Goal: Task Accomplishment & Management: Manage account settings

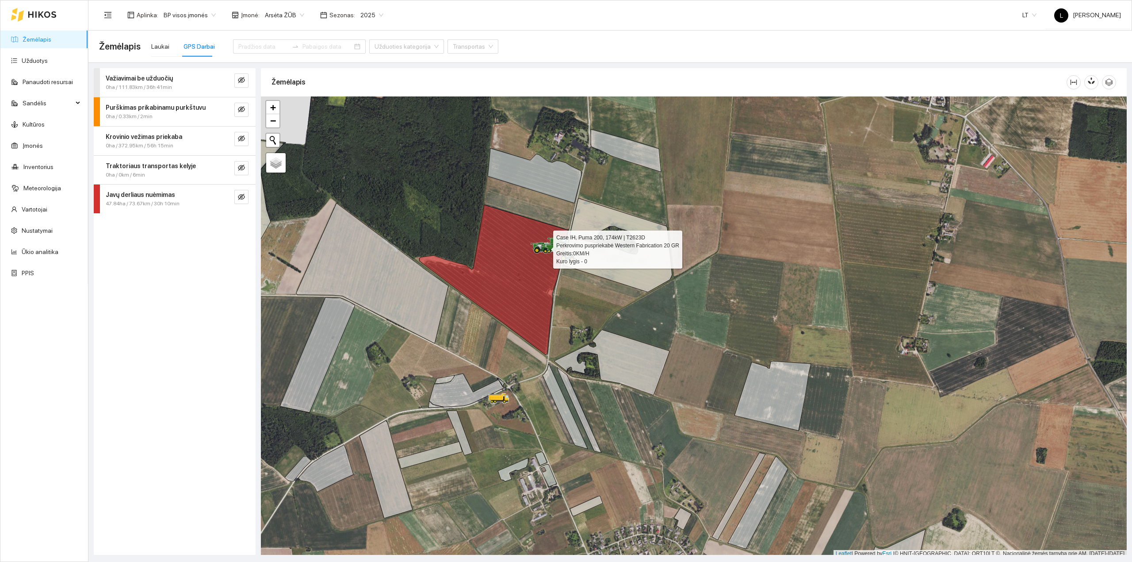
scroll to position [2, 0]
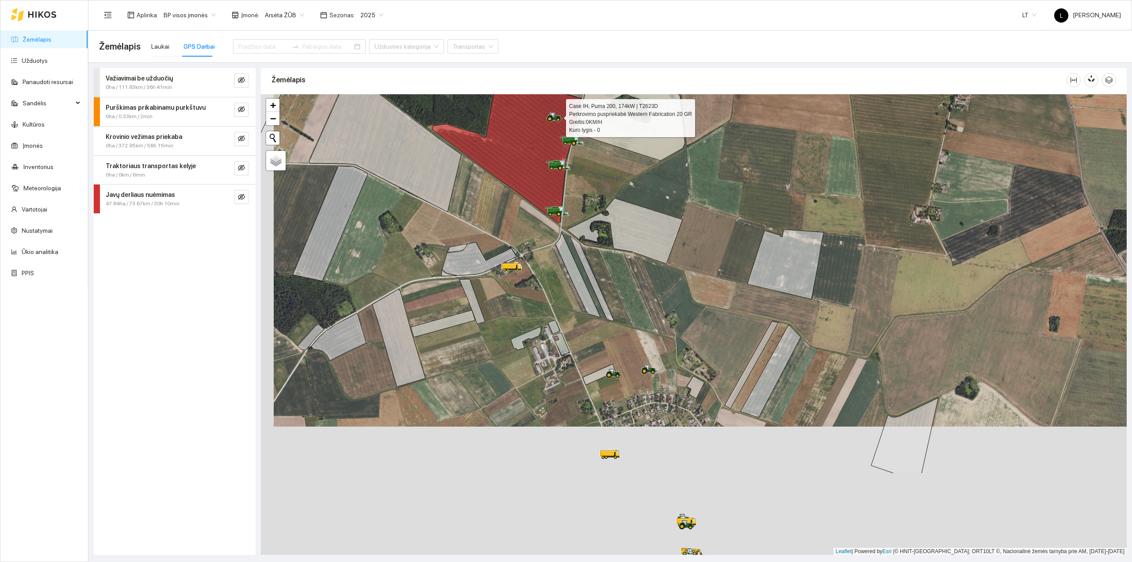
drag, startPoint x: 578, startPoint y: 326, endPoint x: 578, endPoint y: 308, distance: 17.7
click at [578, 309] on div at bounding box center [694, 324] width 866 height 461
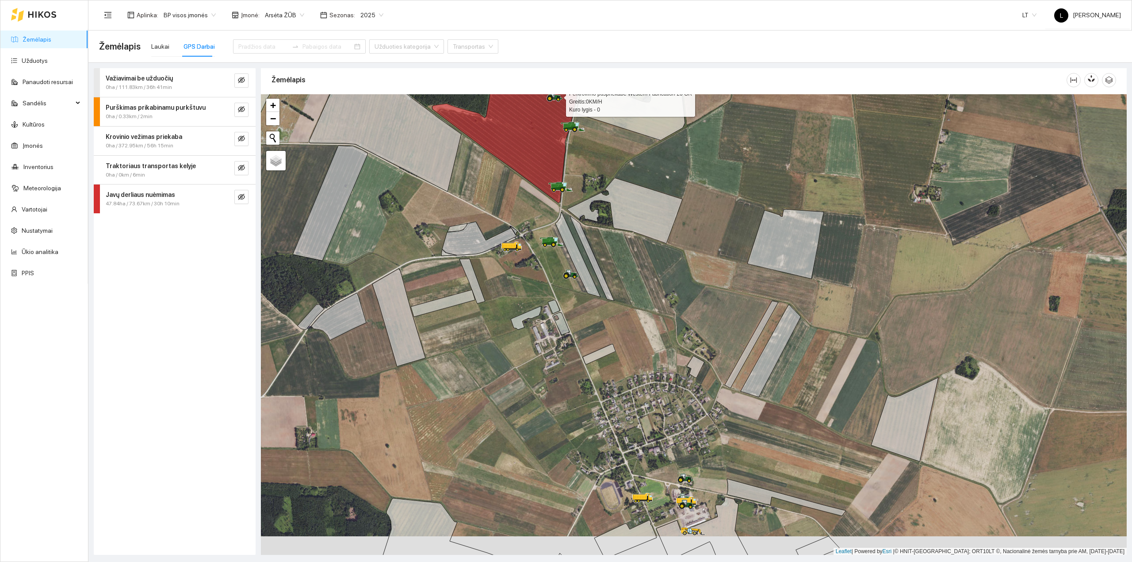
drag, startPoint x: 620, startPoint y: 368, endPoint x: 618, endPoint y: 273, distance: 94.6
click at [618, 273] on div at bounding box center [694, 324] width 866 height 461
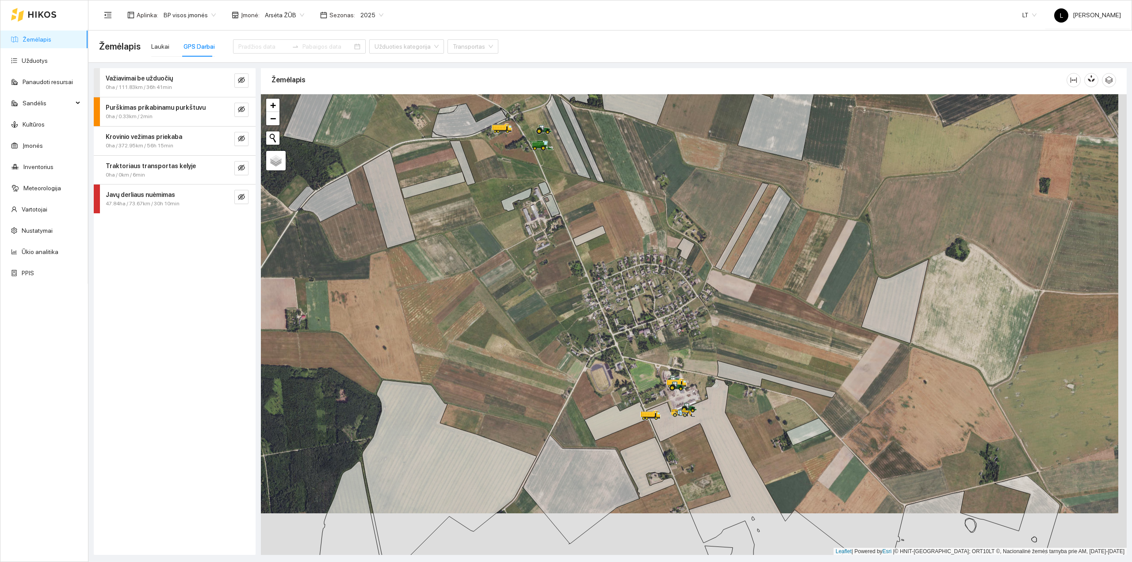
drag, startPoint x: 678, startPoint y: 402, endPoint x: 662, endPoint y: 312, distance: 92.0
click at [662, 312] on div at bounding box center [694, 324] width 866 height 461
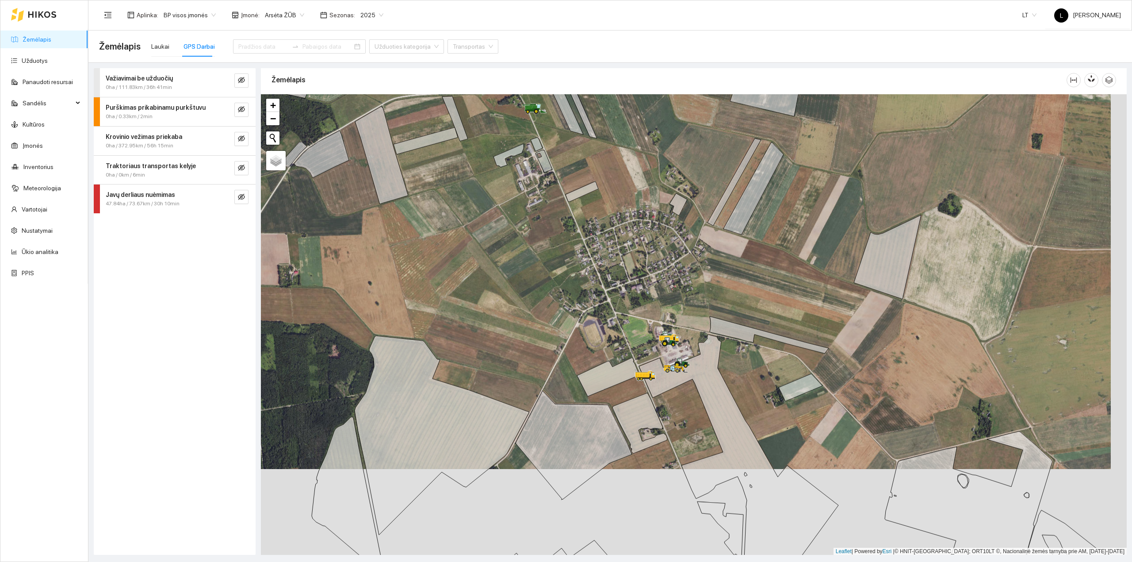
drag, startPoint x: 633, startPoint y: 312, endPoint x: 634, endPoint y: 339, distance: 27.0
click at [634, 339] on div at bounding box center [694, 324] width 866 height 461
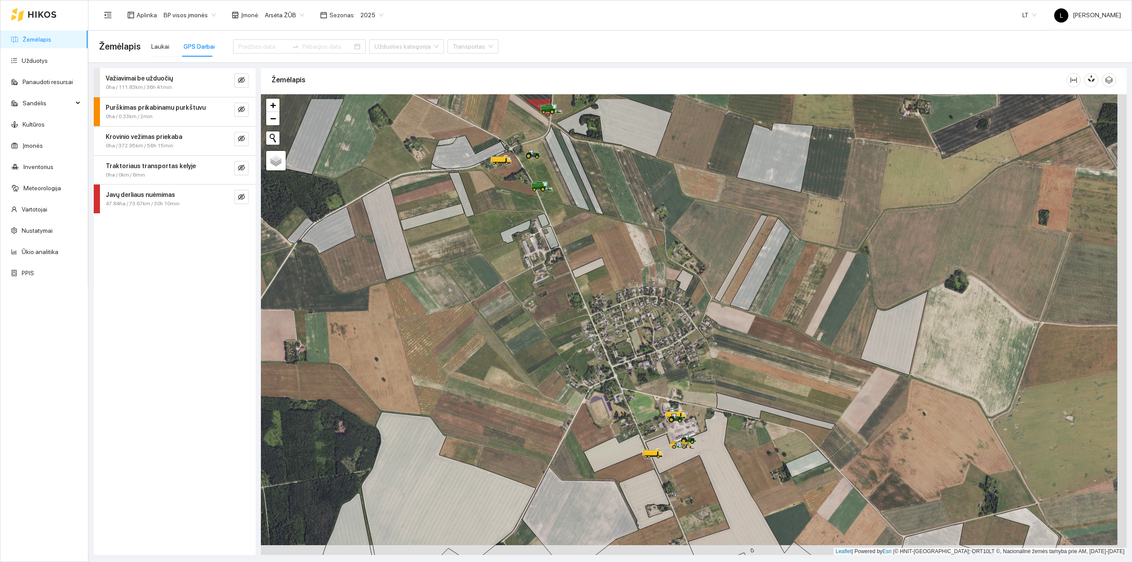
drag, startPoint x: 630, startPoint y: 299, endPoint x: 637, endPoint y: 352, distance: 53.0
click at [637, 352] on div at bounding box center [694, 324] width 866 height 461
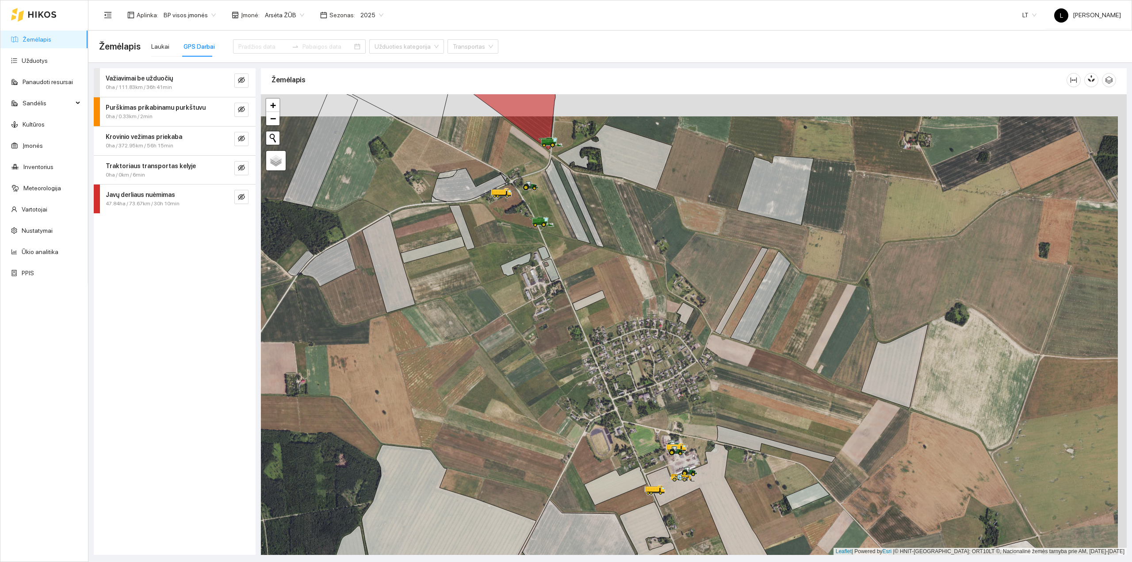
click at [602, 300] on icon at bounding box center [589, 301] width 33 height 20
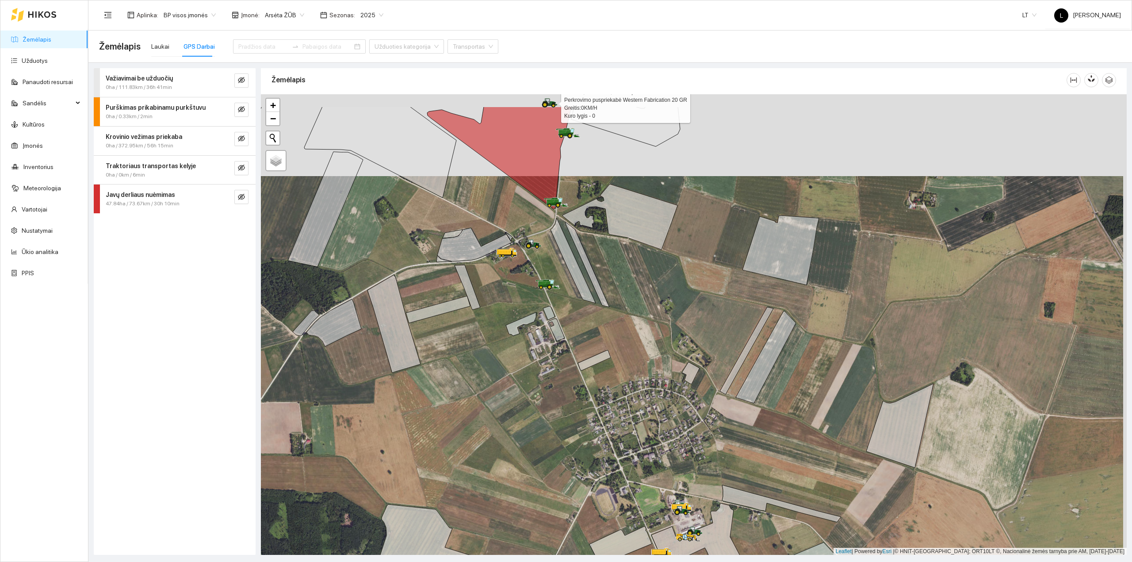
drag, startPoint x: 593, startPoint y: 287, endPoint x: 598, endPoint y: 325, distance: 37.5
click at [598, 325] on div at bounding box center [694, 324] width 866 height 461
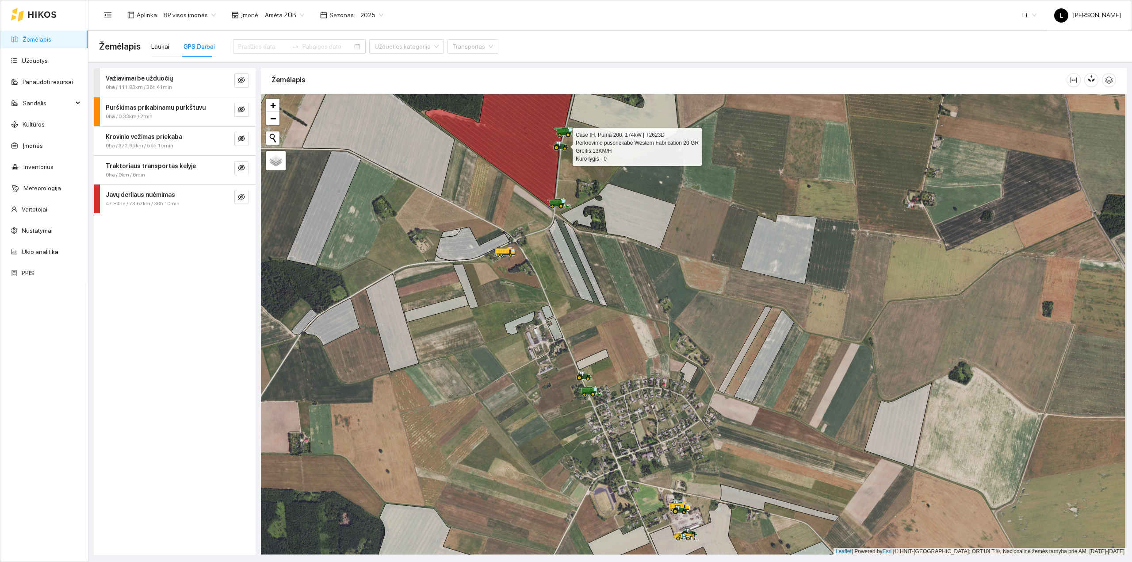
drag, startPoint x: 666, startPoint y: 405, endPoint x: 611, endPoint y: 291, distance: 127.2
click at [612, 291] on div at bounding box center [694, 324] width 866 height 461
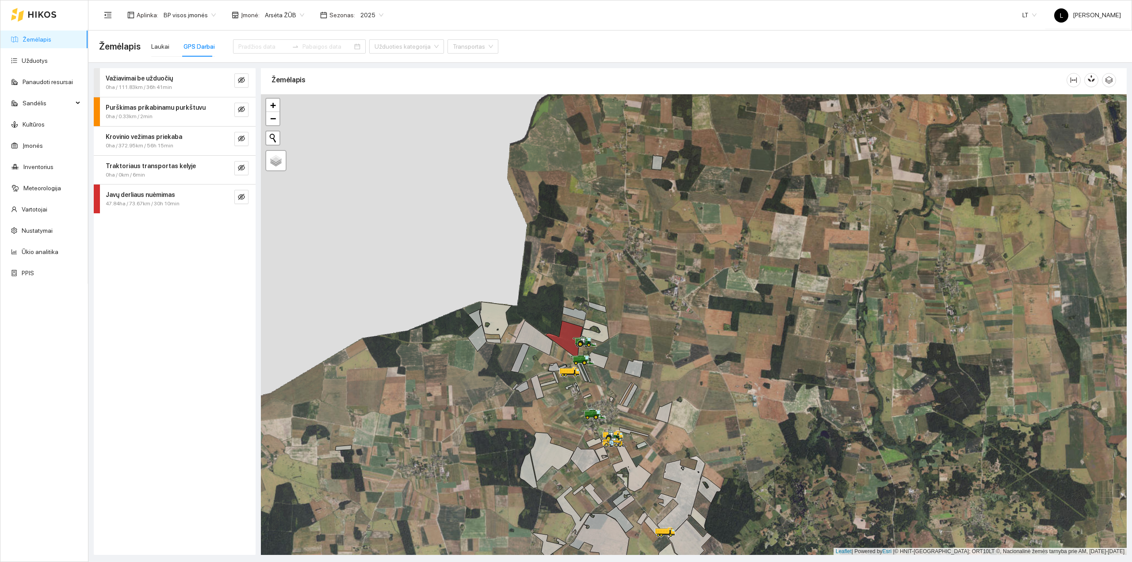
drag, startPoint x: 591, startPoint y: 273, endPoint x: 546, endPoint y: 138, distance: 141.9
click at [547, 137] on div at bounding box center [694, 324] width 866 height 461
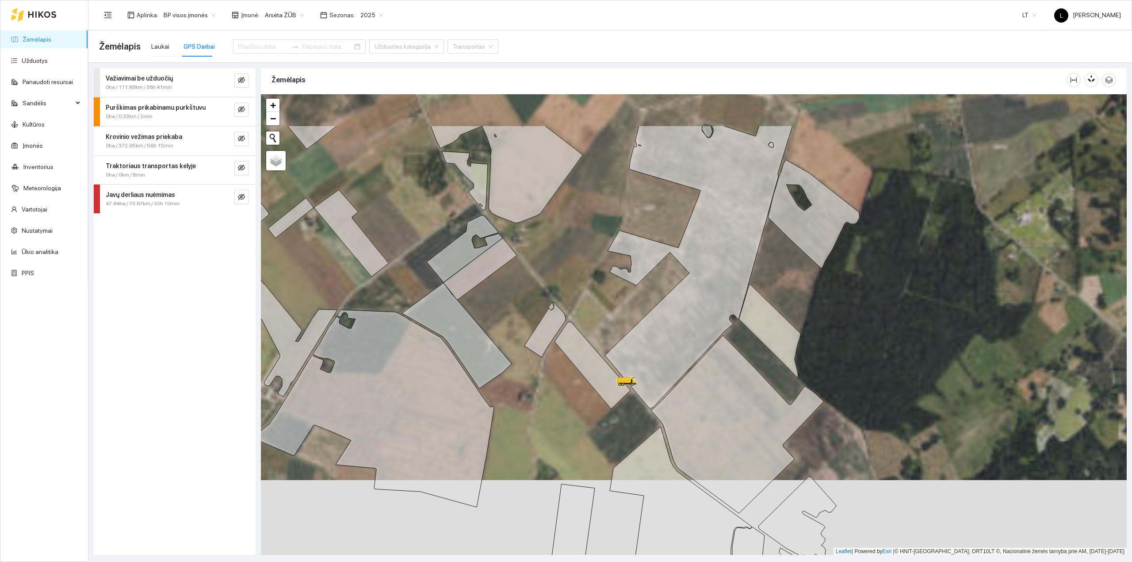
drag, startPoint x: 572, startPoint y: 266, endPoint x: 632, endPoint y: 335, distance: 91.5
click at [662, 362] on div at bounding box center [694, 324] width 866 height 461
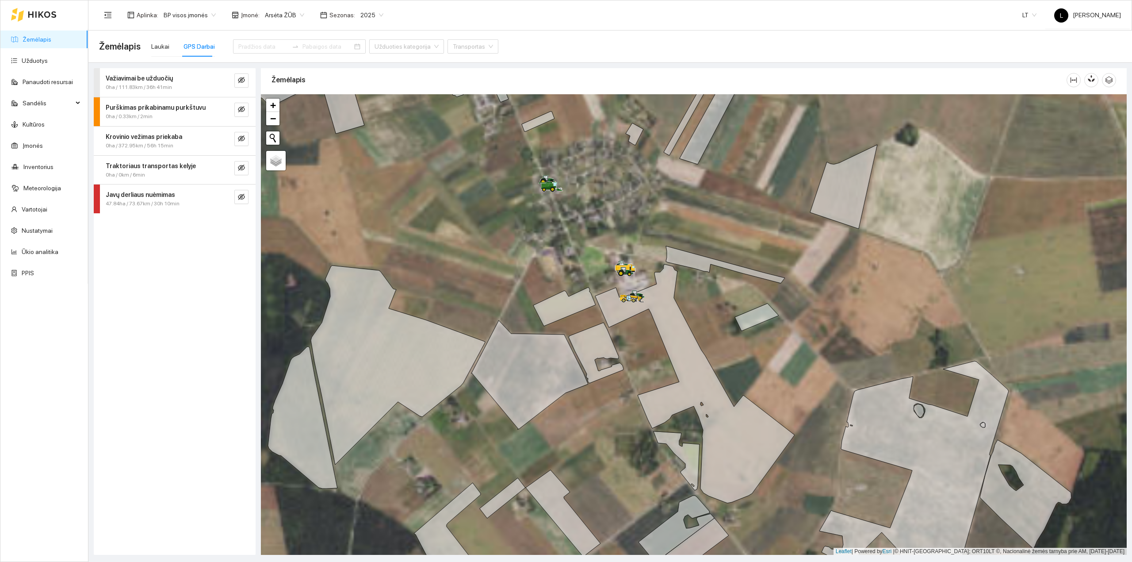
drag, startPoint x: 607, startPoint y: 270, endPoint x: 572, endPoint y: 321, distance: 61.7
click at [572, 321] on div at bounding box center [694, 324] width 866 height 461
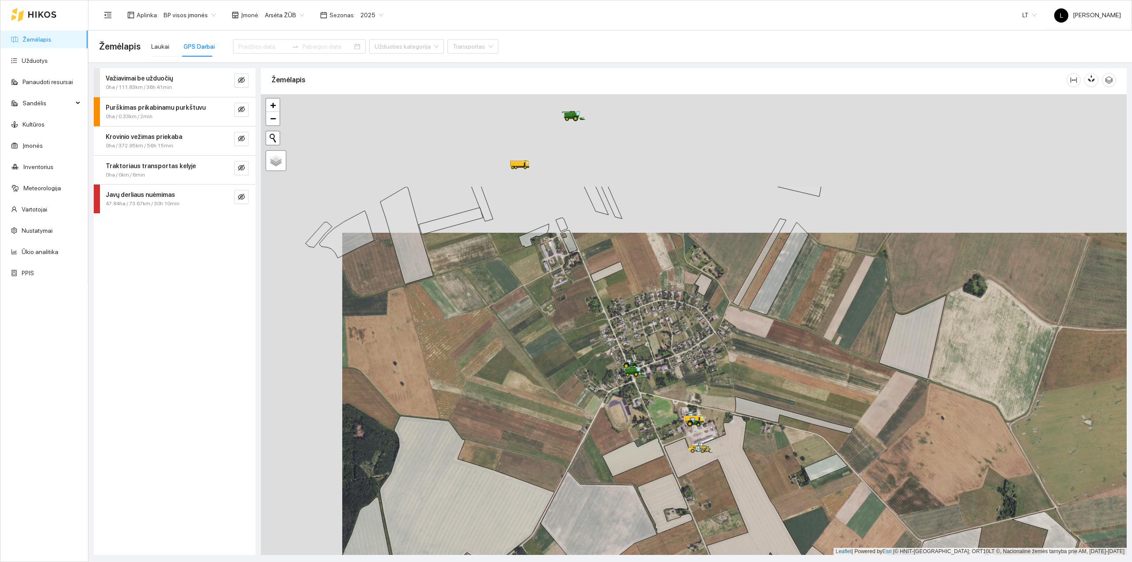
drag, startPoint x: 599, startPoint y: 378, endPoint x: 614, endPoint y: 404, distance: 30.5
click at [612, 403] on div at bounding box center [694, 324] width 866 height 461
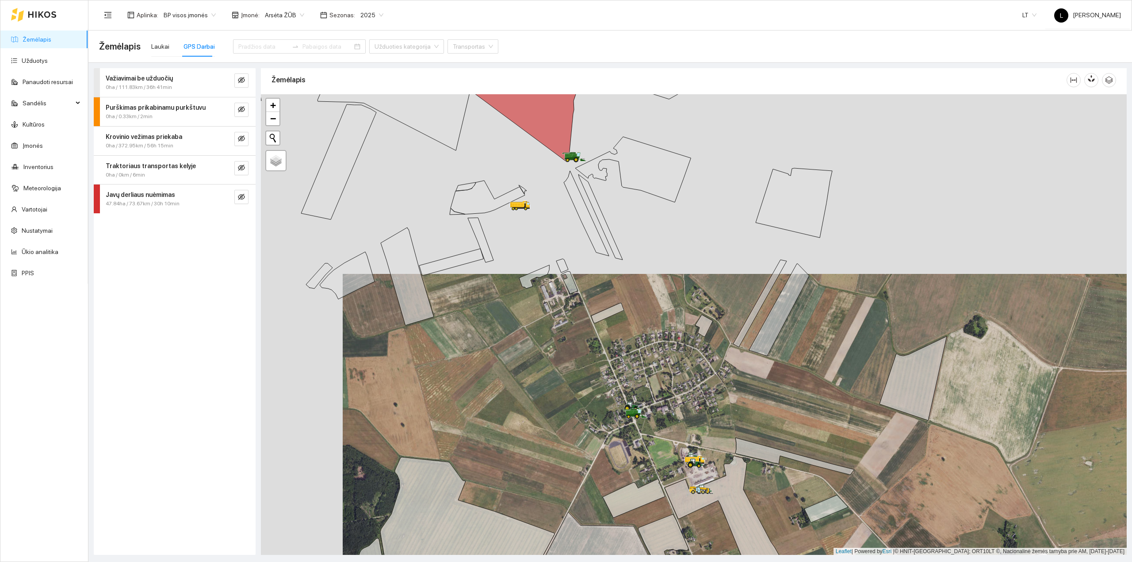
drag, startPoint x: 574, startPoint y: 276, endPoint x: 560, endPoint y: 328, distance: 53.2
click at [561, 294] on icon at bounding box center [569, 282] width 17 height 23
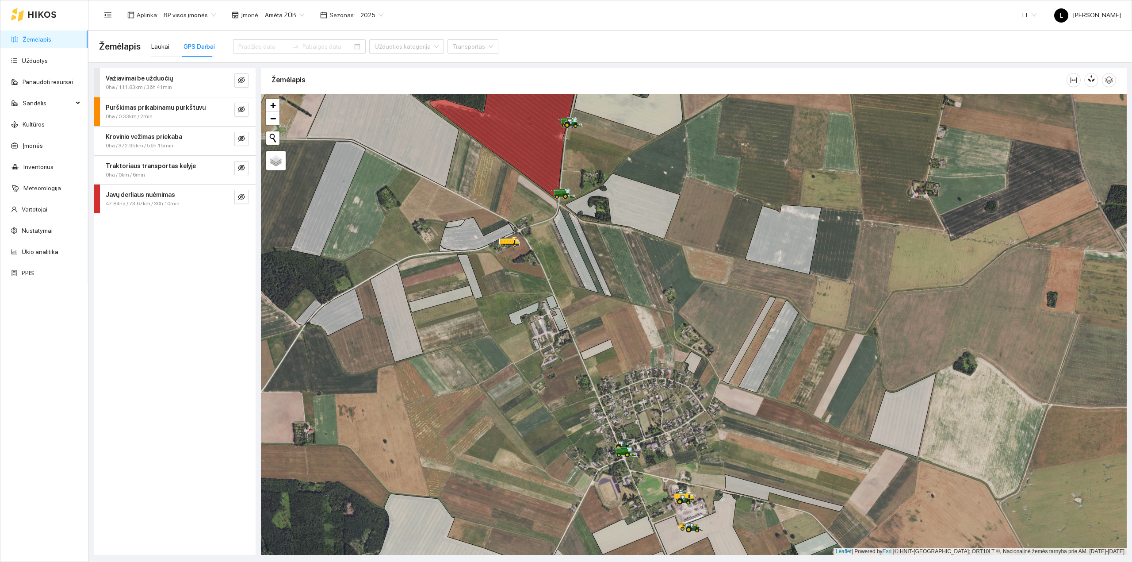
drag, startPoint x: 540, startPoint y: 335, endPoint x: 532, endPoint y: 368, distance: 34.0
click at [536, 364] on div at bounding box center [694, 324] width 866 height 461
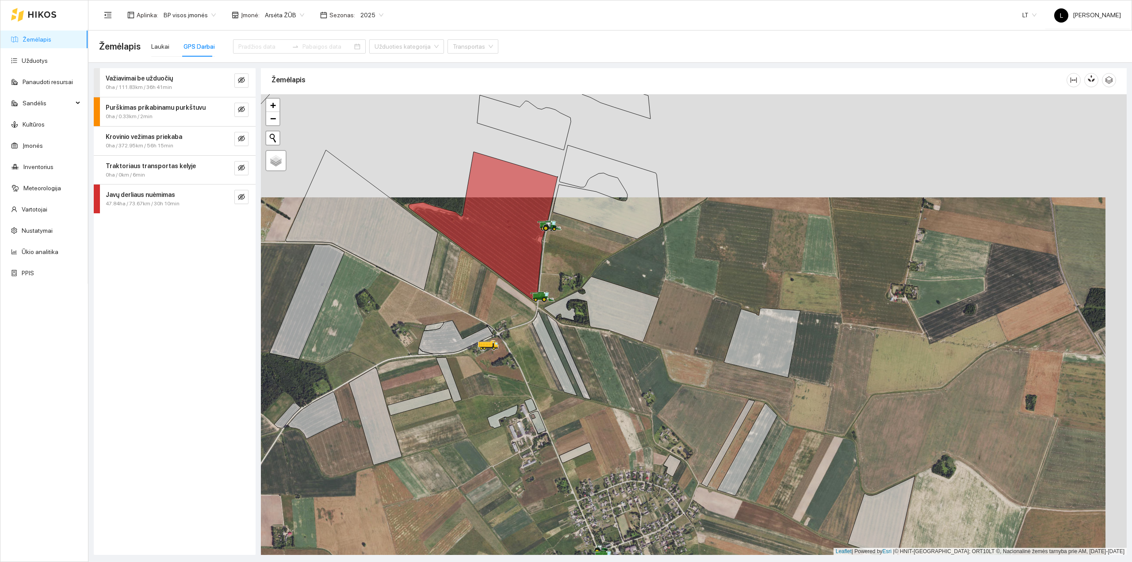
drag, startPoint x: 532, startPoint y: 381, endPoint x: 609, endPoint y: 392, distance: 77.3
click at [609, 392] on div at bounding box center [694, 324] width 866 height 461
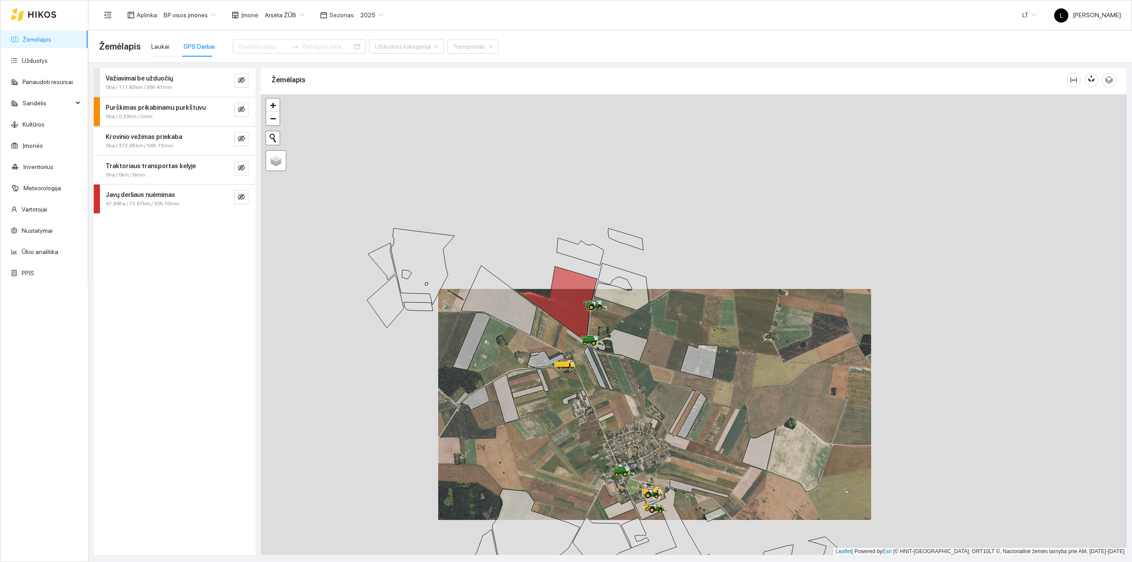
drag, startPoint x: 614, startPoint y: 391, endPoint x: 608, endPoint y: 368, distance: 23.2
click at [608, 368] on div at bounding box center [694, 324] width 866 height 461
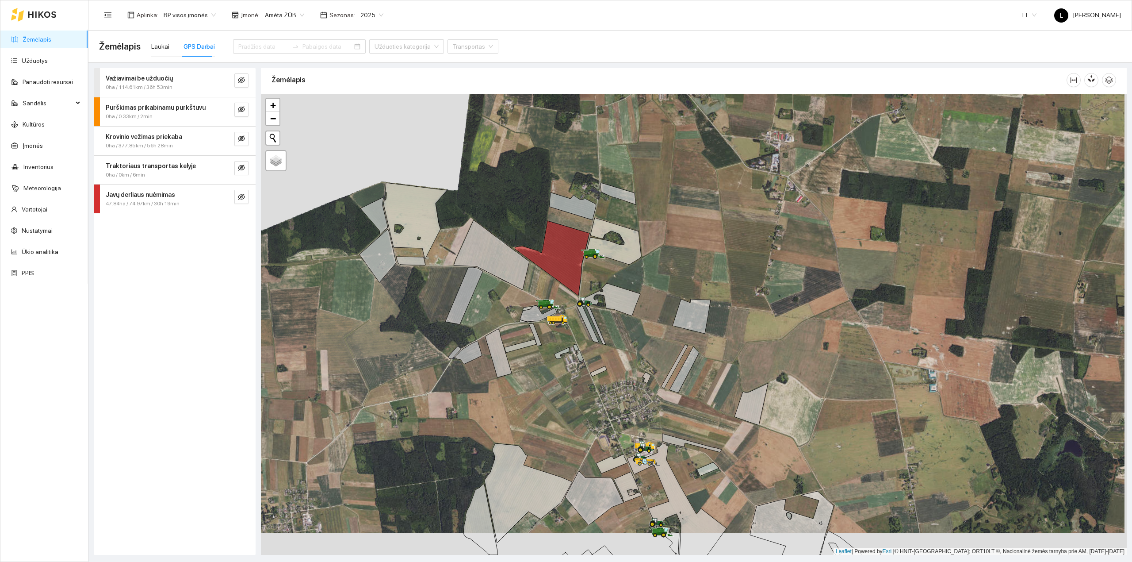
drag, startPoint x: 683, startPoint y: 450, endPoint x: 677, endPoint y: 417, distance: 32.7
click at [677, 417] on div at bounding box center [694, 324] width 866 height 461
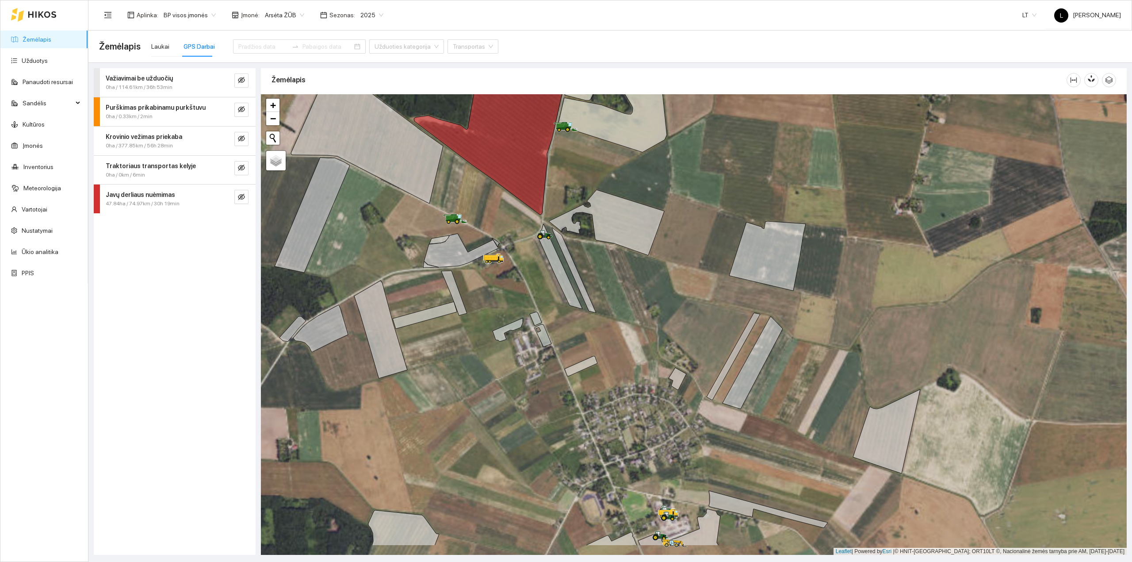
drag, startPoint x: 586, startPoint y: 314, endPoint x: 583, endPoint y: 306, distance: 7.7
click at [583, 308] on div at bounding box center [694, 324] width 866 height 461
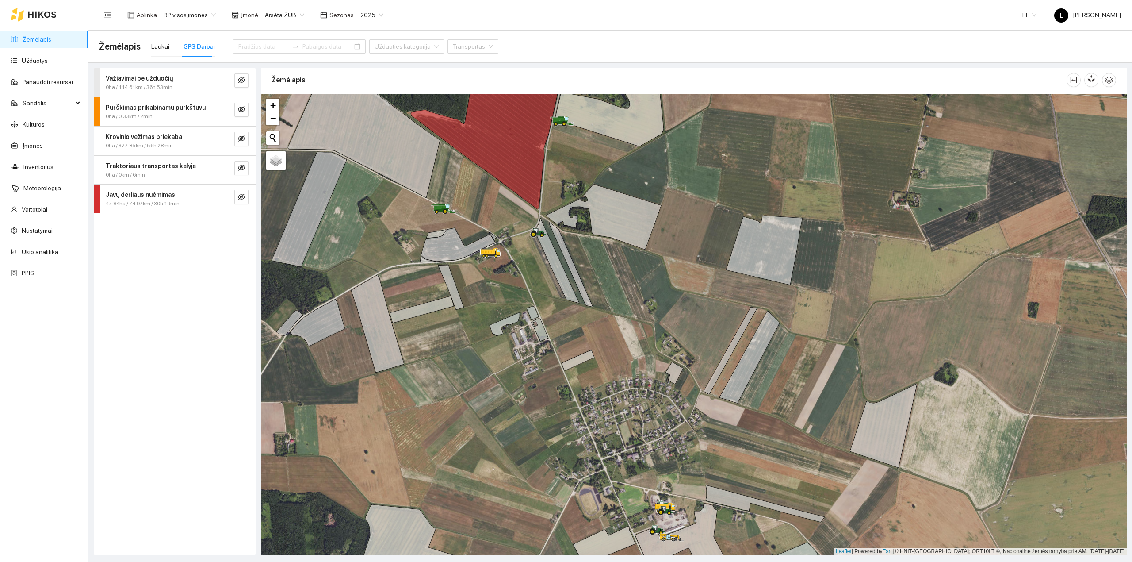
drag, startPoint x: 562, startPoint y: 304, endPoint x: 559, endPoint y: 298, distance: 7.3
click at [559, 298] on div at bounding box center [694, 324] width 866 height 461
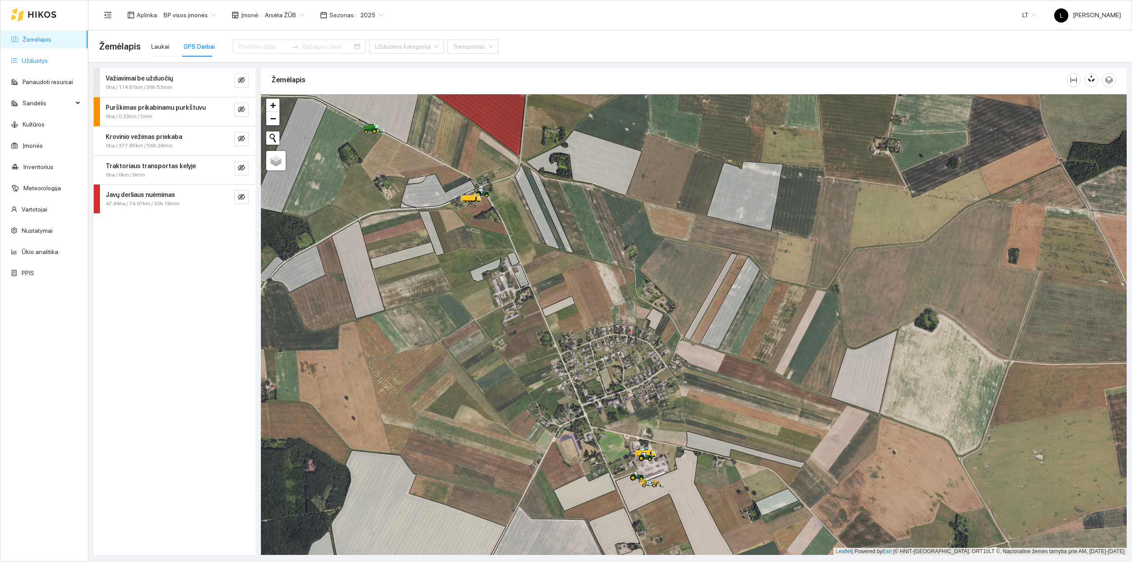
click at [45, 57] on link "Užduotys" at bounding box center [35, 60] width 26 height 7
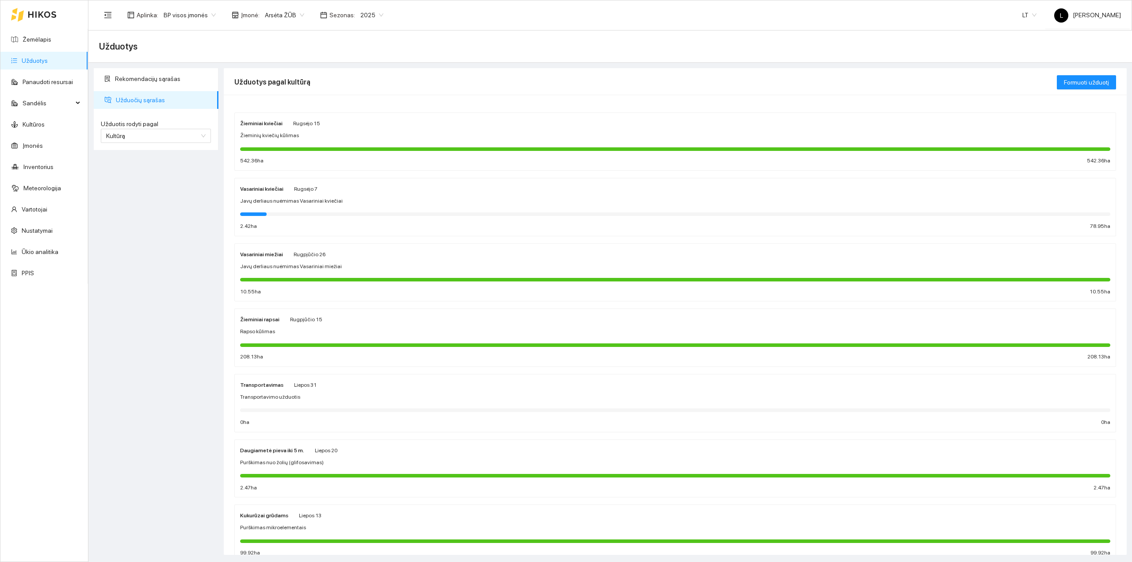
click at [333, 149] on div at bounding box center [675, 149] width 870 height 4
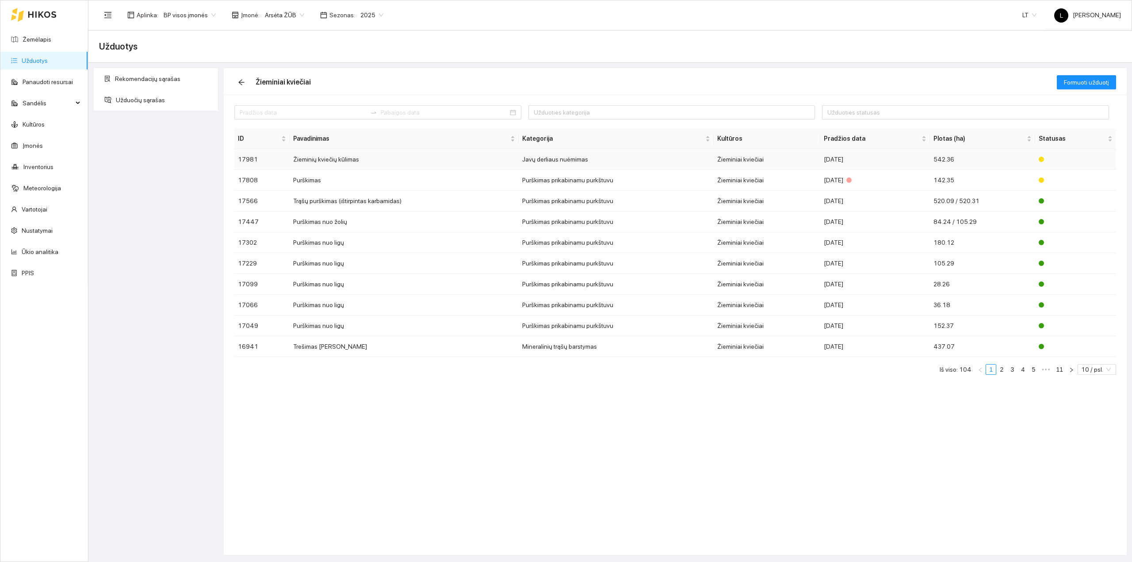
click at [733, 157] on td "Žieminiai kviečiai" at bounding box center [767, 159] width 106 height 21
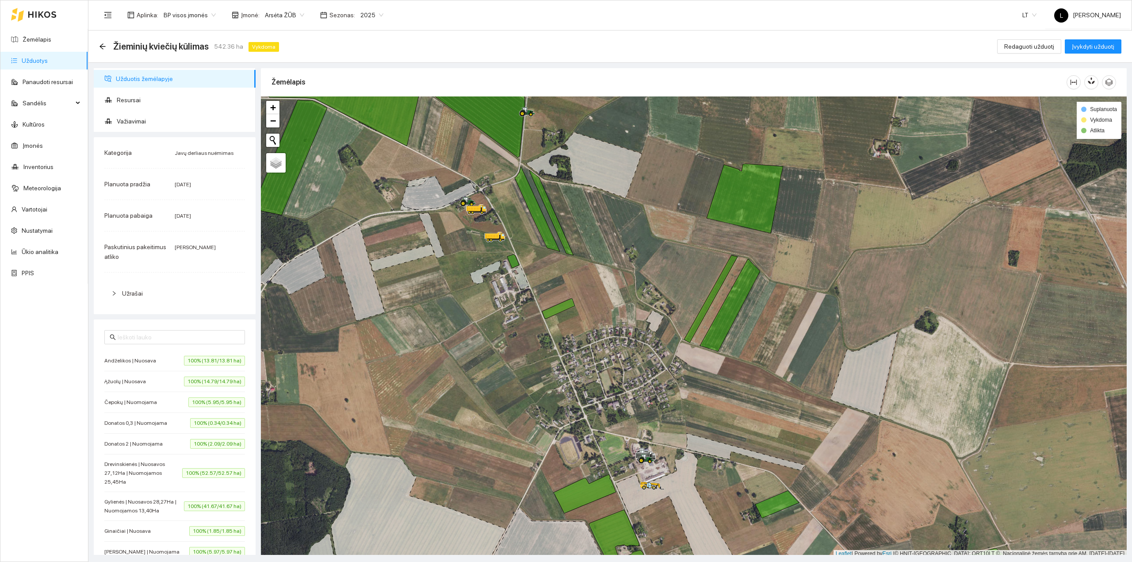
scroll to position [2, 0]
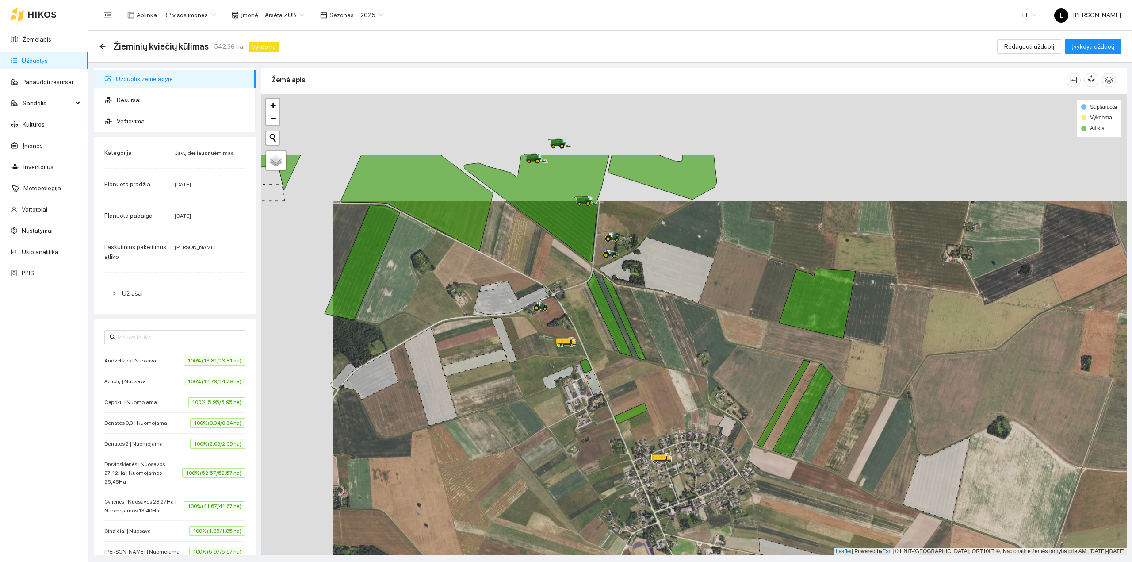
drag, startPoint x: 553, startPoint y: 292, endPoint x: 609, endPoint y: 395, distance: 117.6
click at [609, 395] on div at bounding box center [694, 324] width 866 height 461
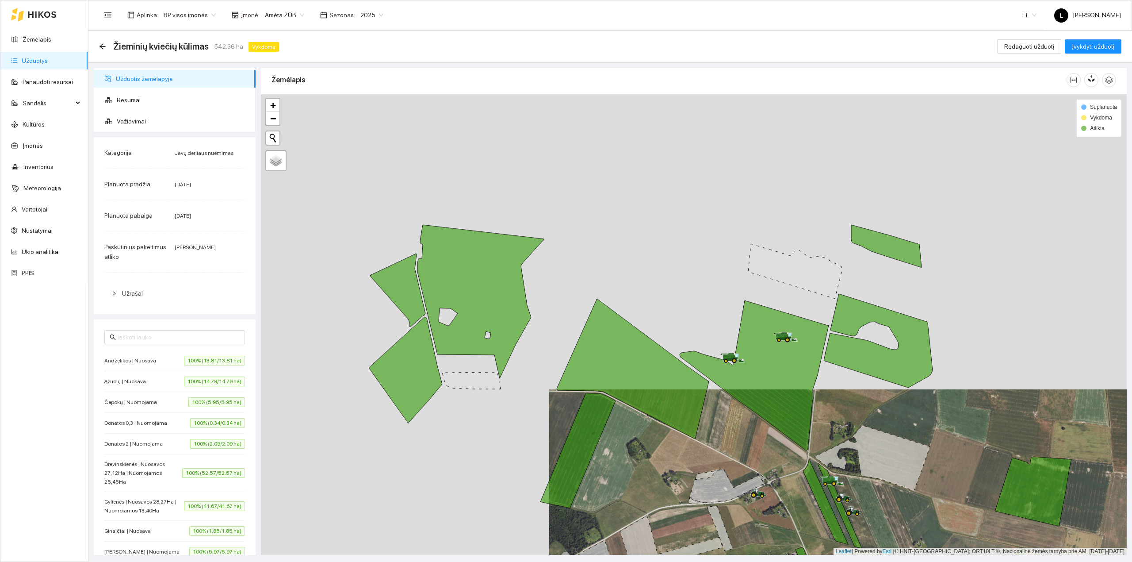
drag, startPoint x: 520, startPoint y: 354, endPoint x: 677, endPoint y: 441, distance: 179.9
click at [677, 442] on div at bounding box center [694, 324] width 866 height 461
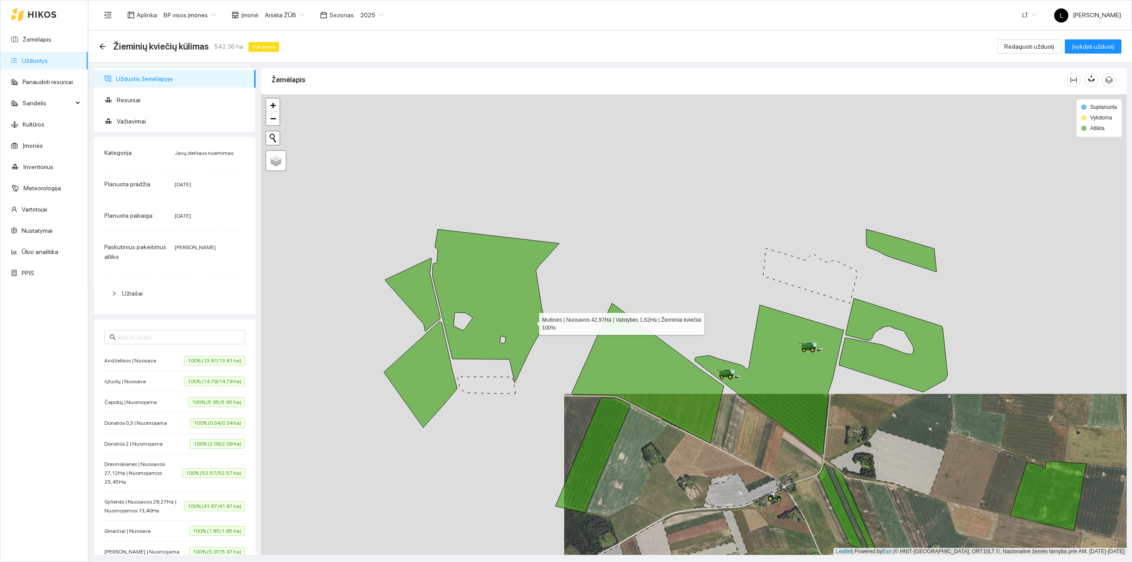
click at [520, 315] on icon at bounding box center [495, 305] width 127 height 153
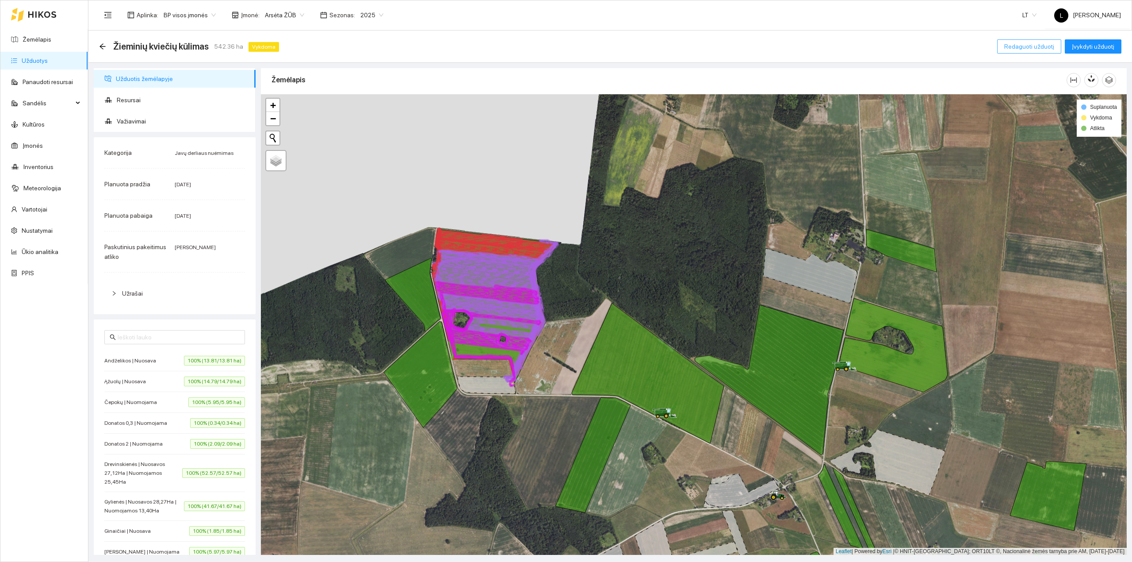
click at [1029, 46] on span "Redaguoti užduotį" at bounding box center [1029, 47] width 50 height 10
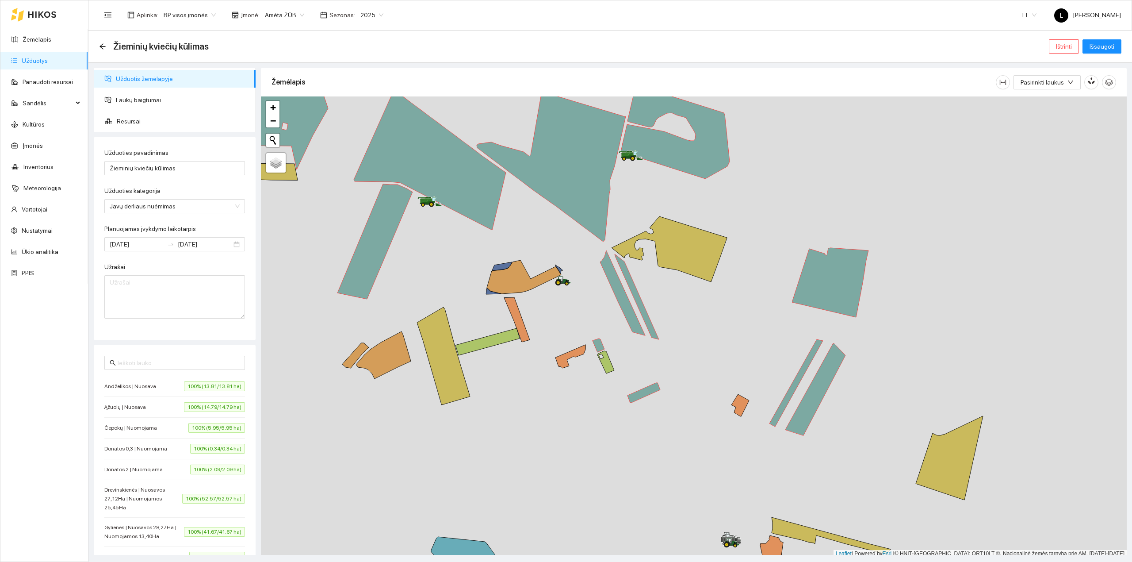
scroll to position [2, 0]
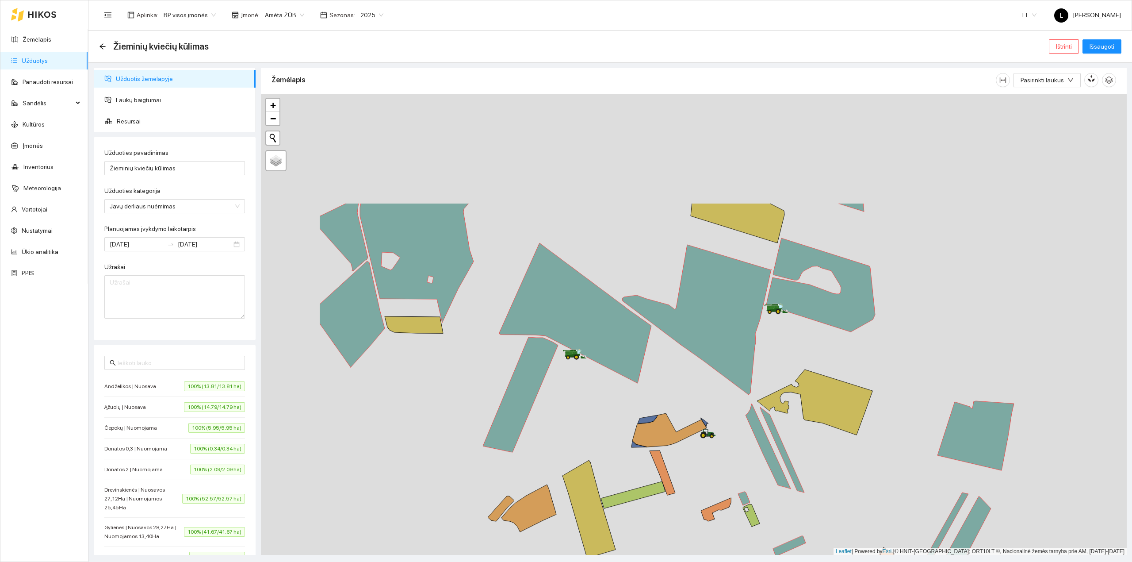
drag, startPoint x: 341, startPoint y: 222, endPoint x: 466, endPoint y: 363, distance: 188.5
click at [466, 363] on div at bounding box center [694, 324] width 866 height 461
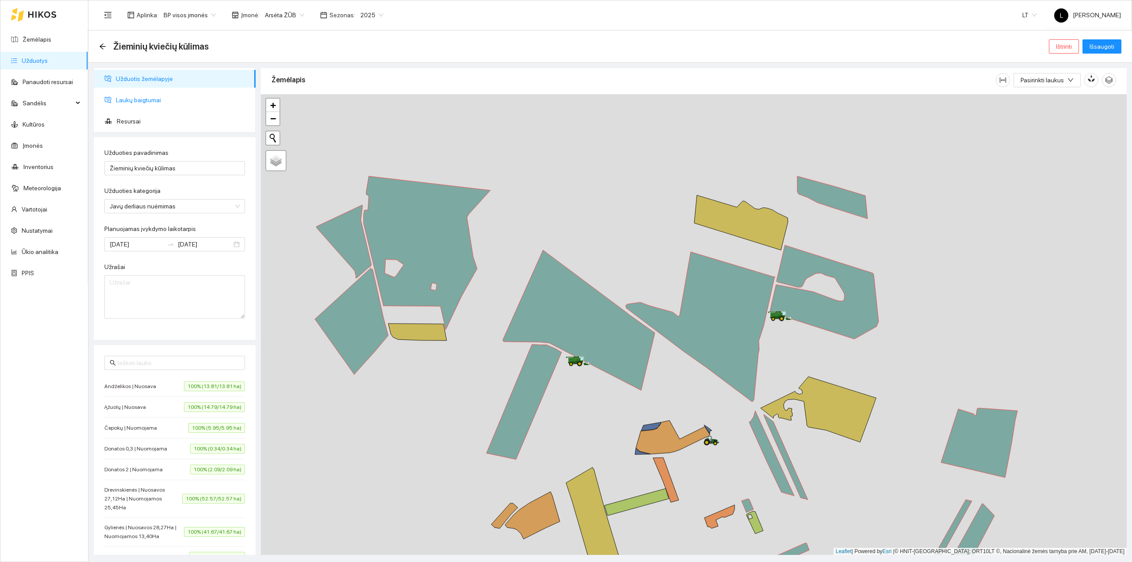
click at [147, 100] on span "Laukų baigtumai" at bounding box center [182, 100] width 133 height 18
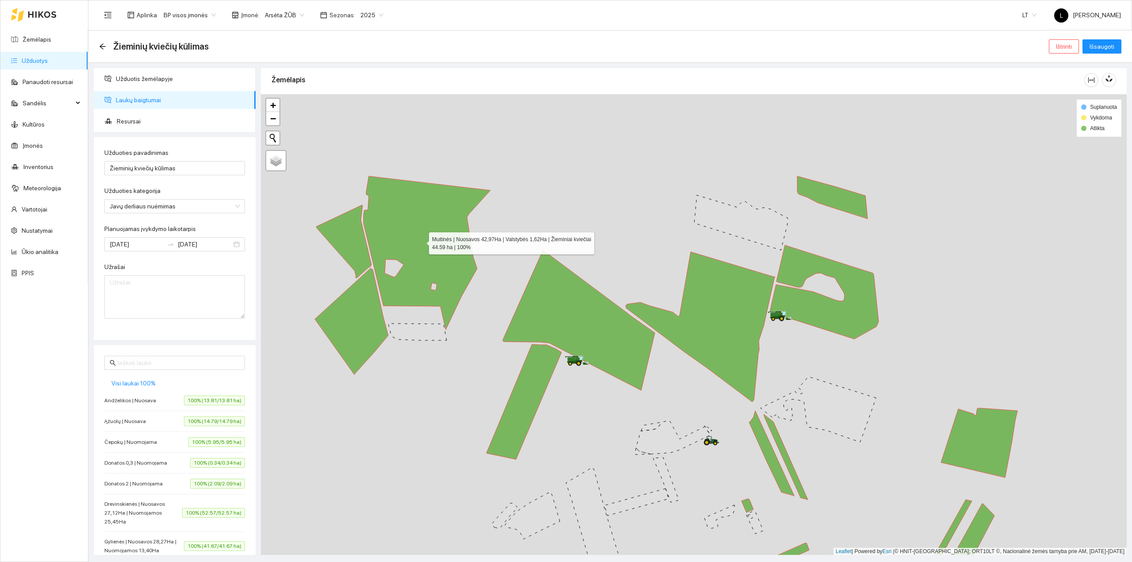
click at [401, 238] on icon at bounding box center [427, 252] width 127 height 153
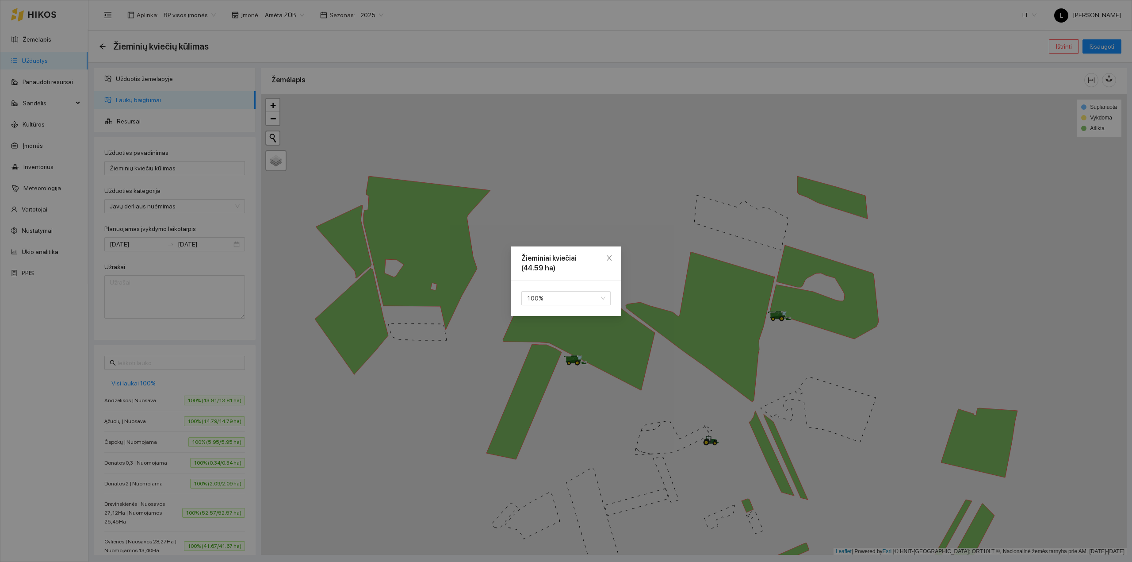
click at [528, 288] on div "100 %" at bounding box center [566, 297] width 111 height 35
click at [532, 295] on span "100 %" at bounding box center [566, 297] width 79 height 13
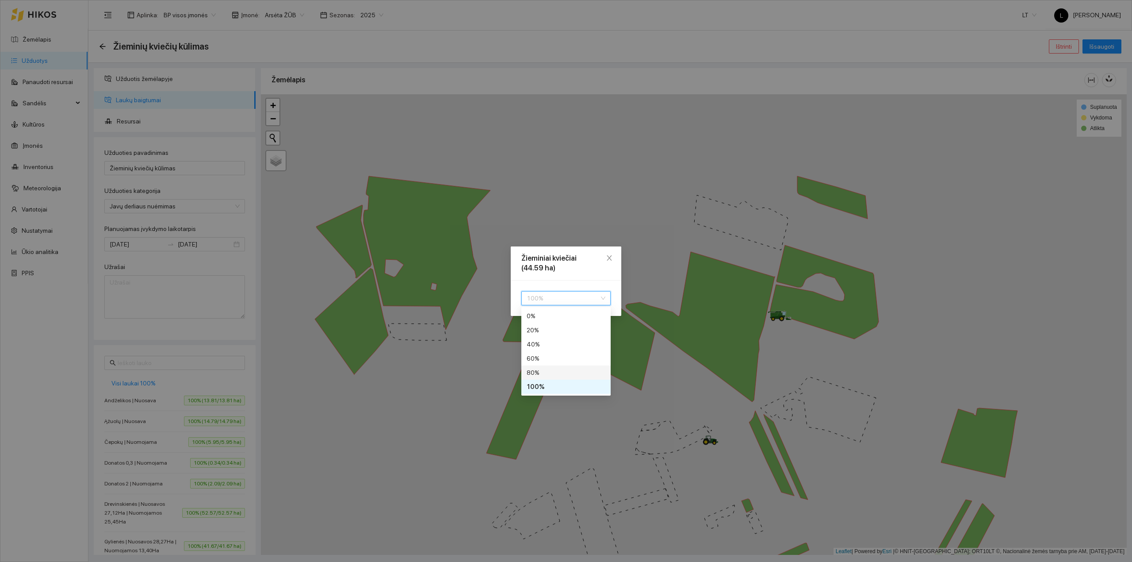
click at [536, 367] on div "80 %" at bounding box center [566, 372] width 79 height 10
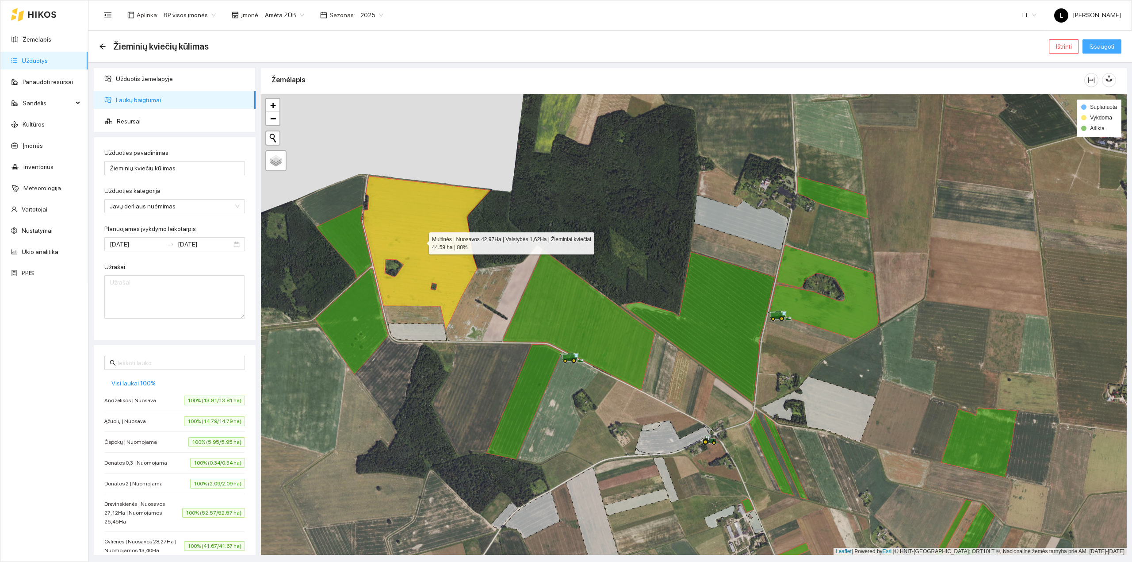
click at [1097, 48] on span "Išsaugoti" at bounding box center [1102, 47] width 25 height 10
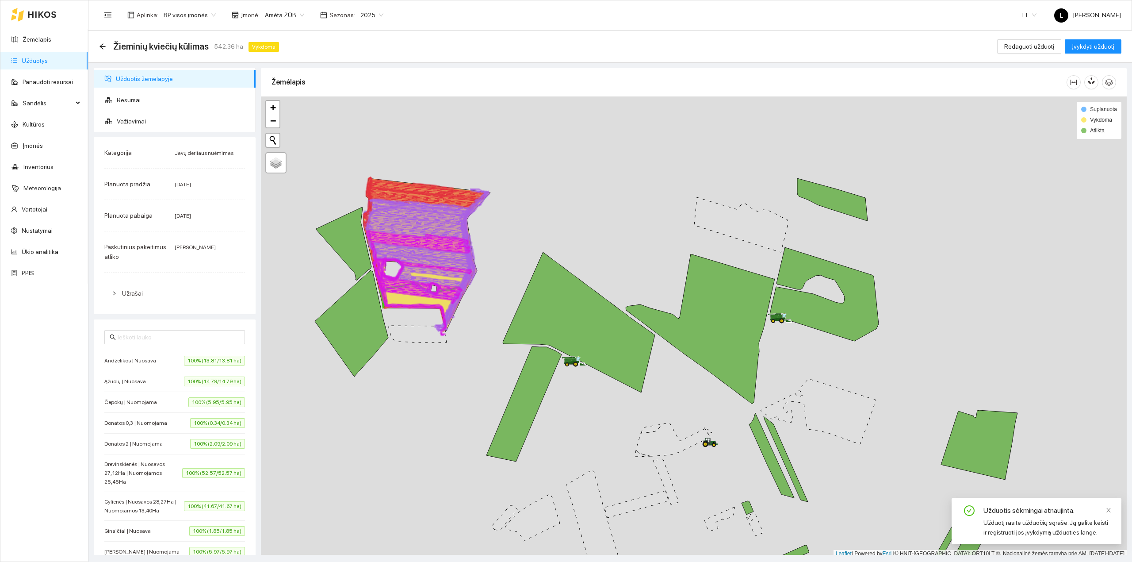
click at [42, 63] on link "Užduotys" at bounding box center [35, 60] width 26 height 7
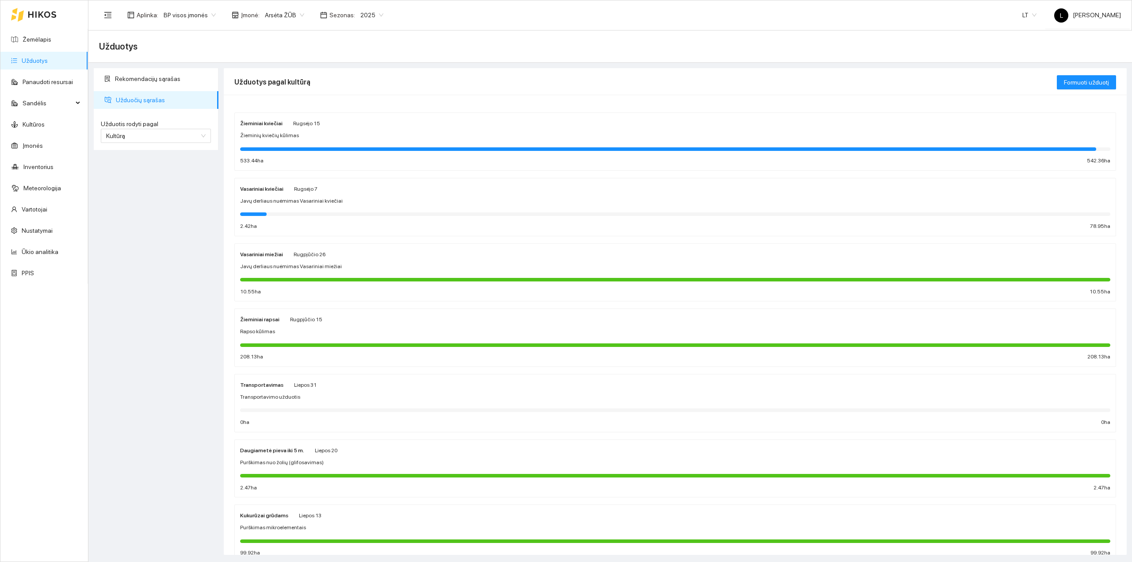
click at [798, 151] on div at bounding box center [675, 148] width 870 height 10
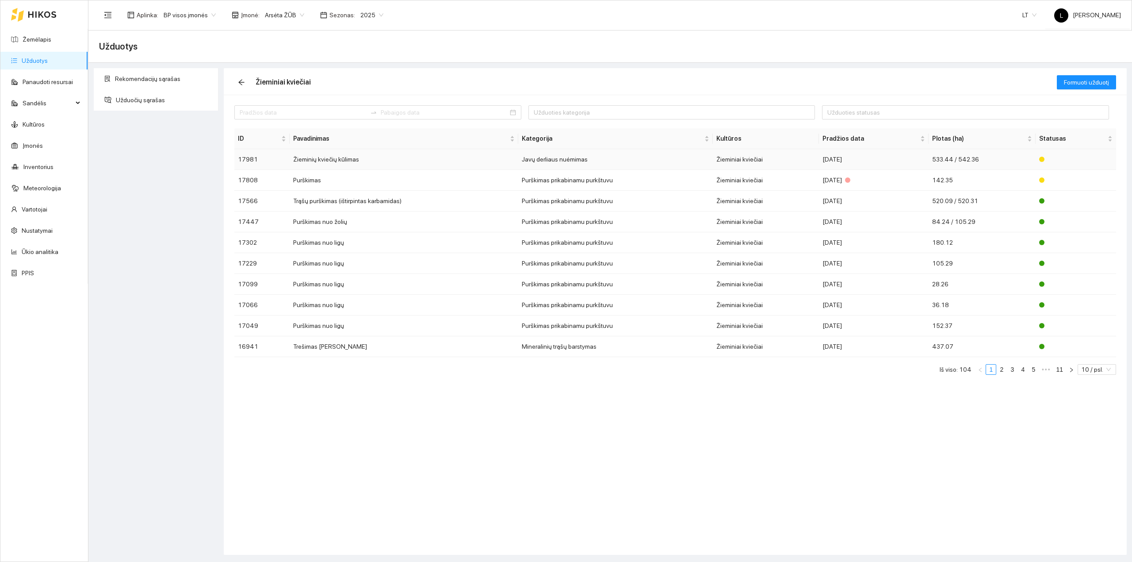
click at [738, 160] on td "Žieminiai kviečiai" at bounding box center [766, 159] width 106 height 21
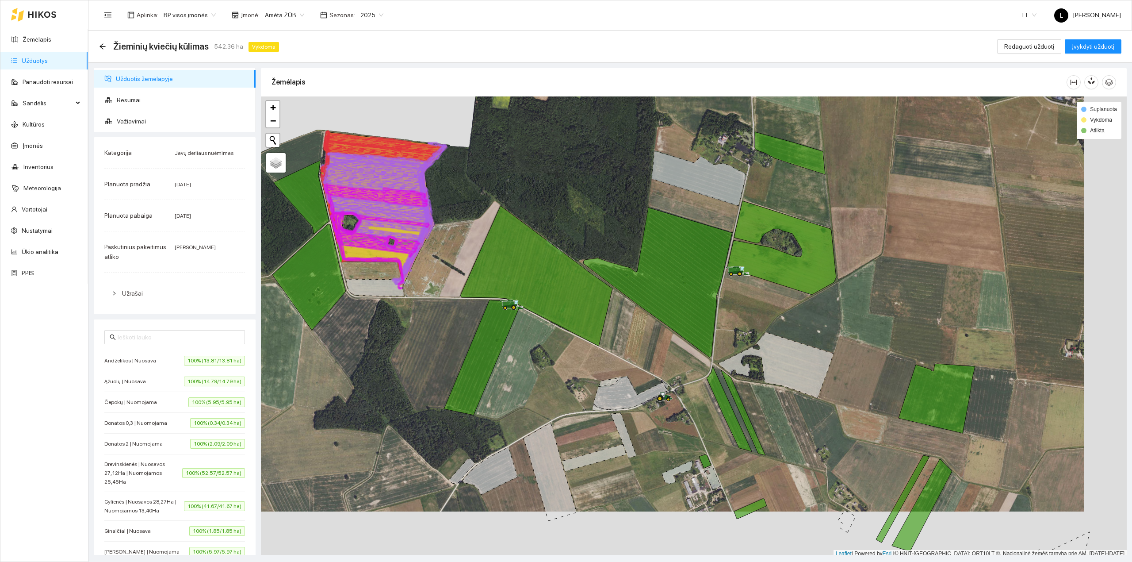
click at [459, 347] on div at bounding box center [694, 326] width 866 height 461
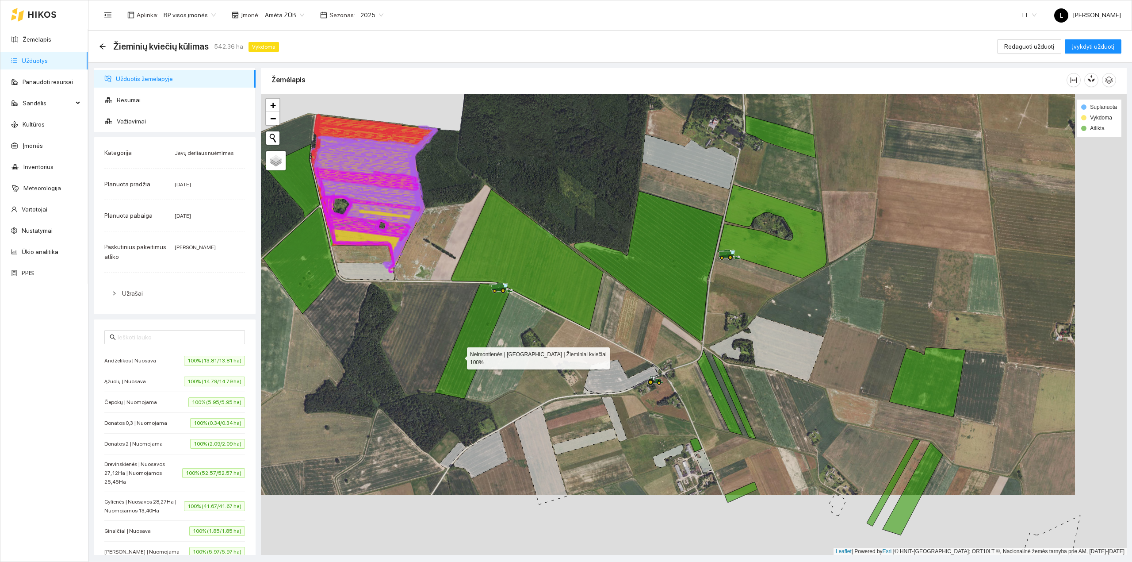
drag, startPoint x: 463, startPoint y: 360, endPoint x: 427, endPoint y: 335, distance: 44.2
click at [435, 335] on icon at bounding box center [472, 340] width 75 height 115
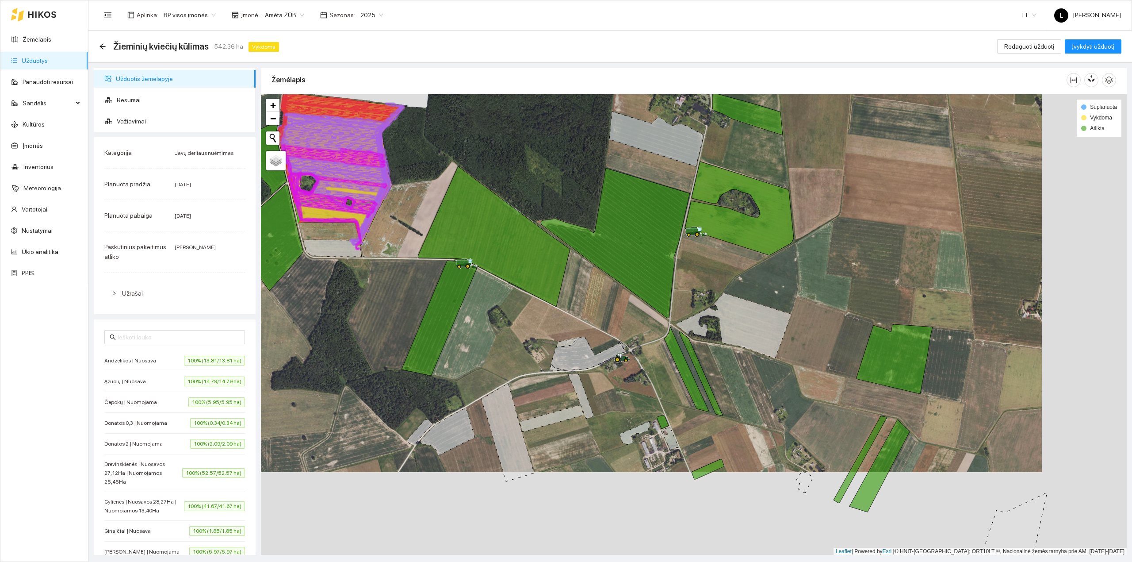
drag, startPoint x: 596, startPoint y: 355, endPoint x: 561, endPoint y: 401, distance: 57.8
click at [561, 401] on div at bounding box center [694, 324] width 866 height 461
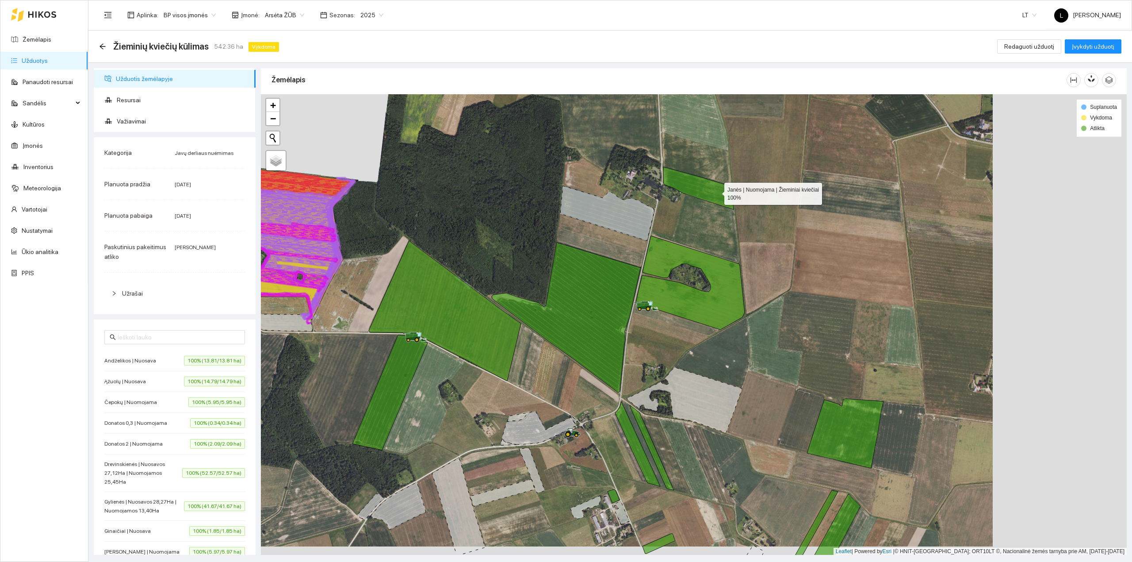
click at [716, 192] on icon at bounding box center [698, 188] width 70 height 42
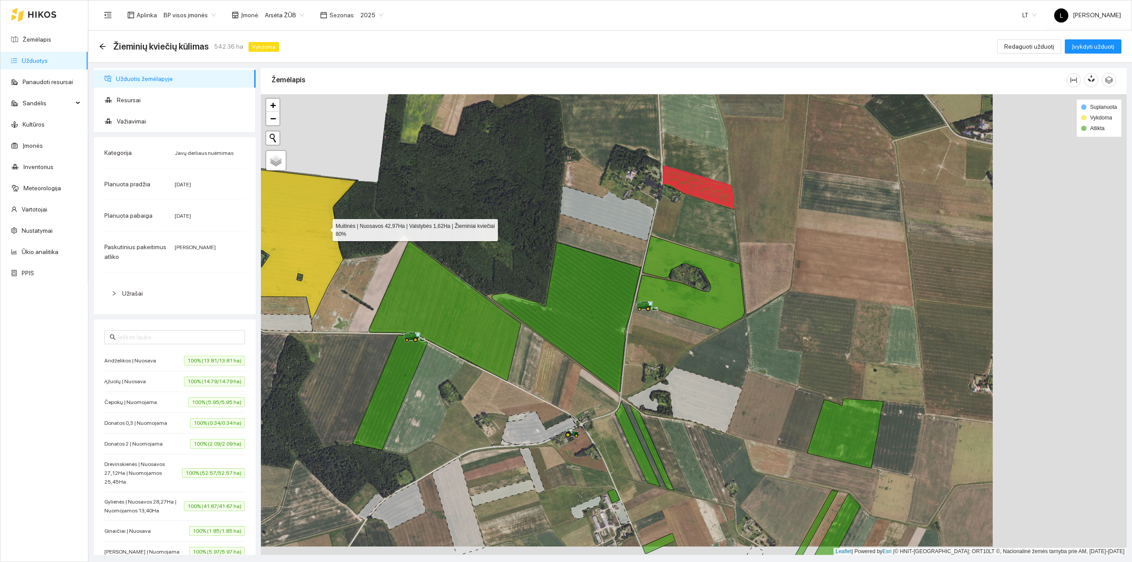
click at [325, 228] on icon at bounding box center [293, 243] width 127 height 153
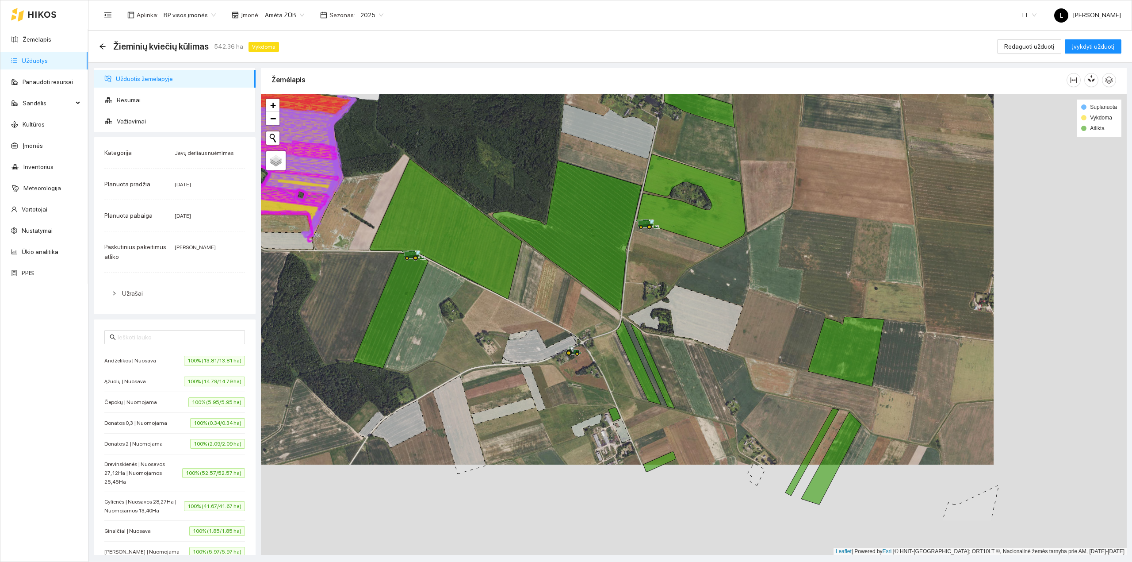
drag, startPoint x: 352, startPoint y: 319, endPoint x: 462, endPoint y: 317, distance: 109.7
click at [354, 236] on div at bounding box center [694, 324] width 866 height 461
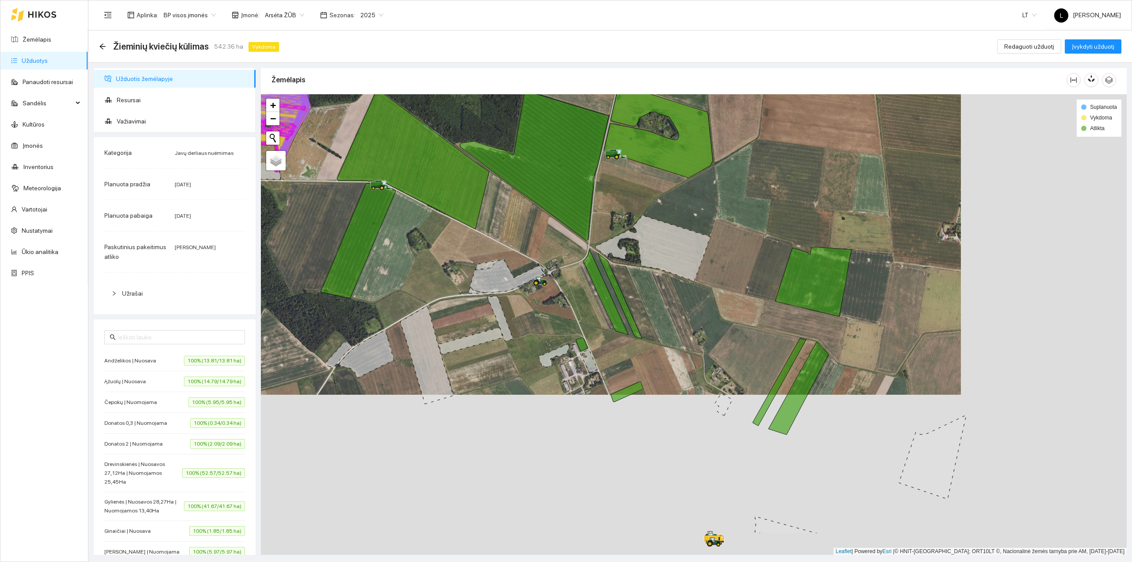
drag, startPoint x: 554, startPoint y: 299, endPoint x: 562, endPoint y: 305, distance: 10.2
click at [548, 289] on div at bounding box center [694, 324] width 866 height 461
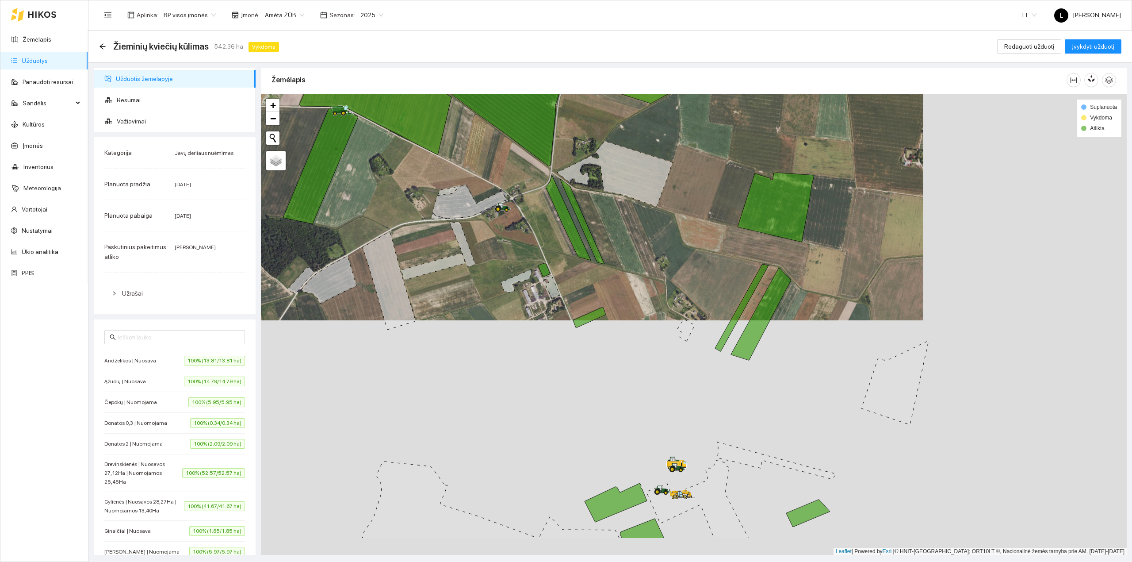
drag, startPoint x: 575, startPoint y: 275, endPoint x: 601, endPoint y: 295, distance: 33.0
click at [573, 262] on div at bounding box center [694, 324] width 866 height 461
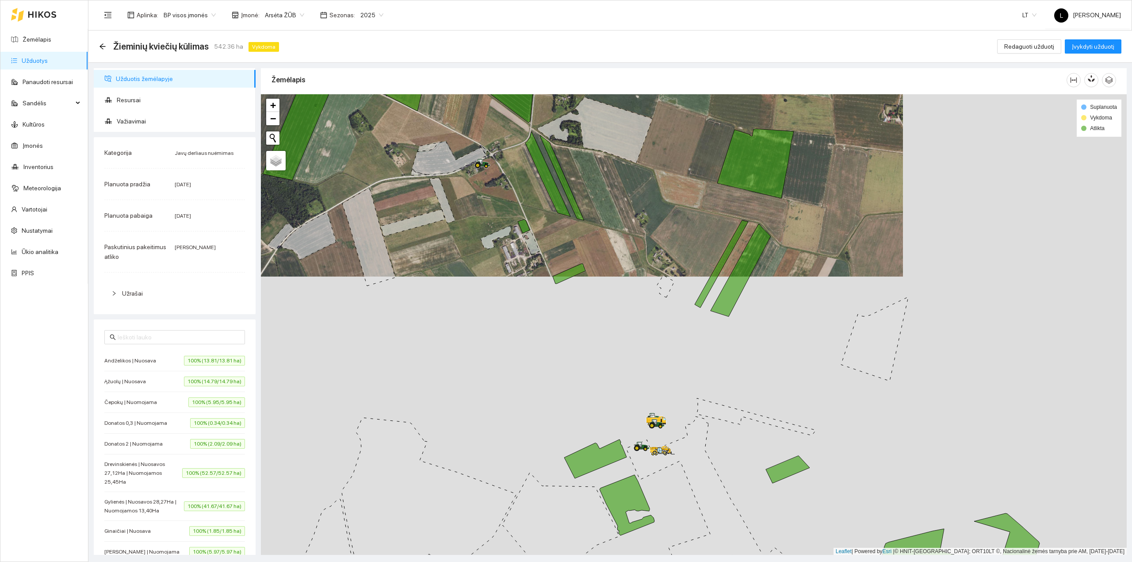
drag, startPoint x: 666, startPoint y: 367, endPoint x: 625, endPoint y: 306, distance: 73.2
click at [625, 306] on div at bounding box center [694, 324] width 866 height 461
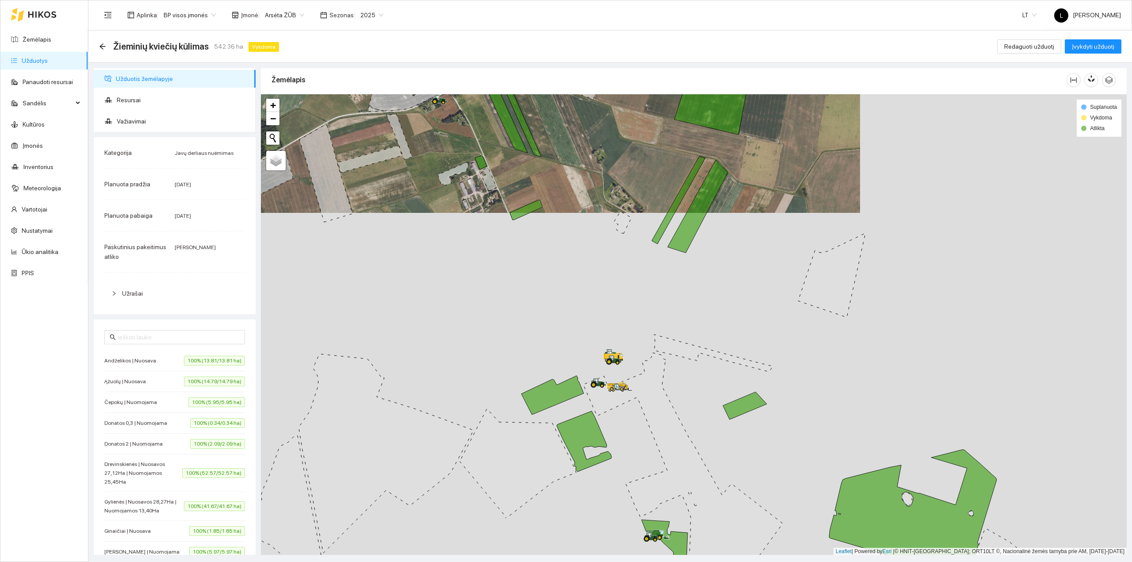
drag, startPoint x: 683, startPoint y: 429, endPoint x: 649, endPoint y: 370, distance: 68.0
click at [650, 368] on icon at bounding box center [682, 471] width 199 height 239
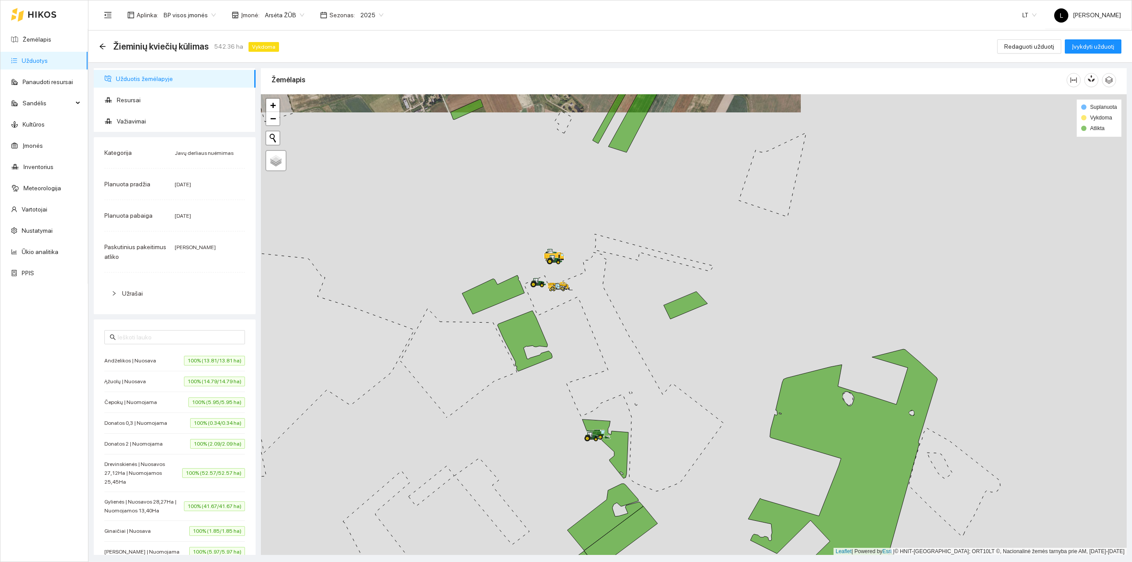
drag, startPoint x: 632, startPoint y: 386, endPoint x: 612, endPoint y: 356, distance: 35.8
click at [613, 356] on icon at bounding box center [623, 371] width 199 height 239
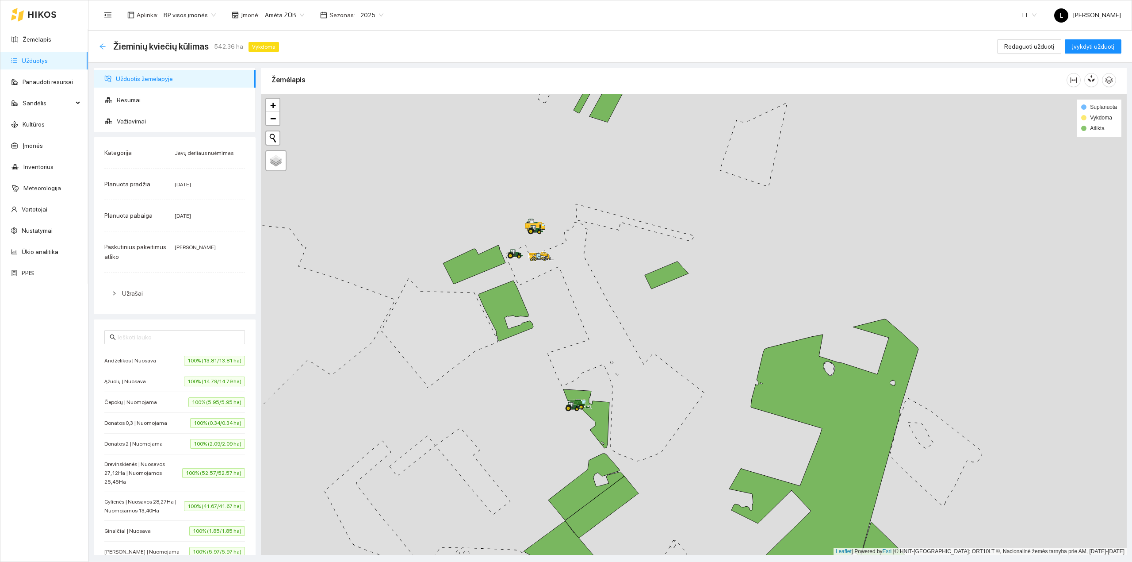
click at [105, 45] on icon "arrow-left" at bounding box center [102, 46] width 7 height 7
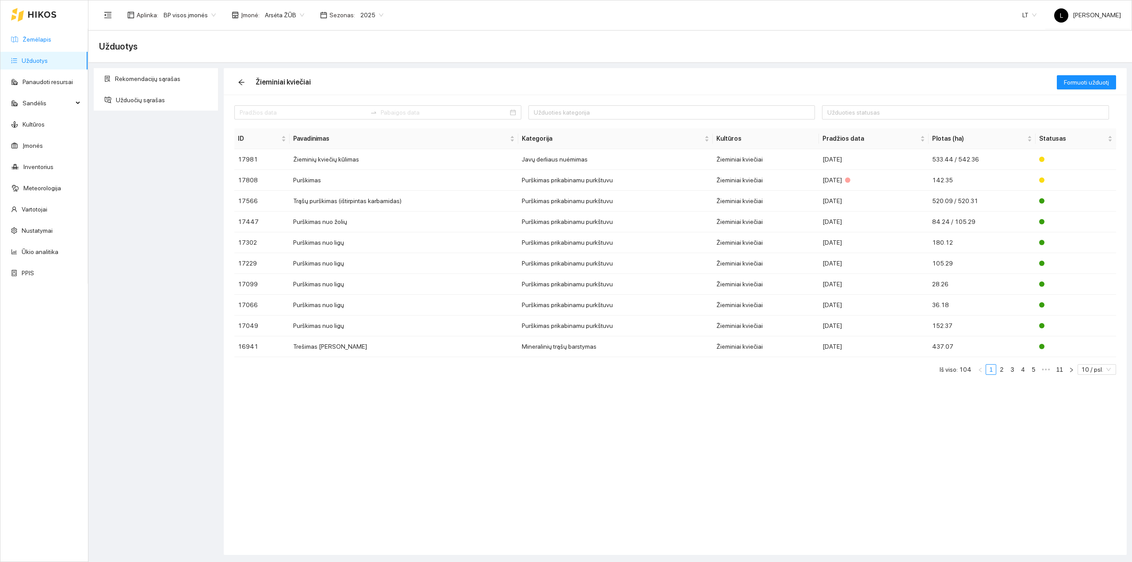
click at [33, 42] on link "Žemėlapis" at bounding box center [37, 39] width 29 height 7
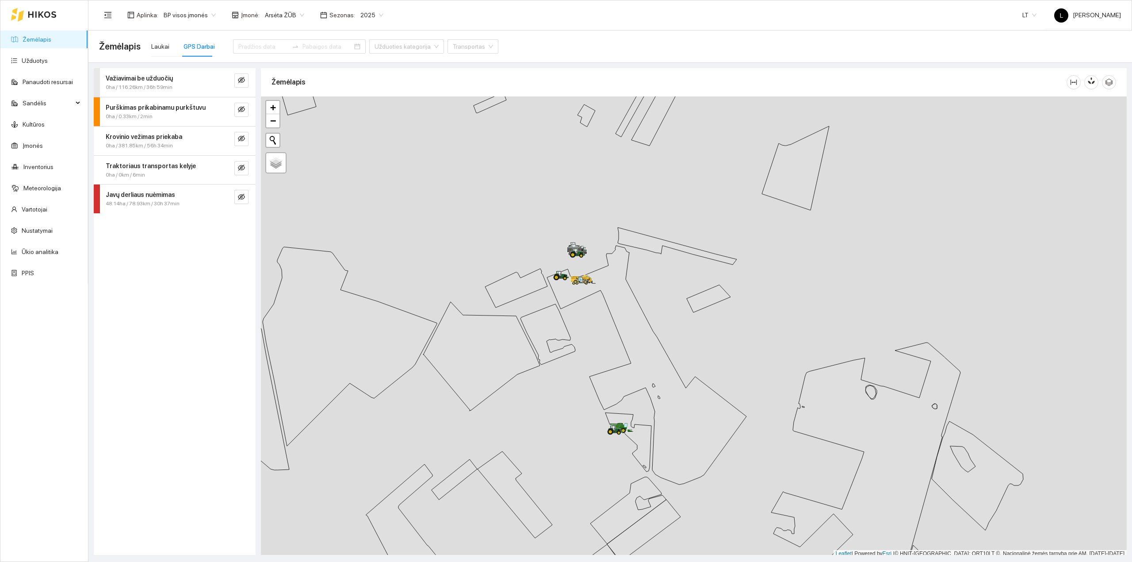
scroll to position [2, 0]
drag, startPoint x: 539, startPoint y: 349, endPoint x: 590, endPoint y: 374, distance: 56.8
click at [590, 374] on div at bounding box center [694, 324] width 866 height 461
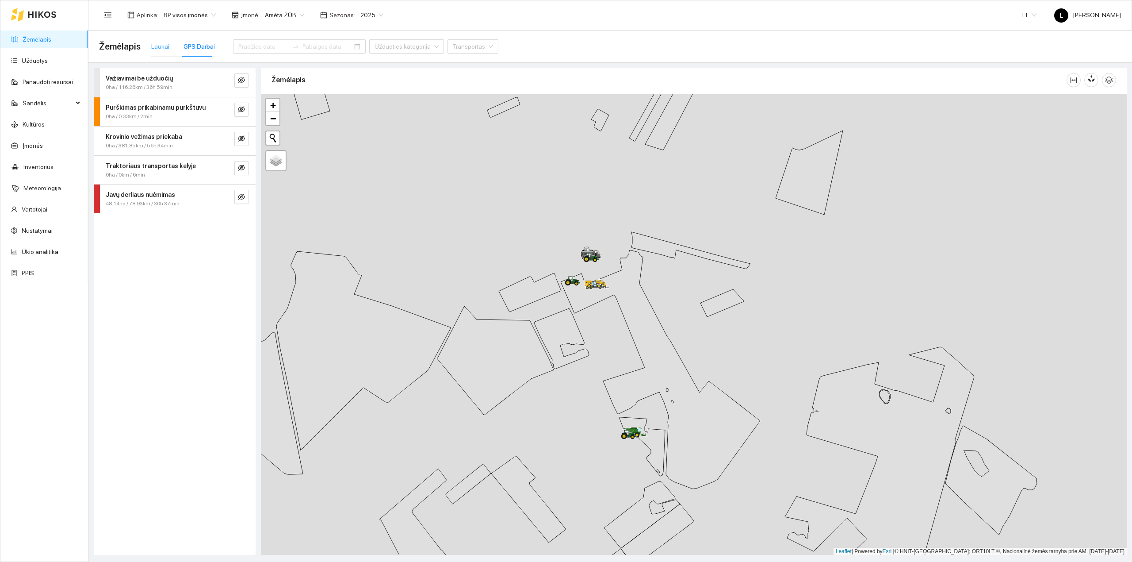
click at [163, 51] on div "Laukai" at bounding box center [160, 46] width 18 height 20
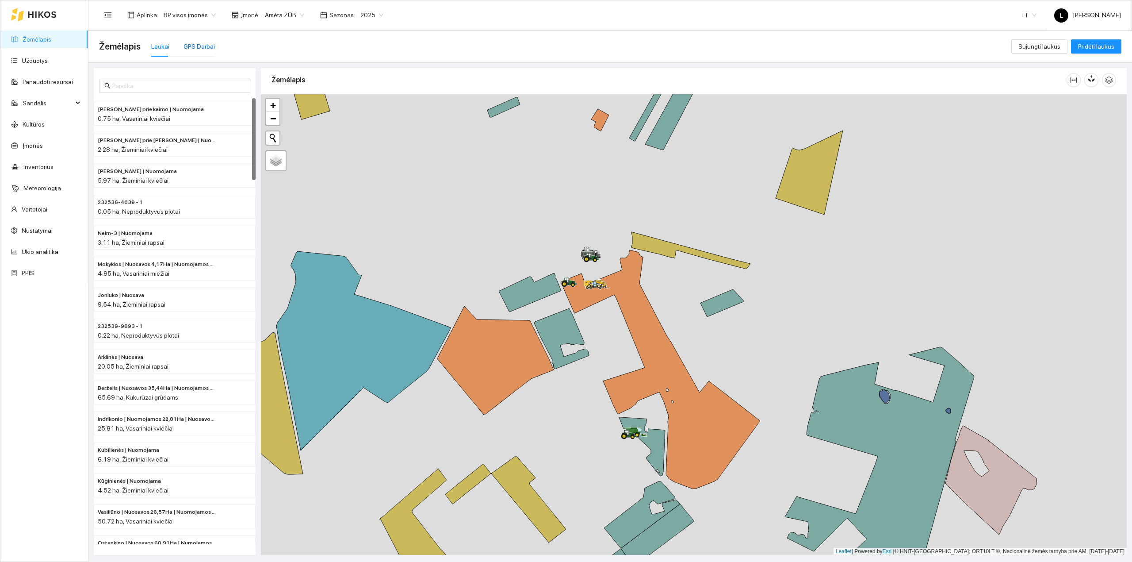
click at [197, 50] on div "GPS Darbai" at bounding box center [199, 47] width 31 height 10
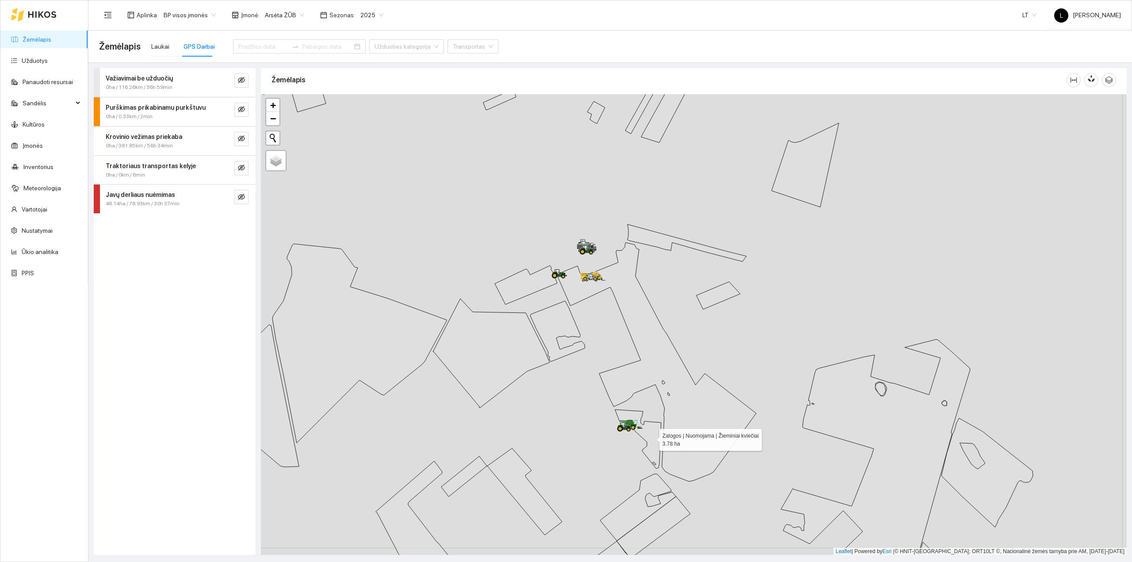
drag, startPoint x: 657, startPoint y: 448, endPoint x: 639, endPoint y: 409, distance: 43.7
click at [639, 409] on icon at bounding box center [638, 438] width 46 height 59
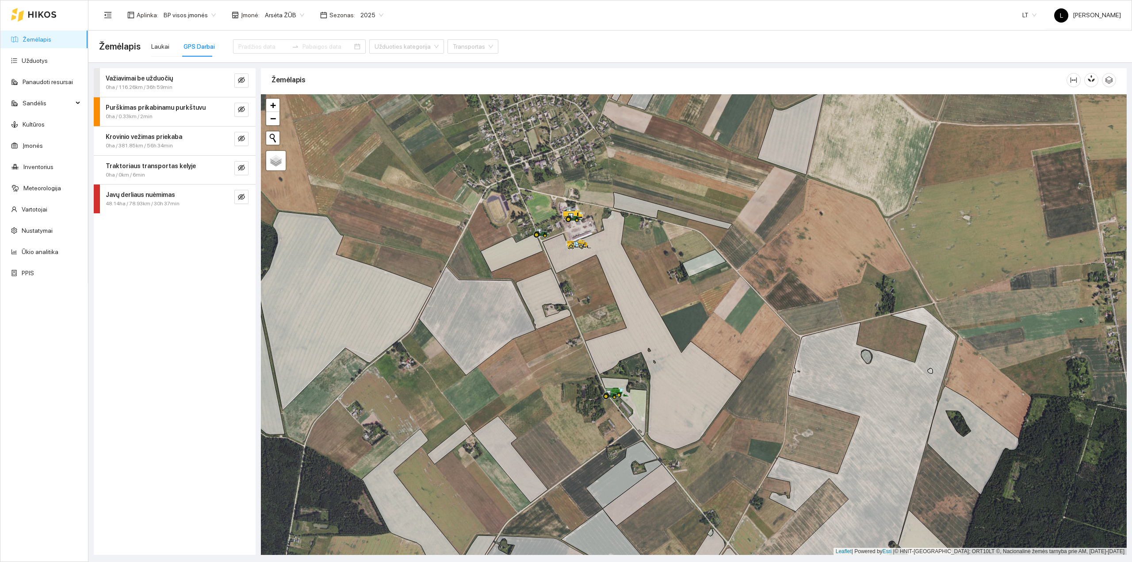
click at [172, 202] on span "48.14ha / 78.93km / 30h 37min" at bounding box center [143, 203] width 74 height 8
click at [161, 272] on span "30h 37min" at bounding box center [162, 270] width 26 height 6
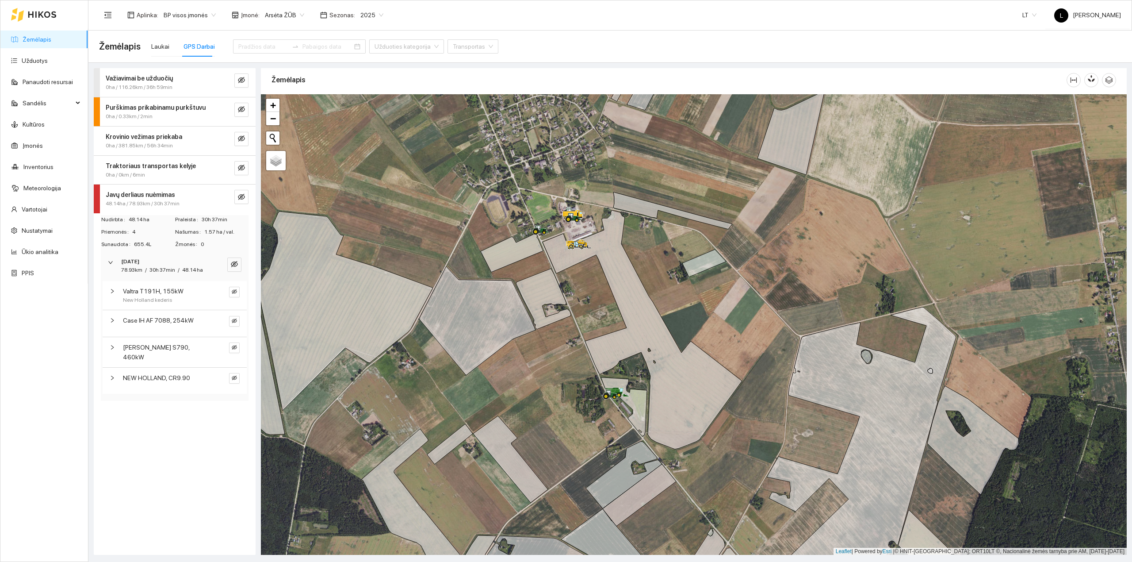
click at [163, 256] on div "2025-08-29 78.93km / 30h 37min / 48.14 ha" at bounding box center [175, 265] width 148 height 27
click at [157, 224] on span "48.14 ha" at bounding box center [152, 219] width 46 height 8
click at [163, 198] on strong "Javų derliaus nuėmimas" at bounding box center [140, 194] width 69 height 7
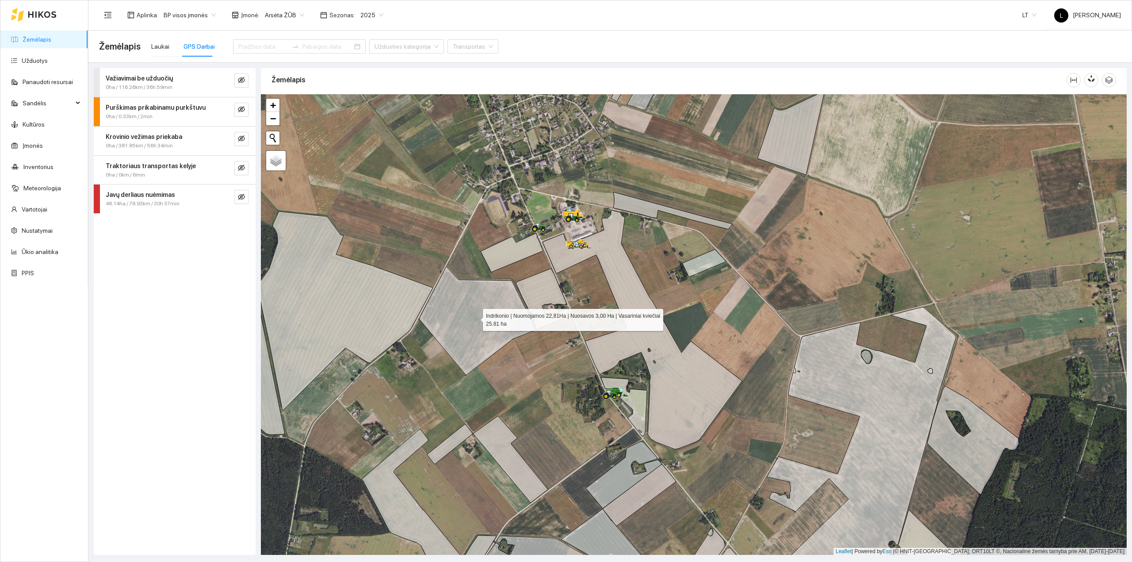
drag, startPoint x: 486, startPoint y: 356, endPoint x: 409, endPoint y: 312, distance: 89.1
click at [419, 312] on icon at bounding box center [477, 320] width 117 height 109
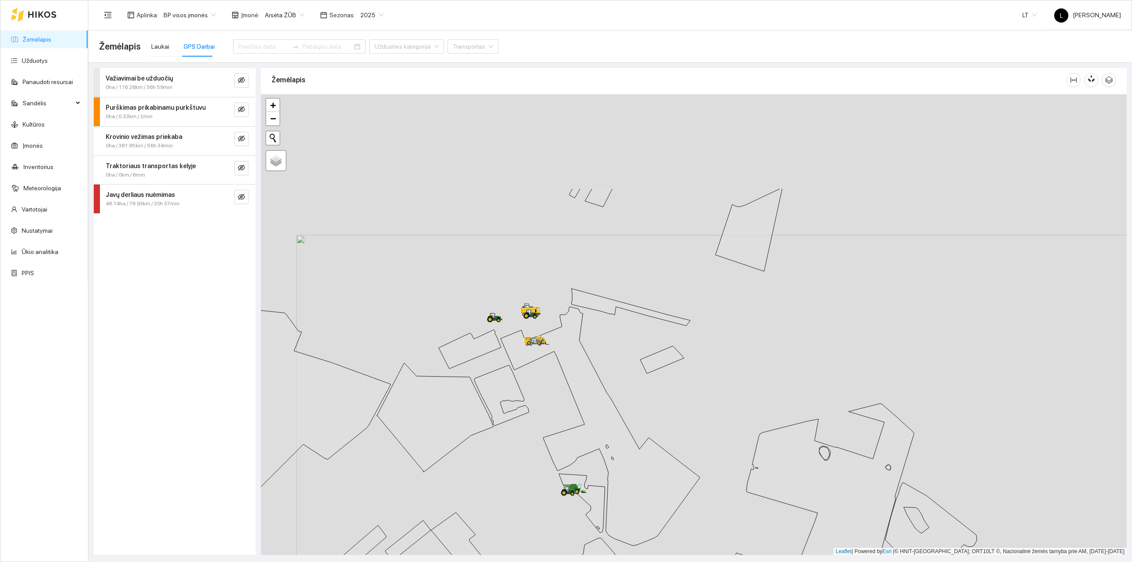
drag, startPoint x: 469, startPoint y: 256, endPoint x: 492, endPoint y: 340, distance: 86.3
click at [491, 322] on icon at bounding box center [495, 318] width 16 height 10
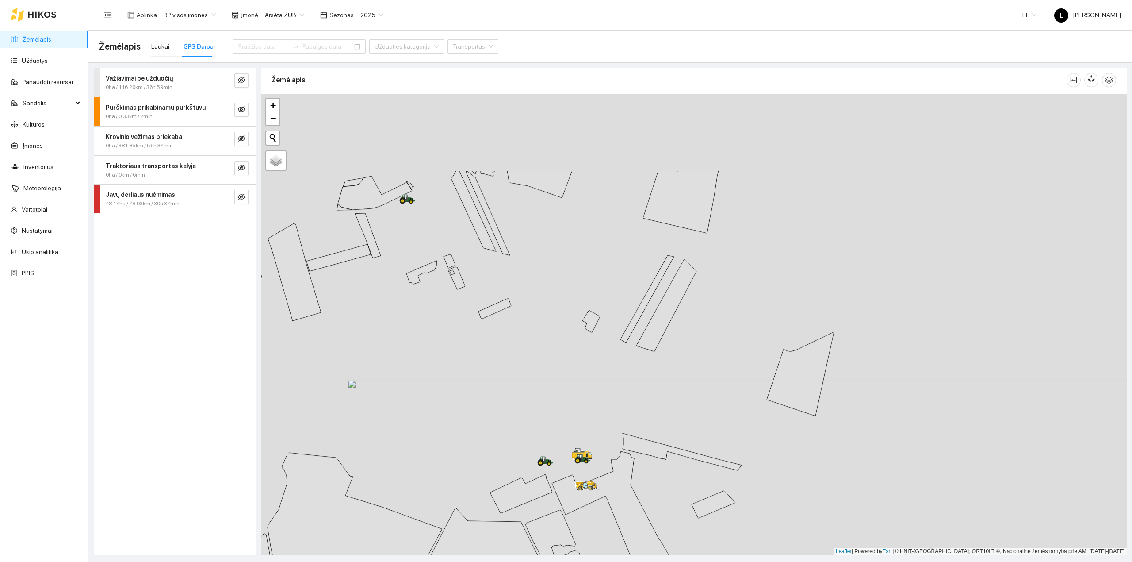
drag, startPoint x: 487, startPoint y: 344, endPoint x: 508, endPoint y: 377, distance: 39.1
click at [508, 379] on div at bounding box center [694, 324] width 866 height 461
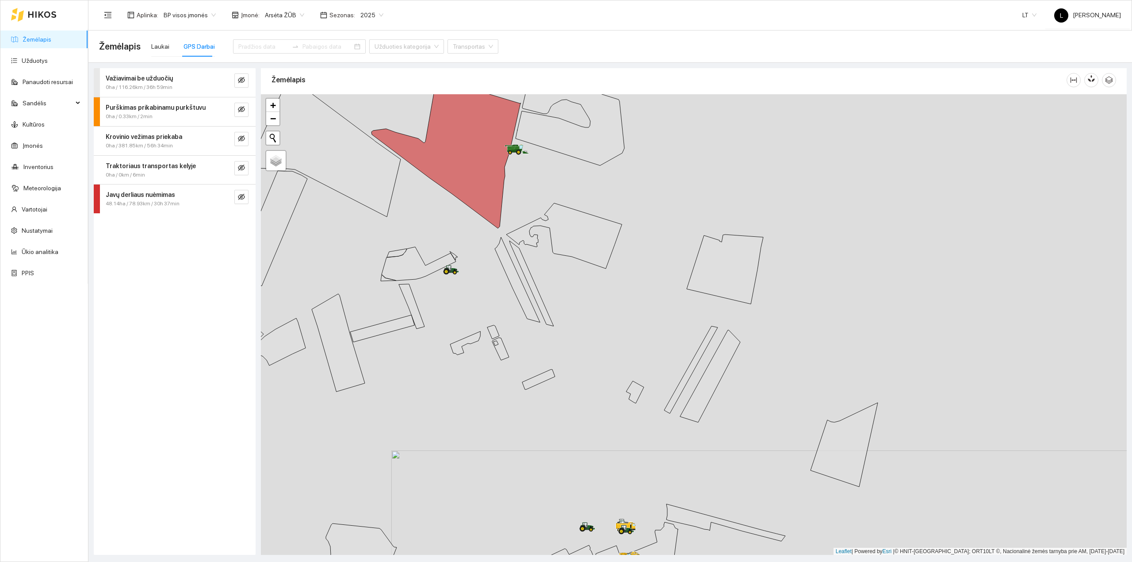
drag, startPoint x: 524, startPoint y: 347, endPoint x: 592, endPoint y: 426, distance: 104.8
click at [586, 424] on div at bounding box center [694, 324] width 866 height 461
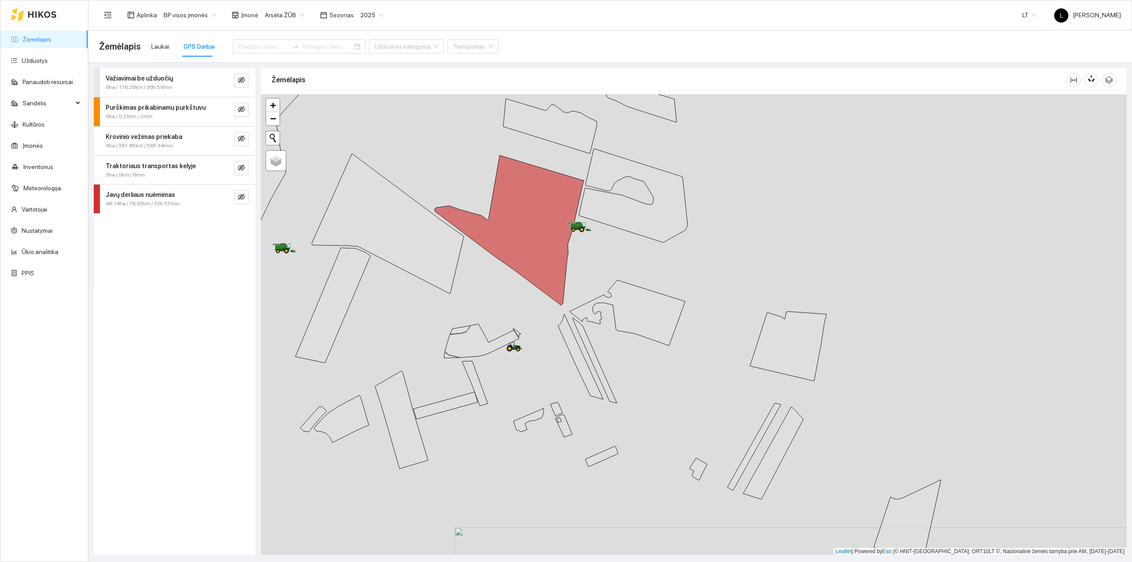
drag, startPoint x: 538, startPoint y: 253, endPoint x: 519, endPoint y: 219, distance: 38.6
click at [519, 219] on div at bounding box center [694, 324] width 866 height 461
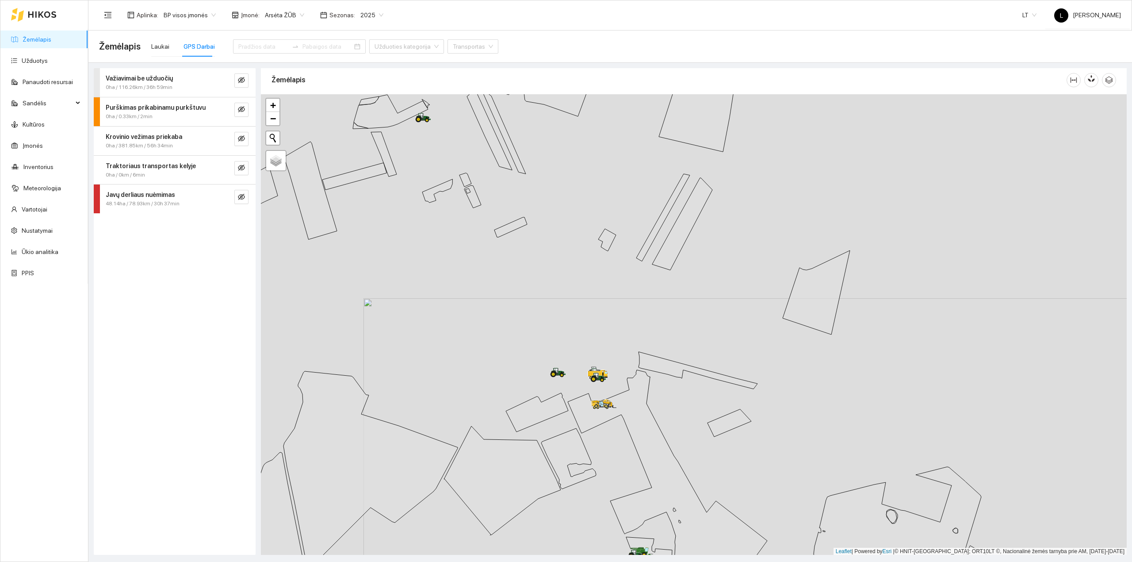
drag, startPoint x: 497, startPoint y: 335, endPoint x: 620, endPoint y: 377, distance: 129.1
click at [612, 375] on div at bounding box center [694, 324] width 866 height 461
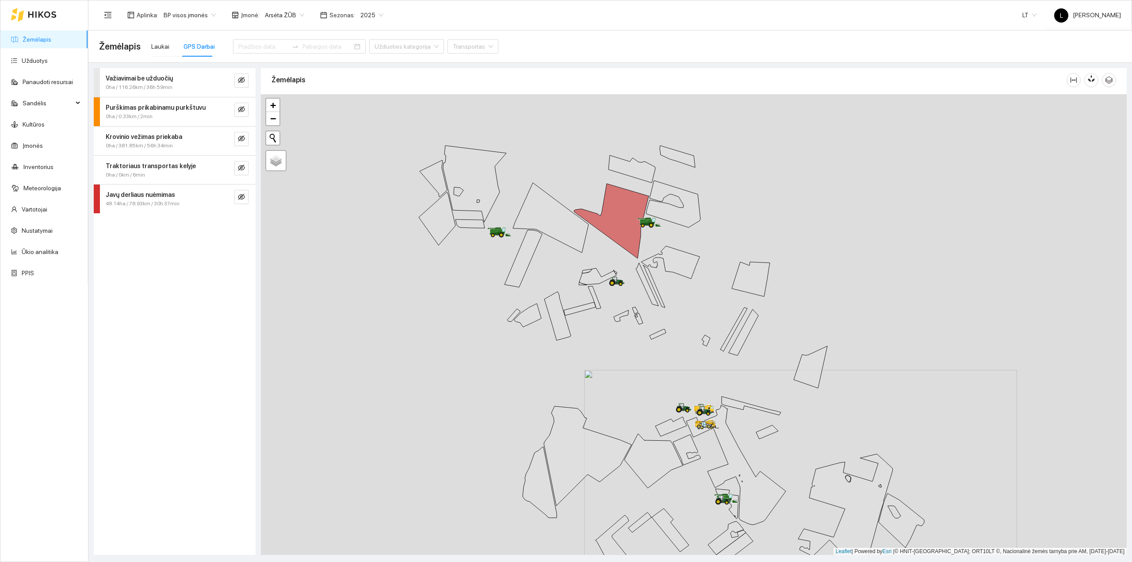
drag, startPoint x: 624, startPoint y: 381, endPoint x: 554, endPoint y: 351, distance: 76.5
click at [562, 353] on div at bounding box center [694, 324] width 866 height 461
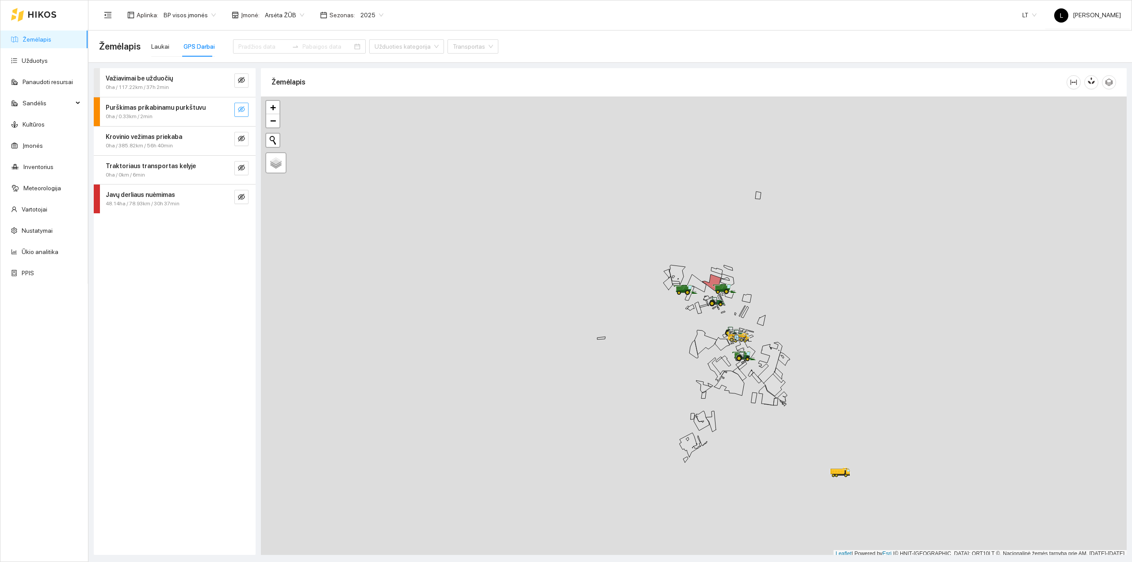
click at [241, 111] on icon "eye-invisible" at bounding box center [241, 109] width 7 height 7
drag, startPoint x: 241, startPoint y: 111, endPoint x: 252, endPoint y: 180, distance: 70.7
click at [241, 112] on icon "eye" at bounding box center [241, 109] width 7 height 7
click at [241, 195] on icon "eye-invisible" at bounding box center [241, 197] width 7 height 6
click at [241, 195] on icon "eye" at bounding box center [241, 196] width 7 height 5
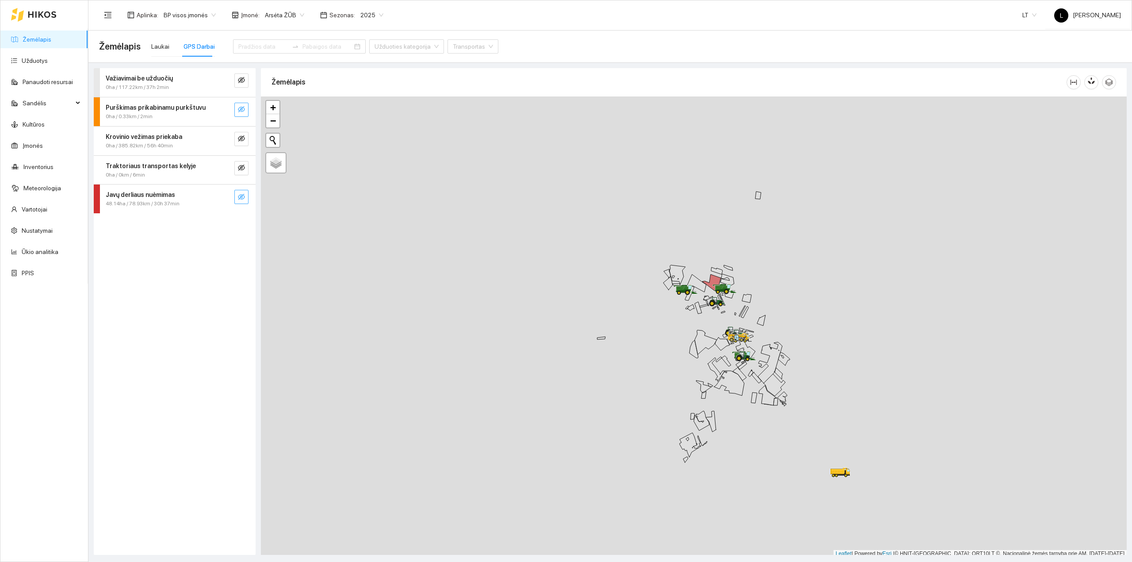
click at [241, 195] on icon "eye-invisible" at bounding box center [241, 197] width 7 height 6
click at [238, 195] on icon "eye" at bounding box center [241, 196] width 7 height 7
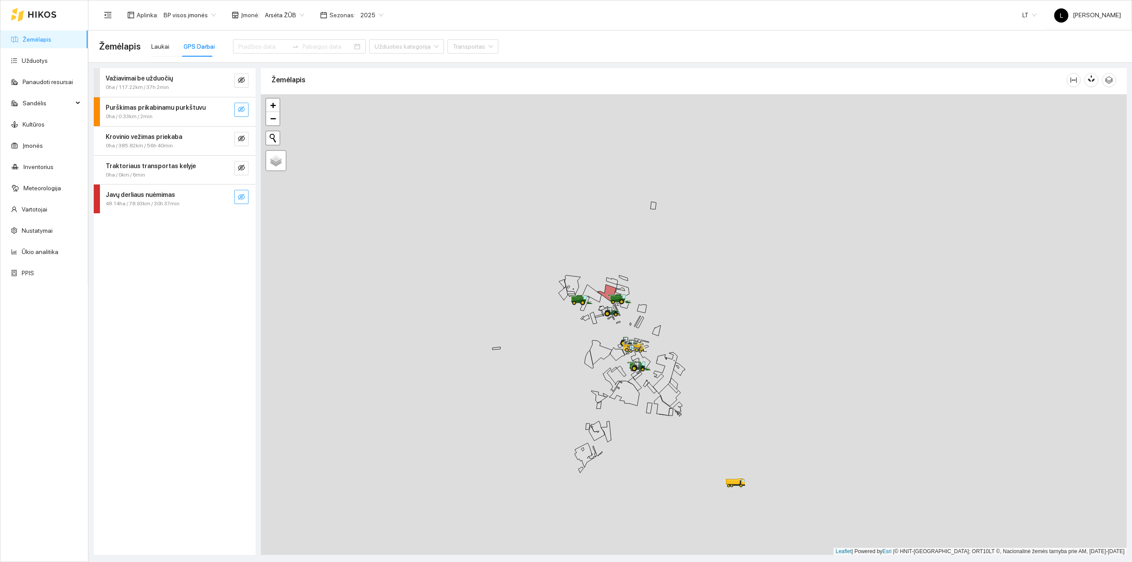
drag, startPoint x: 801, startPoint y: 427, endPoint x: 694, endPoint y: 439, distance: 107.6
click at [694, 439] on div at bounding box center [694, 324] width 866 height 461
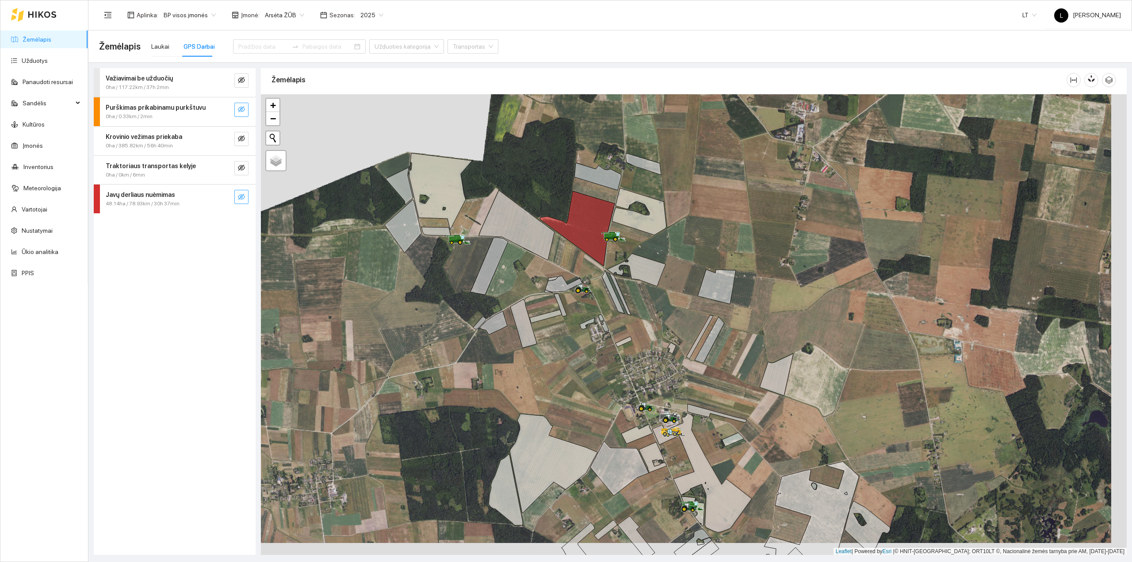
drag, startPoint x: 673, startPoint y: 347, endPoint x: 632, endPoint y: 326, distance: 45.7
click at [632, 326] on div at bounding box center [694, 324] width 866 height 461
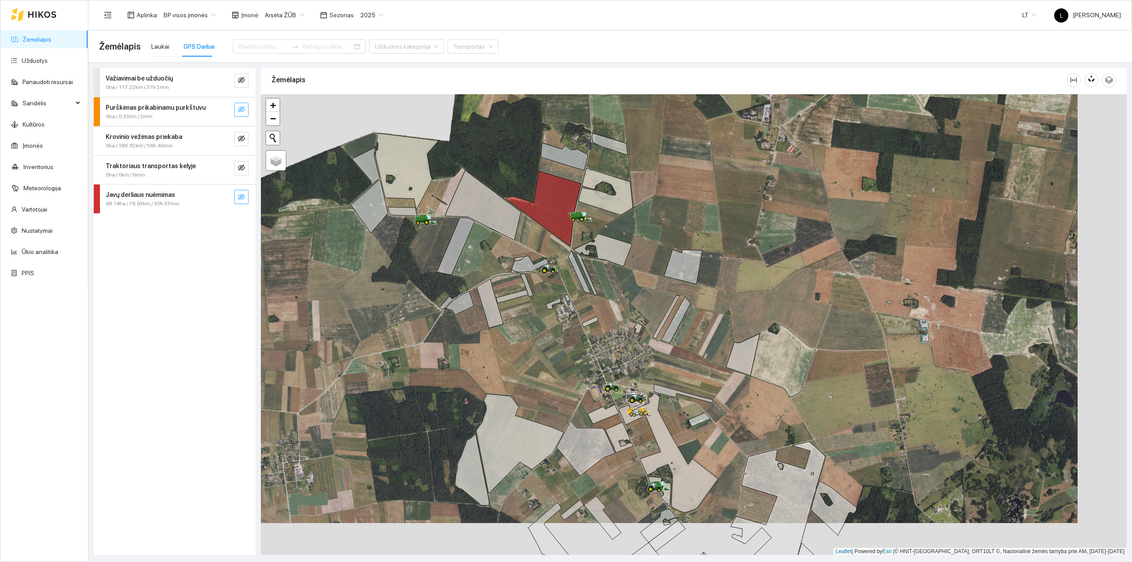
drag, startPoint x: 634, startPoint y: 349, endPoint x: 592, endPoint y: 327, distance: 47.5
click at [592, 327] on div at bounding box center [694, 324] width 866 height 461
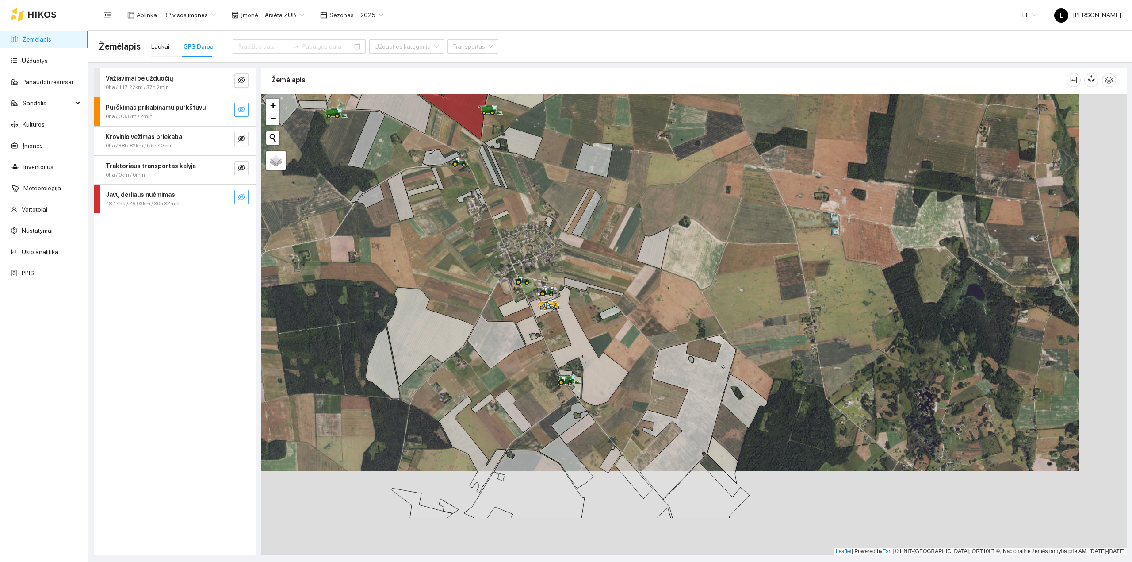
drag, startPoint x: 602, startPoint y: 347, endPoint x: 576, endPoint y: 297, distance: 56.2
click at [576, 297] on div at bounding box center [694, 324] width 866 height 461
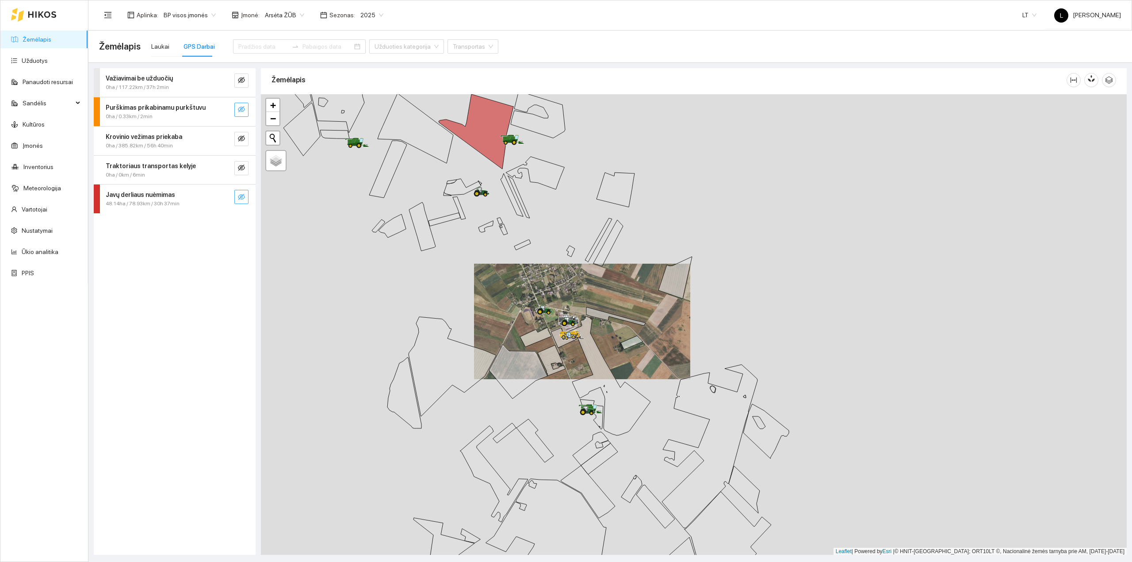
drag, startPoint x: 575, startPoint y: 347, endPoint x: 556, endPoint y: 361, distance: 24.1
click at [556, 361] on div at bounding box center [694, 324] width 866 height 461
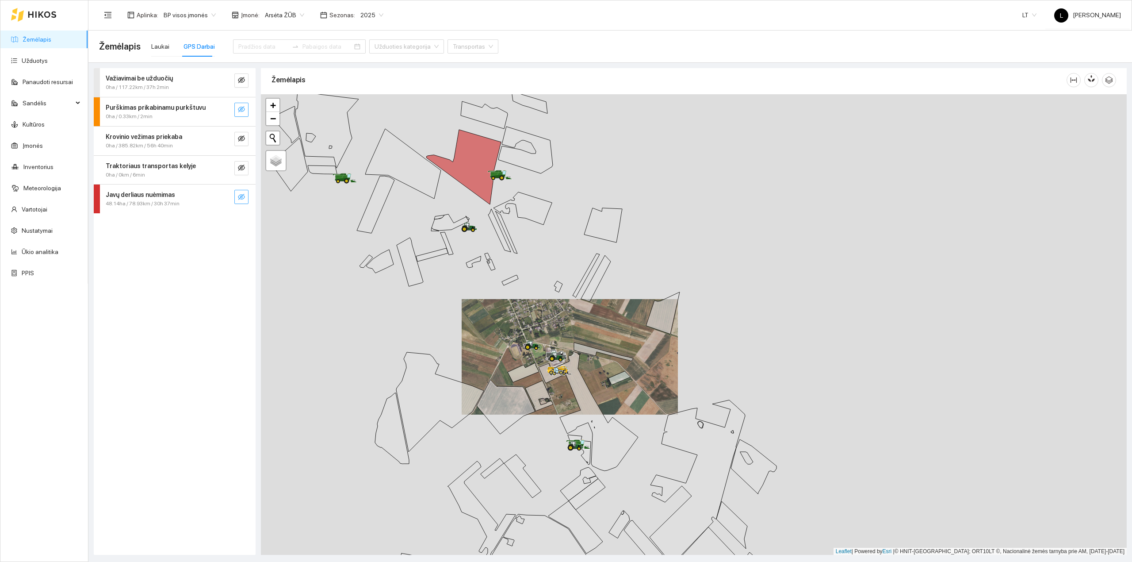
drag, startPoint x: 501, startPoint y: 273, endPoint x: 490, endPoint y: 324, distance: 52.4
click at [490, 324] on div at bounding box center [694, 324] width 866 height 461
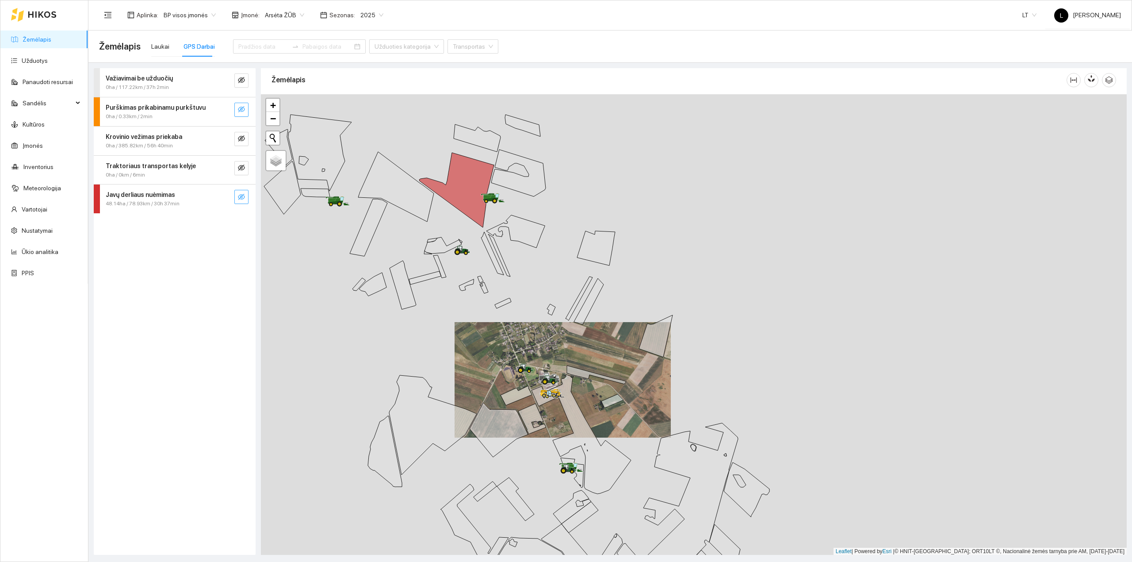
drag, startPoint x: 494, startPoint y: 319, endPoint x: 512, endPoint y: 341, distance: 27.6
click at [512, 341] on div at bounding box center [694, 324] width 866 height 461
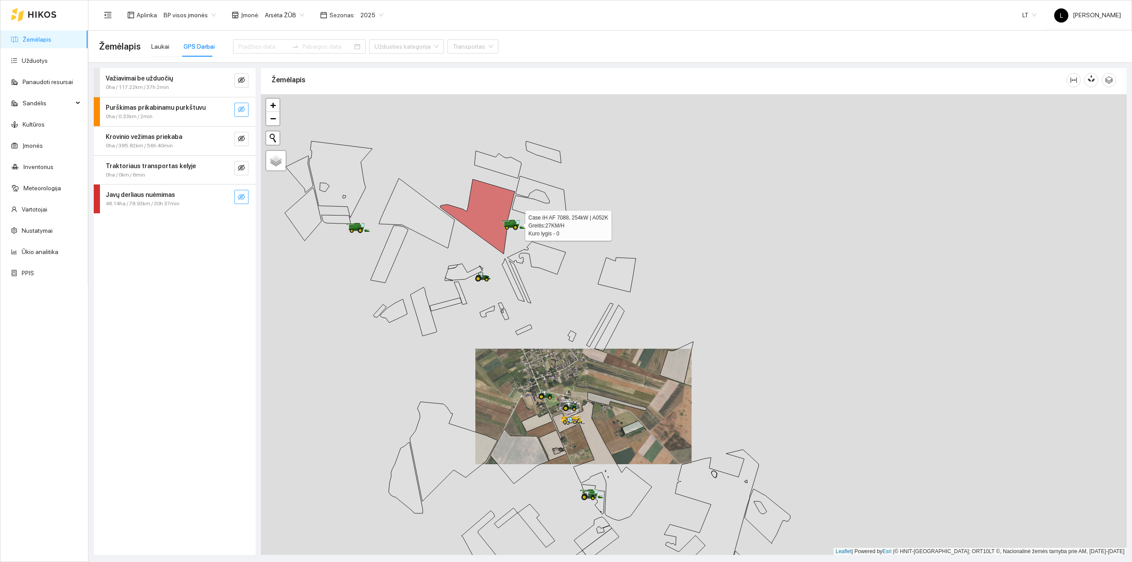
click at [501, 223] on icon at bounding box center [513, 224] width 25 height 11
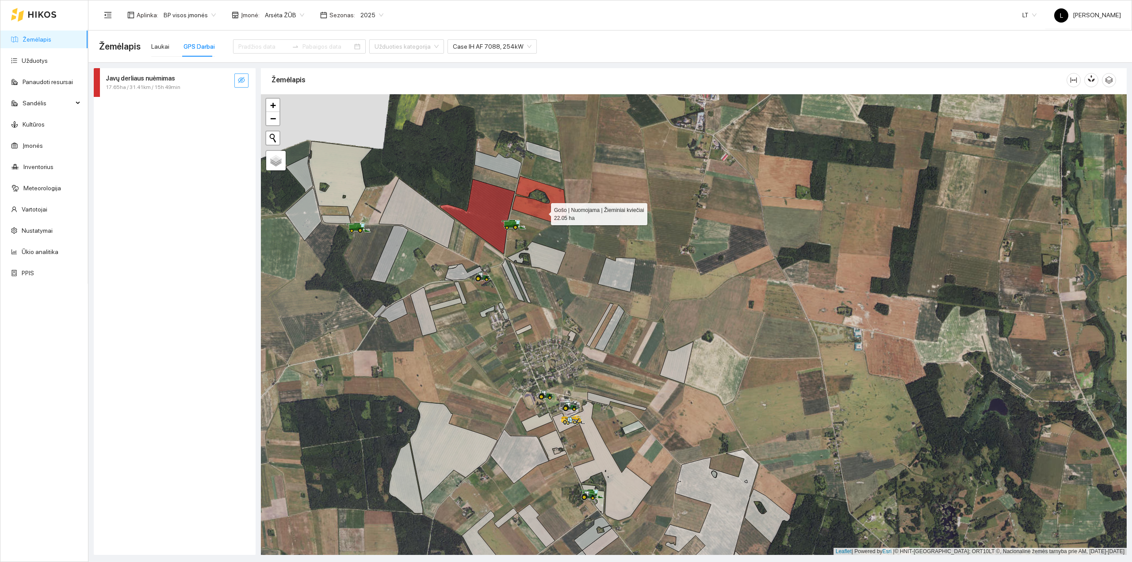
click at [543, 212] on icon at bounding box center [539, 199] width 54 height 47
click at [34, 57] on link "Užduotys" at bounding box center [35, 60] width 26 height 7
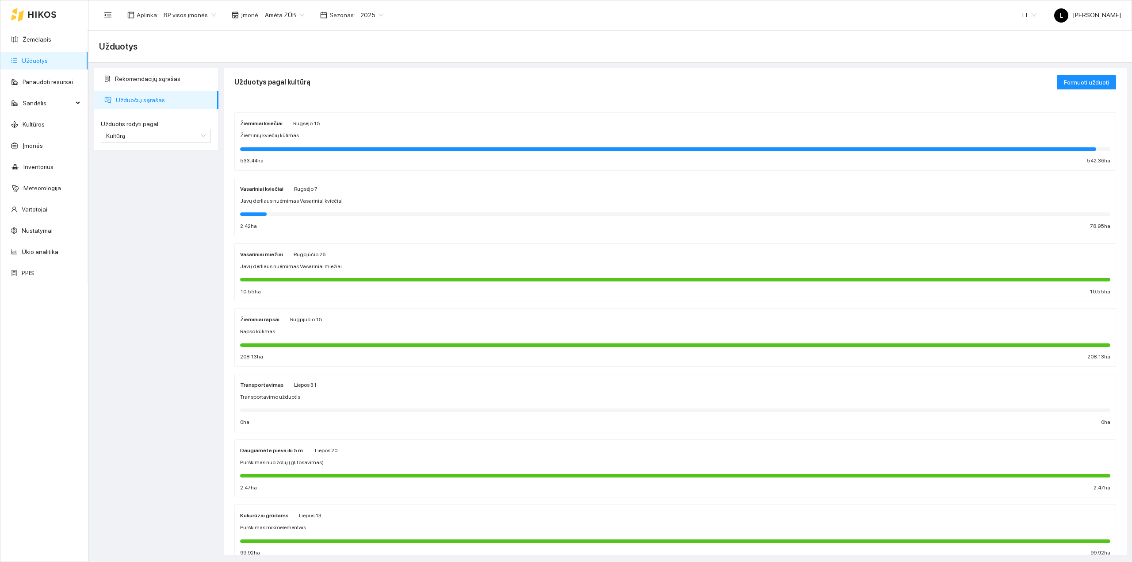
click at [346, 144] on div at bounding box center [675, 148] width 870 height 10
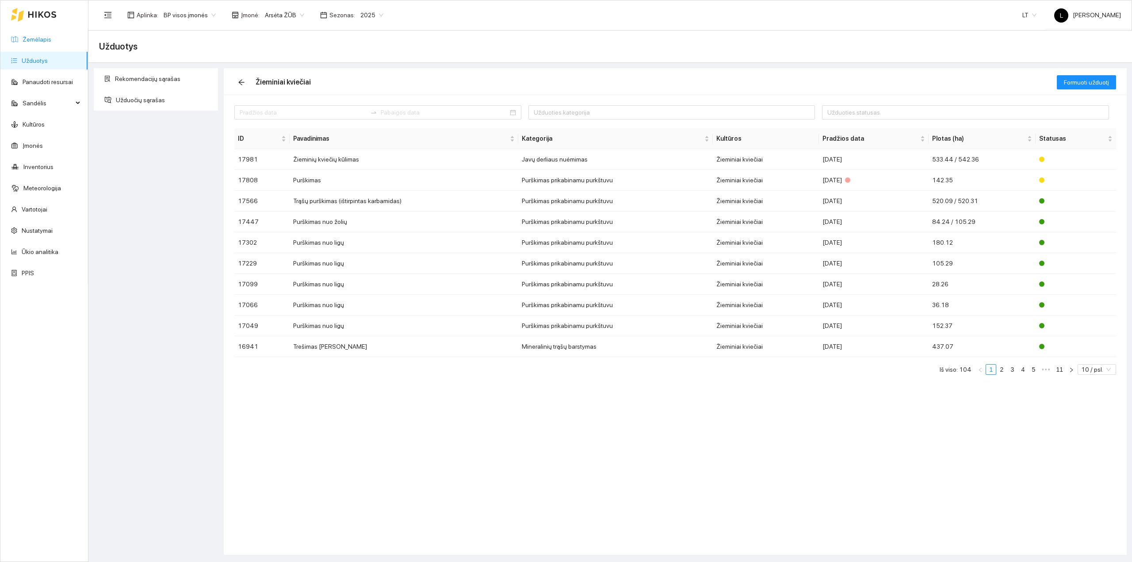
click at [44, 40] on link "Žemėlapis" at bounding box center [37, 39] width 29 height 7
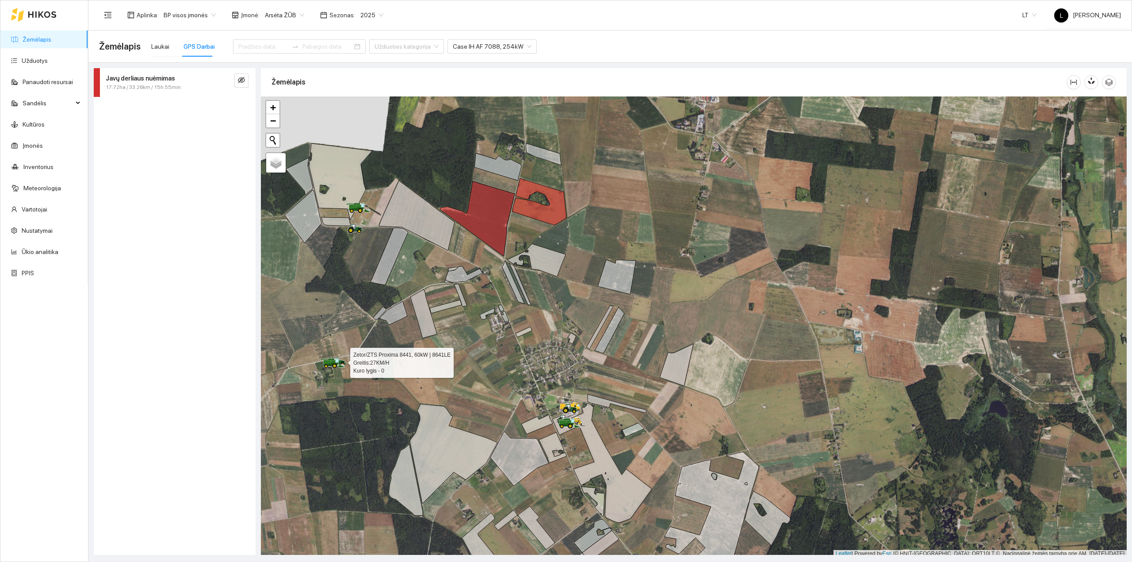
scroll to position [2, 0]
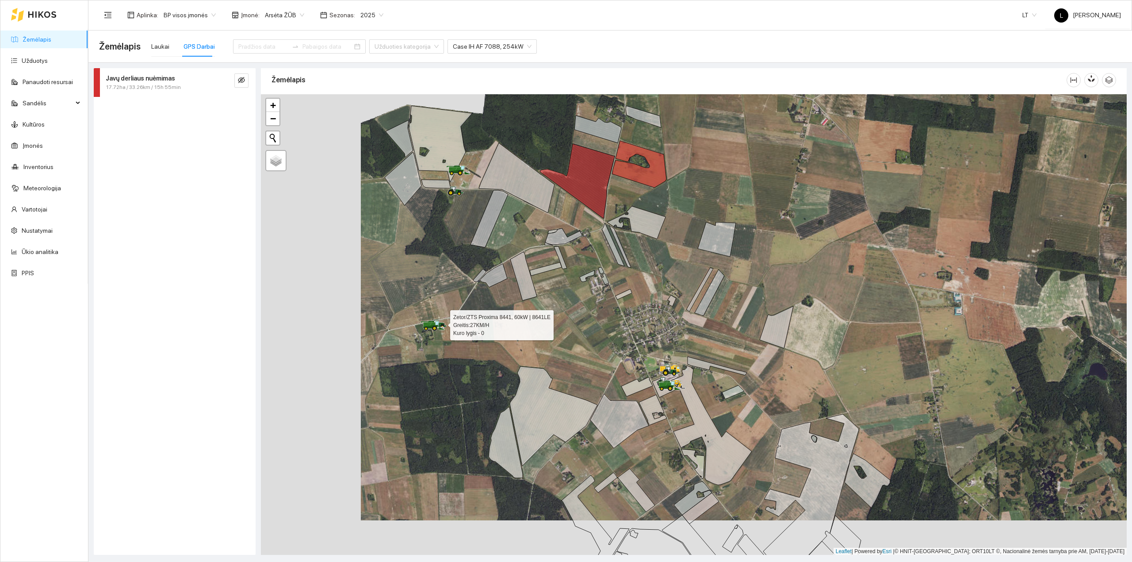
drag, startPoint x: 372, startPoint y: 389, endPoint x: 497, endPoint y: 361, distance: 128.7
click at [501, 349] on div at bounding box center [694, 324] width 866 height 461
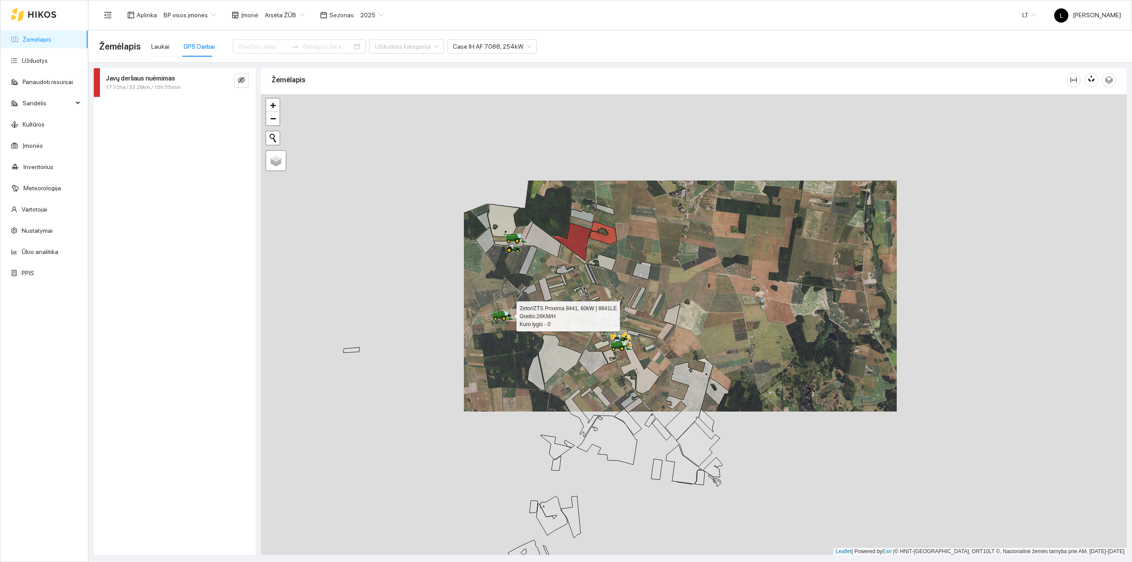
drag, startPoint x: 501, startPoint y: 400, endPoint x: 556, endPoint y: 349, distance: 75.1
click at [556, 349] on div at bounding box center [694, 324] width 866 height 461
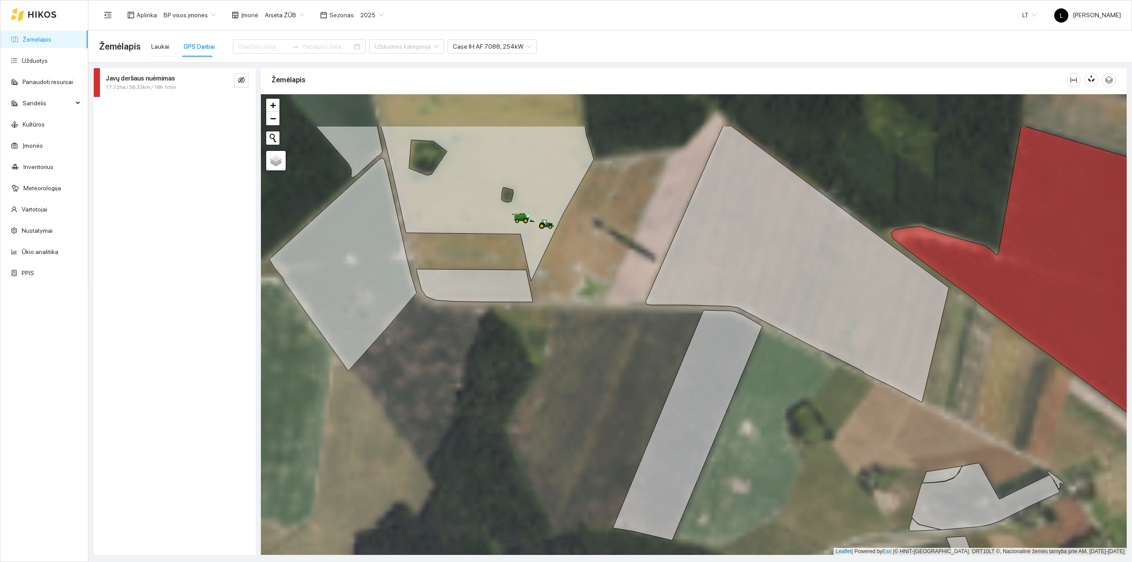
drag, startPoint x: 574, startPoint y: 275, endPoint x: 581, endPoint y: 302, distance: 27.8
click at [582, 302] on div at bounding box center [694, 324] width 866 height 461
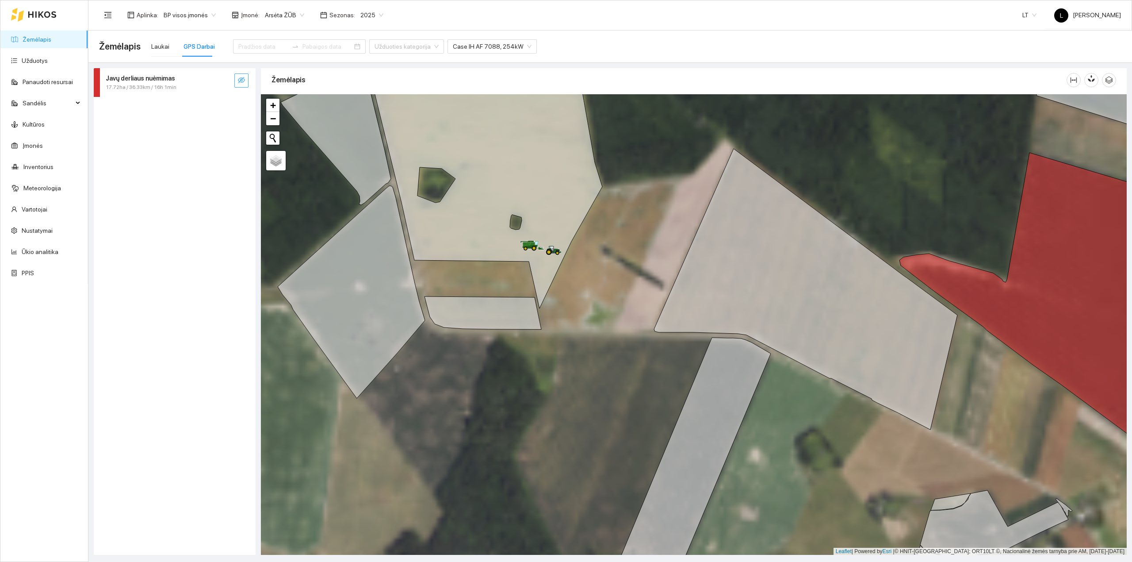
click at [242, 82] on icon "eye-invisible" at bounding box center [241, 80] width 7 height 7
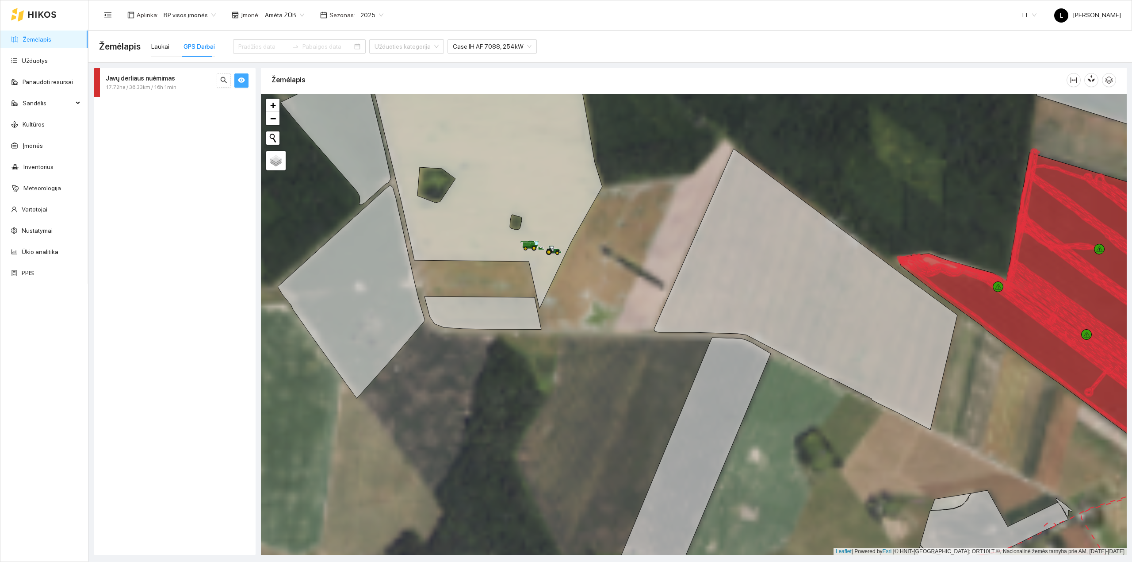
click at [239, 84] on span "eye" at bounding box center [241, 81] width 7 height 8
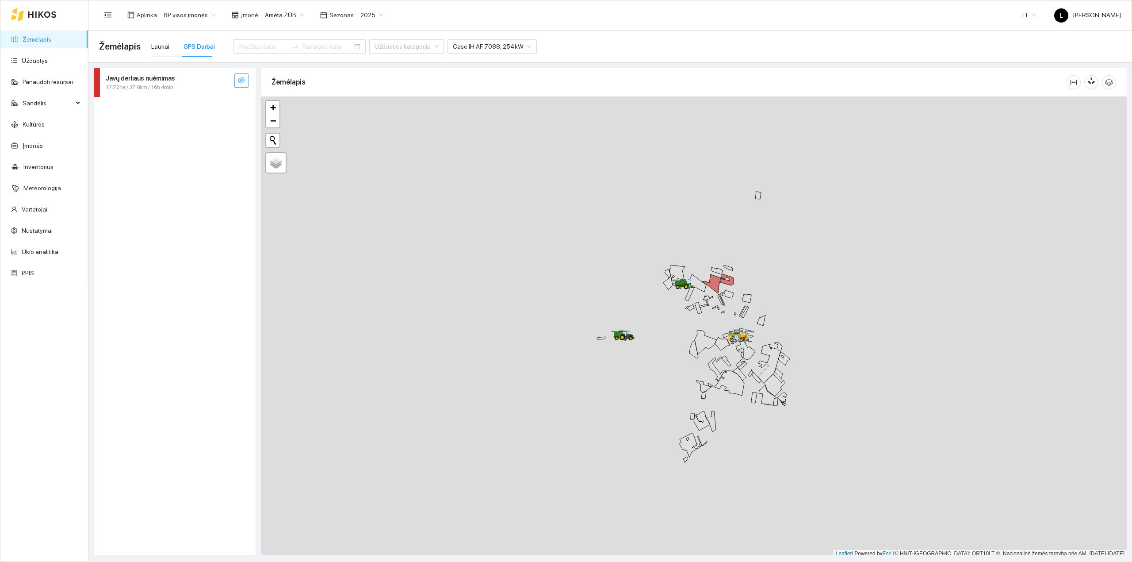
click at [238, 78] on icon "eye-invisible" at bounding box center [241, 80] width 7 height 7
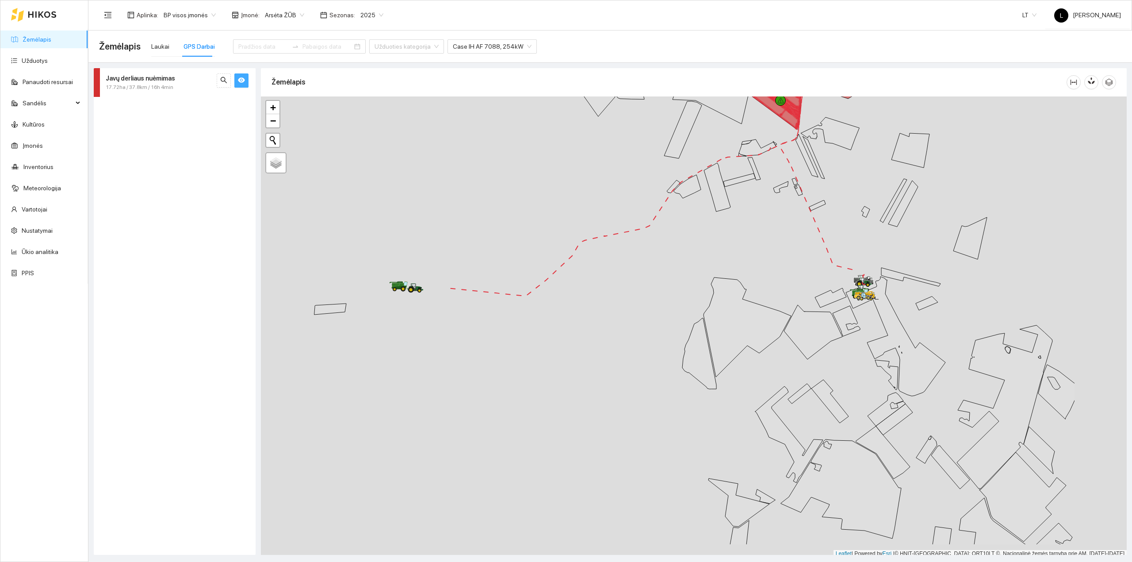
scroll to position [2, 0]
drag, startPoint x: 724, startPoint y: 382, endPoint x: 592, endPoint y: 347, distance: 137.3
click at [592, 347] on div at bounding box center [694, 324] width 866 height 461
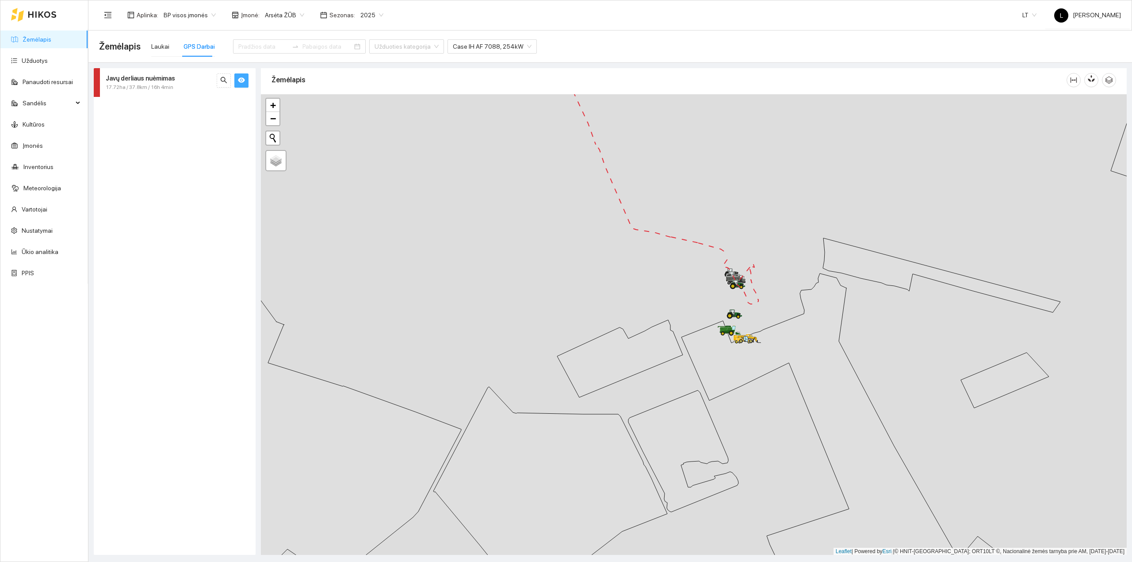
drag, startPoint x: 809, startPoint y: 491, endPoint x: 805, endPoint y: 503, distance: 12.5
click at [809, 505] on div at bounding box center [694, 324] width 866 height 461
drag, startPoint x: 769, startPoint y: 453, endPoint x: 784, endPoint y: 502, distance: 51.2
click at [784, 501] on div at bounding box center [694, 324] width 866 height 461
drag, startPoint x: 736, startPoint y: 452, endPoint x: 775, endPoint y: 483, distance: 50.1
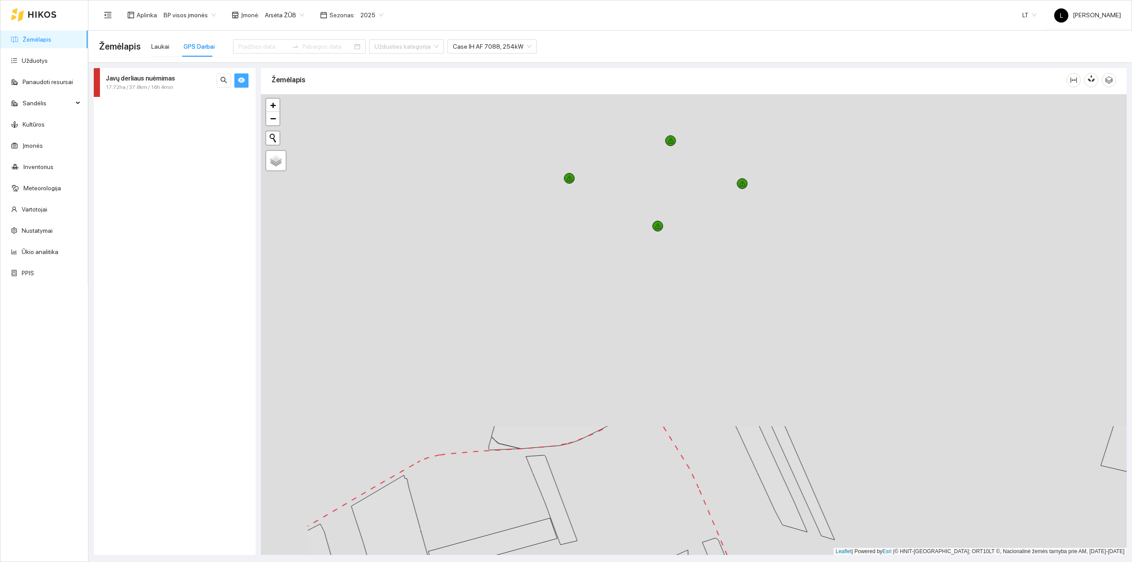
click at [782, 494] on div at bounding box center [694, 324] width 866 height 461
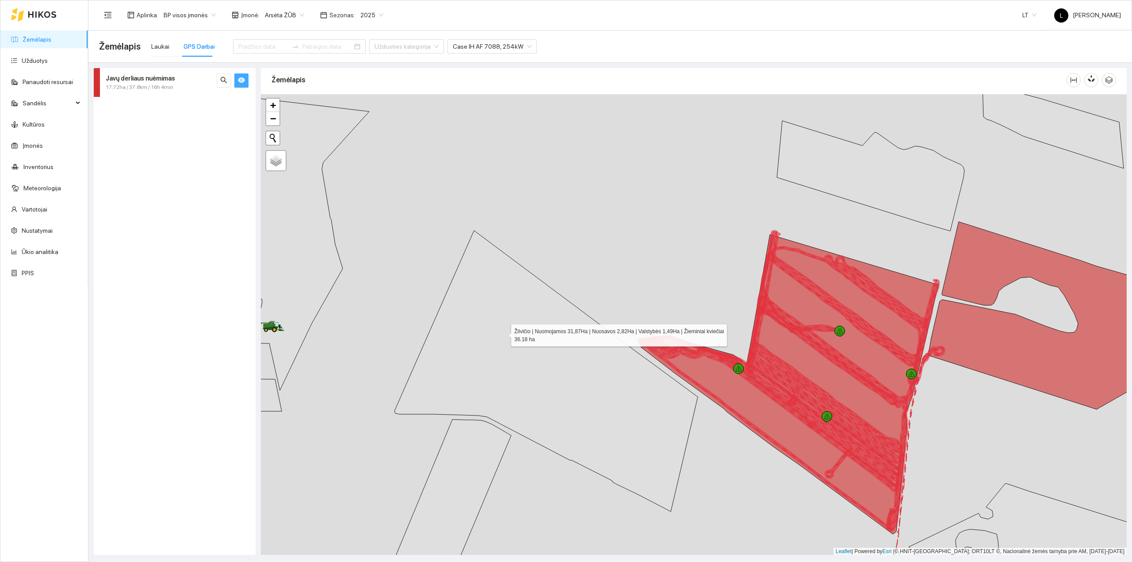
drag, startPoint x: 791, startPoint y: 345, endPoint x: 807, endPoint y: 345, distance: 16.4
click at [698, 345] on icon at bounding box center [545, 370] width 303 height 281
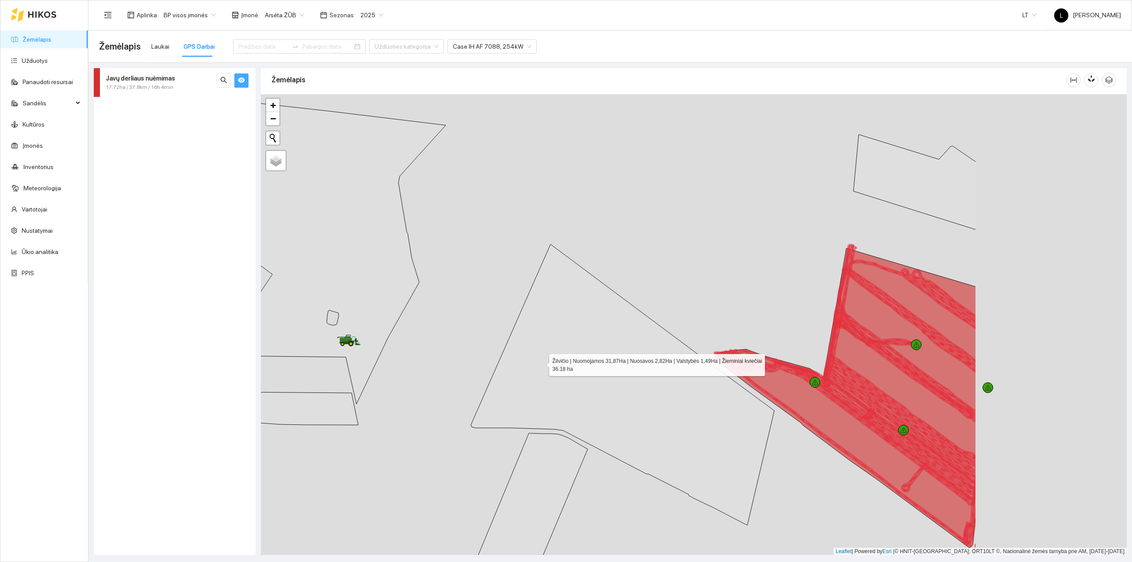
drag, startPoint x: 748, startPoint y: 363, endPoint x: 504, endPoint y: 363, distance: 244.1
click at [525, 363] on icon at bounding box center [622, 384] width 303 height 281
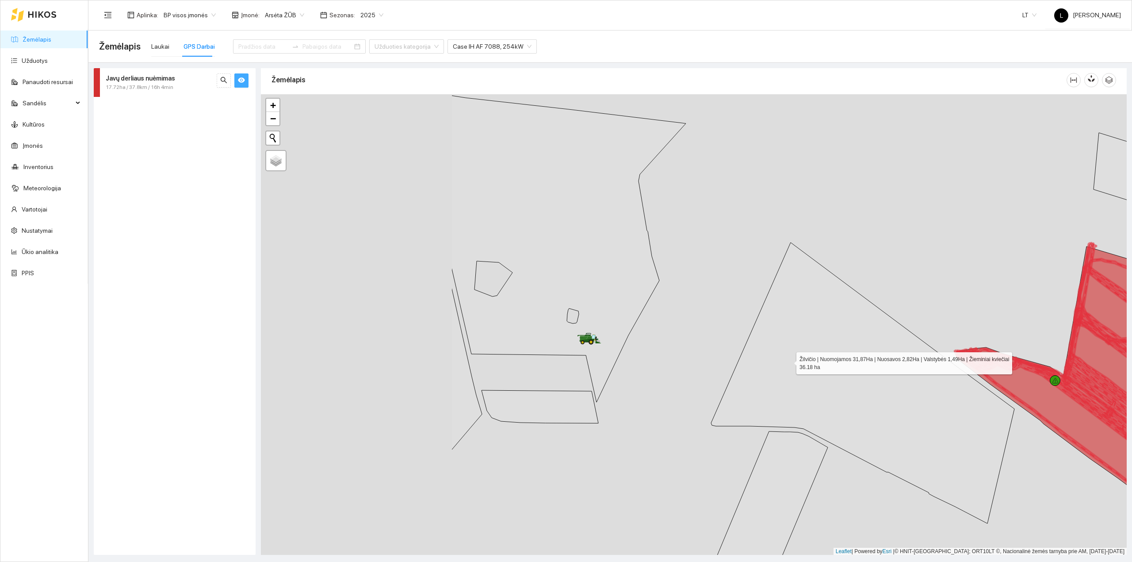
drag, startPoint x: 599, startPoint y: 361, endPoint x: 784, endPoint y: 361, distance: 185.7
click at [784, 361] on icon at bounding box center [862, 382] width 303 height 281
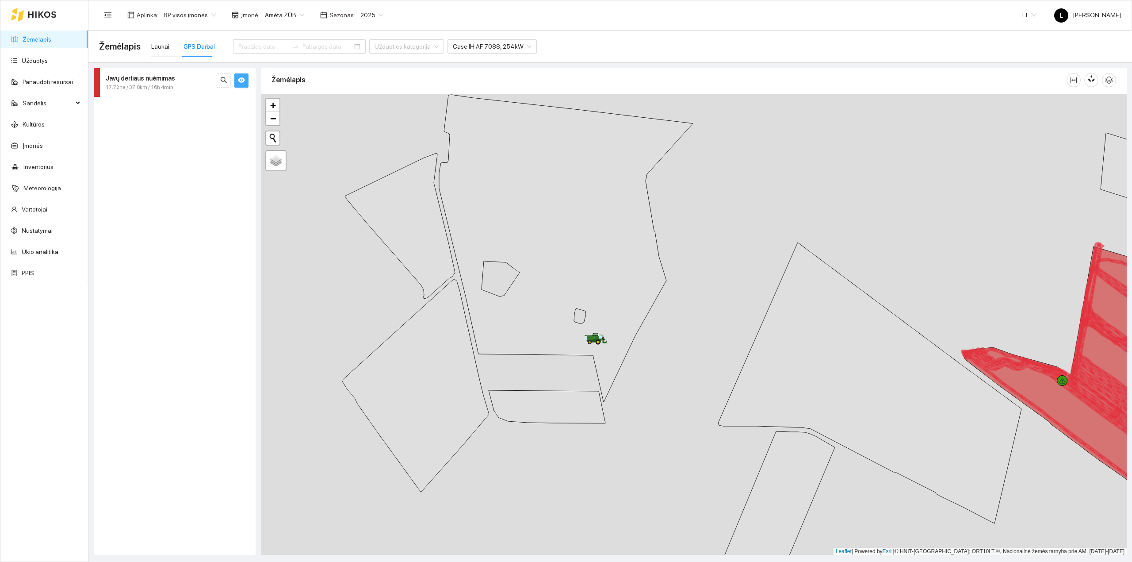
click at [239, 77] on icon "eye" at bounding box center [241, 80] width 7 height 7
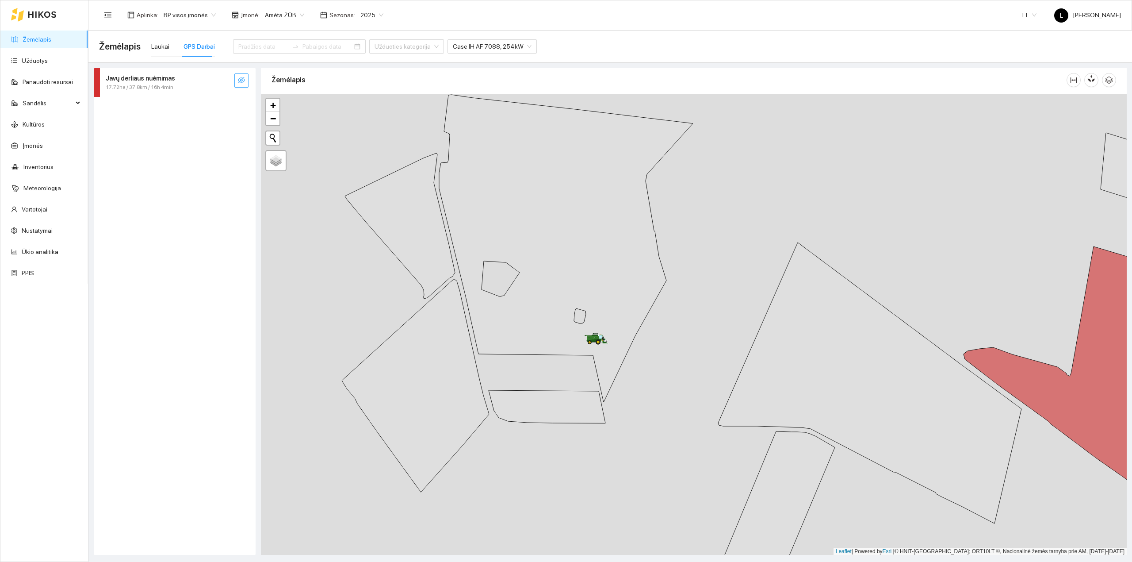
click at [167, 84] on span "17.72ha / 37.8km / 16h 4min" at bounding box center [140, 87] width 68 height 8
click at [241, 82] on icon "eye-invisible" at bounding box center [241, 80] width 7 height 6
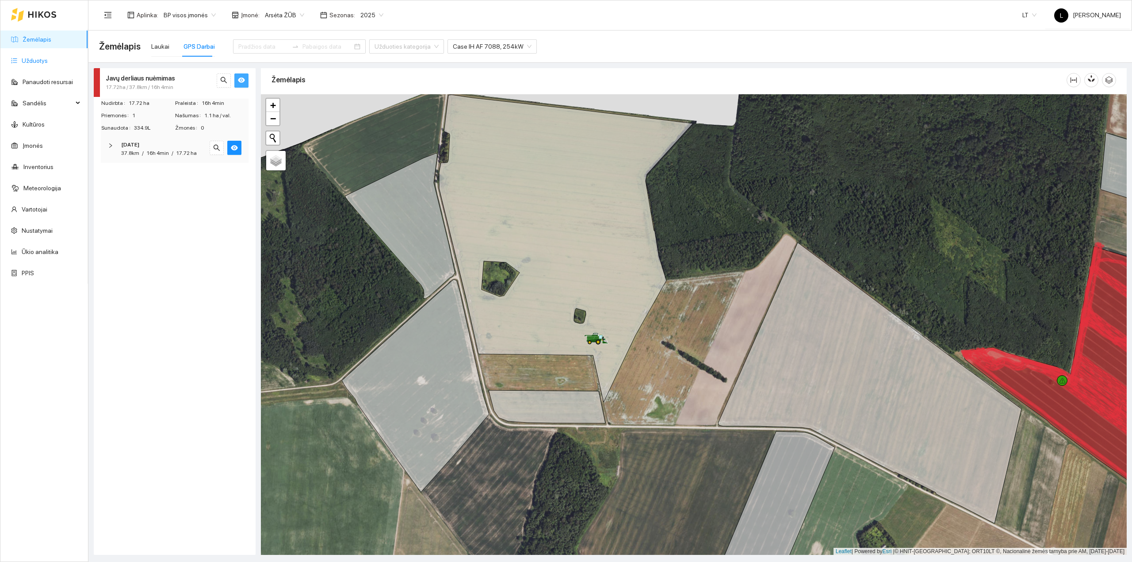
click at [35, 57] on link "Užduotys" at bounding box center [35, 60] width 26 height 7
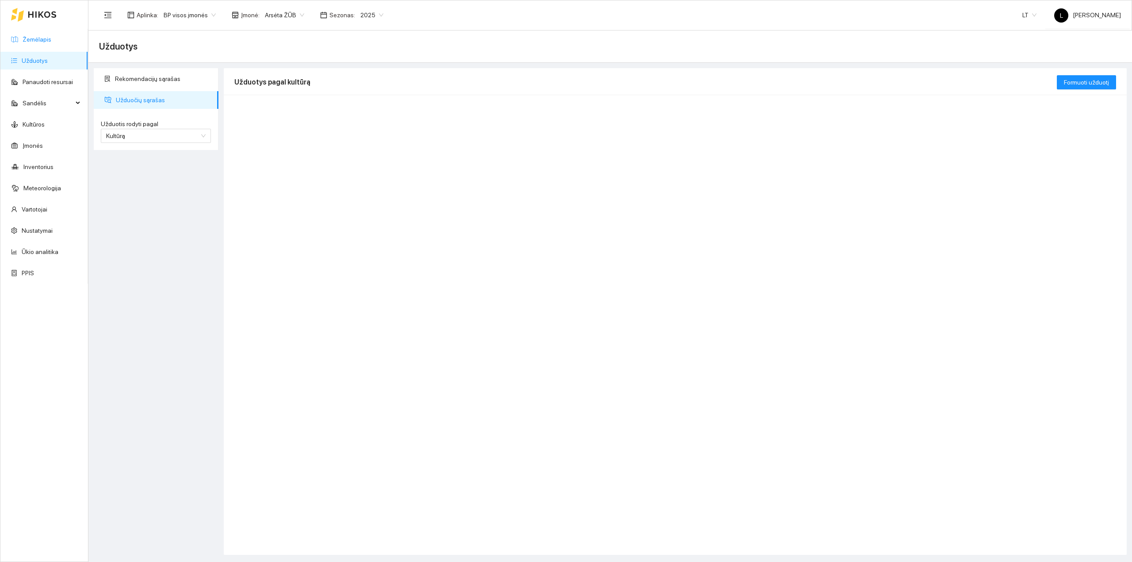
click at [45, 36] on link "Žemėlapis" at bounding box center [37, 39] width 29 height 7
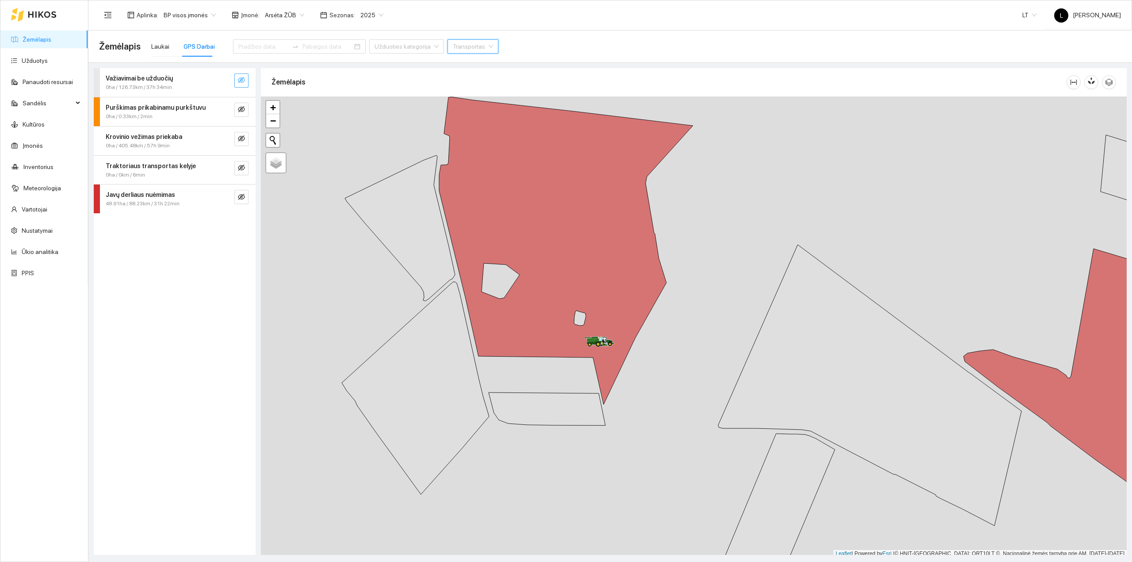
click at [244, 81] on icon "eye-invisible" at bounding box center [241, 80] width 7 height 6
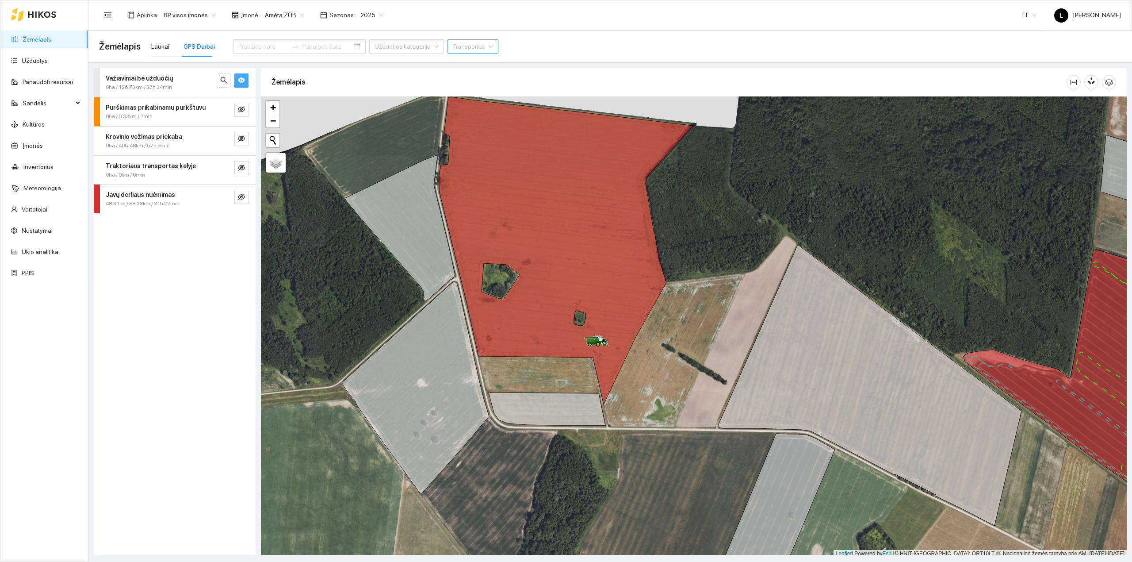
click at [244, 80] on icon "eye" at bounding box center [241, 80] width 7 height 5
click at [241, 197] on icon "eye-invisible" at bounding box center [241, 196] width 7 height 7
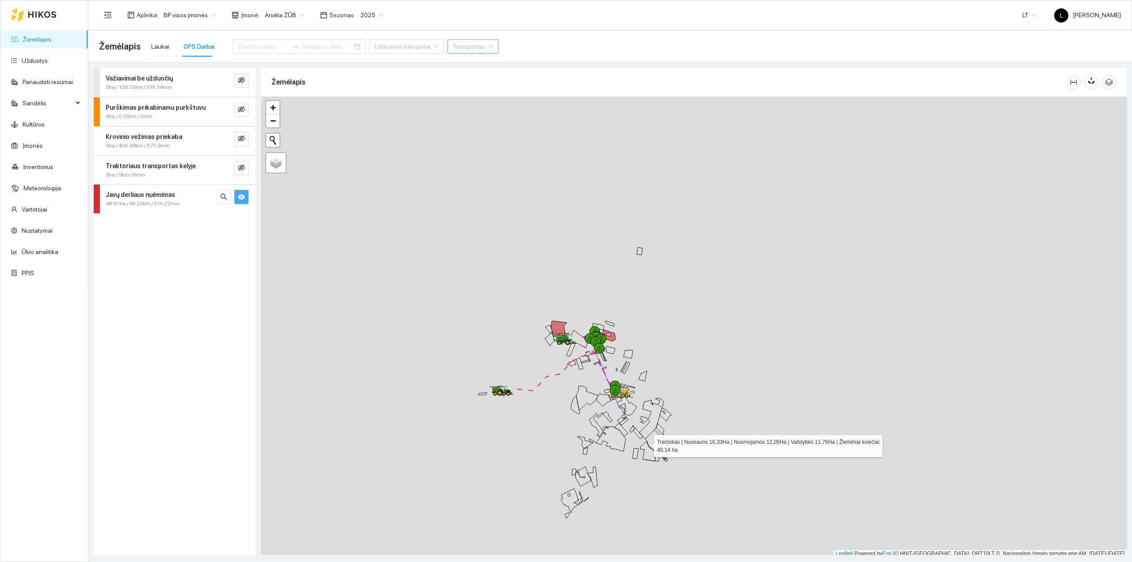
scroll to position [2, 0]
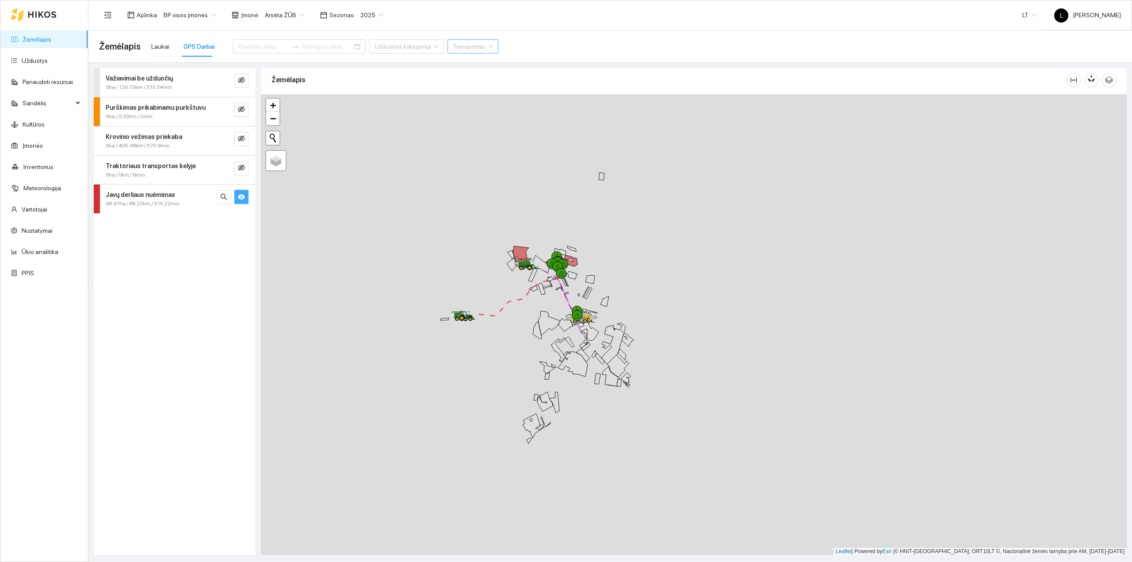
drag, startPoint x: 643, startPoint y: 441, endPoint x: 588, endPoint y: 370, distance: 90.1
click at [605, 370] on icon at bounding box center [611, 376] width 18 height 20
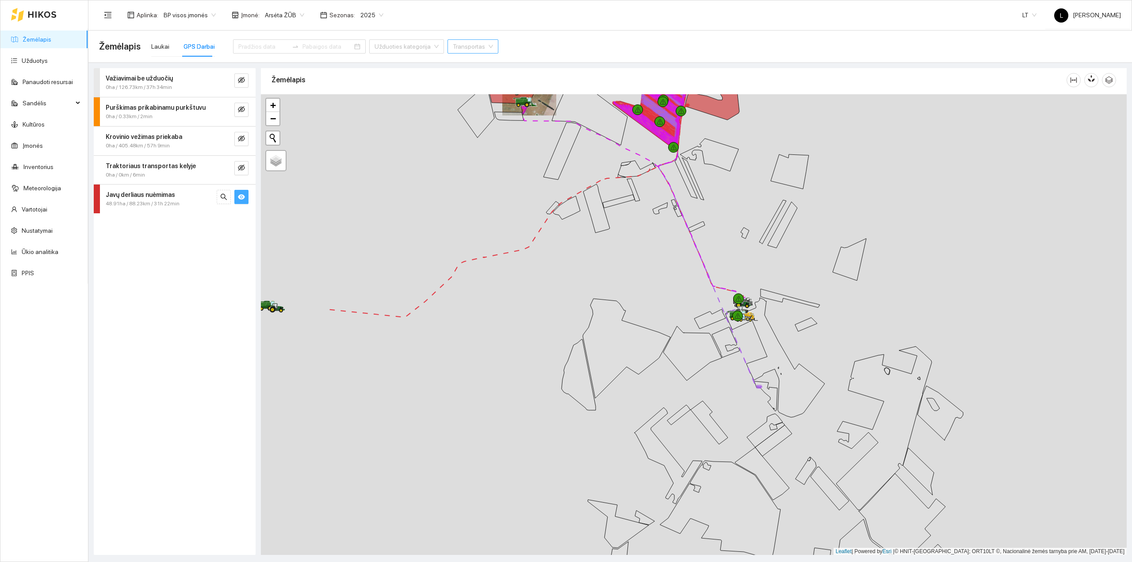
drag, startPoint x: 807, startPoint y: 366, endPoint x: 586, endPoint y: 326, distance: 225.1
click at [586, 326] on div at bounding box center [694, 324] width 866 height 461
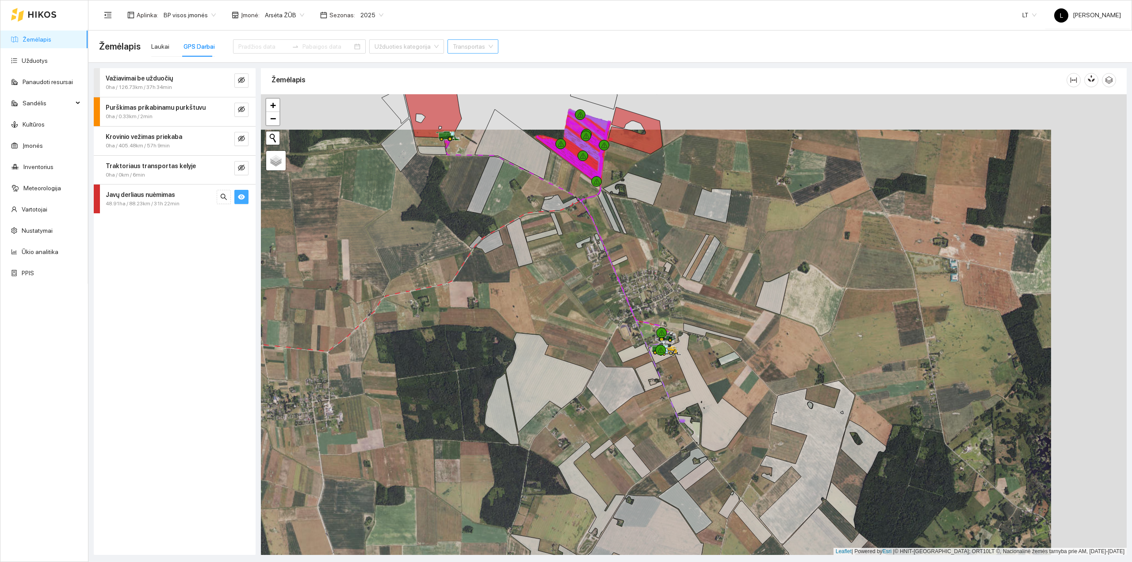
drag, startPoint x: 687, startPoint y: 310, endPoint x: 618, endPoint y: 340, distance: 75.1
click at [620, 340] on div at bounding box center [694, 324] width 866 height 461
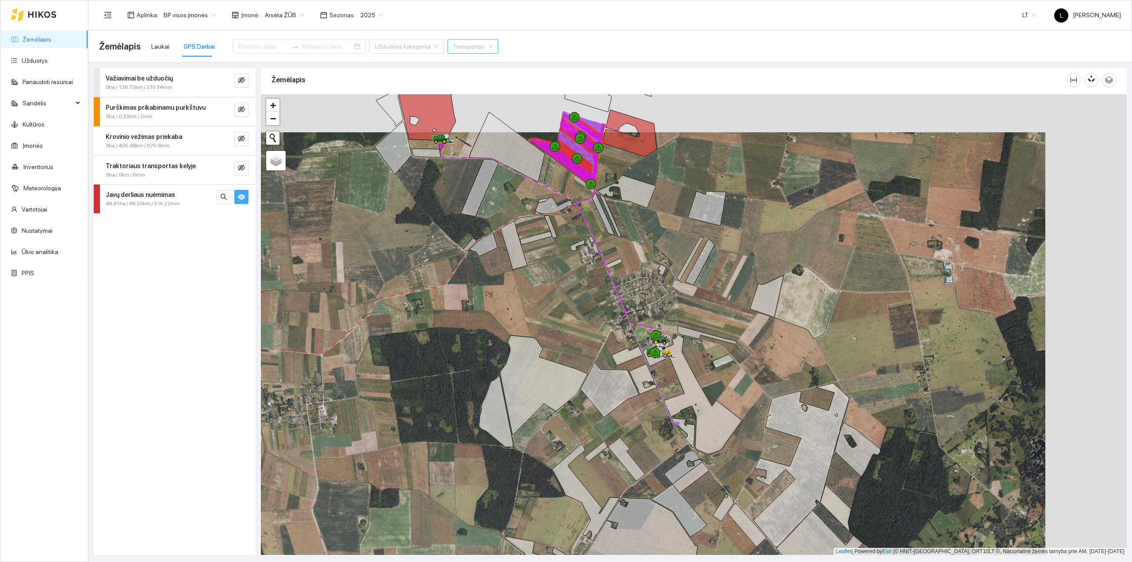
drag, startPoint x: 619, startPoint y: 288, endPoint x: 607, endPoint y: 347, distance: 60.1
click at [607, 347] on div at bounding box center [694, 324] width 866 height 461
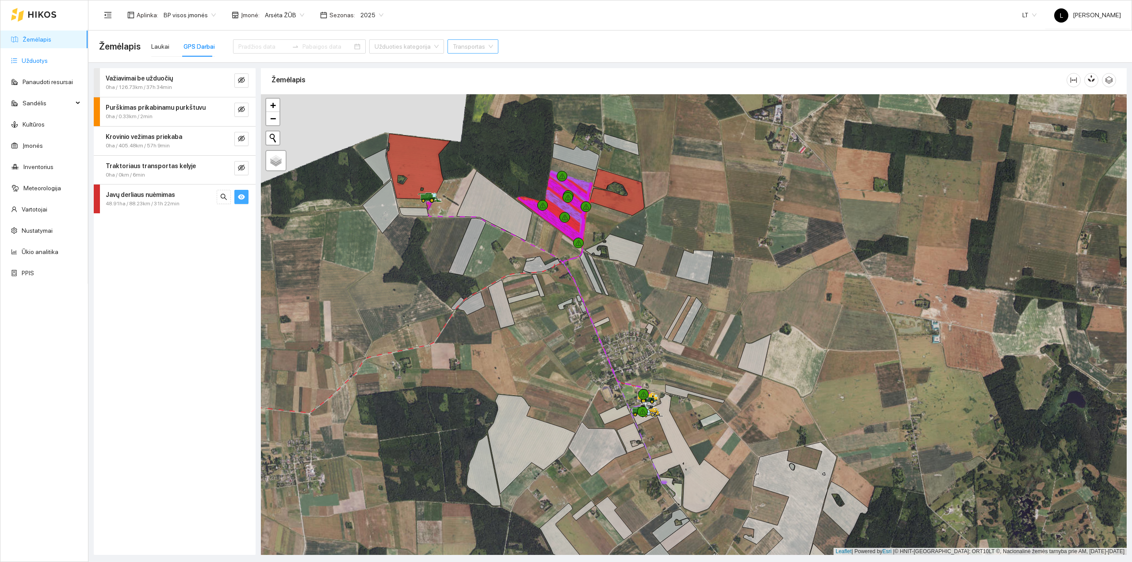
click at [43, 60] on link "Užduotys" at bounding box center [35, 60] width 26 height 7
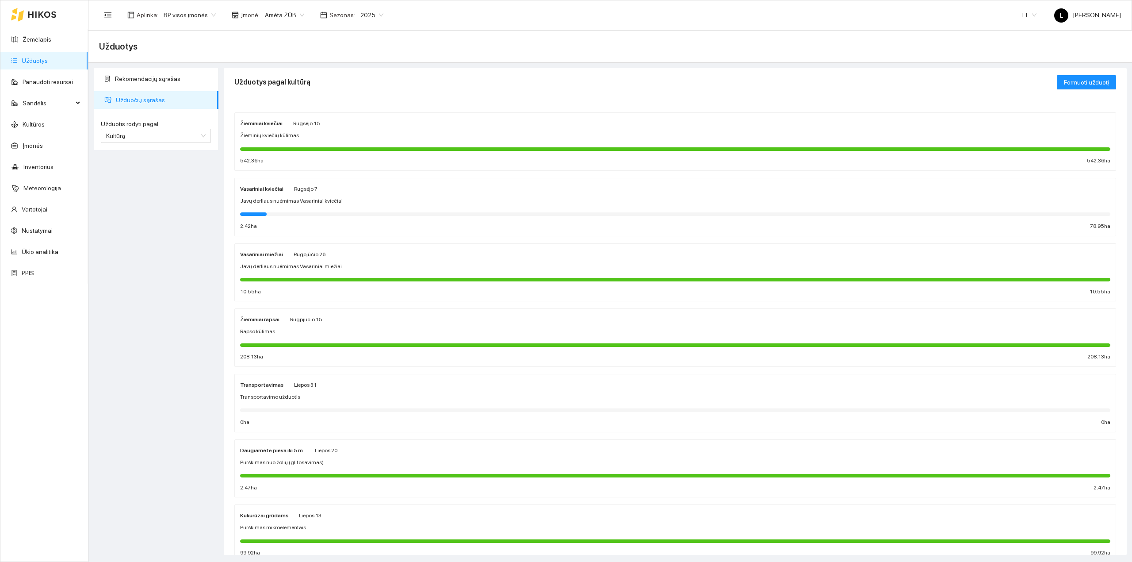
click at [289, 209] on div at bounding box center [675, 214] width 870 height 10
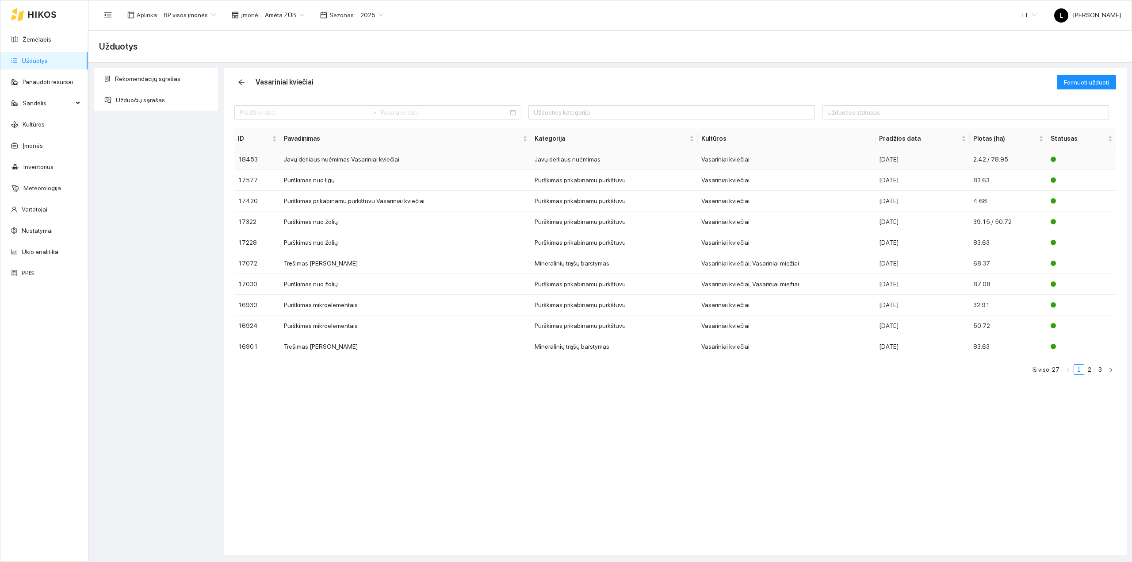
click at [882, 157] on div "2025-08-28" at bounding box center [922, 159] width 87 height 10
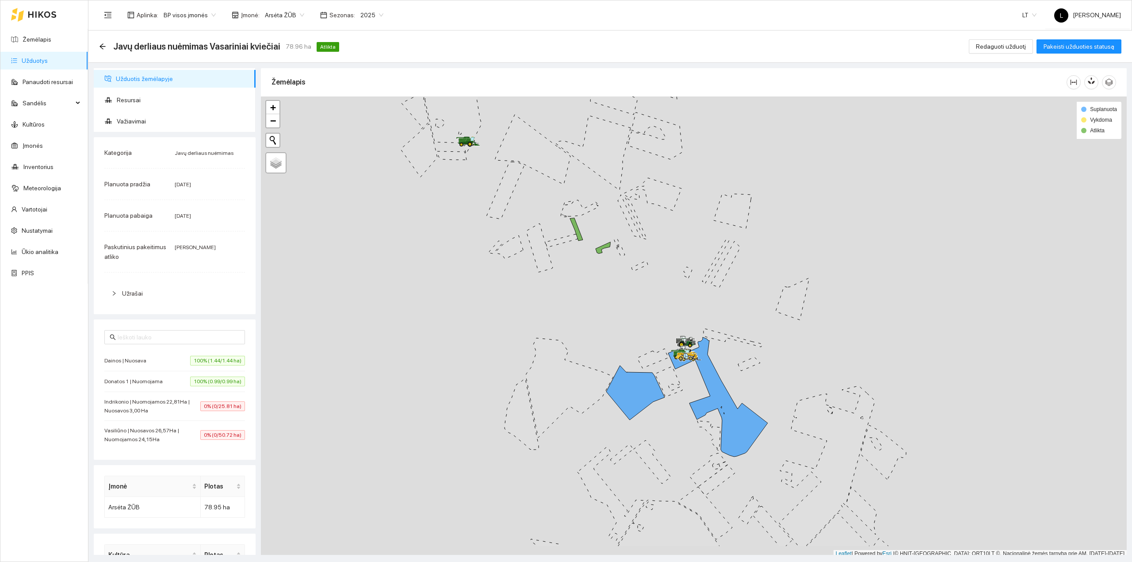
scroll to position [2, 0]
drag, startPoint x: 562, startPoint y: 301, endPoint x: 658, endPoint y: 219, distance: 125.8
click at [663, 213] on div at bounding box center [694, 324] width 866 height 461
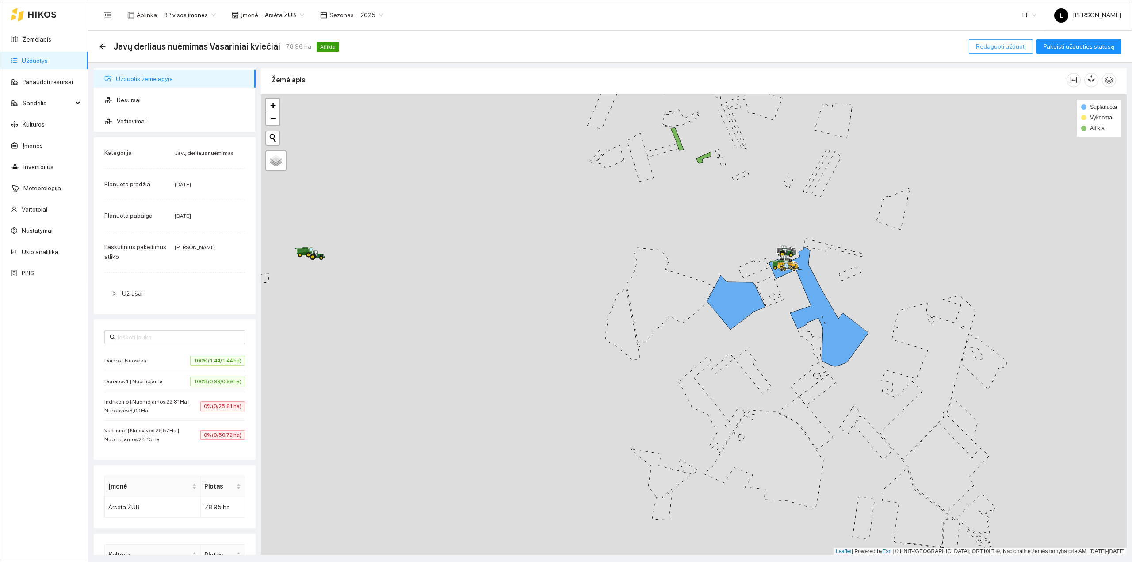
click at [999, 46] on span "Redaguoti užduotį" at bounding box center [1001, 47] width 50 height 10
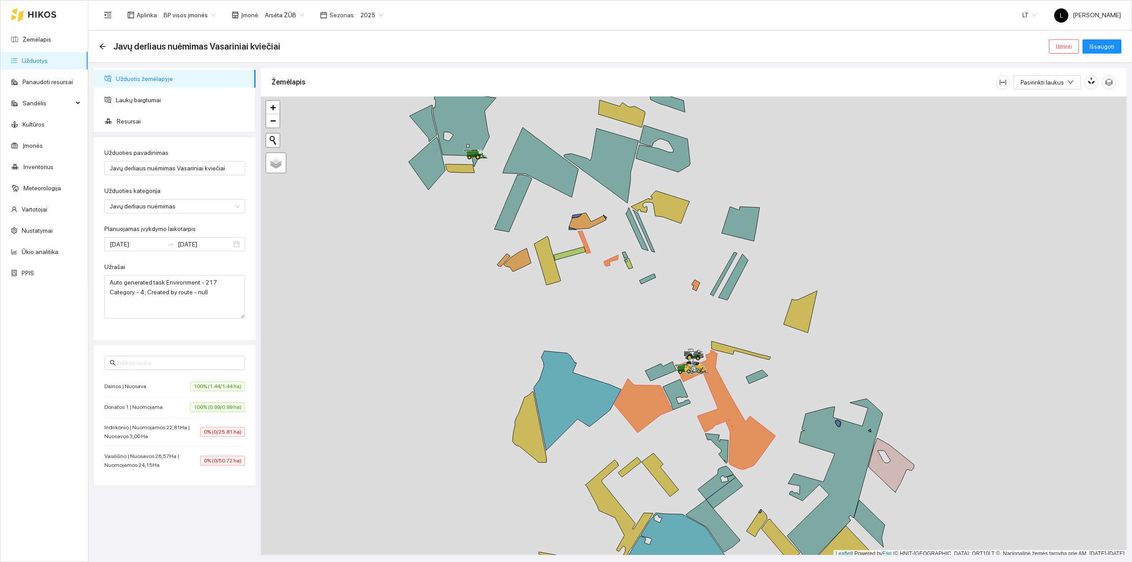
scroll to position [2, 0]
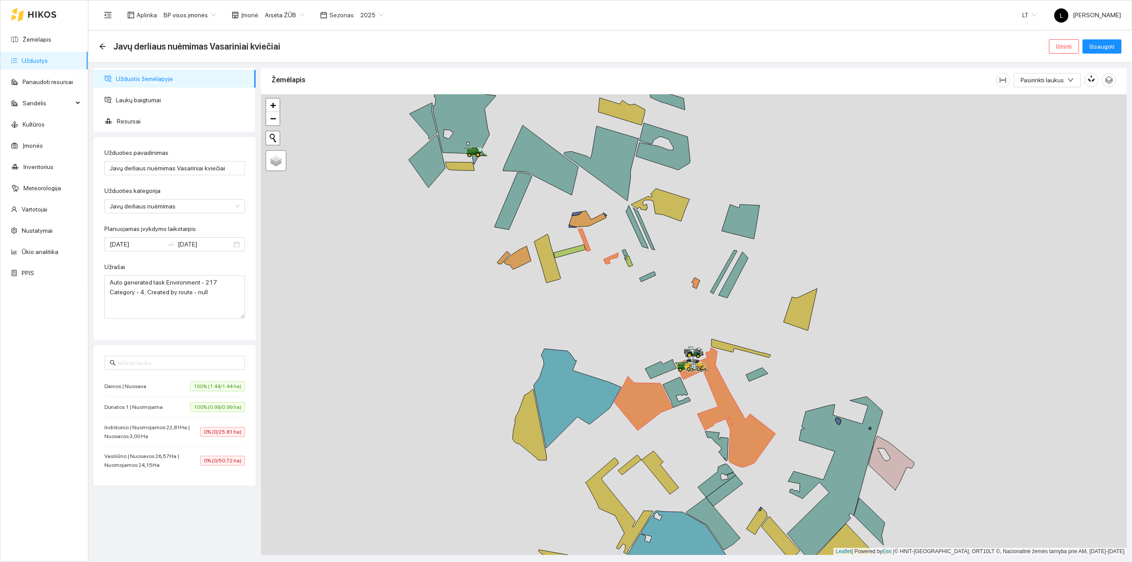
drag, startPoint x: 501, startPoint y: 305, endPoint x: 702, endPoint y: 201, distance: 226.1
click at [700, 202] on div at bounding box center [694, 324] width 866 height 461
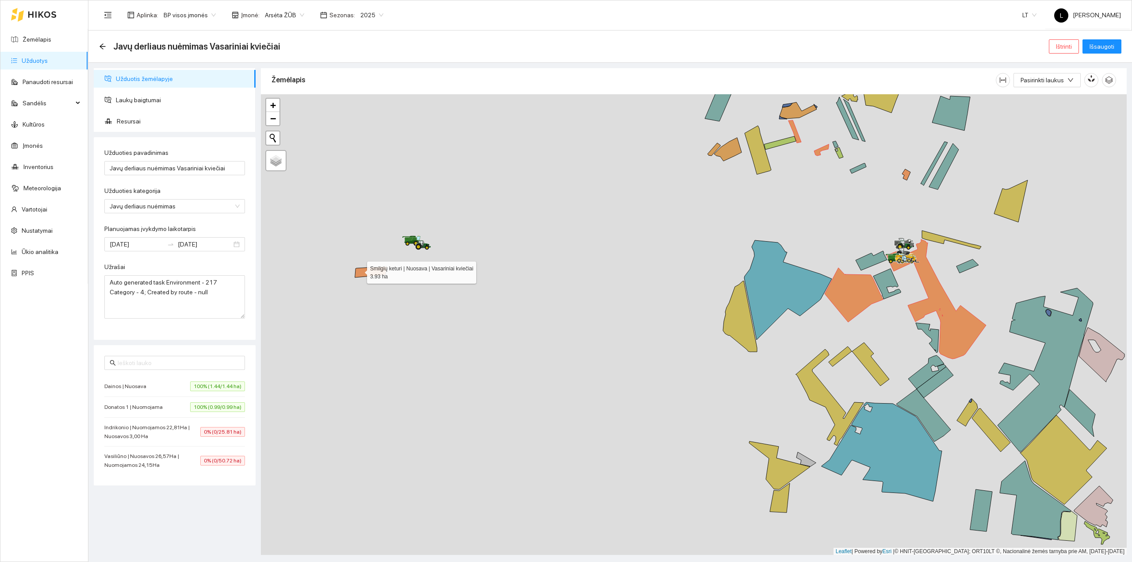
click at [359, 271] on icon at bounding box center [371, 271] width 32 height 11
click at [1094, 43] on span "Išsaugoti" at bounding box center [1102, 47] width 25 height 10
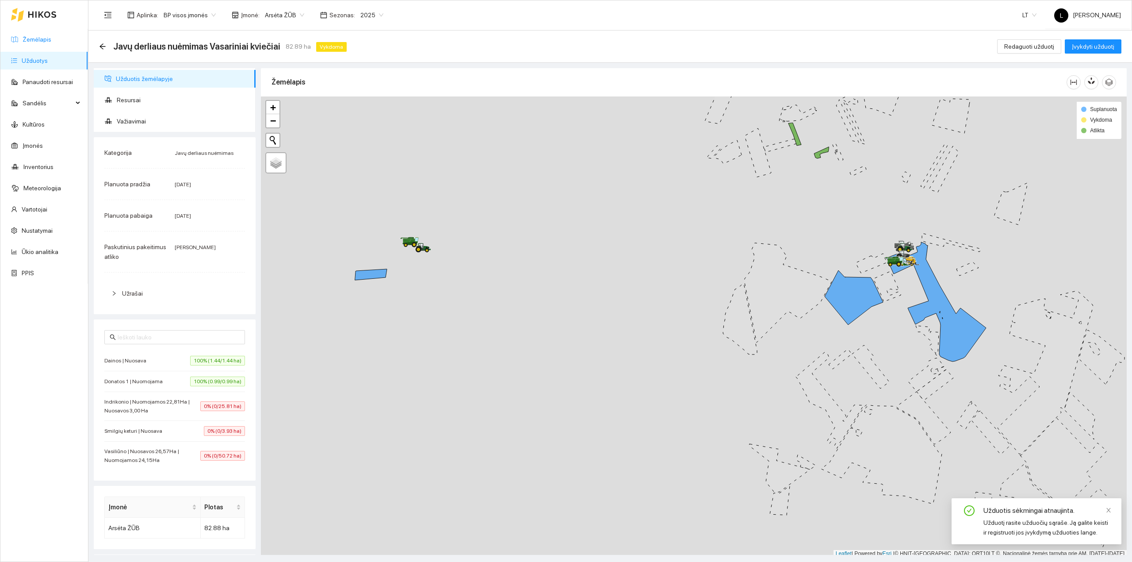
click at [25, 36] on link "Žemėlapis" at bounding box center [37, 39] width 29 height 7
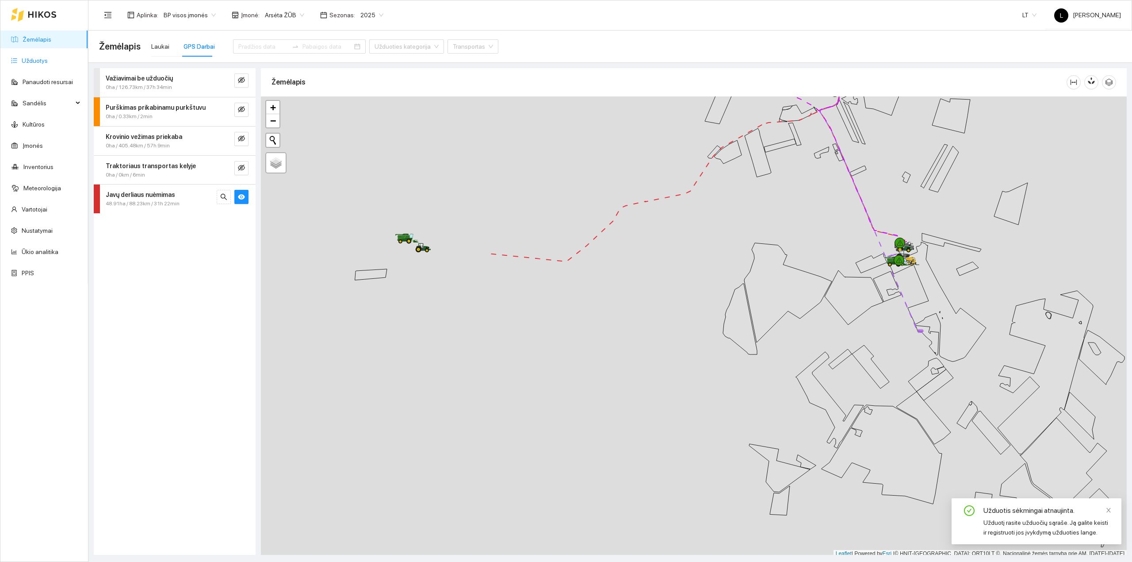
click at [43, 59] on link "Užduotys" at bounding box center [35, 60] width 26 height 7
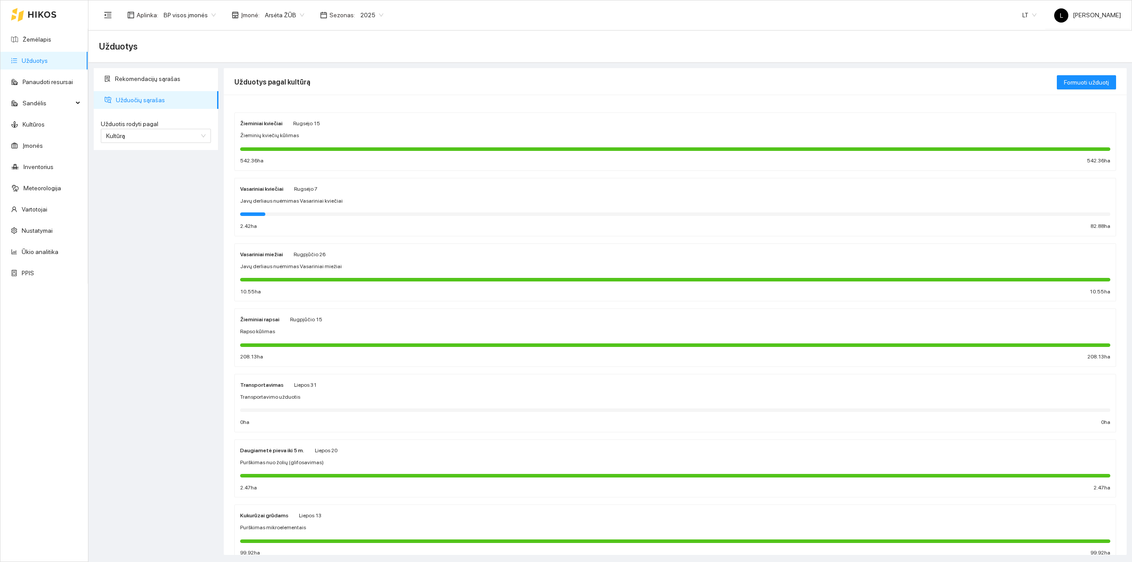
click at [319, 146] on div at bounding box center [675, 148] width 870 height 10
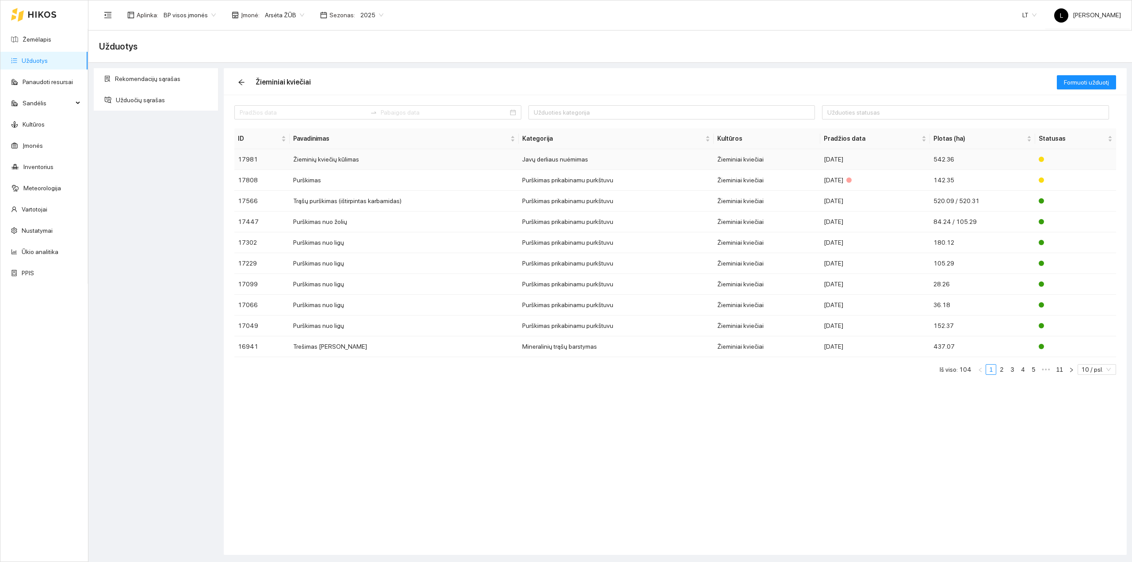
click at [585, 161] on td "Javų derliaus nuėmimas" at bounding box center [616, 159] width 195 height 21
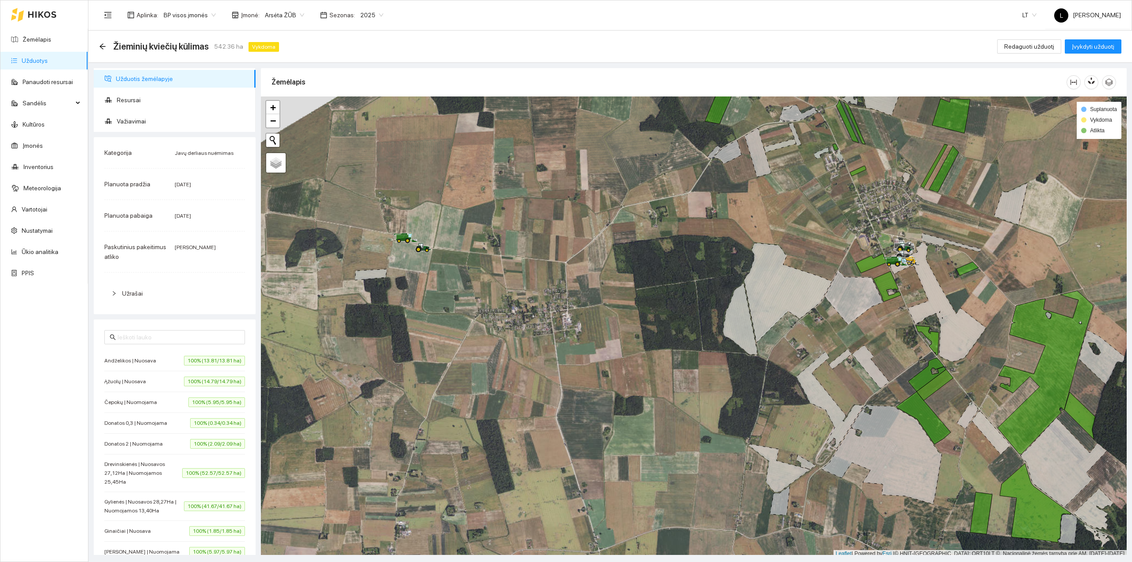
scroll to position [2, 0]
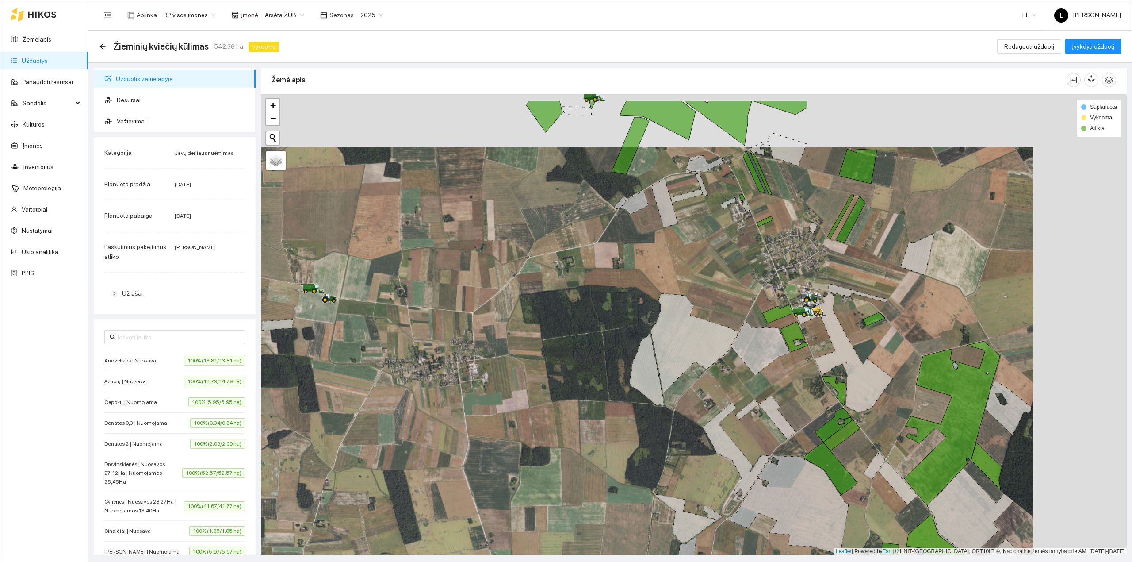
drag, startPoint x: 798, startPoint y: 272, endPoint x: 172, endPoint y: 259, distance: 626.3
click at [531, 375] on div at bounding box center [694, 324] width 866 height 461
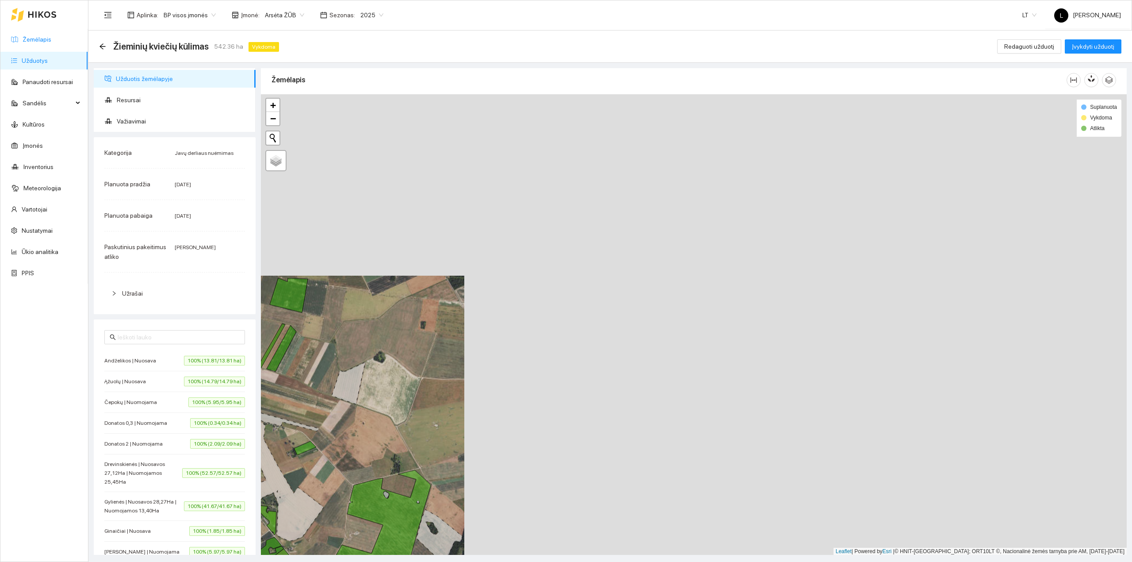
click at [37, 36] on link "Žemėlapis" at bounding box center [37, 39] width 29 height 7
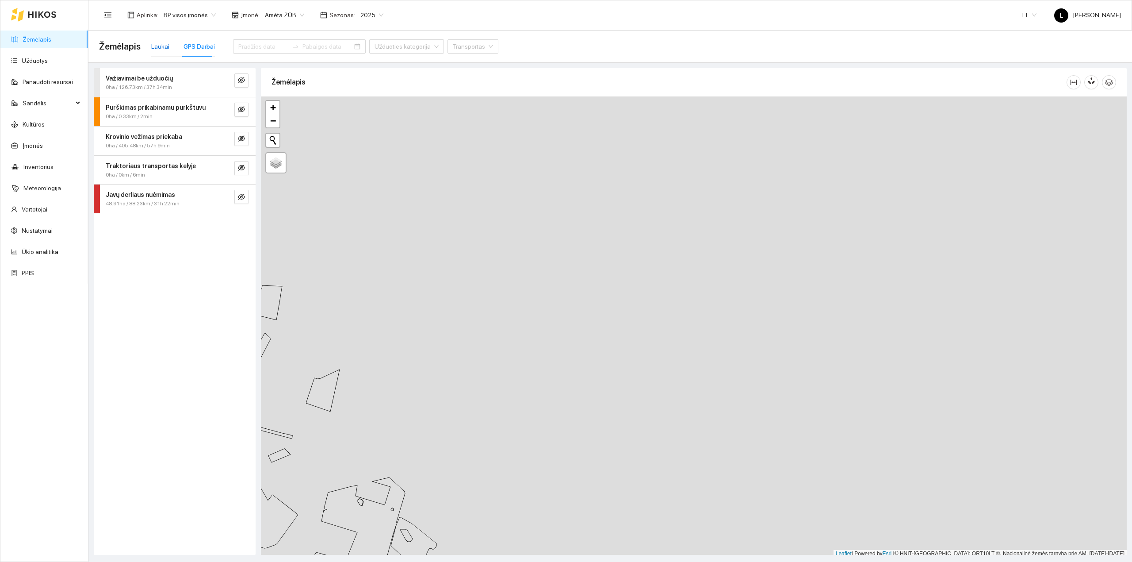
click at [160, 46] on div "Laukai" at bounding box center [160, 47] width 18 height 10
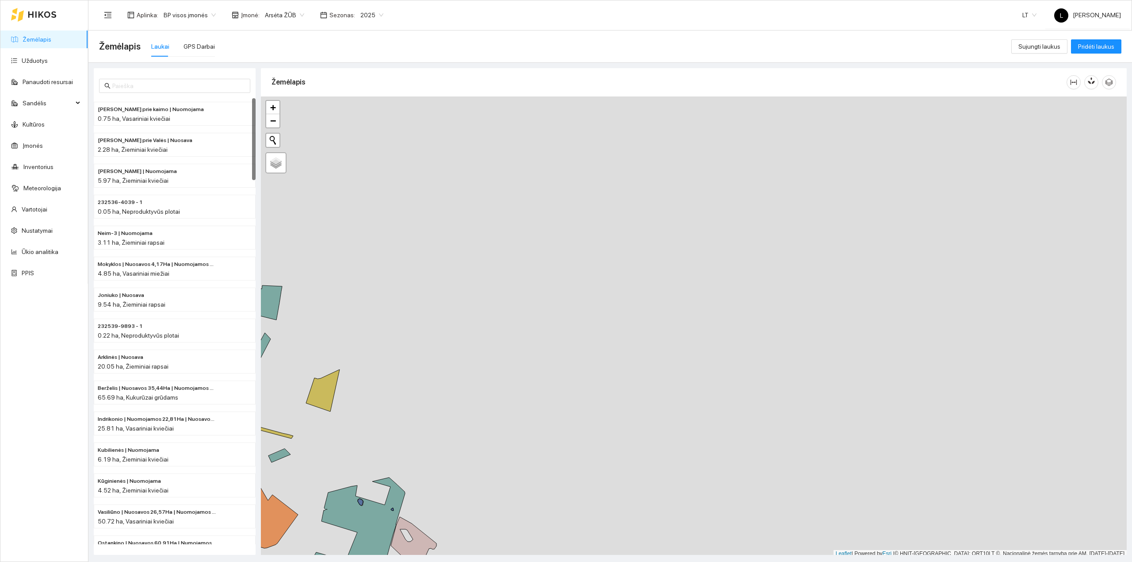
scroll to position [2, 0]
drag, startPoint x: 747, startPoint y: 241, endPoint x: 761, endPoint y: 239, distance: 13.4
click at [761, 239] on div at bounding box center [694, 324] width 866 height 461
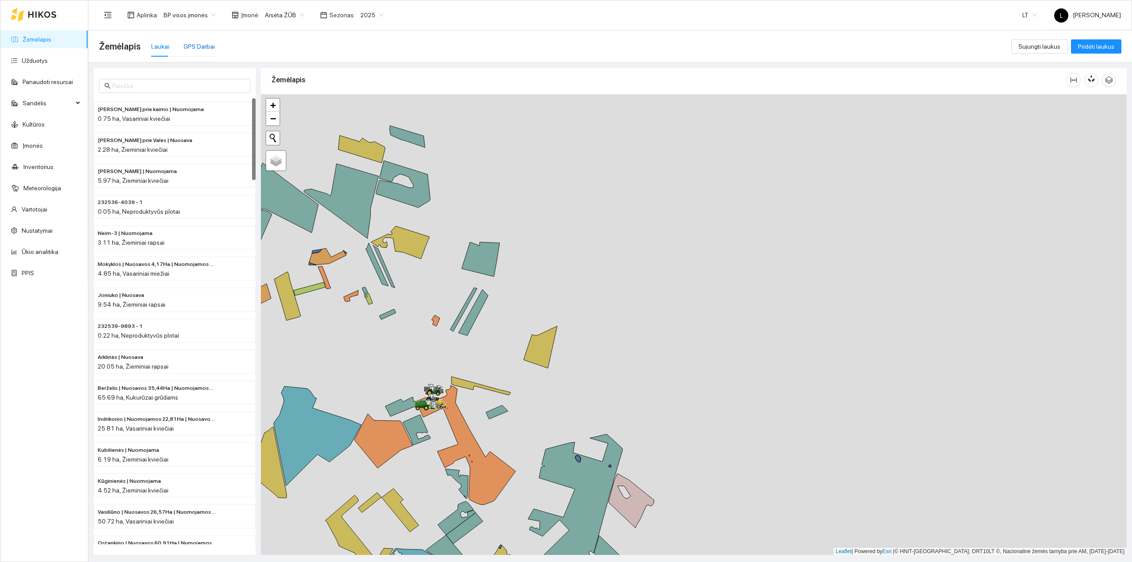
click at [197, 45] on div "GPS Darbai" at bounding box center [199, 47] width 31 height 10
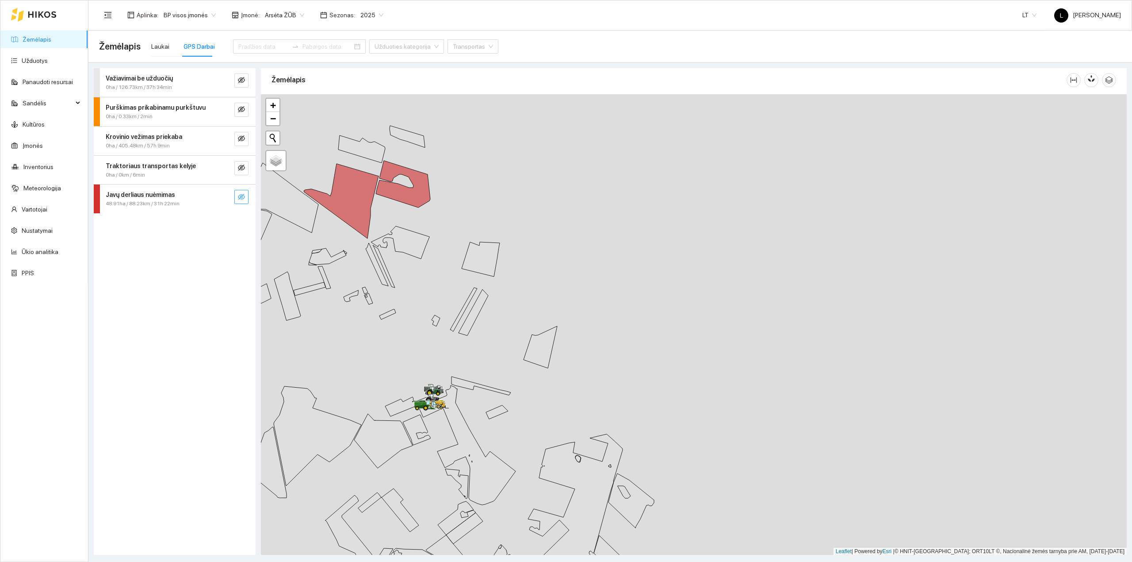
click at [245, 200] on button "button" at bounding box center [241, 197] width 14 height 14
drag, startPoint x: 214, startPoint y: 196, endPoint x: 221, endPoint y: 199, distance: 7.6
click at [213, 196] on div "Javų derliaus nuėmimas 48.91ha / 88.23km / 31h 22min" at bounding box center [158, 199] width 118 height 18
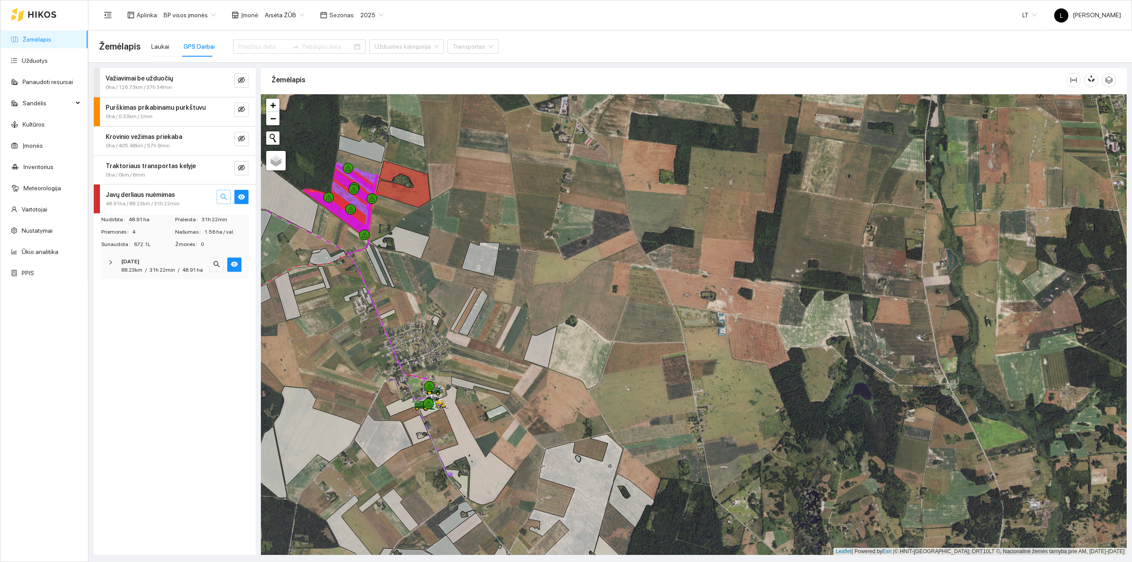
drag, startPoint x: 225, startPoint y: 199, endPoint x: 232, endPoint y: 206, distance: 10.6
click at [224, 199] on icon "search" at bounding box center [223, 196] width 7 height 7
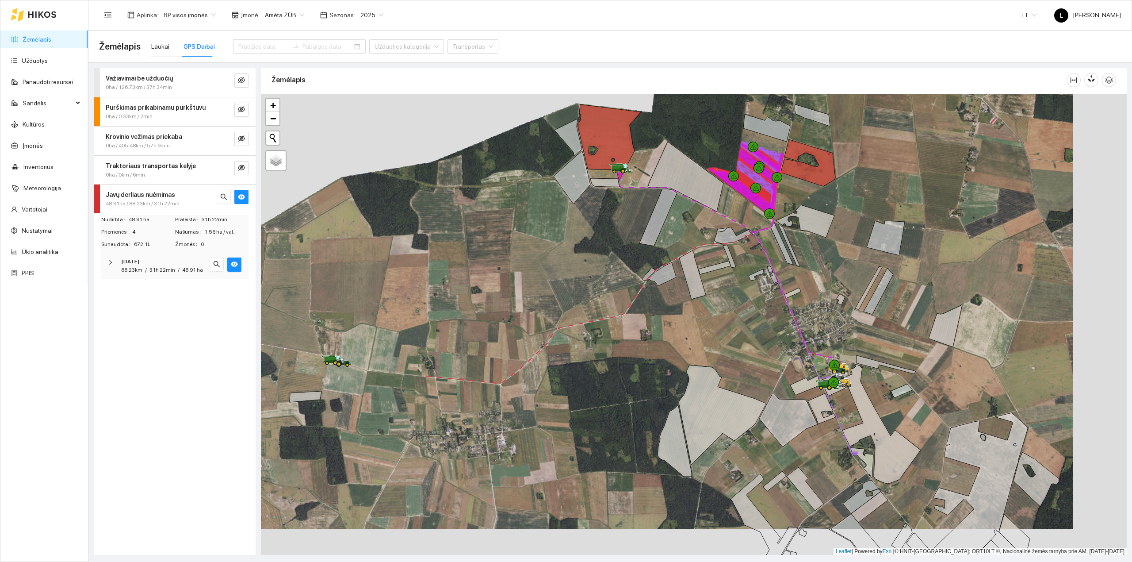
drag, startPoint x: 733, startPoint y: 359, endPoint x: 703, endPoint y: 343, distance: 34.0
click at [703, 343] on div at bounding box center [694, 324] width 866 height 461
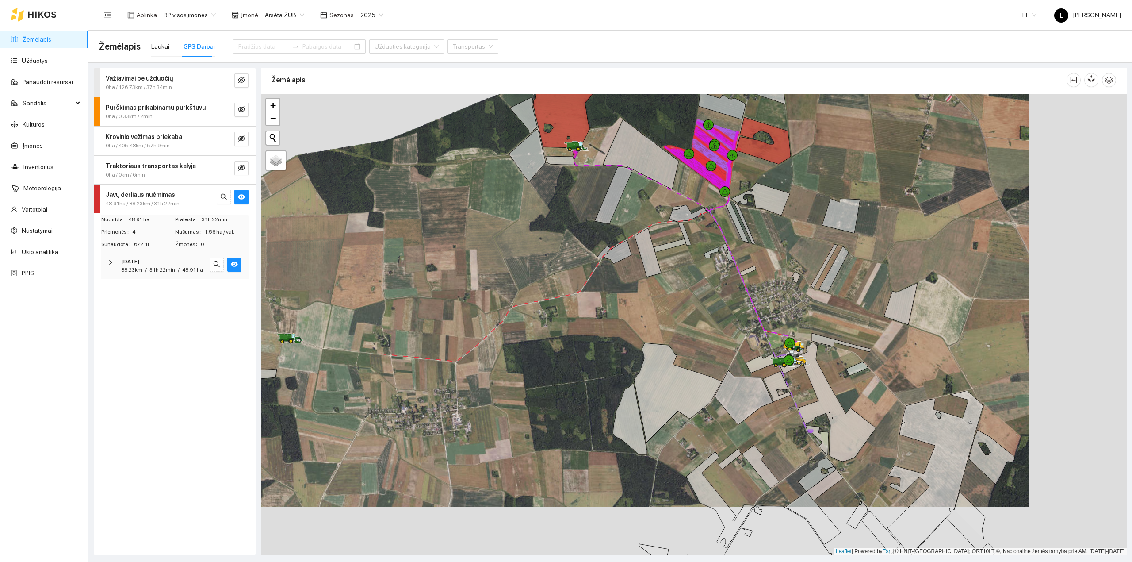
drag, startPoint x: 823, startPoint y: 367, endPoint x: 657, endPoint y: 273, distance: 190.7
click at [659, 273] on div at bounding box center [694, 324] width 866 height 461
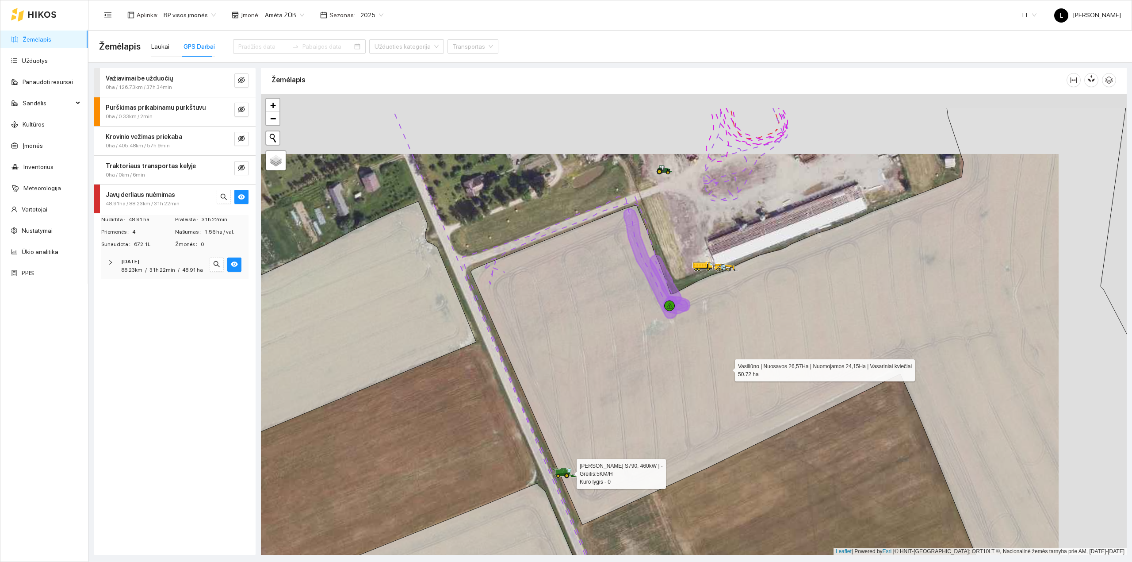
drag, startPoint x: 801, startPoint y: 308, endPoint x: 666, endPoint y: 287, distance: 136.9
click at [716, 377] on icon at bounding box center [808, 384] width 675 height 555
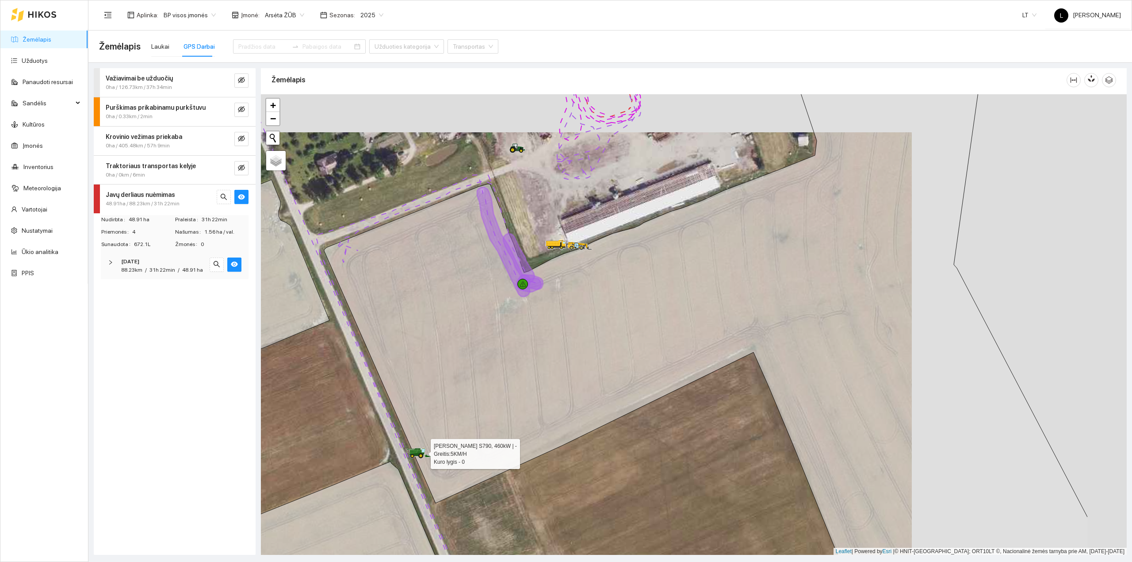
drag, startPoint x: 715, startPoint y: 257, endPoint x: 582, endPoint y: 213, distance: 140.3
click at [582, 213] on div at bounding box center [694, 324] width 866 height 461
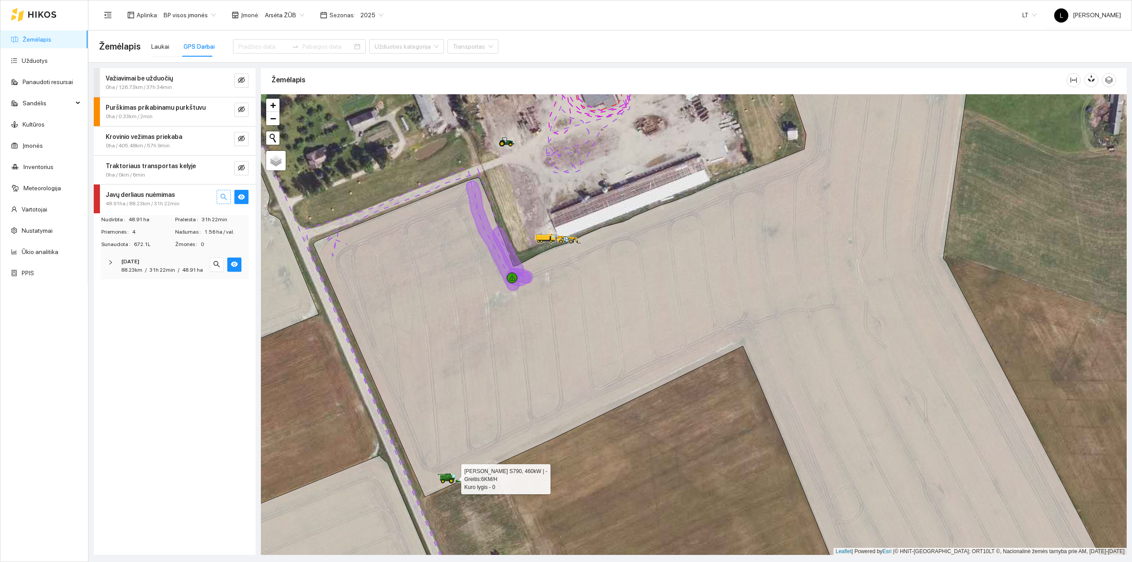
click at [224, 195] on icon "search" at bounding box center [224, 197] width 6 height 6
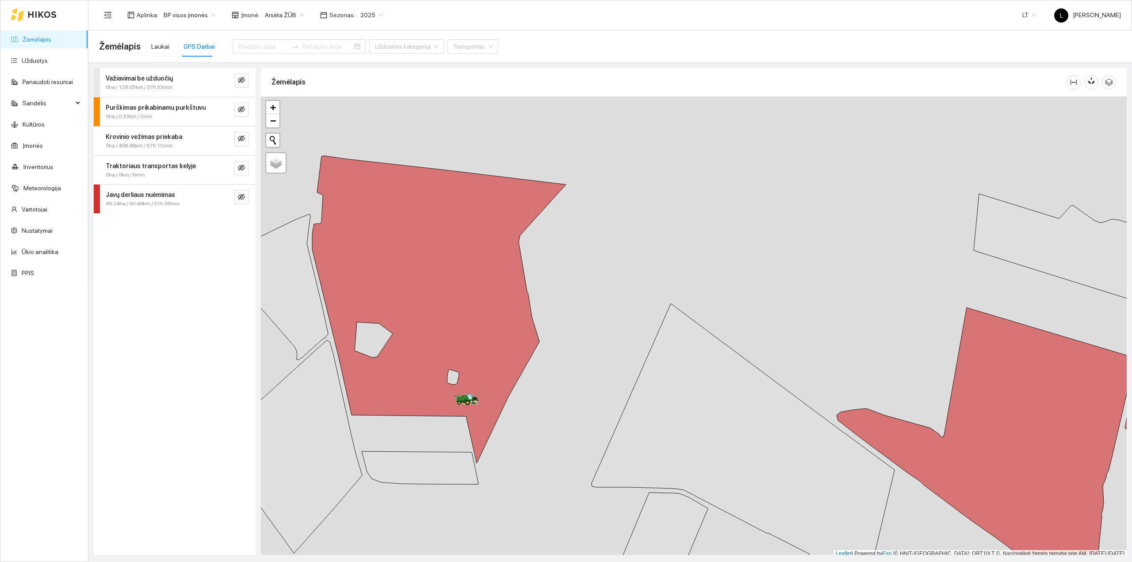
scroll to position [2, 0]
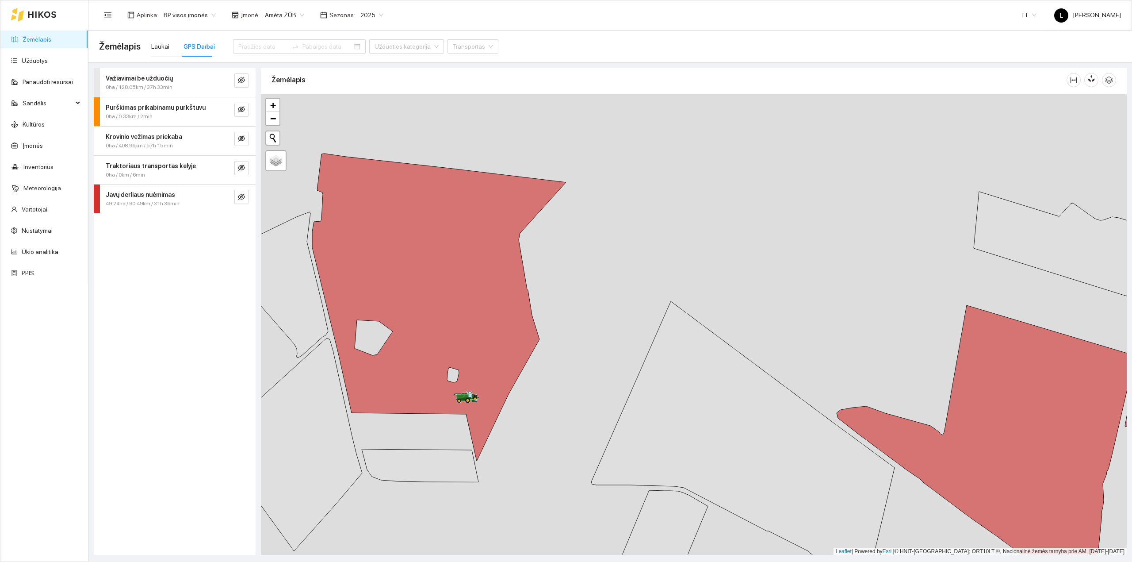
drag, startPoint x: 577, startPoint y: 356, endPoint x: 535, endPoint y: 263, distance: 102.7
click at [602, 279] on div at bounding box center [694, 324] width 866 height 461
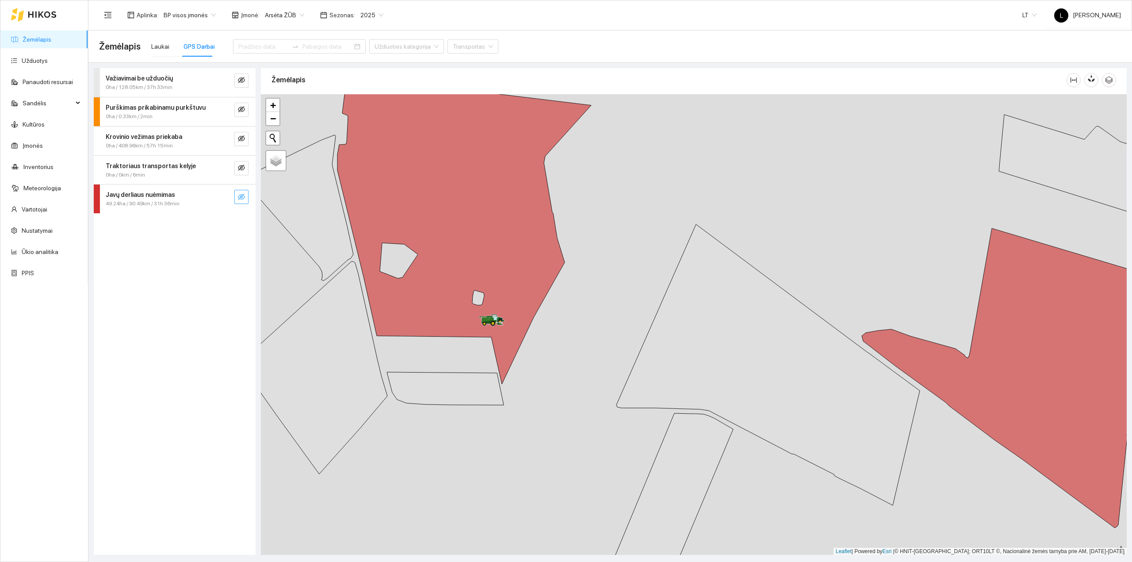
click at [238, 195] on icon "eye-invisible" at bounding box center [241, 196] width 7 height 7
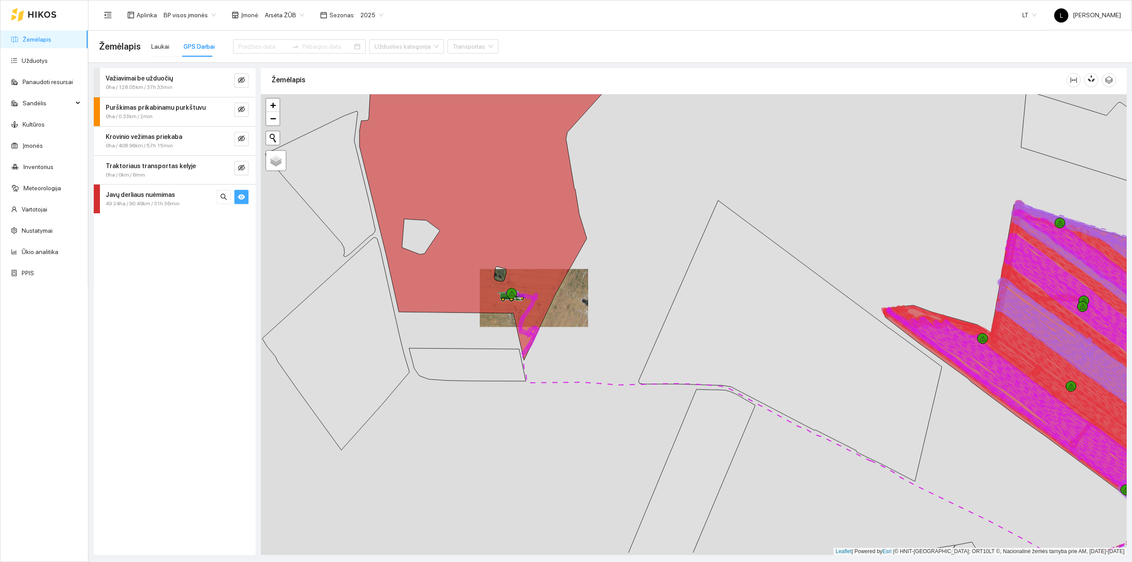
drag, startPoint x: 560, startPoint y: 363, endPoint x: 517, endPoint y: 246, distance: 124.8
click at [517, 246] on div at bounding box center [694, 324] width 866 height 461
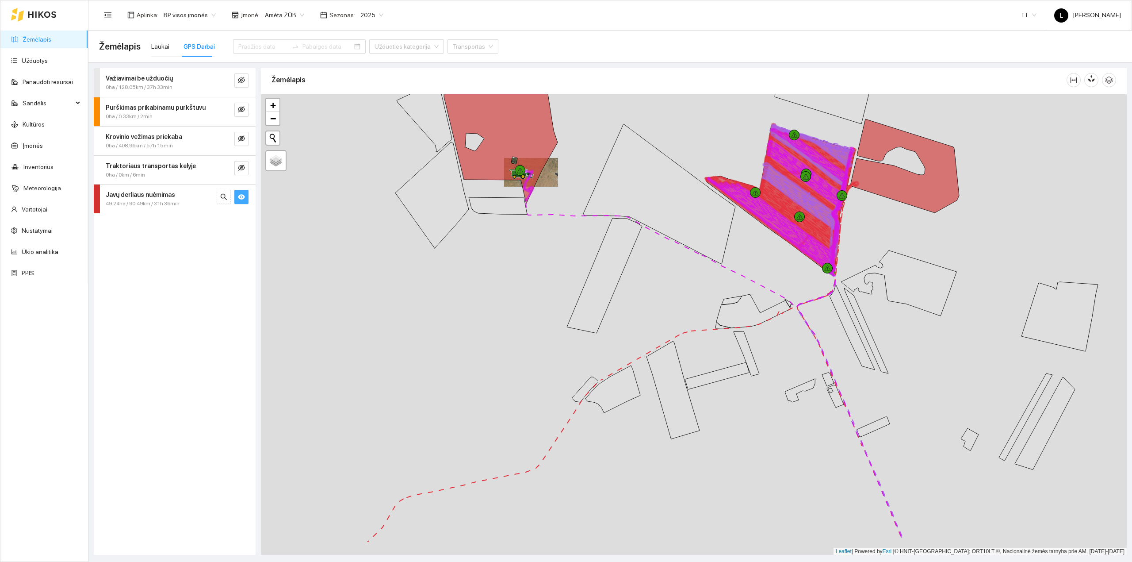
drag, startPoint x: 591, startPoint y: 336, endPoint x: 588, endPoint y: 243, distance: 92.9
click at [600, 228] on icon at bounding box center [604, 275] width 75 height 115
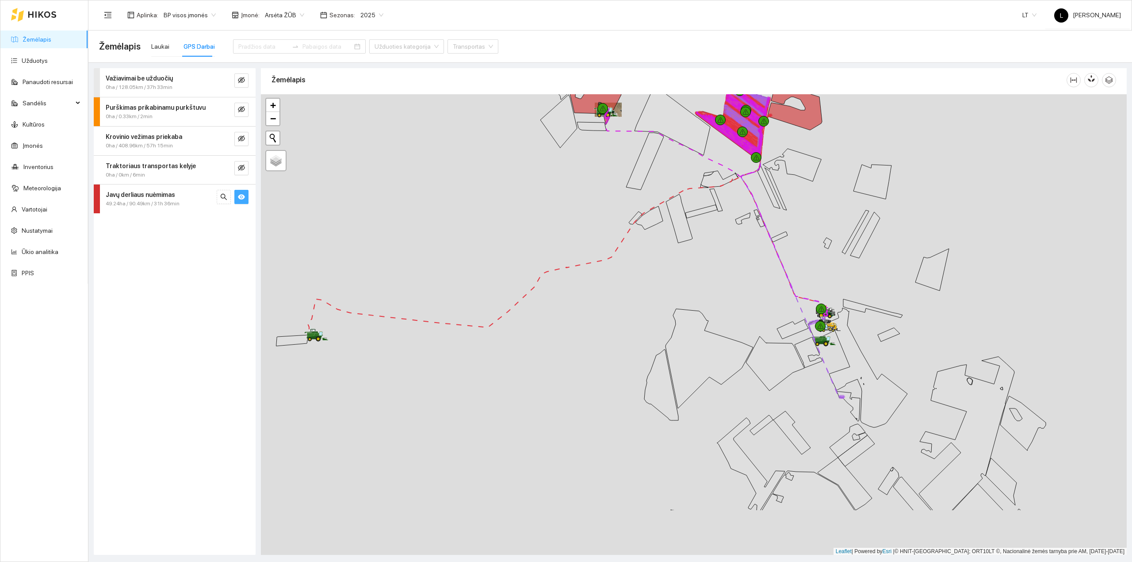
drag, startPoint x: 535, startPoint y: 329, endPoint x: 550, endPoint y: 264, distance: 66.3
click at [613, 210] on div at bounding box center [694, 324] width 866 height 461
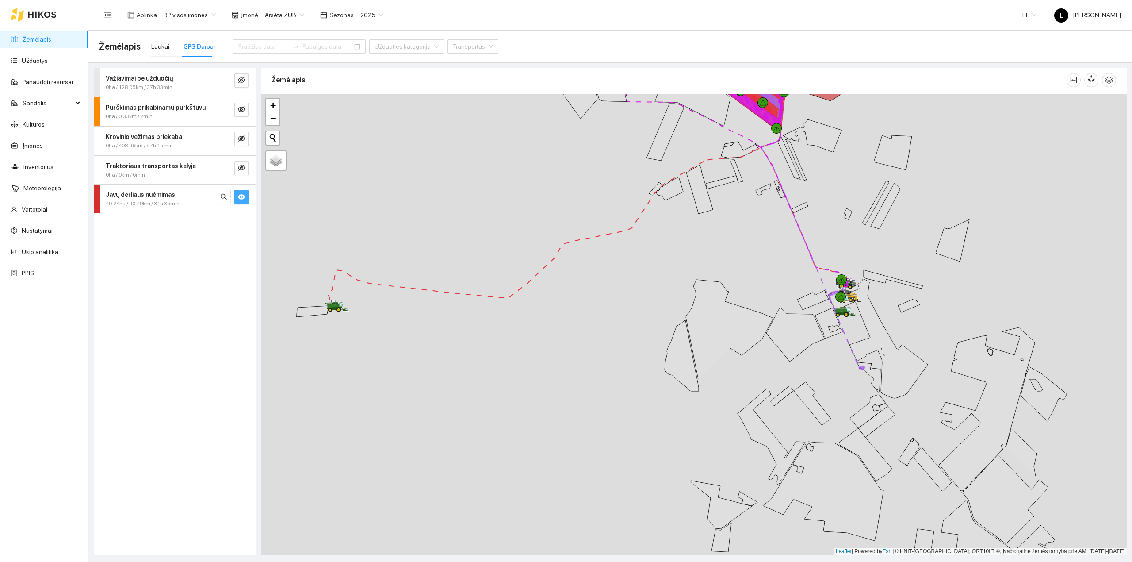
drag, startPoint x: 393, startPoint y: 329, endPoint x: 416, endPoint y: 289, distance: 46.1
click at [416, 289] on div at bounding box center [694, 324] width 866 height 461
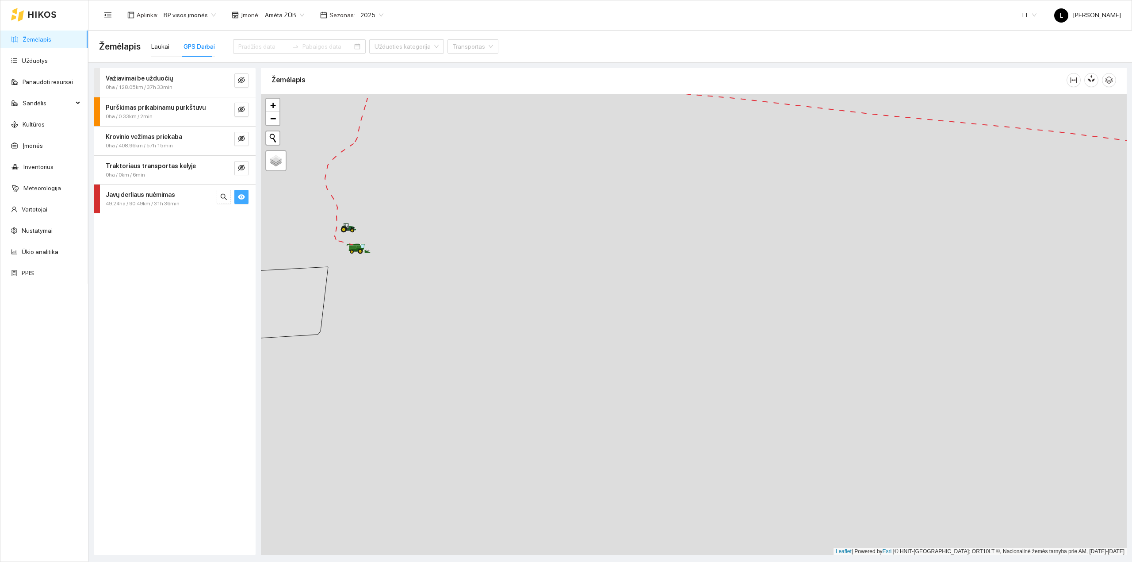
drag, startPoint x: 400, startPoint y: 280, endPoint x: 421, endPoint y: 273, distance: 22.0
click at [421, 273] on div at bounding box center [694, 324] width 866 height 461
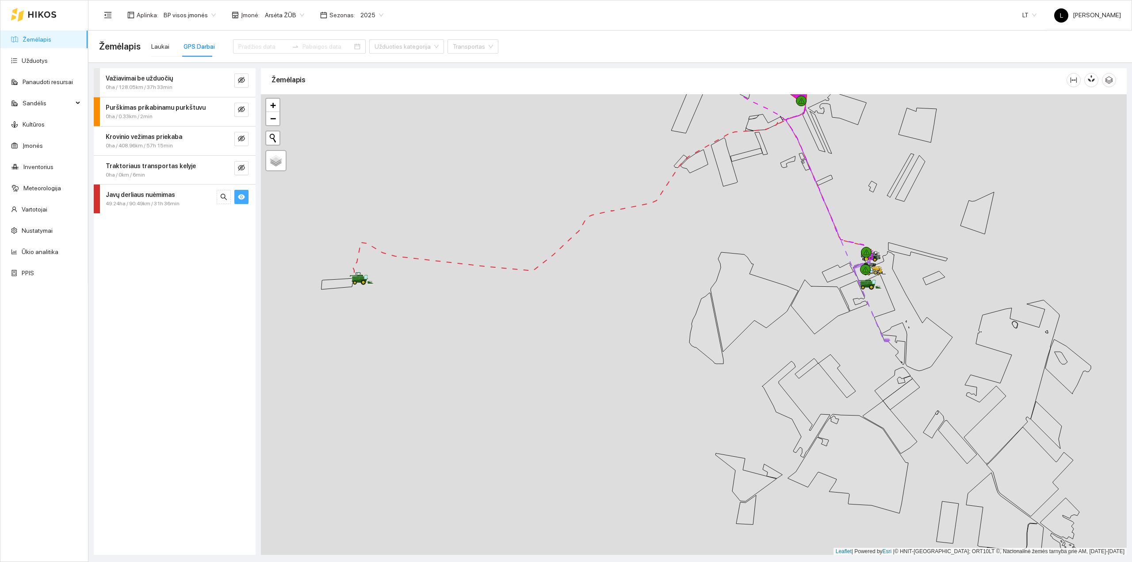
drag, startPoint x: 572, startPoint y: 296, endPoint x: 489, endPoint y: 298, distance: 82.7
click at [492, 298] on div at bounding box center [694, 324] width 866 height 461
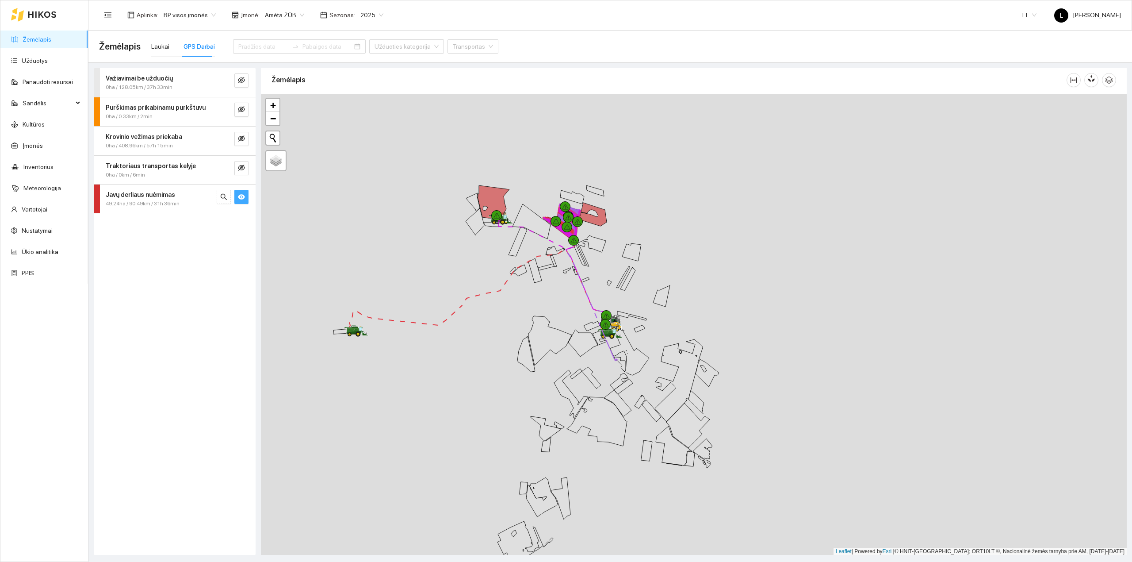
drag, startPoint x: 704, startPoint y: 294, endPoint x: 570, endPoint y: 354, distance: 146.9
click at [575, 356] on div at bounding box center [694, 324] width 866 height 461
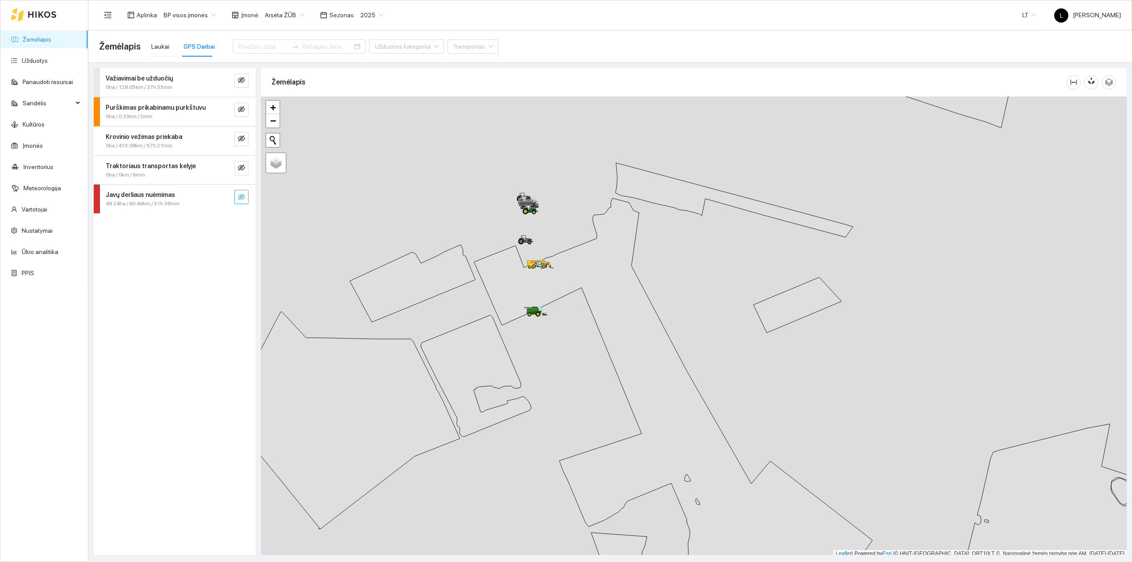
click at [245, 199] on button "button" at bounding box center [241, 197] width 14 height 14
click at [222, 195] on icon "search" at bounding box center [223, 196] width 7 height 7
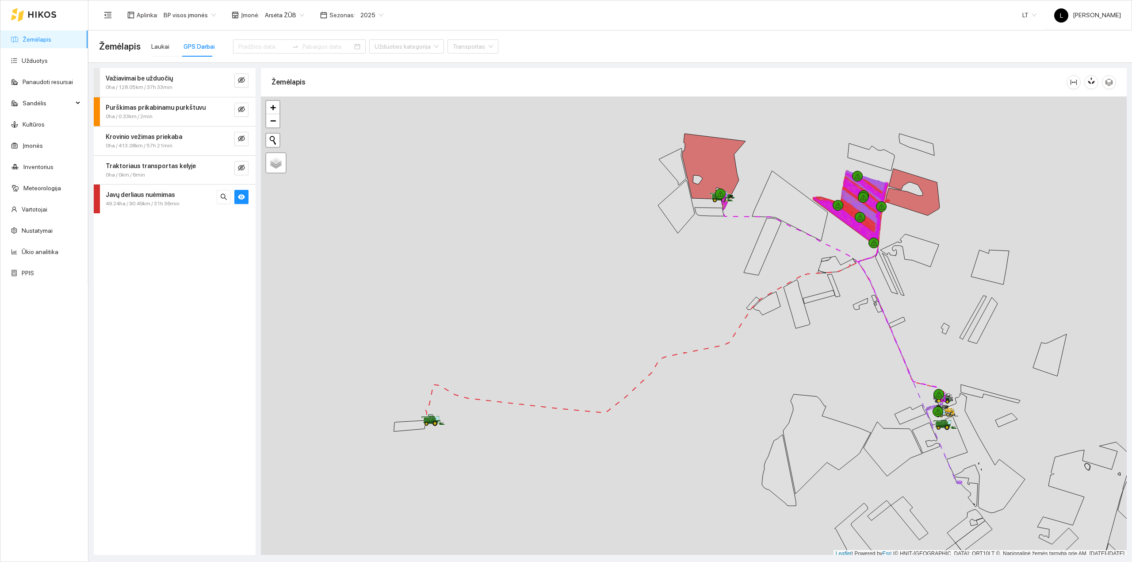
scroll to position [2, 0]
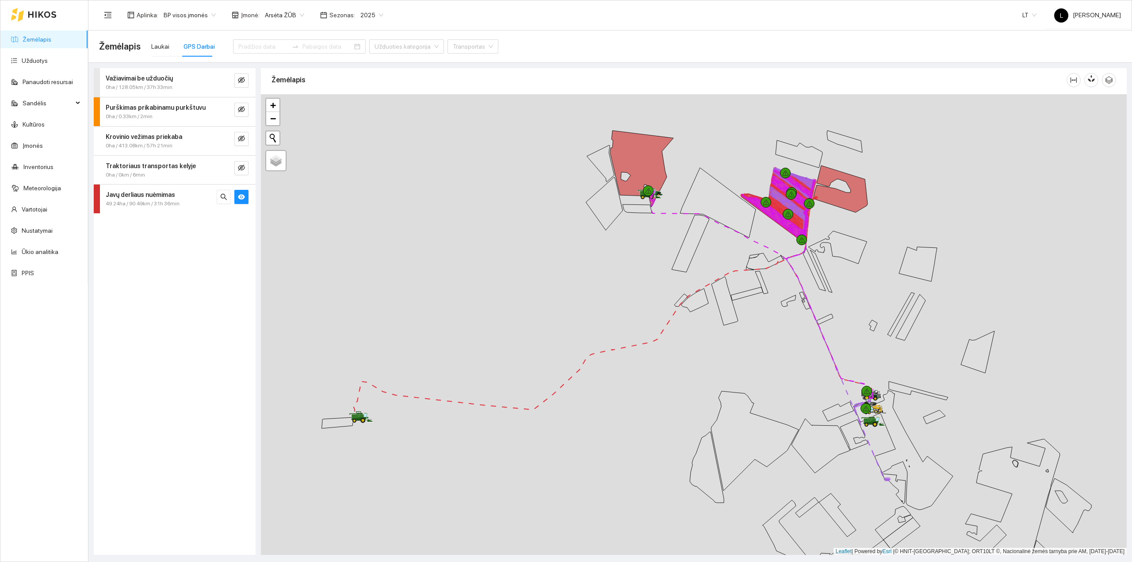
drag, startPoint x: 686, startPoint y: 320, endPoint x: 614, endPoint y: 319, distance: 72.1
click at [614, 319] on div at bounding box center [694, 324] width 866 height 461
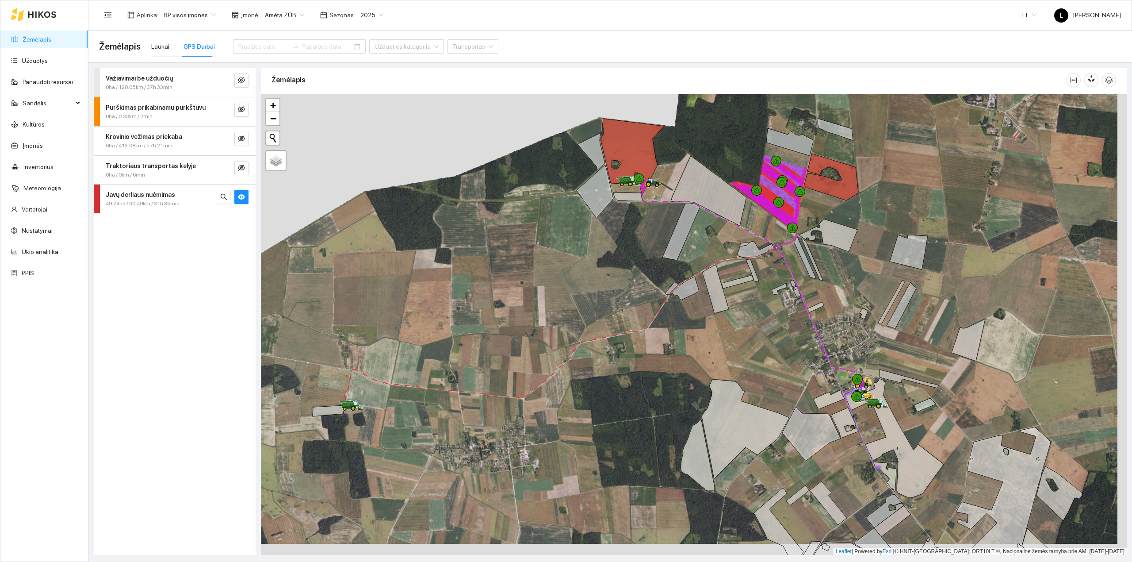
drag, startPoint x: 701, startPoint y: 383, endPoint x: 678, endPoint y: 354, distance: 36.5
click at [678, 354] on div at bounding box center [694, 324] width 866 height 461
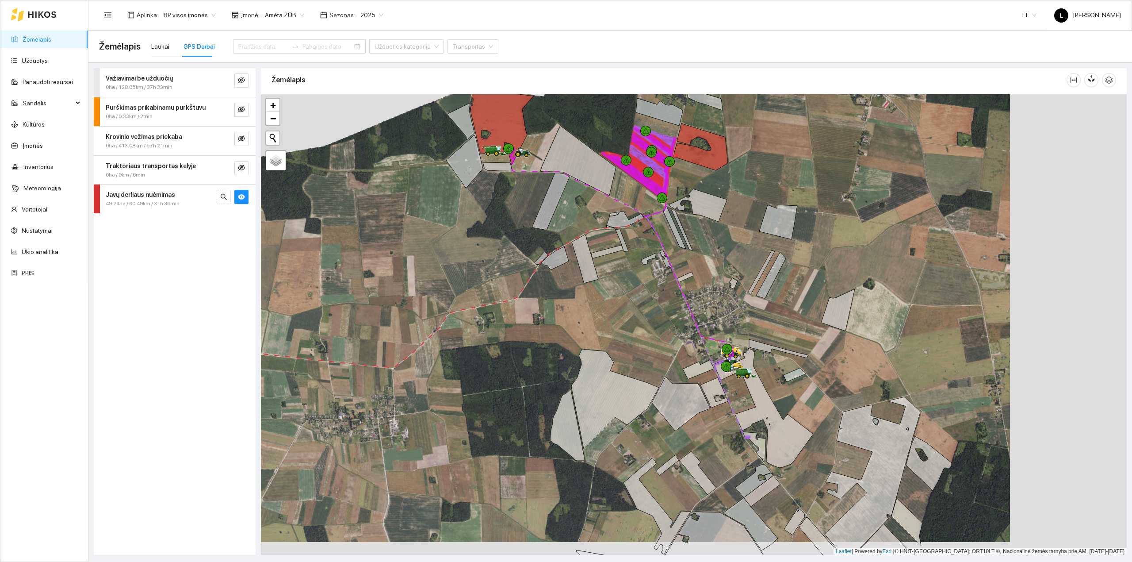
drag, startPoint x: 888, startPoint y: 399, endPoint x: 706, endPoint y: 377, distance: 183.5
click at [706, 377] on div at bounding box center [694, 324] width 866 height 461
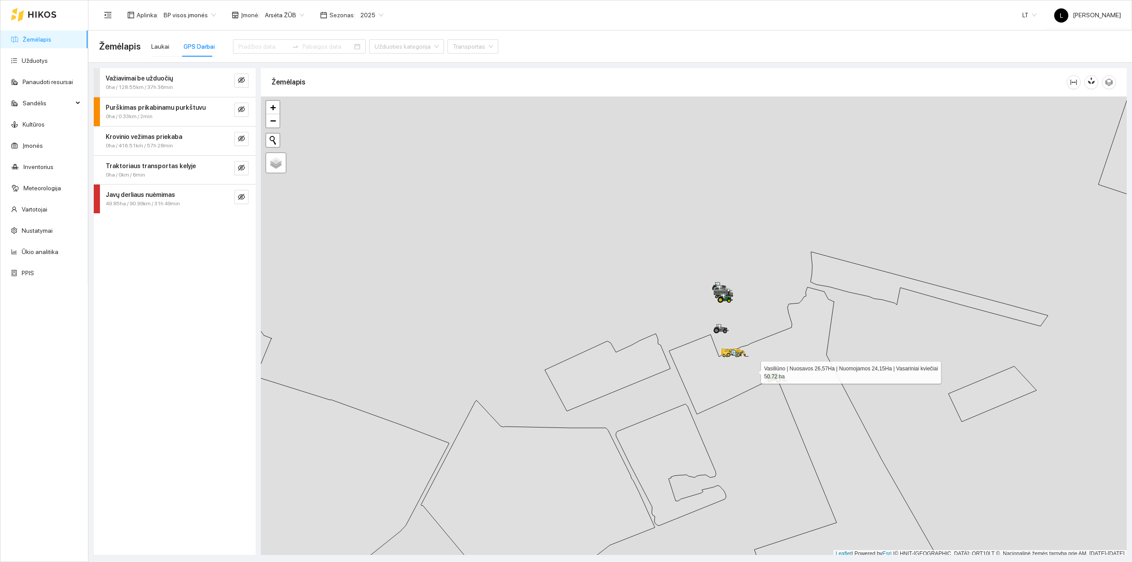
scroll to position [2, 0]
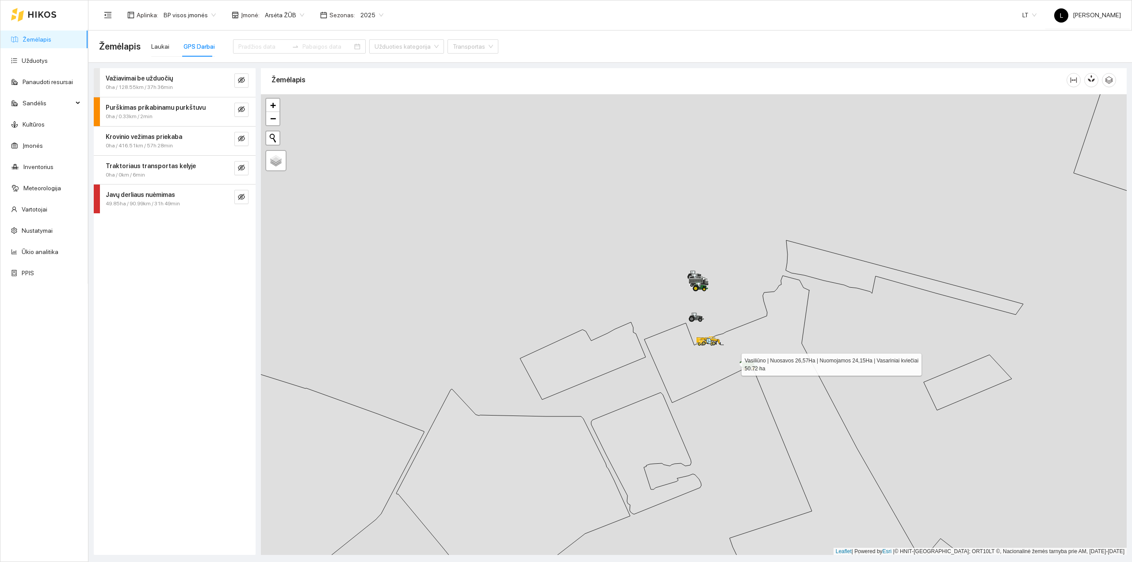
drag, startPoint x: 759, startPoint y: 372, endPoint x: 733, endPoint y: 363, distance: 27.7
click at [733, 363] on icon at bounding box center [823, 431] width 359 height 311
click at [236, 198] on button "button" at bounding box center [241, 197] width 14 height 14
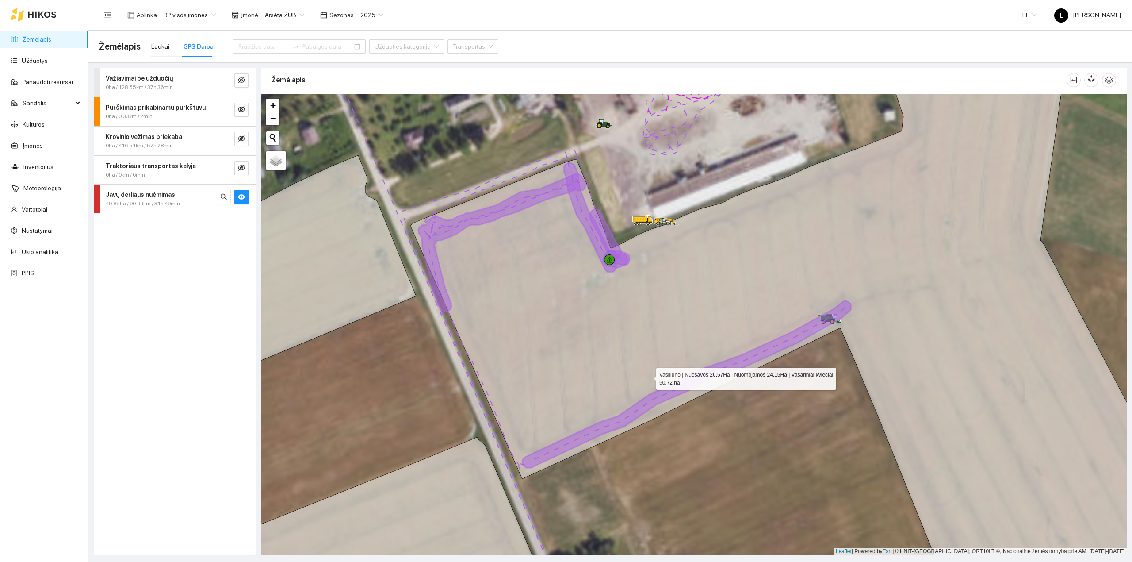
drag, startPoint x: 692, startPoint y: 363, endPoint x: 649, endPoint y: 377, distance: 45.0
click at [649, 377] on icon at bounding box center [791, 338] width 761 height 555
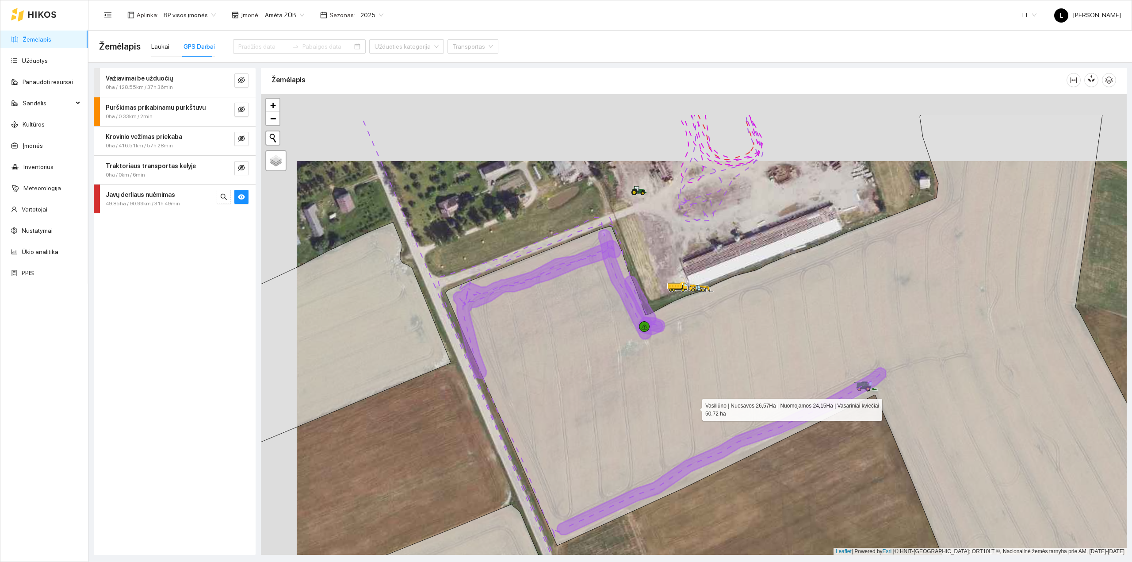
drag, startPoint x: 658, startPoint y: 341, endPoint x: 694, endPoint y: 407, distance: 76.0
click at [694, 407] on icon at bounding box center [848, 392] width 804 height 555
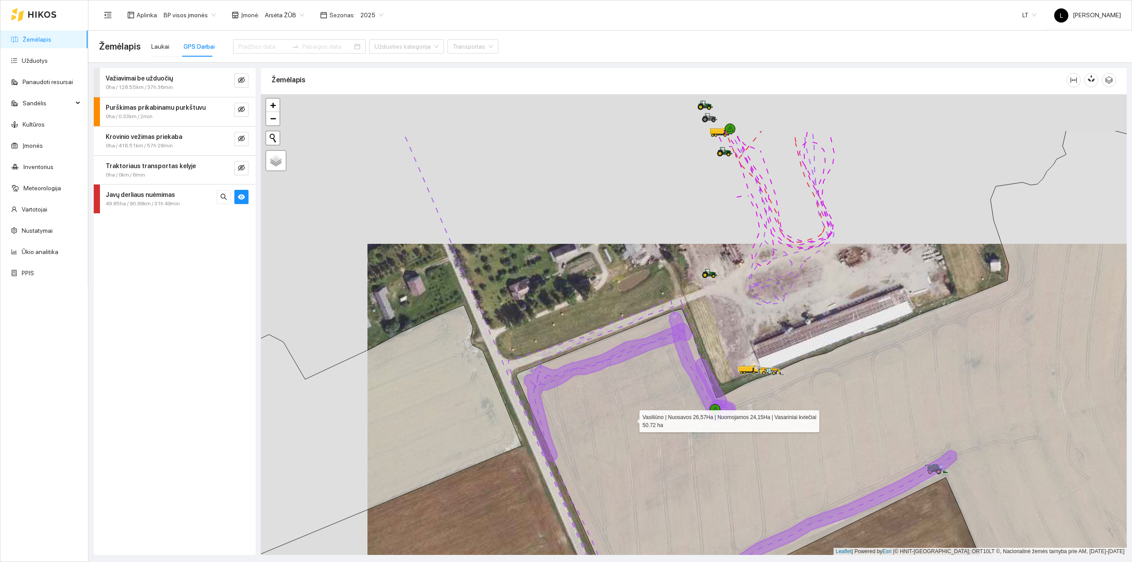
drag, startPoint x: 558, startPoint y: 333, endPoint x: 630, endPoint y: 417, distance: 109.7
click at [630, 417] on icon at bounding box center [901, 407] width 768 height 555
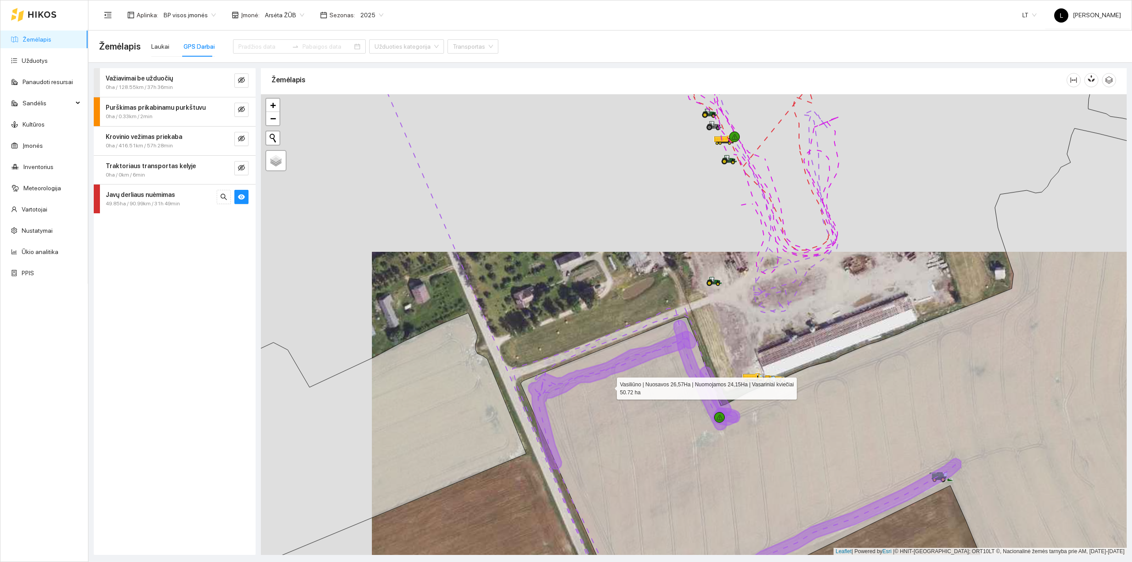
drag, startPoint x: 605, startPoint y: 379, endPoint x: 619, endPoint y: 404, distance: 28.7
click at [619, 404] on icon at bounding box center [869, 369] width 696 height 482
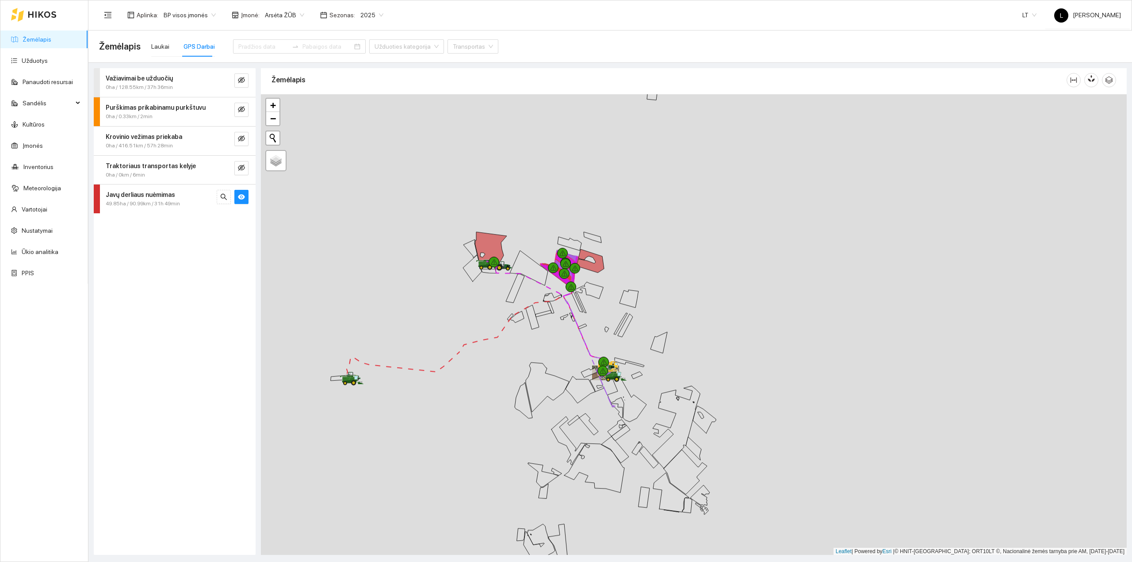
drag, startPoint x: 569, startPoint y: 344, endPoint x: 658, endPoint y: 438, distance: 129.8
click at [658, 438] on div at bounding box center [694, 324] width 866 height 461
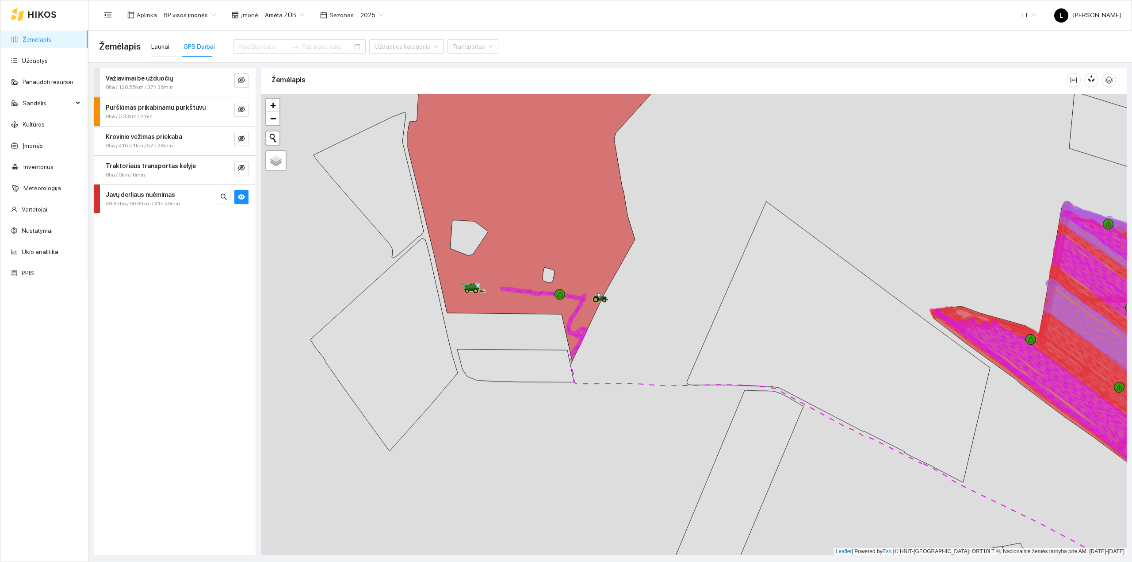
drag, startPoint x: 496, startPoint y: 386, endPoint x: 568, endPoint y: 264, distance: 142.5
click at [568, 264] on div at bounding box center [694, 324] width 866 height 461
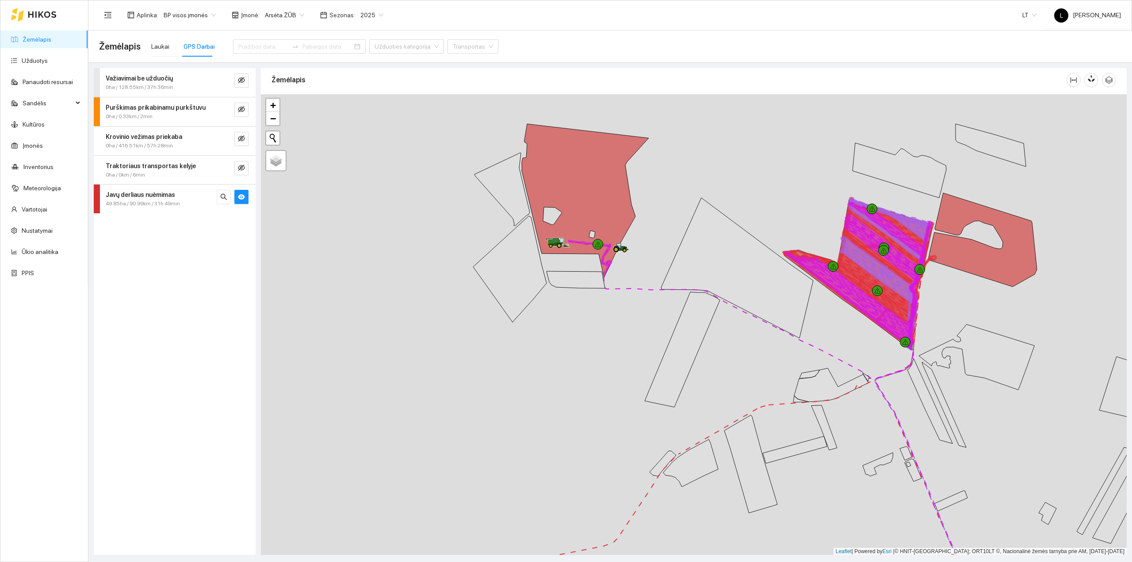
drag, startPoint x: 566, startPoint y: 368, endPoint x: 657, endPoint y: 153, distance: 233.8
click at [658, 153] on div at bounding box center [694, 324] width 866 height 461
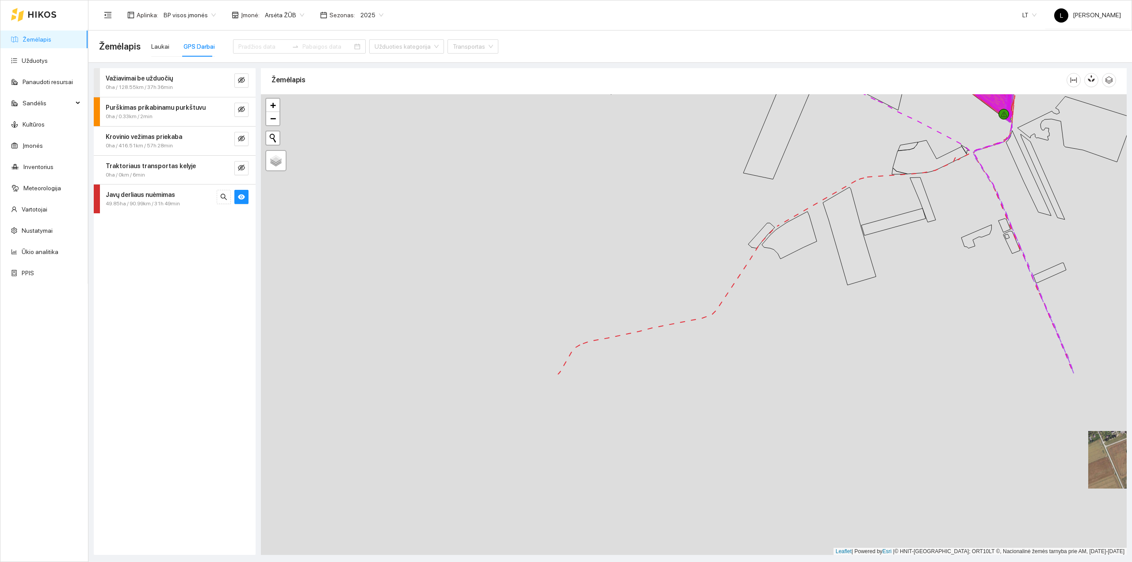
click at [634, 239] on div at bounding box center [694, 324] width 866 height 461
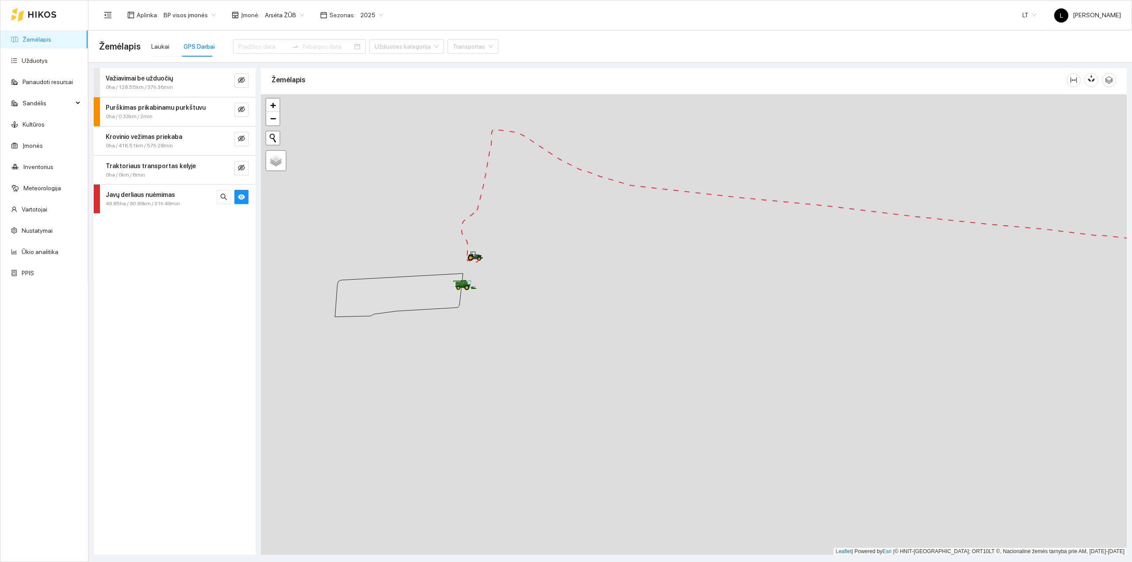
drag, startPoint x: 503, startPoint y: 306, endPoint x: 555, endPoint y: 289, distance: 54.8
click at [555, 289] on div at bounding box center [694, 324] width 866 height 461
drag, startPoint x: 766, startPoint y: 293, endPoint x: 609, endPoint y: 306, distance: 157.1
click at [620, 305] on div at bounding box center [694, 324] width 866 height 461
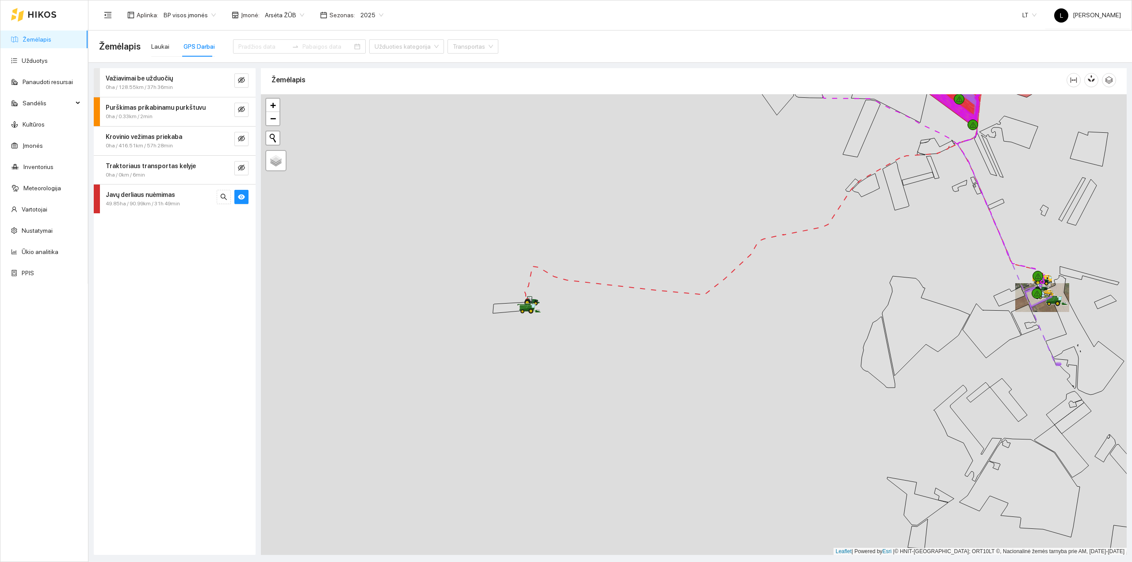
drag, startPoint x: 584, startPoint y: 302, endPoint x: 481, endPoint y: 299, distance: 103.1
click at [483, 299] on div at bounding box center [694, 324] width 866 height 461
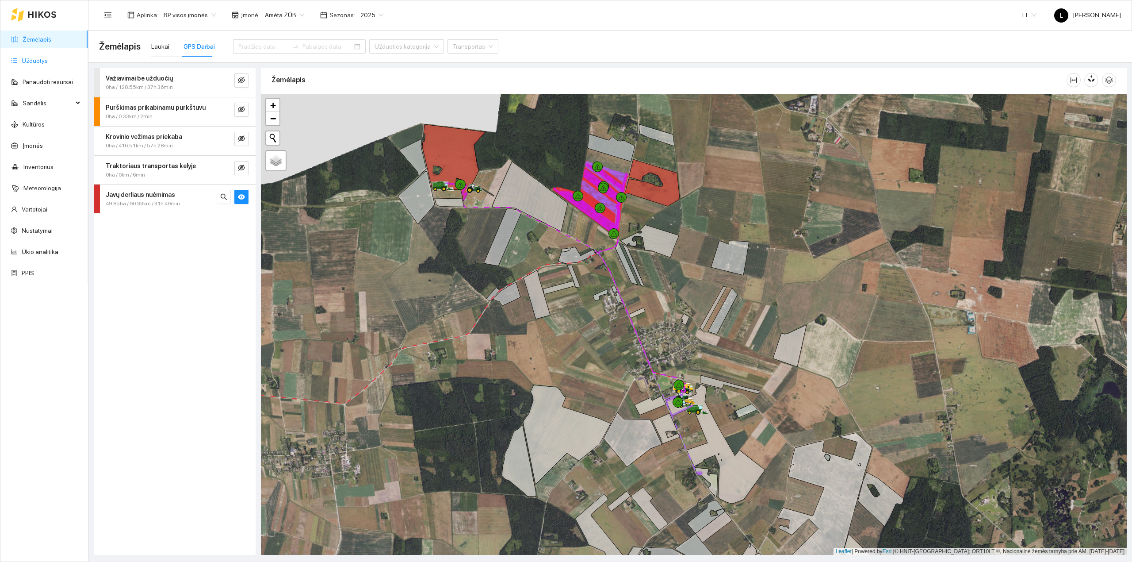
click at [46, 59] on link "Užduotys" at bounding box center [35, 60] width 26 height 7
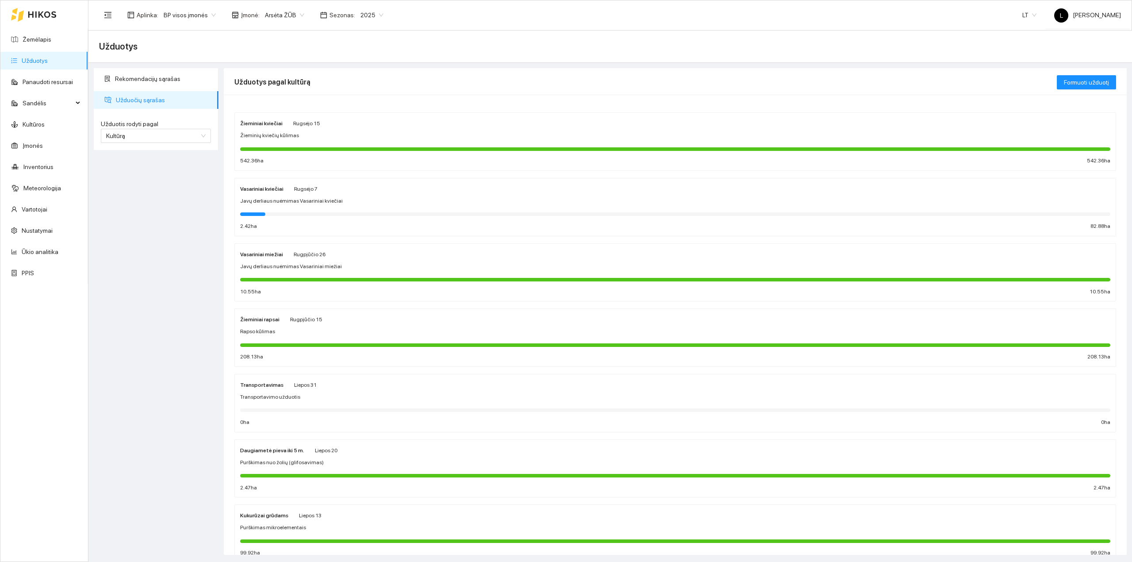
click at [318, 147] on div at bounding box center [675, 149] width 870 height 4
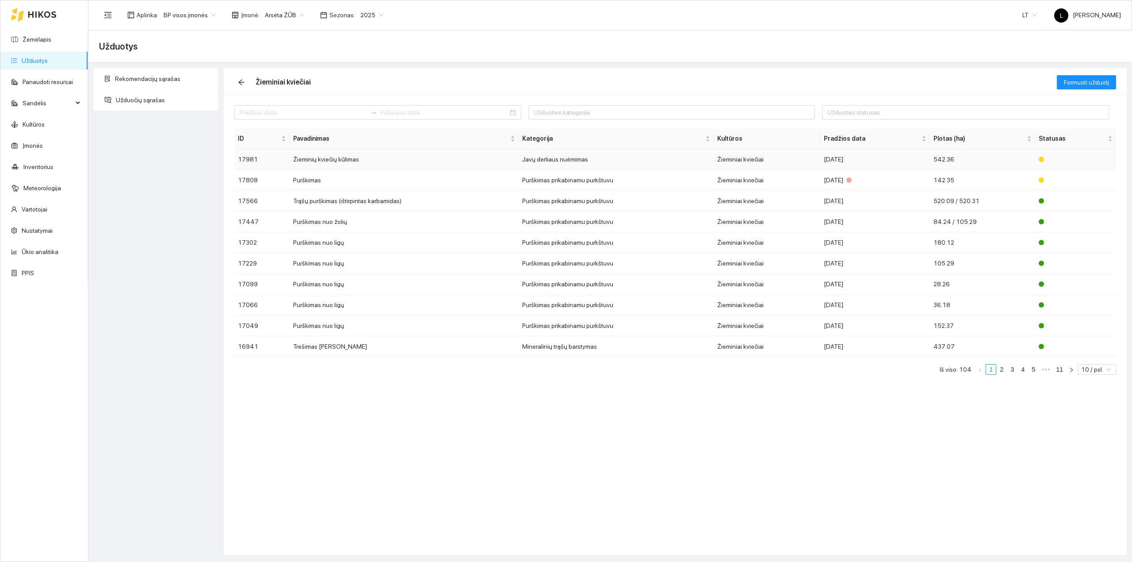
click at [618, 161] on td "Javų derliaus nuėmimas" at bounding box center [616, 159] width 195 height 21
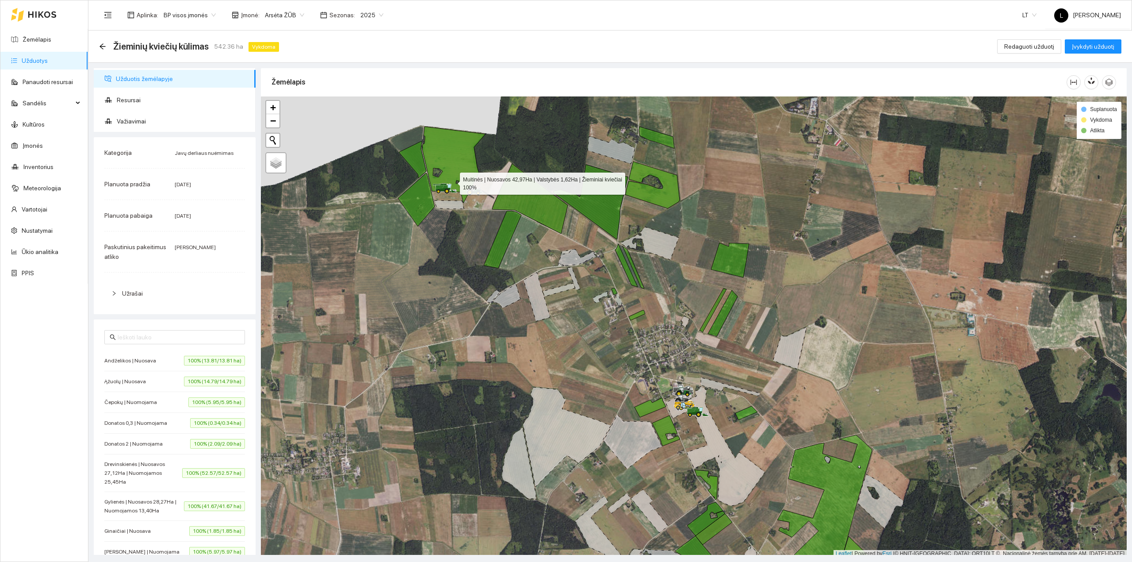
click at [453, 174] on icon at bounding box center [453, 164] width 63 height 77
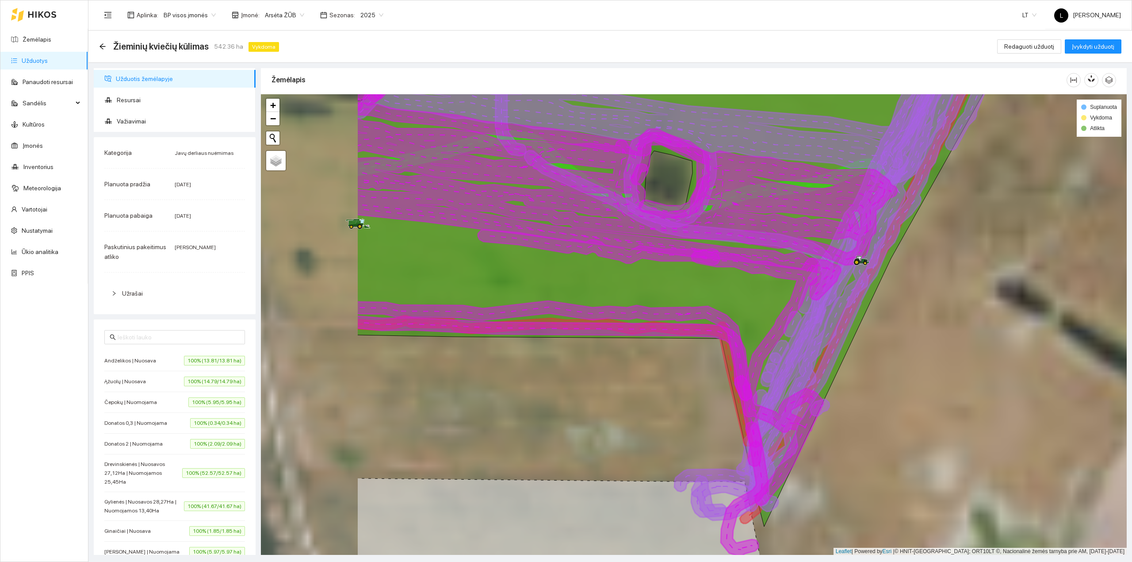
drag, startPoint x: 414, startPoint y: 250, endPoint x: 601, endPoint y: 204, distance: 191.7
click at [600, 204] on icon at bounding box center [626, 209] width 541 height 182
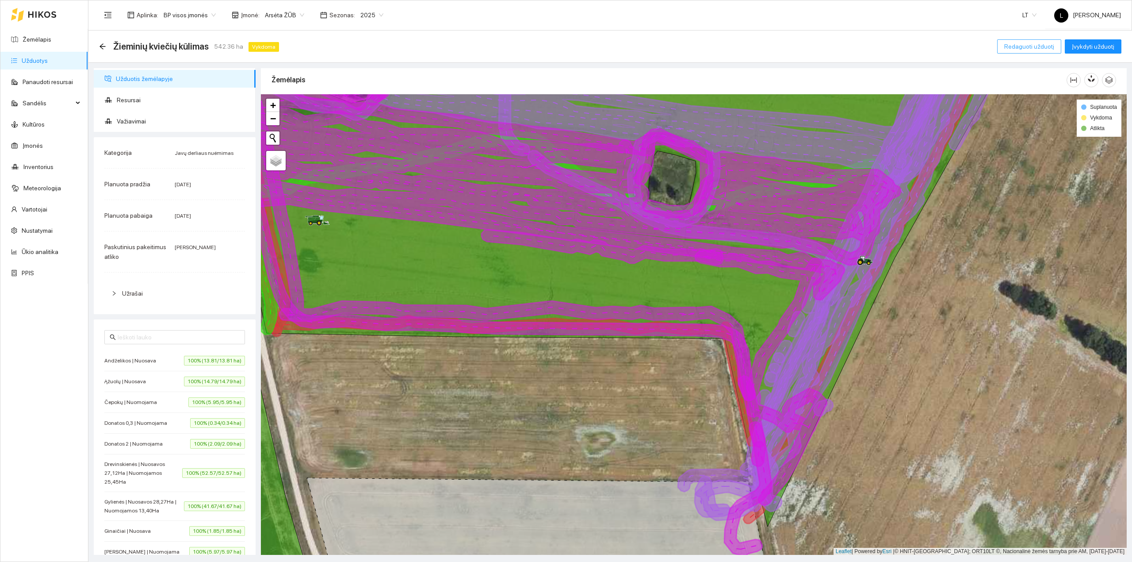
click at [1037, 52] on button "Redaguoti užduotį" at bounding box center [1029, 46] width 64 height 14
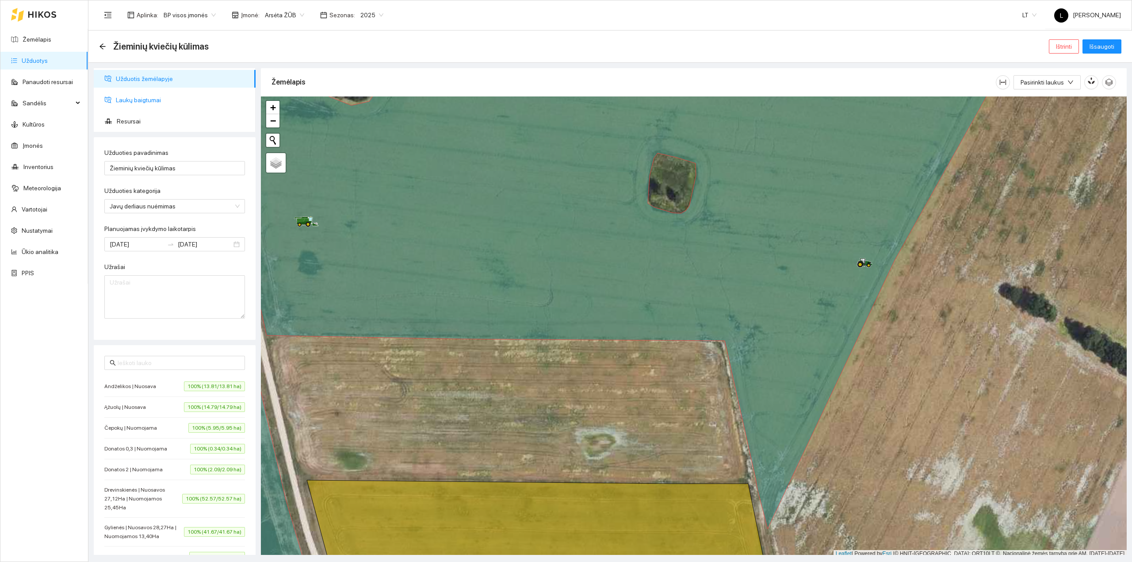
click at [129, 103] on span "Laukų baigtumai" at bounding box center [182, 100] width 133 height 18
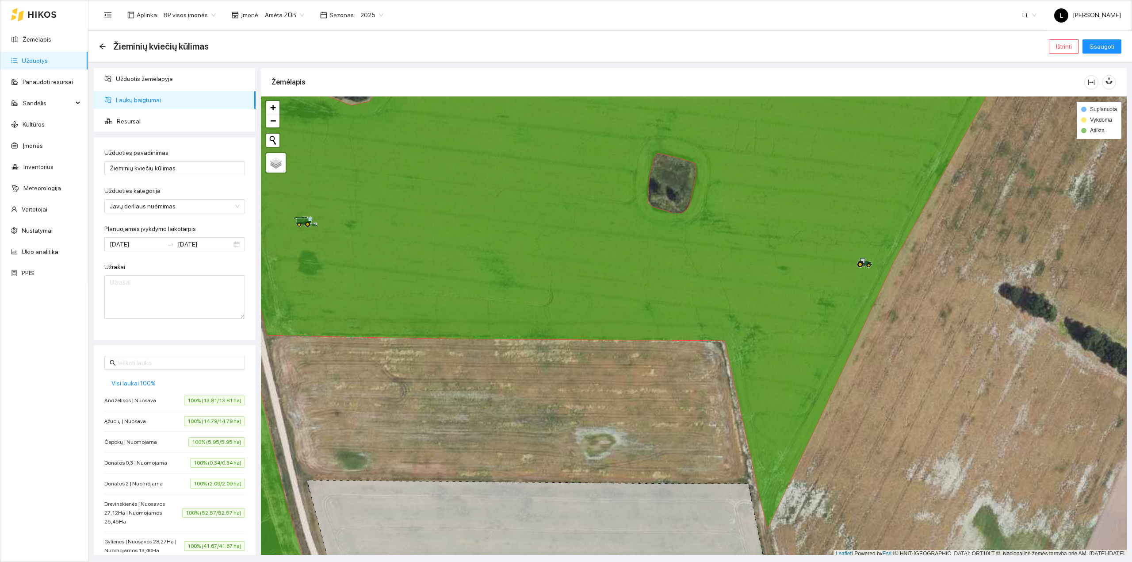
click at [476, 232] on icon at bounding box center [607, 288] width 811 height 479
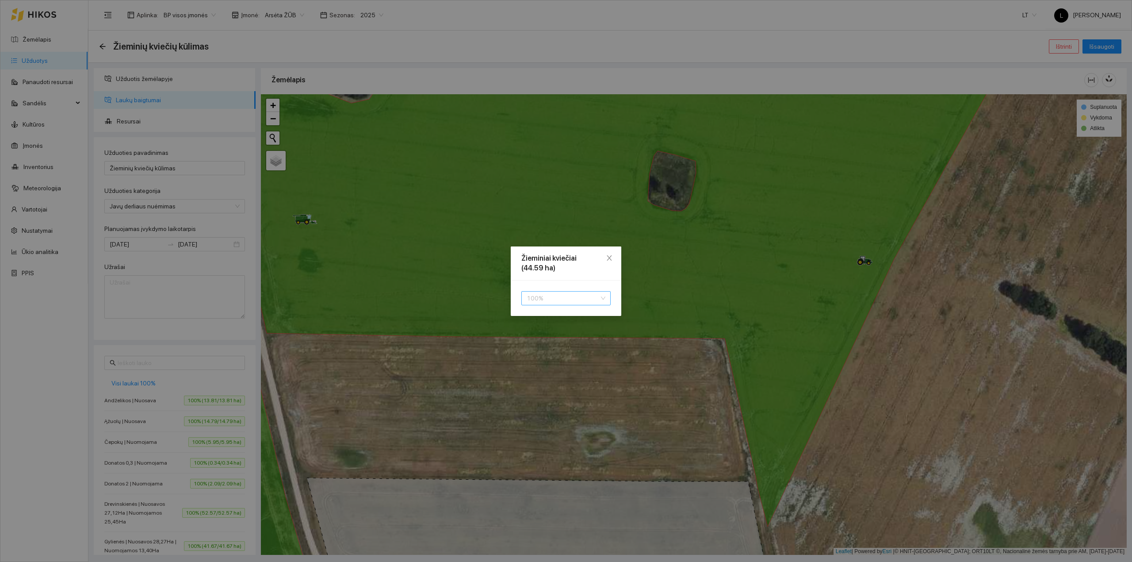
click at [559, 298] on span "100 %" at bounding box center [566, 297] width 79 height 13
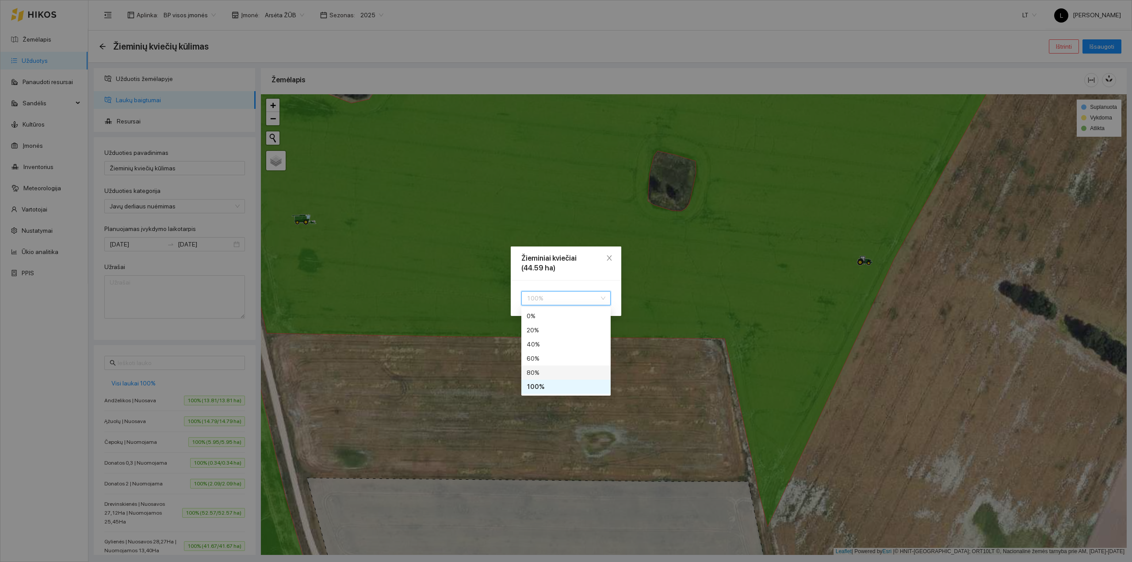
click at [542, 373] on div "80 %" at bounding box center [566, 372] width 79 height 10
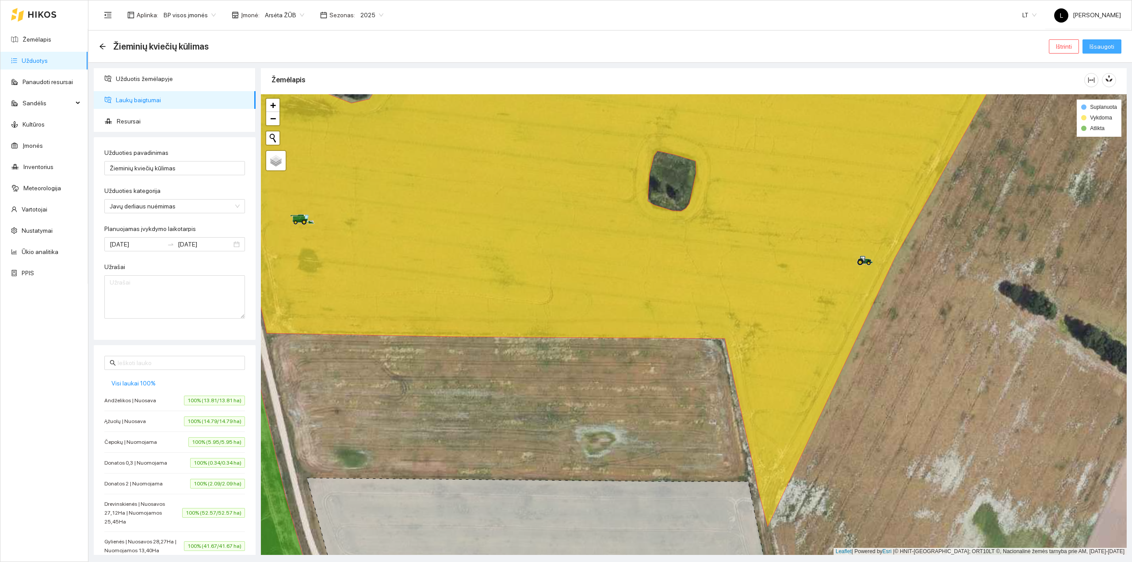
click at [1110, 46] on span "Išsaugoti" at bounding box center [1102, 47] width 25 height 10
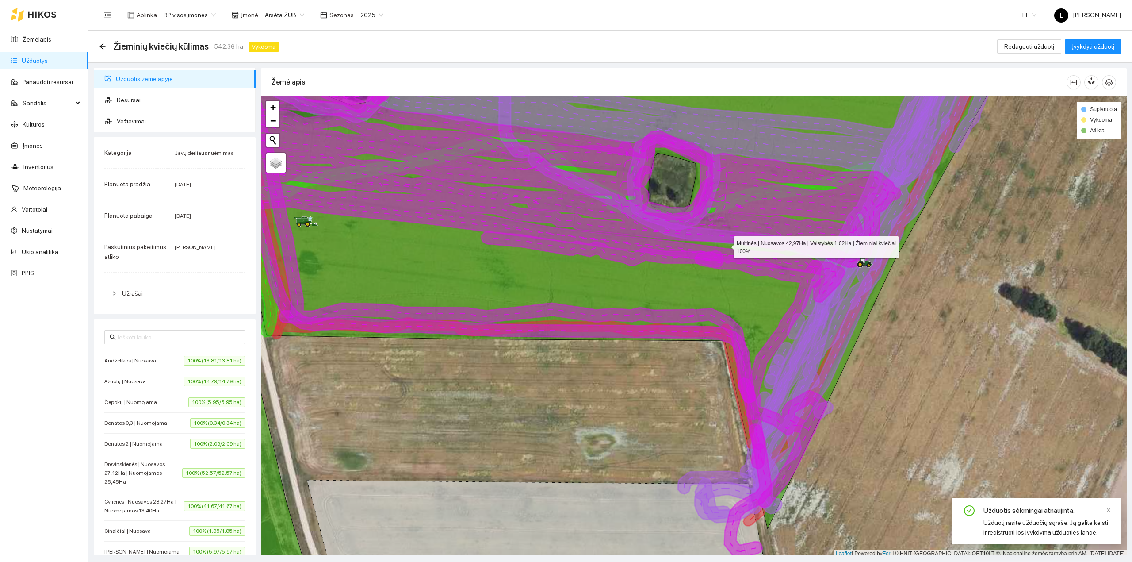
click at [34, 40] on link "Žemėlapis" at bounding box center [37, 39] width 29 height 7
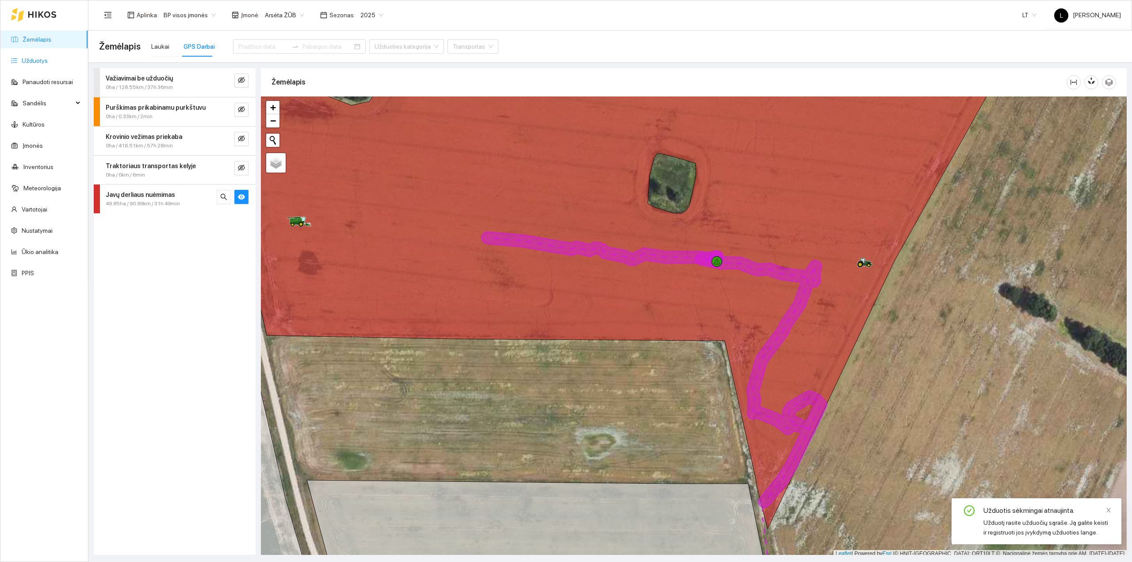
click at [34, 61] on link "Užduotys" at bounding box center [35, 60] width 26 height 7
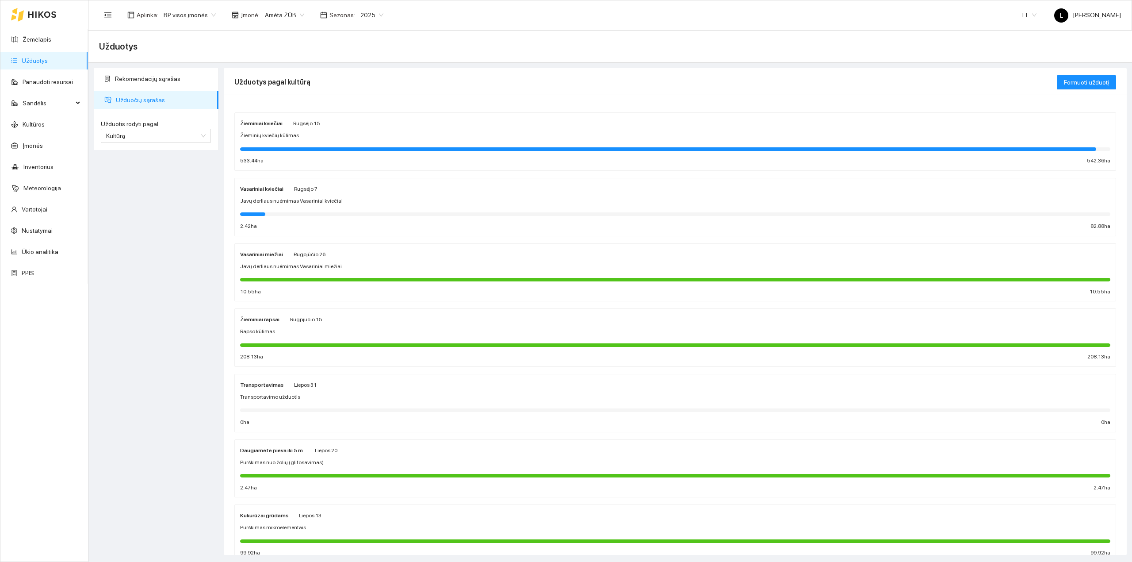
click at [324, 145] on div at bounding box center [675, 148] width 870 height 10
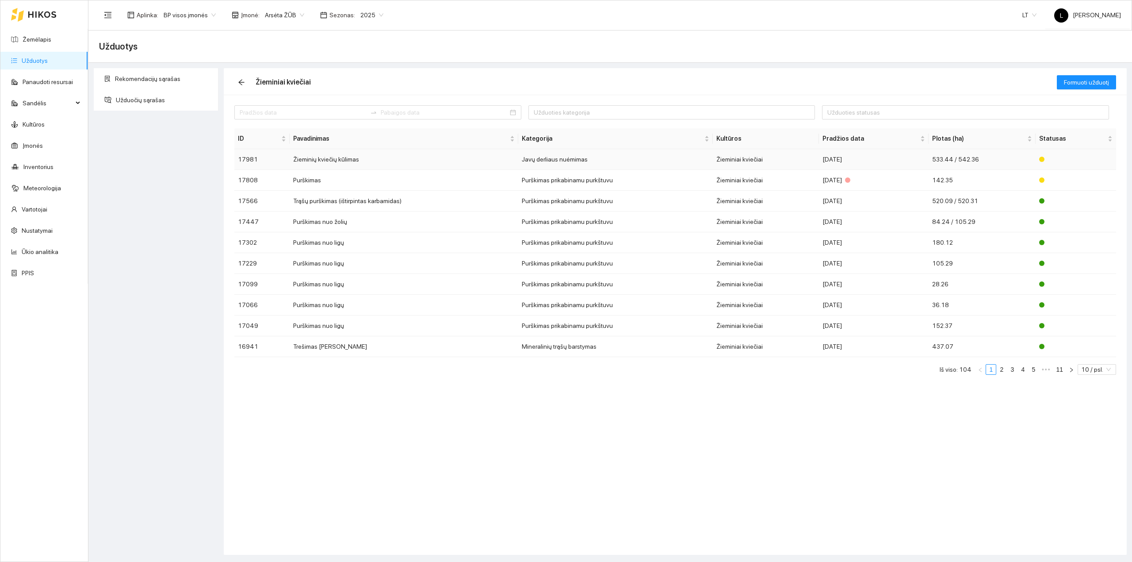
click at [681, 160] on td "Javų derliaus nuėmimas" at bounding box center [615, 159] width 195 height 21
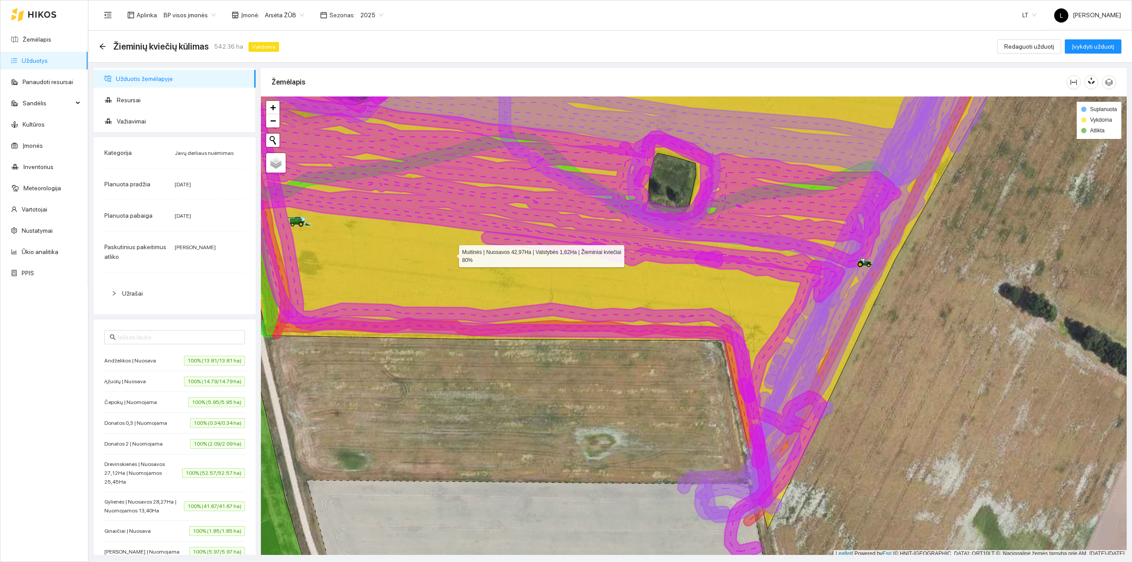
click at [572, 216] on icon at bounding box center [607, 288] width 811 height 479
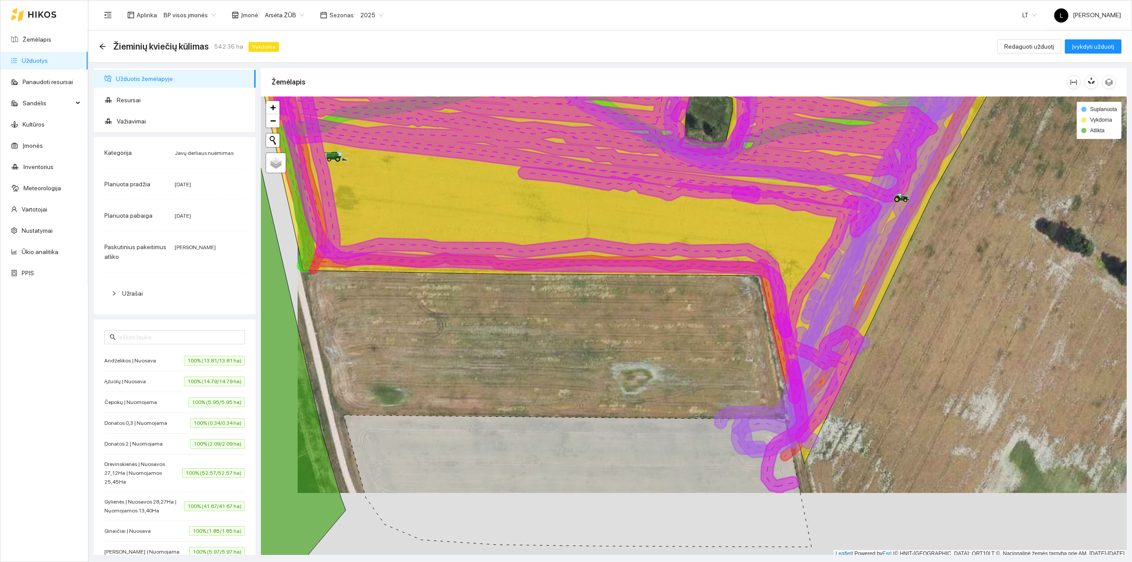
scroll to position [2, 0]
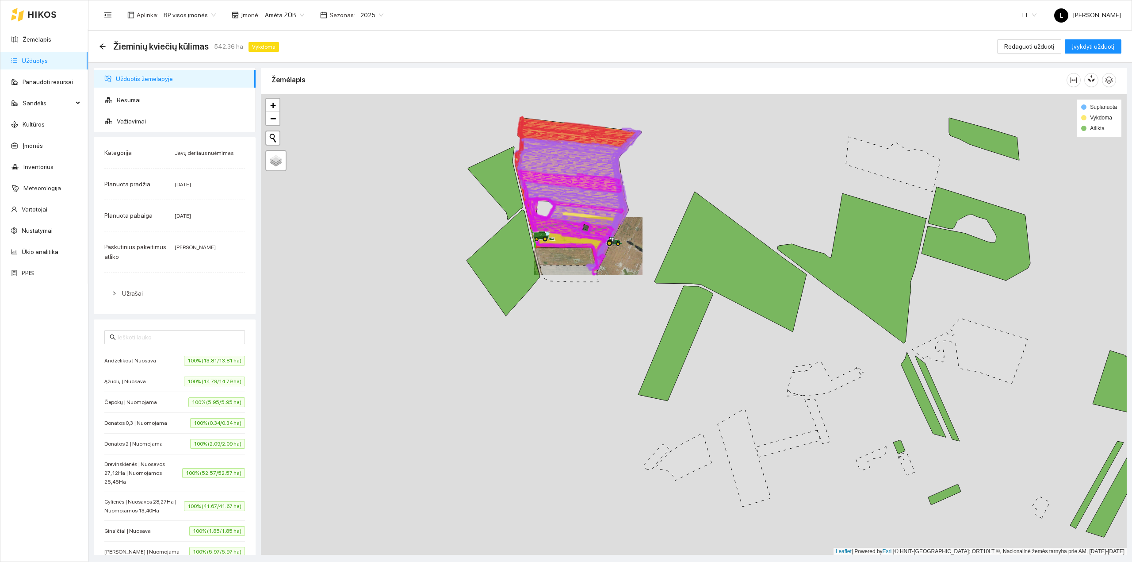
drag, startPoint x: 561, startPoint y: 277, endPoint x: 527, endPoint y: 238, distance: 51.4
click at [540, 265] on icon at bounding box center [569, 273] width 58 height 17
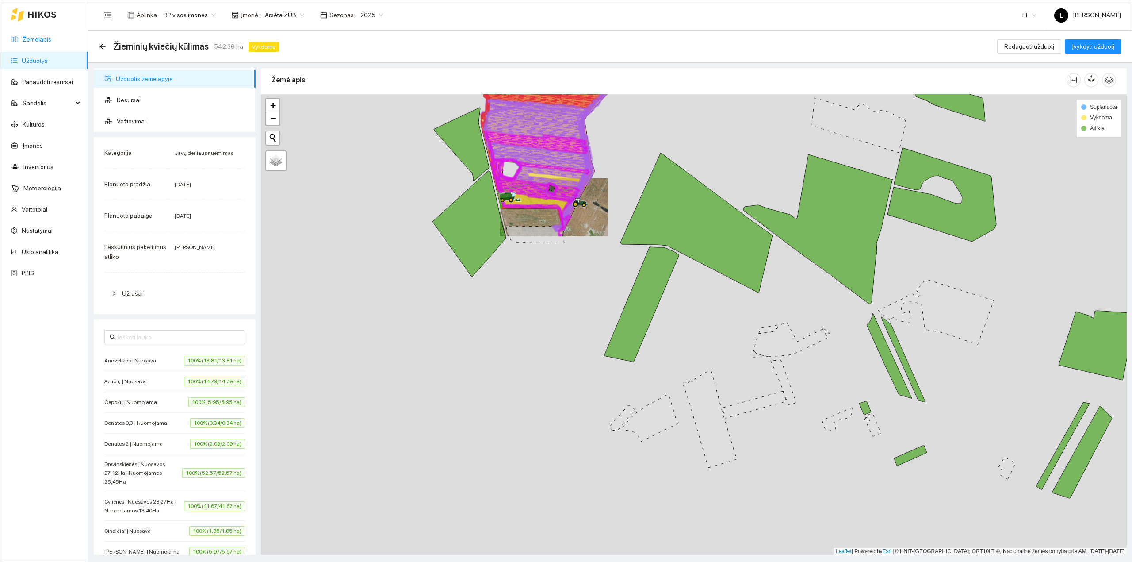
click at [50, 36] on link "Žemėlapis" at bounding box center [37, 39] width 29 height 7
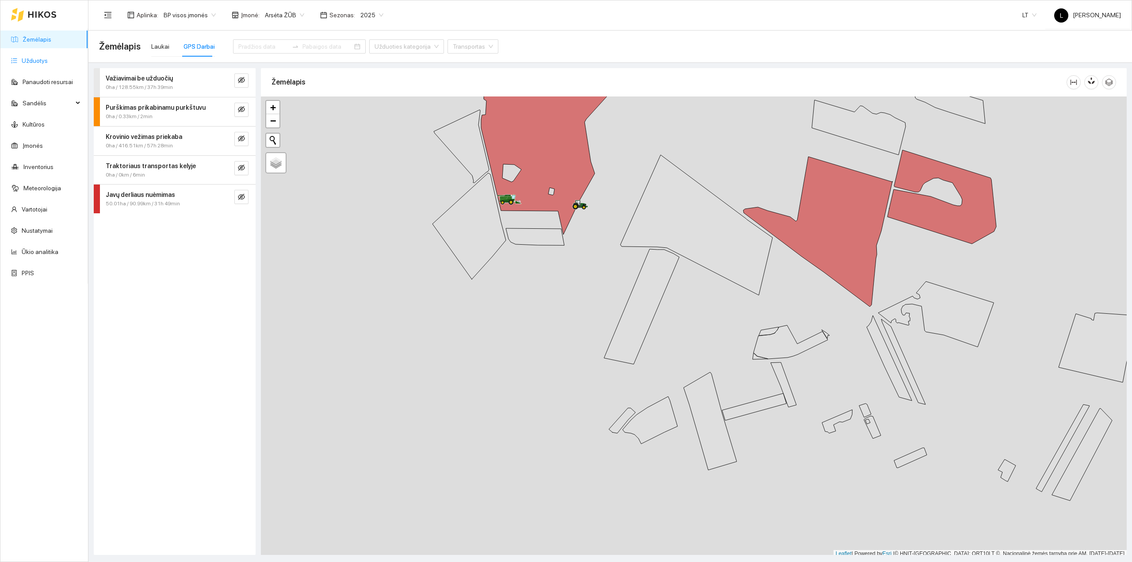
click at [46, 59] on link "Užduotys" at bounding box center [35, 60] width 26 height 7
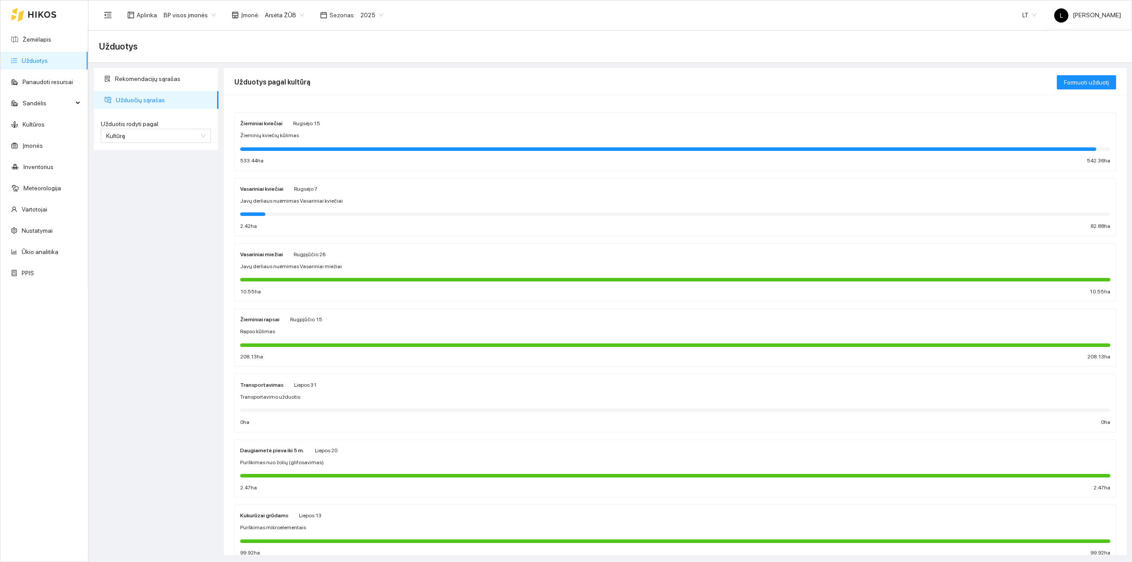
click at [349, 218] on div at bounding box center [675, 214] width 870 height 10
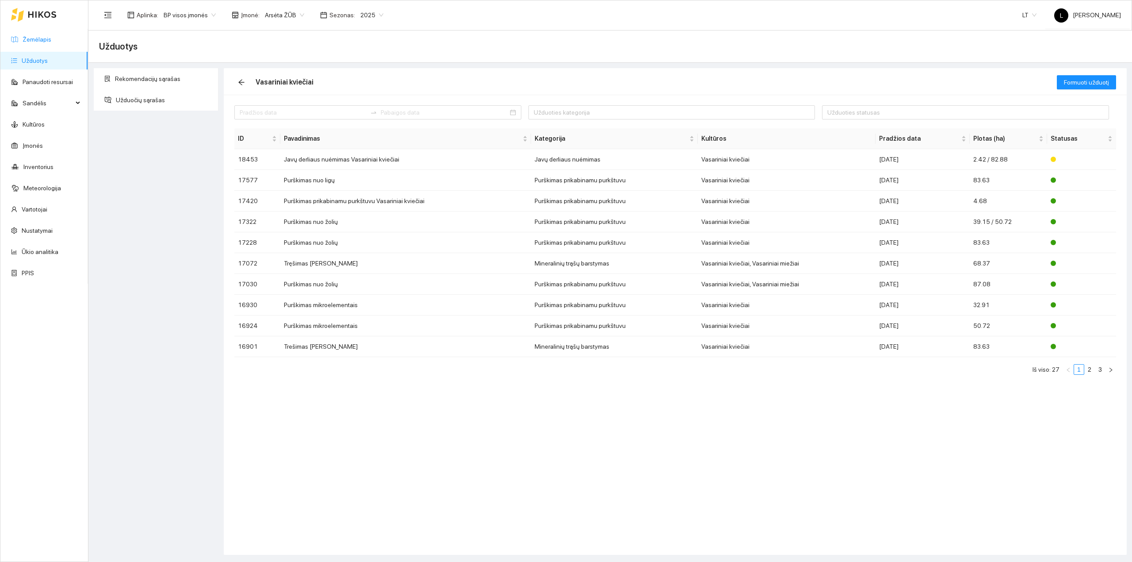
click at [38, 36] on link "Žemėlapis" at bounding box center [37, 39] width 29 height 7
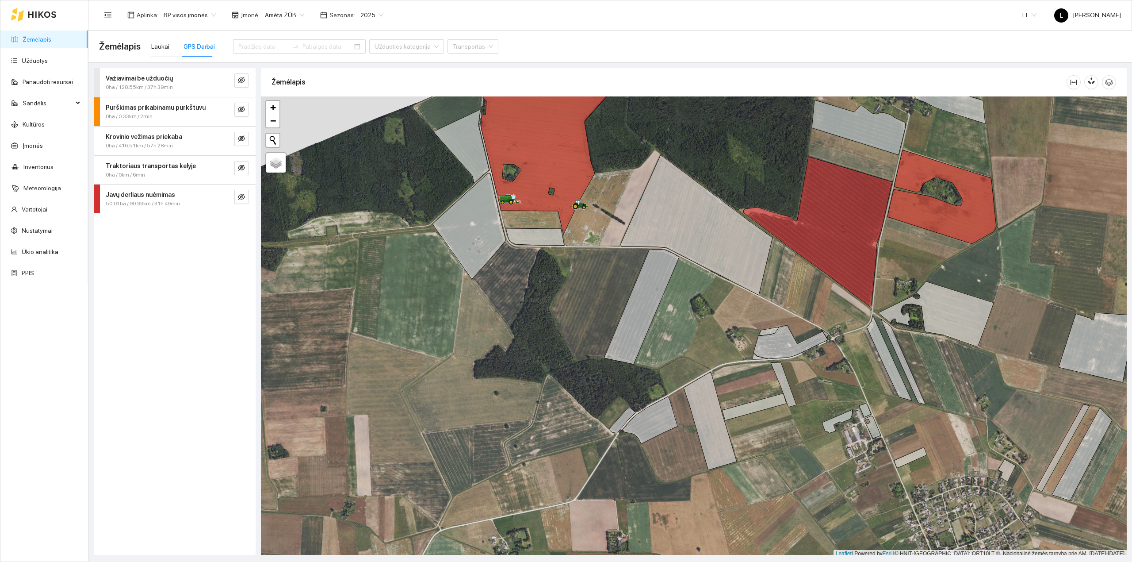
click at [171, 198] on strong "Javų derliaus nuėmimas" at bounding box center [140, 194] width 69 height 7
click at [235, 268] on icon "eye-invisible" at bounding box center [234, 263] width 7 height 7
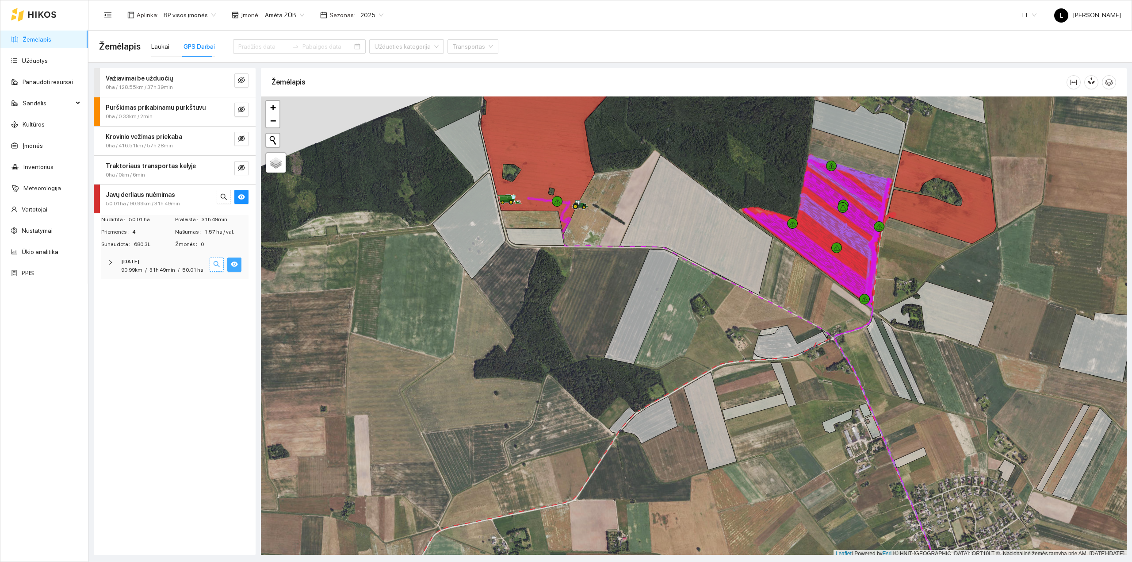
click at [215, 266] on icon "search" at bounding box center [217, 264] width 6 height 6
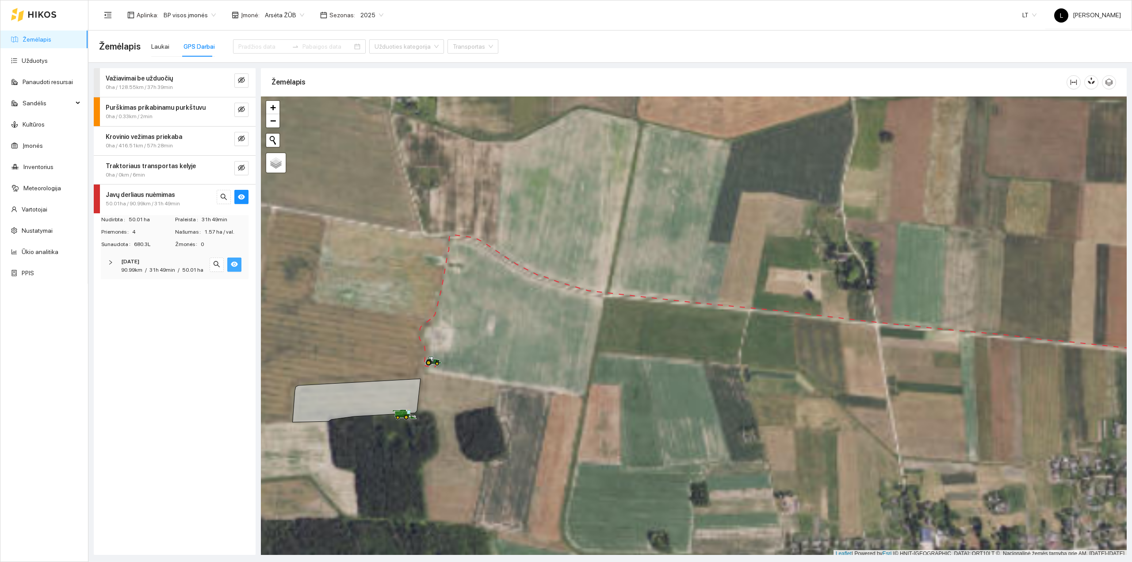
scroll to position [2, 0]
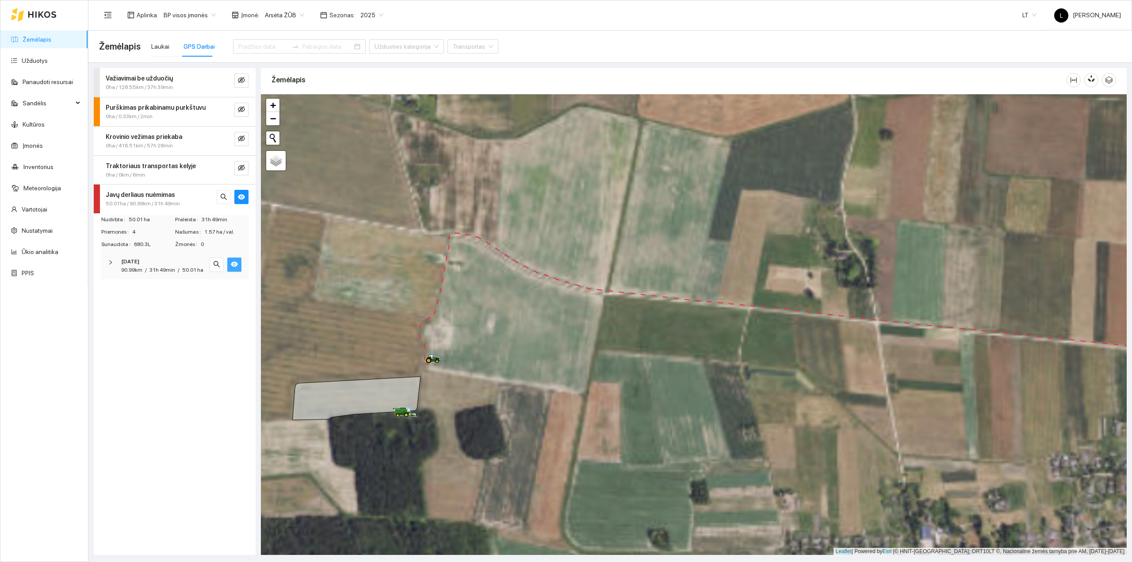
drag, startPoint x: 482, startPoint y: 413, endPoint x: 386, endPoint y: 402, distance: 96.6
click at [386, 402] on div at bounding box center [694, 324] width 866 height 461
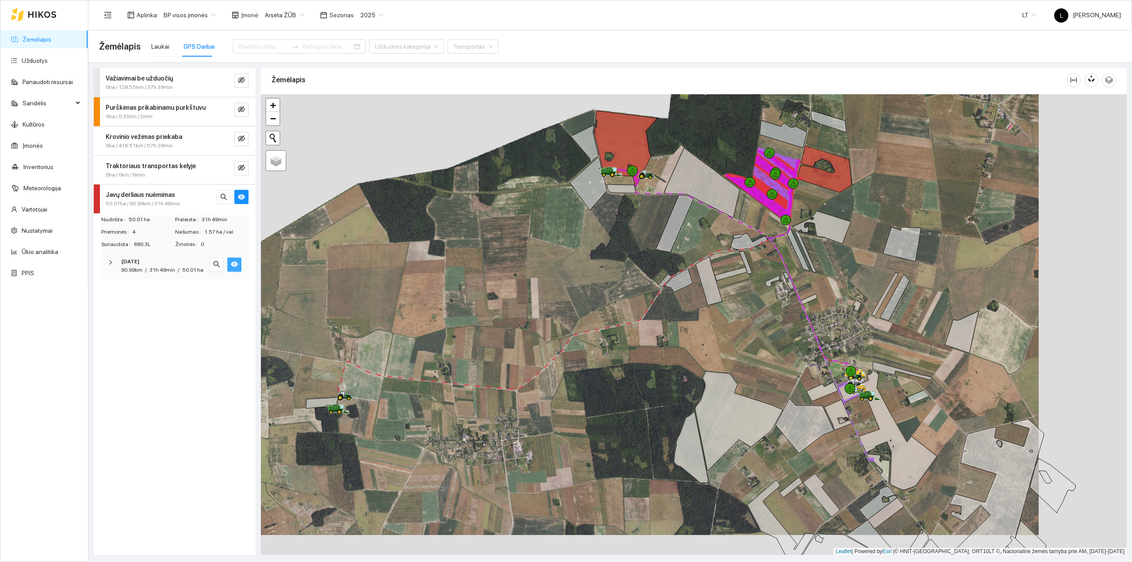
drag, startPoint x: 623, startPoint y: 381, endPoint x: 607, endPoint y: 381, distance: 15.5
click at [608, 381] on div at bounding box center [694, 324] width 866 height 461
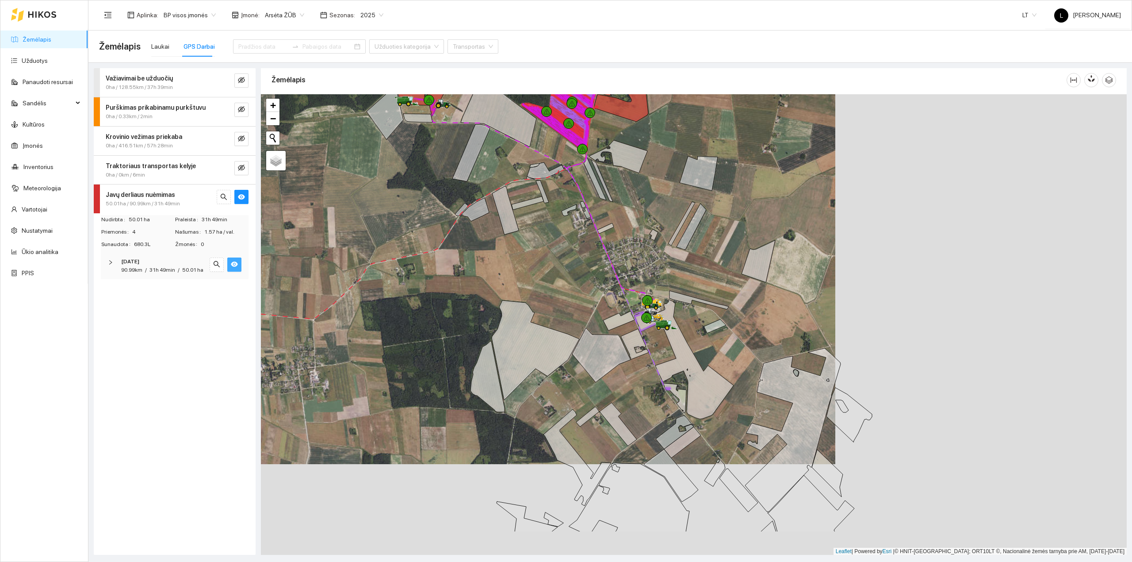
drag, startPoint x: 714, startPoint y: 370, endPoint x: 617, endPoint y: 337, distance: 101.8
click at [617, 337] on div at bounding box center [694, 324] width 866 height 461
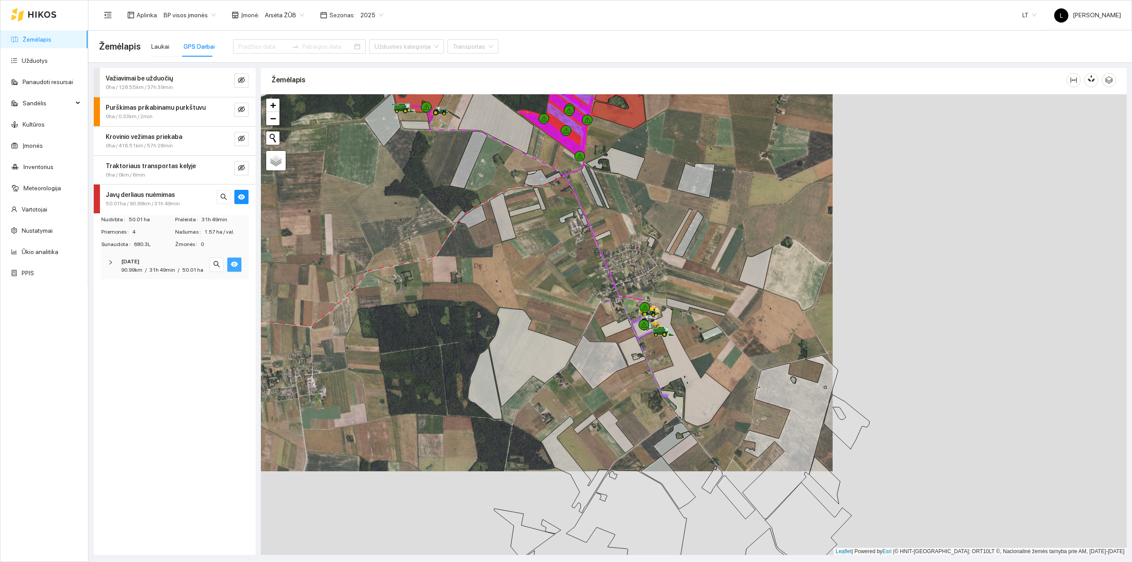
drag, startPoint x: 554, startPoint y: 321, endPoint x: 586, endPoint y: 399, distance: 84.5
click at [586, 399] on div at bounding box center [694, 324] width 866 height 461
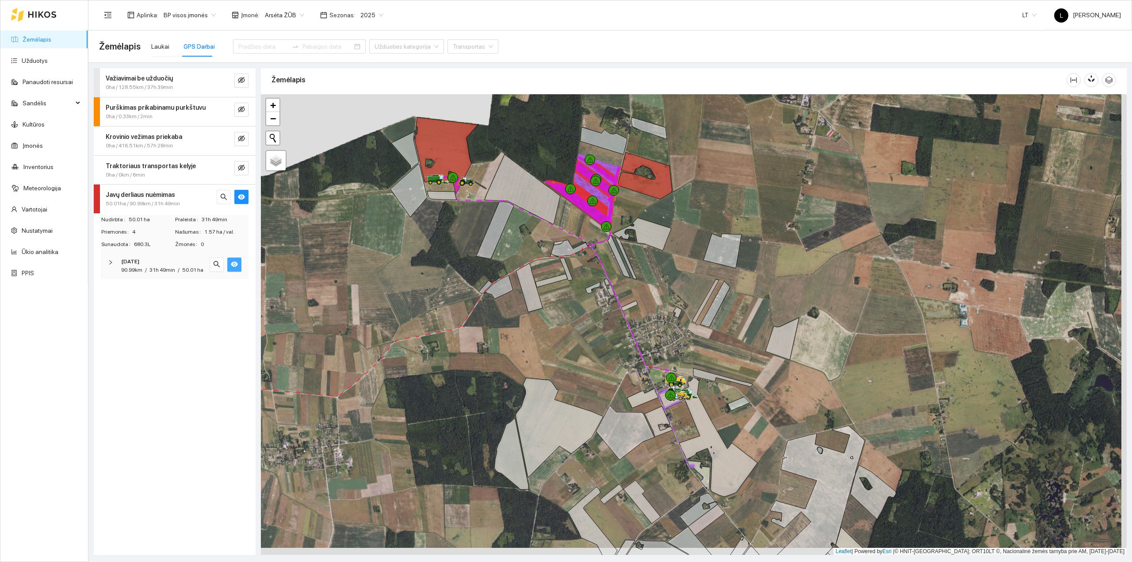
drag, startPoint x: 657, startPoint y: 354, endPoint x: 595, endPoint y: 262, distance: 111.1
click at [597, 257] on div at bounding box center [694, 324] width 866 height 461
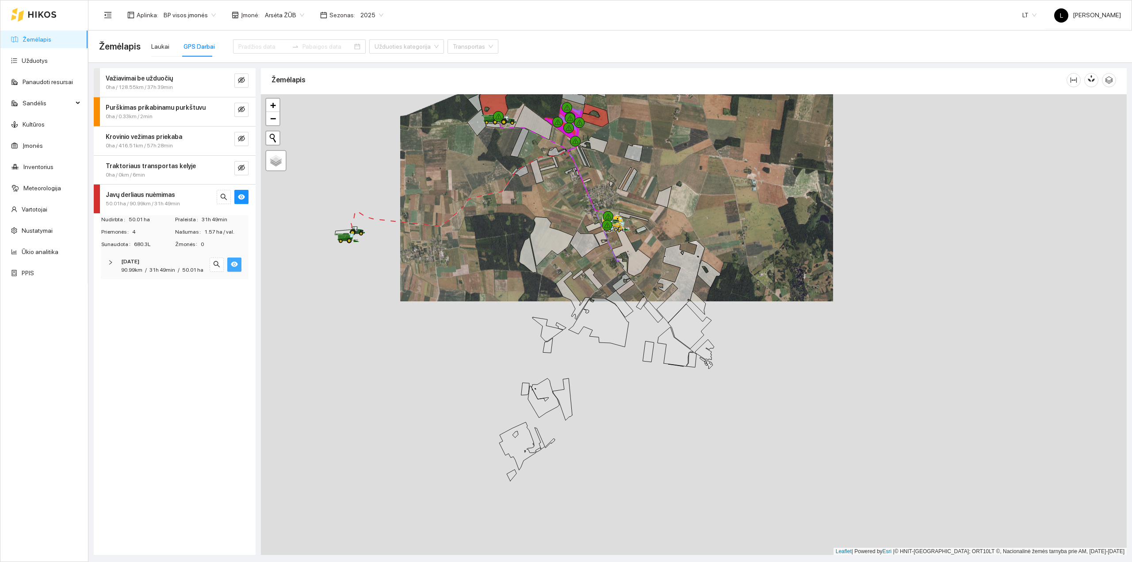
drag, startPoint x: 626, startPoint y: 301, endPoint x: 627, endPoint y: 264, distance: 37.6
click at [627, 264] on div at bounding box center [694, 324] width 866 height 461
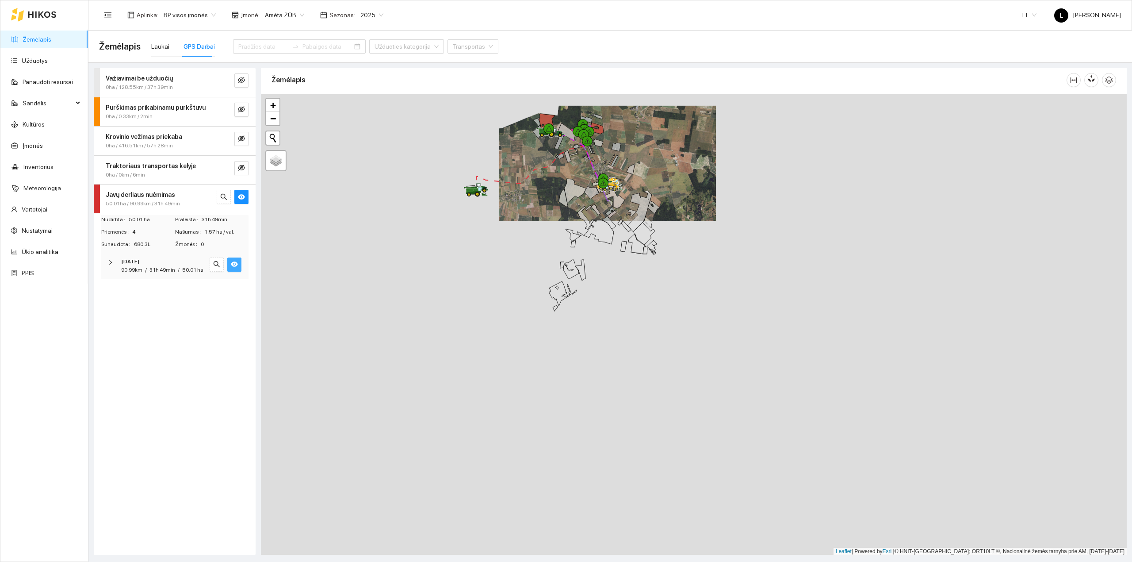
drag, startPoint x: 639, startPoint y: 324, endPoint x: 639, endPoint y: 312, distance: 11.9
click at [639, 313] on div at bounding box center [694, 324] width 866 height 461
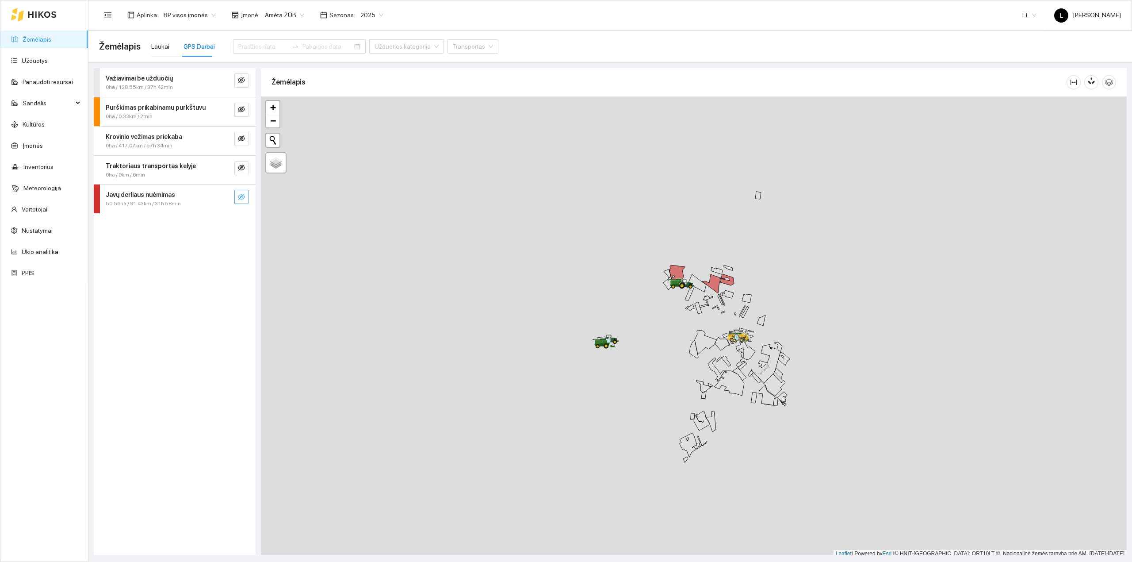
click at [236, 198] on button "button" at bounding box center [241, 197] width 14 height 14
click at [224, 191] on button "button" at bounding box center [224, 197] width 14 height 14
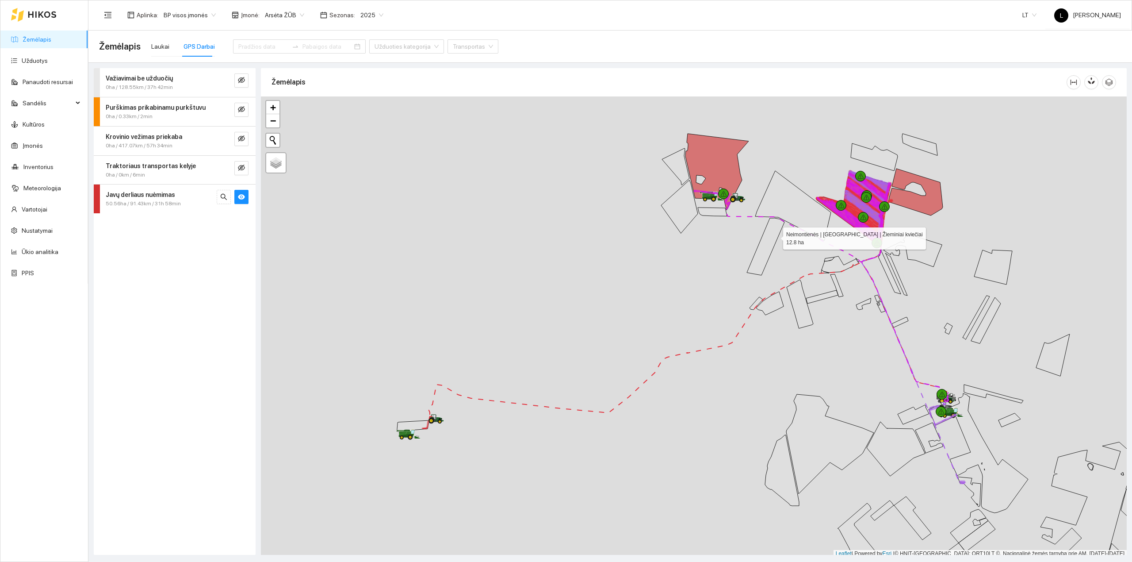
scroll to position [2, 0]
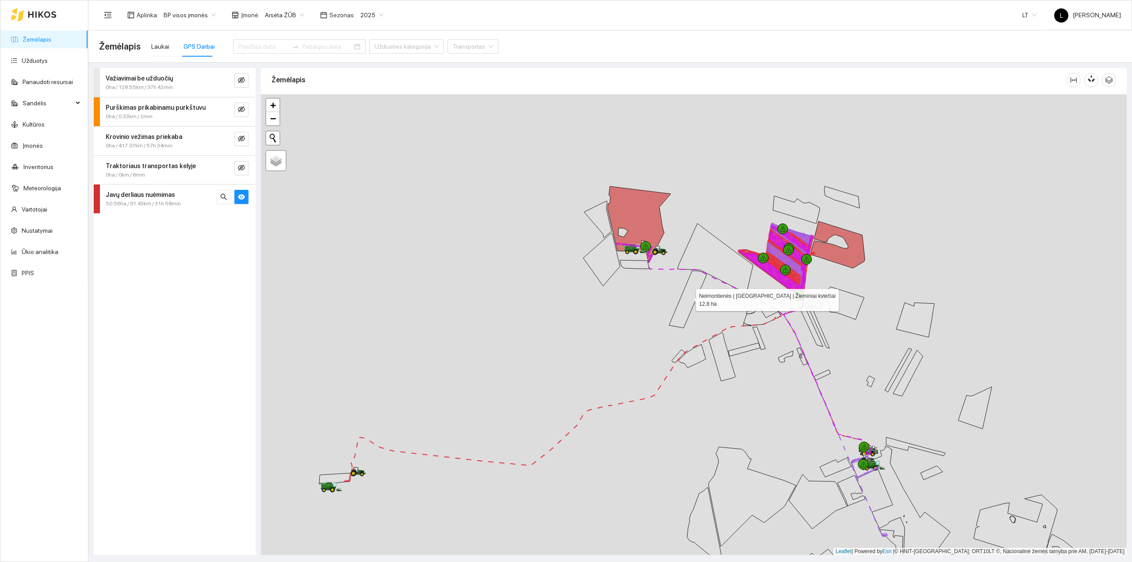
drag, startPoint x: 752, startPoint y: 250, endPoint x: 634, endPoint y: 241, distance: 118.8
click at [685, 302] on icon at bounding box center [688, 299] width 38 height 57
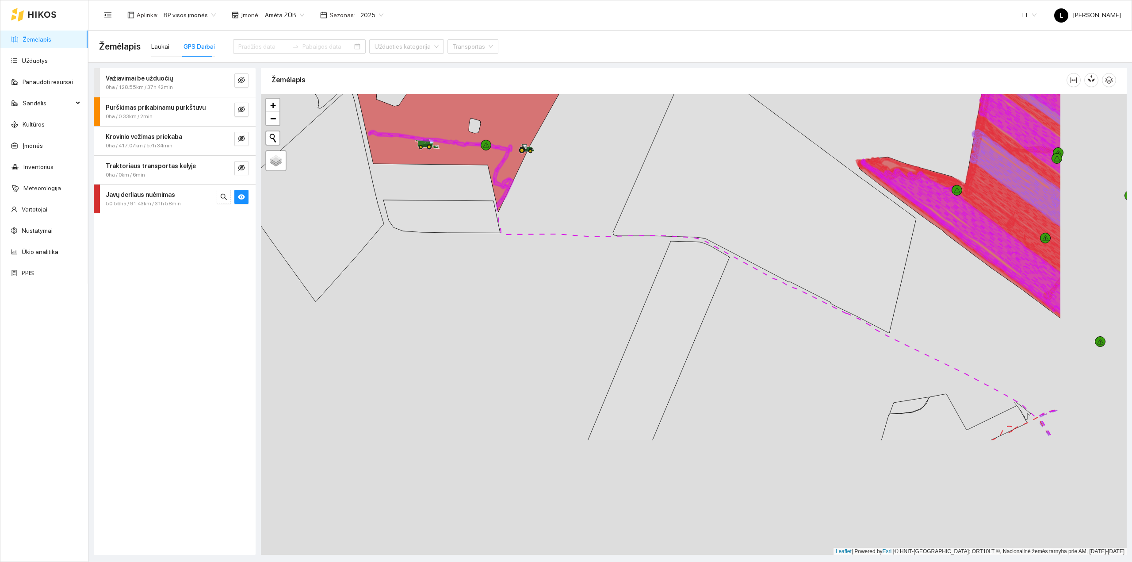
drag, startPoint x: 762, startPoint y: 335, endPoint x: 501, endPoint y: 128, distance: 333.3
click at [502, 128] on div at bounding box center [694, 324] width 866 height 461
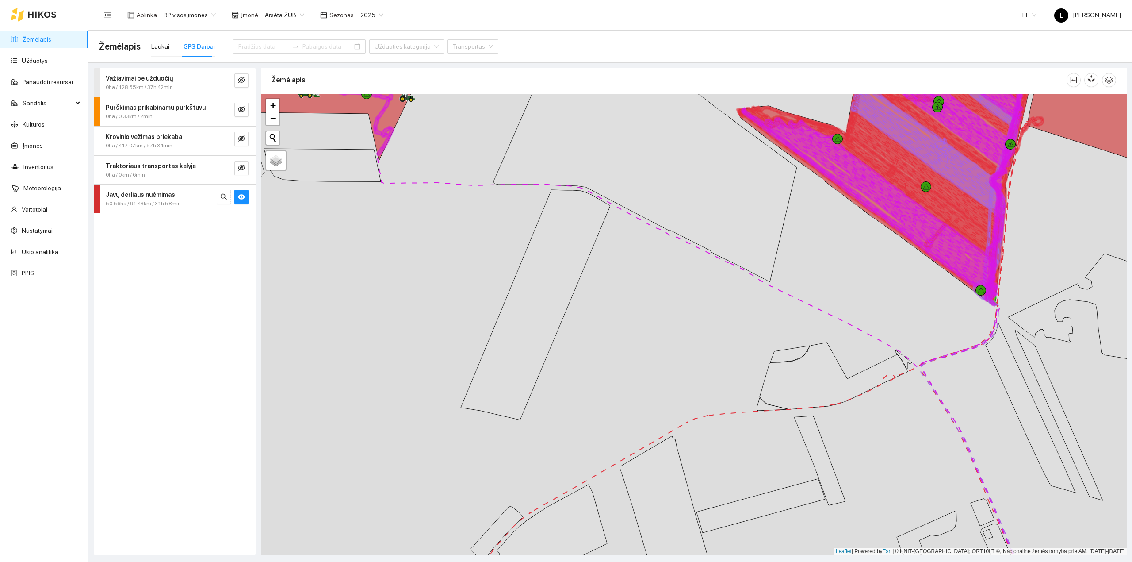
drag, startPoint x: 685, startPoint y: 321, endPoint x: 608, endPoint y: 214, distance: 131.5
click at [607, 212] on div at bounding box center [694, 324] width 866 height 461
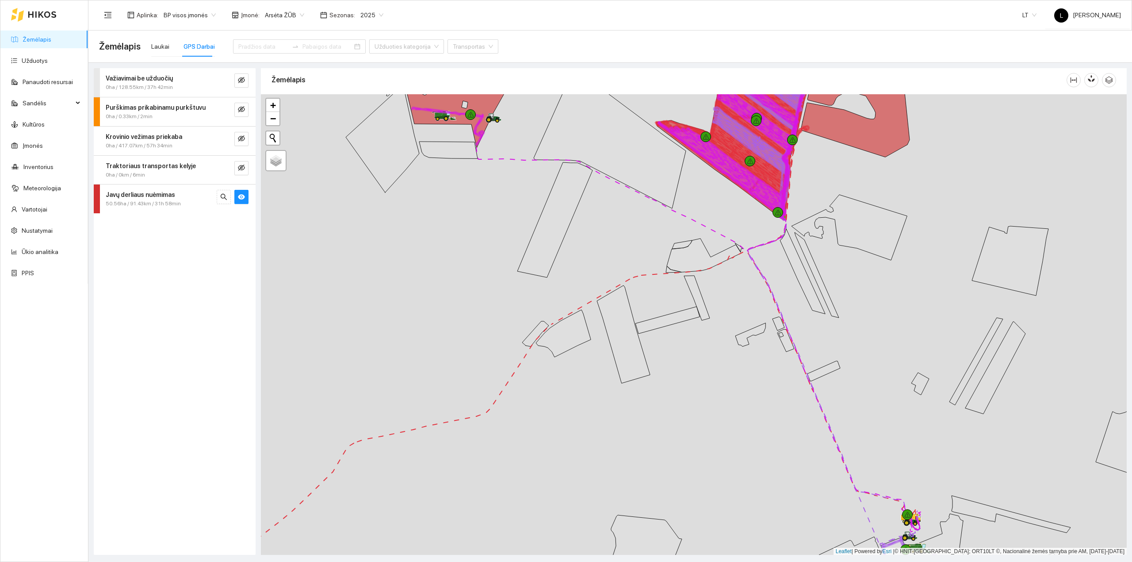
drag, startPoint x: 731, startPoint y: 301, endPoint x: 690, endPoint y: 269, distance: 51.4
click at [690, 269] on div at bounding box center [694, 324] width 866 height 461
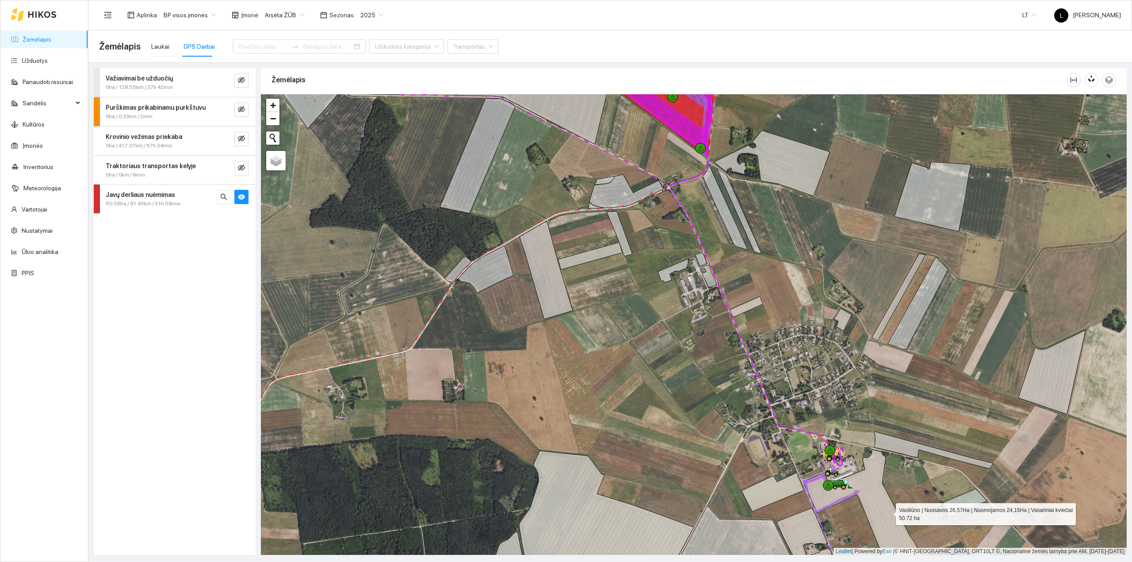
drag, startPoint x: 880, startPoint y: 496, endPoint x: 853, endPoint y: 447, distance: 56.0
click at [853, 449] on icon at bounding box center [892, 525] width 176 height 153
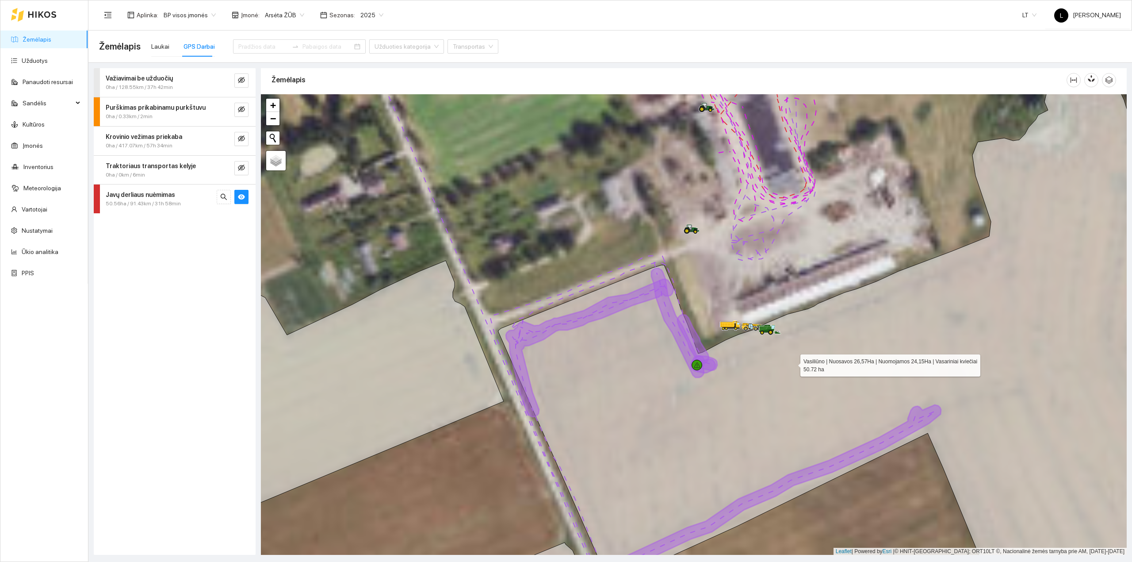
drag, startPoint x: 766, startPoint y: 402, endPoint x: 799, endPoint y: 356, distance: 56.4
click at [799, 356] on icon at bounding box center [869, 319] width 742 height 487
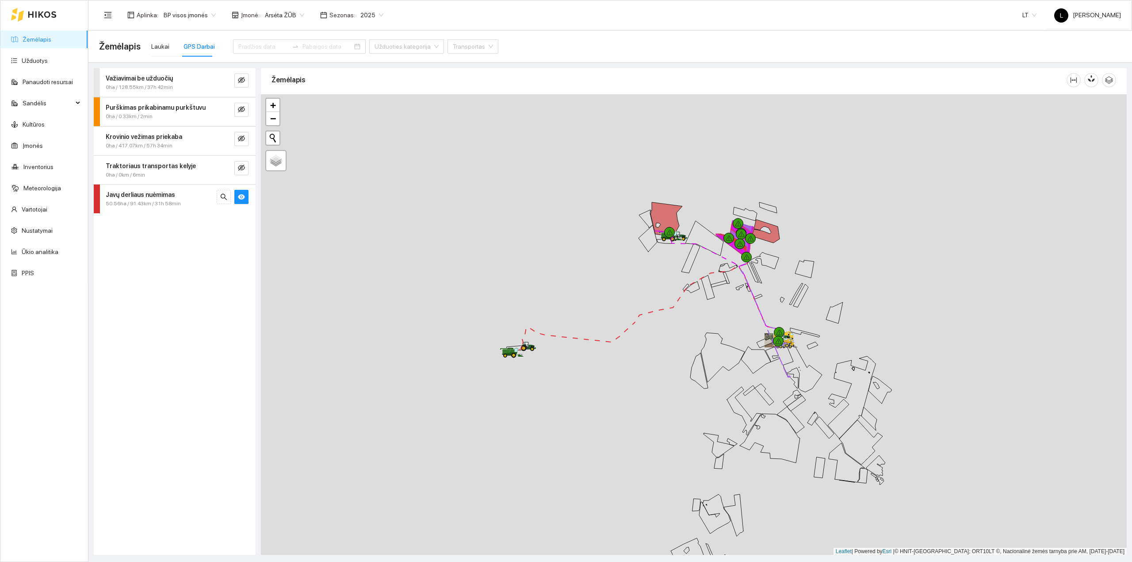
drag, startPoint x: 612, startPoint y: 337, endPoint x: 689, endPoint y: 325, distance: 77.7
click at [689, 325] on div at bounding box center [694, 324] width 866 height 461
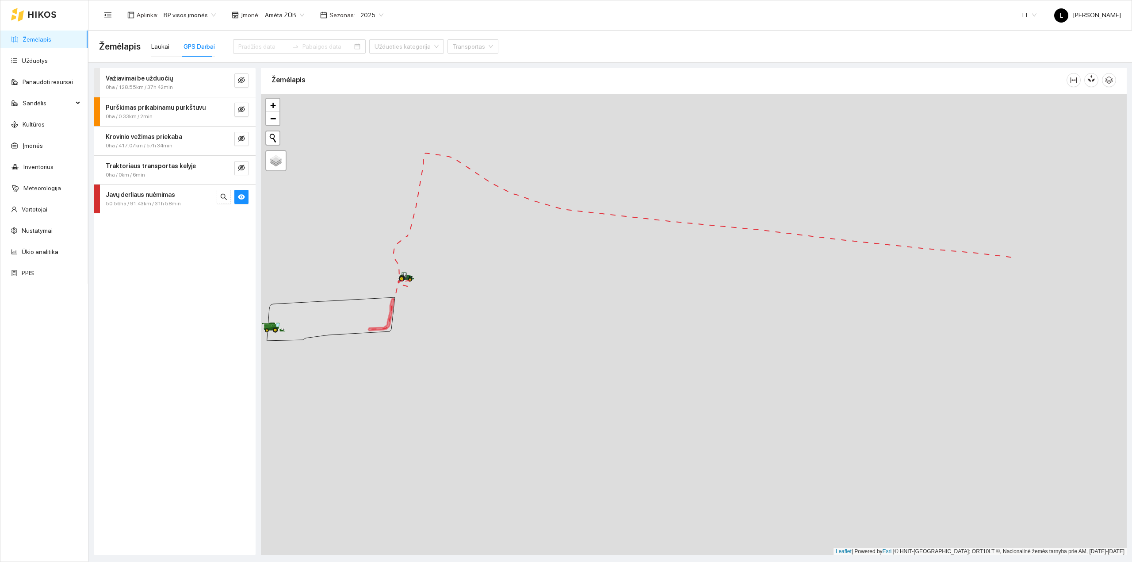
drag, startPoint x: 899, startPoint y: 354, endPoint x: 712, endPoint y: 340, distance: 187.6
click at [716, 340] on div at bounding box center [694, 324] width 866 height 461
drag, startPoint x: 818, startPoint y: 340, endPoint x: 628, endPoint y: 335, distance: 189.8
click at [628, 335] on div at bounding box center [694, 324] width 866 height 461
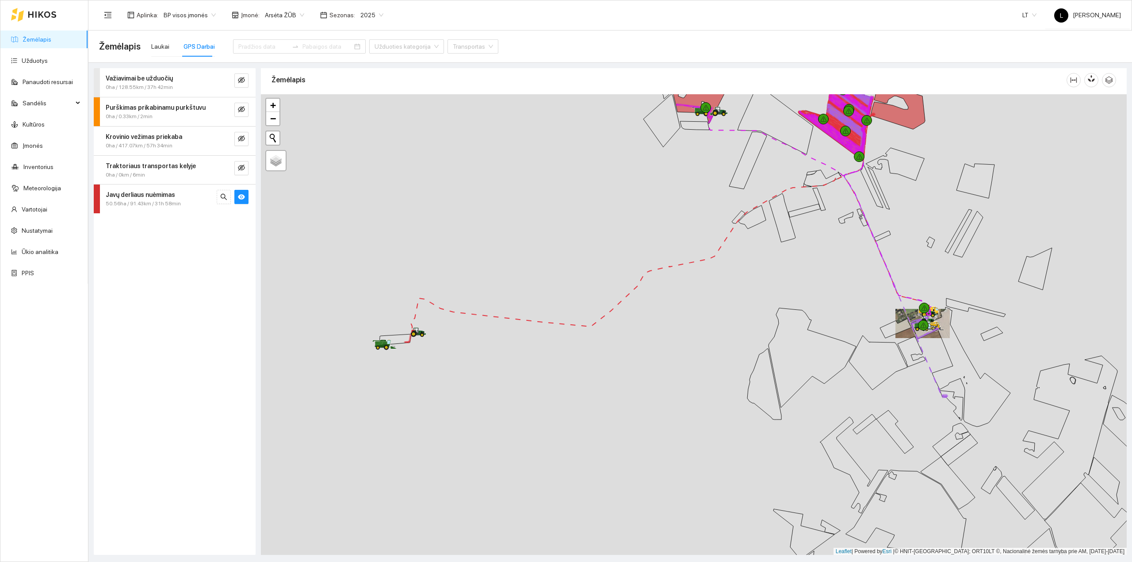
drag, startPoint x: 797, startPoint y: 327, endPoint x: 515, endPoint y: 360, distance: 283.6
click at [514, 360] on div at bounding box center [694, 324] width 866 height 461
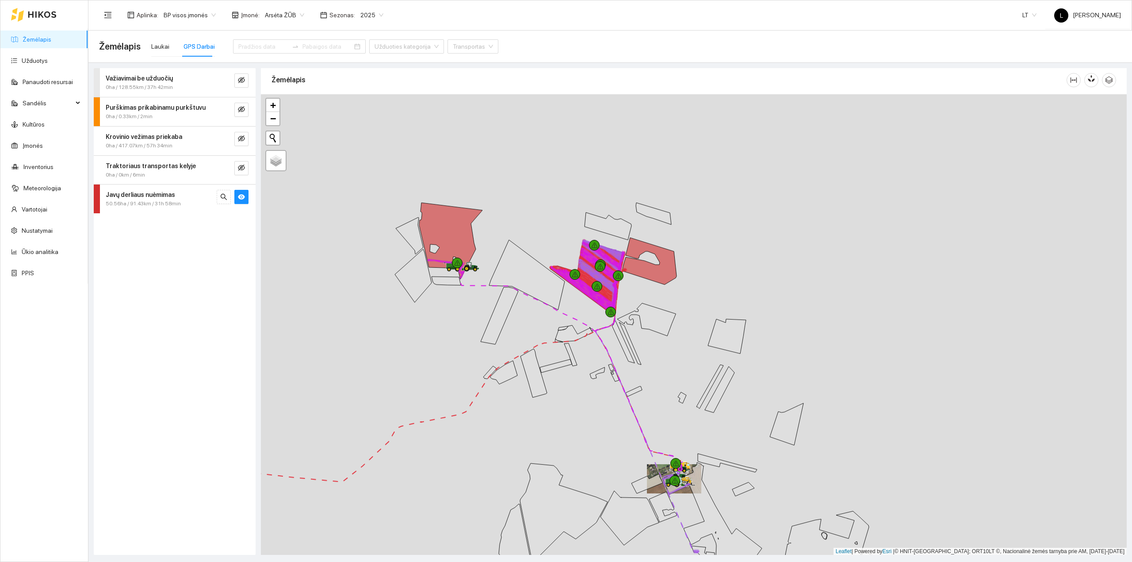
drag, startPoint x: 656, startPoint y: 267, endPoint x: 628, endPoint y: 399, distance: 134.7
click at [635, 405] on div at bounding box center [694, 324] width 866 height 461
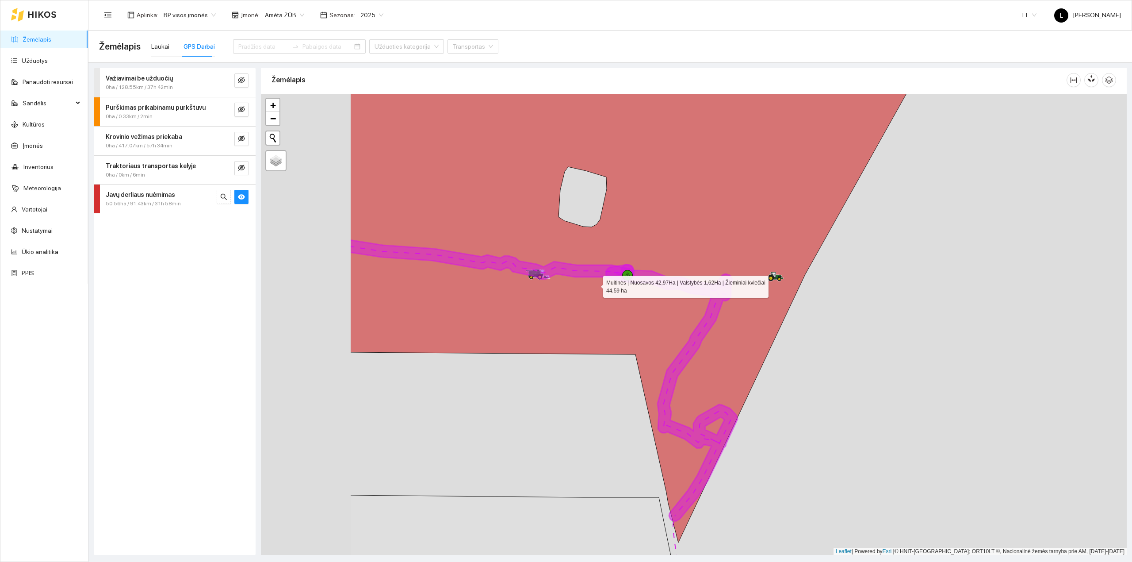
drag, startPoint x: 419, startPoint y: 289, endPoint x: 590, endPoint y: 285, distance: 170.8
click at [590, 285] on icon at bounding box center [640, 293] width 580 height 498
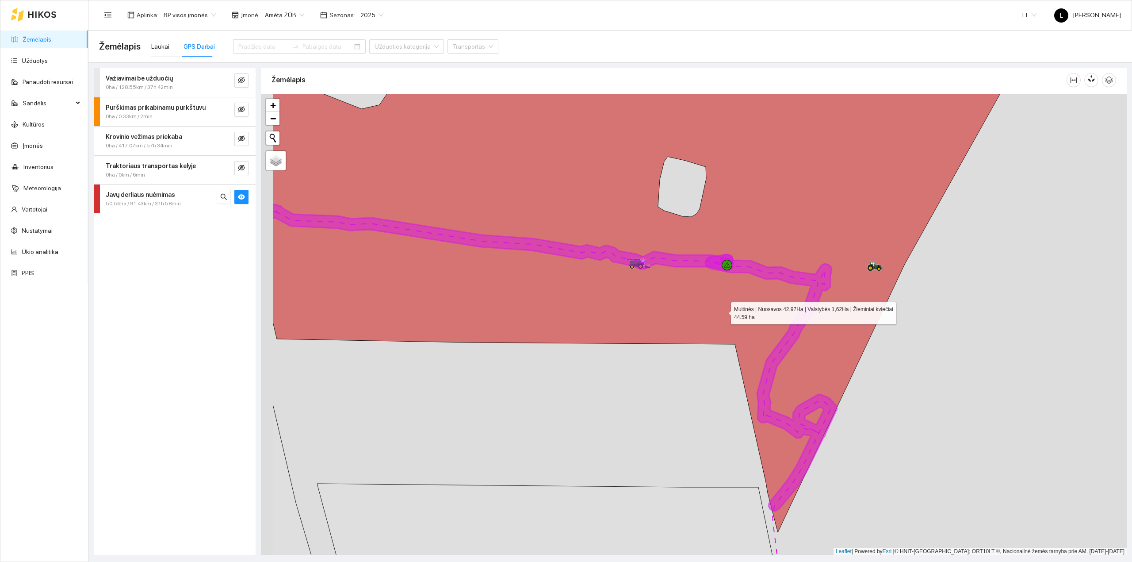
click at [717, 312] on icon at bounding box center [651, 285] width 757 height 494
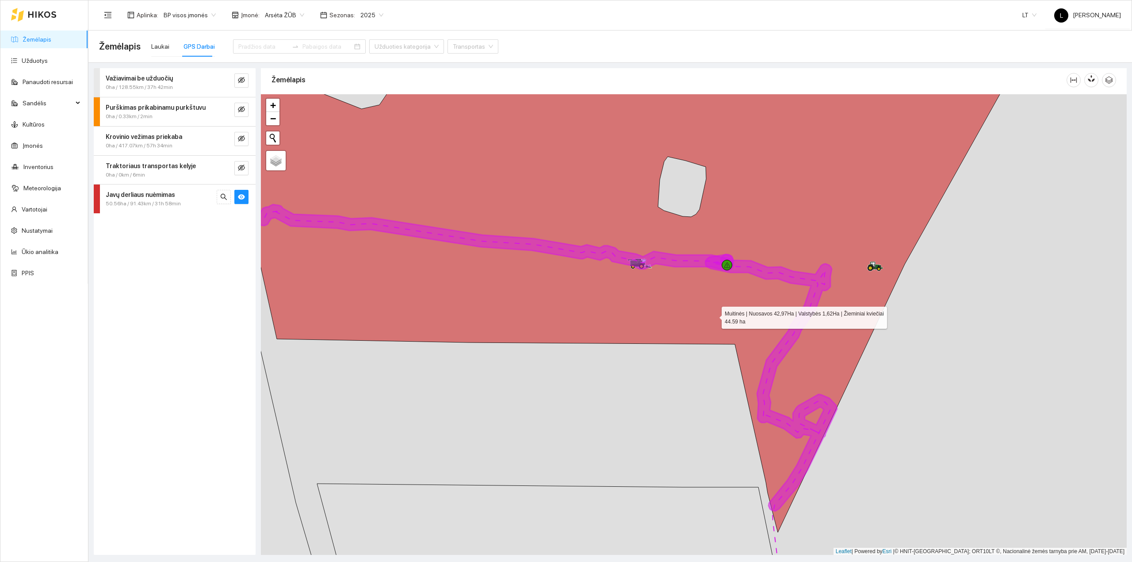
click at [807, 308] on icon at bounding box center [618, 290] width 815 height 484
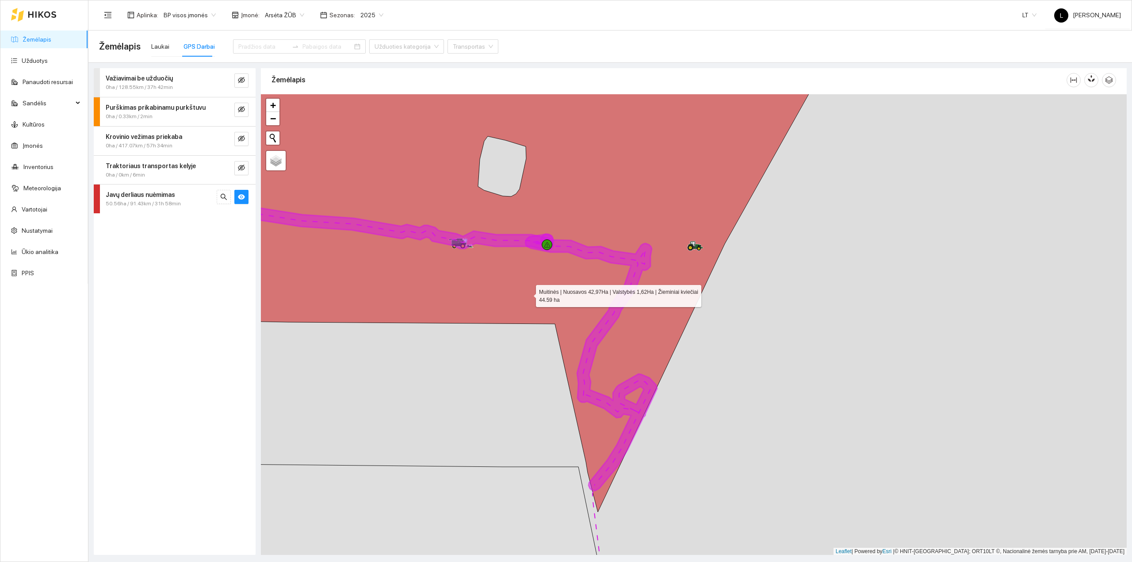
drag, startPoint x: 799, startPoint y: 306, endPoint x: 534, endPoint y: 301, distance: 264.5
click at [533, 294] on icon at bounding box center [437, 273] width 810 height 477
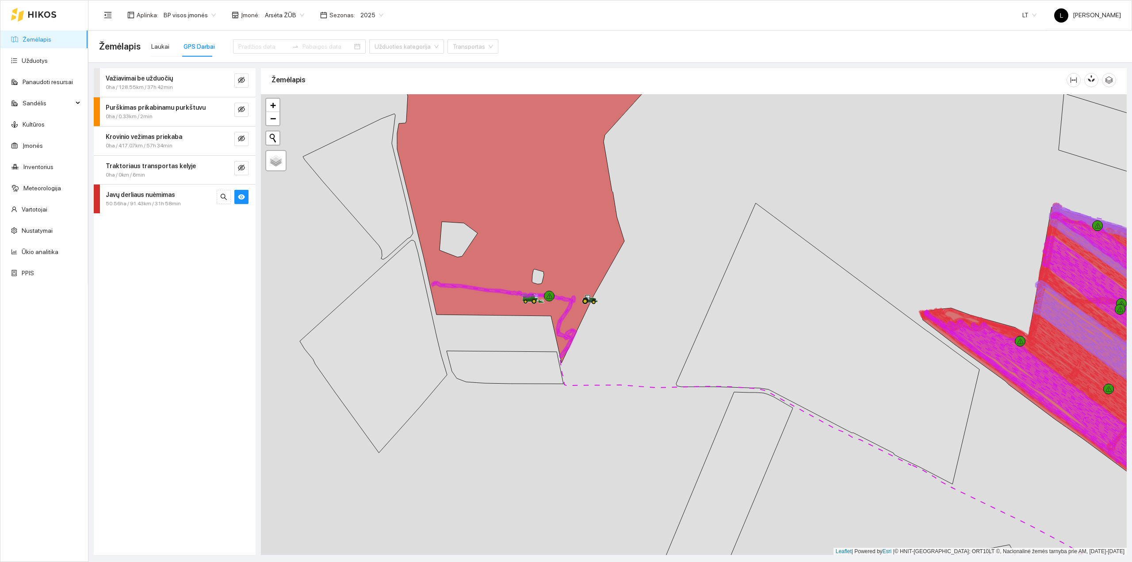
drag, startPoint x: 649, startPoint y: 340, endPoint x: 575, endPoint y: 310, distance: 79.8
click at [582, 313] on div at bounding box center [694, 324] width 866 height 461
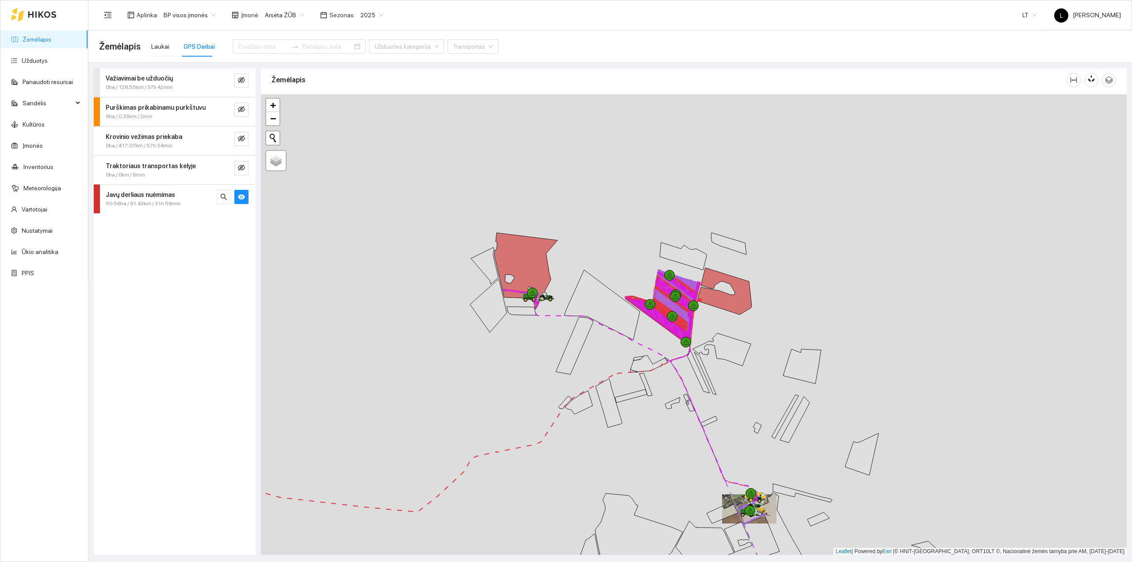
drag, startPoint x: 719, startPoint y: 381, endPoint x: 629, endPoint y: 297, distance: 123.3
click at [631, 299] on div at bounding box center [694, 324] width 866 height 461
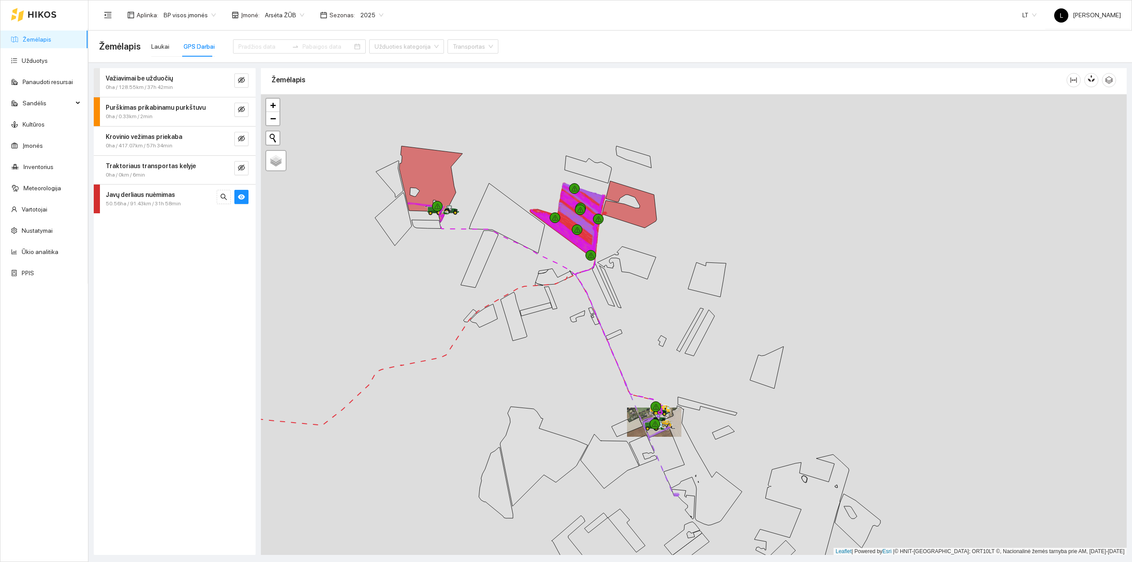
click at [627, 299] on div at bounding box center [694, 324] width 866 height 461
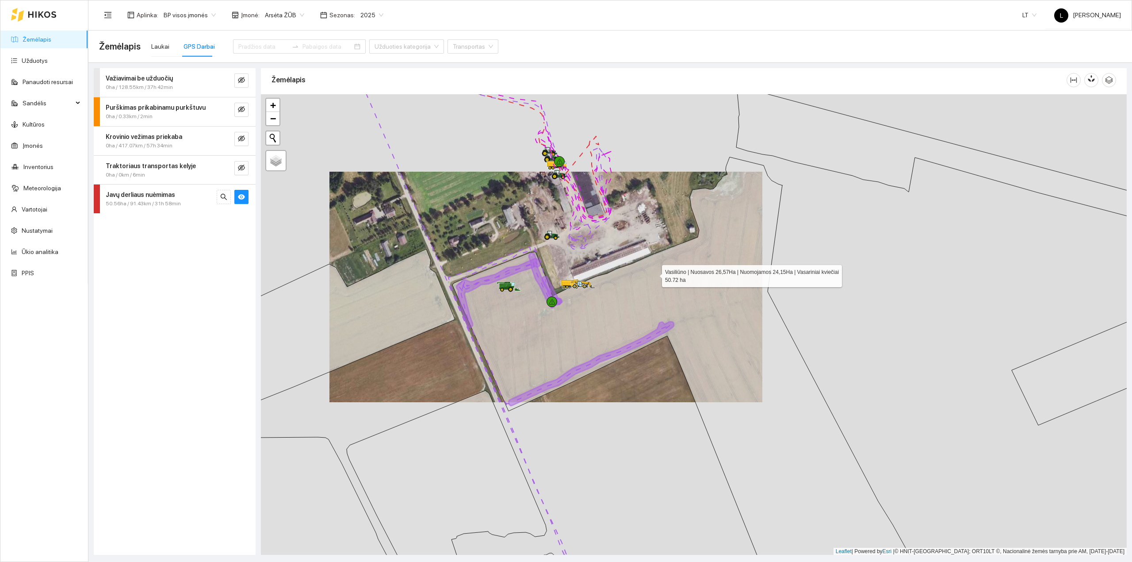
drag, startPoint x: 610, startPoint y: 341, endPoint x: 689, endPoint y: 242, distance: 125.6
click at [689, 242] on icon at bounding box center [682, 358] width 460 height 403
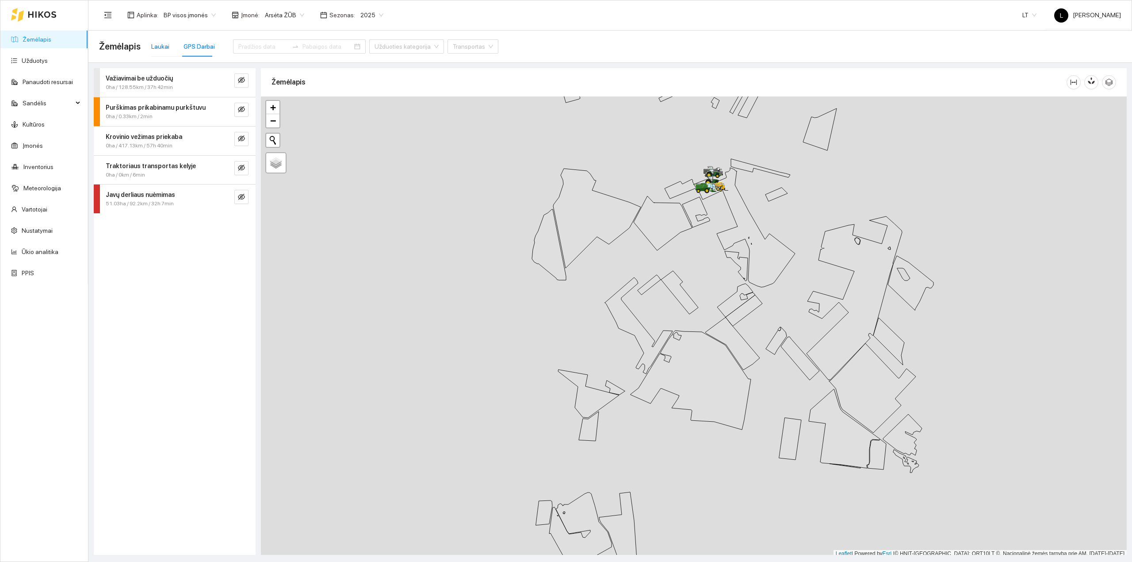
click at [161, 42] on div "Laukai" at bounding box center [160, 47] width 18 height 10
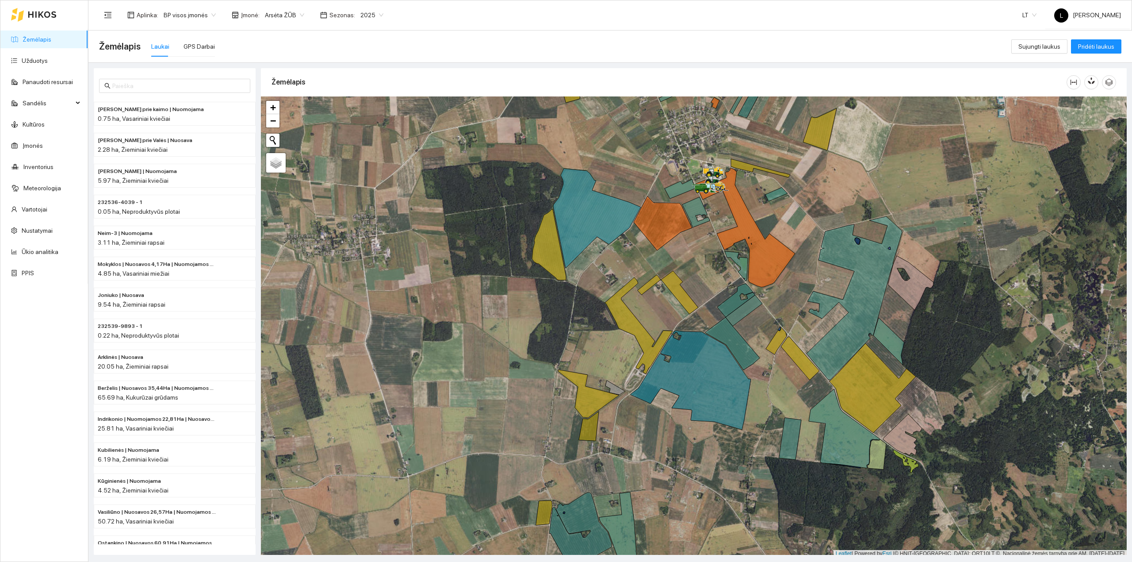
scroll to position [2, 0]
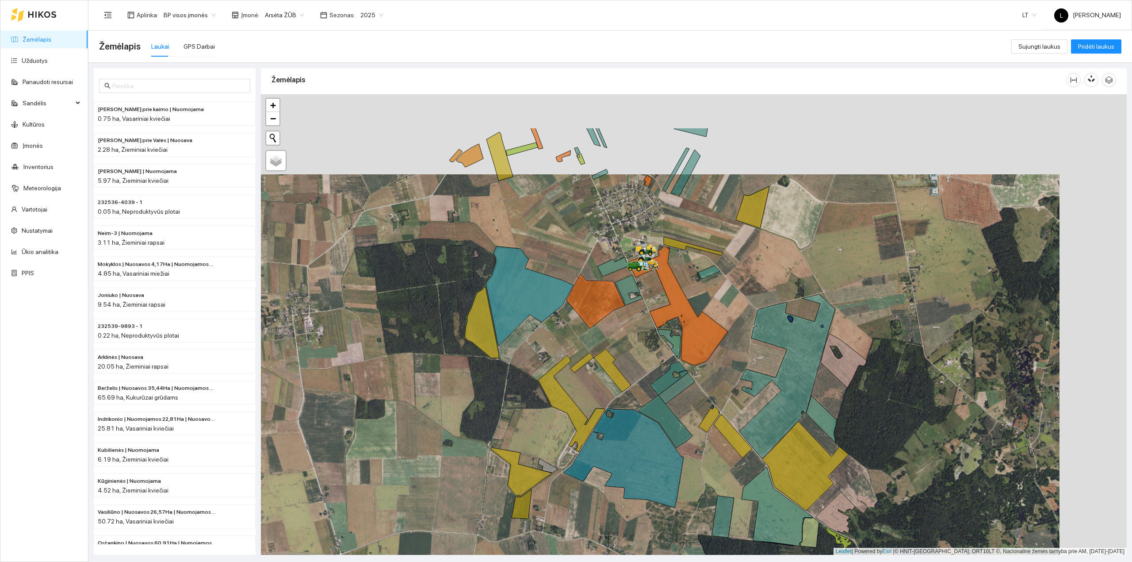
drag, startPoint x: 715, startPoint y: 312, endPoint x: 613, endPoint y: 395, distance: 132.0
click at [614, 395] on div at bounding box center [694, 324] width 866 height 461
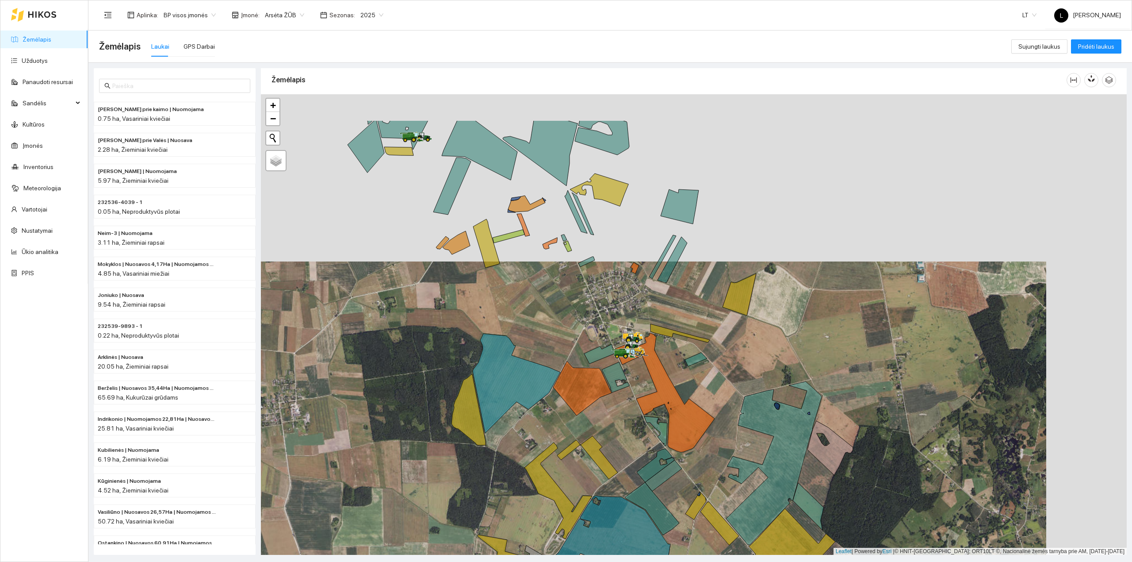
drag, startPoint x: 594, startPoint y: 318, endPoint x: 628, endPoint y: 407, distance: 95.6
click at [628, 406] on div at bounding box center [694, 324] width 866 height 461
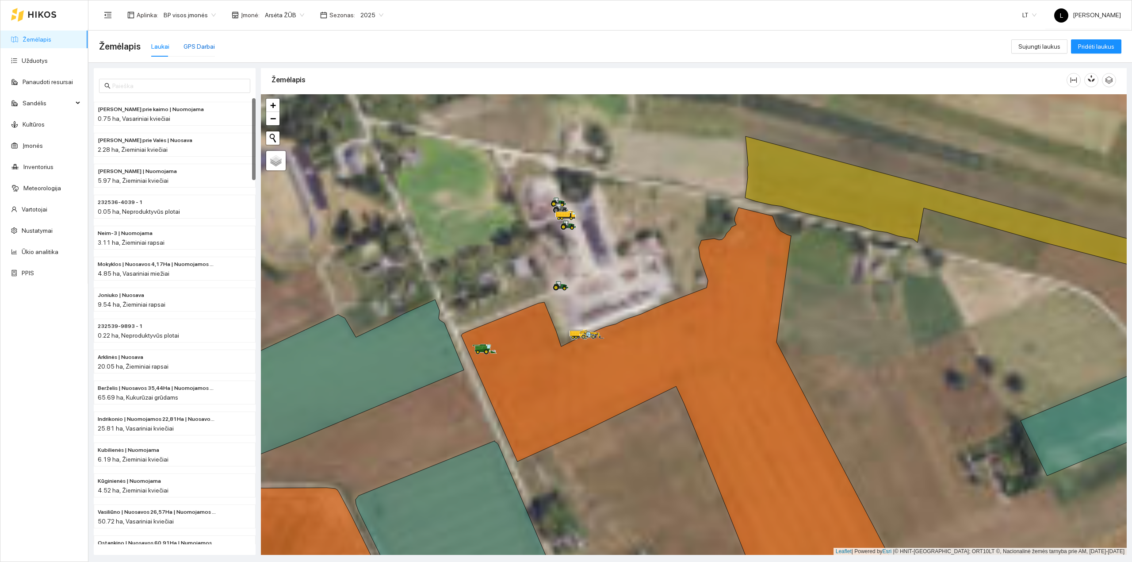
click at [184, 45] on div "GPS Darbai" at bounding box center [199, 47] width 31 height 10
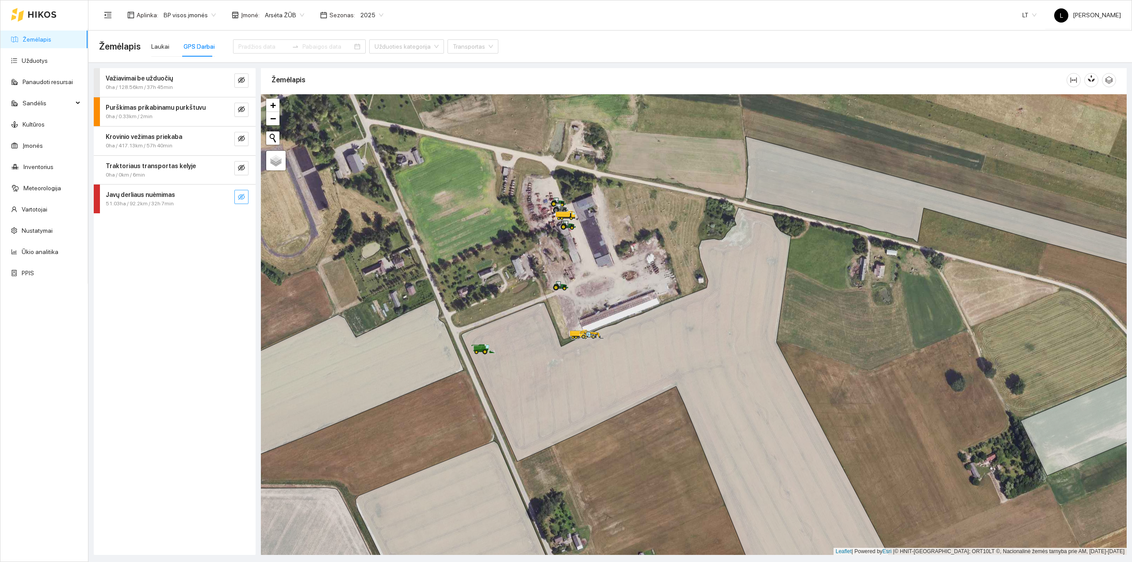
click at [246, 199] on button "button" at bounding box center [241, 197] width 14 height 14
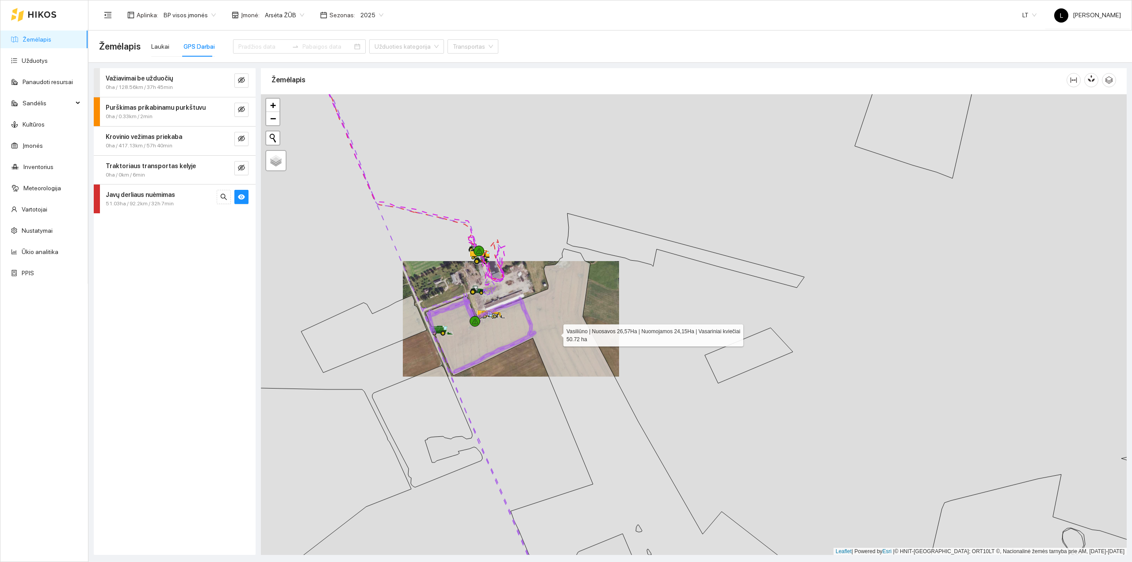
drag, startPoint x: 635, startPoint y: 377, endPoint x: 555, endPoint y: 333, distance: 91.4
click at [555, 333] on icon at bounding box center [605, 405] width 360 height 312
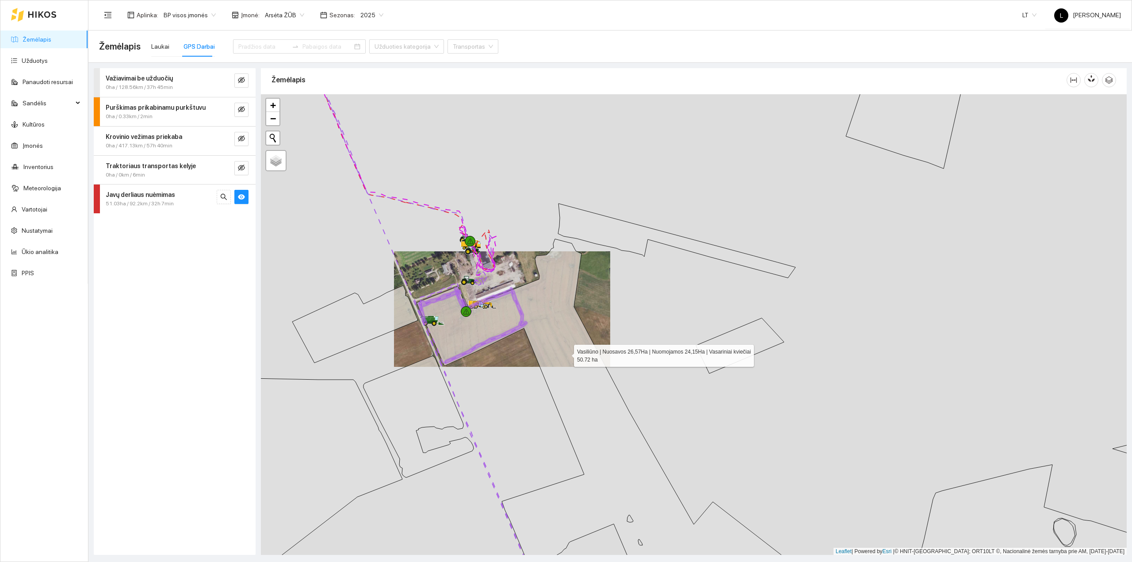
drag, startPoint x: 578, startPoint y: 369, endPoint x: 543, endPoint y: 315, distance: 63.8
click at [543, 315] on icon at bounding box center [616, 417] width 398 height 356
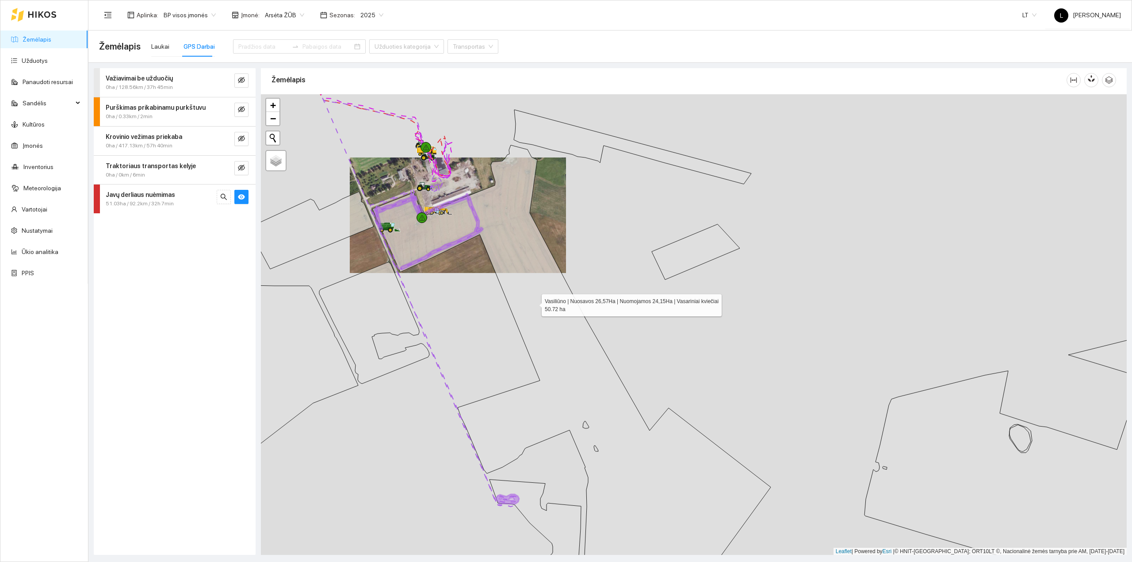
drag, startPoint x: 550, startPoint y: 351, endPoint x: 534, endPoint y: 303, distance: 49.9
click at [534, 303] on icon at bounding box center [571, 350] width 398 height 410
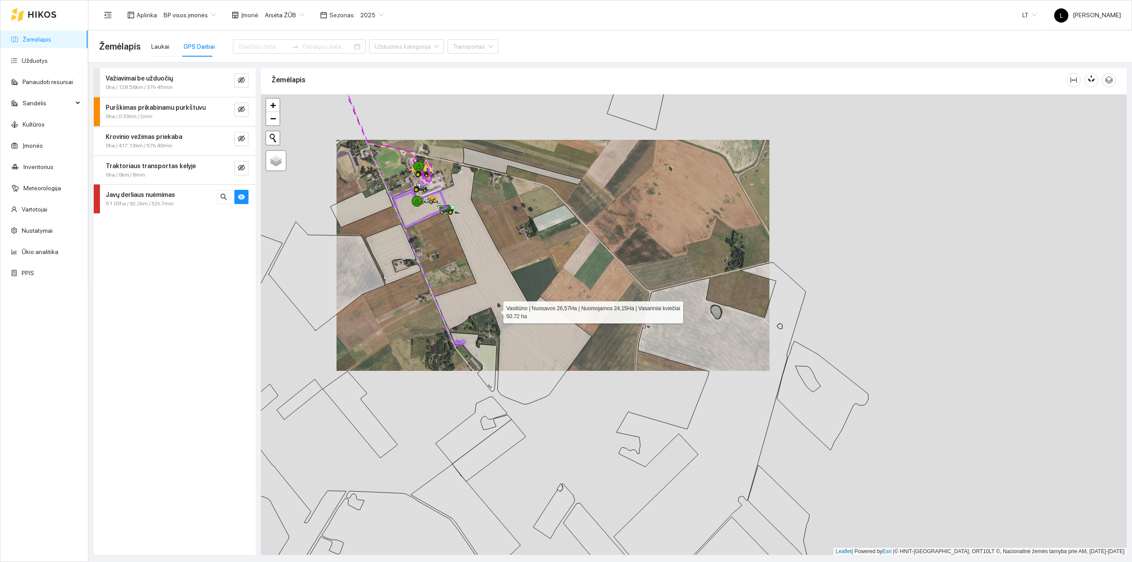
drag, startPoint x: 519, startPoint y: 344, endPoint x: 480, endPoint y: 297, distance: 60.3
click at [483, 298] on icon at bounding box center [491, 284] width 199 height 239
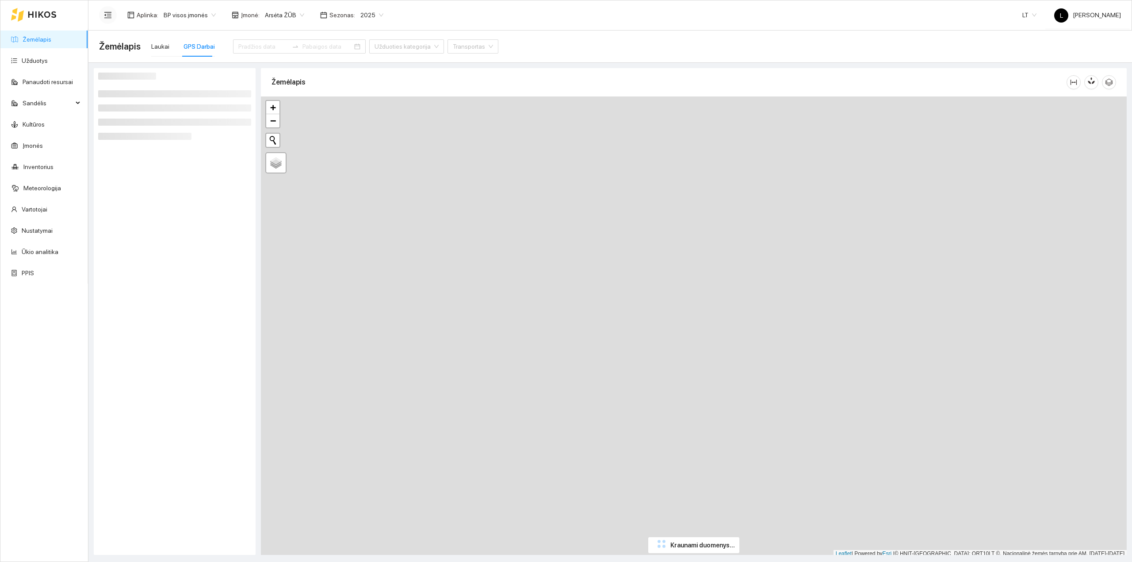
click at [105, 20] on button "button" at bounding box center [108, 15] width 18 height 18
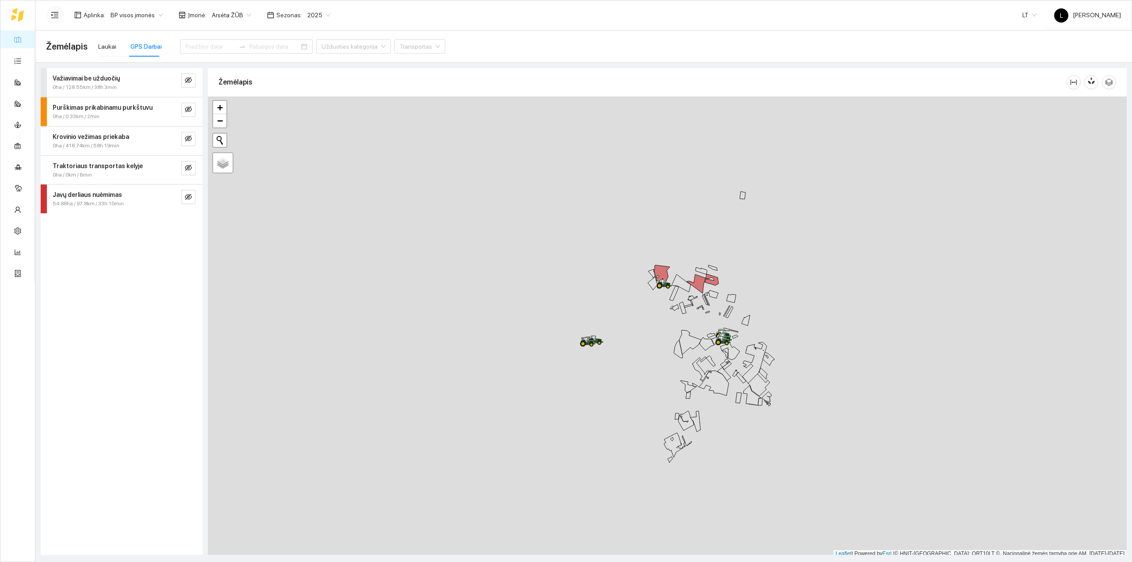
click at [56, 15] on icon "menu-unfold" at bounding box center [55, 15] width 8 height 8
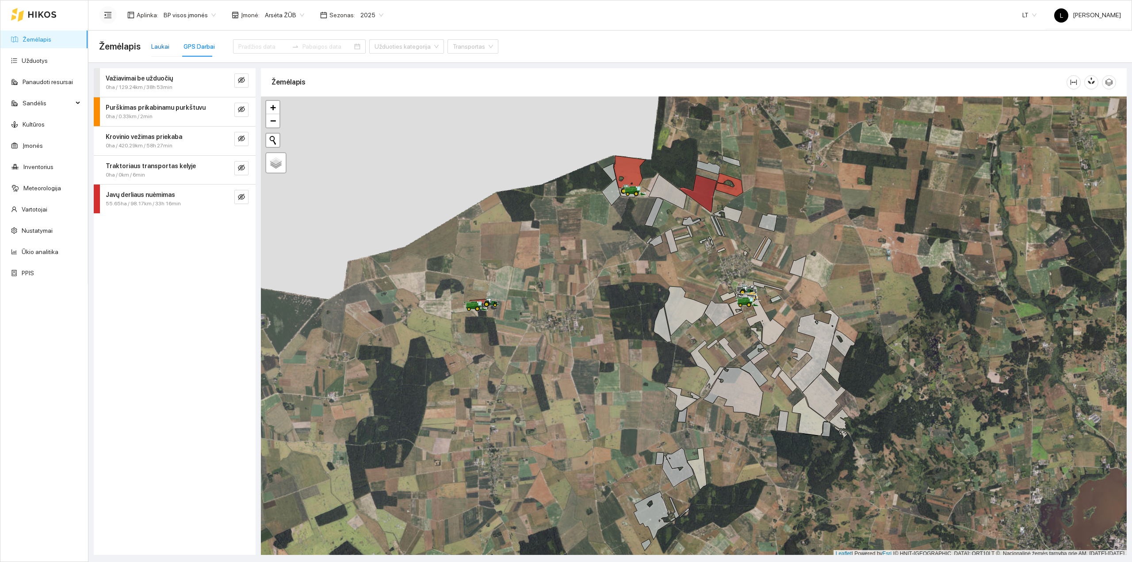
click at [167, 46] on div "Laukai" at bounding box center [160, 47] width 18 height 10
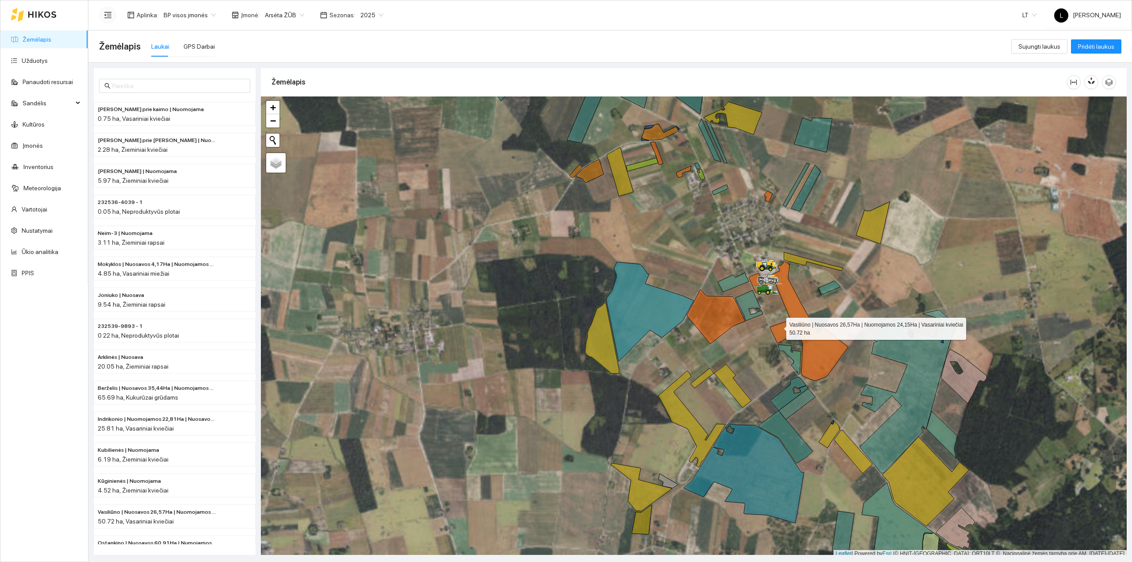
scroll to position [2, 0]
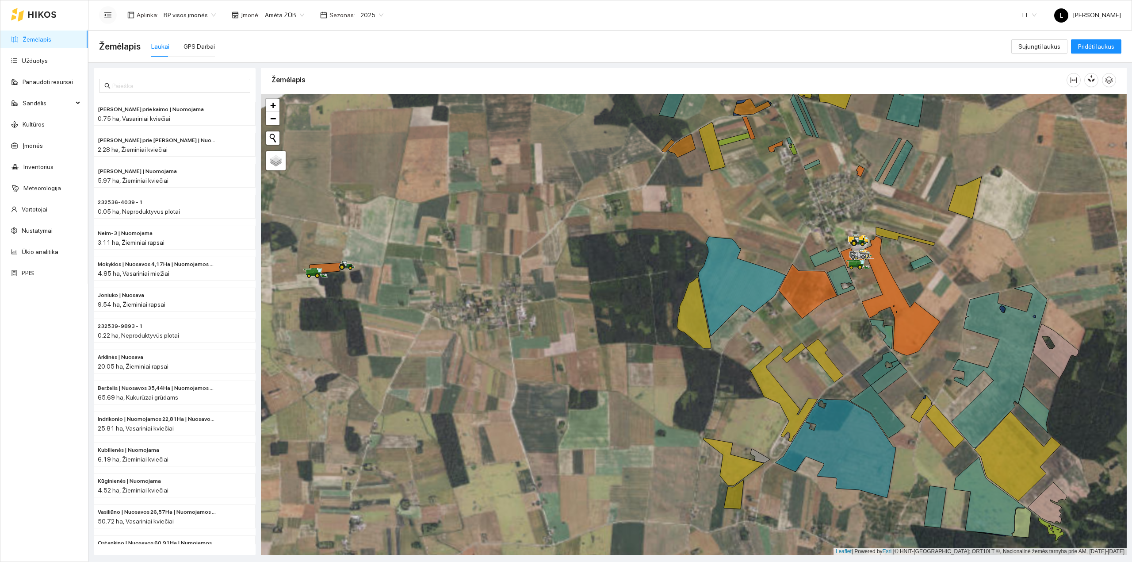
drag, startPoint x: 789, startPoint y: 302, endPoint x: 876, endPoint y: 284, distance: 88.2
click at [876, 284] on div at bounding box center [694, 324] width 866 height 461
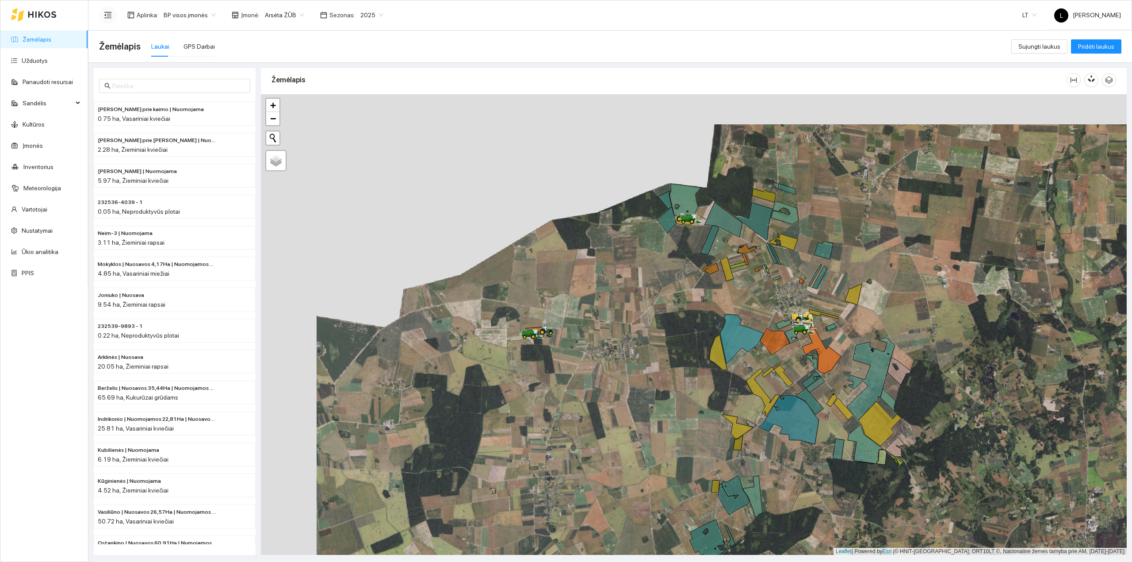
drag, startPoint x: 812, startPoint y: 339, endPoint x: 769, endPoint y: 364, distance: 50.3
click at [769, 364] on div at bounding box center [694, 324] width 866 height 461
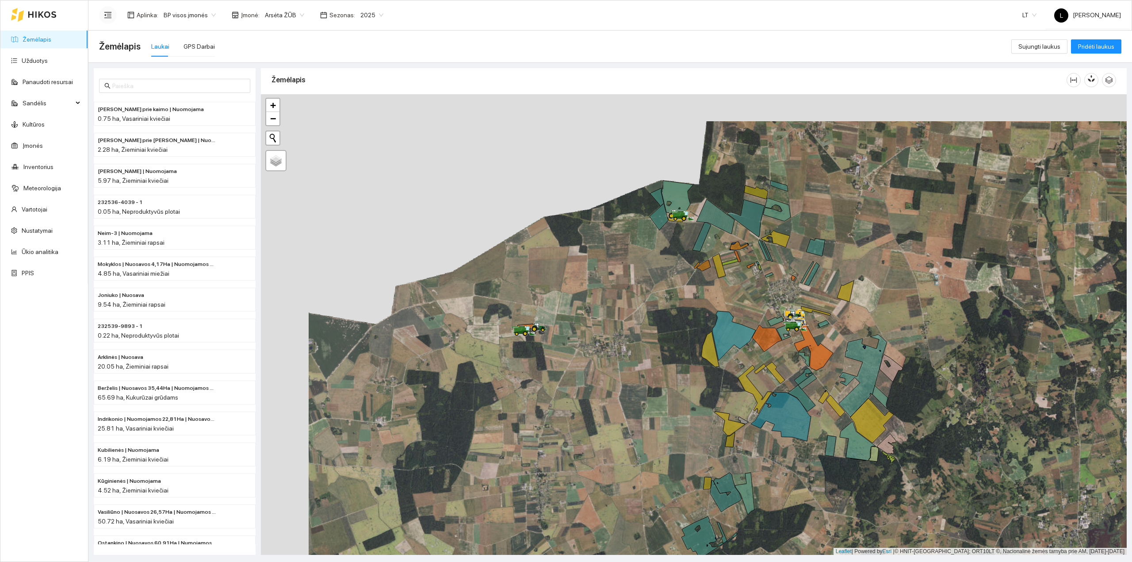
drag, startPoint x: 759, startPoint y: 358, endPoint x: 713, endPoint y: 350, distance: 46.6
click at [713, 350] on div at bounding box center [694, 324] width 866 height 461
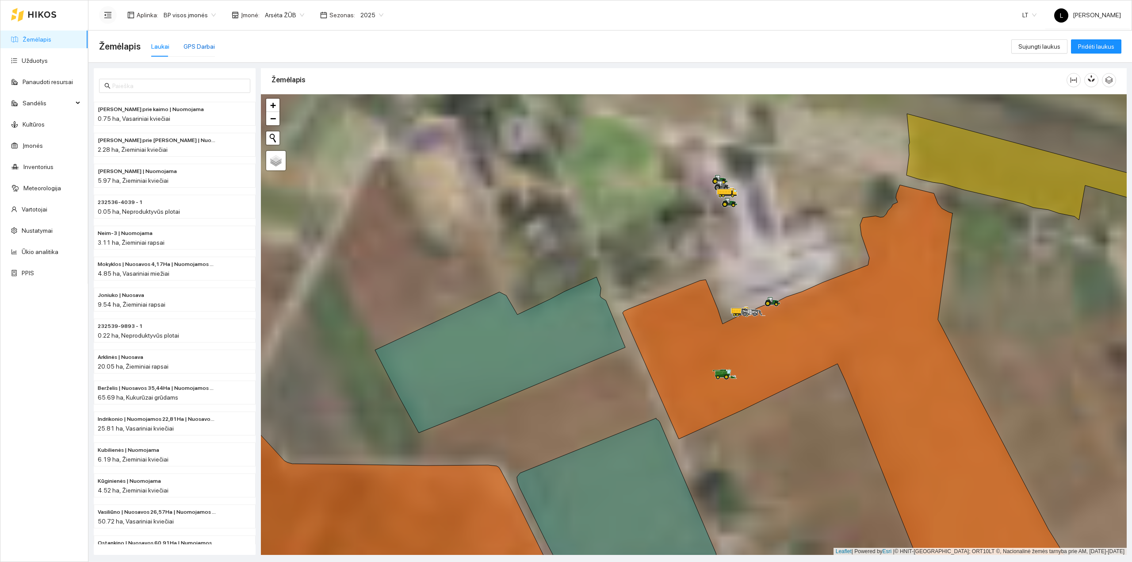
click at [200, 42] on div "GPS Darbai" at bounding box center [199, 47] width 31 height 10
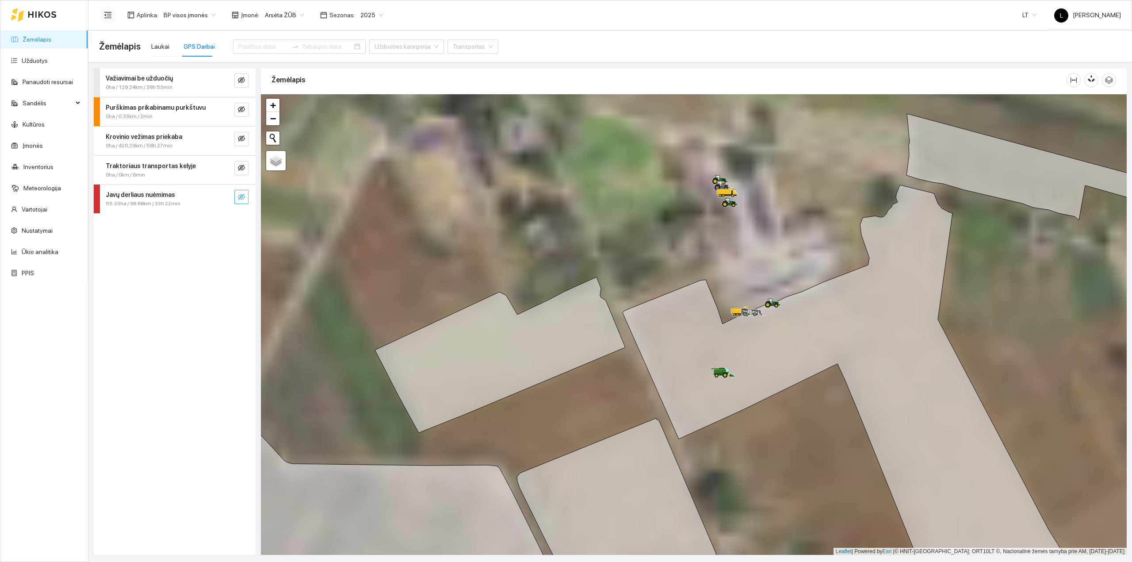
click at [241, 198] on icon "eye-invisible" at bounding box center [241, 197] width 7 height 6
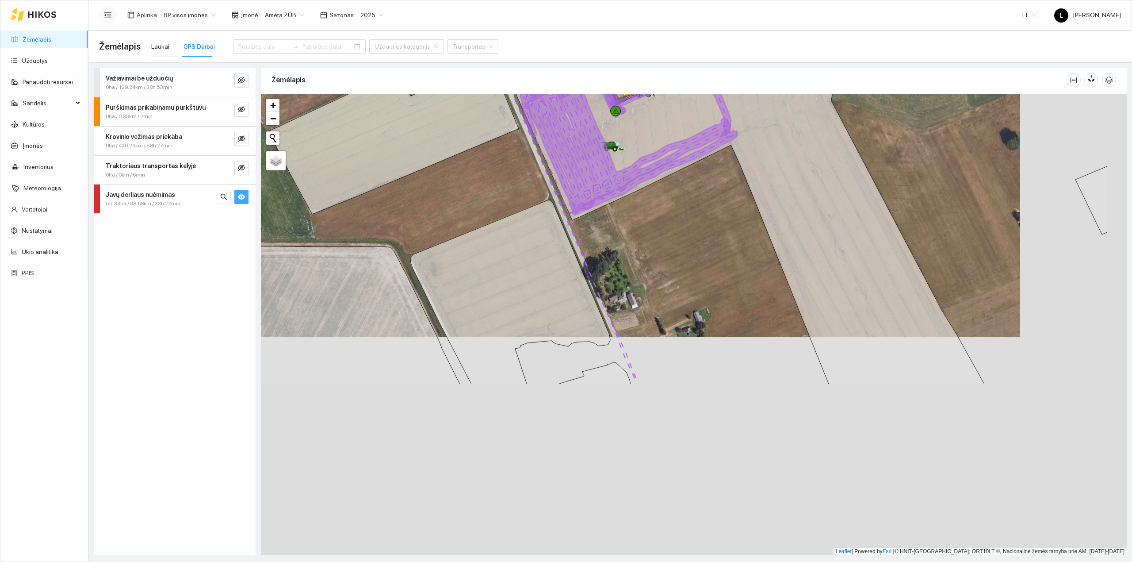
drag, startPoint x: 863, startPoint y: 482, endPoint x: 716, endPoint y: 257, distance: 268.4
click at [734, 222] on div at bounding box center [694, 324] width 866 height 461
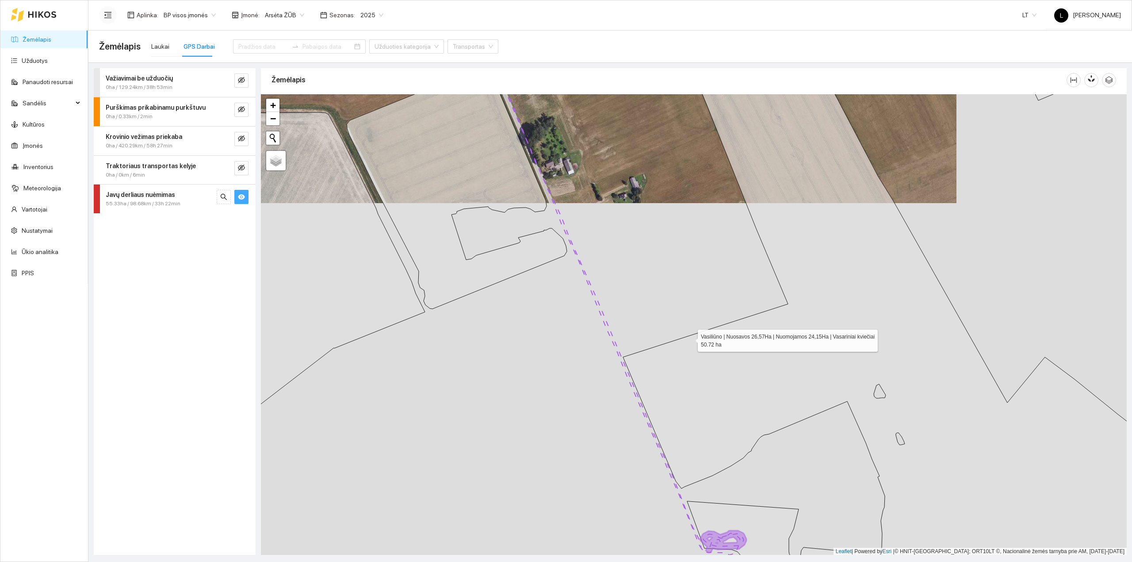
drag, startPoint x: 701, startPoint y: 391, endPoint x: 676, endPoint y: 350, distance: 48.2
click at [669, 292] on icon at bounding box center [843, 297] width 729 height 555
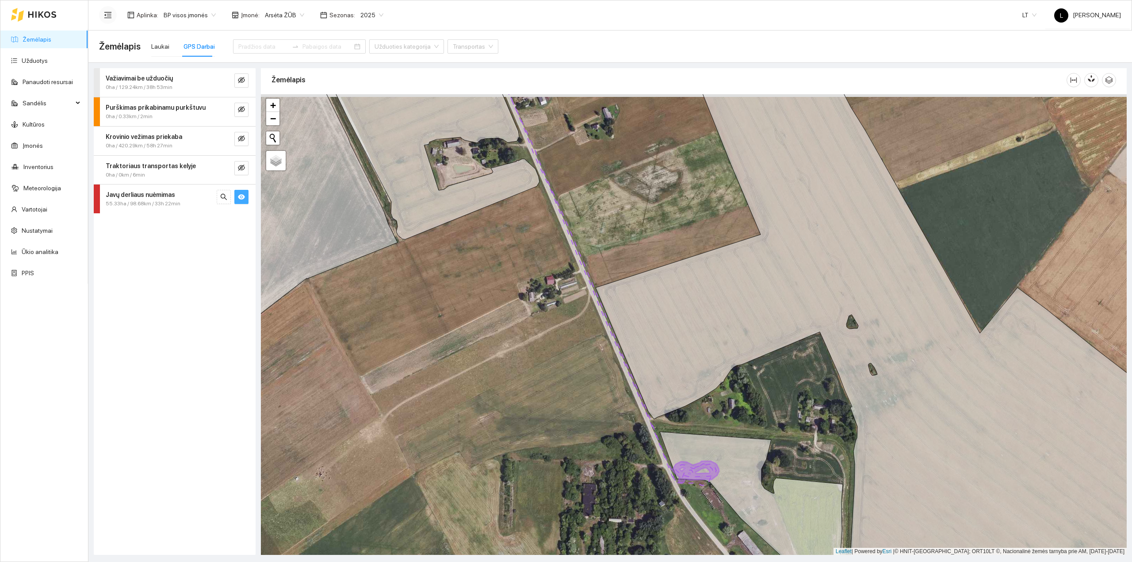
drag, startPoint x: 598, startPoint y: 282, endPoint x: 618, endPoint y: 497, distance: 215.8
click at [617, 495] on div at bounding box center [694, 324] width 866 height 461
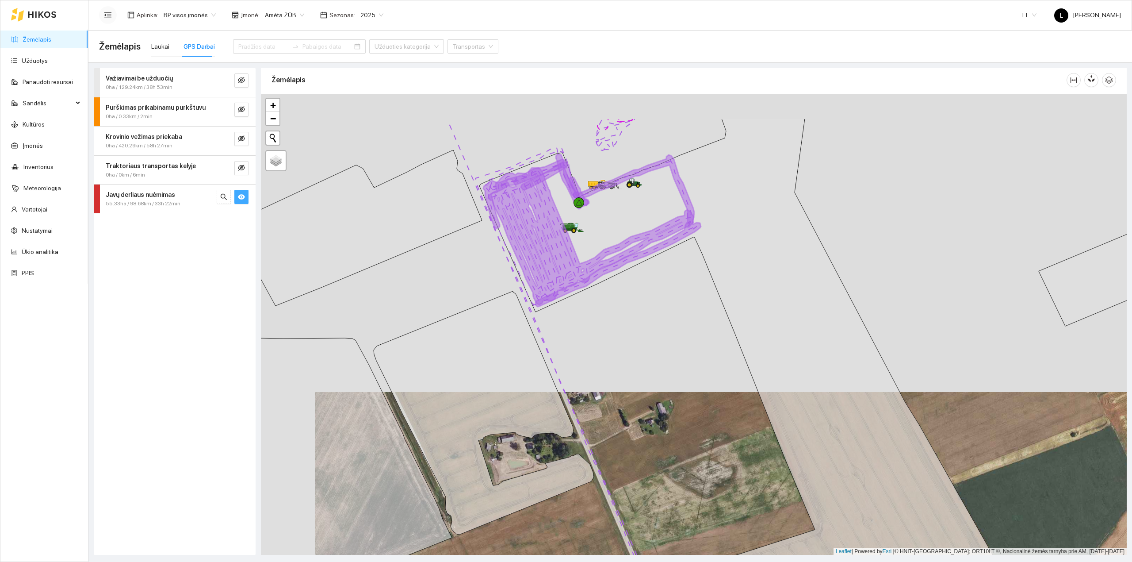
drag, startPoint x: 590, startPoint y: 315, endPoint x: 621, endPoint y: 379, distance: 71.0
click at [621, 379] on div at bounding box center [694, 324] width 866 height 461
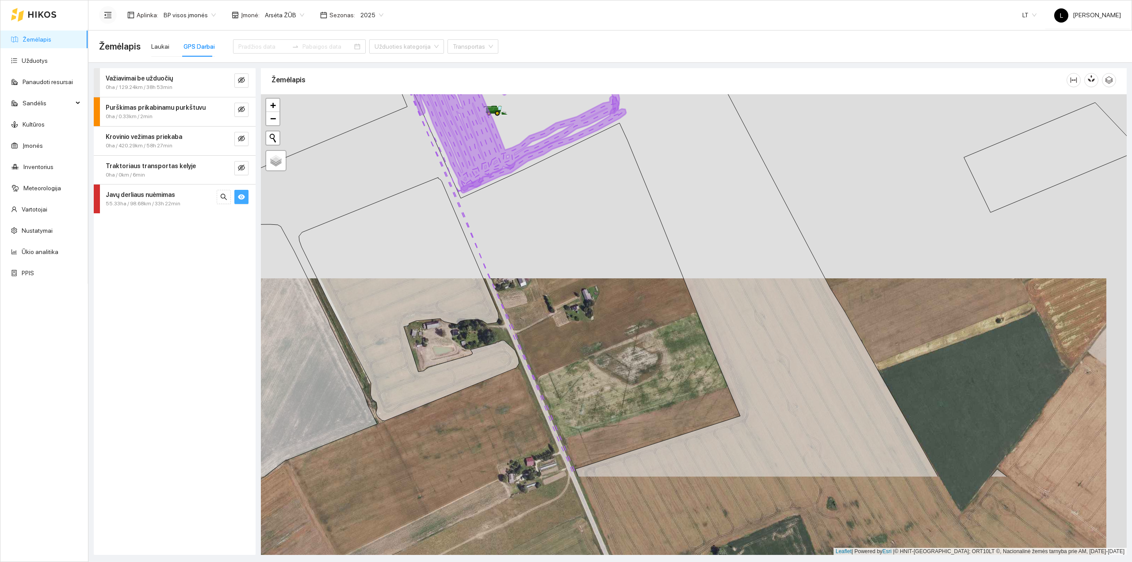
drag, startPoint x: 665, startPoint y: 345, endPoint x: 595, endPoint y: 252, distance: 116.9
click at [595, 252] on div at bounding box center [694, 324] width 866 height 461
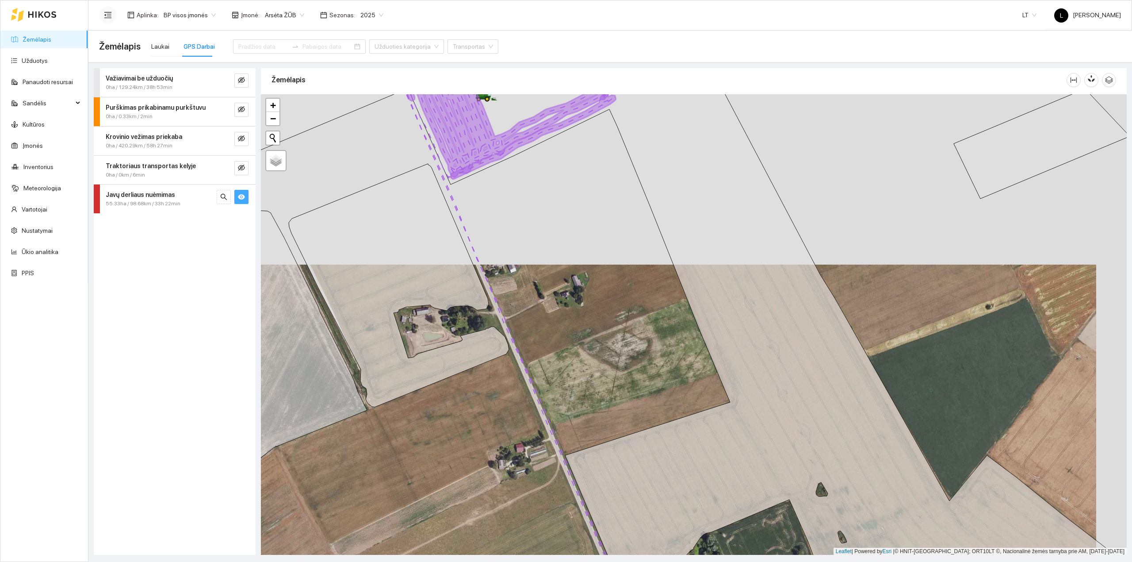
drag, startPoint x: 620, startPoint y: 318, endPoint x: 581, endPoint y: 239, distance: 88.6
click at [581, 239] on div at bounding box center [694, 324] width 866 height 461
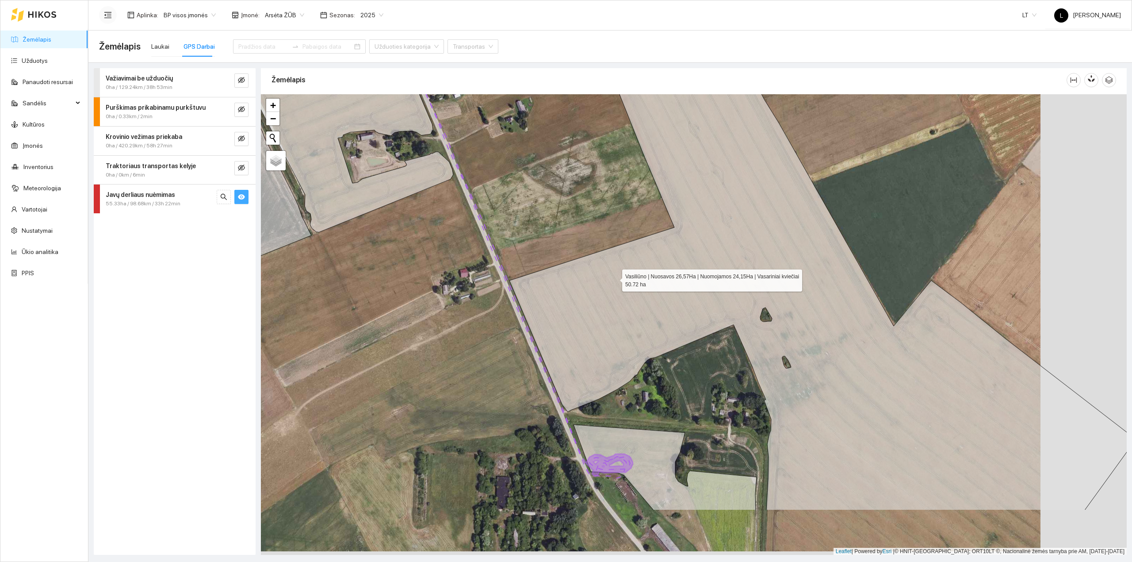
drag, startPoint x: 625, startPoint y: 356, endPoint x: 615, endPoint y: 267, distance: 90.0
click at [615, 267] on icon at bounding box center [753, 232] width 765 height 555
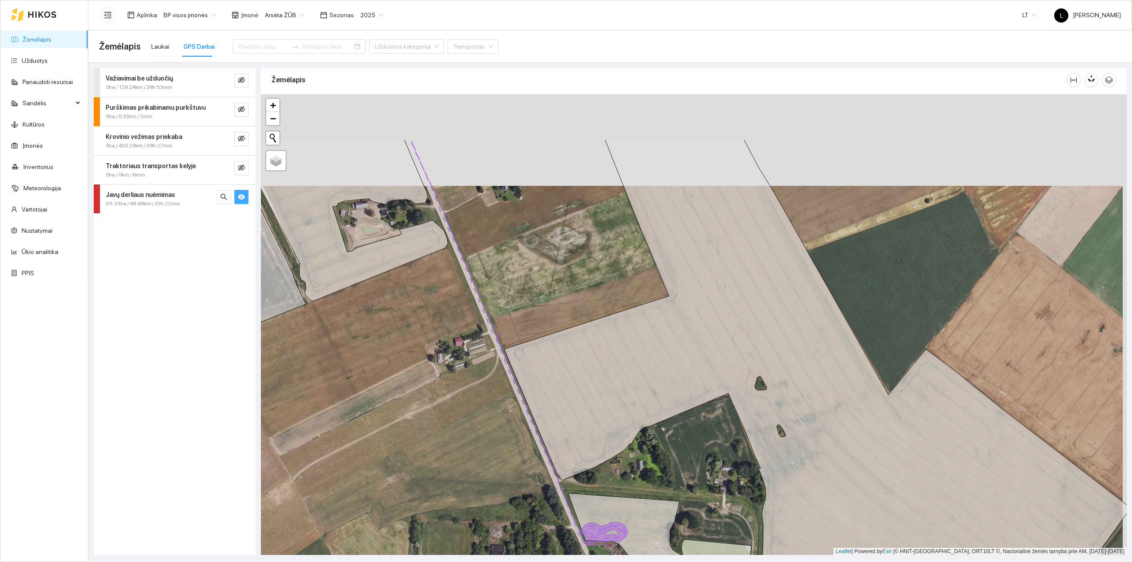
drag, startPoint x: 528, startPoint y: 208, endPoint x: 525, endPoint y: 289, distance: 81.4
click at [526, 294] on div at bounding box center [694, 324] width 866 height 461
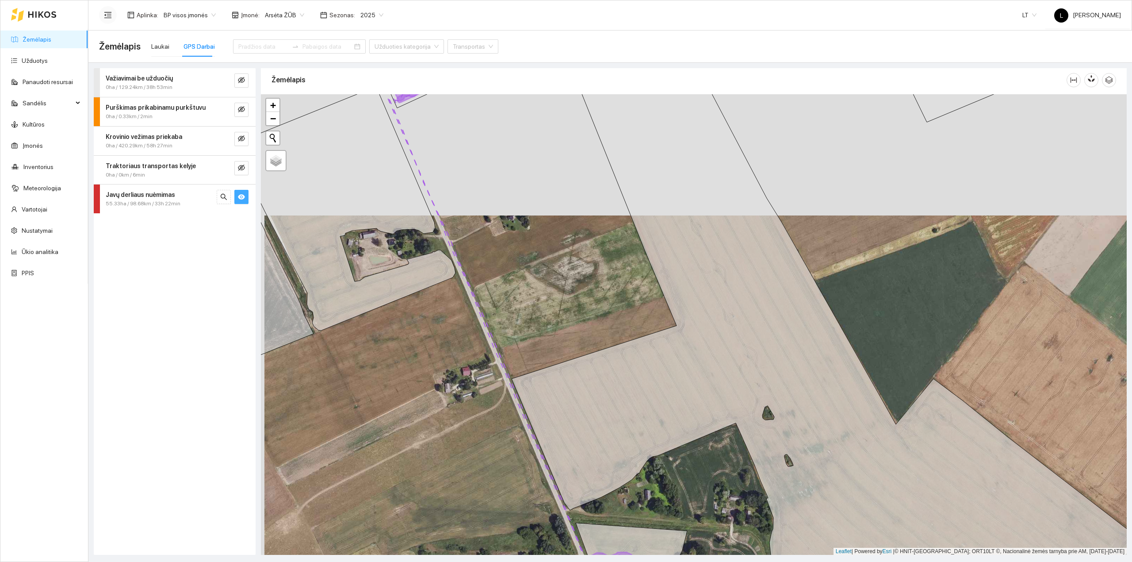
drag, startPoint x: 509, startPoint y: 226, endPoint x: 517, endPoint y: 250, distance: 25.0
click at [517, 250] on div at bounding box center [694, 324] width 866 height 461
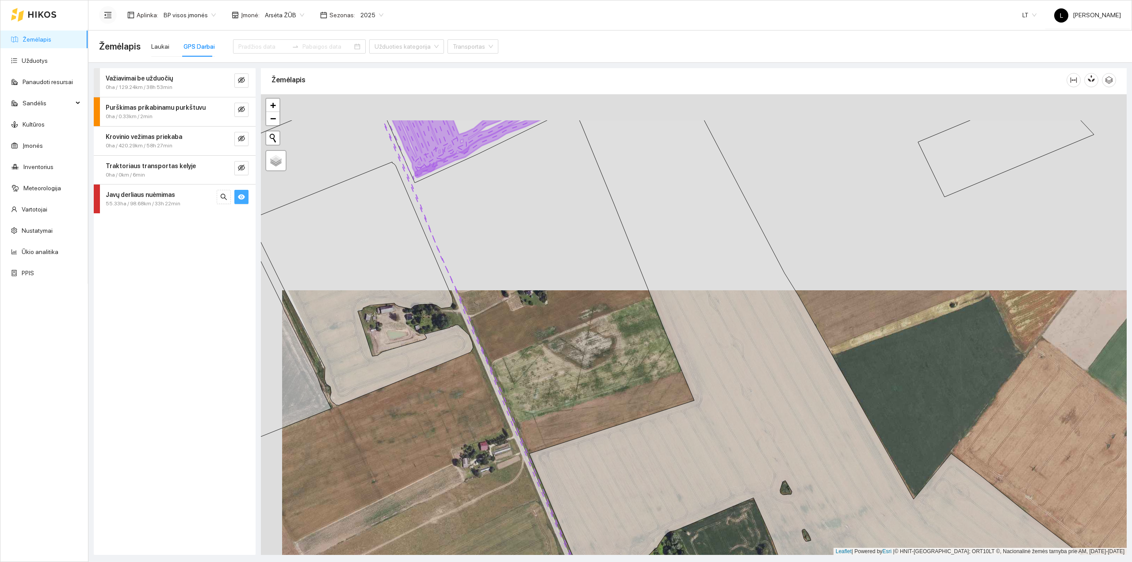
drag, startPoint x: 517, startPoint y: 238, endPoint x: 533, endPoint y: 310, distance: 73.4
click at [533, 312] on div at bounding box center [694, 324] width 866 height 461
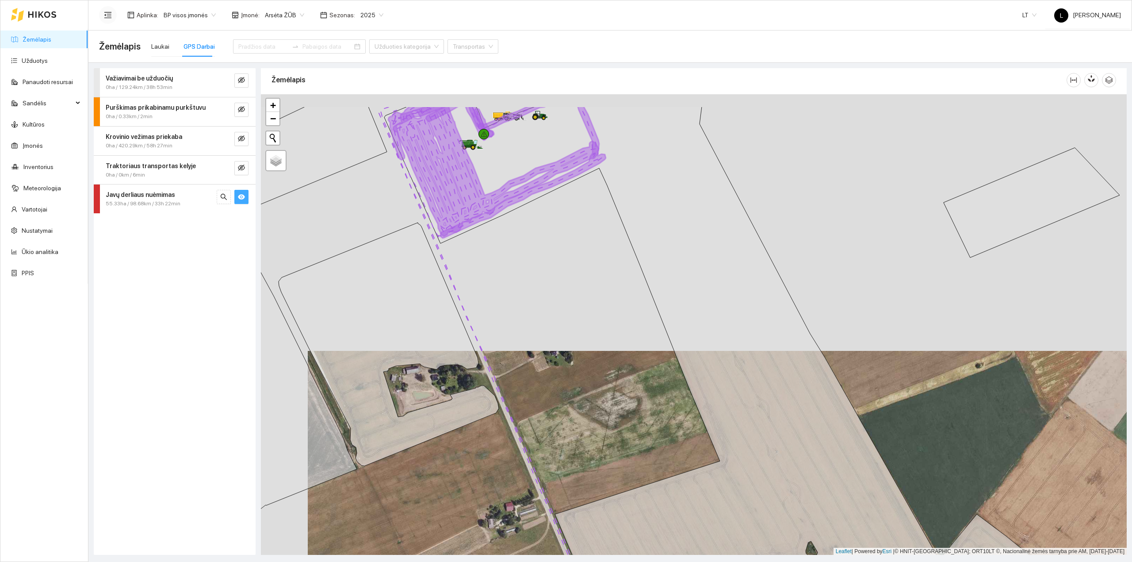
drag, startPoint x: 550, startPoint y: 322, endPoint x: 543, endPoint y: 289, distance: 33.9
click at [551, 324] on div at bounding box center [694, 324] width 866 height 461
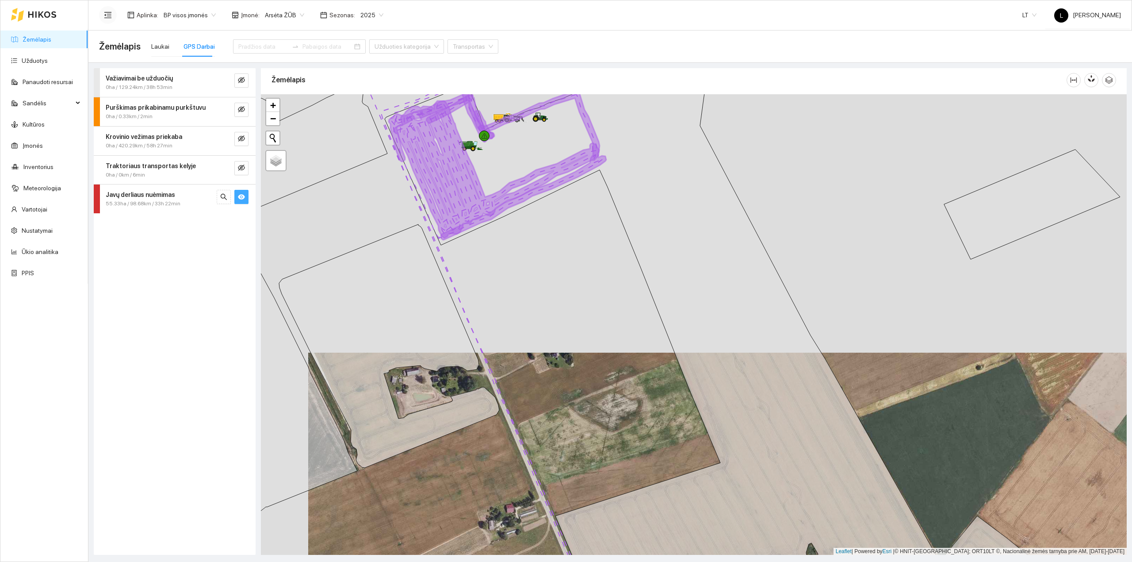
drag, startPoint x: 525, startPoint y: 258, endPoint x: 558, endPoint y: 298, distance: 51.2
click at [558, 298] on div at bounding box center [694, 324] width 866 height 461
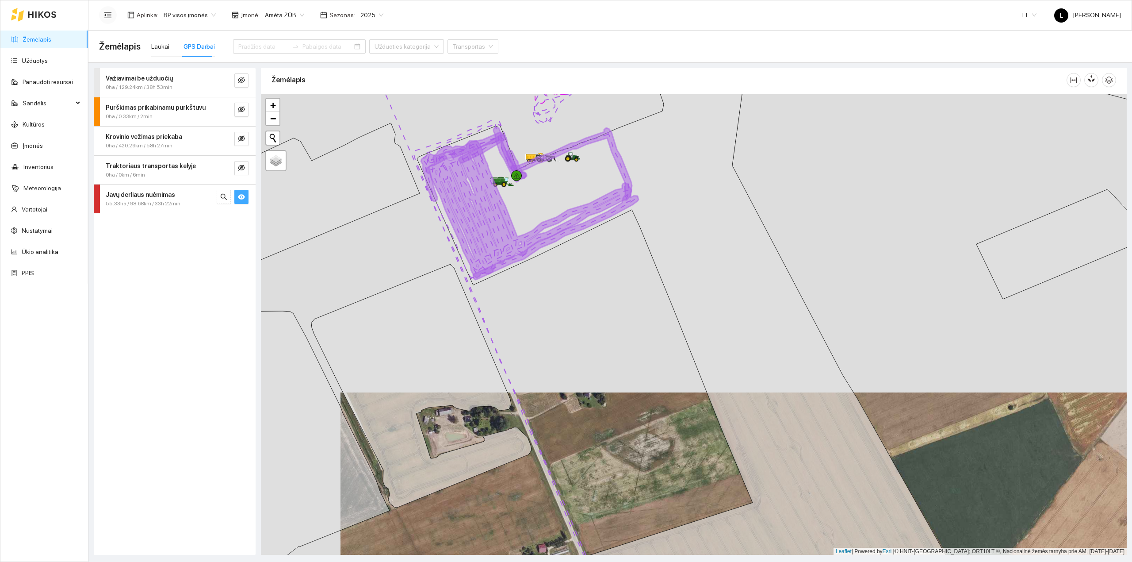
drag, startPoint x: 544, startPoint y: 257, endPoint x: 551, endPoint y: 306, distance: 49.5
click at [551, 306] on div at bounding box center [694, 324] width 866 height 461
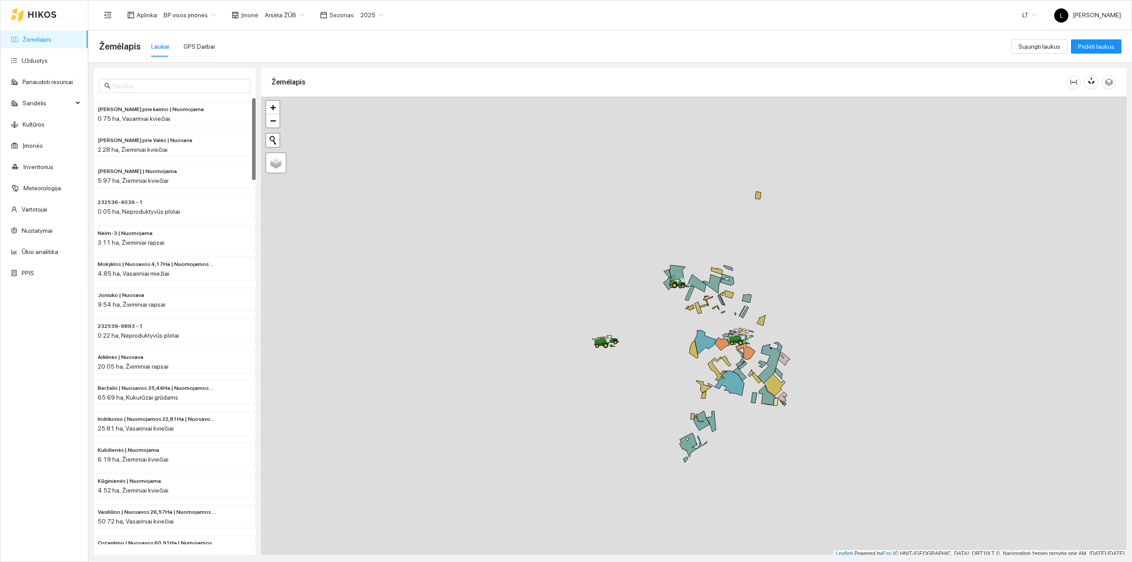
scroll to position [2, 0]
drag, startPoint x: 672, startPoint y: 305, endPoint x: 662, endPoint y: 304, distance: 10.2
click at [662, 304] on div at bounding box center [694, 324] width 866 height 461
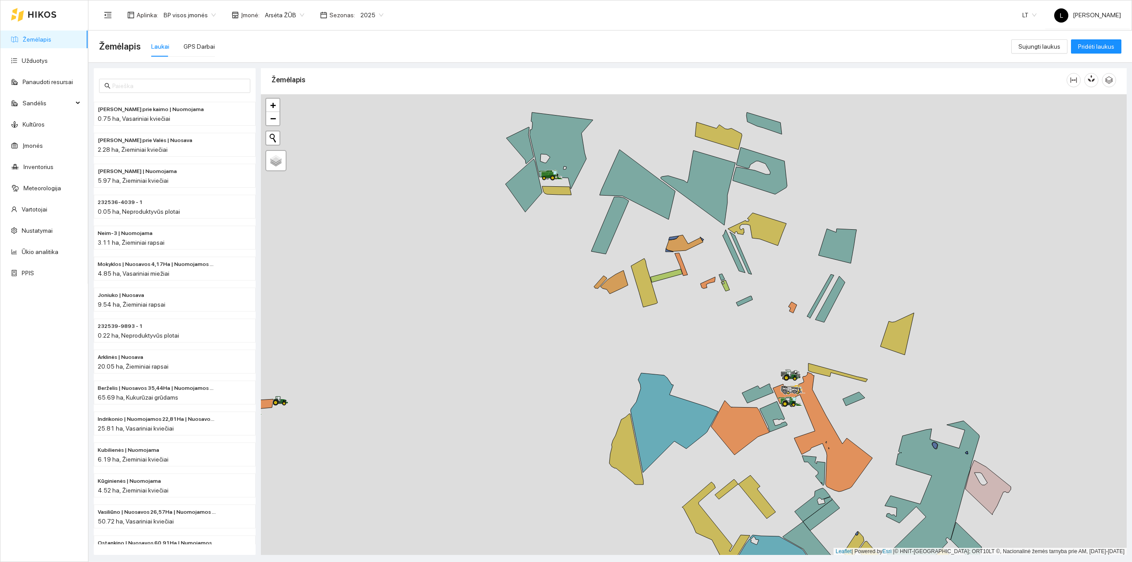
drag, startPoint x: 674, startPoint y: 296, endPoint x: 706, endPoint y: 283, distance: 34.2
click at [706, 283] on div at bounding box center [694, 324] width 866 height 461
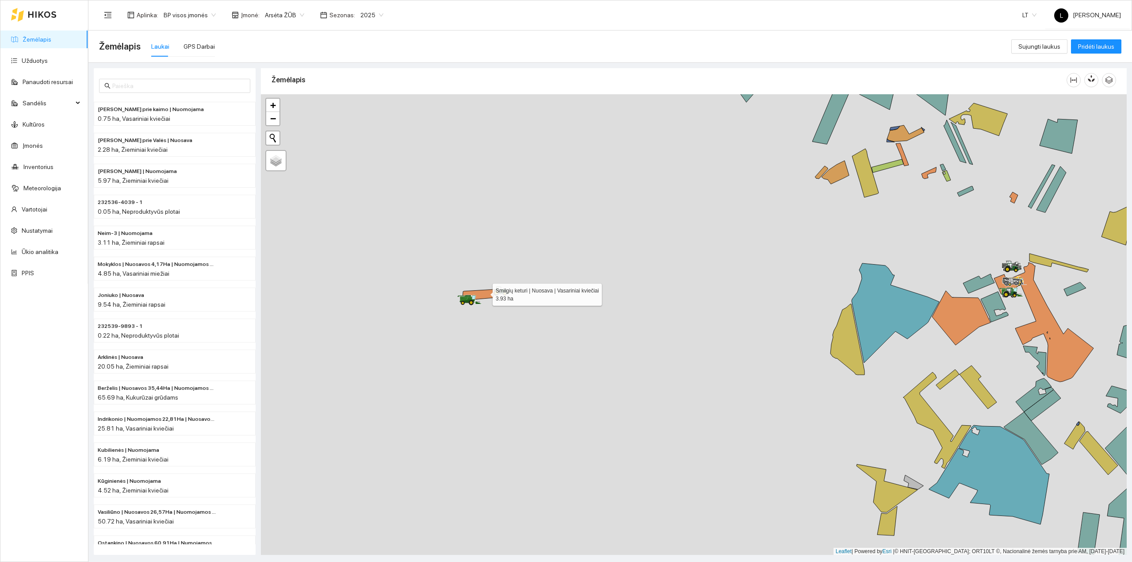
click at [485, 293] on icon at bounding box center [479, 294] width 32 height 11
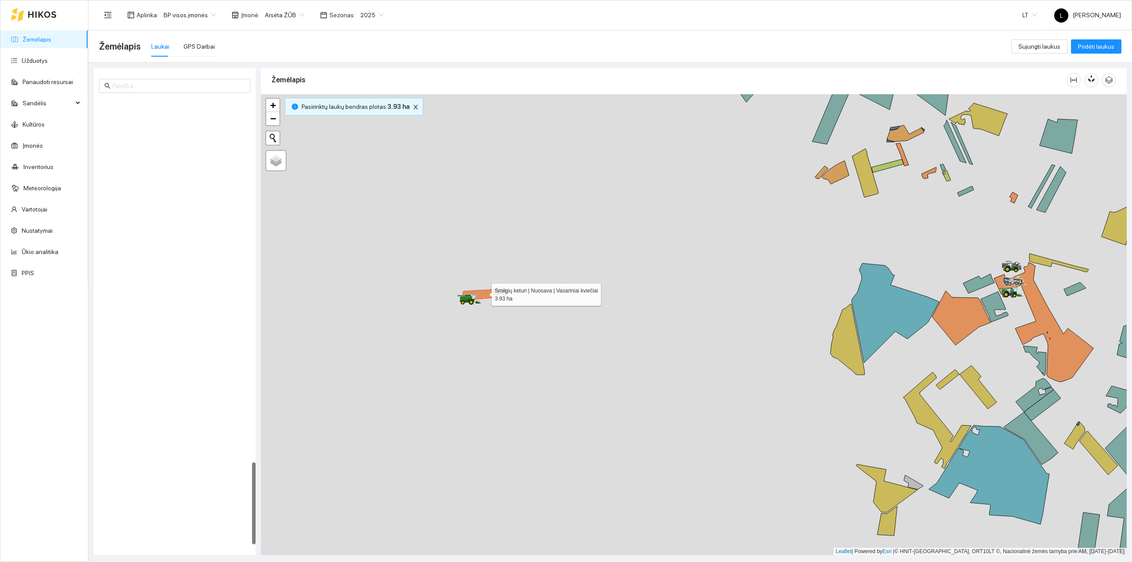
scroll to position [1978, 0]
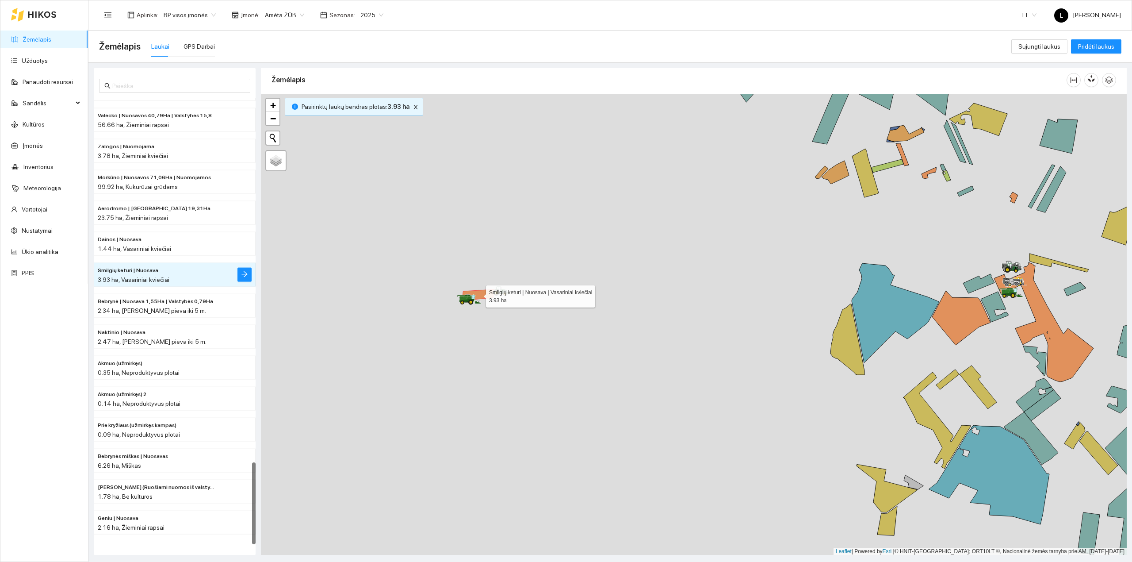
click at [484, 294] on icon at bounding box center [479, 294] width 32 height 11
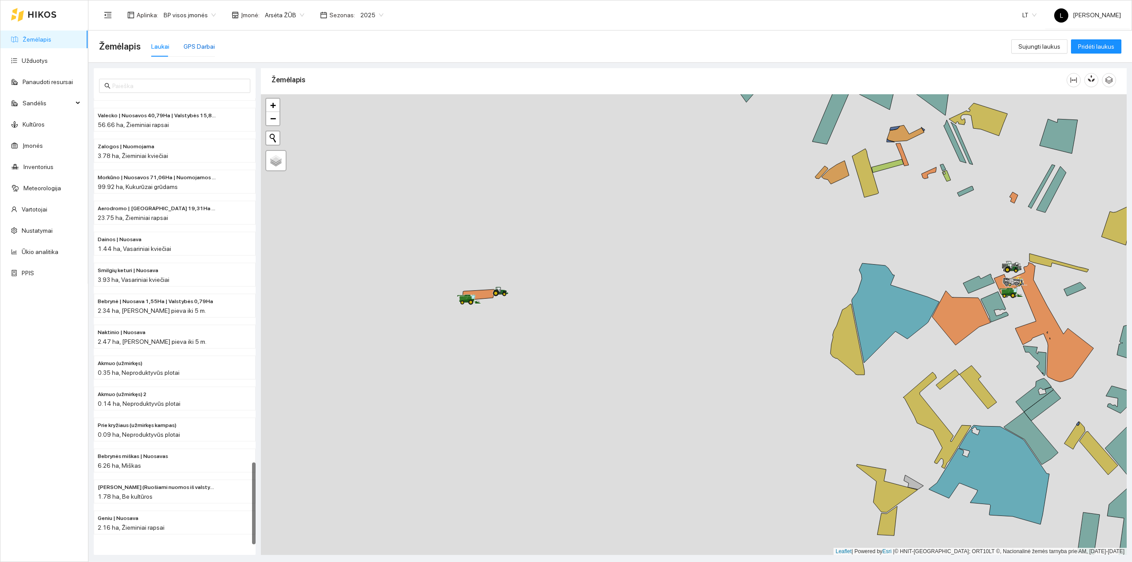
click at [204, 42] on div "GPS Darbai" at bounding box center [199, 47] width 31 height 10
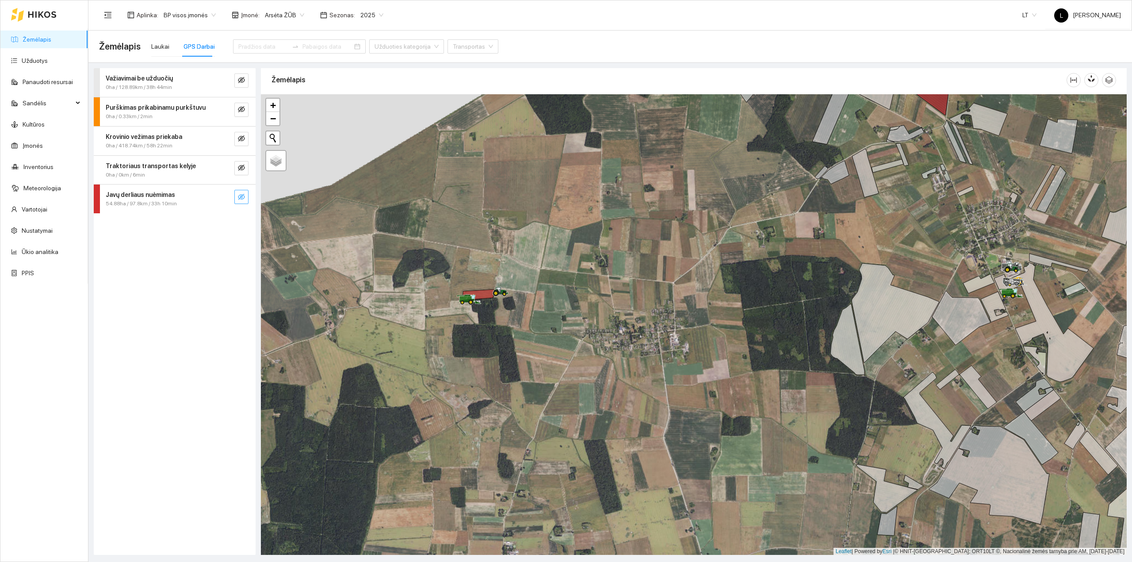
click at [241, 197] on icon "eye-invisible" at bounding box center [241, 196] width 7 height 7
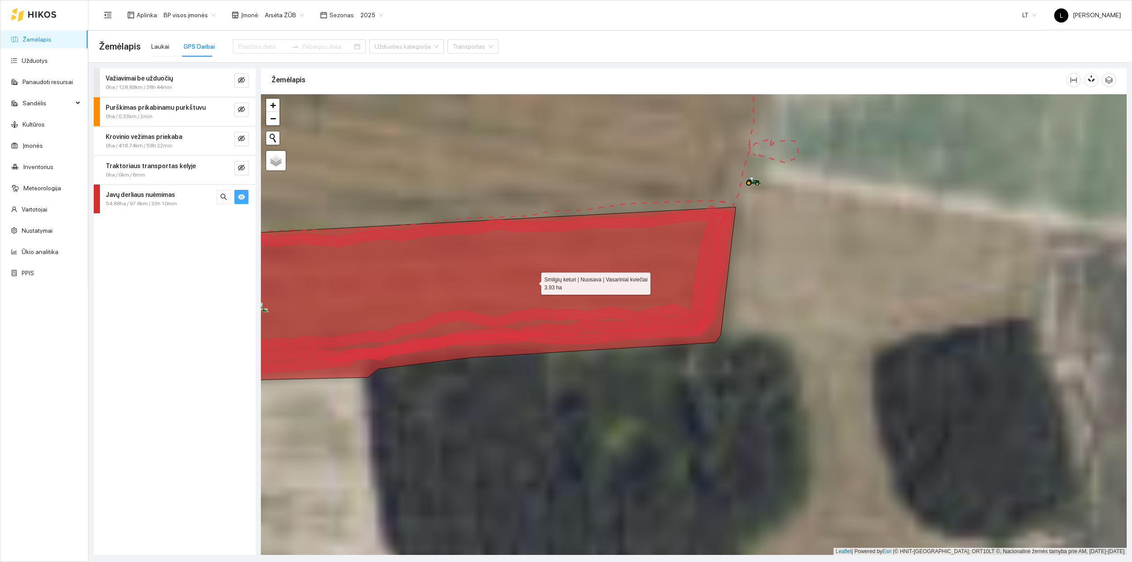
drag, startPoint x: 492, startPoint y: 289, endPoint x: 532, endPoint y: 282, distance: 41.4
click at [532, 282] on icon at bounding box center [480, 293] width 511 height 173
click at [225, 199] on icon "search" at bounding box center [223, 196] width 7 height 7
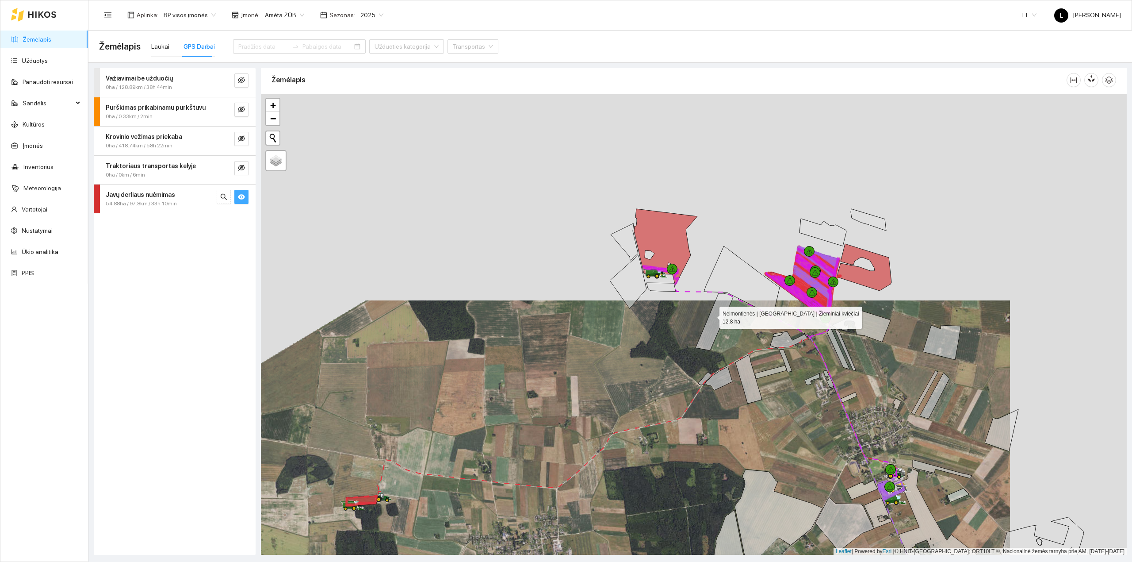
drag, startPoint x: 781, startPoint y: 234, endPoint x: 677, endPoint y: 319, distance: 134.5
click at [700, 322] on icon at bounding box center [715, 321] width 38 height 57
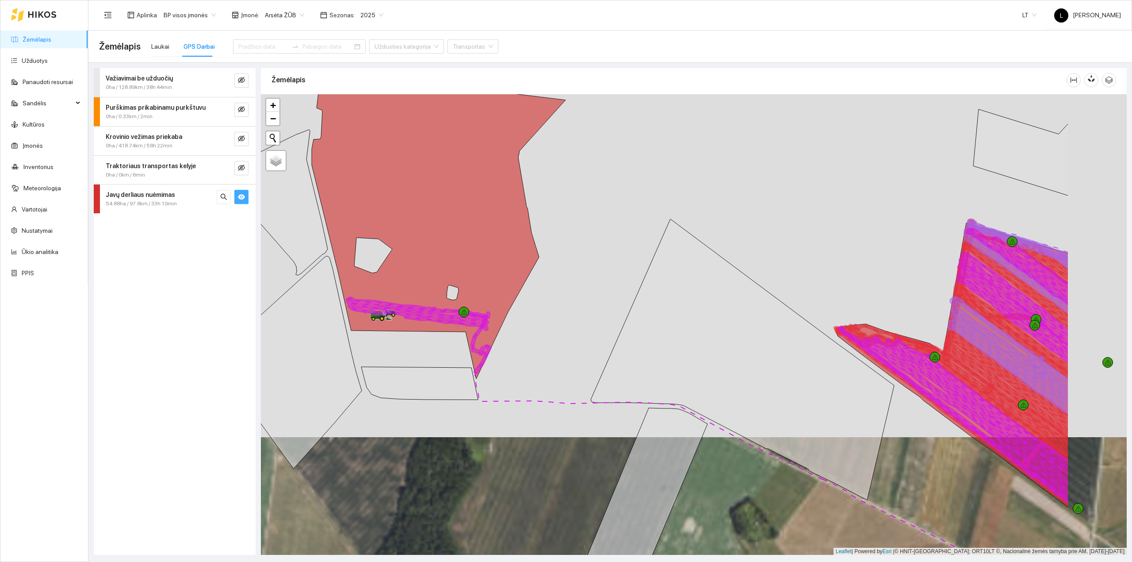
drag, startPoint x: 746, startPoint y: 344, endPoint x: 494, endPoint y: 329, distance: 251.6
click at [494, 329] on div at bounding box center [694, 324] width 866 height 461
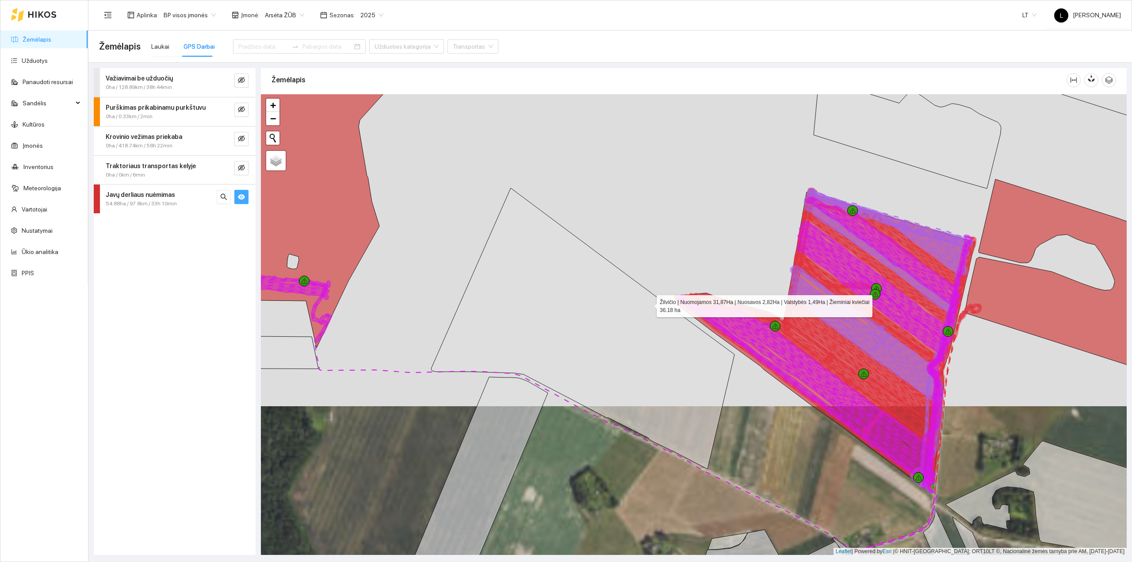
drag, startPoint x: 670, startPoint y: 315, endPoint x: 633, endPoint y: 298, distance: 41.0
click at [588, 256] on icon at bounding box center [582, 328] width 303 height 281
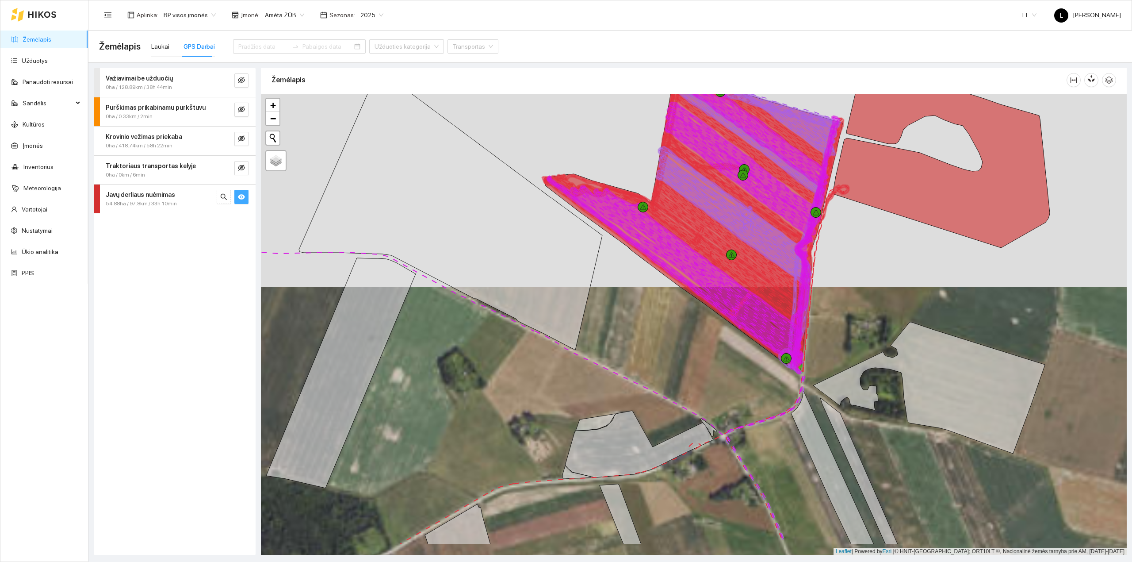
drag, startPoint x: 748, startPoint y: 355, endPoint x: 639, endPoint y: 229, distance: 166.8
click at [628, 183] on div at bounding box center [694, 324] width 866 height 461
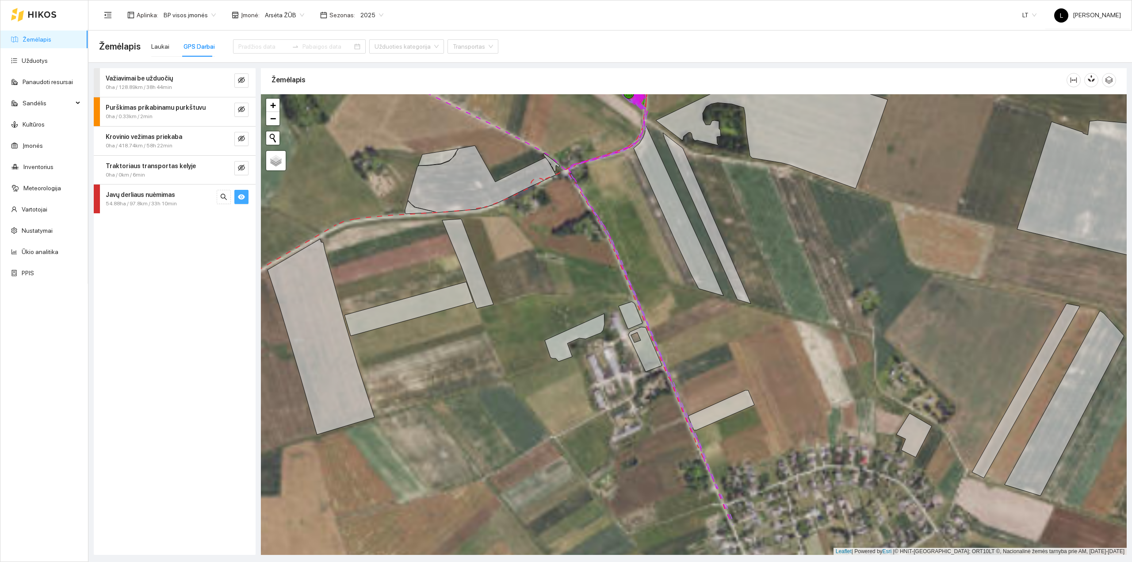
drag, startPoint x: 736, startPoint y: 402, endPoint x: 667, endPoint y: 233, distance: 182.9
click at [647, 157] on div at bounding box center [694, 324] width 866 height 461
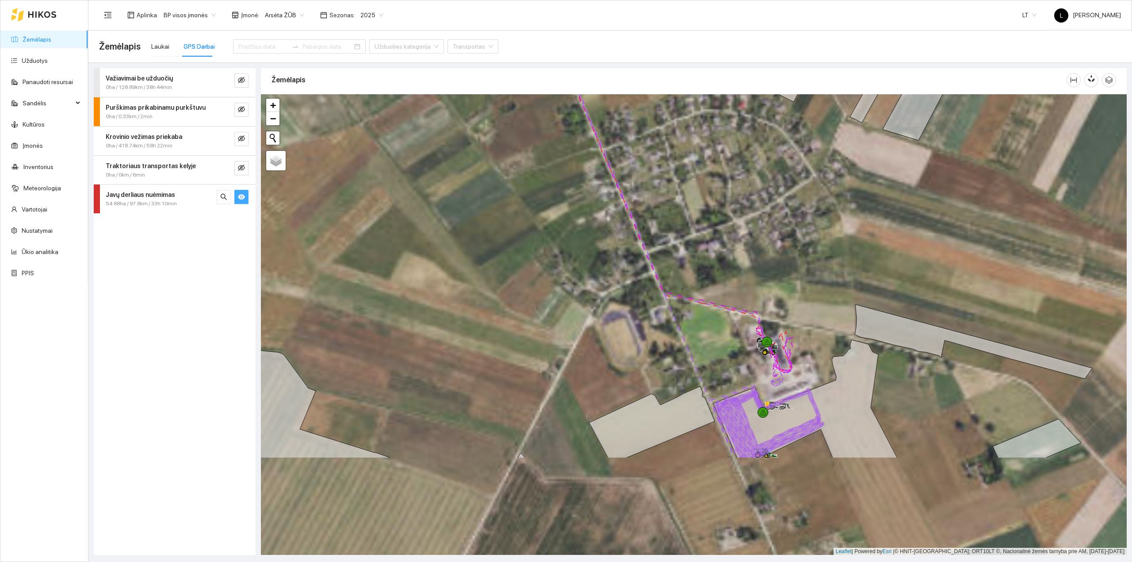
drag, startPoint x: 742, startPoint y: 397, endPoint x: 754, endPoint y: 345, distance: 53.1
click at [673, 140] on div at bounding box center [694, 324] width 866 height 461
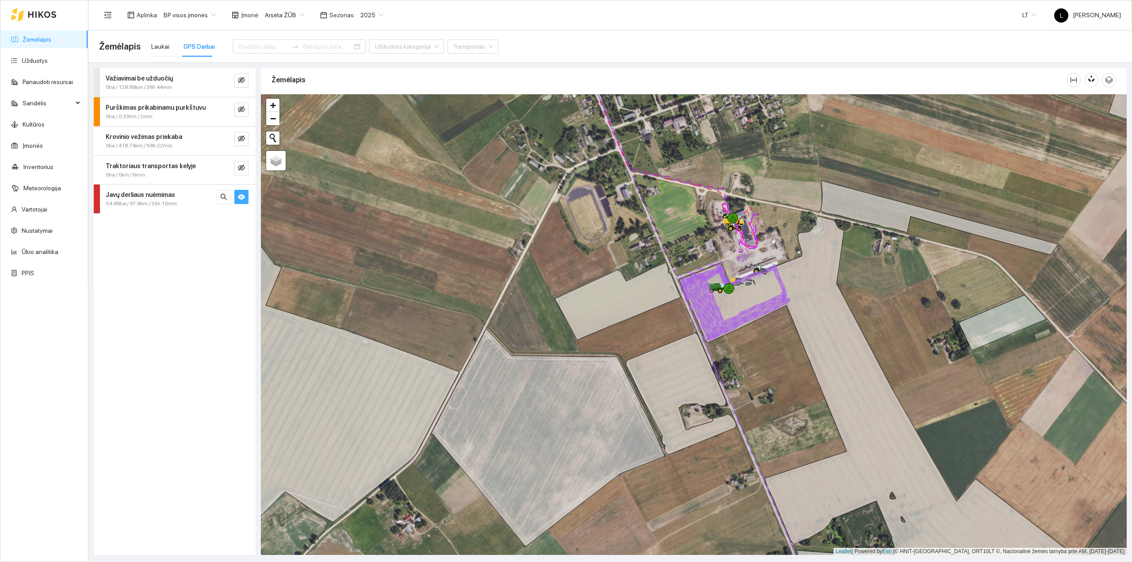
click at [563, 268] on div at bounding box center [694, 324] width 866 height 461
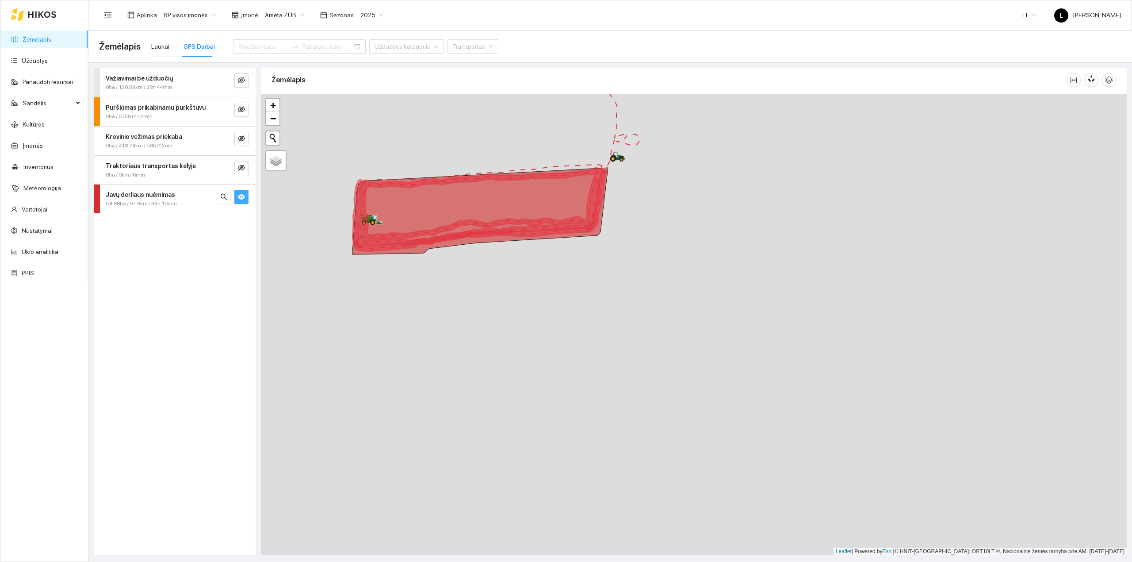
drag, startPoint x: 775, startPoint y: 184, endPoint x: 526, endPoint y: 241, distance: 255.4
click at [540, 233] on div at bounding box center [694, 324] width 866 height 461
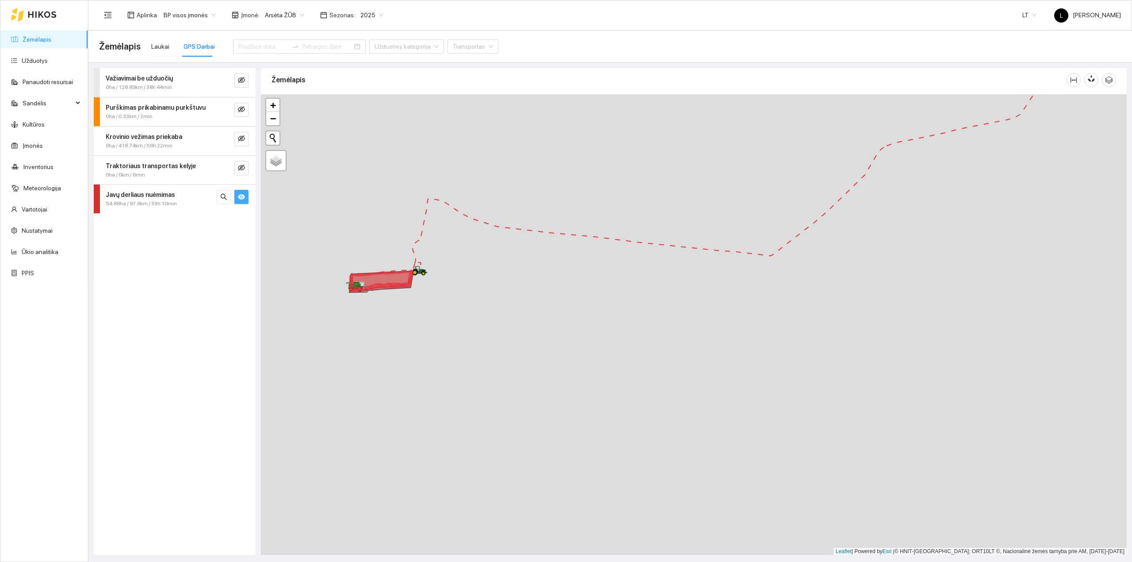
drag, startPoint x: 529, startPoint y: 285, endPoint x: 522, endPoint y: 287, distance: 7.4
click at [528, 286] on div at bounding box center [694, 324] width 866 height 461
drag, startPoint x: 614, startPoint y: 265, endPoint x: 522, endPoint y: 298, distance: 97.1
click at [530, 293] on div at bounding box center [694, 324] width 866 height 461
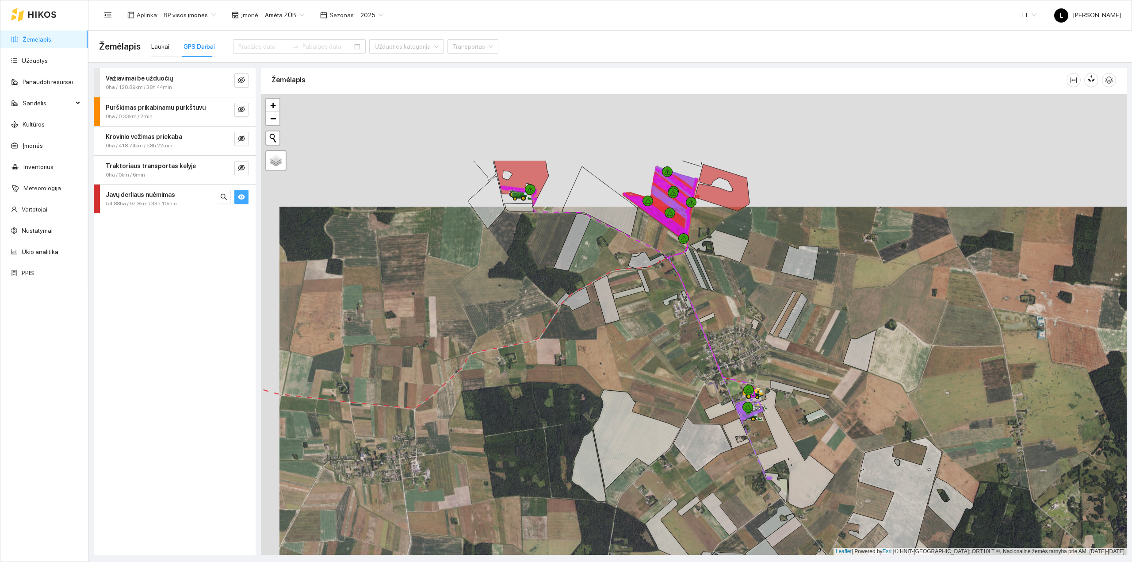
drag, startPoint x: 723, startPoint y: 214, endPoint x: 741, endPoint y: 327, distance: 114.7
click at [741, 327] on div at bounding box center [694, 324] width 866 height 461
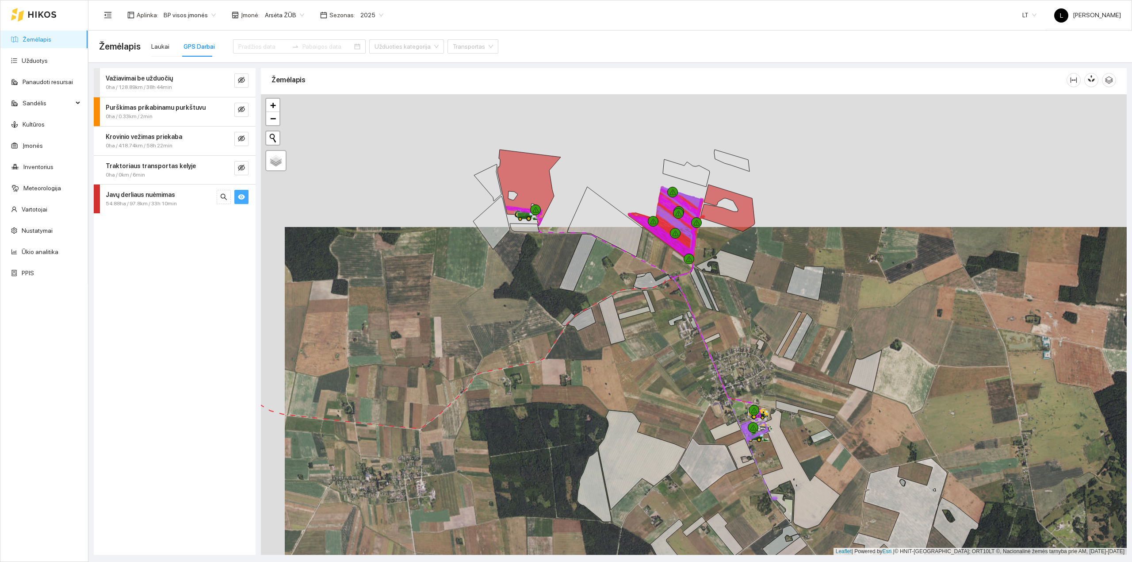
drag, startPoint x: 584, startPoint y: 268, endPoint x: 600, endPoint y: 321, distance: 55.4
click at [600, 321] on div at bounding box center [694, 324] width 866 height 461
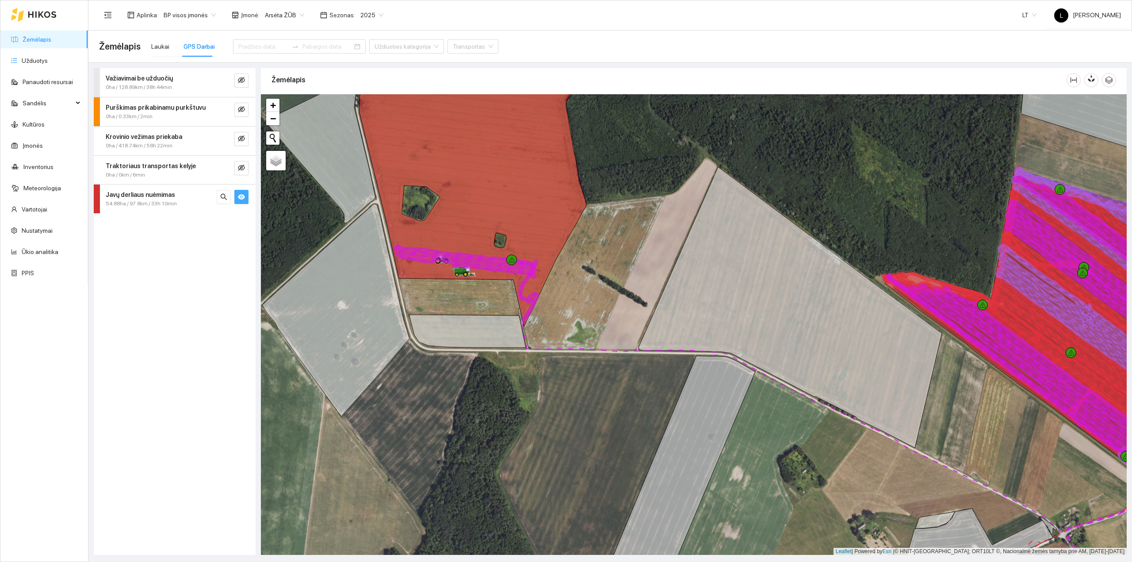
click at [22, 50] on ul "Žemėlapis Užduotys Panaudoti resursai Sandėlis Kultūros Įmonės Inventorius Mete…" at bounding box center [44, 156] width 88 height 255
click at [22, 61] on link "Užduotys" at bounding box center [35, 60] width 26 height 7
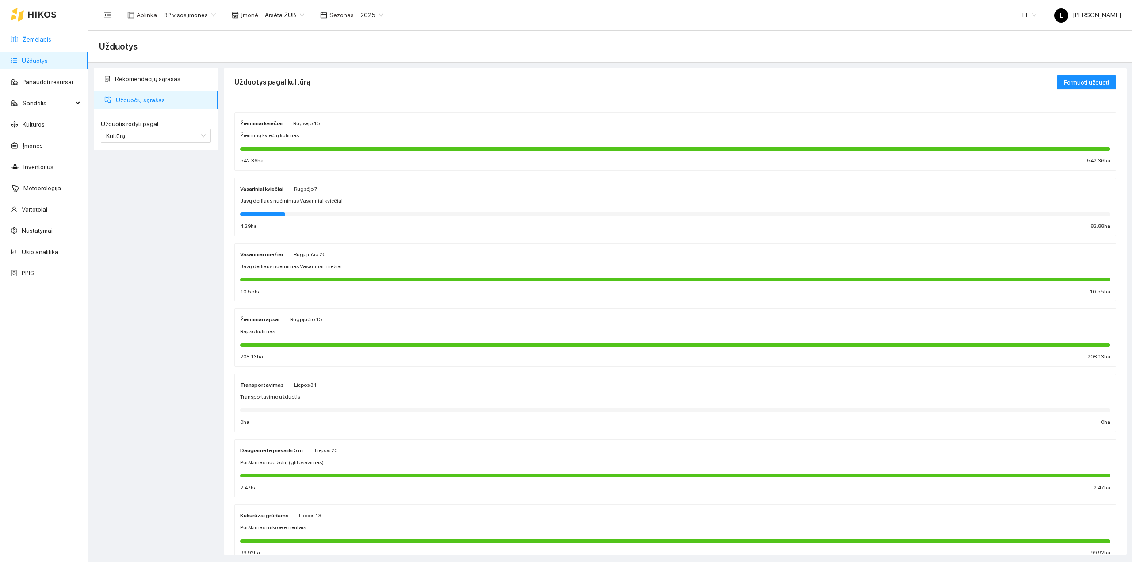
click at [34, 36] on link "Žemėlapis" at bounding box center [37, 39] width 29 height 7
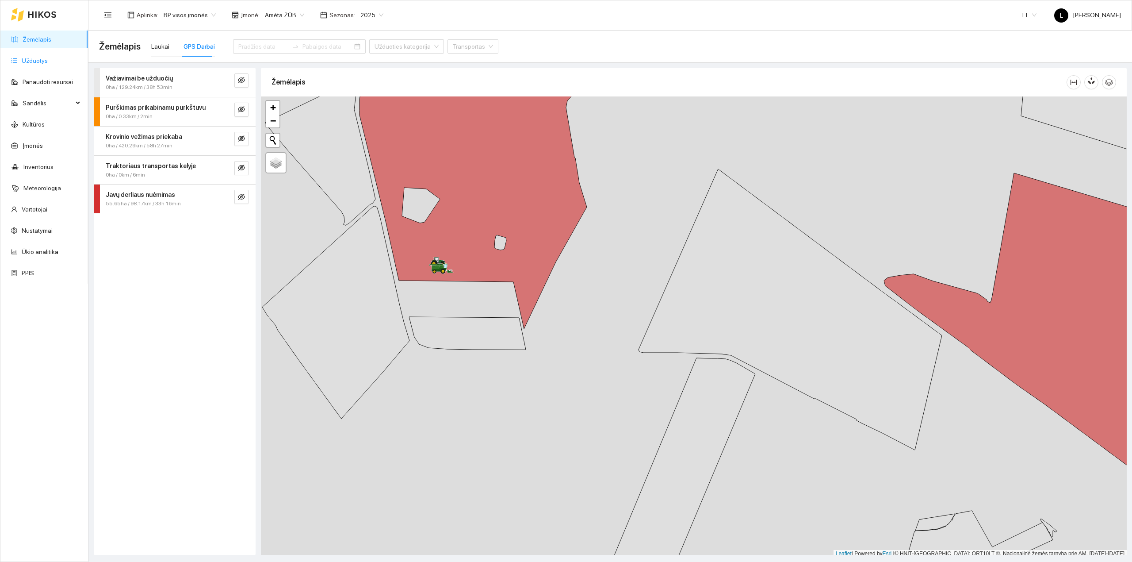
click at [48, 64] on link "Užduotys" at bounding box center [35, 60] width 26 height 7
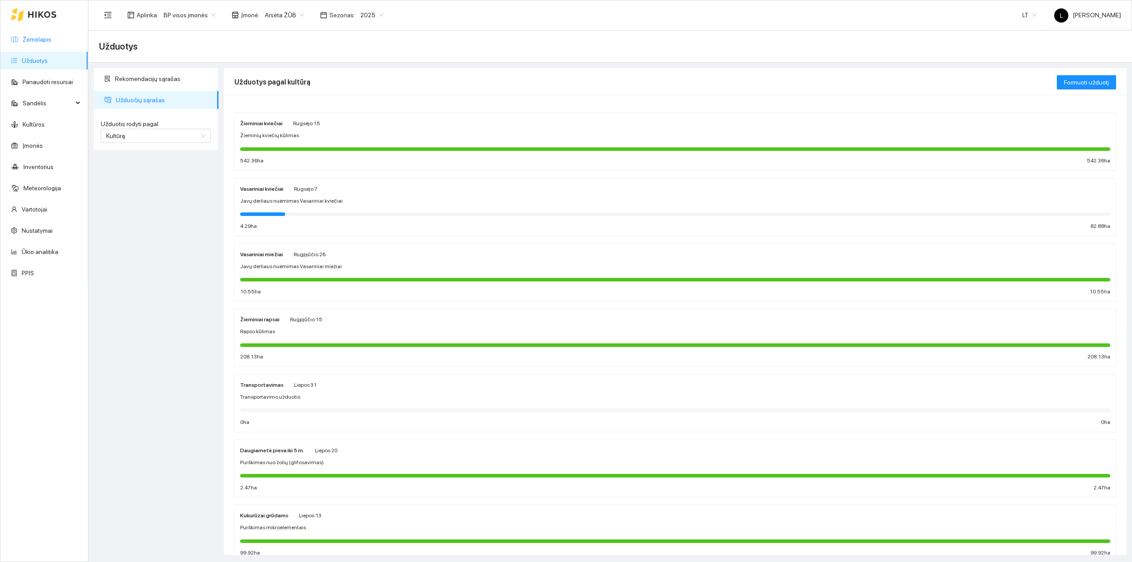
click at [41, 38] on link "Žemėlapis" at bounding box center [37, 39] width 29 height 7
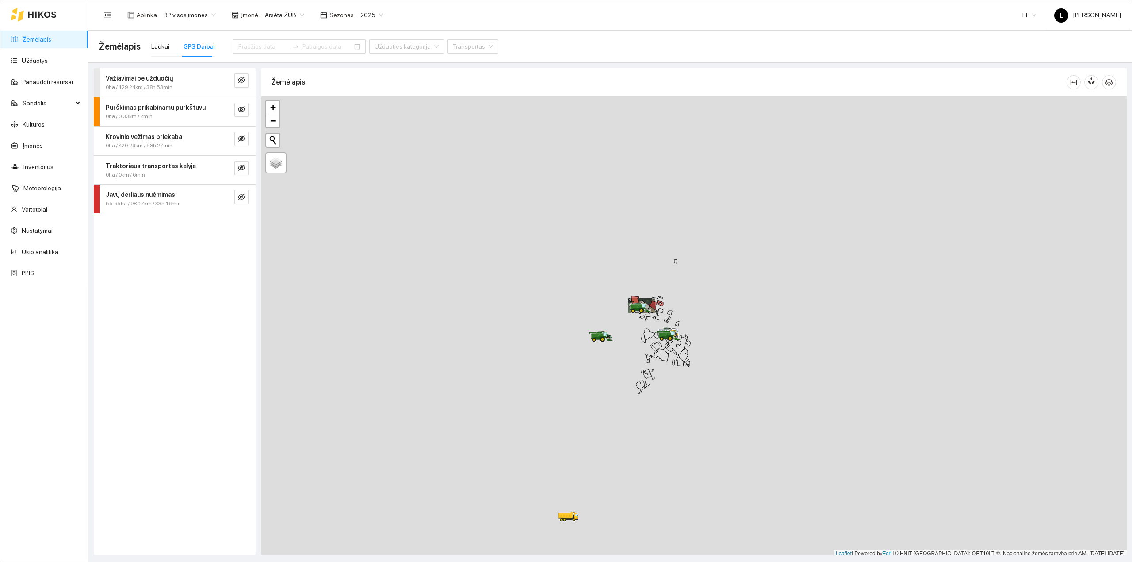
scroll to position [2, 0]
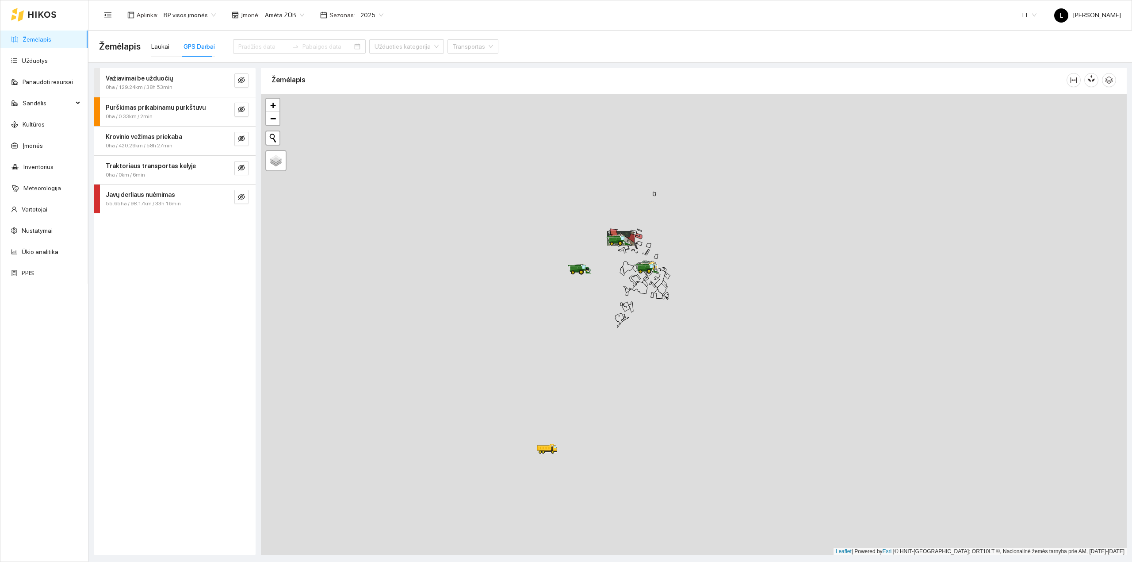
drag, startPoint x: 704, startPoint y: 400, endPoint x: 683, endPoint y: 335, distance: 68.4
click at [683, 335] on div at bounding box center [694, 324] width 866 height 461
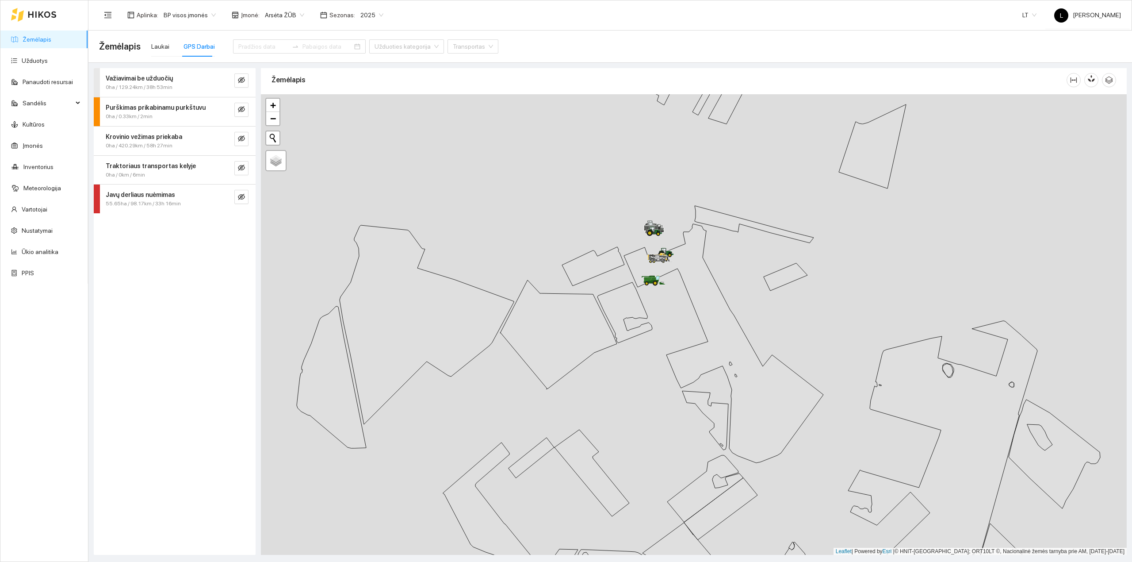
drag, startPoint x: 607, startPoint y: 259, endPoint x: 834, endPoint y: 241, distance: 227.5
click at [673, 254] on icon at bounding box center [660, 258] width 25 height 8
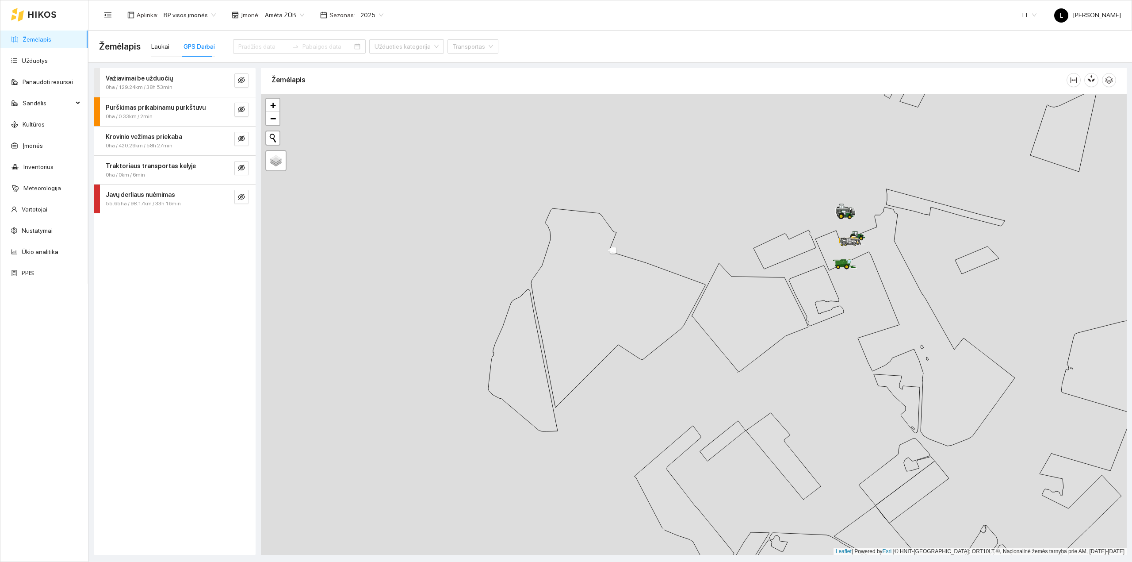
click at [705, 271] on icon at bounding box center [618, 307] width 174 height 199
drag, startPoint x: 726, startPoint y: 276, endPoint x: 847, endPoint y: 282, distance: 121.3
click at [864, 279] on div at bounding box center [694, 324] width 866 height 461
drag, startPoint x: 754, startPoint y: 275, endPoint x: 797, endPoint y: 277, distance: 43.0
click at [797, 277] on div at bounding box center [694, 324] width 866 height 461
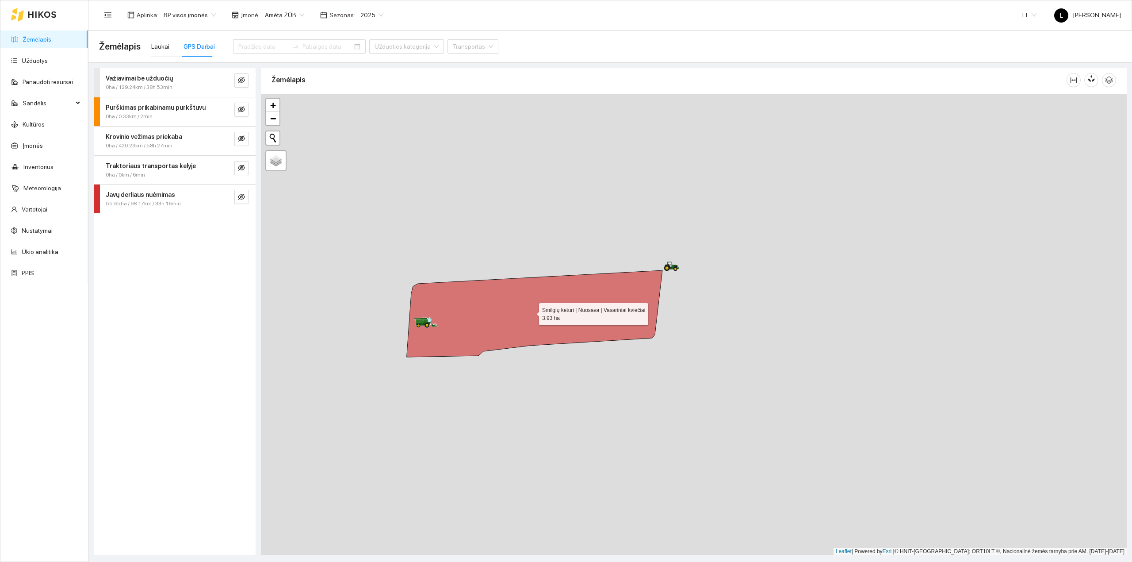
click at [577, 310] on icon at bounding box center [535, 313] width 256 height 87
click at [589, 324] on icon at bounding box center [535, 313] width 256 height 87
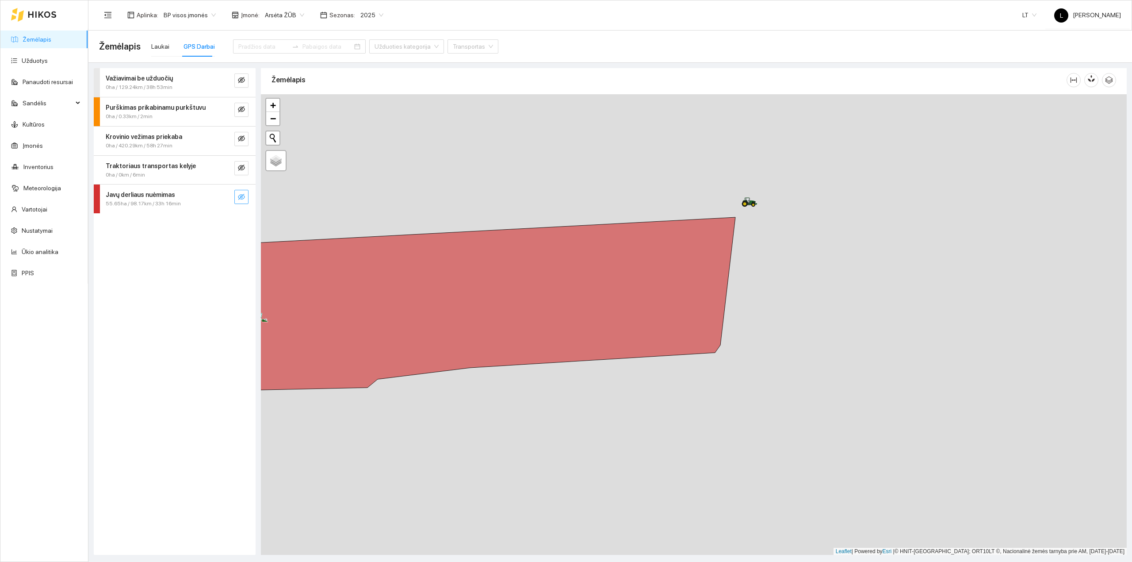
click at [243, 195] on icon "eye-invisible" at bounding box center [241, 197] width 7 height 6
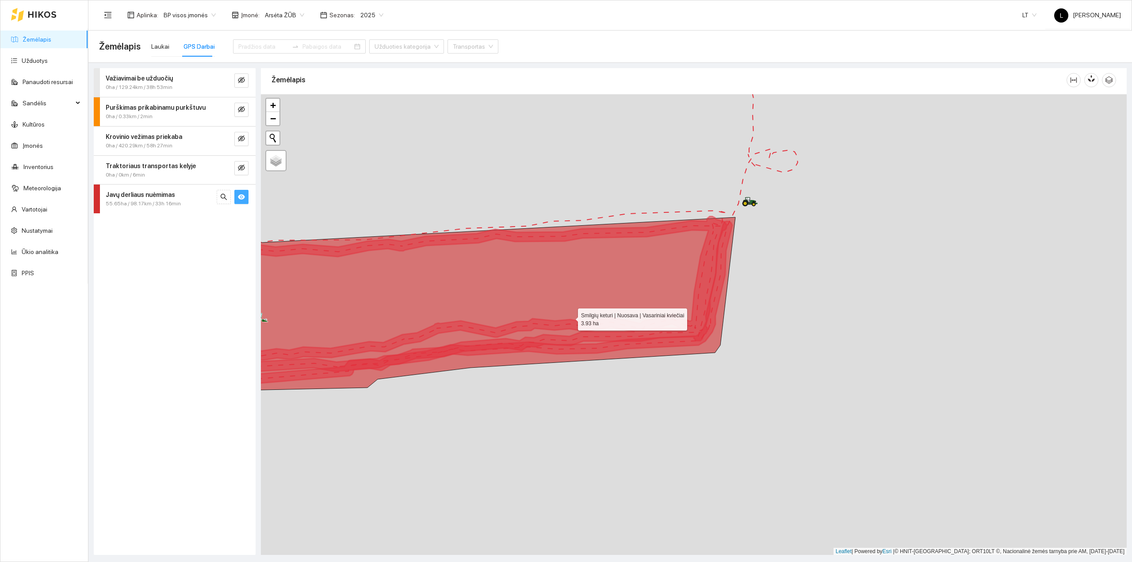
click at [690, 314] on icon at bounding box center [480, 303] width 511 height 173
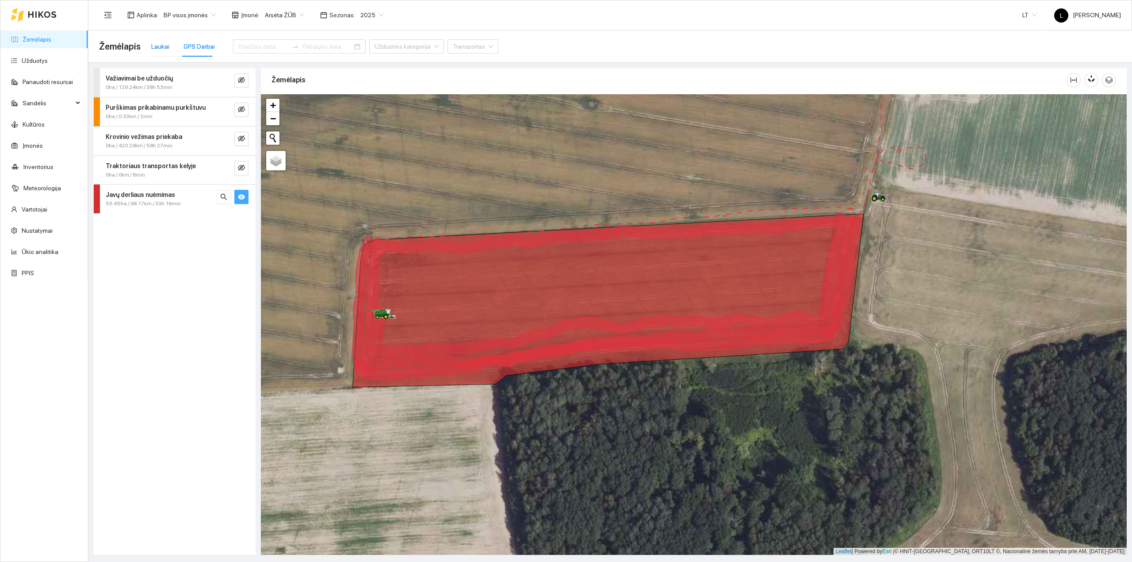
click at [165, 48] on div "Laukai" at bounding box center [160, 47] width 18 height 10
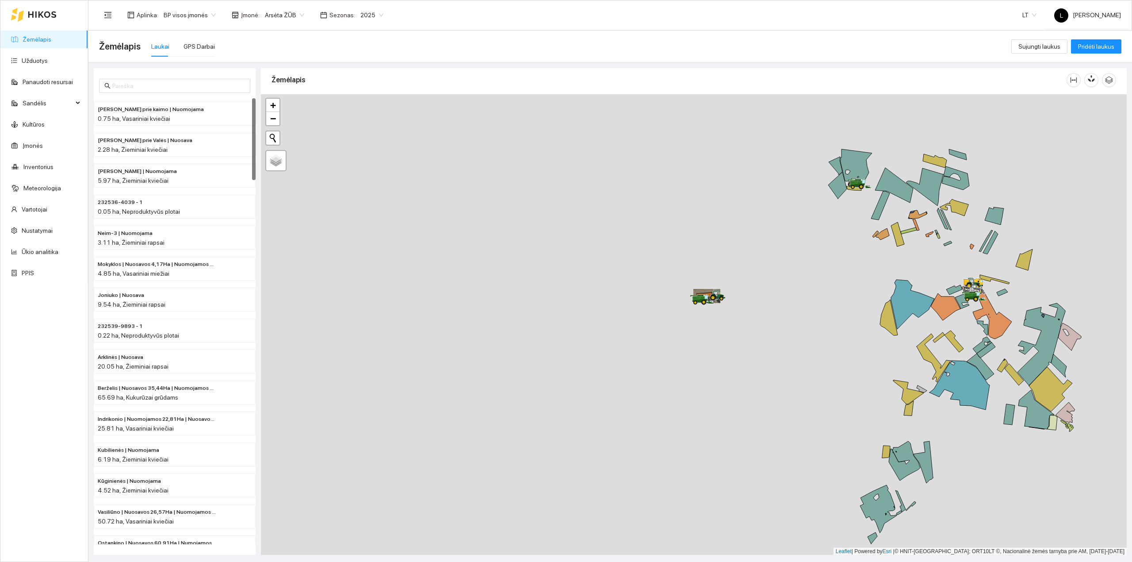
drag, startPoint x: 756, startPoint y: 312, endPoint x: 407, endPoint y: 294, distance: 348.9
click at [407, 294] on div at bounding box center [694, 324] width 866 height 461
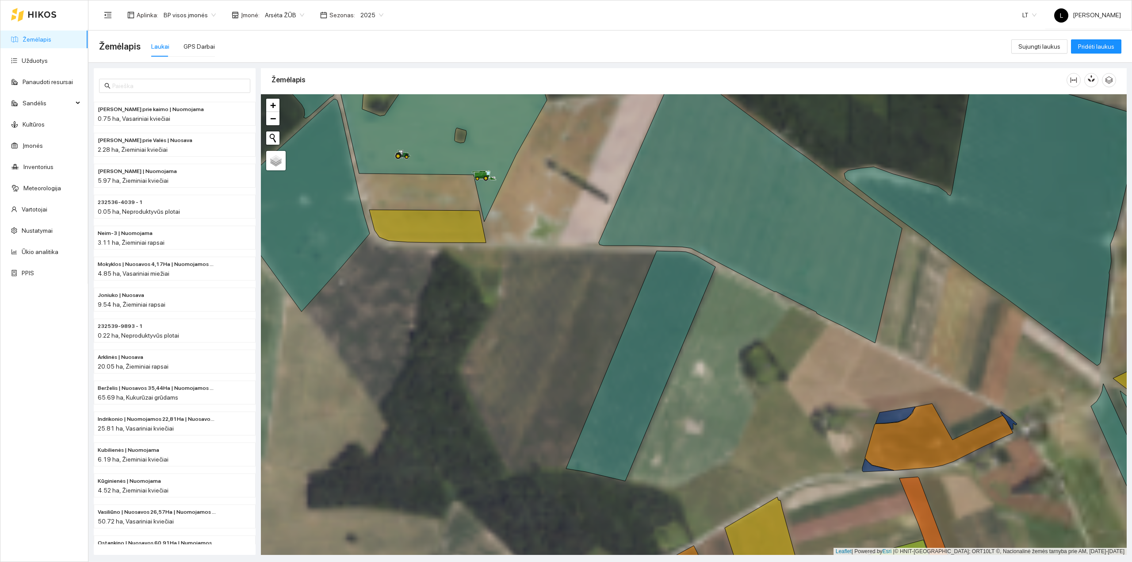
drag, startPoint x: 494, startPoint y: 204, endPoint x: 510, endPoint y: 272, distance: 69.9
click at [510, 272] on div at bounding box center [694, 324] width 866 height 461
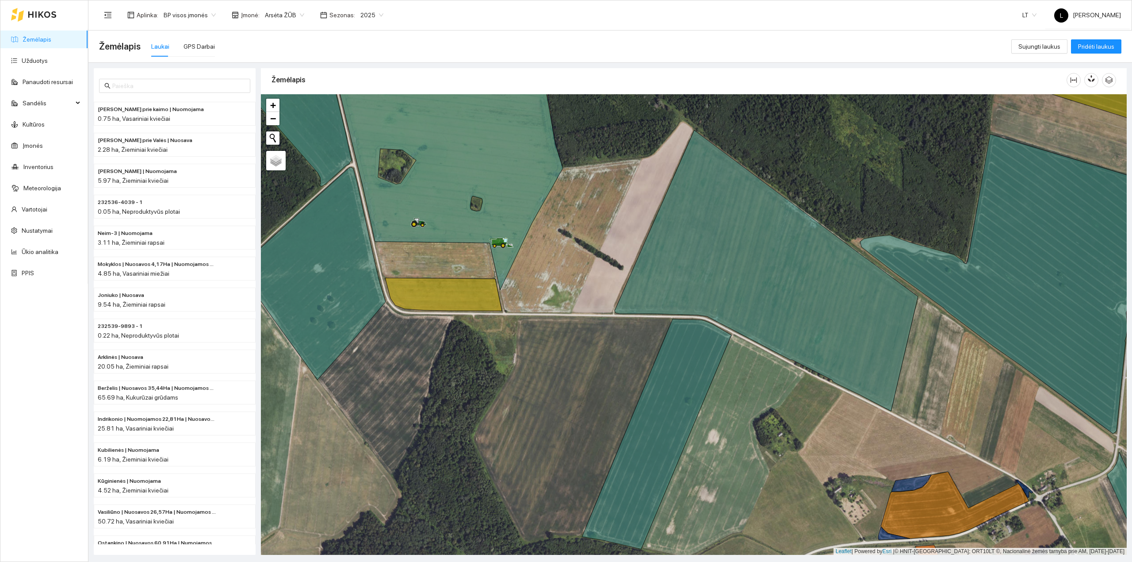
drag, startPoint x: 607, startPoint y: 342, endPoint x: 555, endPoint y: 222, distance: 131.3
click at [556, 222] on div at bounding box center [694, 324] width 866 height 461
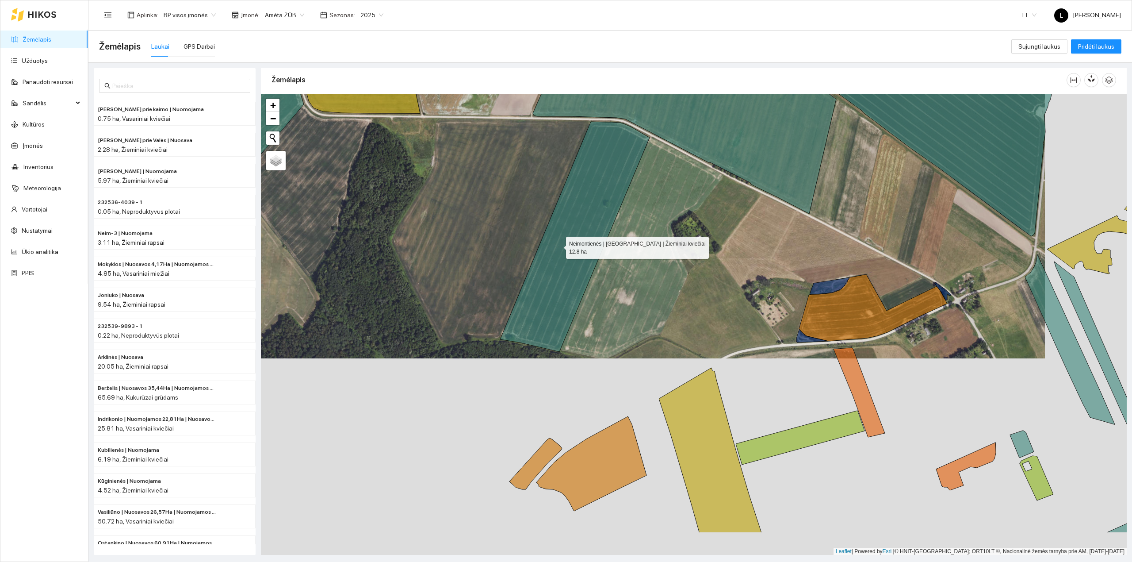
drag, startPoint x: 582, startPoint y: 314, endPoint x: 558, endPoint y: 247, distance: 71.5
click at [558, 248] on icon at bounding box center [574, 237] width 149 height 230
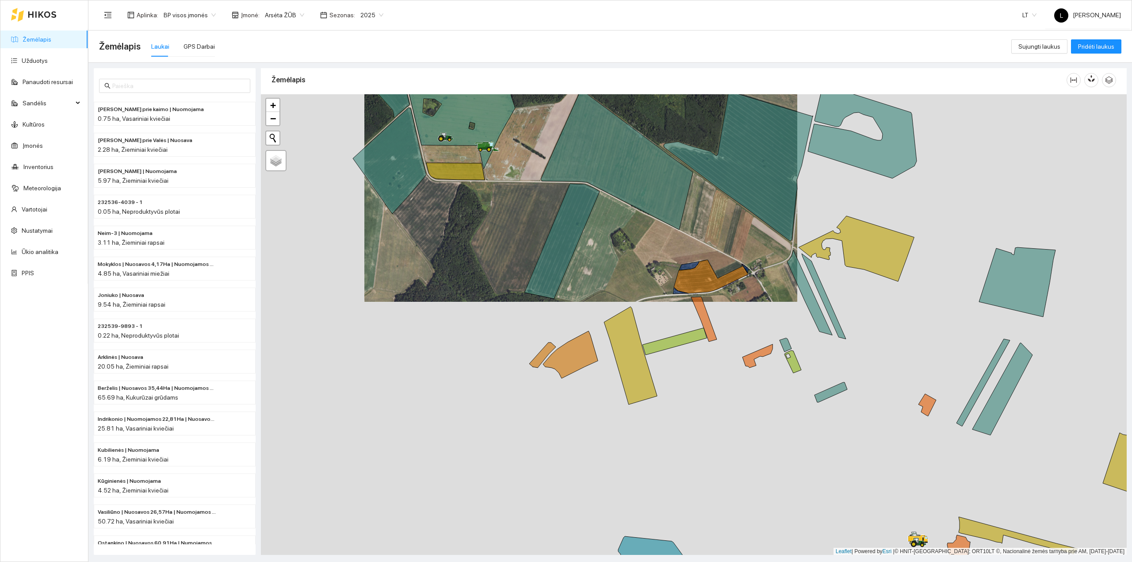
drag, startPoint x: 663, startPoint y: 377, endPoint x: 624, endPoint y: 303, distance: 83.9
click at [624, 303] on div at bounding box center [694, 324] width 866 height 461
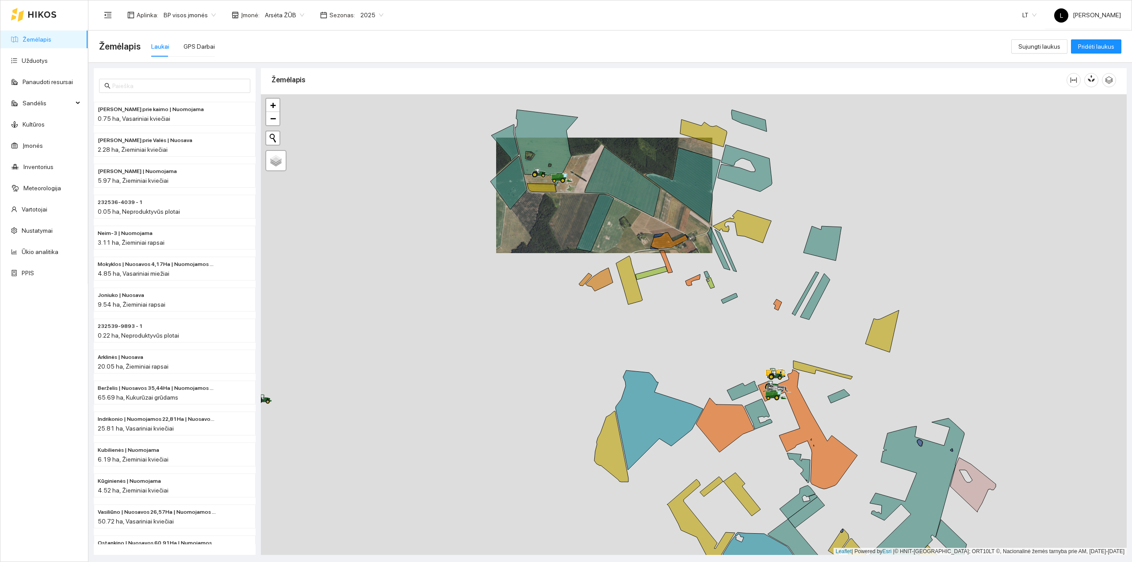
drag, startPoint x: 707, startPoint y: 342, endPoint x: 683, endPoint y: 284, distance: 62.7
click at [683, 284] on div at bounding box center [694, 324] width 866 height 461
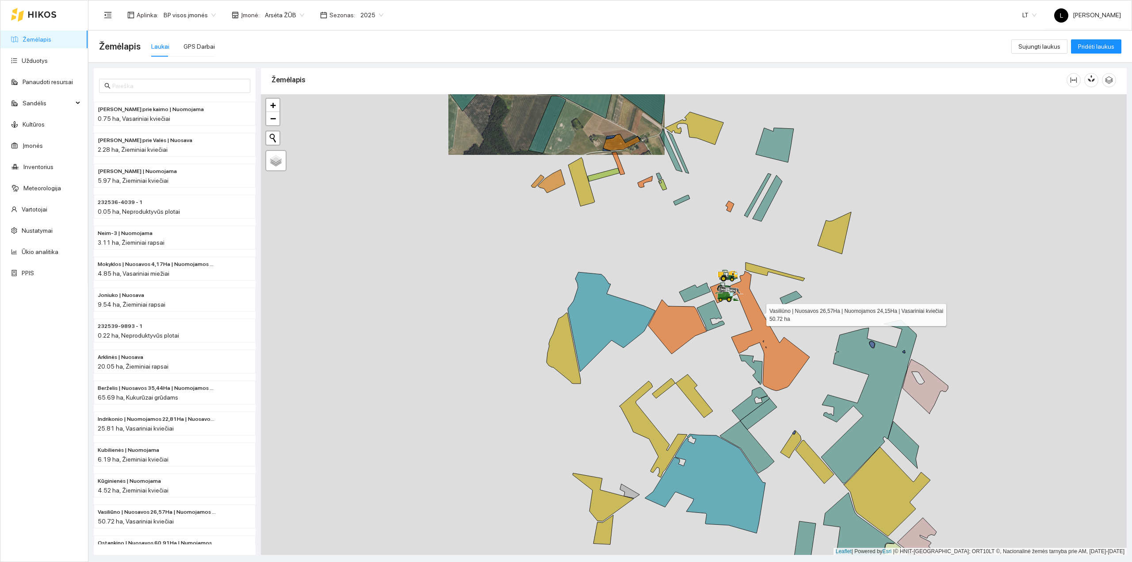
drag, startPoint x: 764, startPoint y: 325, endPoint x: 754, endPoint y: 305, distance: 21.8
click at [746, 294] on icon at bounding box center [759, 330] width 99 height 119
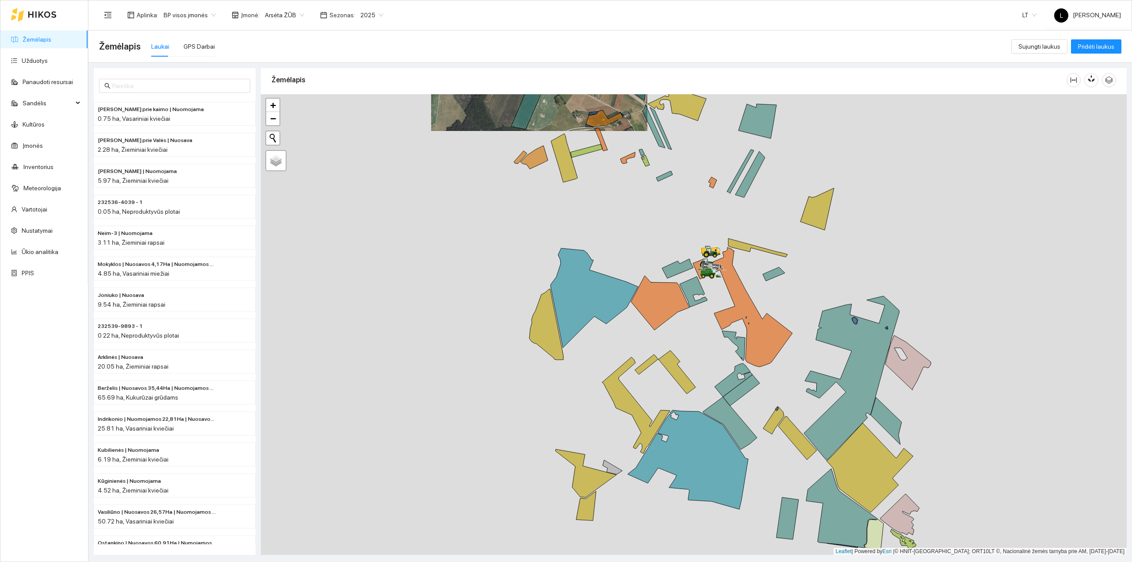
drag, startPoint x: 687, startPoint y: 246, endPoint x: 712, endPoint y: 434, distance: 189.6
click at [713, 434] on div at bounding box center [694, 324] width 866 height 461
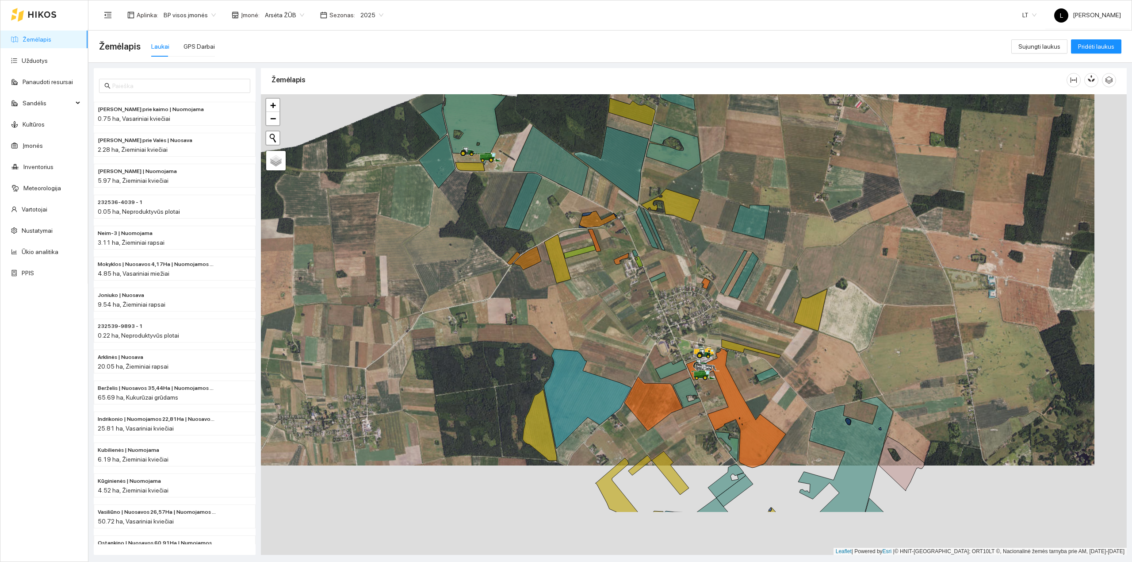
drag, startPoint x: 674, startPoint y: 303, endPoint x: 669, endPoint y: 271, distance: 32.3
click at [669, 259] on div at bounding box center [694, 324] width 866 height 461
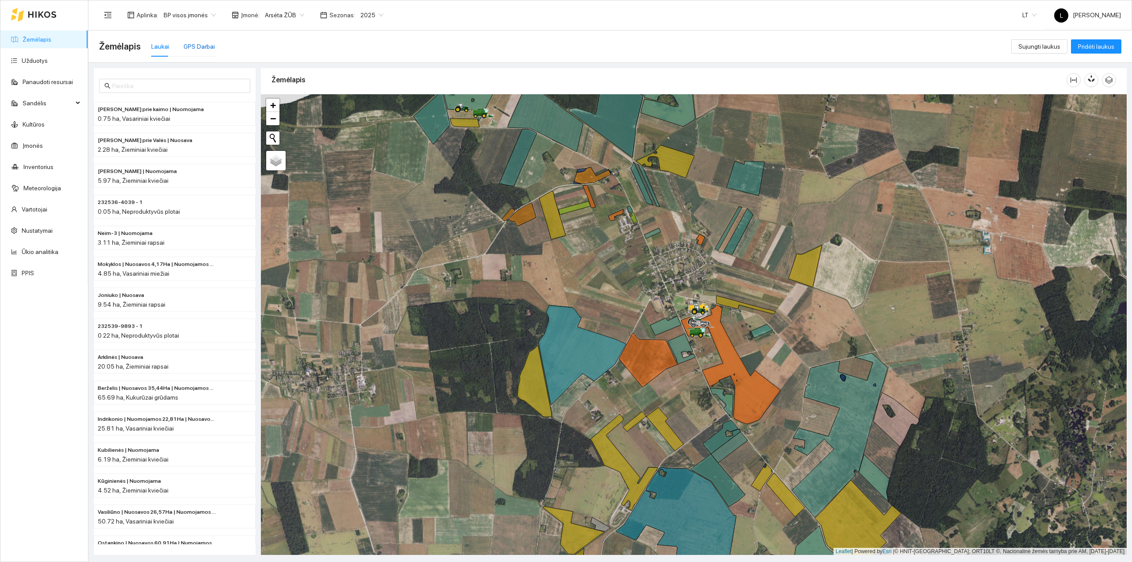
click at [199, 50] on div "GPS Darbai" at bounding box center [199, 47] width 31 height 10
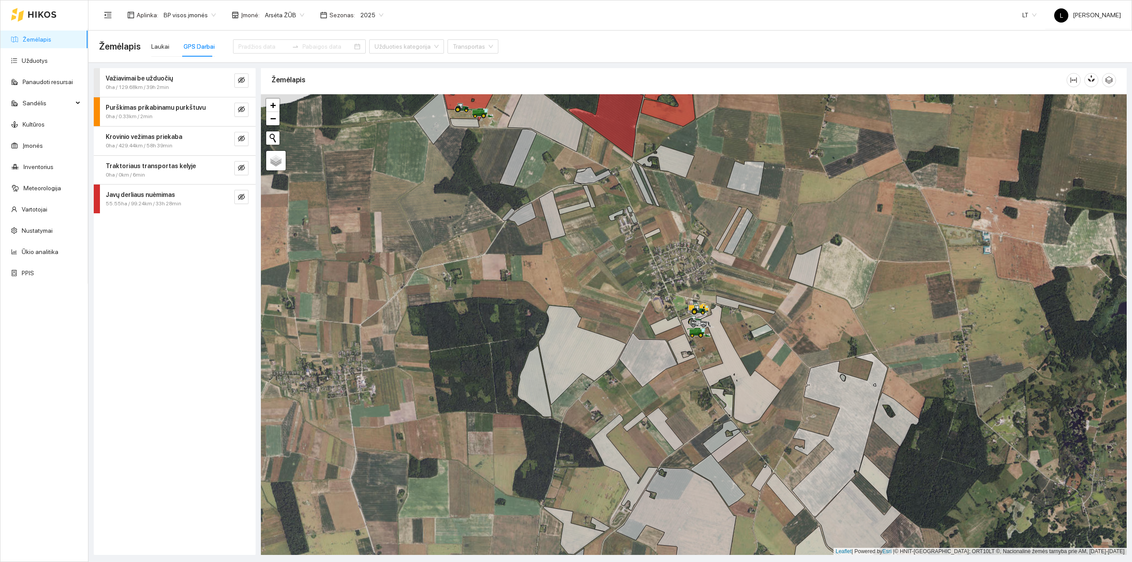
click at [172, 203] on span "55.55ha / 99.24km / 33h 28min" at bounding box center [144, 203] width 76 height 8
click at [144, 275] on span "55.55 ha" at bounding box center [132, 278] width 23 height 6
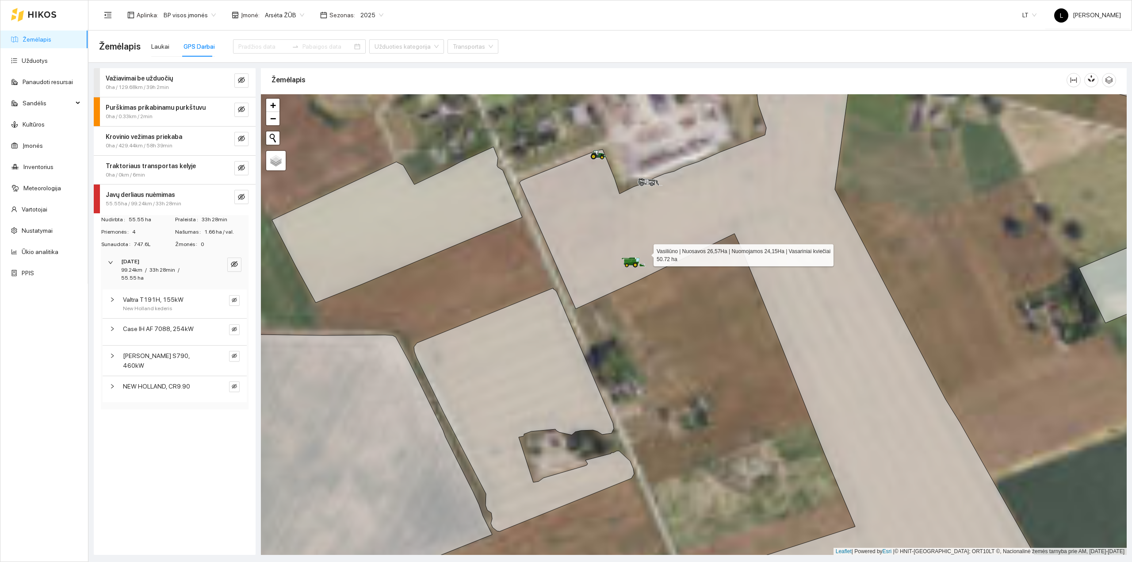
click at [646, 252] on icon at bounding box center [831, 328] width 623 height 547
click at [243, 195] on icon "eye-invisible" at bounding box center [241, 197] width 7 height 6
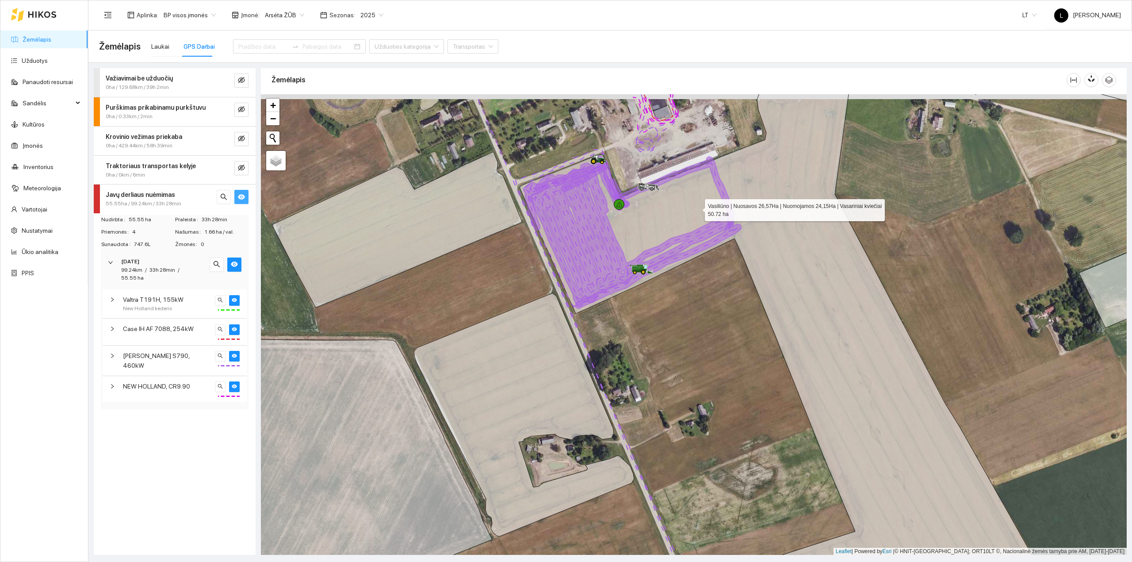
drag, startPoint x: 697, startPoint y: 203, endPoint x: 666, endPoint y: 314, distance: 114.8
click at [667, 314] on icon at bounding box center [831, 333] width 623 height 547
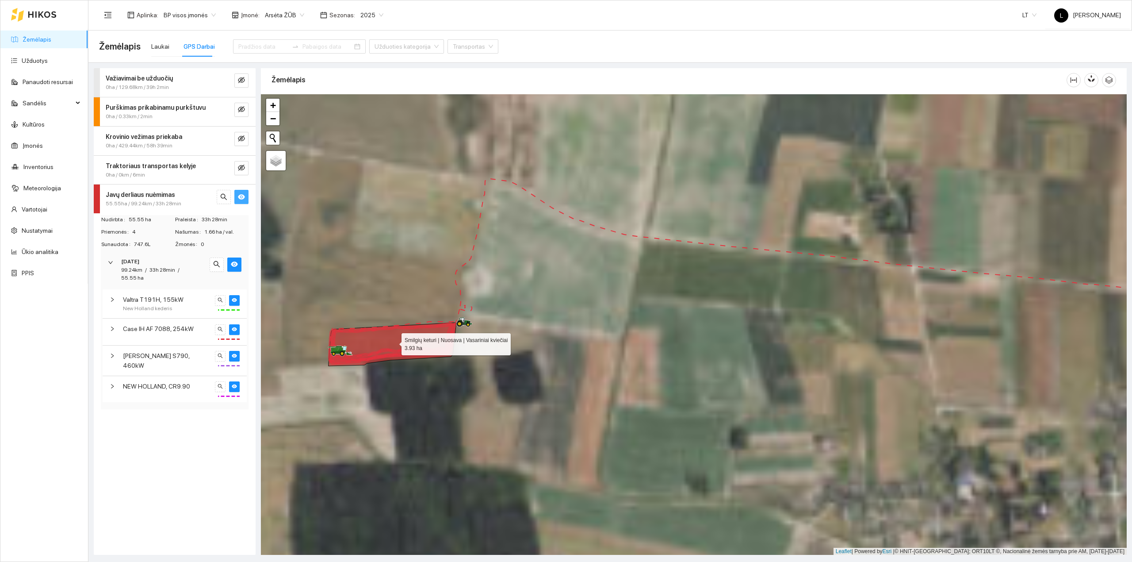
drag, startPoint x: 389, startPoint y: 342, endPoint x: 429, endPoint y: 345, distance: 39.9
click at [429, 344] on icon at bounding box center [393, 343] width 128 height 43
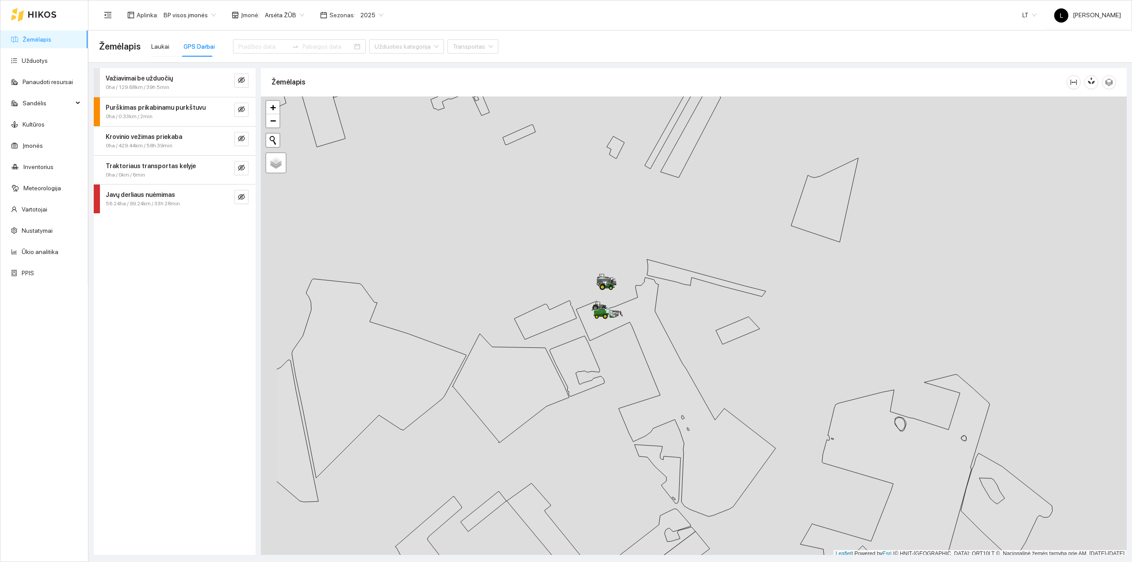
scroll to position [2, 0]
drag, startPoint x: 692, startPoint y: 327, endPoint x: 729, endPoint y: 331, distance: 37.3
click at [729, 331] on div at bounding box center [694, 324] width 866 height 461
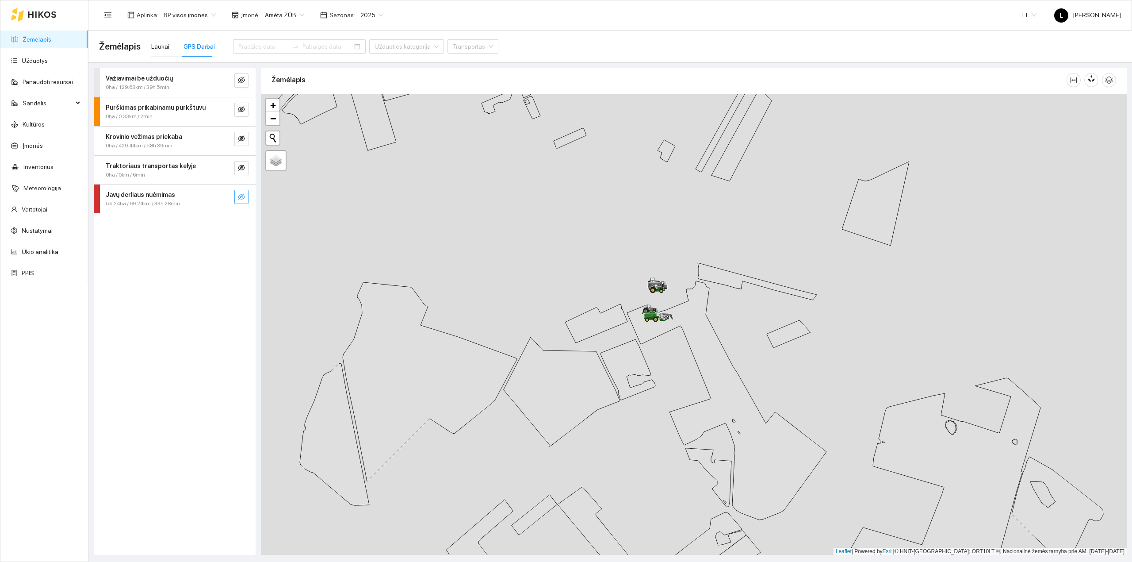
drag, startPoint x: 245, startPoint y: 195, endPoint x: 269, endPoint y: 219, distance: 34.1
click at [245, 195] on button "button" at bounding box center [241, 197] width 14 height 14
click at [223, 199] on icon "search" at bounding box center [223, 196] width 7 height 7
drag, startPoint x: 904, startPoint y: 419, endPoint x: 406, endPoint y: 332, distance: 506.0
click at [314, 323] on div at bounding box center [694, 324] width 866 height 461
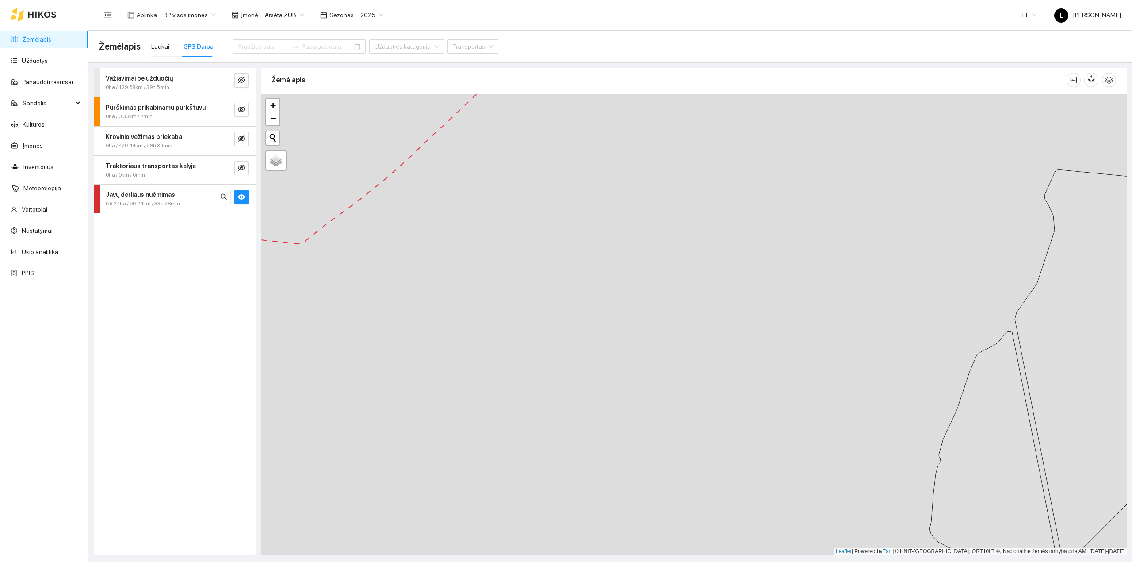
drag, startPoint x: 789, startPoint y: 348, endPoint x: 420, endPoint y: 348, distance: 369.3
click at [423, 348] on div at bounding box center [694, 324] width 866 height 461
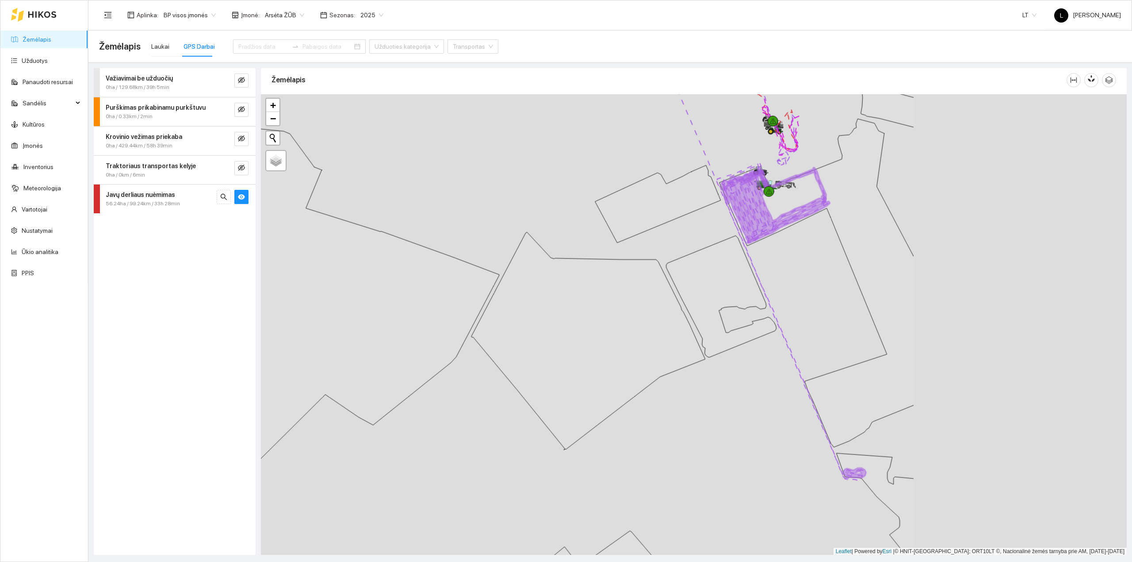
drag, startPoint x: 781, startPoint y: 400, endPoint x: 484, endPoint y: 356, distance: 300.4
click at [484, 356] on div at bounding box center [694, 324] width 866 height 461
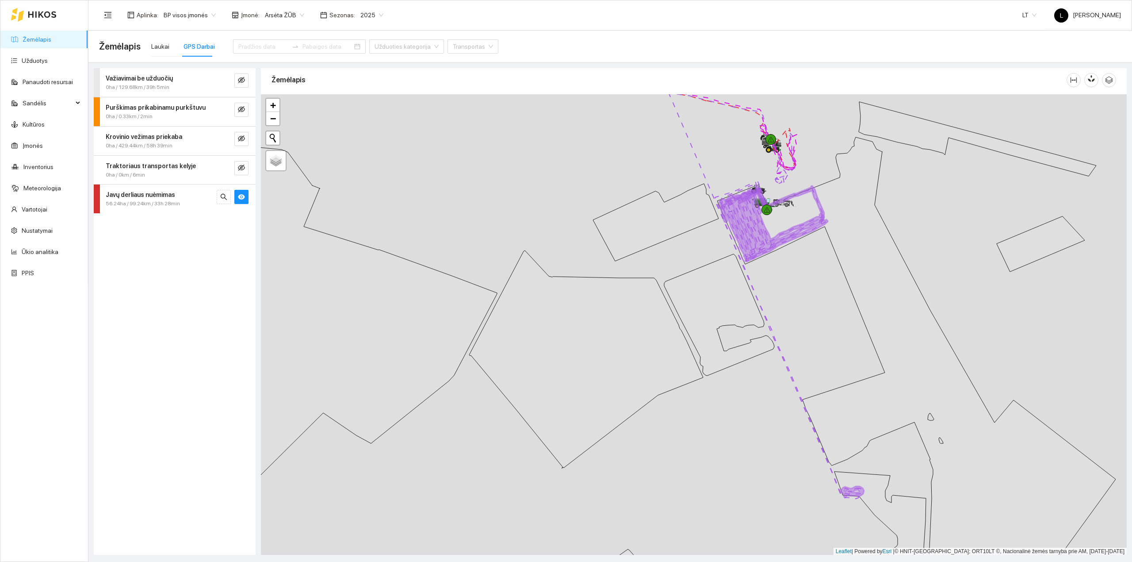
drag, startPoint x: 740, startPoint y: 260, endPoint x: 647, endPoint y: 396, distance: 164.2
click at [647, 396] on div at bounding box center [694, 324] width 866 height 461
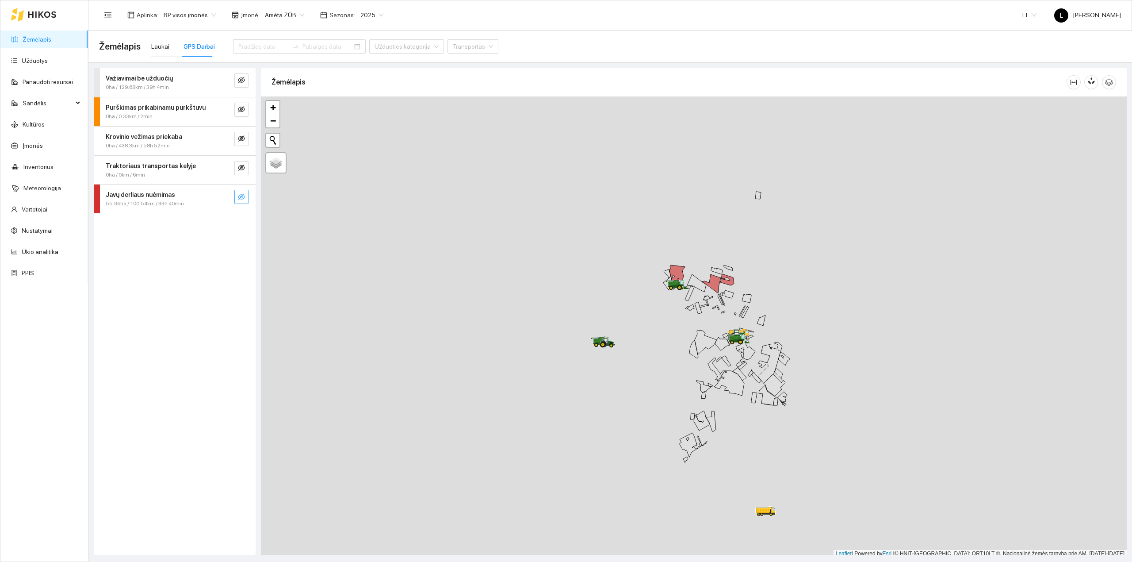
click at [238, 196] on icon "eye-invisible" at bounding box center [241, 196] width 7 height 7
click at [226, 196] on icon "search" at bounding box center [223, 196] width 7 height 7
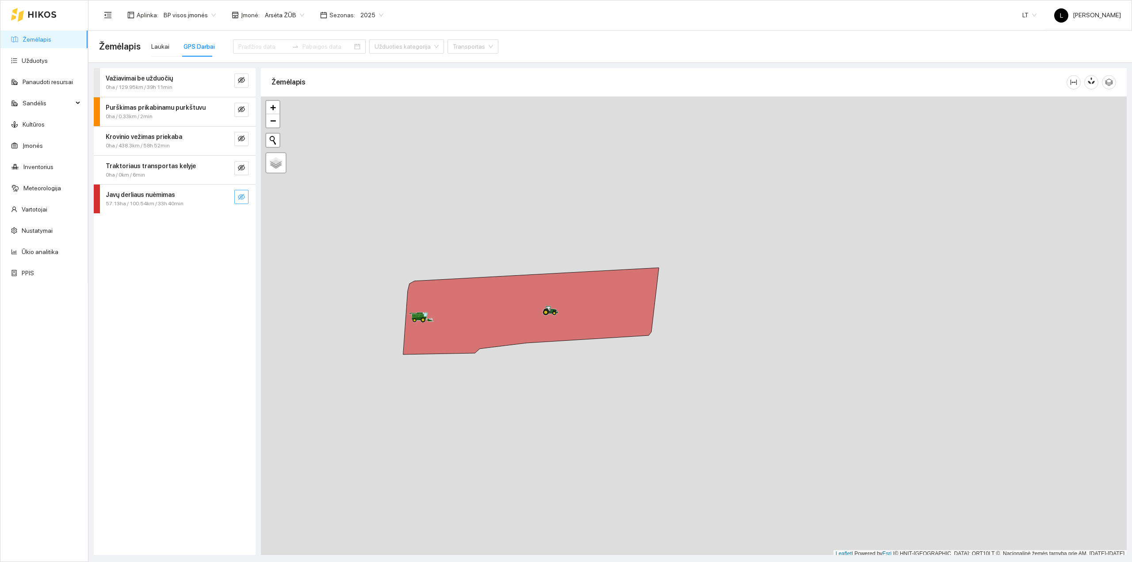
click at [235, 199] on button "button" at bounding box center [241, 197] width 14 height 14
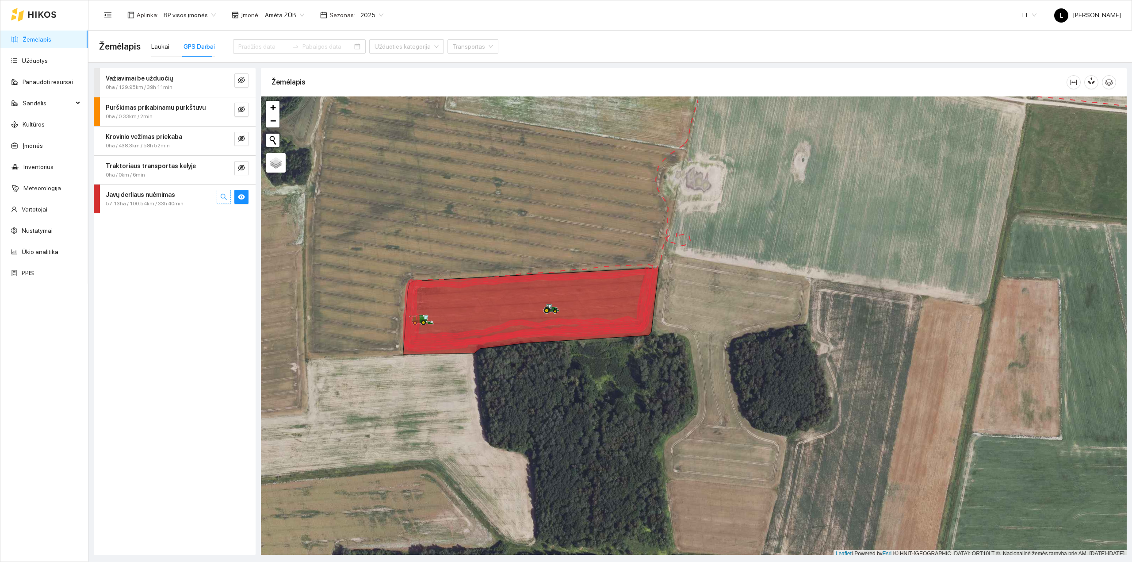
click at [224, 195] on icon "search" at bounding box center [223, 196] width 7 height 7
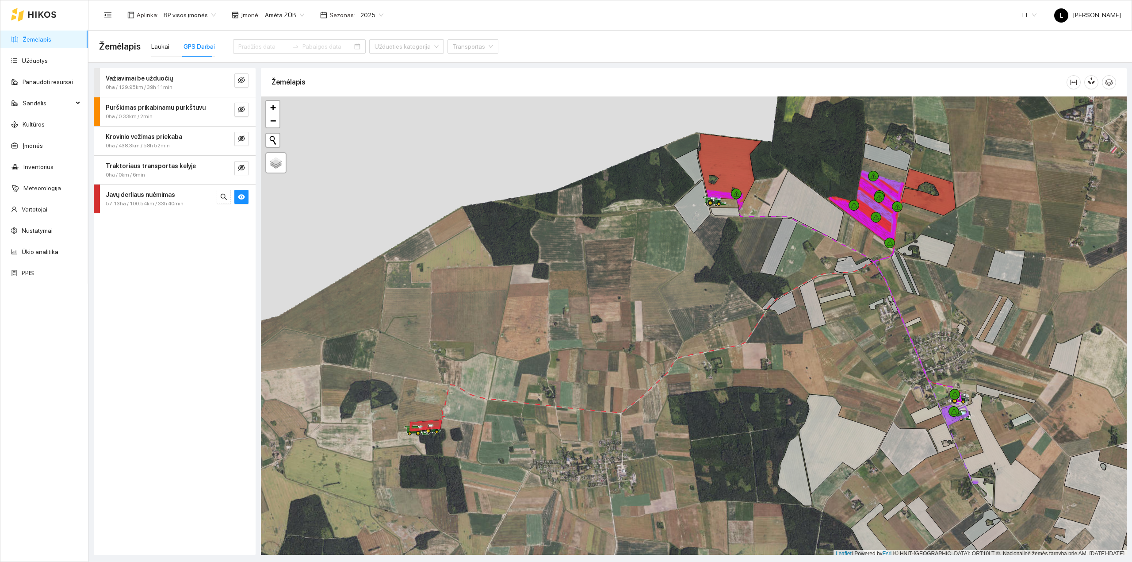
scroll to position [2, 0]
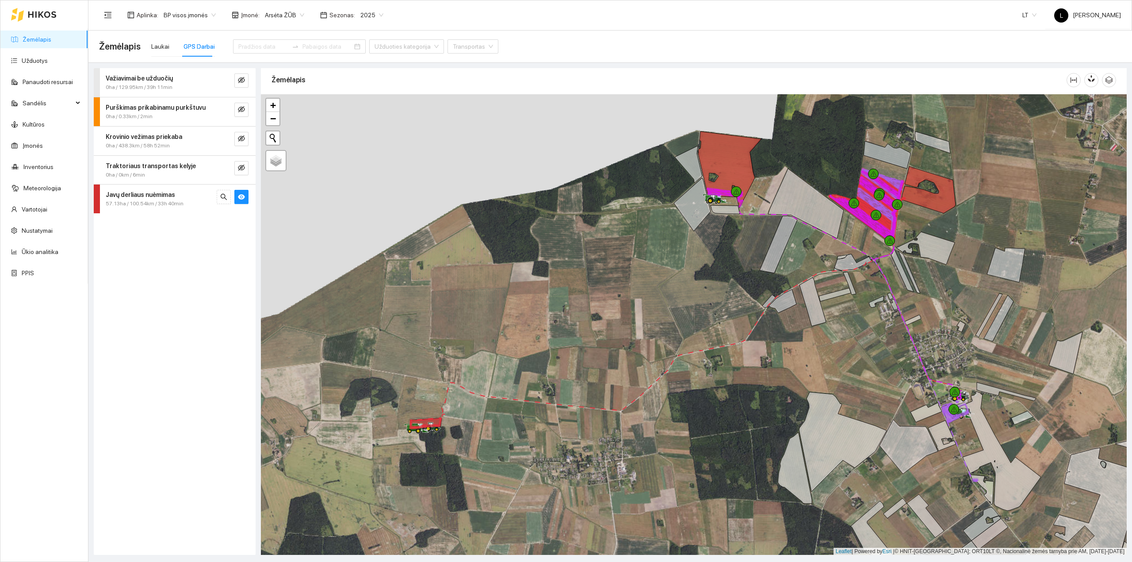
drag, startPoint x: 927, startPoint y: 462, endPoint x: 777, endPoint y: 444, distance: 151.0
click at [777, 444] on div at bounding box center [694, 324] width 866 height 461
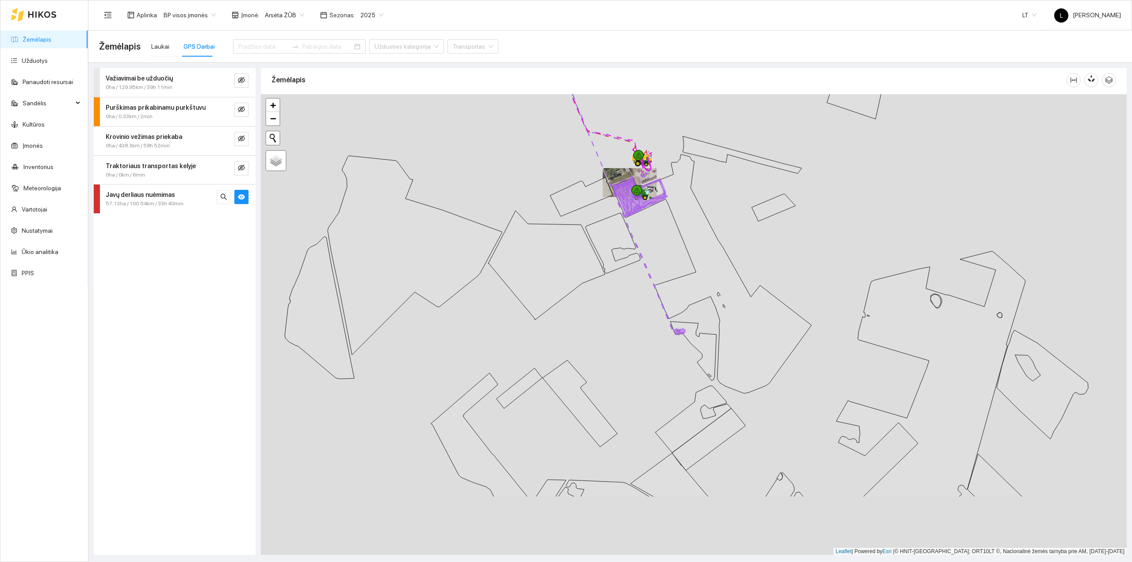
drag, startPoint x: 729, startPoint y: 347, endPoint x: 681, endPoint y: 255, distance: 103.5
click at [681, 255] on div at bounding box center [694, 324] width 866 height 461
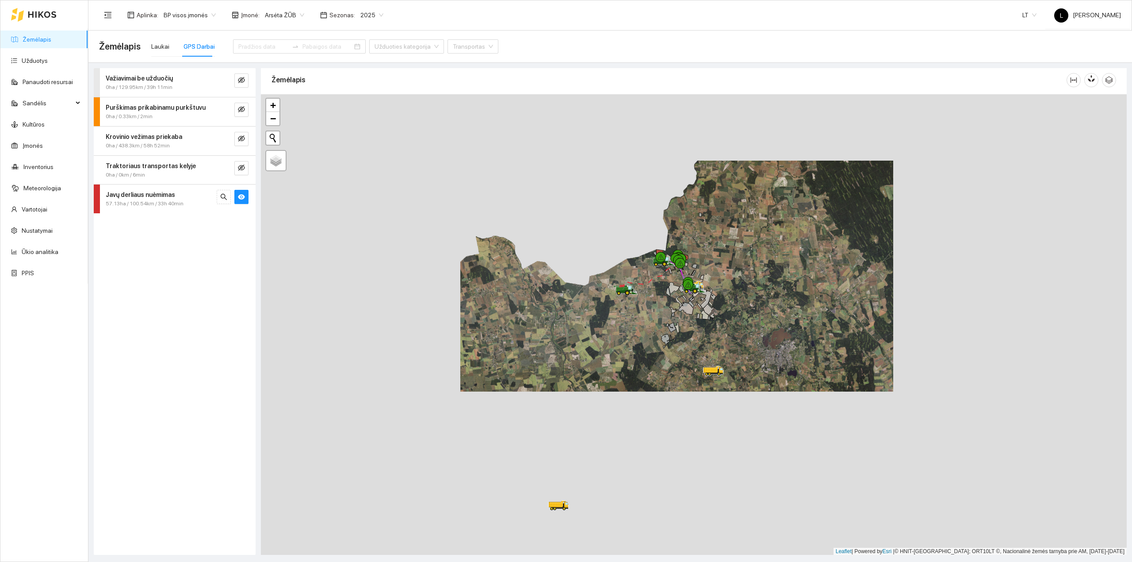
drag, startPoint x: 691, startPoint y: 390, endPoint x: 678, endPoint y: 337, distance: 54.9
click at [680, 340] on div at bounding box center [694, 324] width 866 height 461
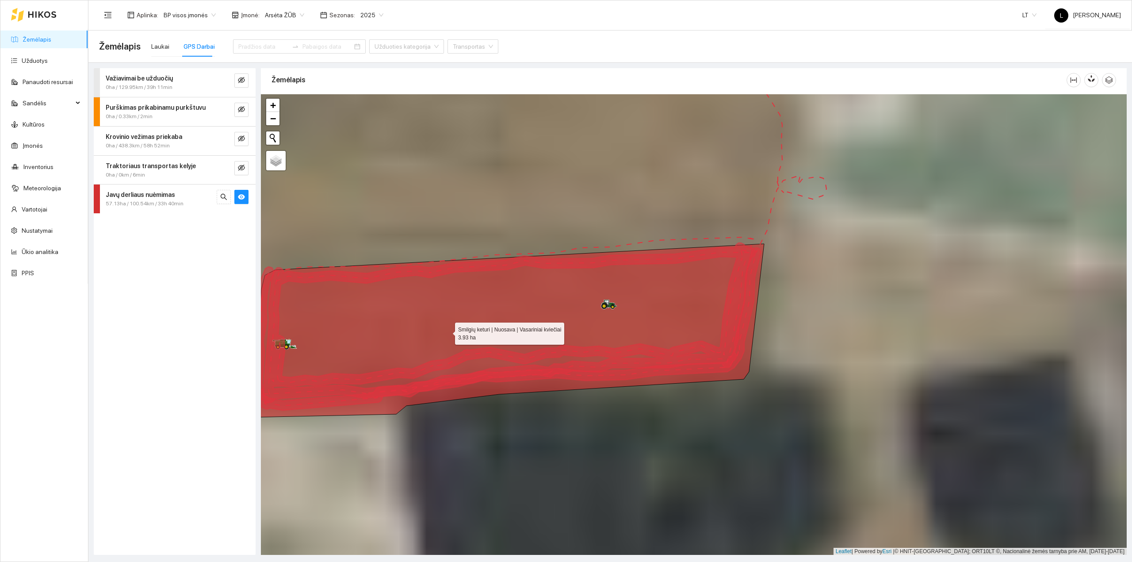
drag, startPoint x: 440, startPoint y: 333, endPoint x: 509, endPoint y: 317, distance: 70.8
click at [509, 316] on icon at bounding box center [508, 330] width 511 height 173
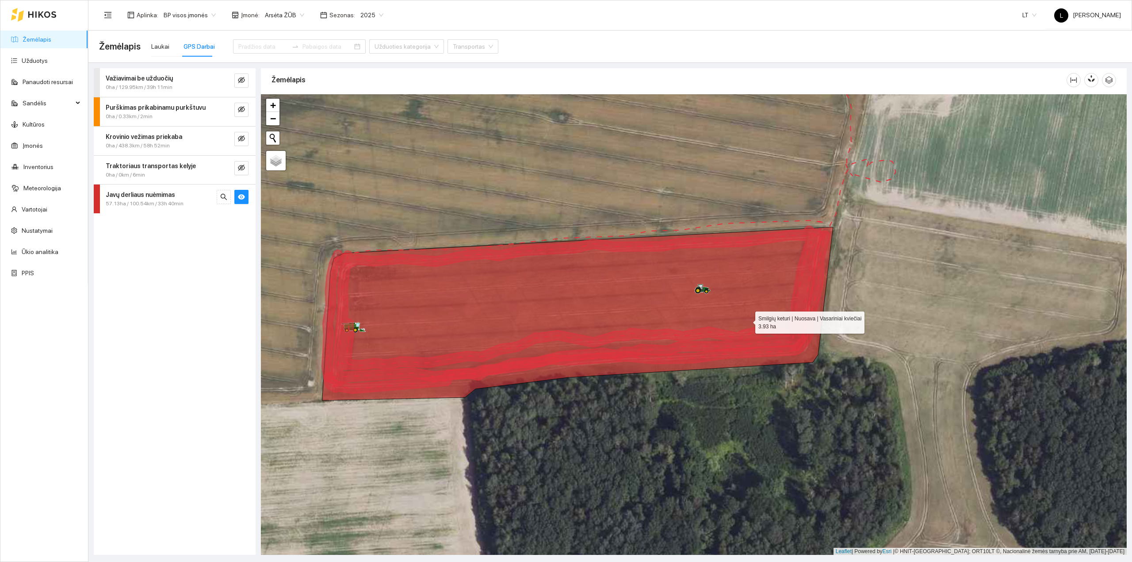
drag, startPoint x: 738, startPoint y: 318, endPoint x: 536, endPoint y: 275, distance: 206.3
click at [536, 275] on icon at bounding box center [577, 313] width 511 height 173
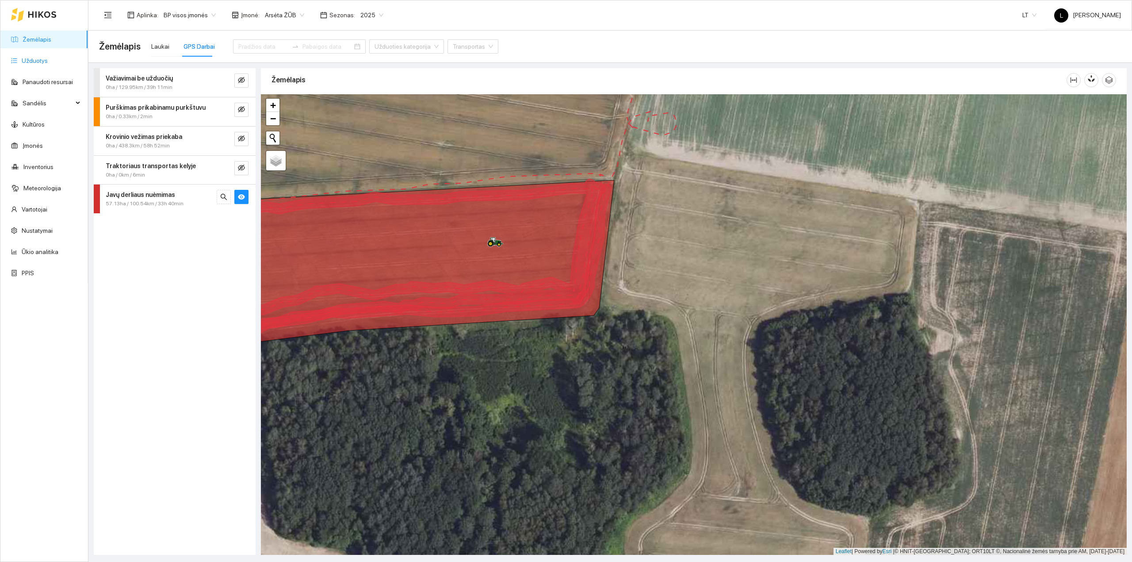
click at [46, 58] on link "Užduotys" at bounding box center [35, 60] width 26 height 7
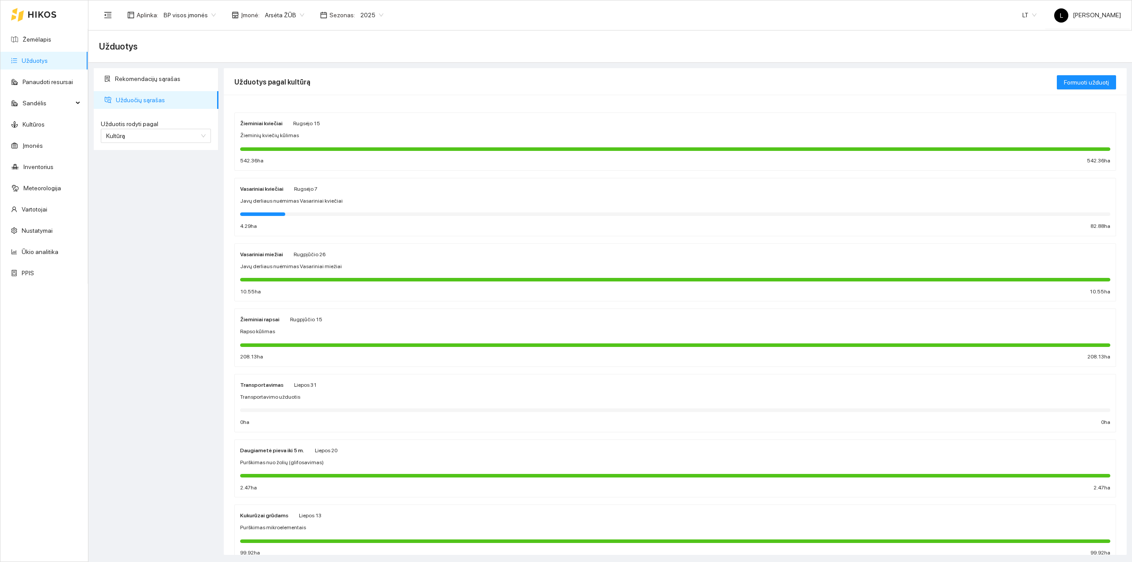
click at [326, 150] on div at bounding box center [675, 149] width 870 height 4
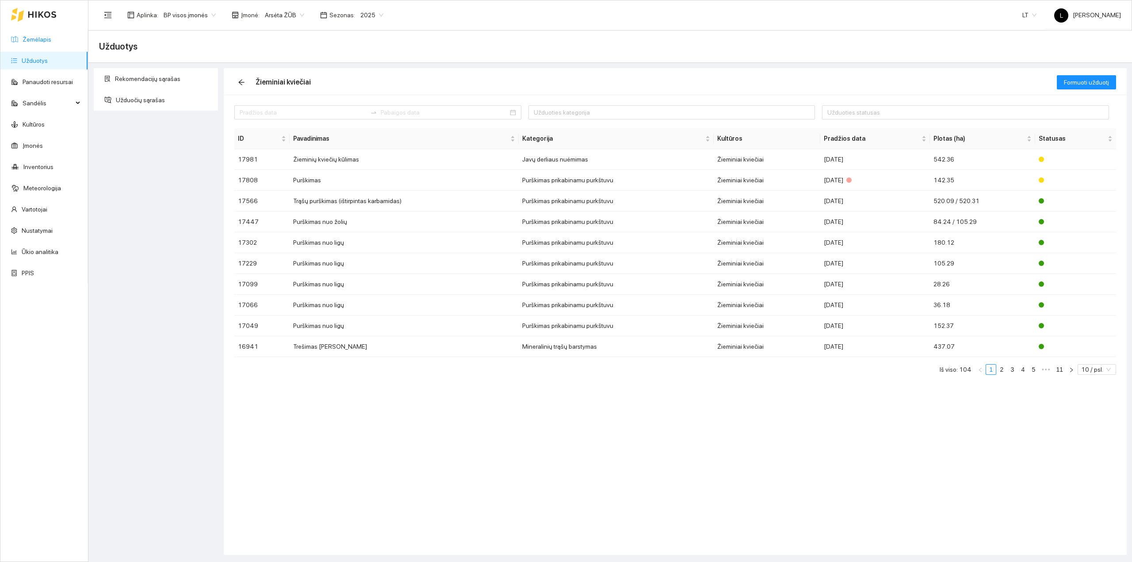
click at [23, 36] on link "Žemėlapis" at bounding box center [37, 39] width 29 height 7
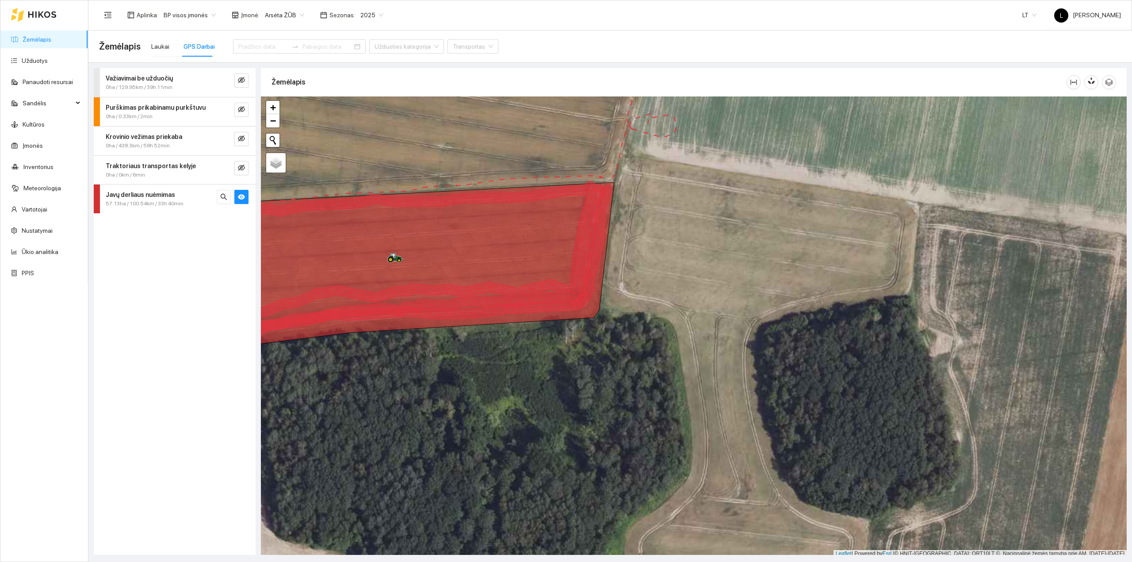
drag, startPoint x: 495, startPoint y: 239, endPoint x: 525, endPoint y: 345, distance: 109.9
click at [525, 344] on div at bounding box center [694, 326] width 866 height 461
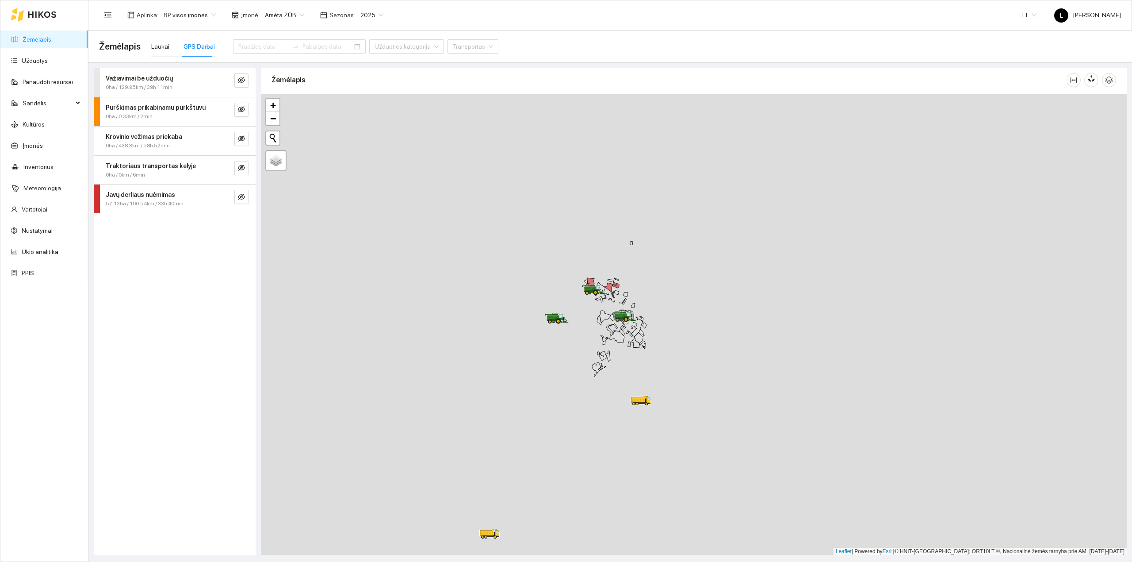
drag, startPoint x: 582, startPoint y: 302, endPoint x: 575, endPoint y: 344, distance: 42.2
click at [575, 347] on div at bounding box center [694, 324] width 866 height 461
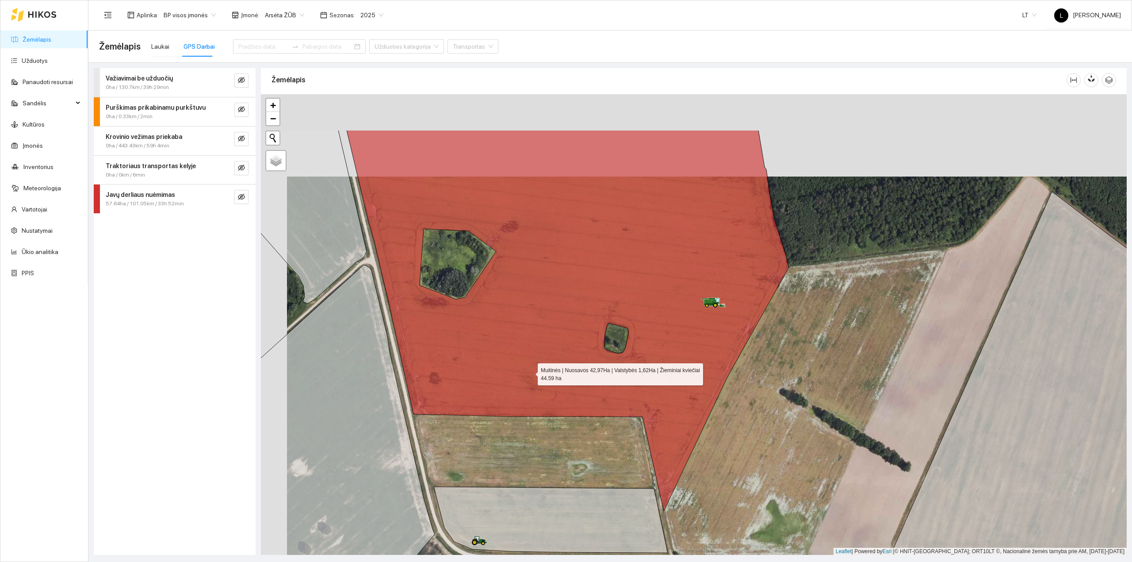
drag, startPoint x: 509, startPoint y: 314, endPoint x: 529, endPoint y: 374, distance: 63.6
click at [529, 372] on icon at bounding box center [568, 320] width 443 height 381
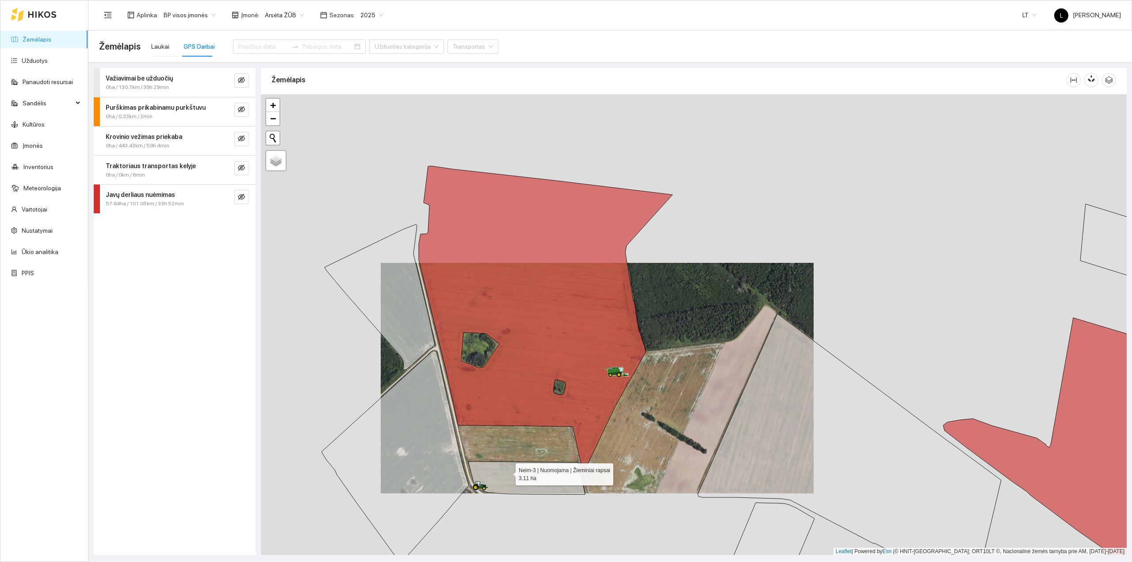
drag, startPoint x: 506, startPoint y: 514, endPoint x: 503, endPoint y: 401, distance: 113.2
click at [503, 461] on icon at bounding box center [526, 477] width 117 height 33
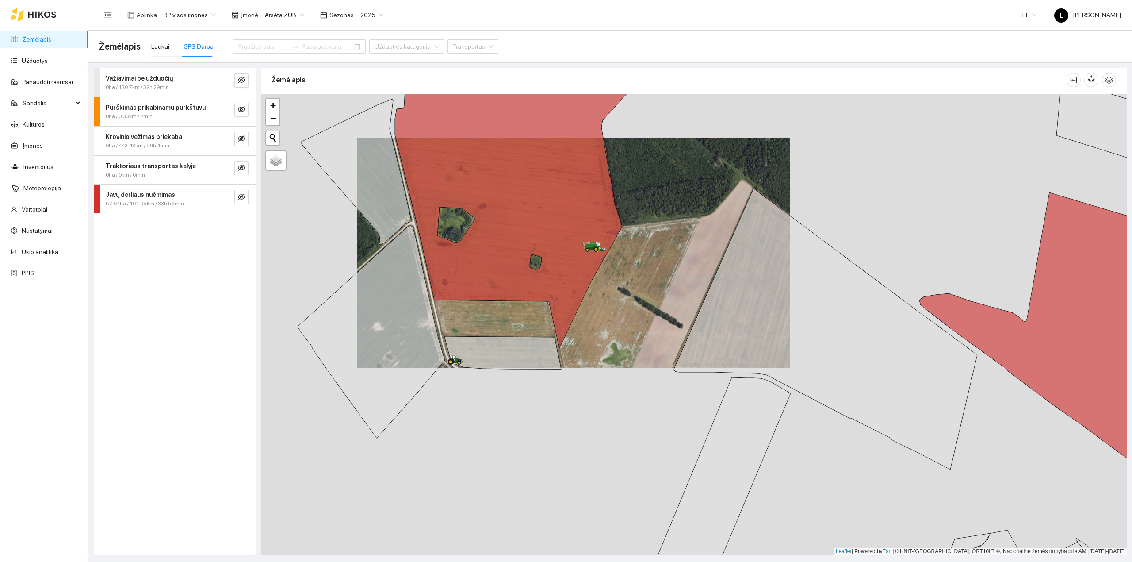
drag, startPoint x: 545, startPoint y: 439, endPoint x: 511, endPoint y: 379, distance: 68.1
click at [515, 370] on div at bounding box center [694, 324] width 866 height 461
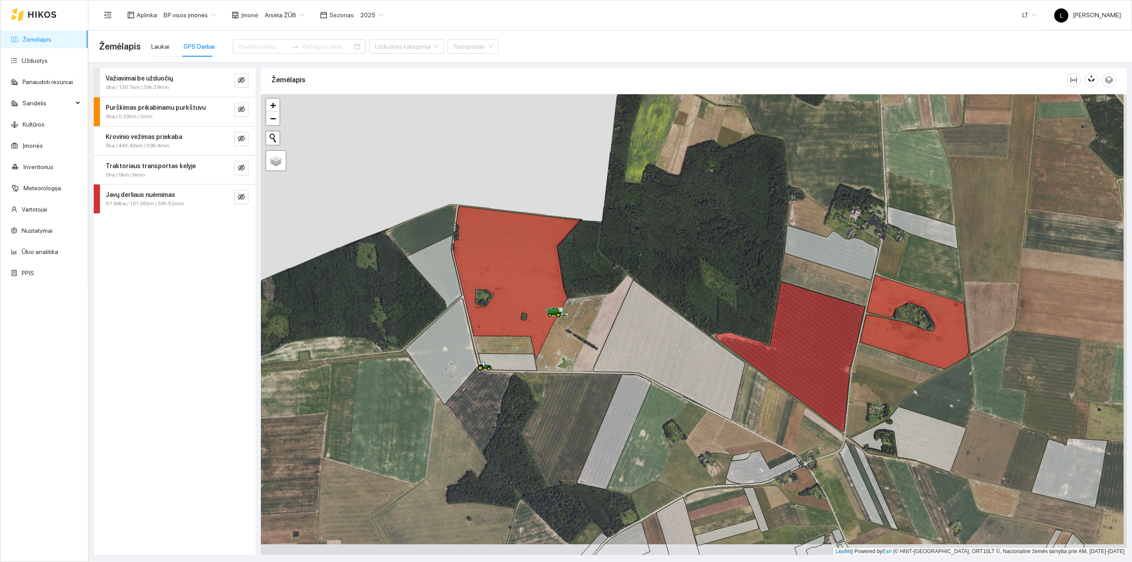
drag, startPoint x: 560, startPoint y: 418, endPoint x: 429, endPoint y: 81, distance: 361.5
click at [432, 84] on div "Žemėlapis" at bounding box center [694, 309] width 866 height 486
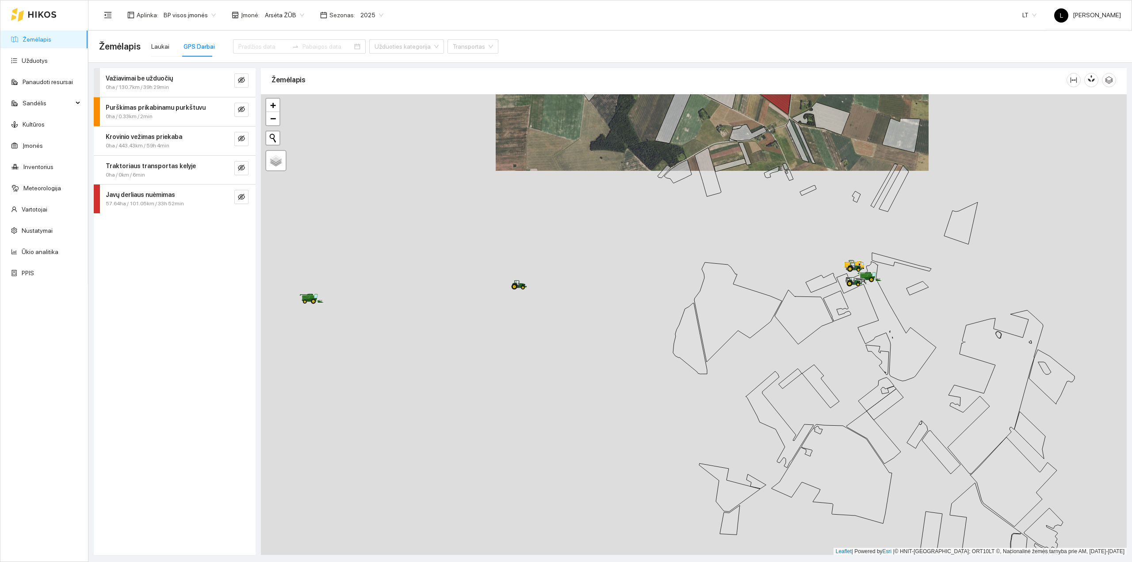
click at [540, 303] on div at bounding box center [694, 324] width 866 height 461
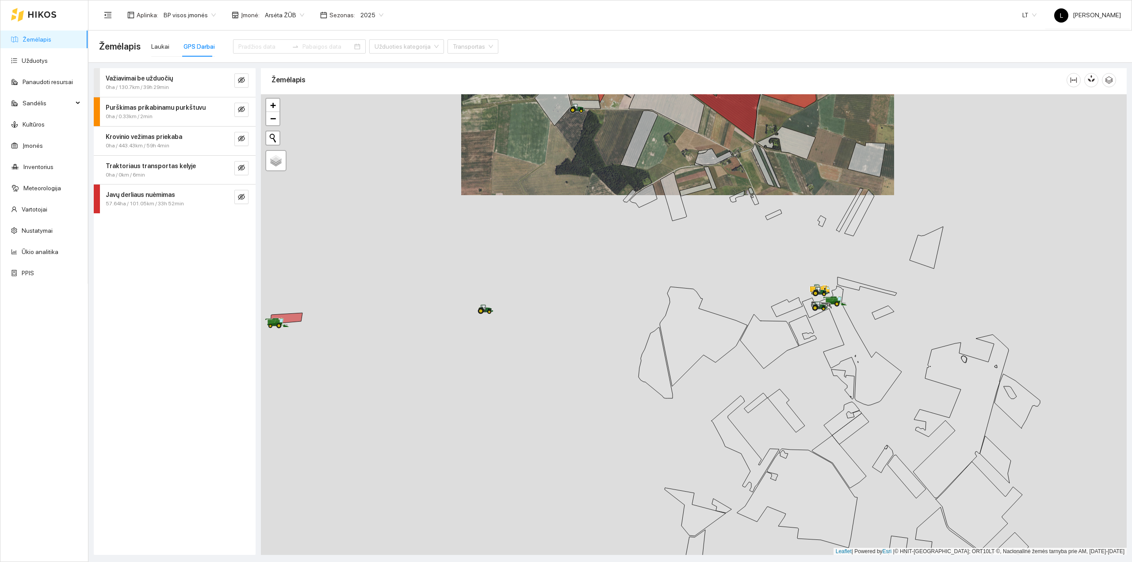
drag, startPoint x: 925, startPoint y: 323, endPoint x: 733, endPoint y: 356, distance: 194.8
click at [754, 356] on div at bounding box center [694, 324] width 866 height 461
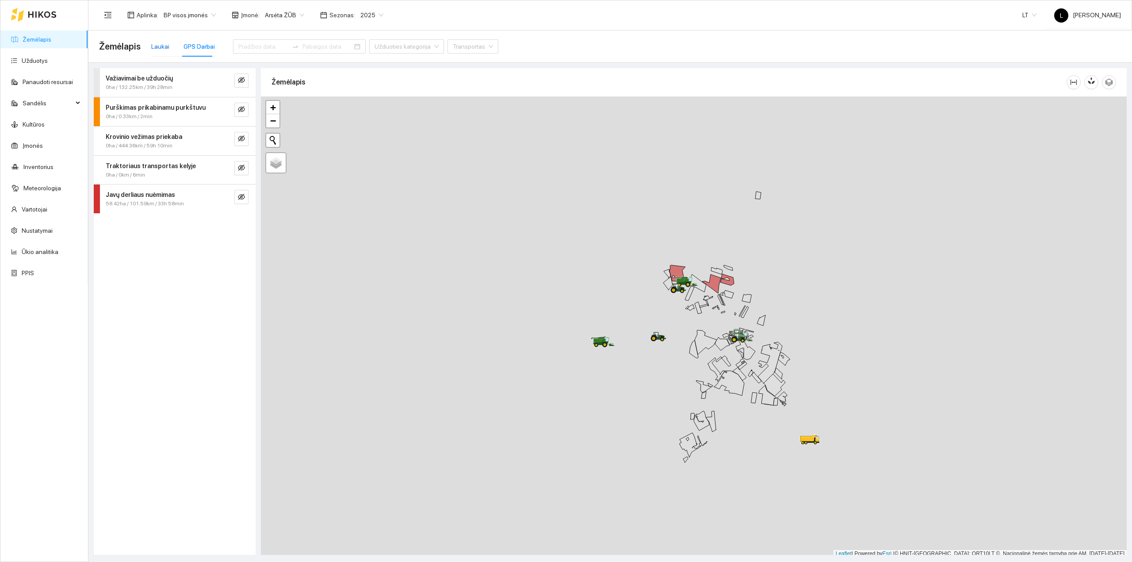
click at [157, 43] on div "Laukai" at bounding box center [160, 47] width 18 height 10
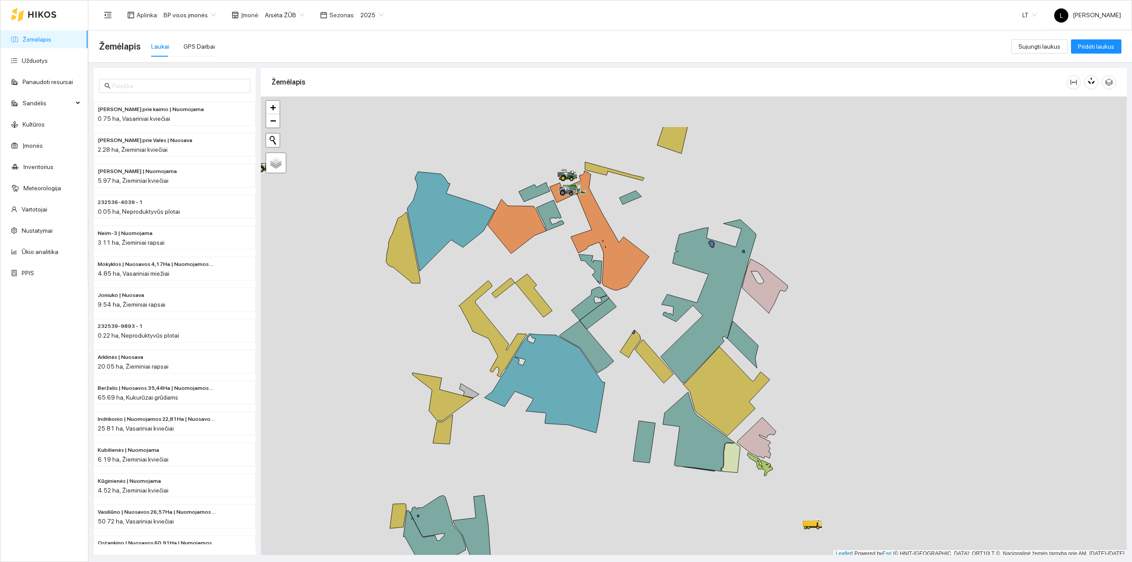
scroll to position [2, 0]
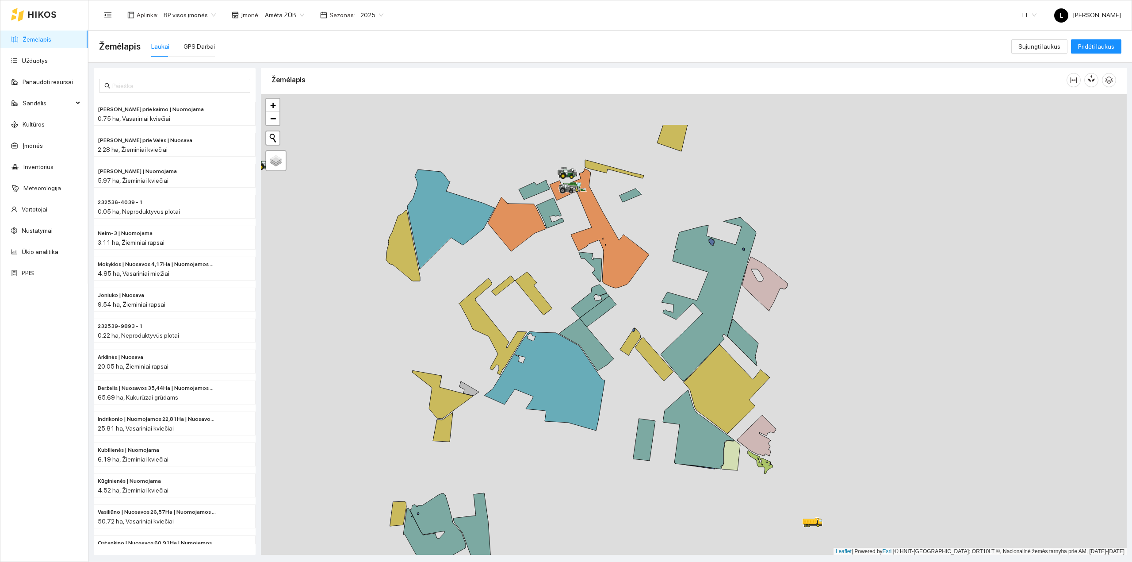
drag, startPoint x: 593, startPoint y: 380, endPoint x: 625, endPoint y: 485, distance: 109.8
click at [605, 430] on icon at bounding box center [545, 380] width 120 height 99
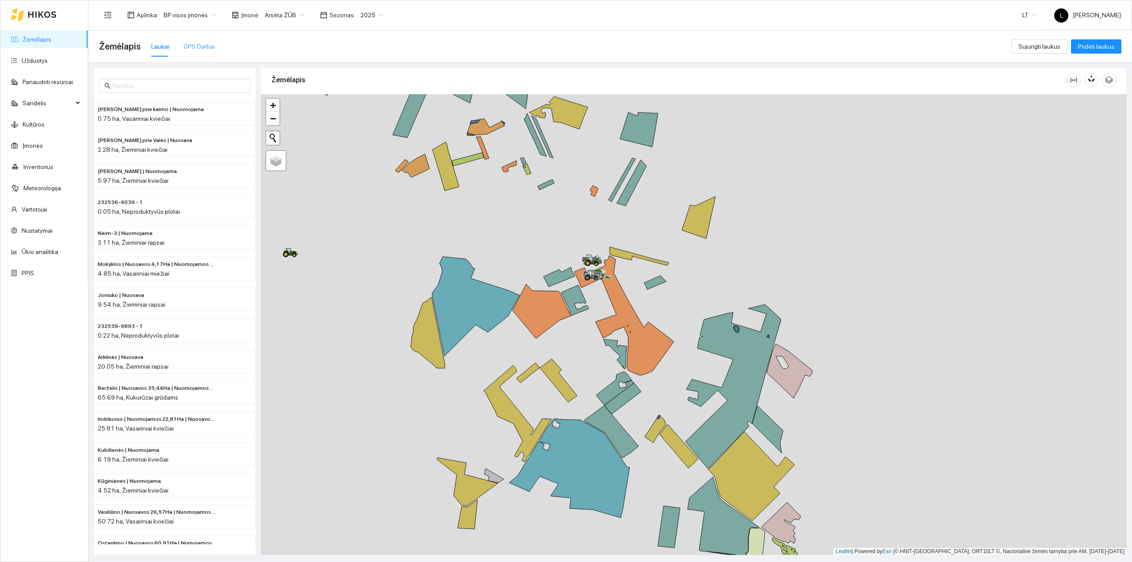
click at [198, 53] on div "GPS Darbai" at bounding box center [199, 46] width 31 height 20
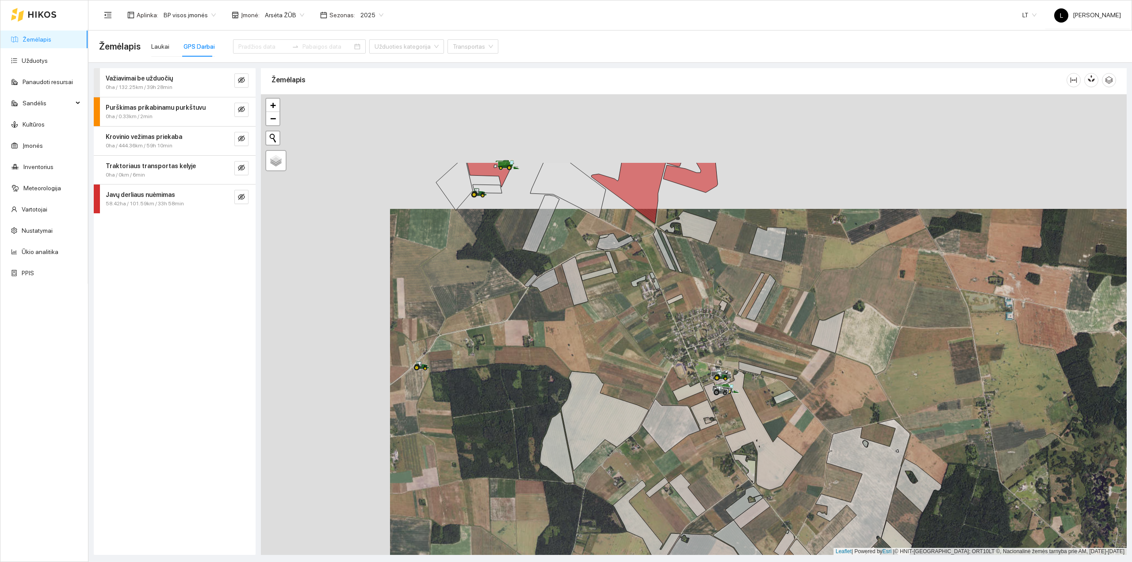
drag, startPoint x: 348, startPoint y: 261, endPoint x: 476, endPoint y: 384, distance: 177.0
click at [476, 384] on div at bounding box center [694, 324] width 866 height 461
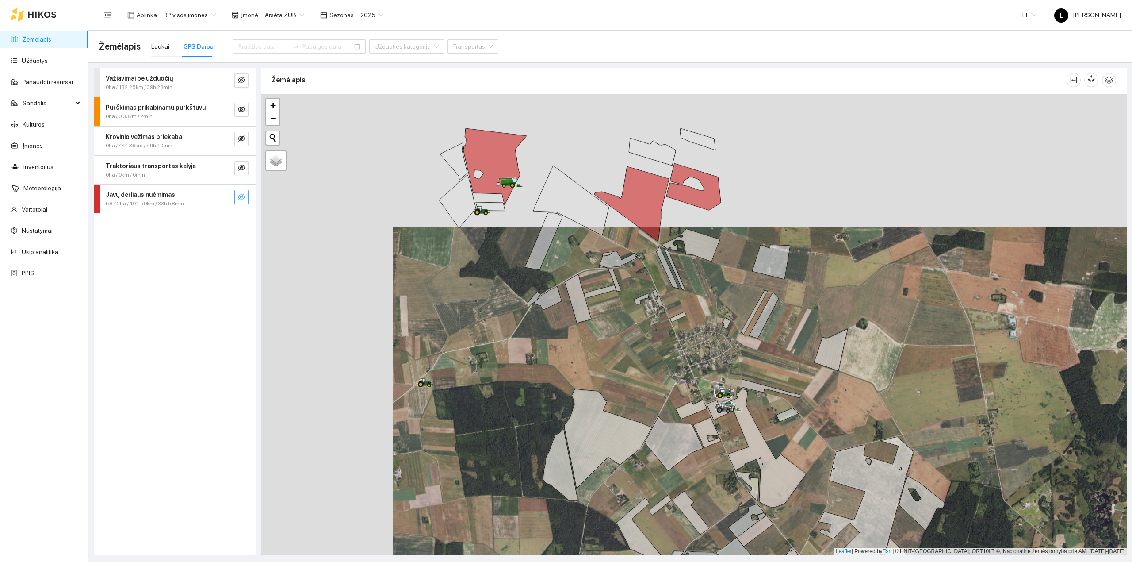
click at [246, 196] on button "button" at bounding box center [241, 197] width 14 height 14
click at [224, 199] on icon "search" at bounding box center [223, 196] width 7 height 7
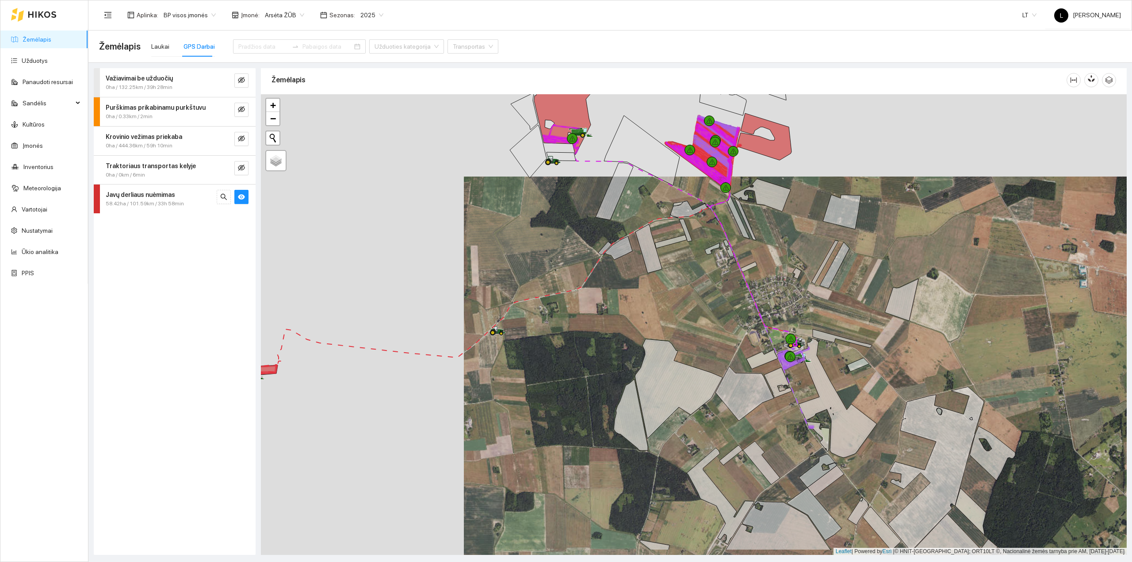
drag, startPoint x: 804, startPoint y: 428, endPoint x: 602, endPoint y: 368, distance: 210.7
click at [635, 368] on icon at bounding box center [679, 388] width 88 height 99
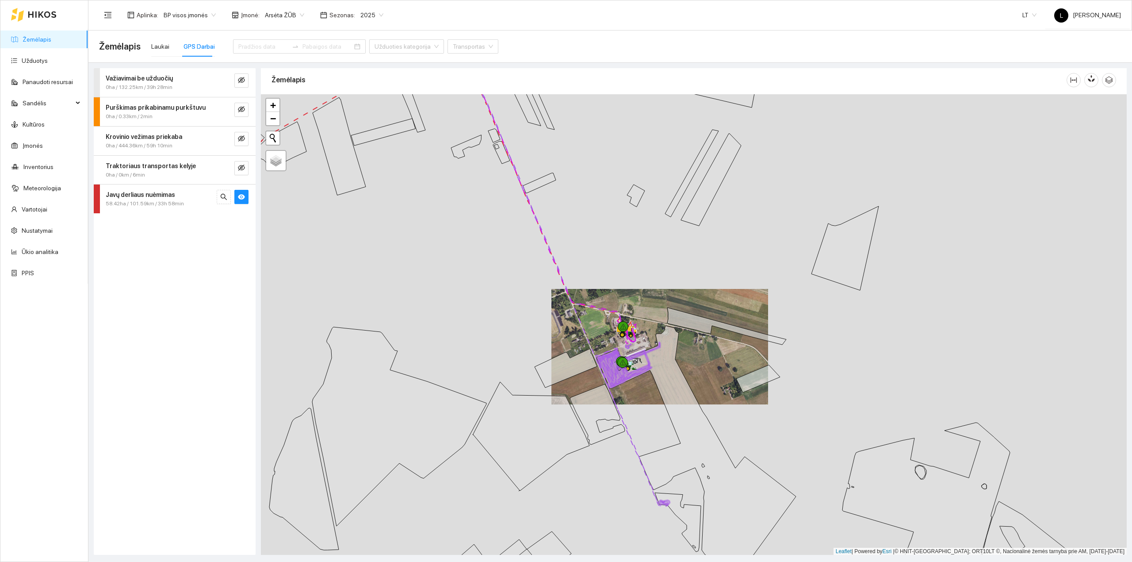
drag, startPoint x: 653, startPoint y: 394, endPoint x: 616, endPoint y: 276, distance: 124.1
click at [617, 275] on div at bounding box center [694, 324] width 866 height 461
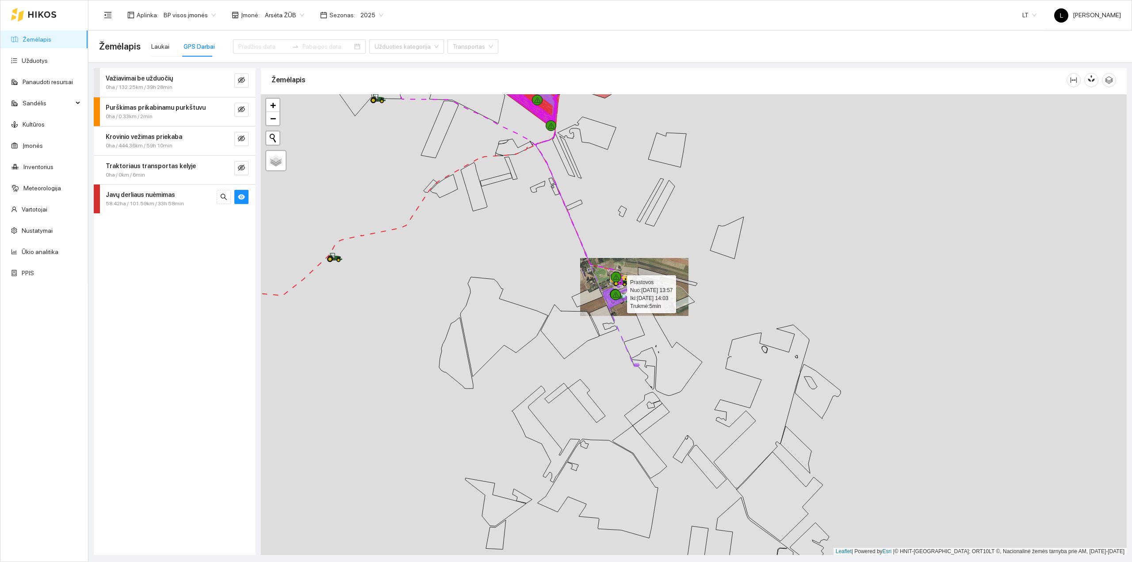
click at [629, 307] on icon at bounding box center [617, 297] width 26 height 19
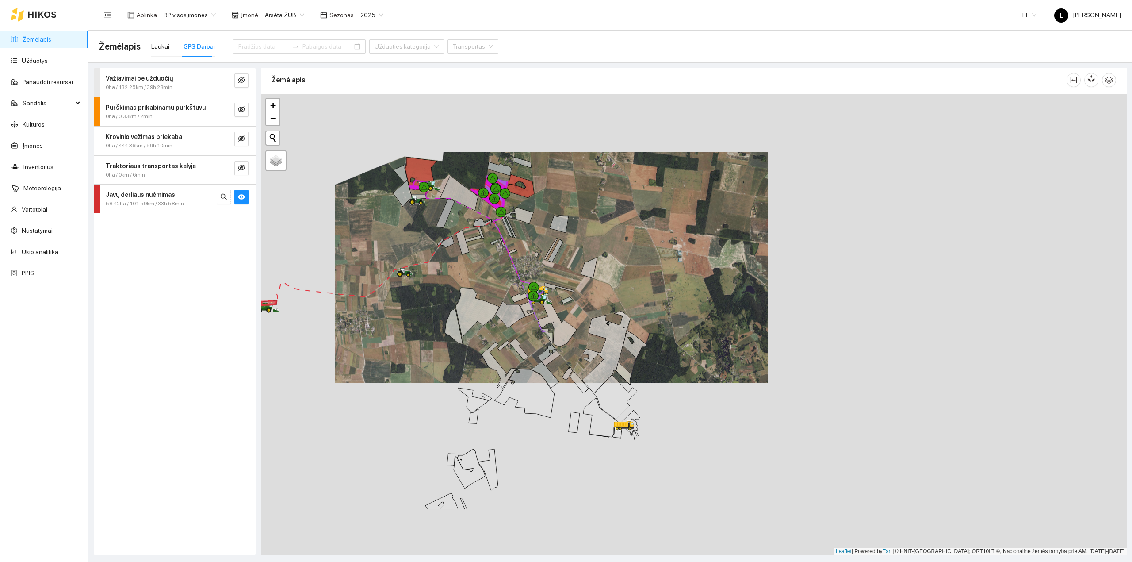
drag, startPoint x: 536, startPoint y: 446, endPoint x: 506, endPoint y: 355, distance: 96.4
click at [499, 352] on div at bounding box center [694, 324] width 866 height 461
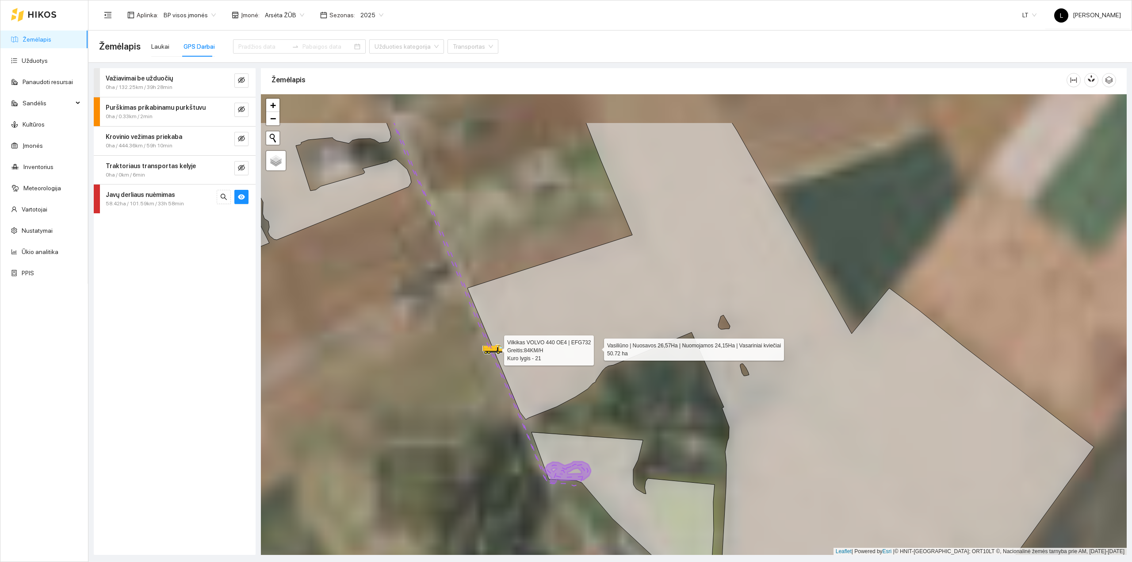
drag, startPoint x: 529, startPoint y: 268, endPoint x: 591, endPoint y: 348, distance: 101.9
click at [596, 349] on icon at bounding box center [780, 399] width 627 height 555
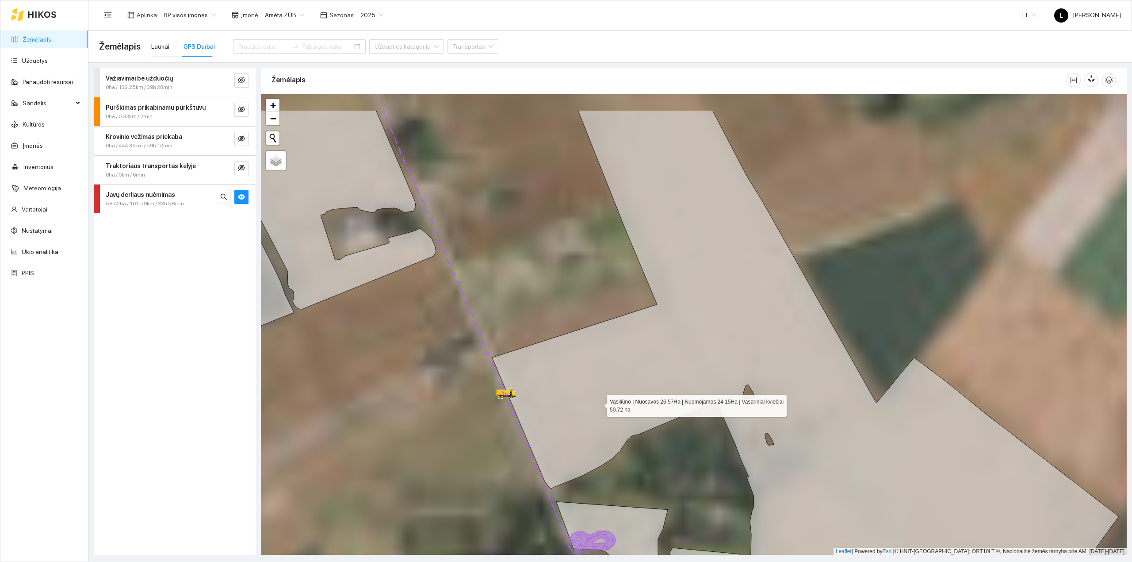
drag, startPoint x: 584, startPoint y: 366, endPoint x: 598, endPoint y: 402, distance: 39.1
click at [598, 402] on icon at bounding box center [805, 387] width 627 height 555
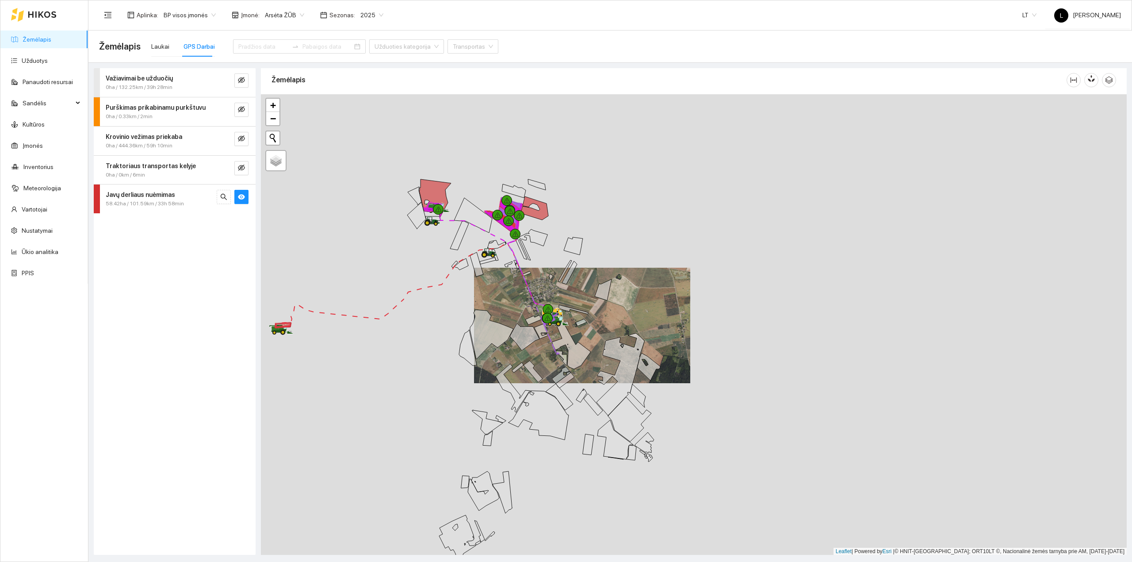
drag, startPoint x: 616, startPoint y: 336, endPoint x: 637, endPoint y: 334, distance: 20.9
click at [637, 334] on div at bounding box center [694, 324] width 866 height 461
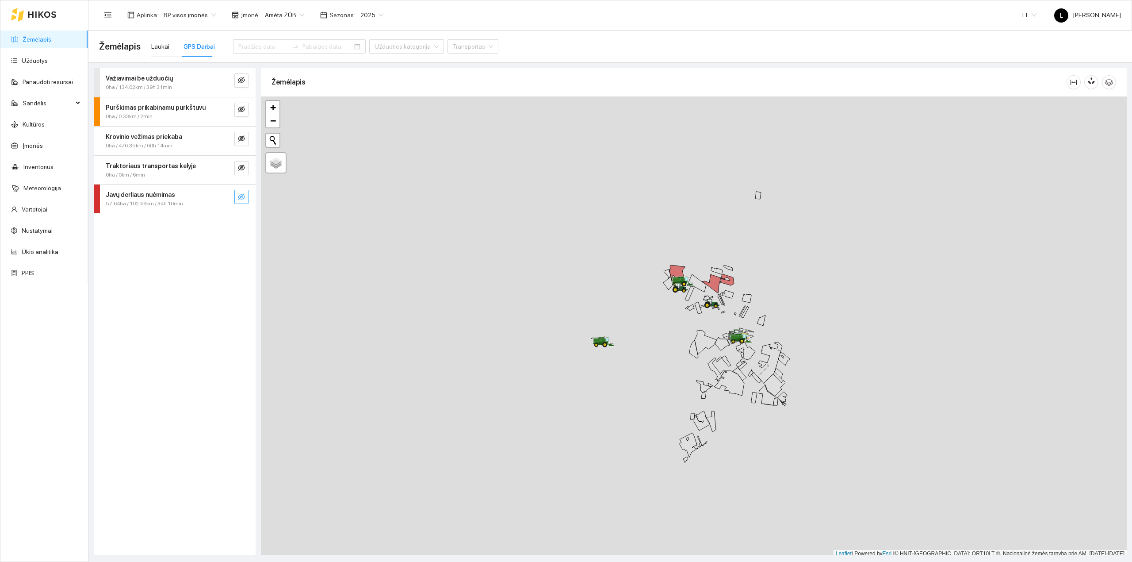
click at [238, 199] on icon "eye-invisible" at bounding box center [241, 196] width 7 height 7
click at [227, 195] on icon "search" at bounding box center [223, 196] width 7 height 7
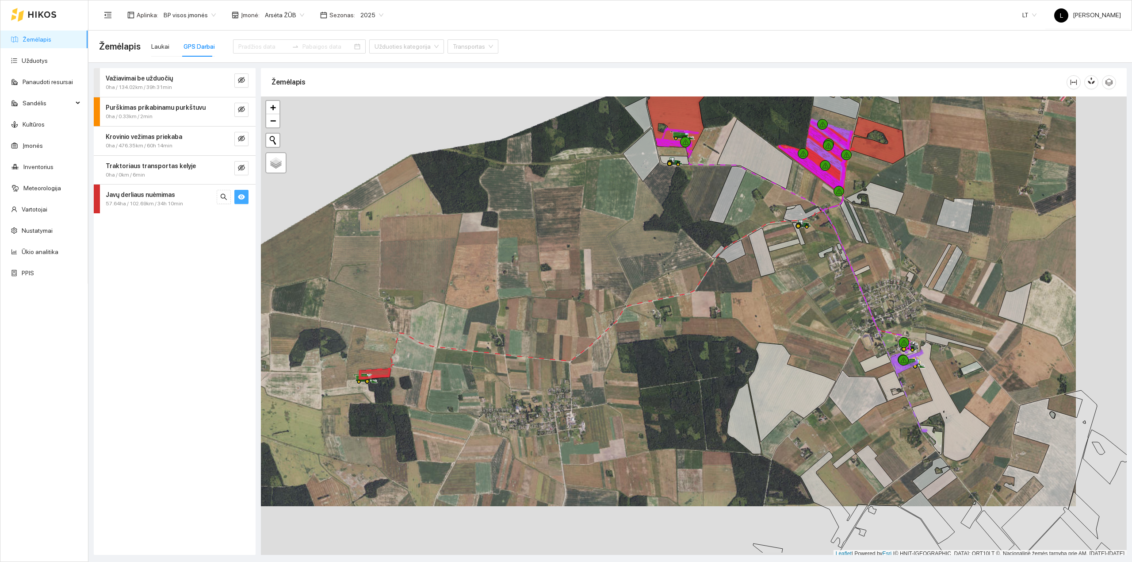
scroll to position [2, 0]
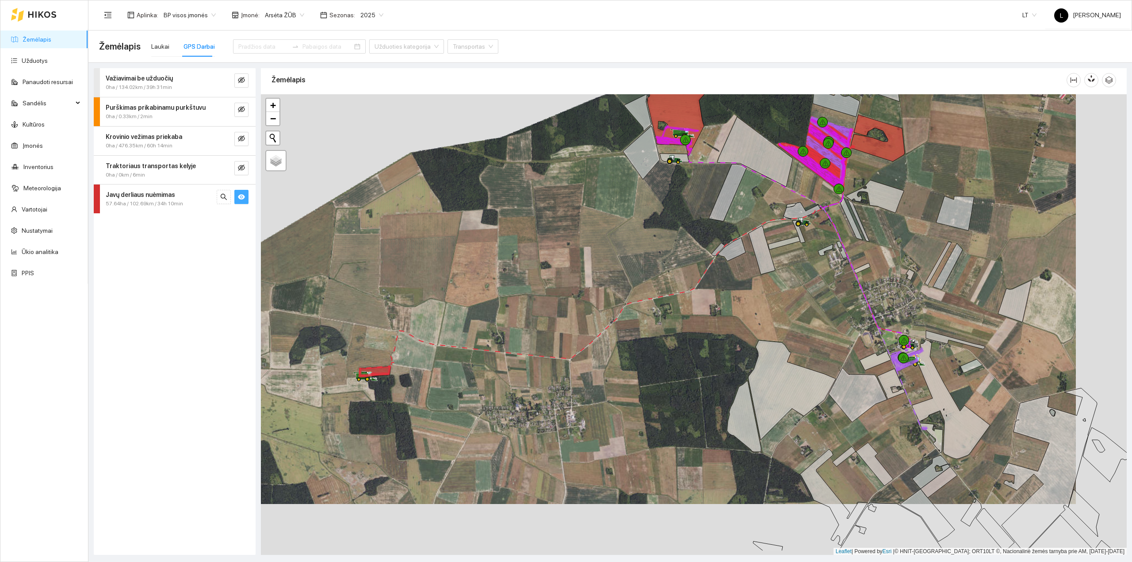
drag, startPoint x: 618, startPoint y: 301, endPoint x: 538, endPoint y: 223, distance: 111.3
click at [538, 223] on div at bounding box center [694, 324] width 866 height 461
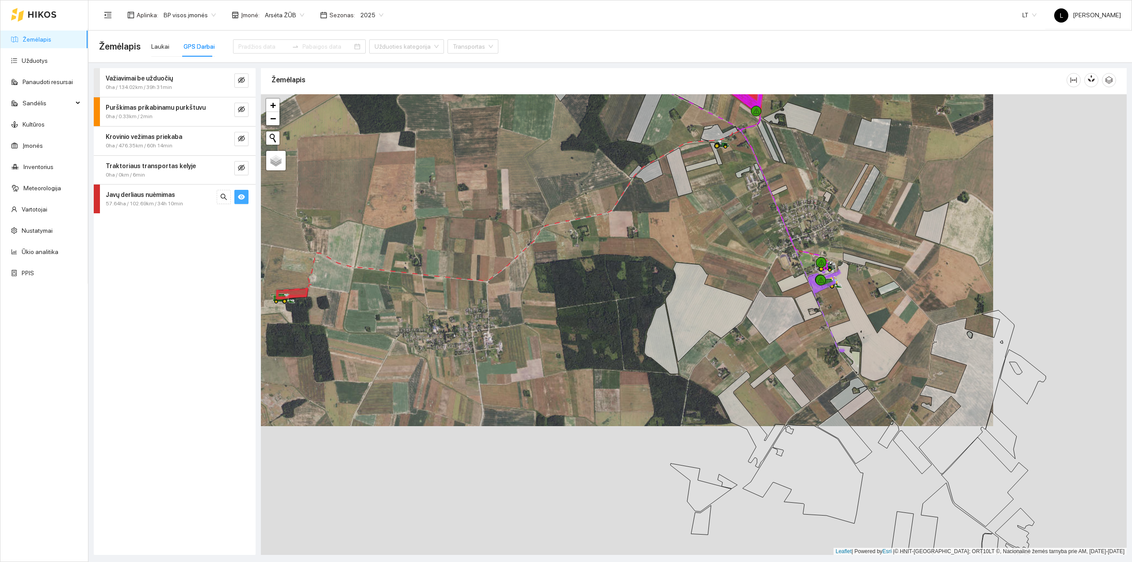
drag, startPoint x: 853, startPoint y: 280, endPoint x: 651, endPoint y: 293, distance: 202.0
click at [654, 293] on div at bounding box center [694, 324] width 866 height 461
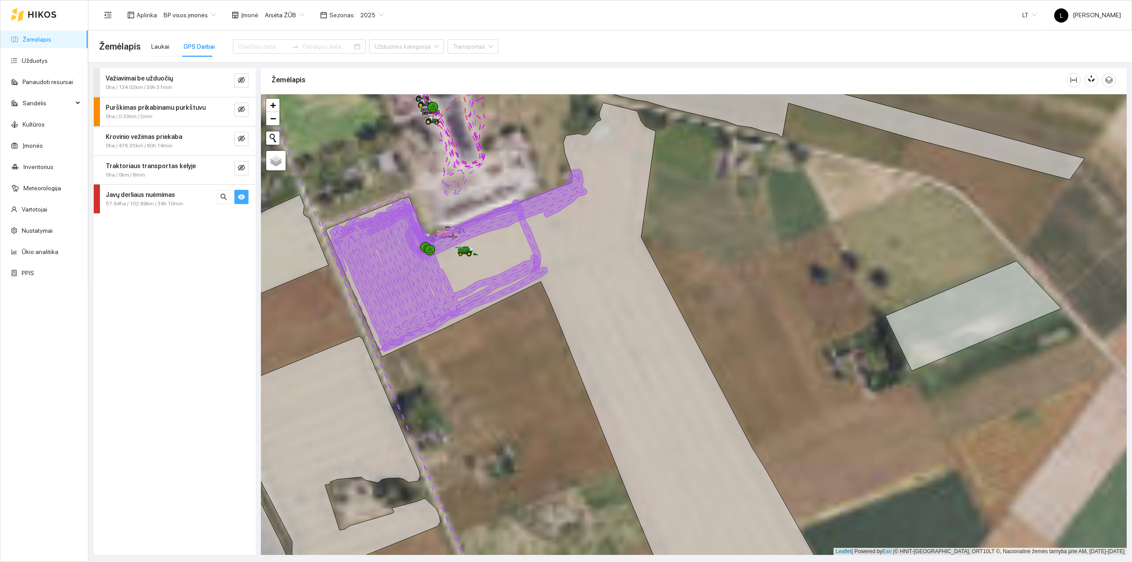
drag, startPoint x: 514, startPoint y: 250, endPoint x: 540, endPoint y: 257, distance: 26.6
click at [540, 257] on icon at bounding box center [438, 275] width 206 height 149
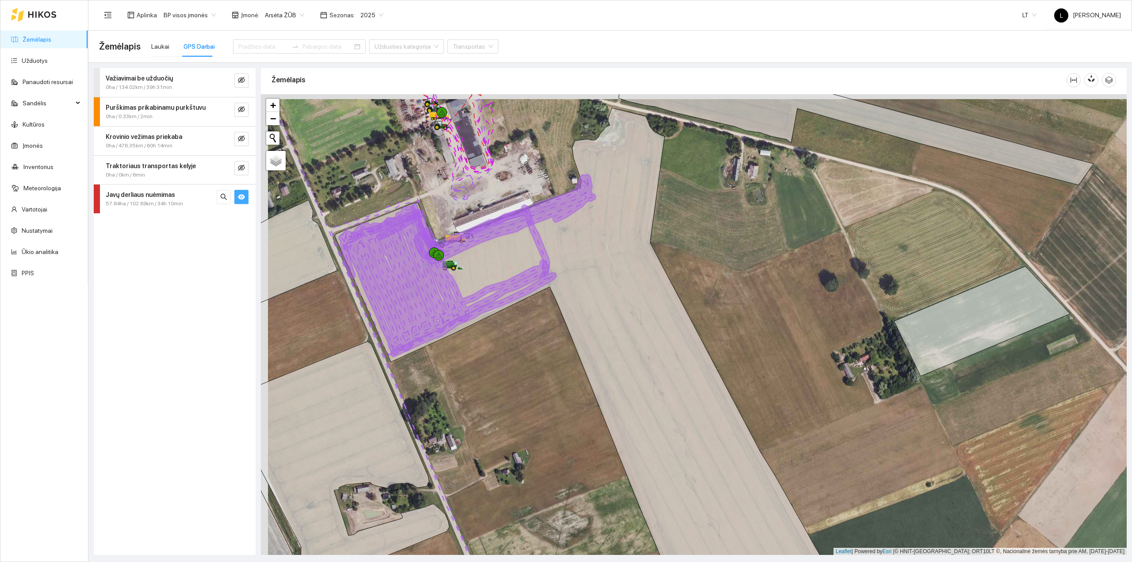
drag, startPoint x: 518, startPoint y: 331, endPoint x: 638, endPoint y: 402, distance: 139.0
click at [632, 402] on div at bounding box center [694, 324] width 866 height 461
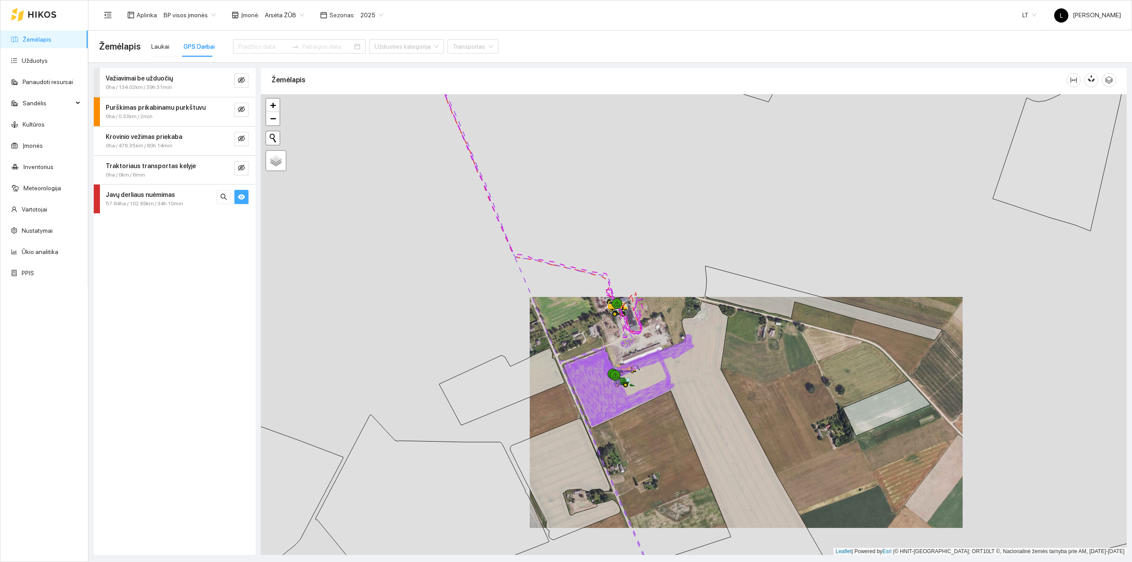
drag, startPoint x: 561, startPoint y: 378, endPoint x: 570, endPoint y: 406, distance: 29.5
click at [570, 402] on div at bounding box center [694, 324] width 866 height 461
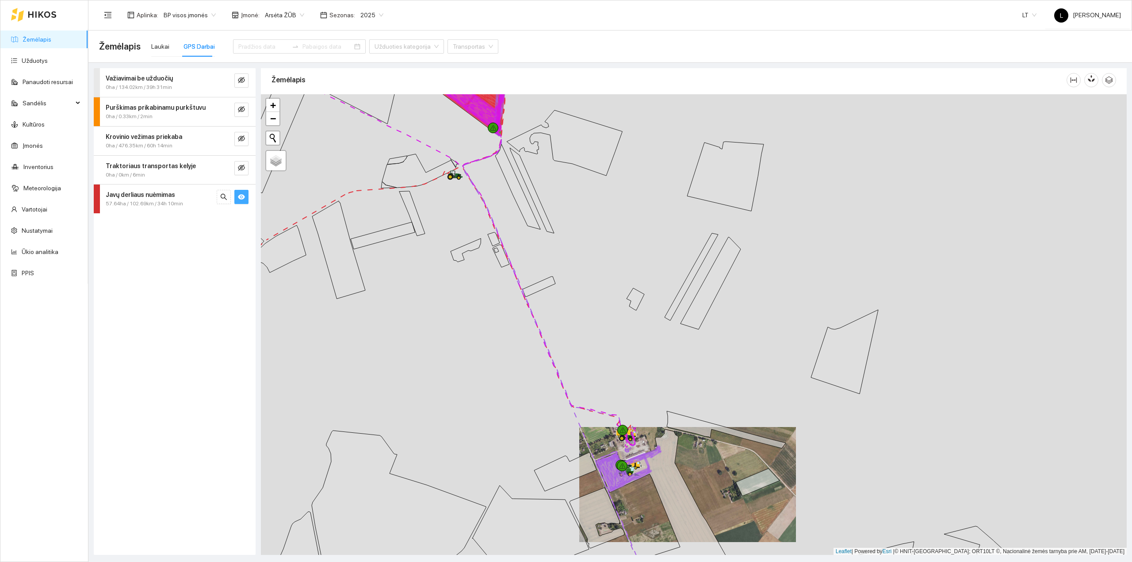
drag, startPoint x: 442, startPoint y: 236, endPoint x: 534, endPoint y: 469, distance: 250.1
click at [533, 467] on div at bounding box center [694, 324] width 866 height 461
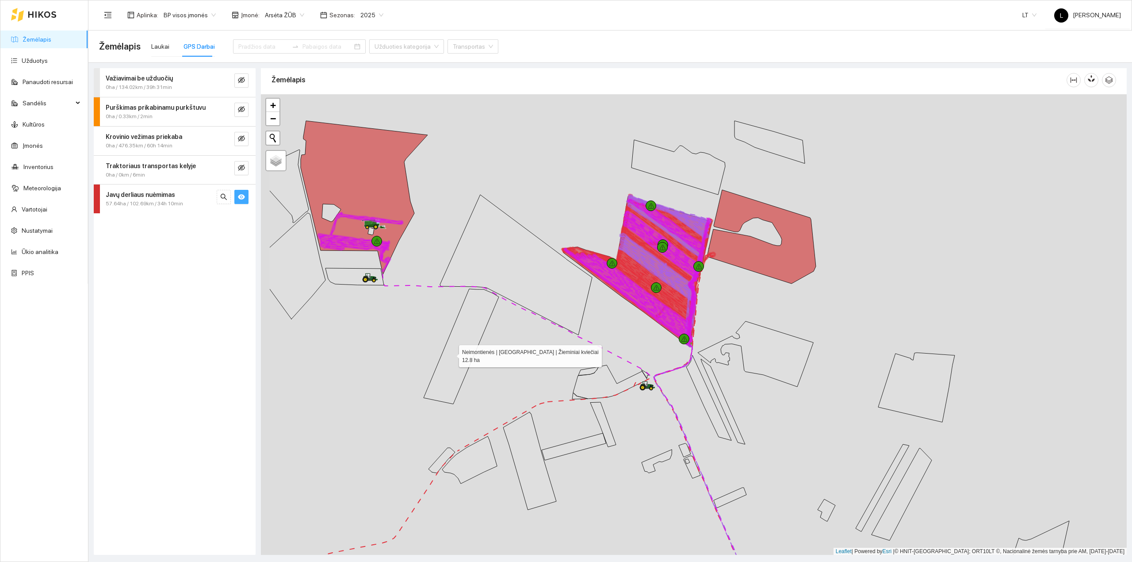
drag, startPoint x: 355, startPoint y: 380, endPoint x: 450, endPoint y: 354, distance: 99.0
click at [450, 354] on icon at bounding box center [461, 346] width 75 height 115
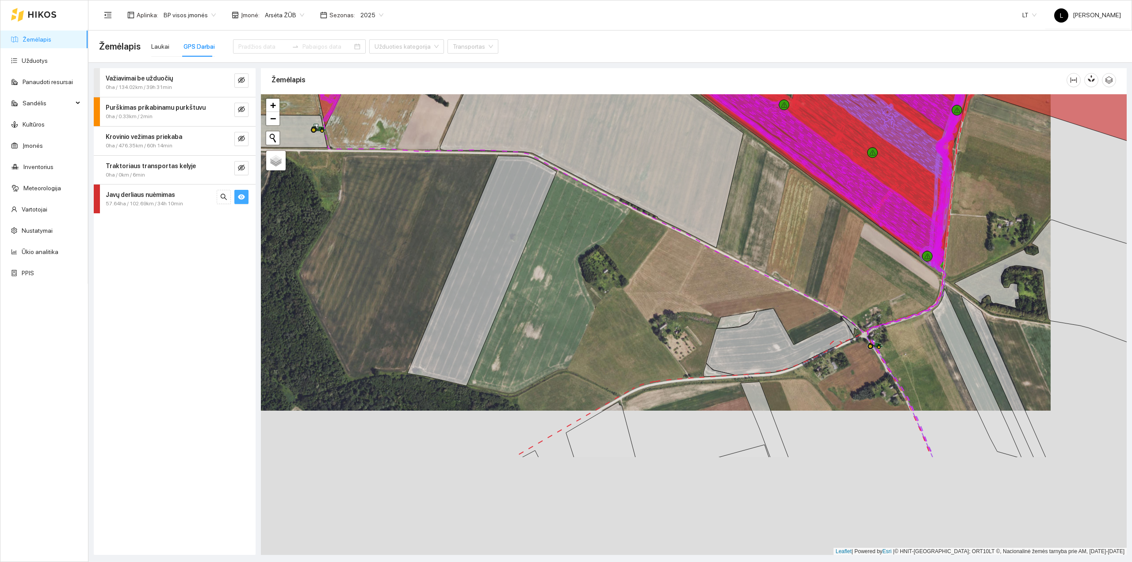
drag, startPoint x: 375, startPoint y: 232, endPoint x: 375, endPoint y: 241, distance: 8.8
click at [369, 216] on div at bounding box center [694, 324] width 866 height 461
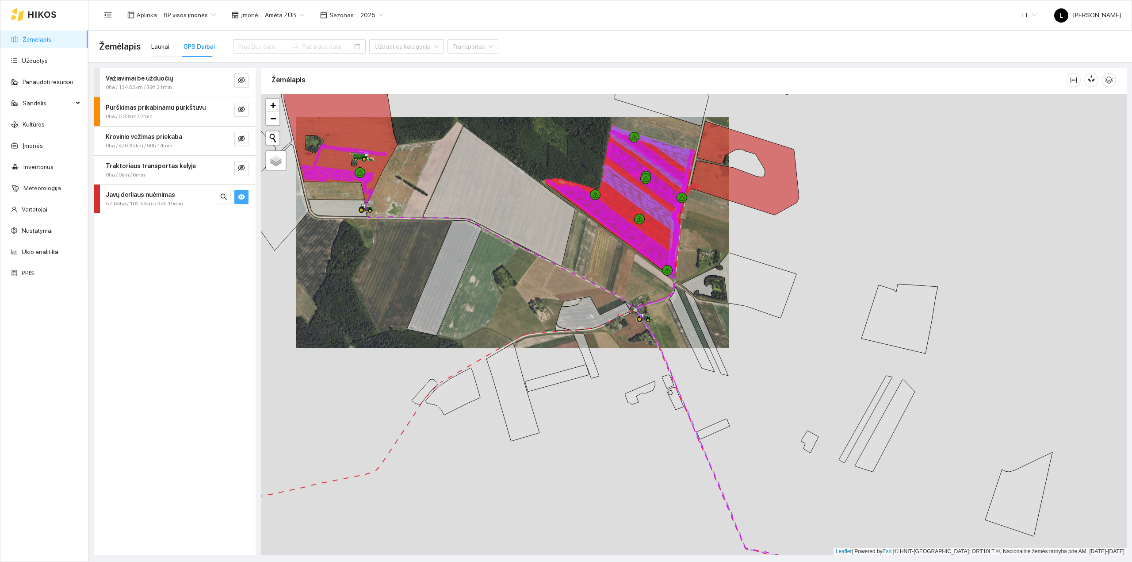
click at [556, 310] on div at bounding box center [694, 324] width 866 height 461
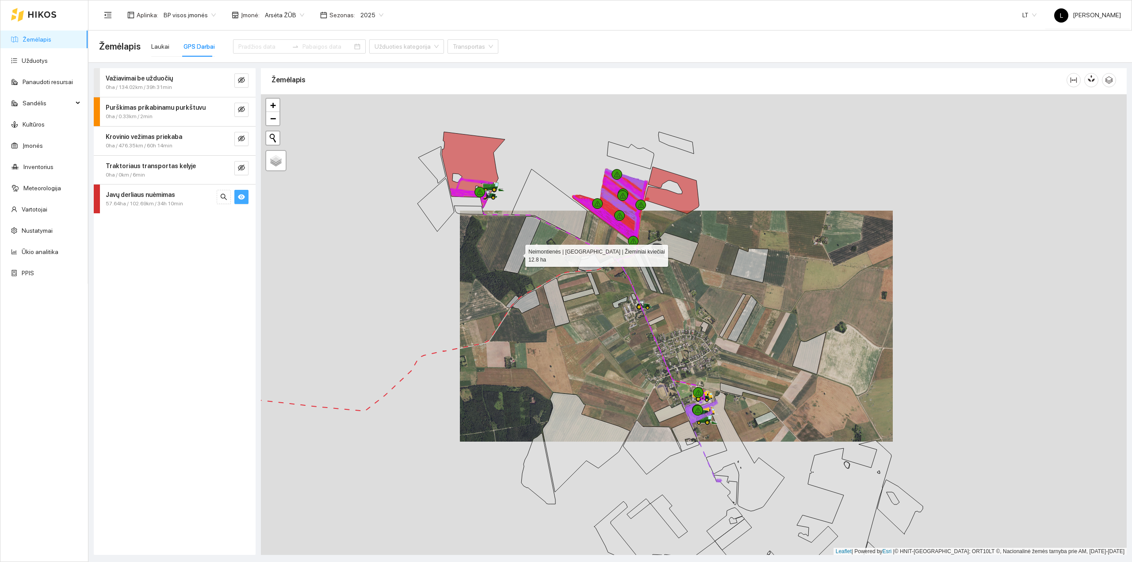
click at [541, 273] on icon at bounding box center [522, 244] width 38 height 57
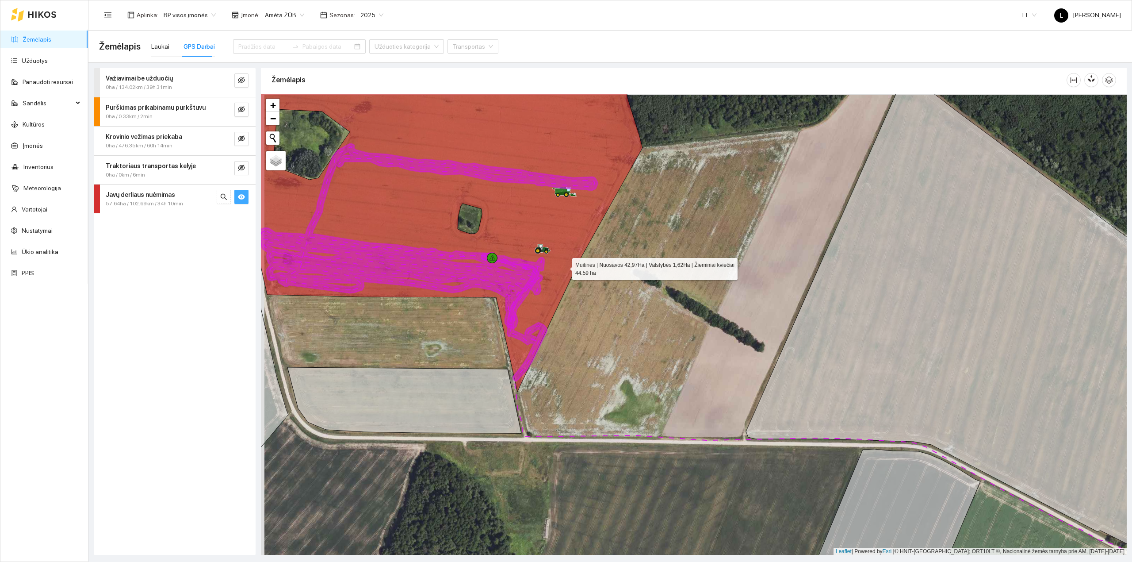
drag, startPoint x: 561, startPoint y: 266, endPoint x: 588, endPoint y: 272, distance: 27.5
click at [588, 272] on icon at bounding box center [427, 220] width 434 height 343
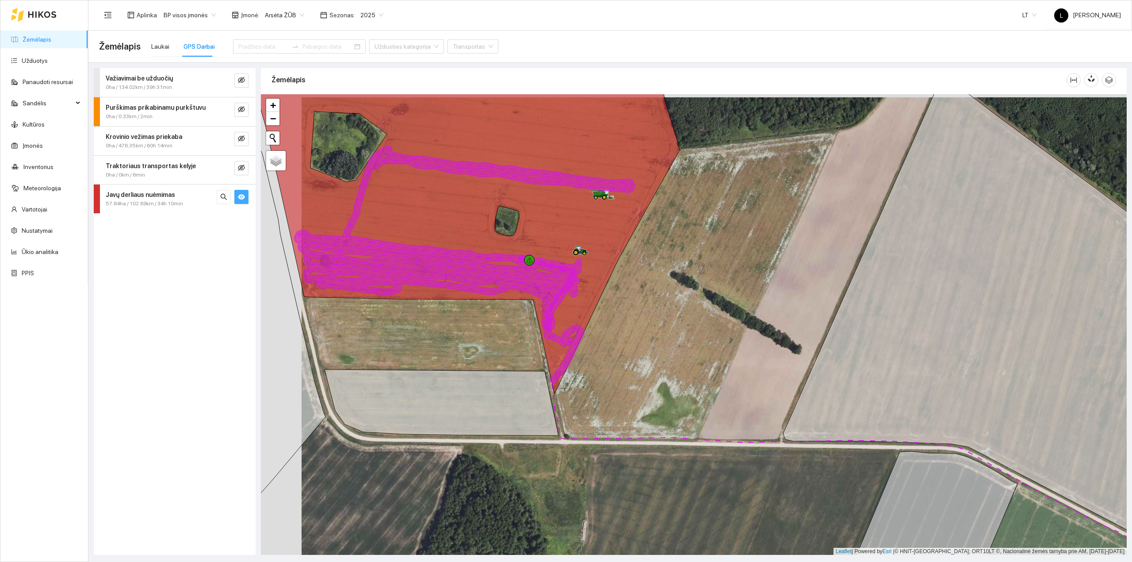
drag, startPoint x: 543, startPoint y: 294, endPoint x: 585, endPoint y: 286, distance: 43.3
click at [585, 286] on icon at bounding box center [465, 238] width 341 height 184
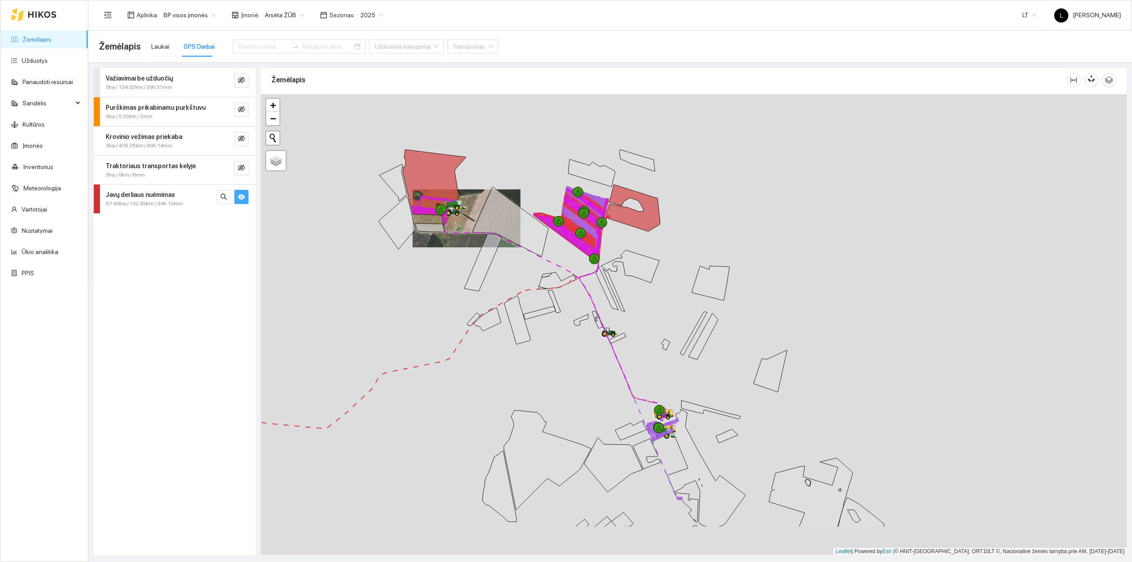
drag, startPoint x: 484, startPoint y: 358, endPoint x: 467, endPoint y: 289, distance: 71.0
click at [467, 289] on div at bounding box center [694, 324] width 866 height 461
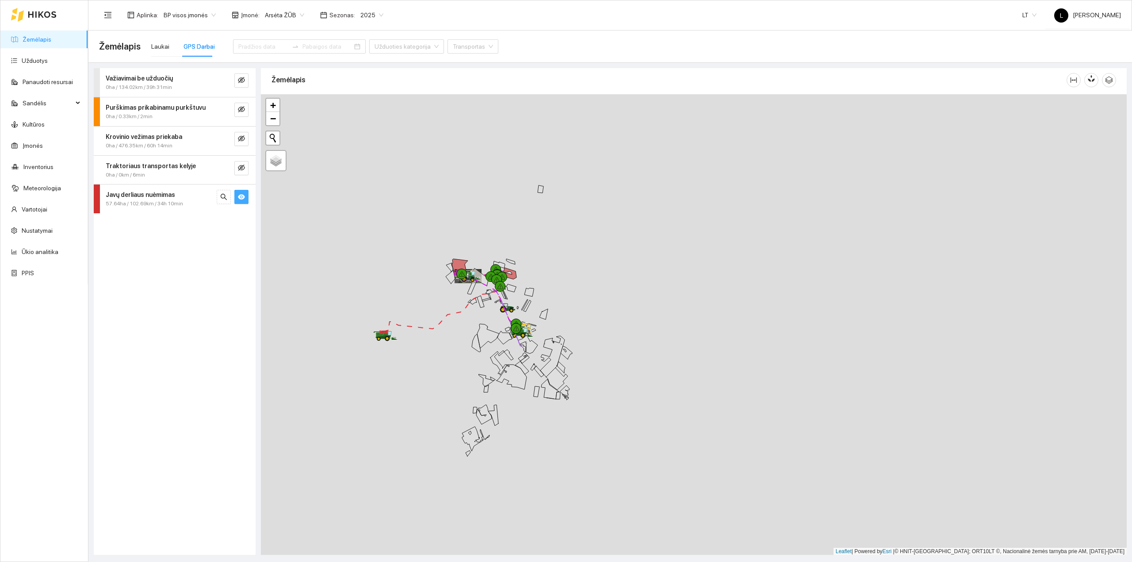
drag, startPoint x: 494, startPoint y: 403, endPoint x: 550, endPoint y: 290, distance: 126.4
click at [550, 290] on div at bounding box center [694, 324] width 866 height 461
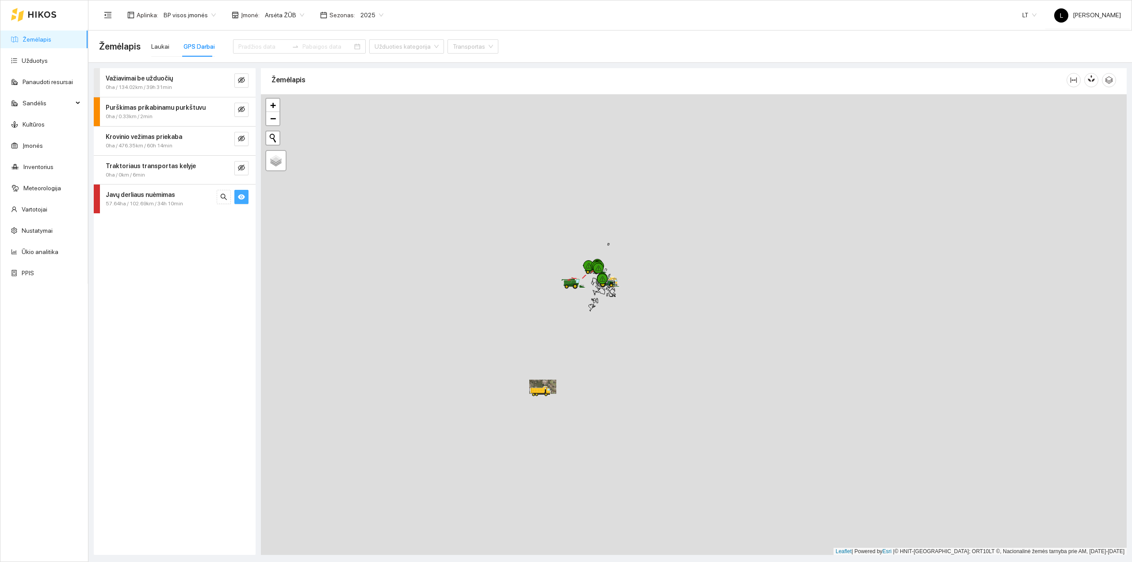
drag, startPoint x: 607, startPoint y: 331, endPoint x: 550, endPoint y: 394, distance: 85.5
click at [546, 418] on div at bounding box center [694, 324] width 866 height 461
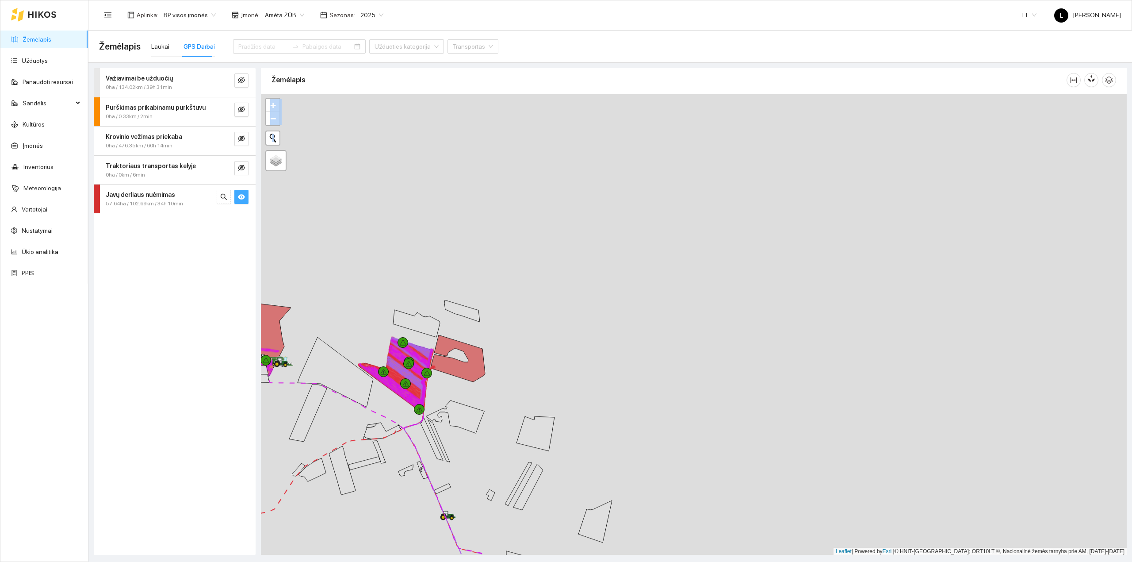
drag, startPoint x: 522, startPoint y: 402, endPoint x: 626, endPoint y: 260, distance: 175.9
click at [626, 260] on div at bounding box center [694, 324] width 866 height 461
drag, startPoint x: 704, startPoint y: 193, endPoint x: 723, endPoint y: 176, distance: 24.7
click at [723, 176] on div at bounding box center [694, 324] width 866 height 461
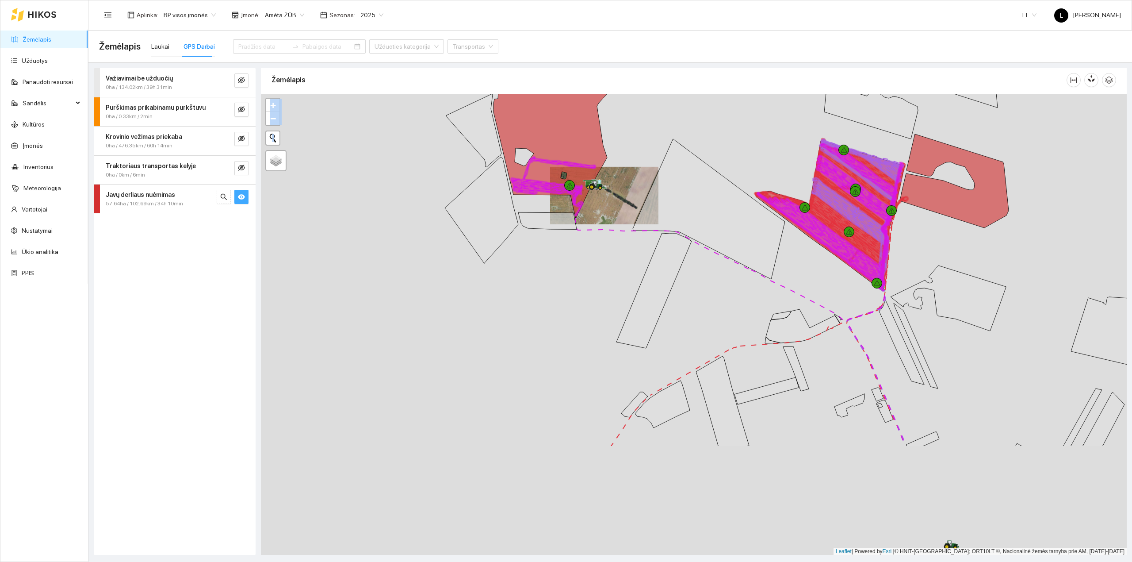
drag, startPoint x: 620, startPoint y: 299, endPoint x: 621, endPoint y: 218, distance: 81.4
click at [620, 220] on div at bounding box center [694, 324] width 866 height 461
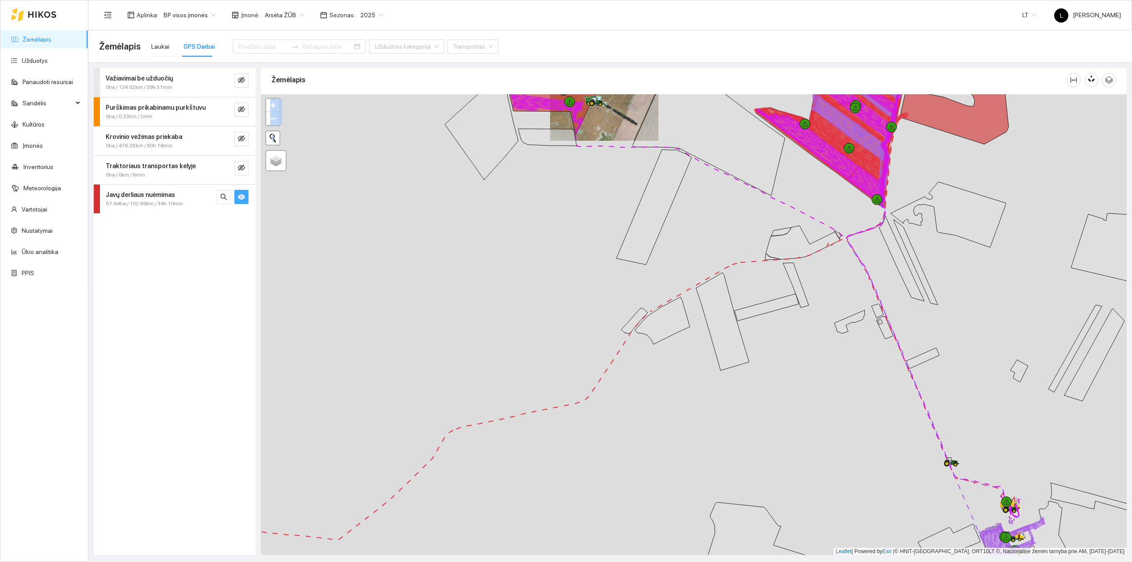
drag, startPoint x: 954, startPoint y: 453, endPoint x: 697, endPoint y: 249, distance: 327.6
click at [697, 249] on div at bounding box center [694, 324] width 866 height 461
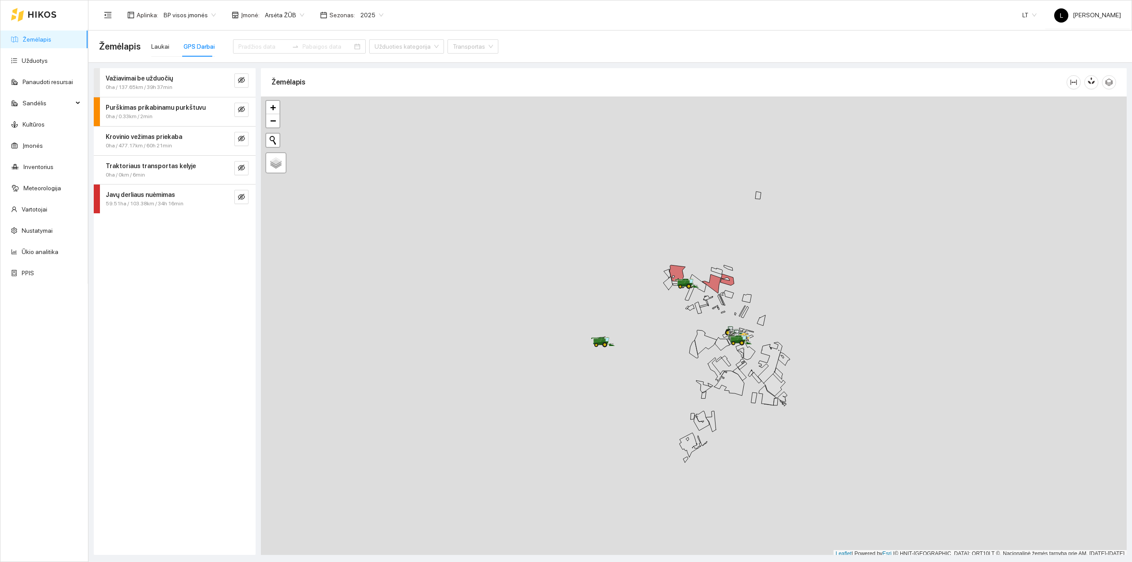
scroll to position [2, 0]
drag, startPoint x: 794, startPoint y: 370, endPoint x: 734, endPoint y: 355, distance: 62.0
click at [735, 355] on div at bounding box center [694, 324] width 866 height 461
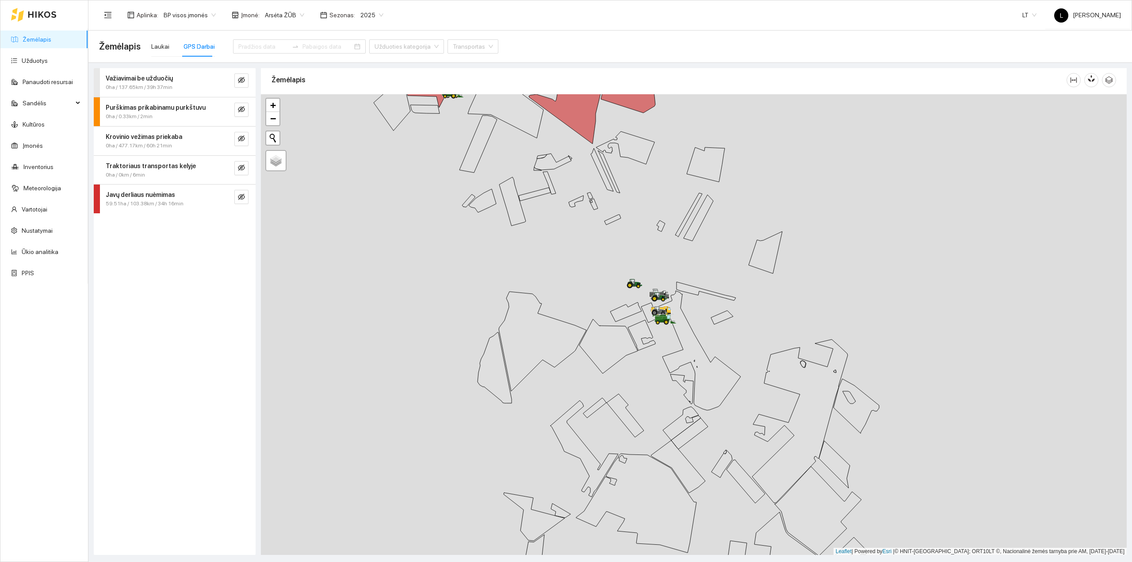
drag, startPoint x: 702, startPoint y: 302, endPoint x: 422, endPoint y: 266, distance: 282.6
click at [740, 337] on div at bounding box center [694, 324] width 866 height 461
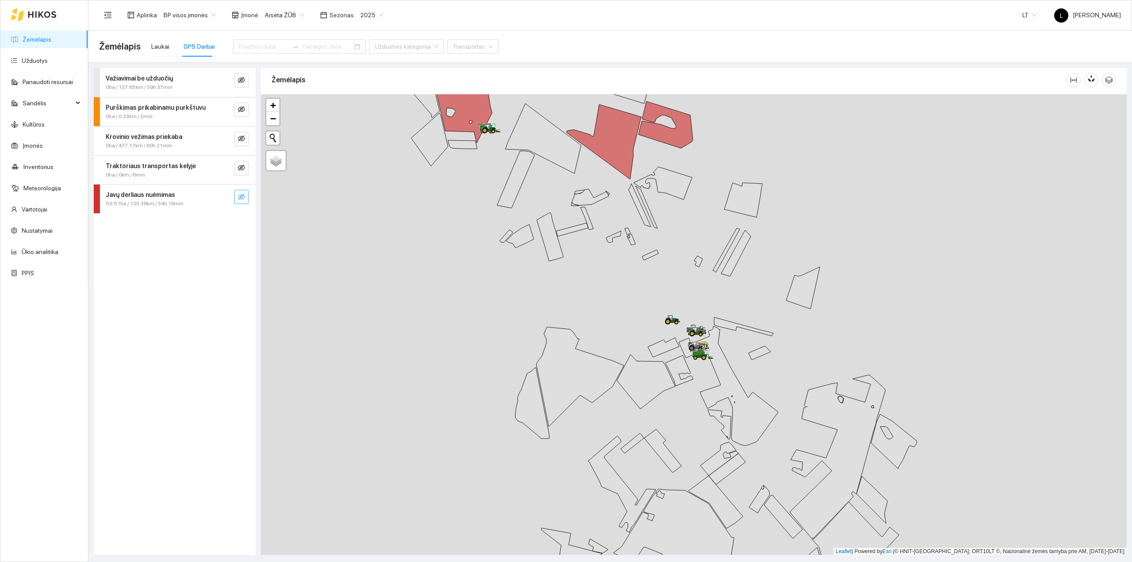
click at [241, 200] on icon "eye-invisible" at bounding box center [241, 196] width 7 height 7
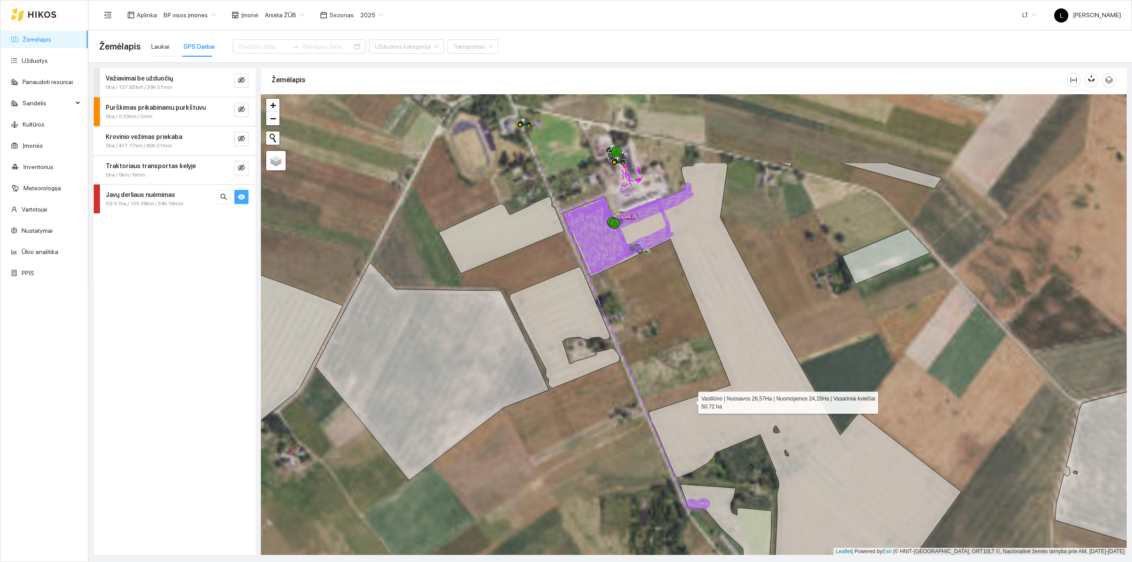
drag, startPoint x: 689, startPoint y: 390, endPoint x: 690, endPoint y: 401, distance: 11.1
click at [690, 398] on icon at bounding box center [762, 395] width 398 height 464
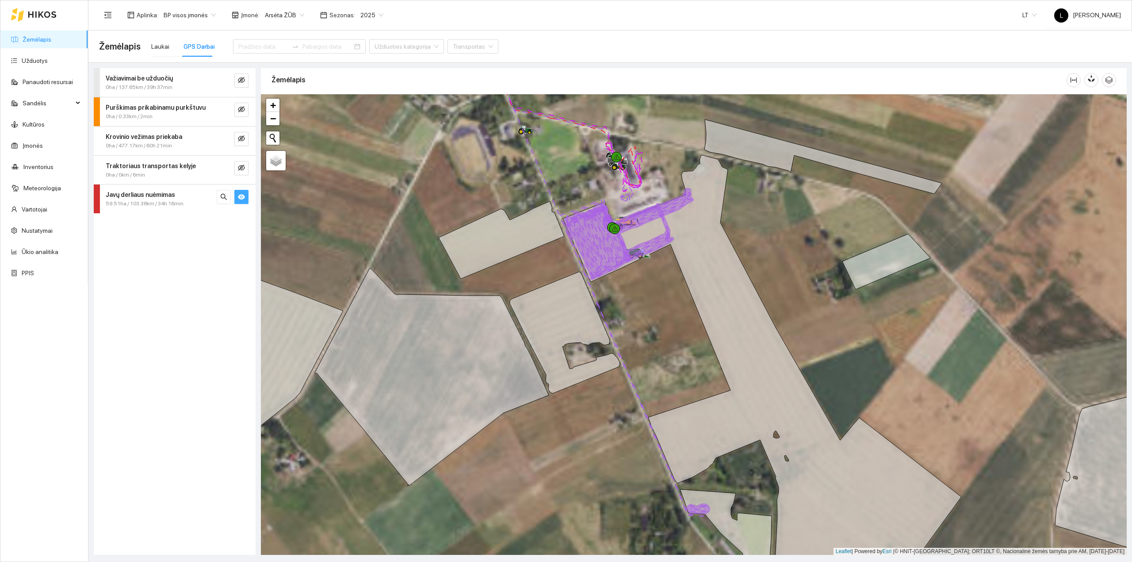
drag, startPoint x: 647, startPoint y: 323, endPoint x: 656, endPoint y: 386, distance: 64.4
click at [656, 386] on div at bounding box center [694, 324] width 866 height 461
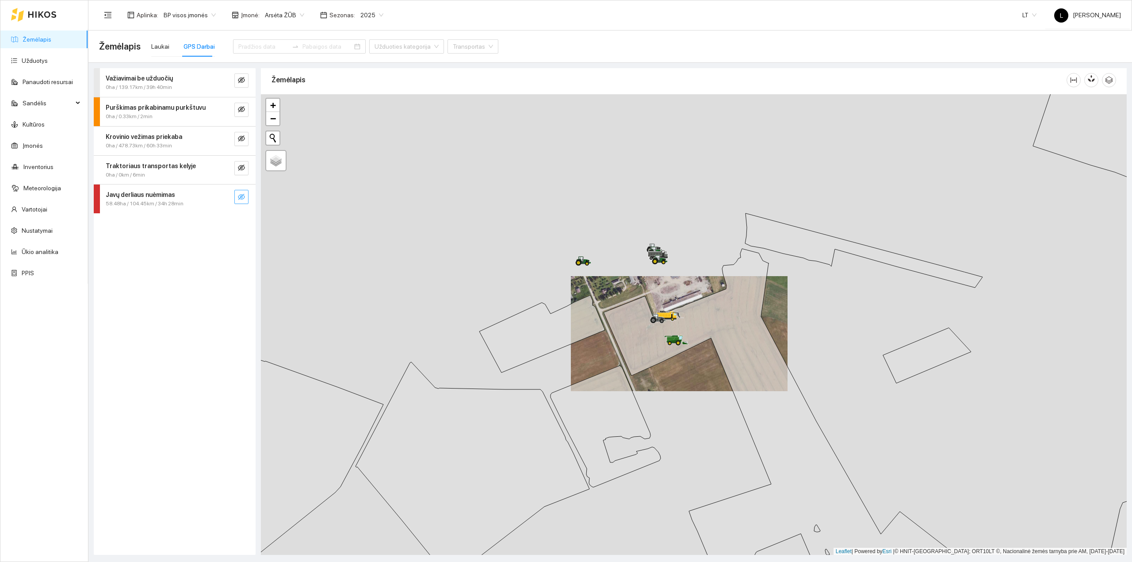
click at [239, 200] on icon "eye-invisible" at bounding box center [241, 196] width 7 height 7
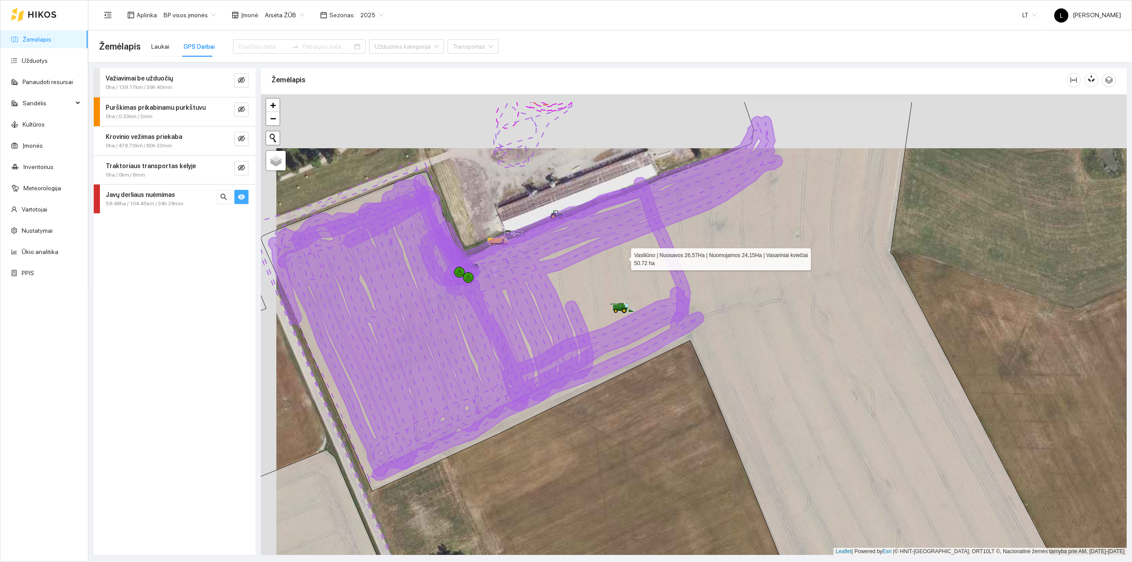
drag, startPoint x: 616, startPoint y: 220, endPoint x: 644, endPoint y: 328, distance: 112.0
click at [646, 328] on icon at bounding box center [682, 379] width 843 height 555
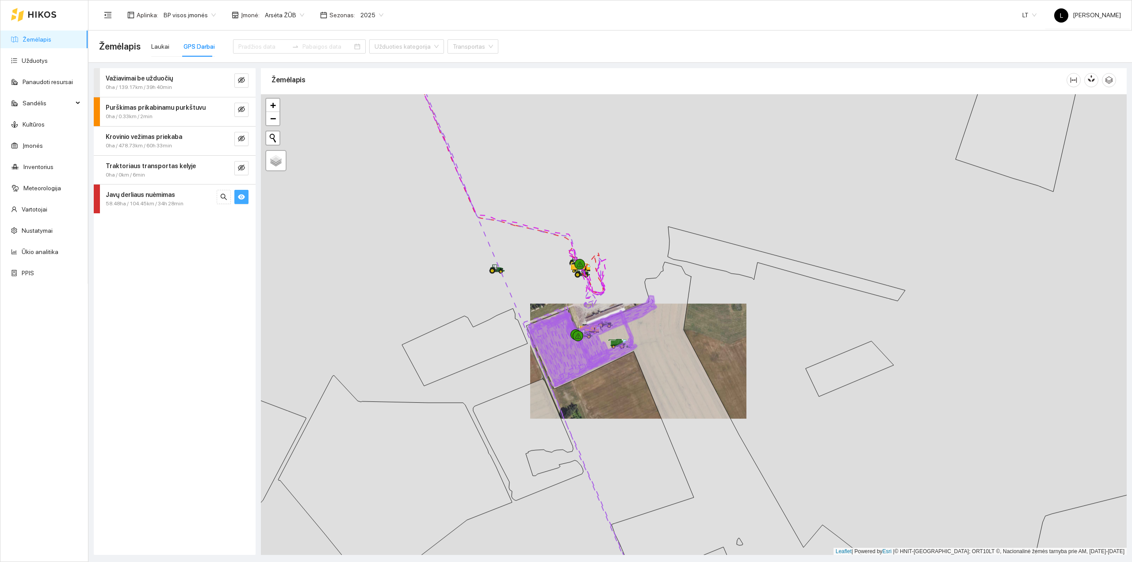
drag, startPoint x: 557, startPoint y: 268, endPoint x: 598, endPoint y: 314, distance: 61.7
click at [598, 314] on div at bounding box center [694, 324] width 866 height 461
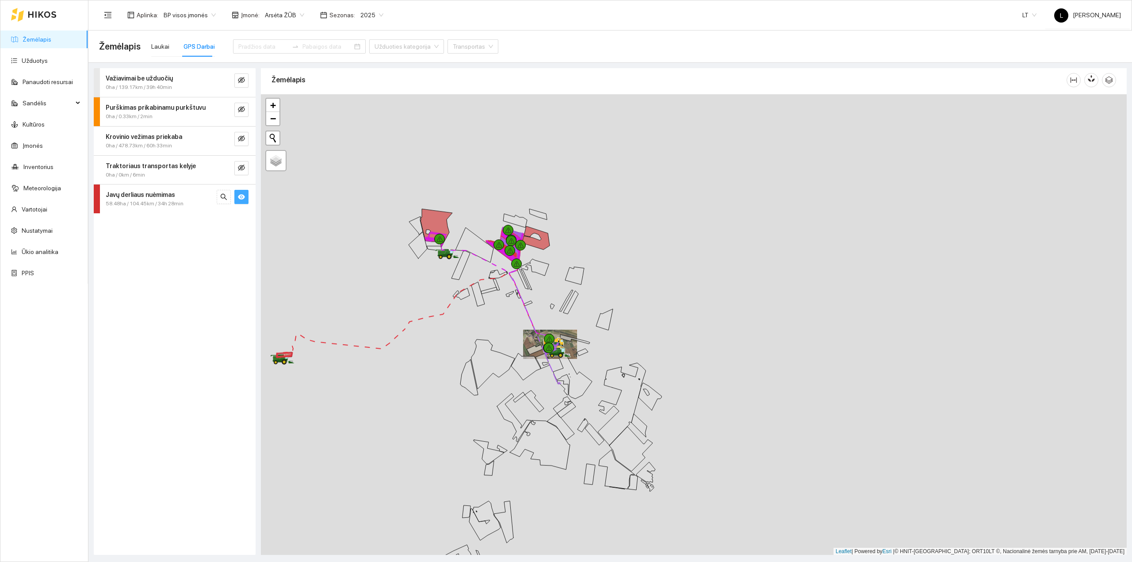
drag, startPoint x: 492, startPoint y: 256, endPoint x: 525, endPoint y: 334, distance: 84.6
click at [526, 334] on div at bounding box center [694, 324] width 866 height 461
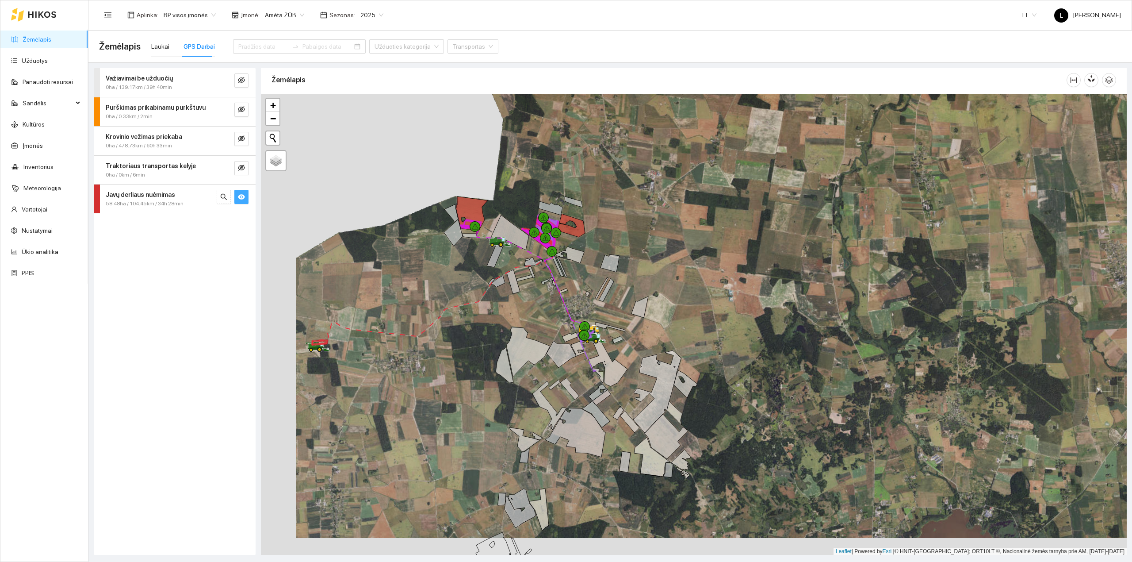
drag, startPoint x: 379, startPoint y: 417, endPoint x: 552, endPoint y: 348, distance: 186.6
click at [552, 348] on div at bounding box center [694, 324] width 866 height 461
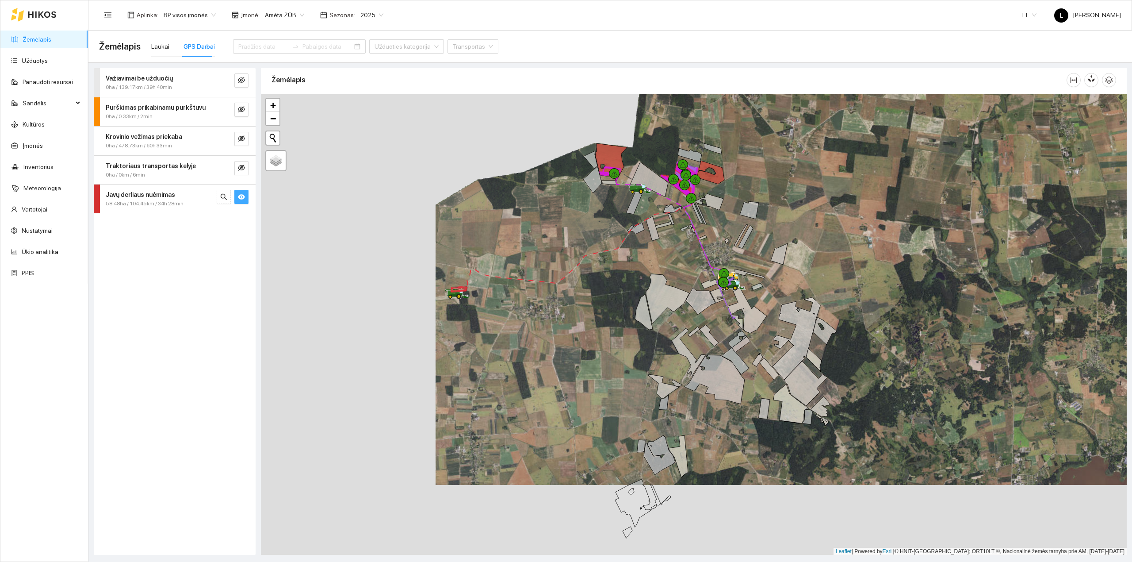
drag, startPoint x: 565, startPoint y: 403, endPoint x: 519, endPoint y: 425, distance: 51.0
click at [526, 422] on div at bounding box center [694, 324] width 866 height 461
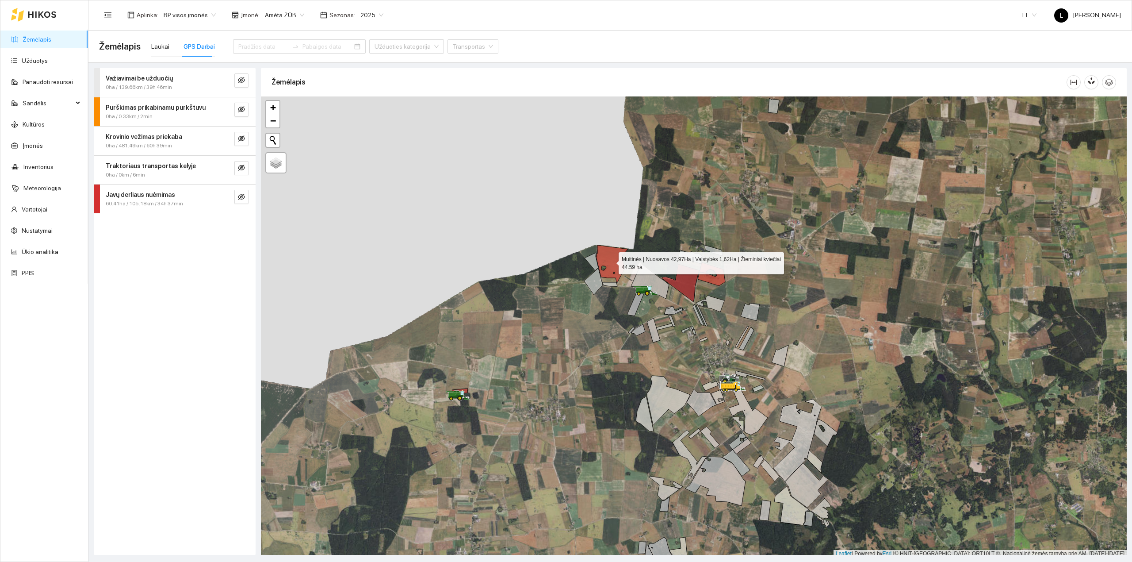
click at [614, 264] on icon at bounding box center [612, 264] width 32 height 38
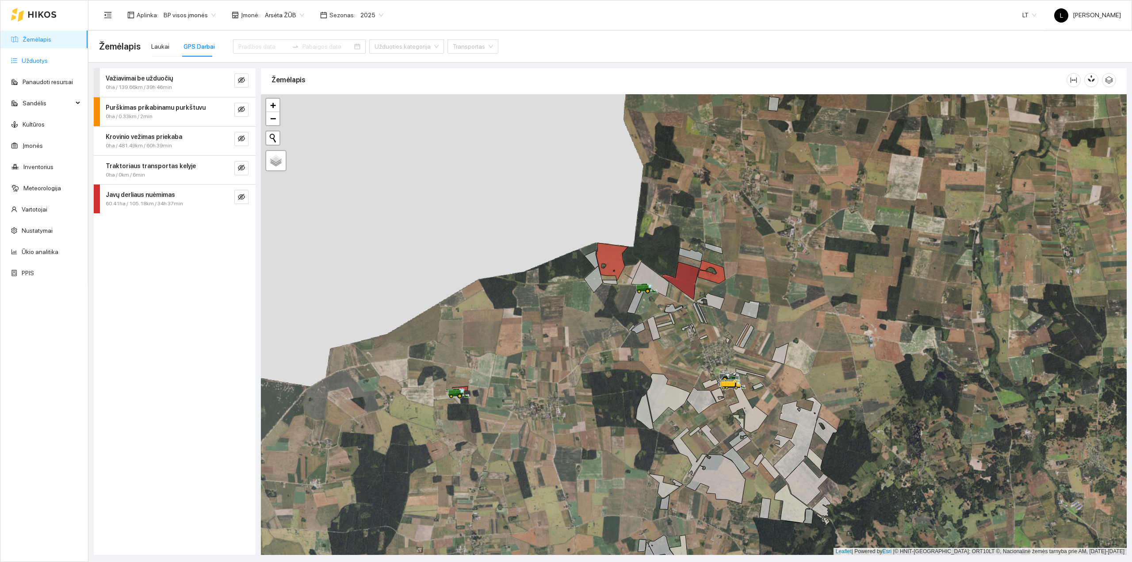
click at [47, 57] on link "Užduotys" at bounding box center [35, 60] width 26 height 7
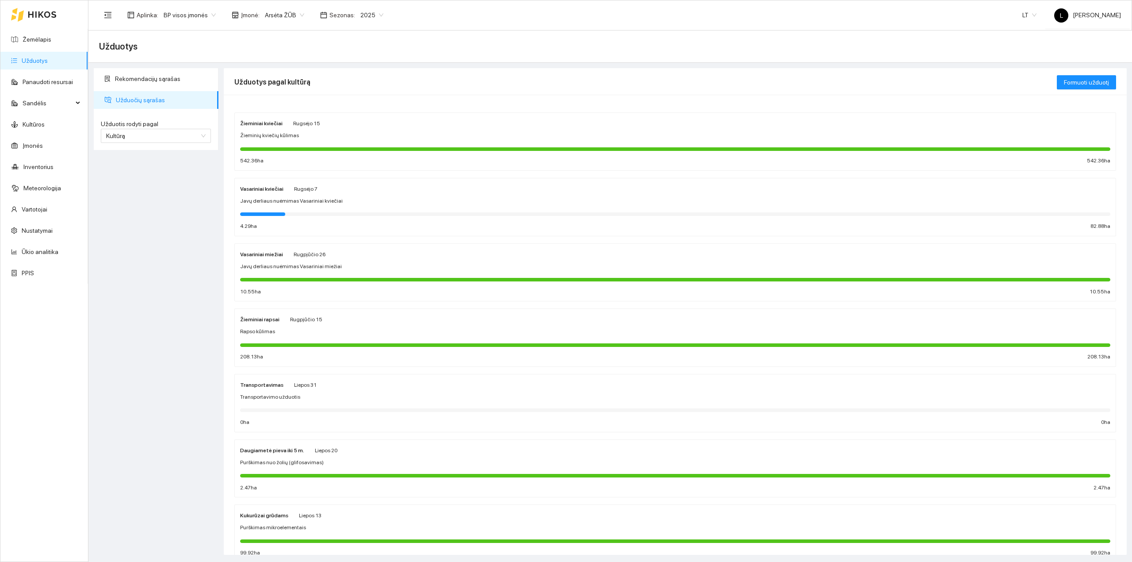
click at [398, 149] on div at bounding box center [675, 149] width 870 height 4
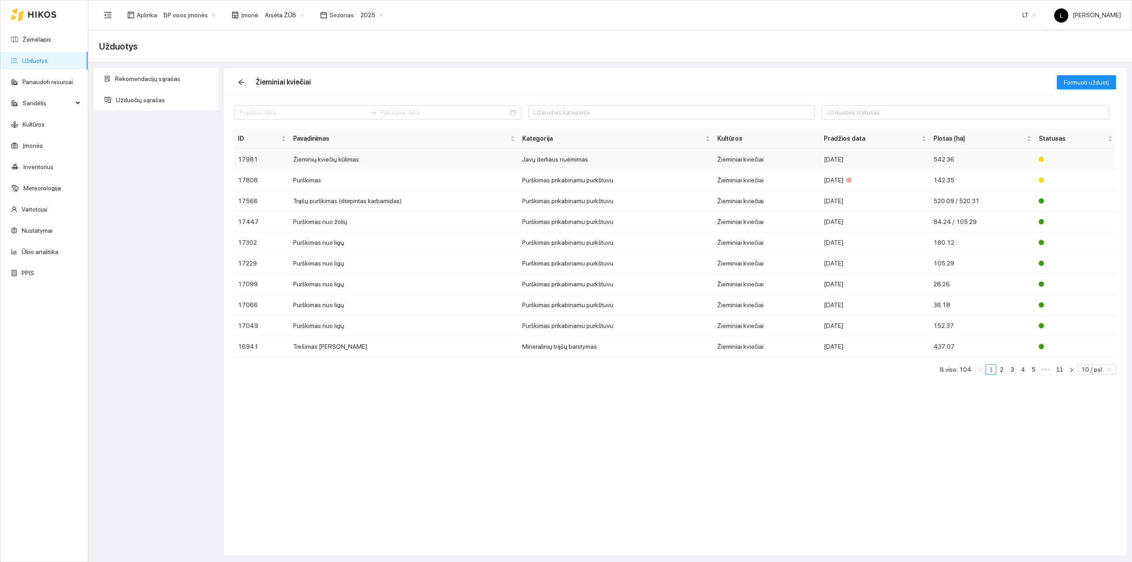
click at [879, 165] on td "[DATE]" at bounding box center [875, 159] width 110 height 21
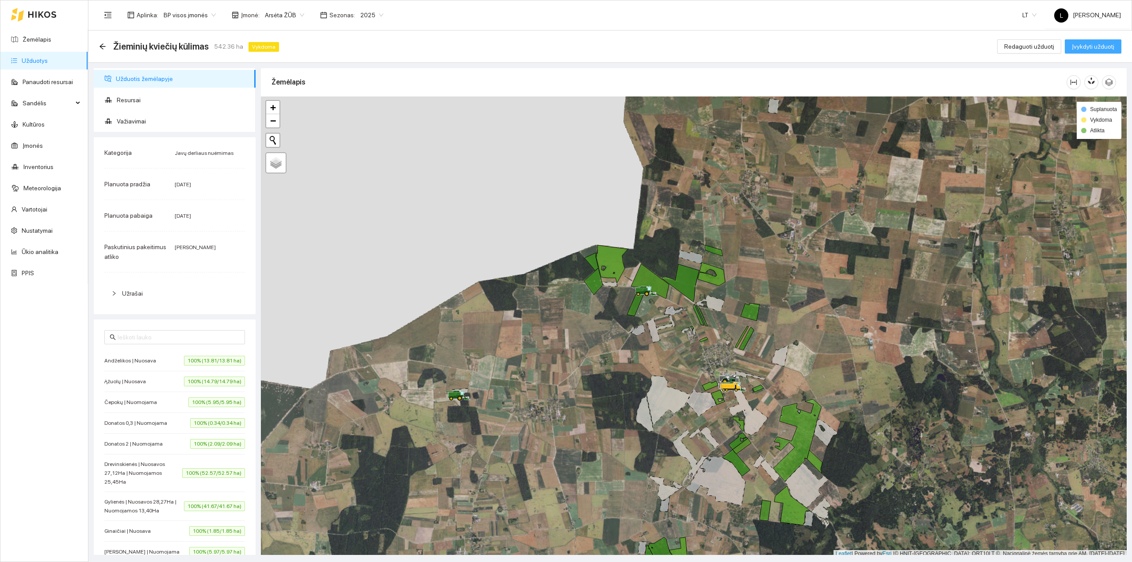
click at [1087, 48] on span "Įvykdyti užduotį" at bounding box center [1093, 47] width 42 height 10
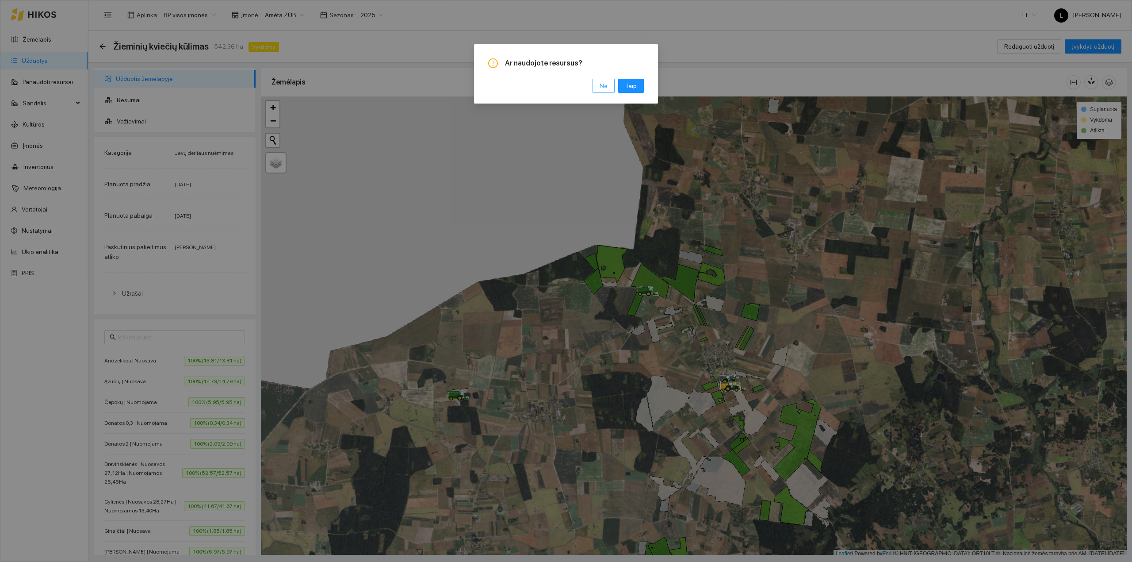
click at [605, 87] on span "Ne" at bounding box center [604, 86] width 8 height 10
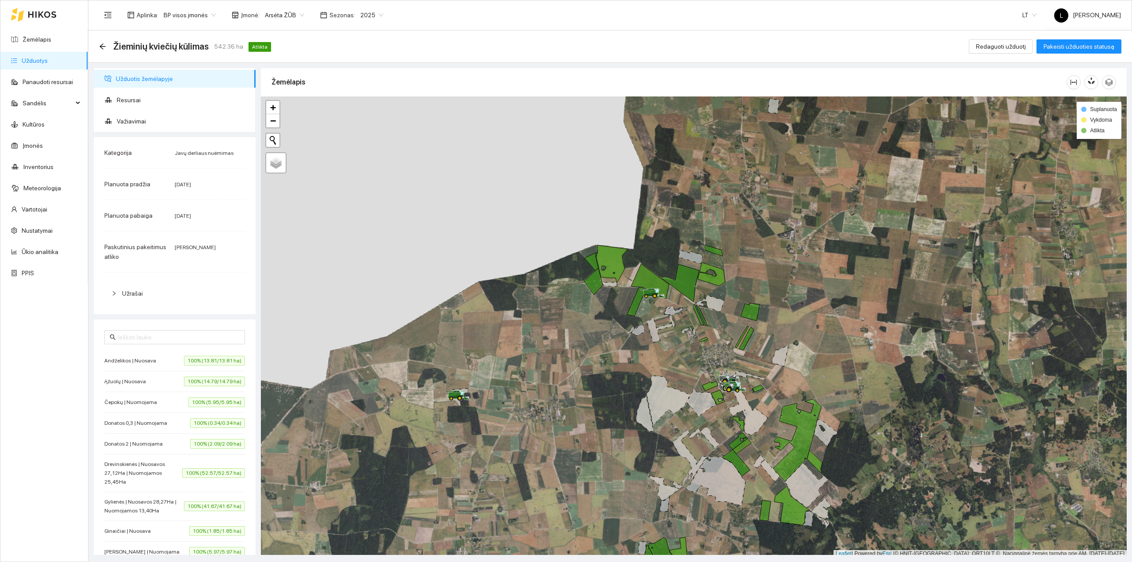
click at [22, 62] on link "Užduotys" at bounding box center [35, 60] width 26 height 7
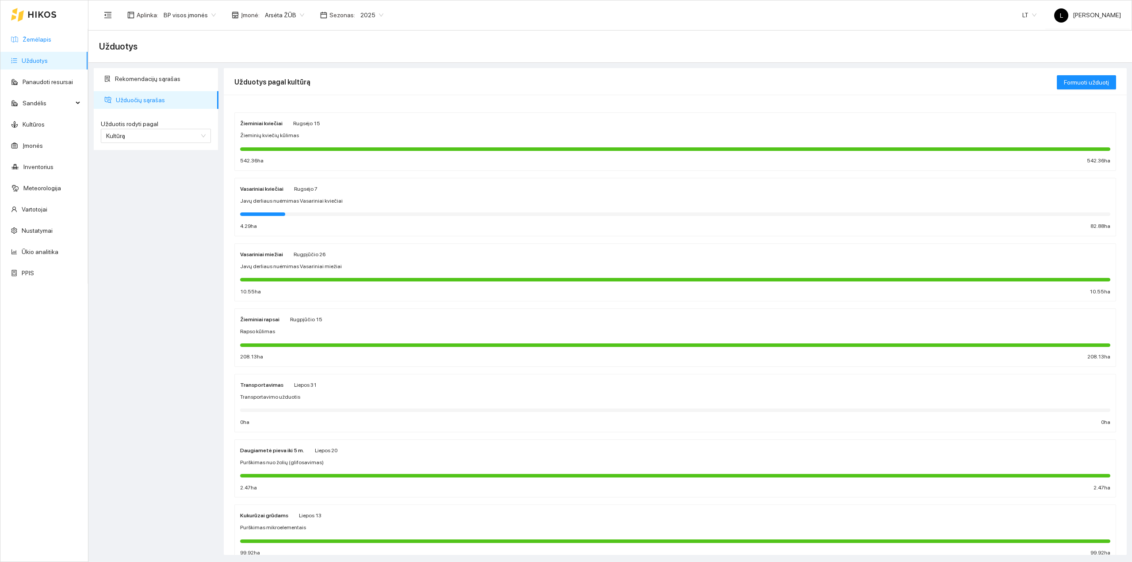
click at [45, 36] on link "Žemėlapis" at bounding box center [37, 39] width 29 height 7
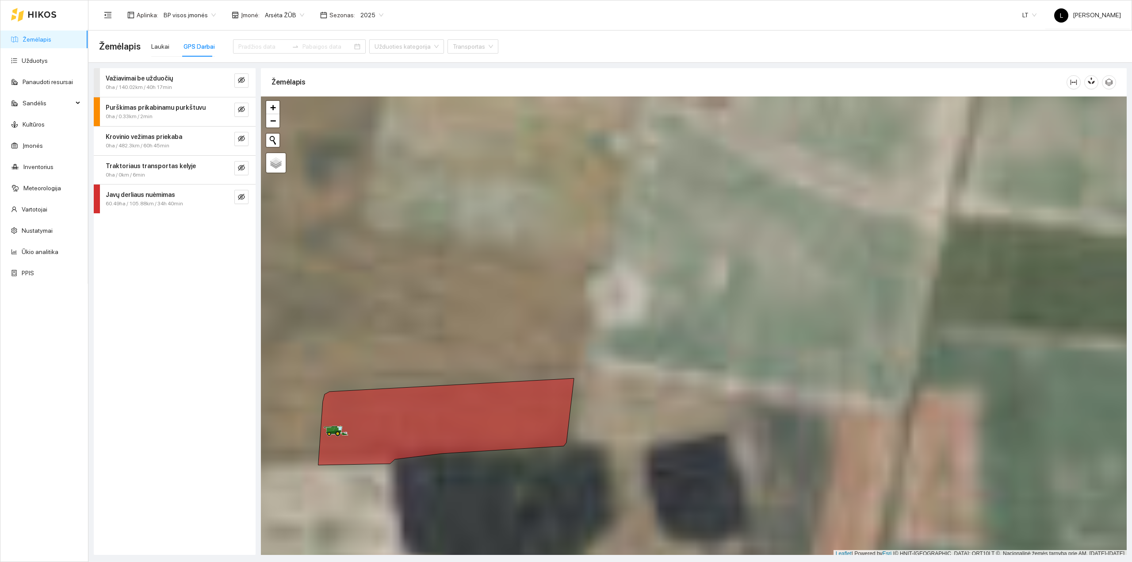
scroll to position [2, 0]
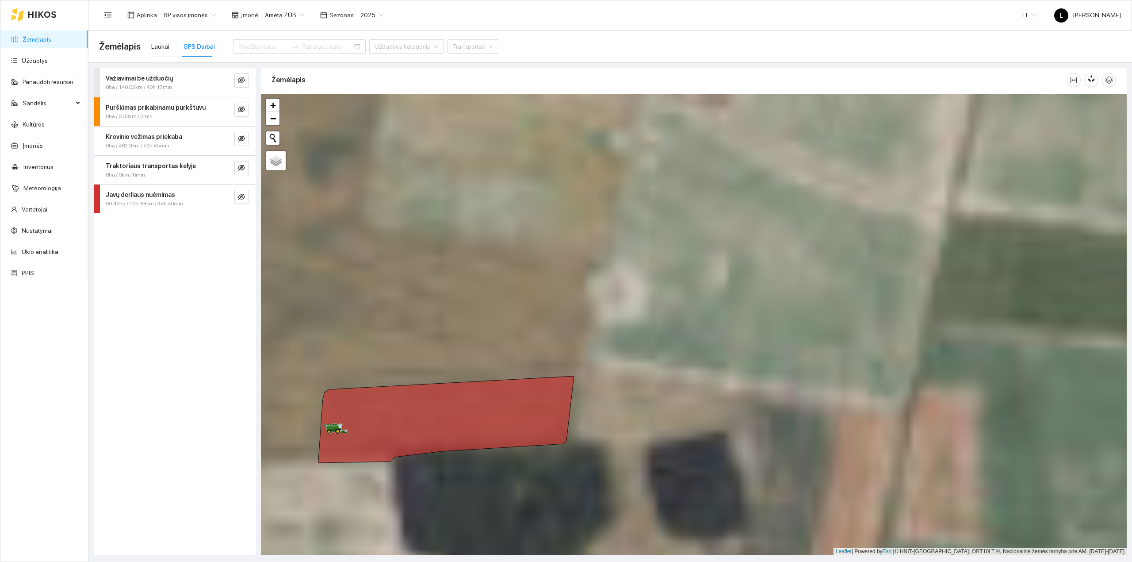
drag, startPoint x: 583, startPoint y: 375, endPoint x: 447, endPoint y: 291, distance: 160.3
click at [450, 292] on div at bounding box center [694, 324] width 866 height 461
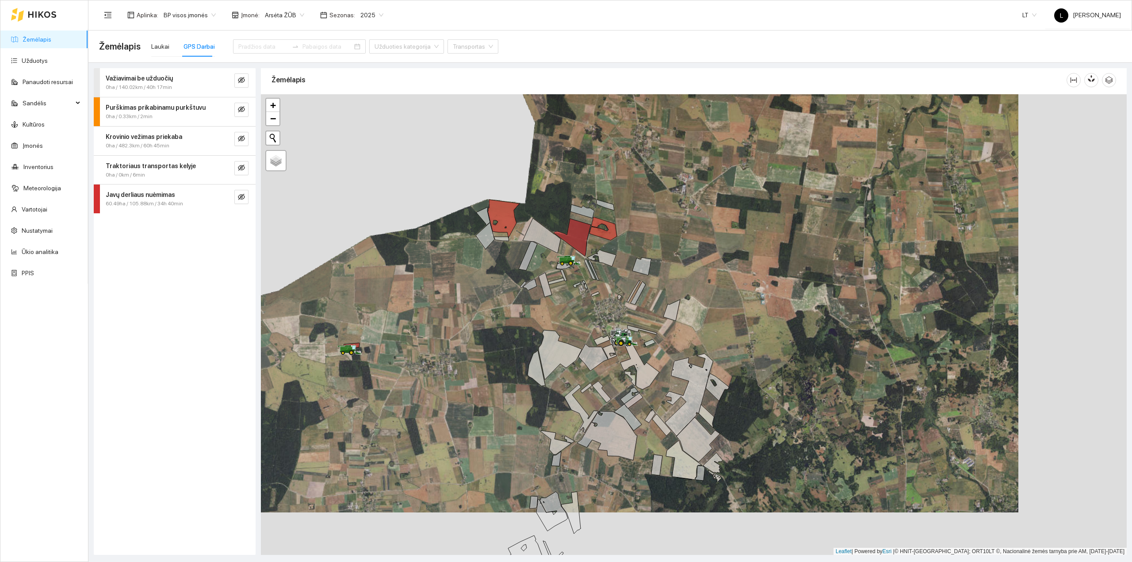
drag, startPoint x: 615, startPoint y: 307, endPoint x: 510, endPoint y: 328, distance: 106.5
click at [512, 328] on div at bounding box center [694, 324] width 866 height 461
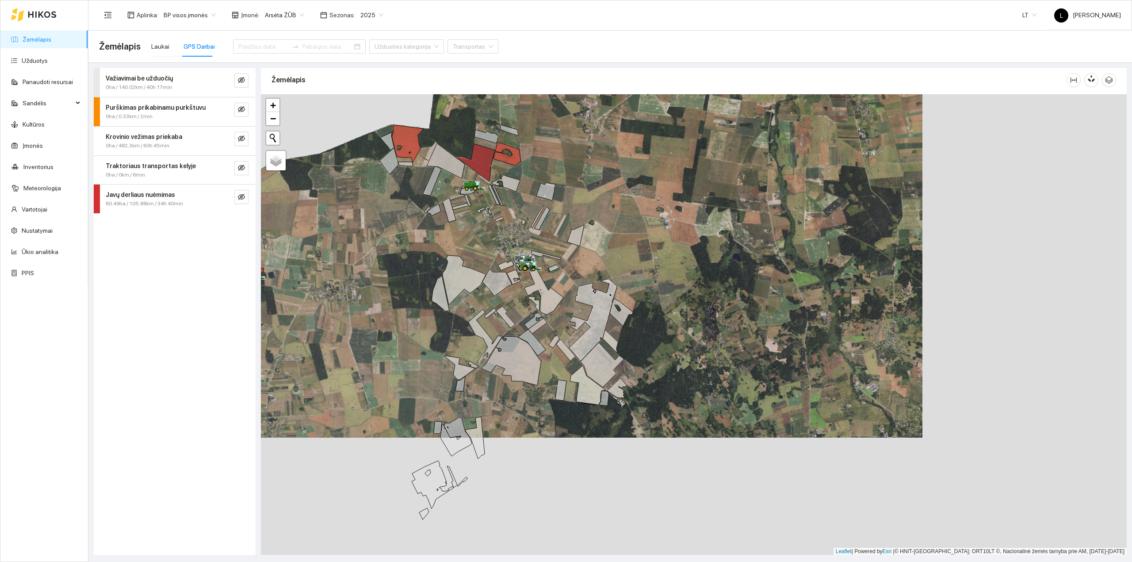
drag, startPoint x: 581, startPoint y: 298, endPoint x: 570, endPoint y: 285, distance: 16.9
click at [570, 285] on div at bounding box center [694, 324] width 866 height 461
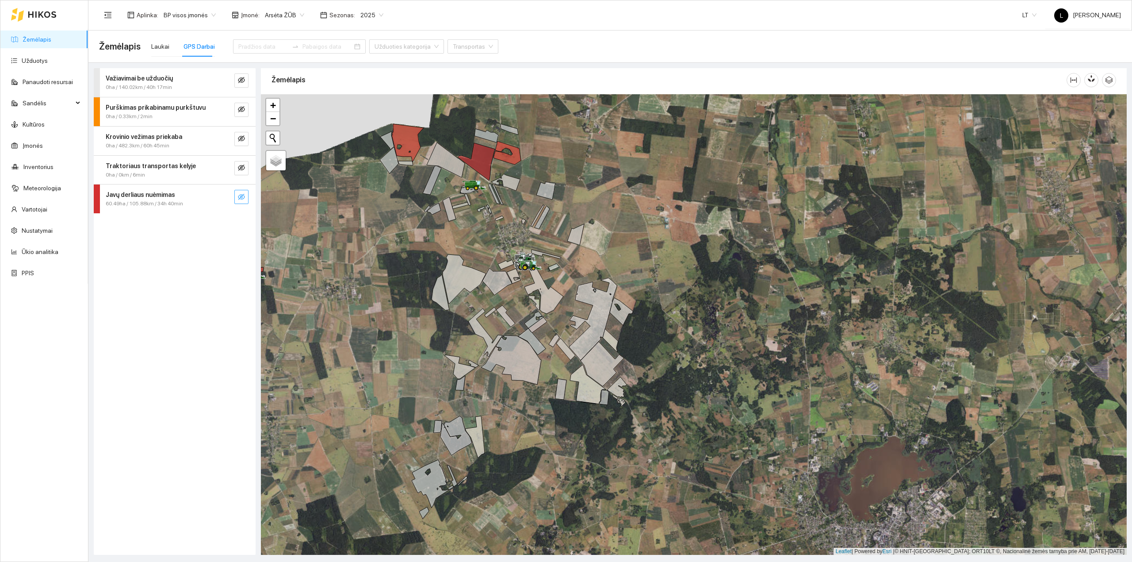
click at [245, 195] on icon "eye-invisible" at bounding box center [241, 196] width 7 height 7
click at [225, 196] on icon "search" at bounding box center [223, 196] width 7 height 7
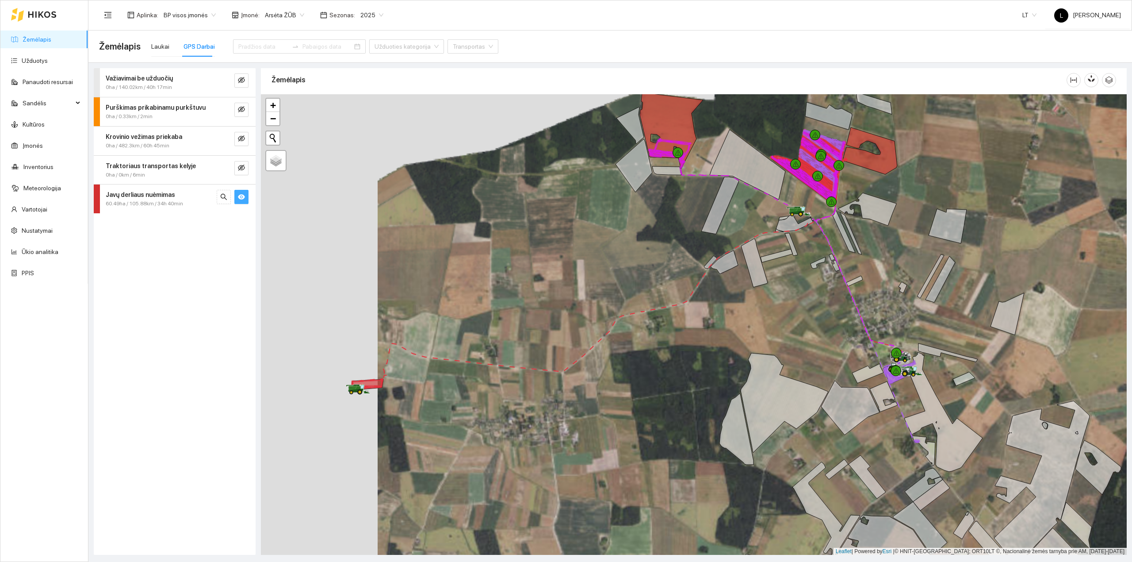
drag, startPoint x: 572, startPoint y: 401, endPoint x: 346, endPoint y: 319, distance: 240.3
click at [335, 322] on div at bounding box center [694, 324] width 866 height 461
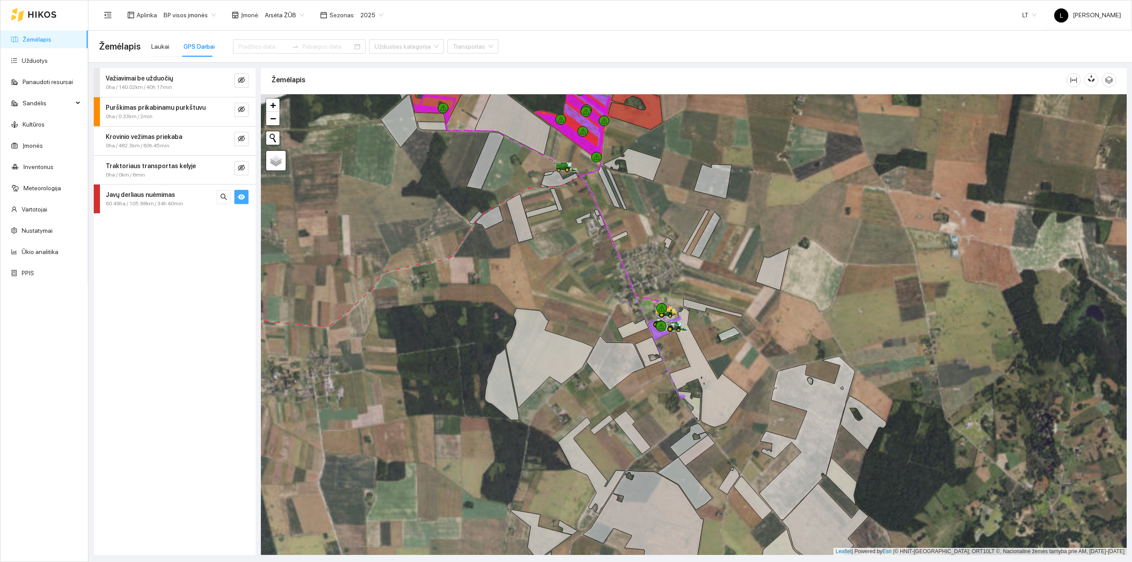
drag, startPoint x: 551, startPoint y: 299, endPoint x: 541, endPoint y: 338, distance: 40.4
click at [541, 334] on div at bounding box center [694, 324] width 866 height 461
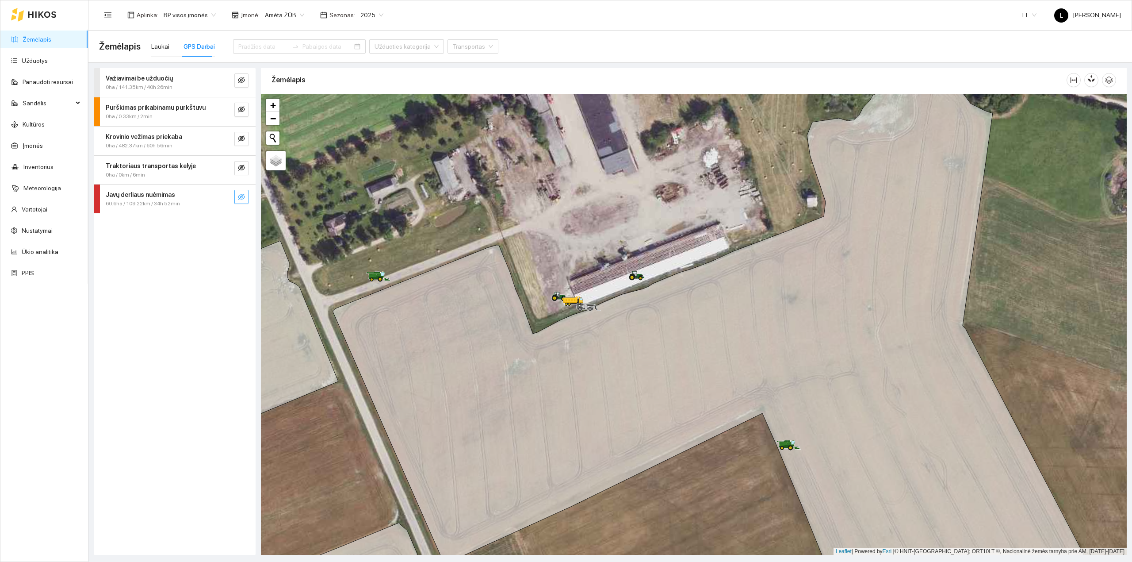
click at [241, 199] on icon "eye-invisible" at bounding box center [241, 196] width 7 height 7
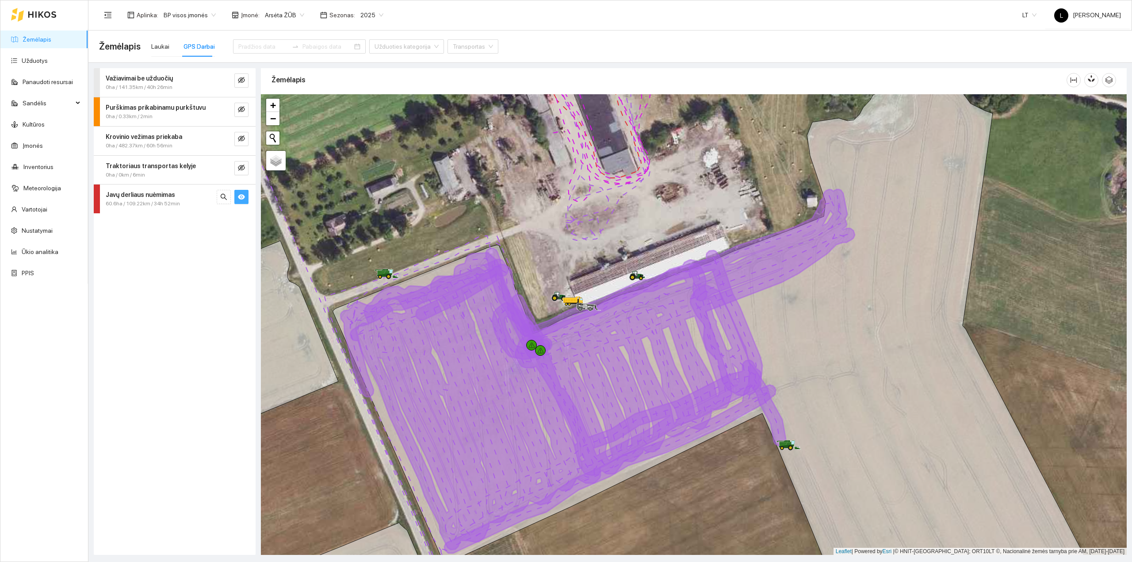
click at [241, 199] on icon "eye" at bounding box center [241, 196] width 7 height 5
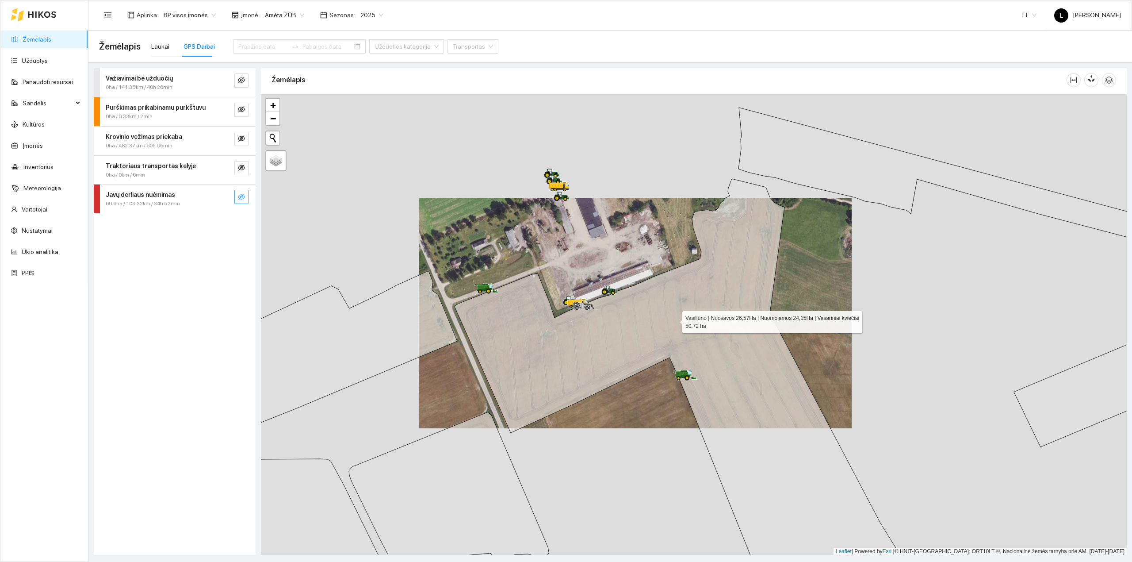
drag, startPoint x: 678, startPoint y: 314, endPoint x: 664, endPoint y: 341, distance: 30.1
click at [664, 341] on icon at bounding box center [694, 397] width 479 height 436
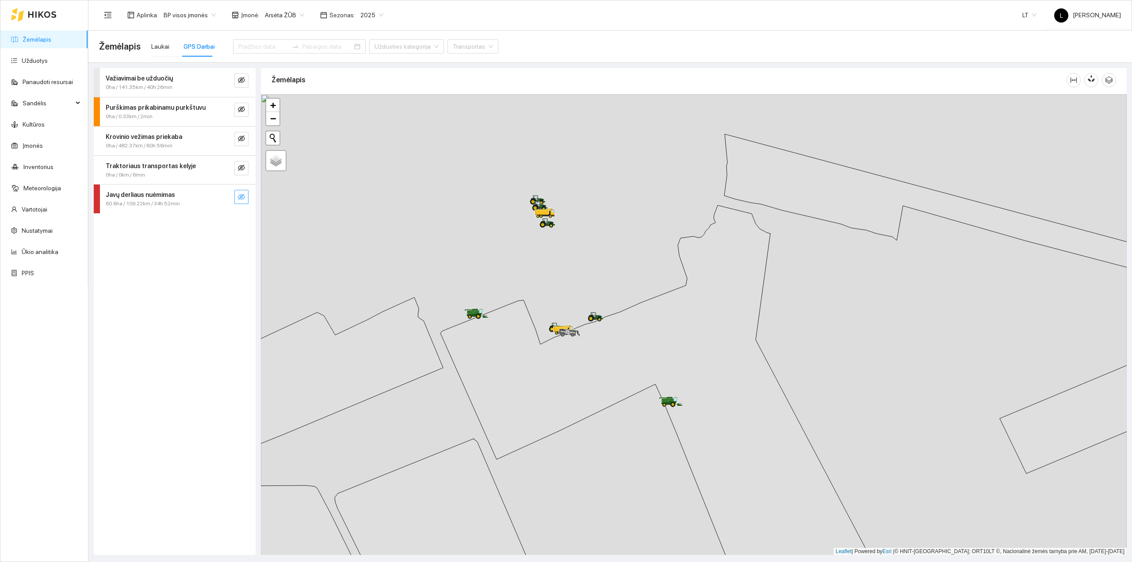
click at [568, 300] on div at bounding box center [694, 324] width 866 height 461
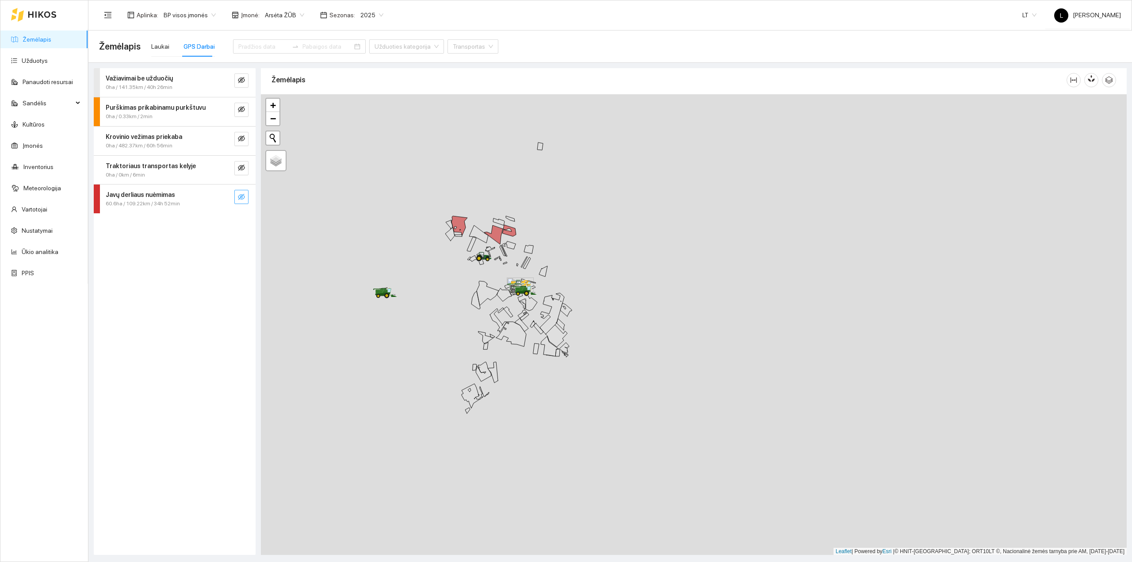
drag, startPoint x: 470, startPoint y: 279, endPoint x: 503, endPoint y: 275, distance: 33.9
click at [503, 275] on div at bounding box center [694, 324] width 866 height 461
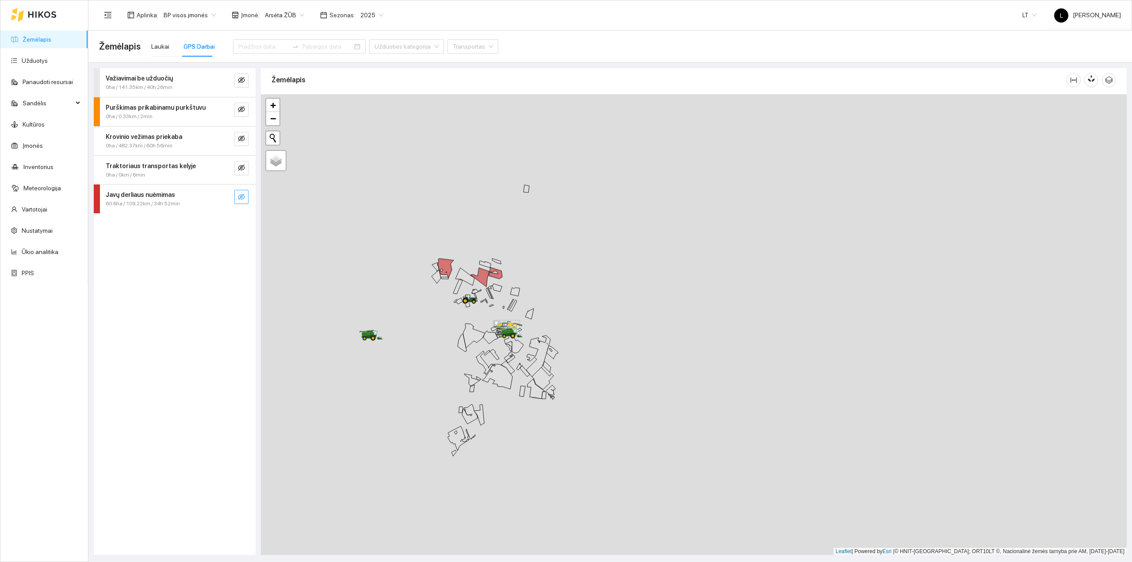
drag, startPoint x: 536, startPoint y: 289, endPoint x: 517, endPoint y: 324, distance: 39.2
click at [517, 324] on icon at bounding box center [515, 323] width 15 height 4
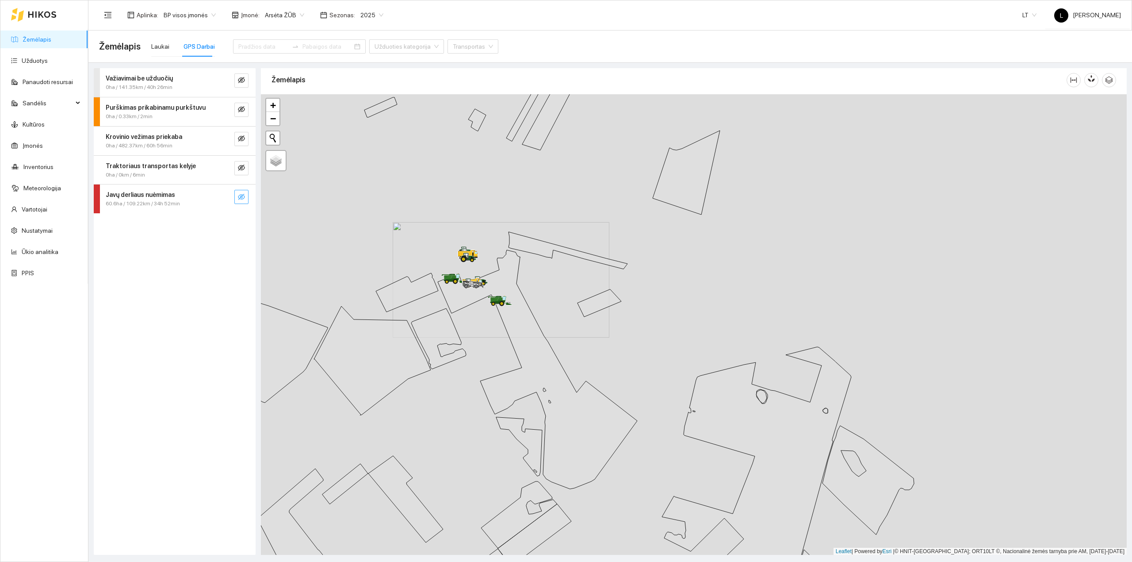
drag, startPoint x: 500, startPoint y: 338, endPoint x: 532, endPoint y: 302, distance: 48.8
click at [532, 303] on div at bounding box center [694, 324] width 866 height 461
click at [26, 57] on link "Užduotys" at bounding box center [35, 60] width 26 height 7
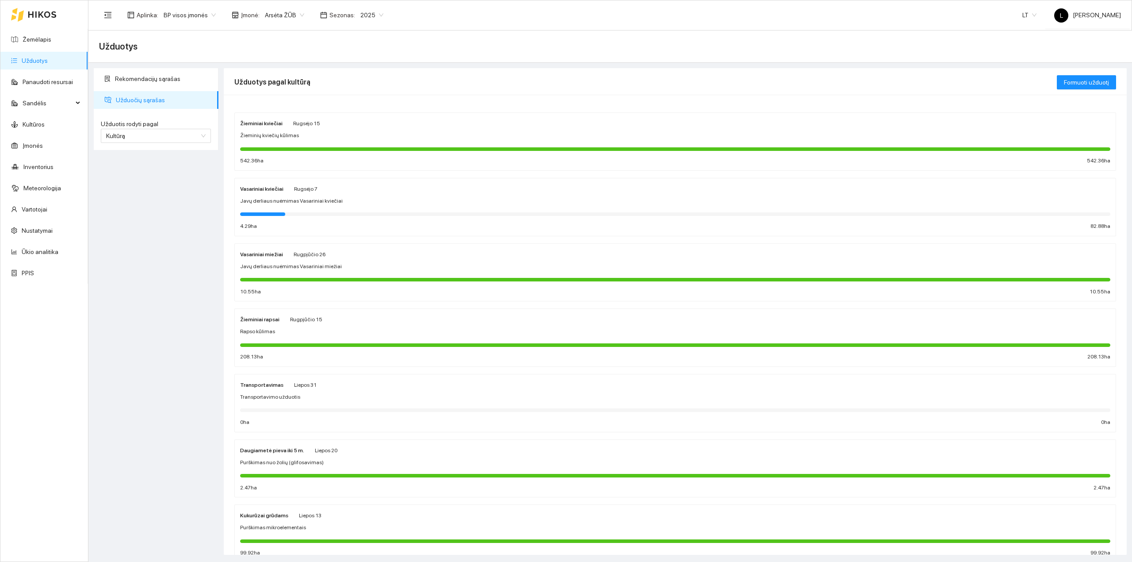
click at [330, 147] on div at bounding box center [675, 149] width 870 height 4
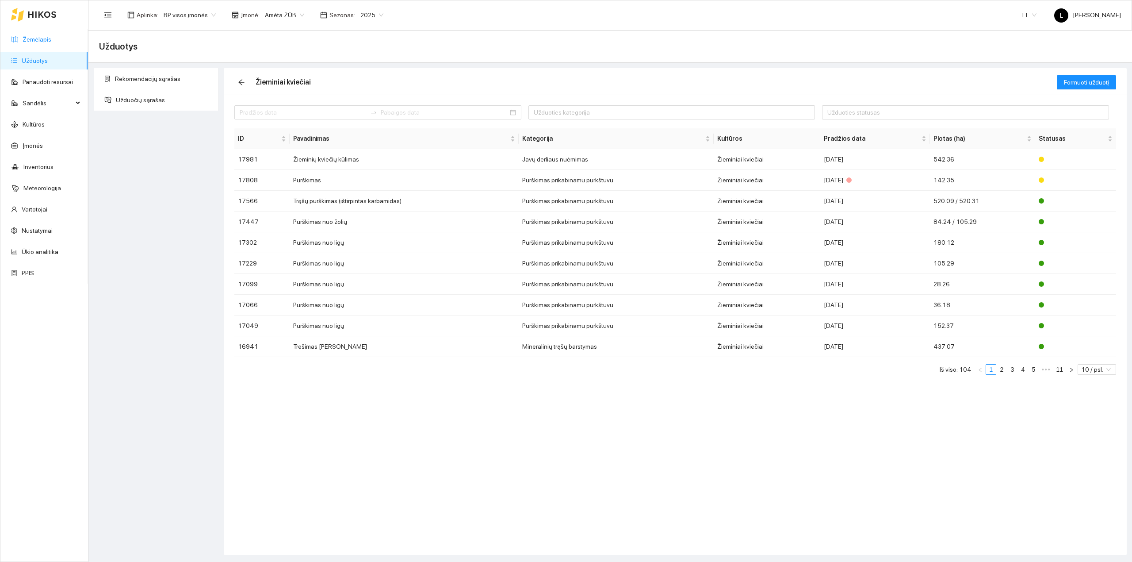
click at [39, 43] on link "Žemėlapis" at bounding box center [37, 39] width 29 height 7
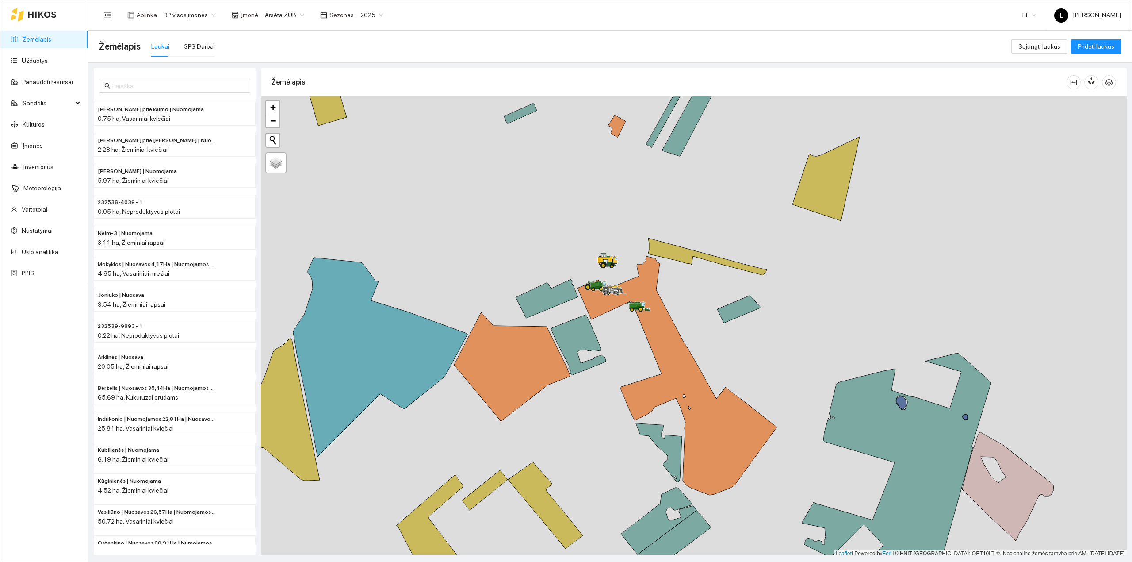
scroll to position [2, 0]
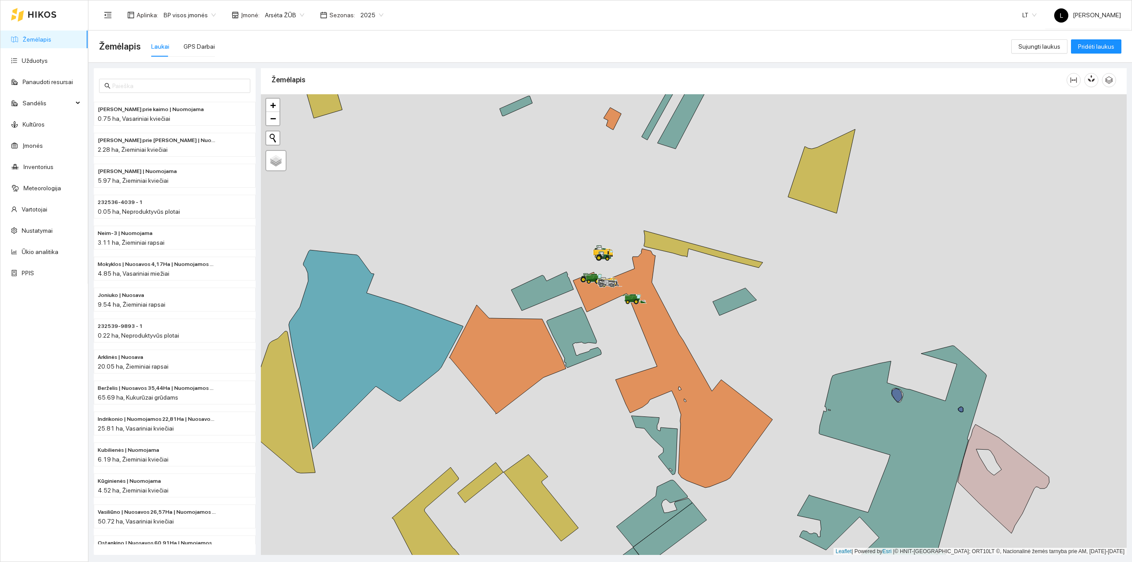
drag, startPoint x: 686, startPoint y: 303, endPoint x: 662, endPoint y: 277, distance: 35.7
click at [662, 277] on div at bounding box center [694, 324] width 866 height 461
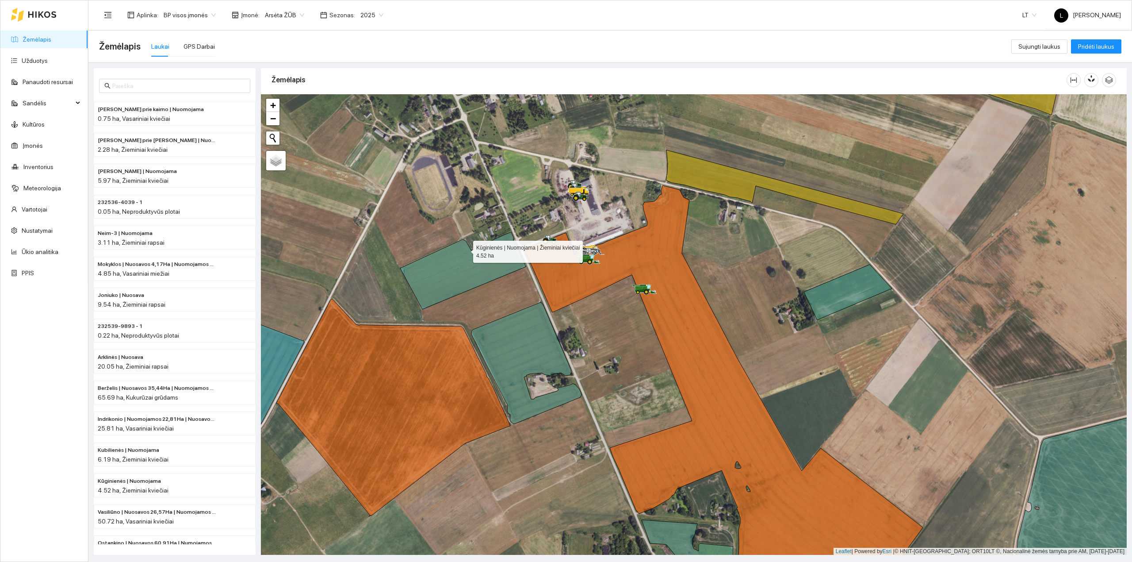
drag, startPoint x: 465, startPoint y: 250, endPoint x: 509, endPoint y: 141, distance: 117.5
click at [509, 232] on icon at bounding box center [463, 270] width 126 height 77
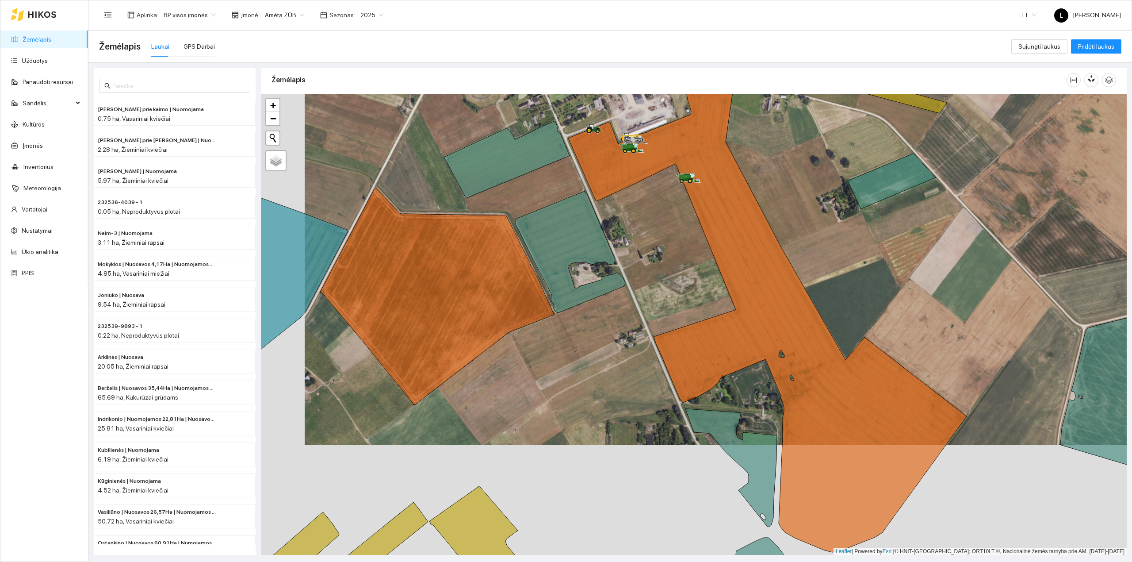
click at [283, 16] on span "Arsėta ŽŪB" at bounding box center [284, 14] width 39 height 13
click at [286, 64] on div "Mūšos aruodai KOOP" at bounding box center [307, 61] width 93 height 10
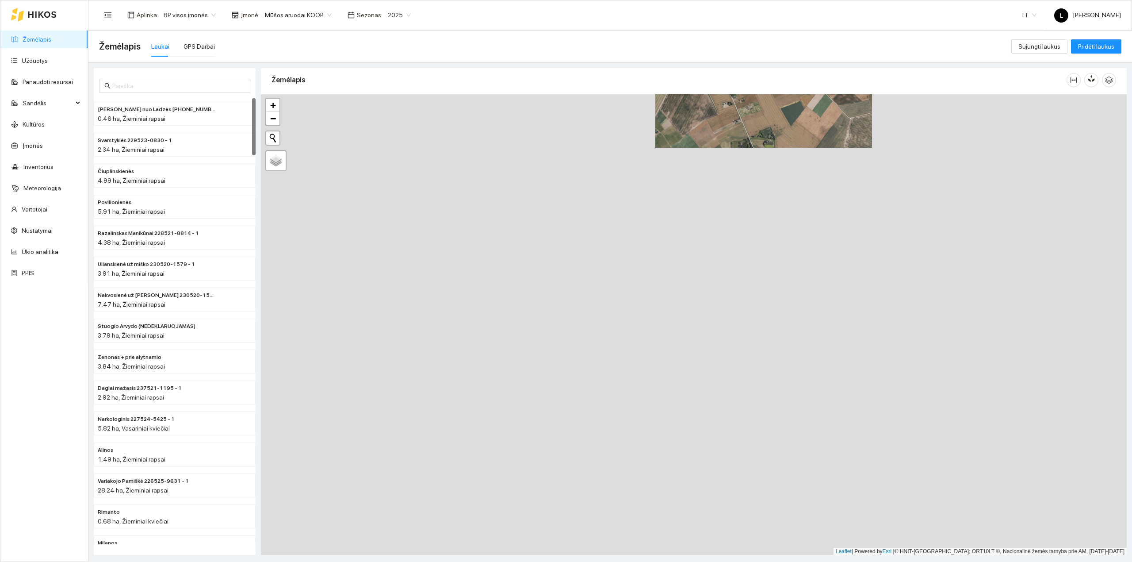
drag, startPoint x: 416, startPoint y: 363, endPoint x: 635, endPoint y: 187, distance: 280.9
click at [636, 188] on div at bounding box center [694, 324] width 866 height 461
click at [209, 45] on div "GPS Darbai" at bounding box center [199, 47] width 31 height 10
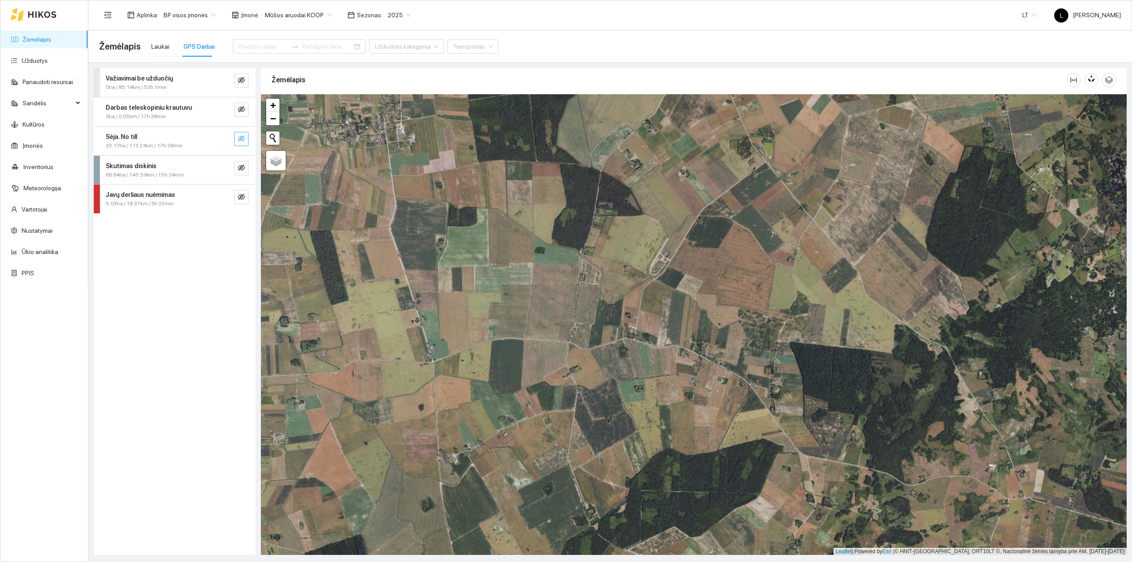
click at [243, 139] on icon "eye-invisible" at bounding box center [241, 138] width 7 height 7
click at [218, 142] on button "button" at bounding box center [224, 139] width 14 height 14
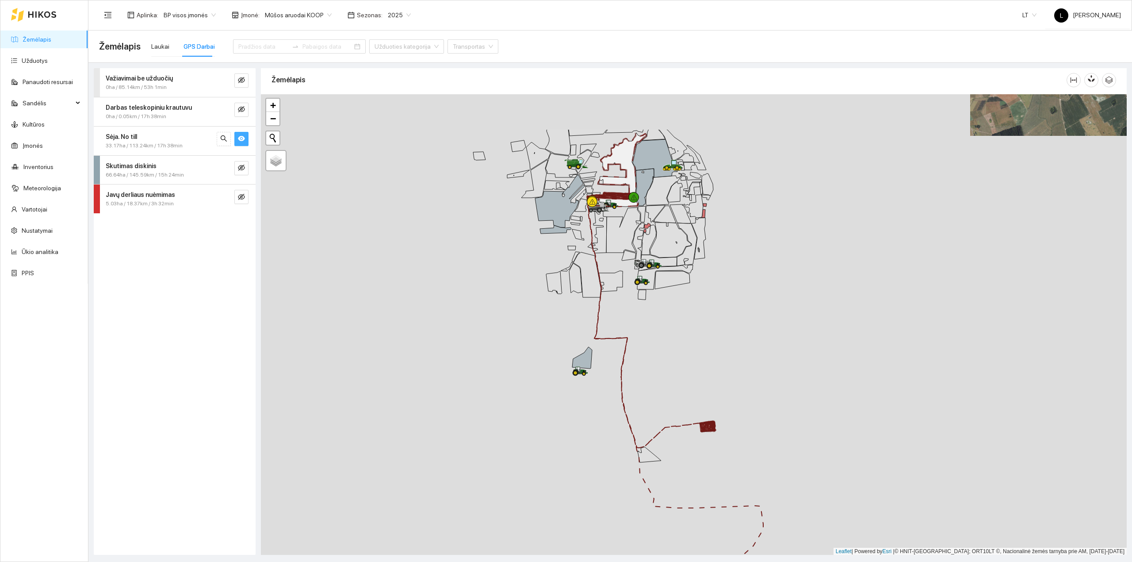
drag, startPoint x: 670, startPoint y: 357, endPoint x: 690, endPoint y: 487, distance: 131.2
click at [690, 487] on div at bounding box center [694, 324] width 866 height 461
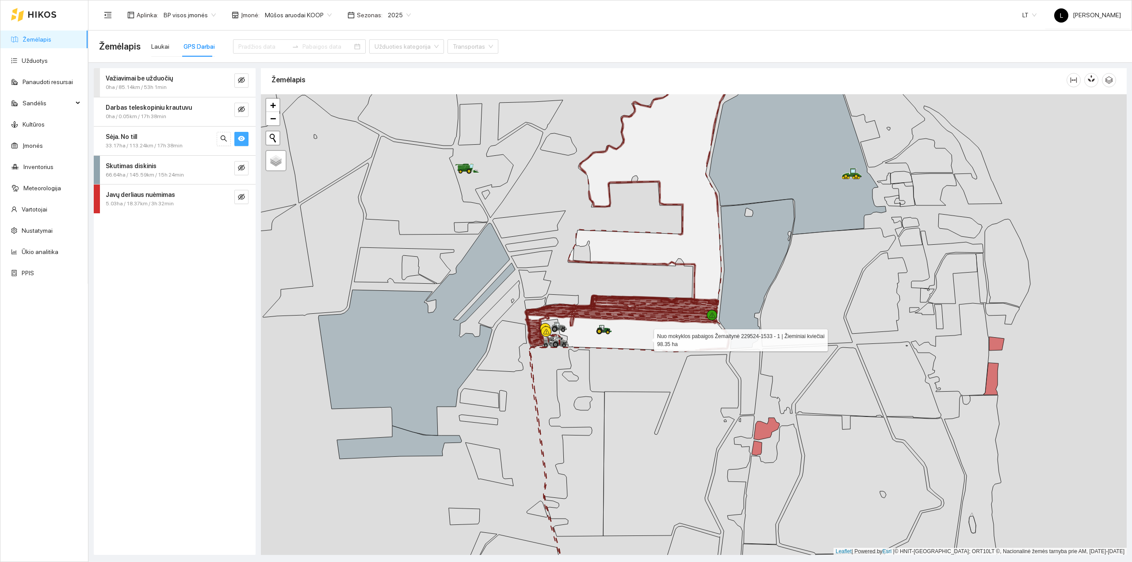
drag, startPoint x: 648, startPoint y: 331, endPoint x: 643, endPoint y: 351, distance: 20.1
click at [644, 350] on icon at bounding box center [637, 215] width 222 height 269
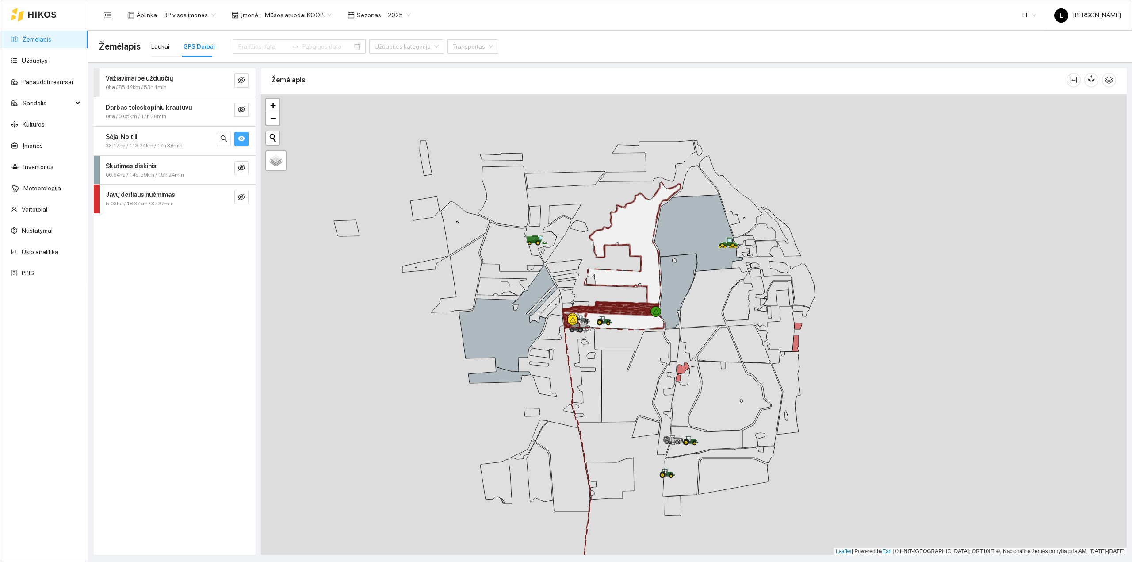
drag, startPoint x: 622, startPoint y: 333, endPoint x: 606, endPoint y: 255, distance: 79.4
click at [606, 255] on icon at bounding box center [622, 255] width 118 height 147
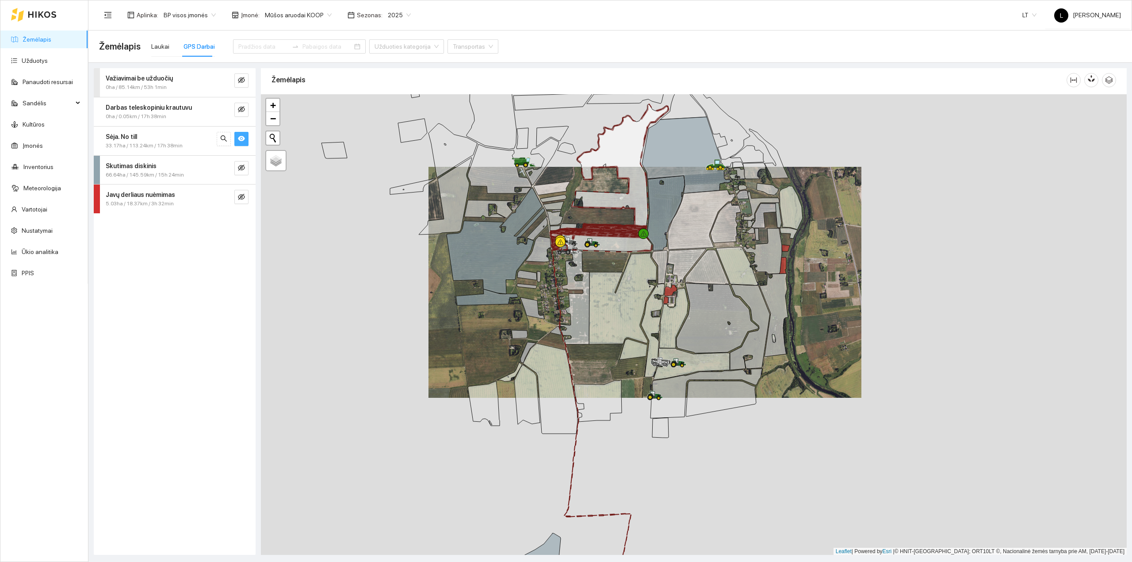
click at [298, 11] on span "Mūšos aruodai KOOP" at bounding box center [298, 14] width 67 height 13
click at [298, 45] on div "Arsėta ŽŪB" at bounding box center [307, 47] width 93 height 10
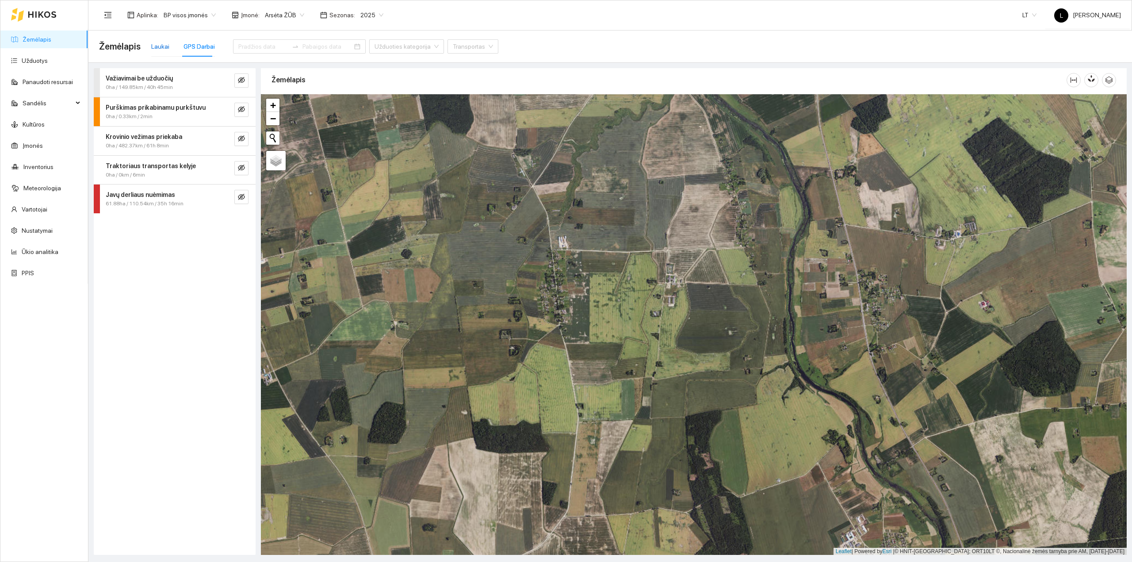
click at [156, 48] on div "Laukai" at bounding box center [160, 47] width 18 height 10
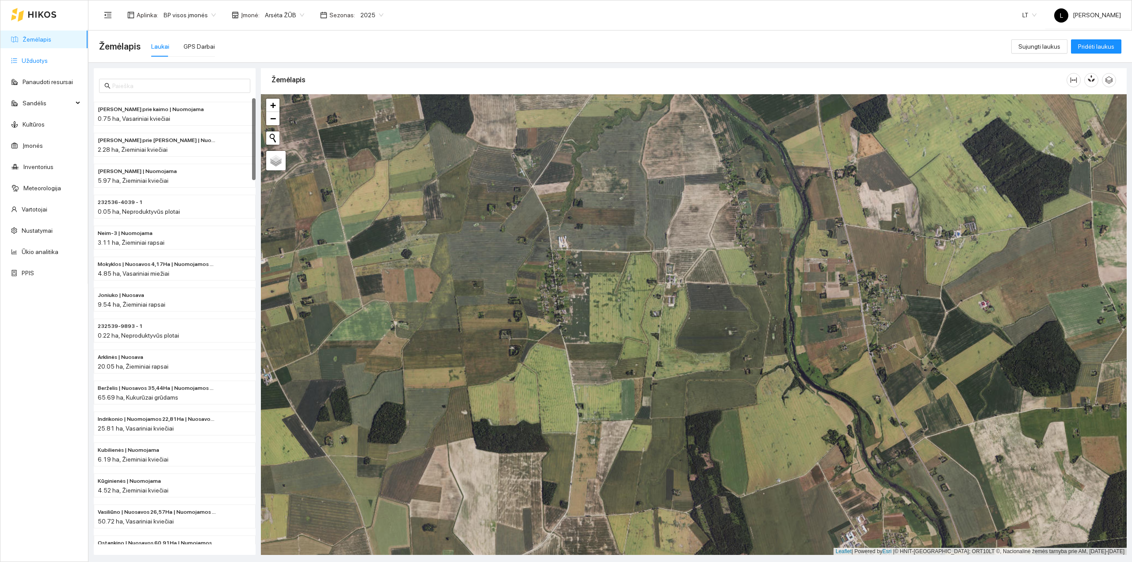
click at [40, 57] on link "Užduotys" at bounding box center [35, 60] width 26 height 7
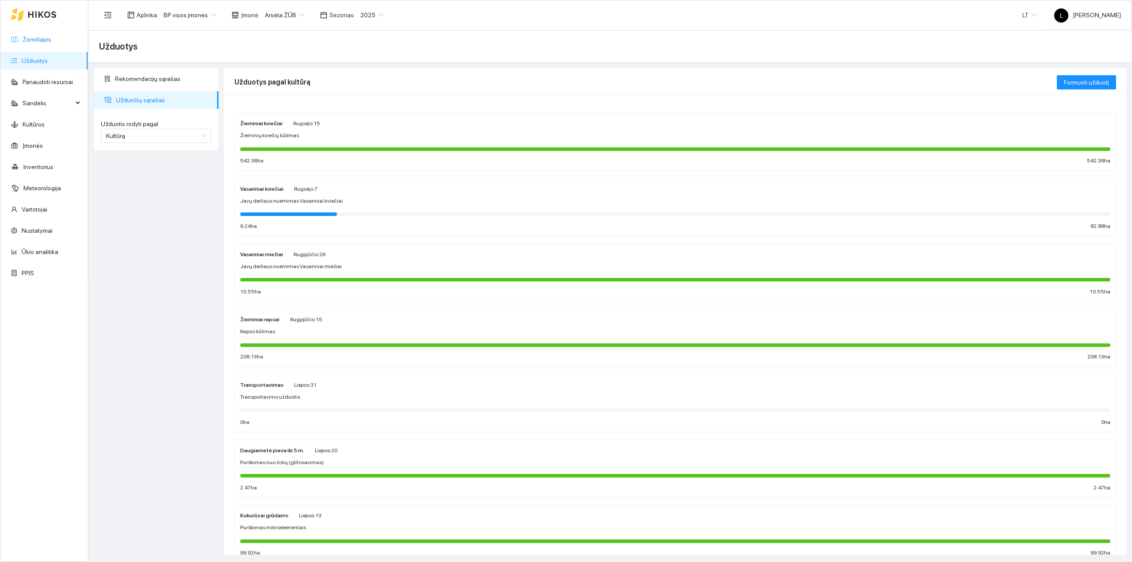
click at [36, 41] on link "Žemėlapis" at bounding box center [37, 39] width 29 height 7
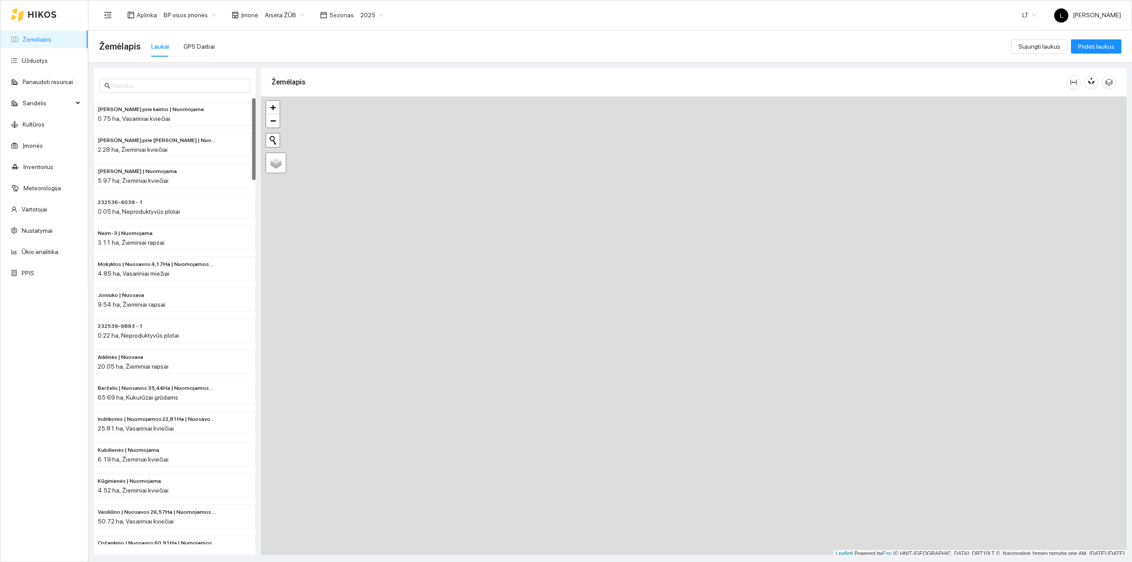
click at [188, 33] on div "Žemėlapis Laukai GPS Darbai" at bounding box center [555, 46] width 912 height 28
click at [187, 44] on div "GPS Darbai" at bounding box center [199, 47] width 31 height 10
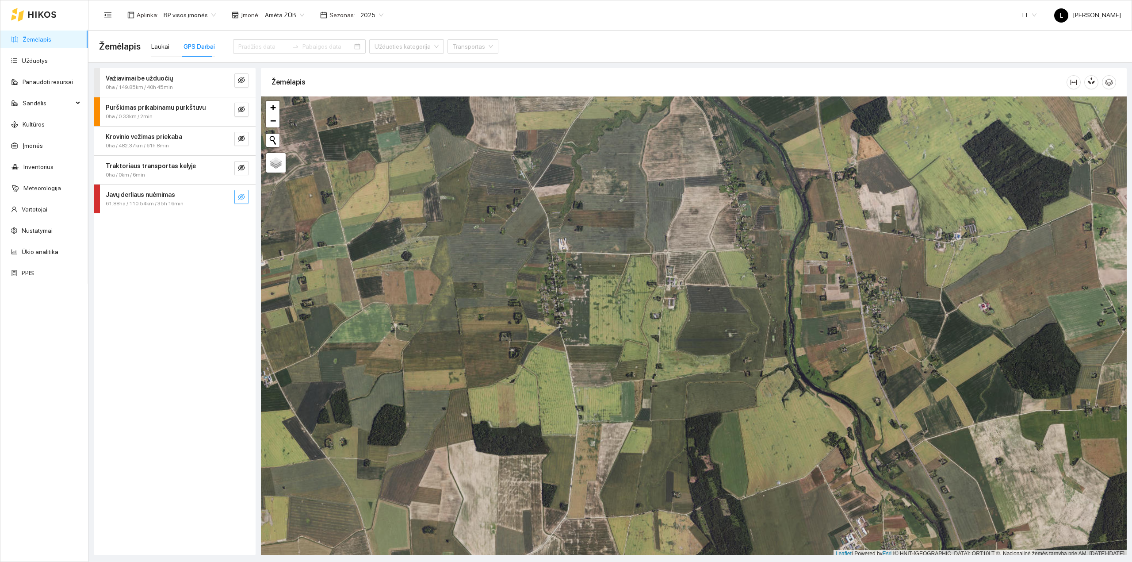
drag, startPoint x: 239, startPoint y: 192, endPoint x: 231, endPoint y: 197, distance: 9.9
click at [239, 193] on button "button" at bounding box center [241, 197] width 14 height 14
click at [223, 198] on icon "search" at bounding box center [223, 196] width 7 height 7
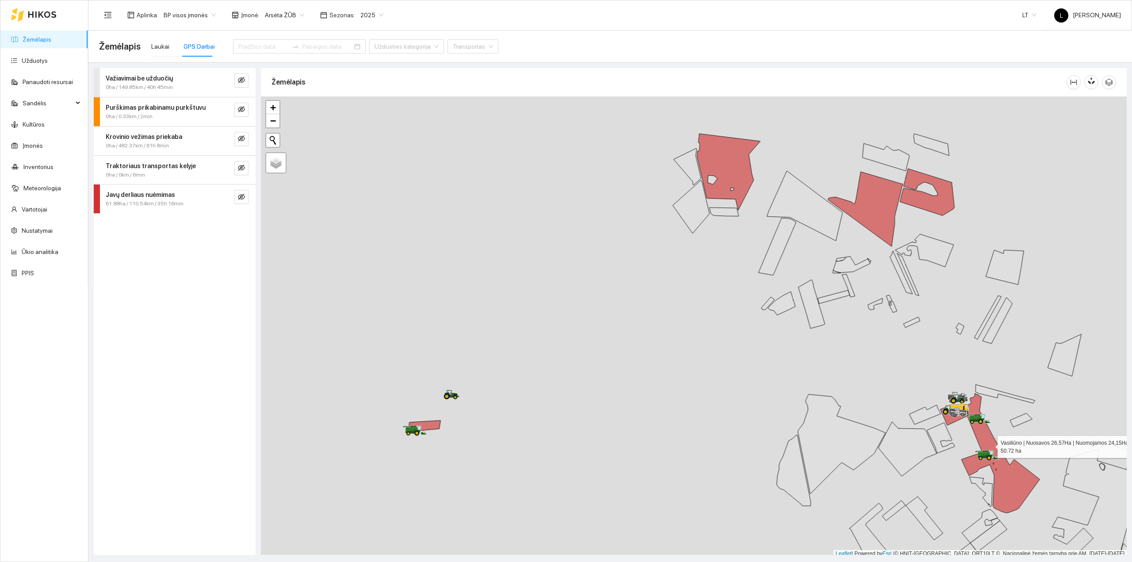
scroll to position [2, 0]
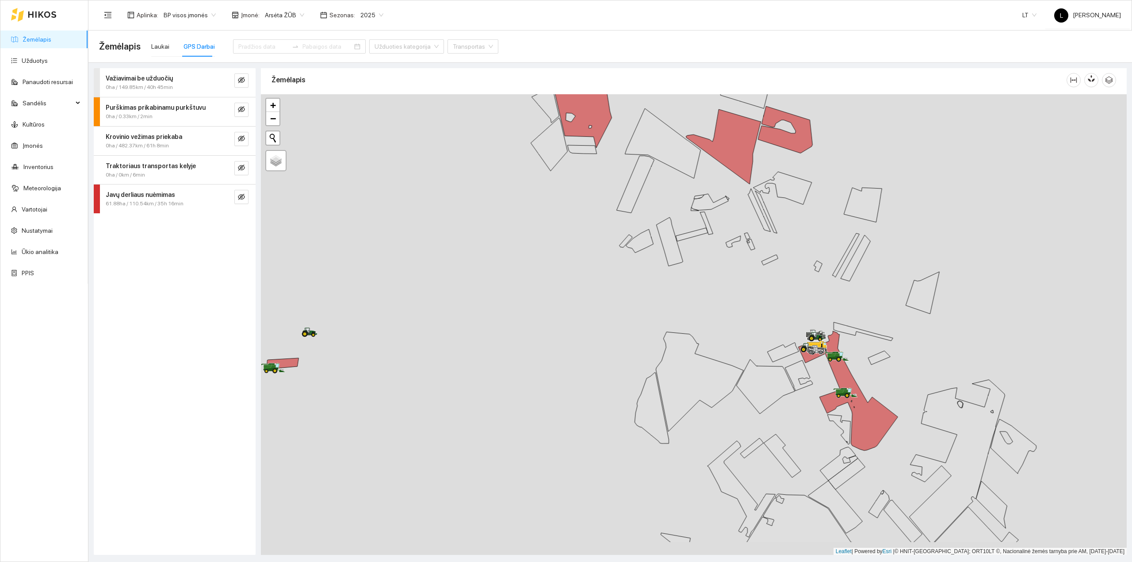
drag, startPoint x: 963, startPoint y: 425, endPoint x: 829, endPoint y: 375, distance: 142.9
click at [832, 377] on icon at bounding box center [847, 390] width 99 height 119
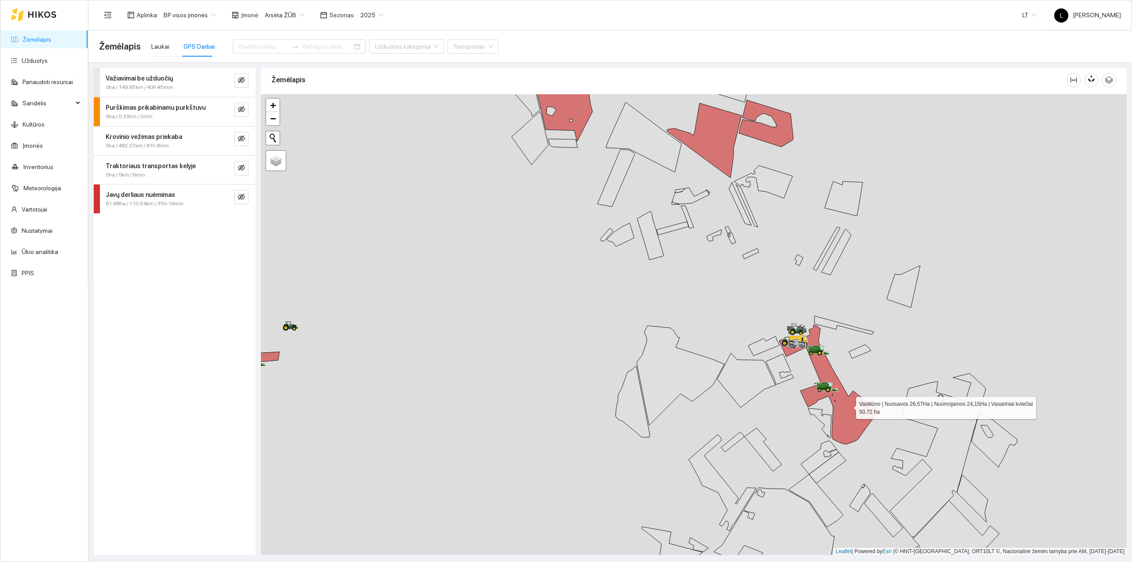
click at [848, 406] on icon at bounding box center [828, 384] width 99 height 119
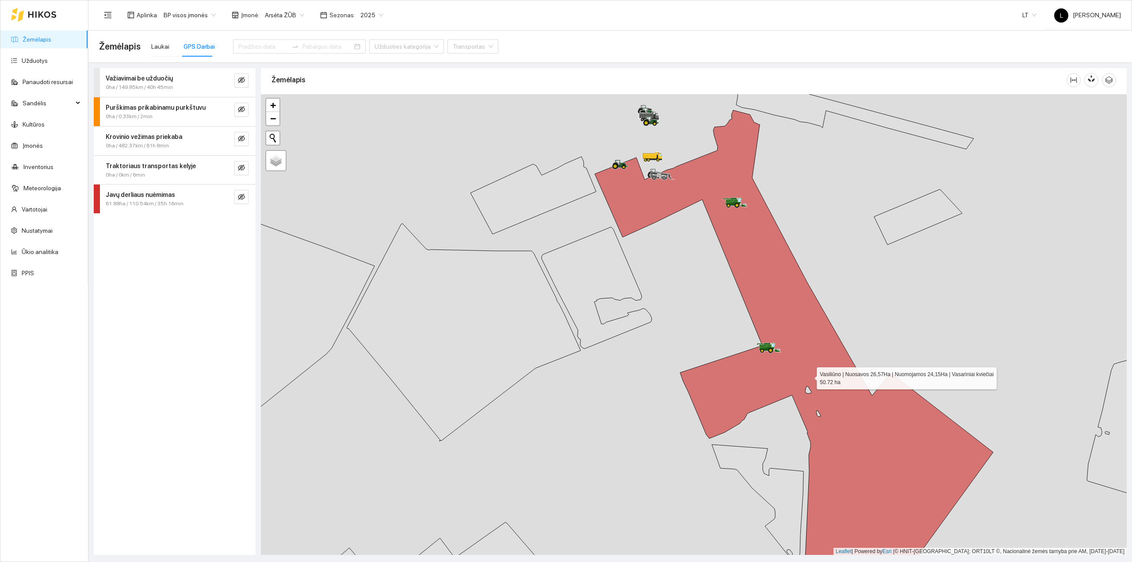
click at [802, 325] on icon at bounding box center [794, 349] width 398 height 478
click at [237, 198] on button "button" at bounding box center [241, 197] width 14 height 14
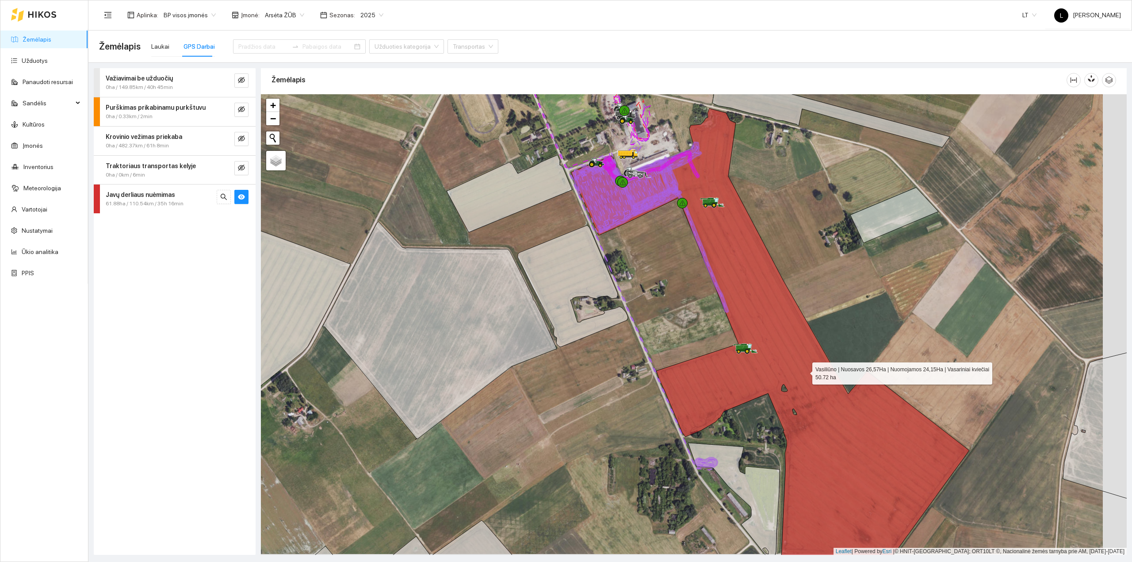
drag, startPoint x: 837, startPoint y: 374, endPoint x: 739, endPoint y: 360, distance: 99.3
click at [761, 364] on icon at bounding box center [770, 347] width 398 height 478
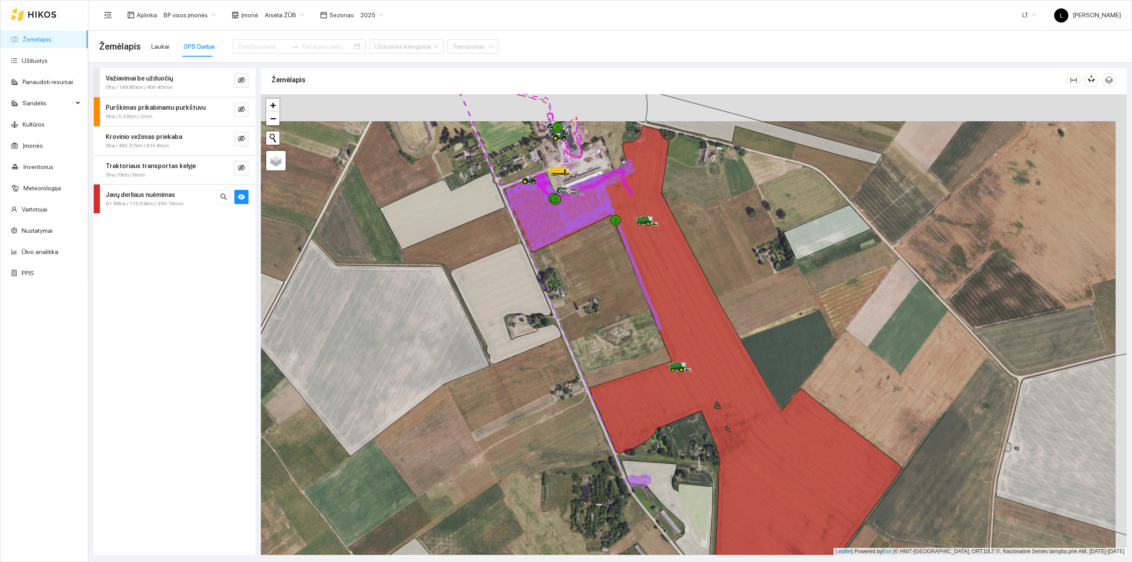
drag, startPoint x: 583, startPoint y: 187, endPoint x: 573, endPoint y: 253, distance: 67.0
click at [569, 216] on icon at bounding box center [592, 194] width 85 height 71
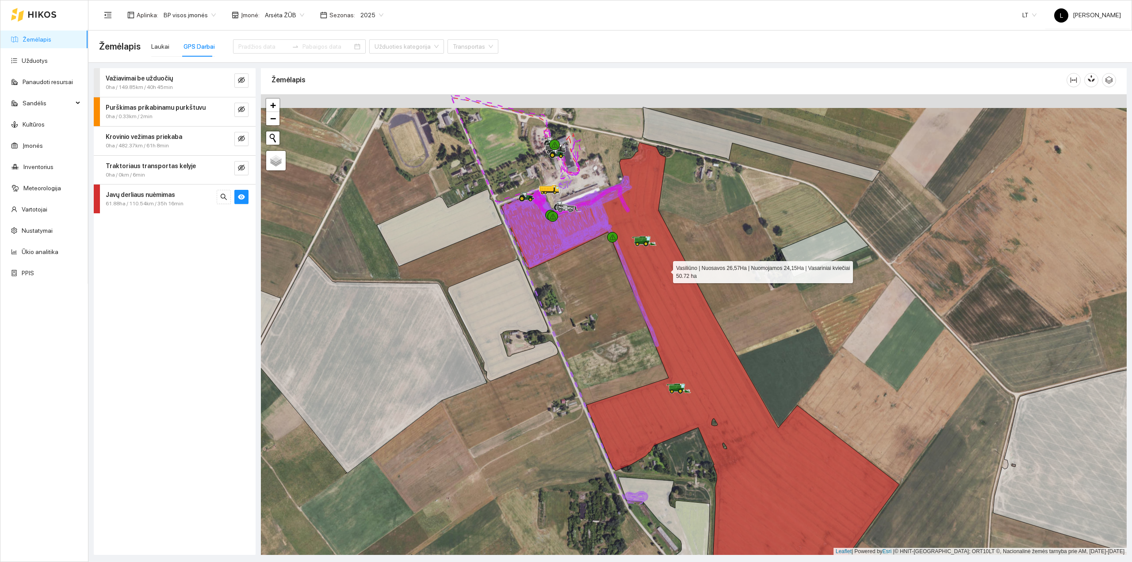
drag, startPoint x: 665, startPoint y: 265, endPoint x: 646, endPoint y: 334, distance: 71.6
click at [660, 333] on icon at bounding box center [700, 379] width 398 height 474
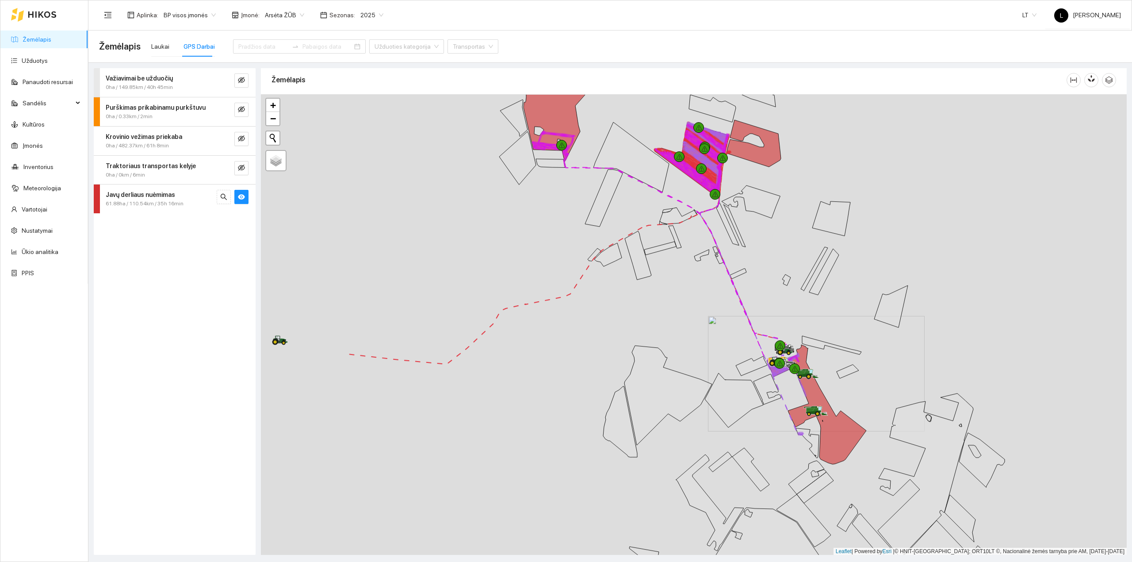
drag, startPoint x: 584, startPoint y: 301, endPoint x: 640, endPoint y: 341, distance: 69.3
click at [640, 341] on div at bounding box center [694, 324] width 866 height 461
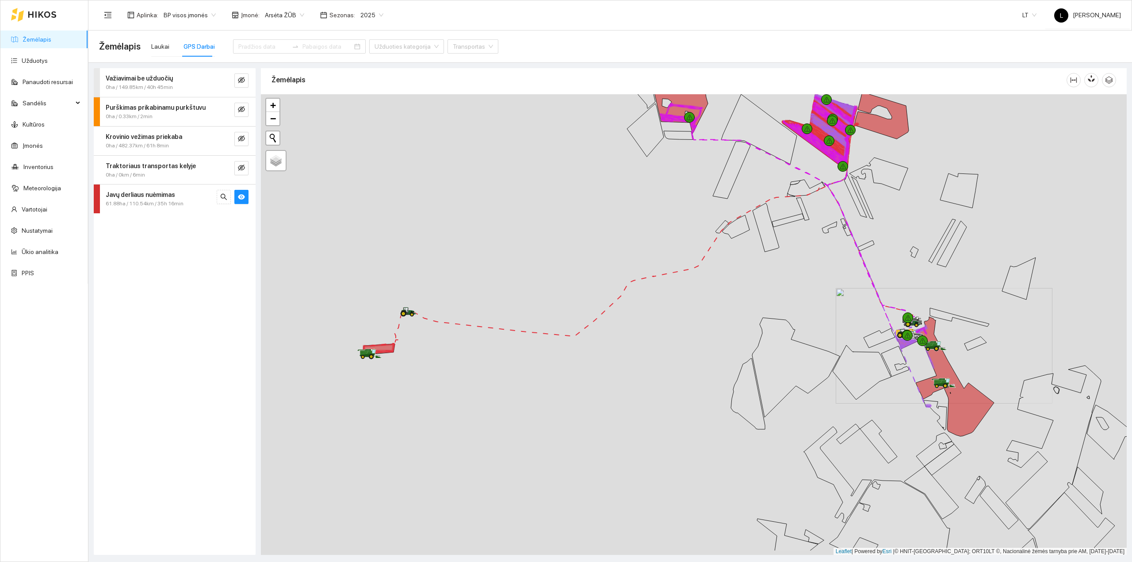
drag, startPoint x: 347, startPoint y: 397, endPoint x: 455, endPoint y: 345, distance: 120.5
click at [455, 345] on div at bounding box center [694, 324] width 866 height 461
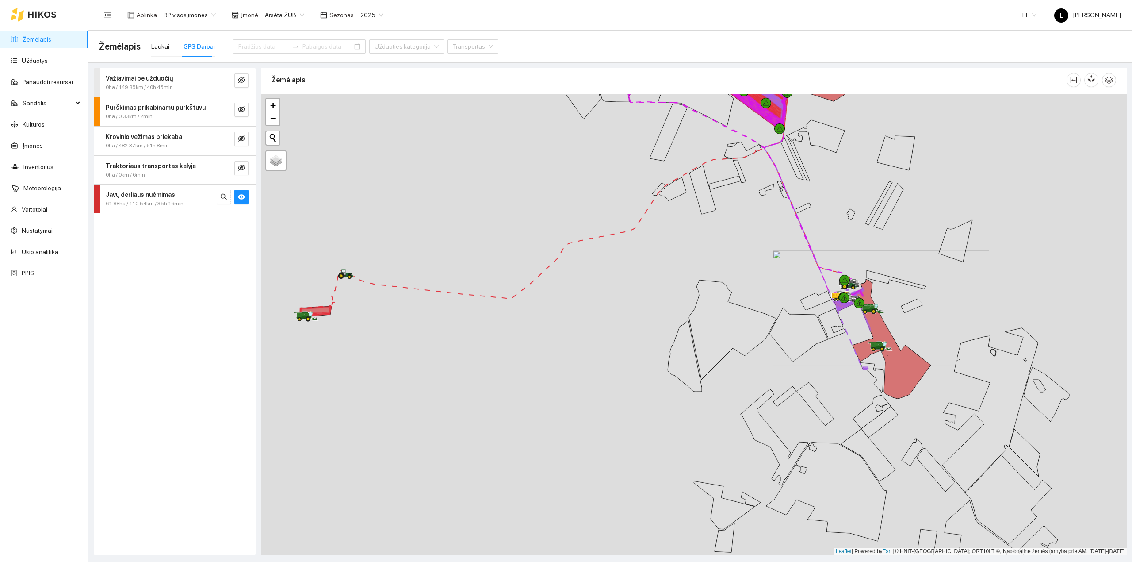
drag, startPoint x: 641, startPoint y: 411, endPoint x: 397, endPoint y: 303, distance: 266.3
click at [396, 302] on div at bounding box center [694, 324] width 866 height 461
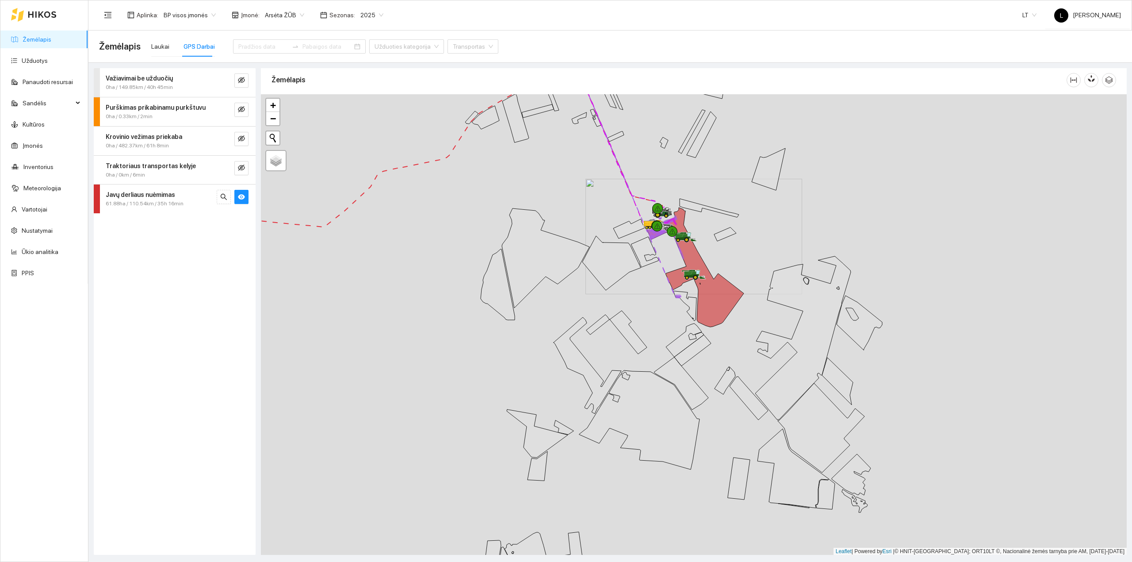
drag, startPoint x: 632, startPoint y: 317, endPoint x: 536, endPoint y: 333, distance: 97.7
click at [541, 331] on div at bounding box center [694, 324] width 866 height 461
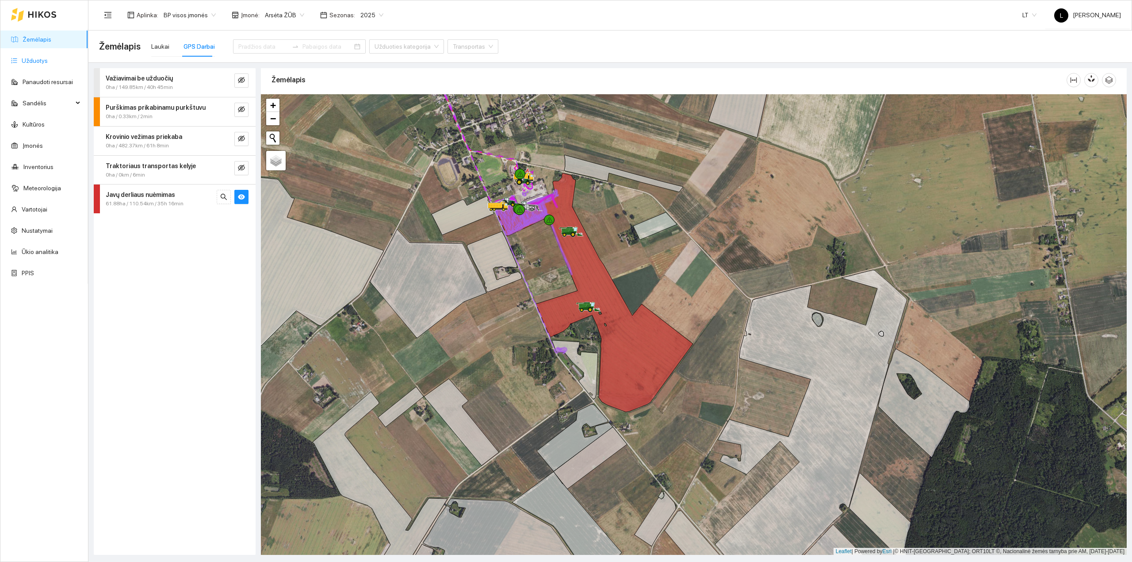
click at [40, 63] on link "Užduotys" at bounding box center [35, 60] width 26 height 7
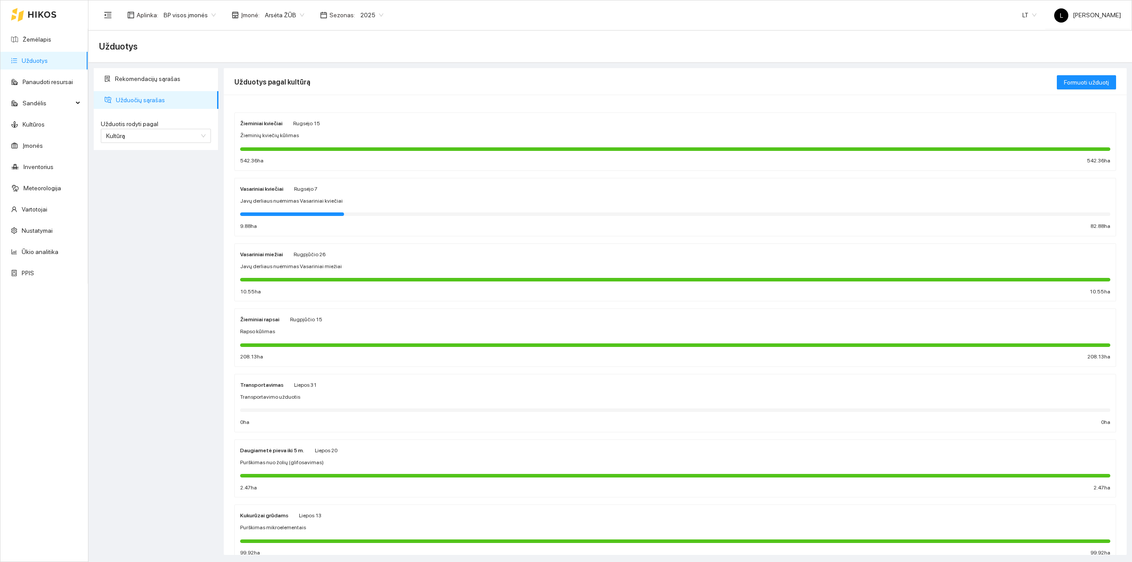
click at [407, 218] on div at bounding box center [675, 214] width 870 height 10
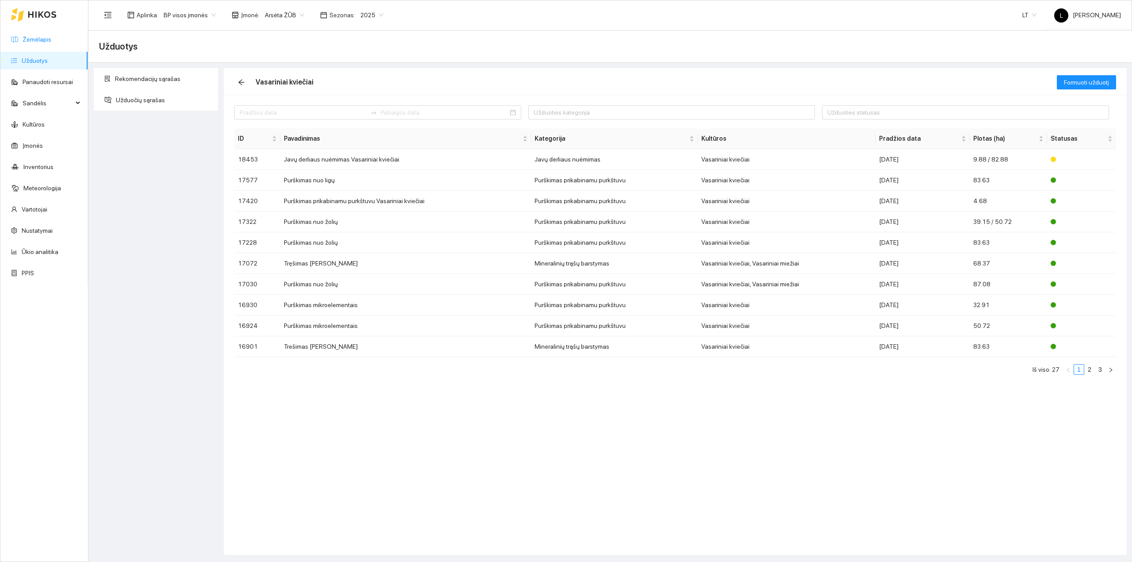
click at [41, 39] on link "Žemėlapis" at bounding box center [37, 39] width 29 height 7
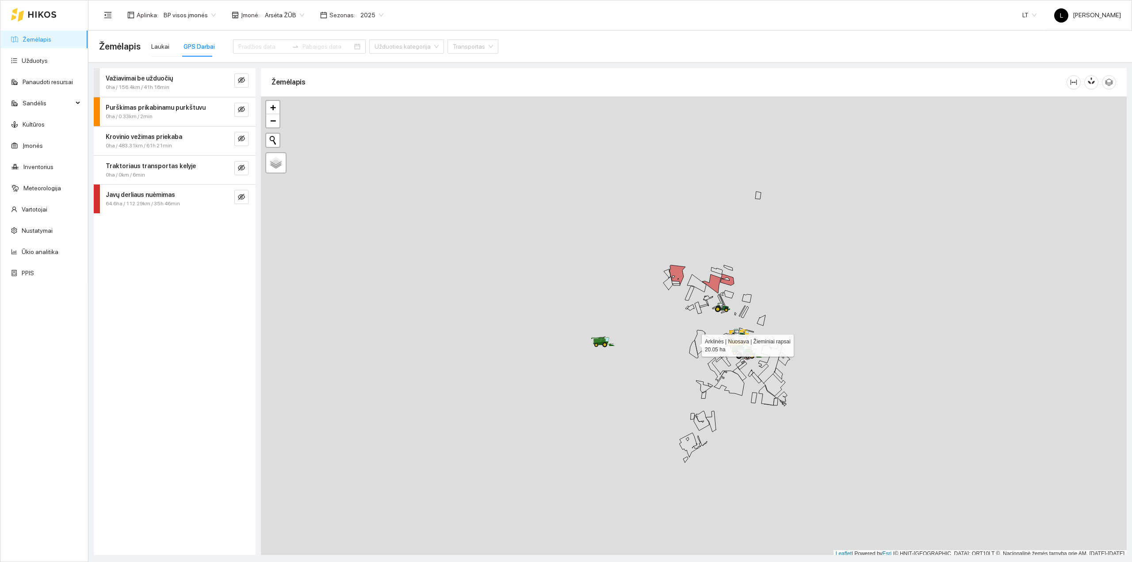
scroll to position [2, 0]
drag, startPoint x: 694, startPoint y: 344, endPoint x: 611, endPoint y: 349, distance: 82.9
click at [689, 349] on icon at bounding box center [693, 347] width 9 height 18
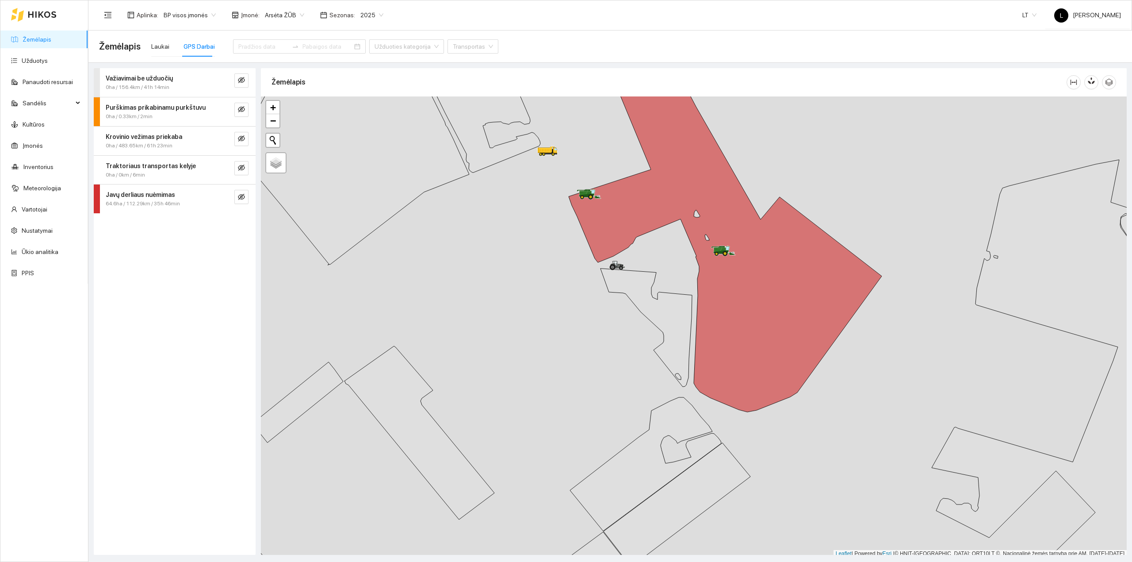
scroll to position [2, 0]
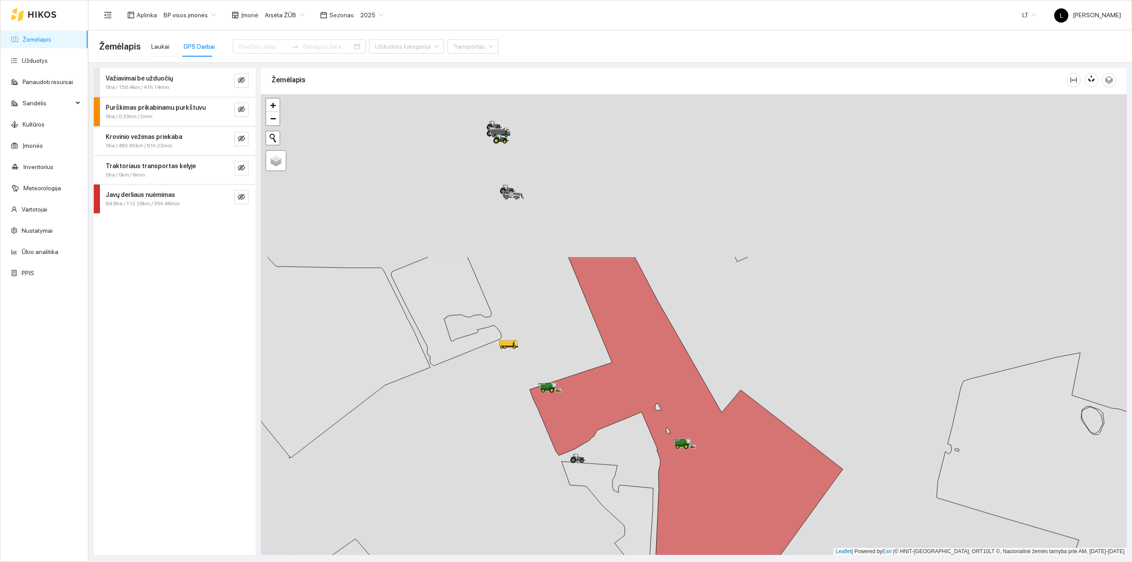
drag, startPoint x: 719, startPoint y: 223, endPoint x: 680, endPoint y: 429, distance: 209.4
click at [680, 429] on icon at bounding box center [686, 430] width 313 height 348
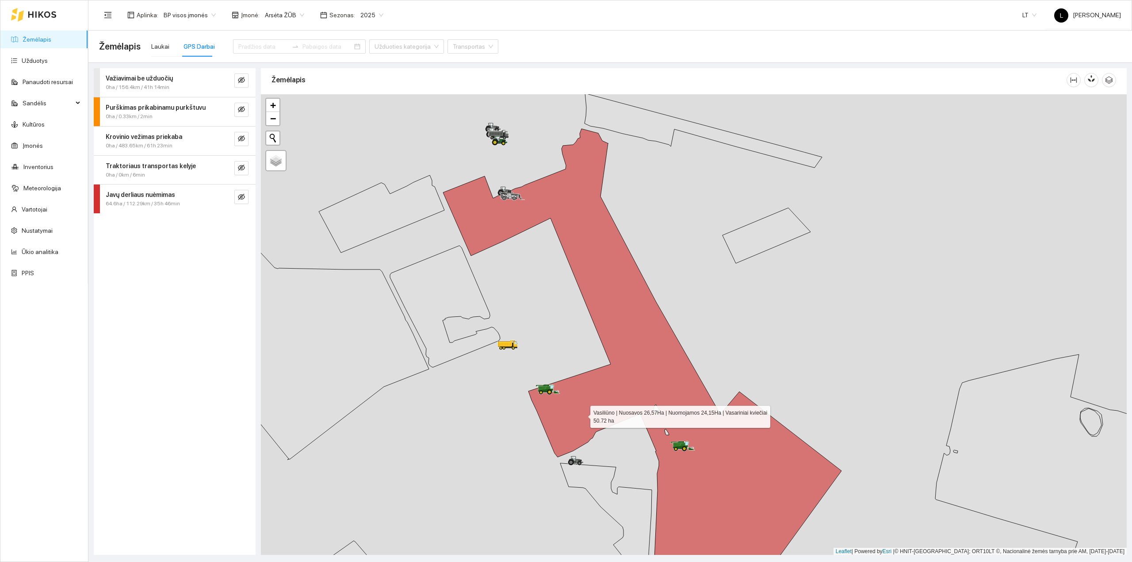
click at [582, 415] on icon at bounding box center [642, 366] width 398 height 474
click at [236, 192] on button "button" at bounding box center [241, 197] width 14 height 14
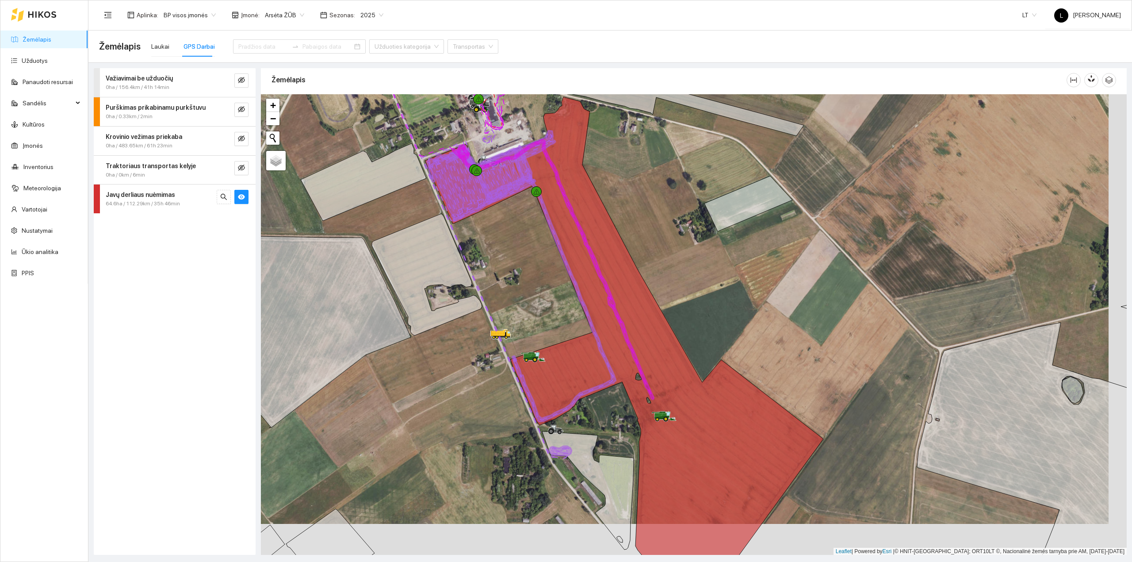
drag, startPoint x: 646, startPoint y: 374, endPoint x: 614, endPoint y: 292, distance: 88.4
click at [614, 294] on icon at bounding box center [624, 334] width 398 height 474
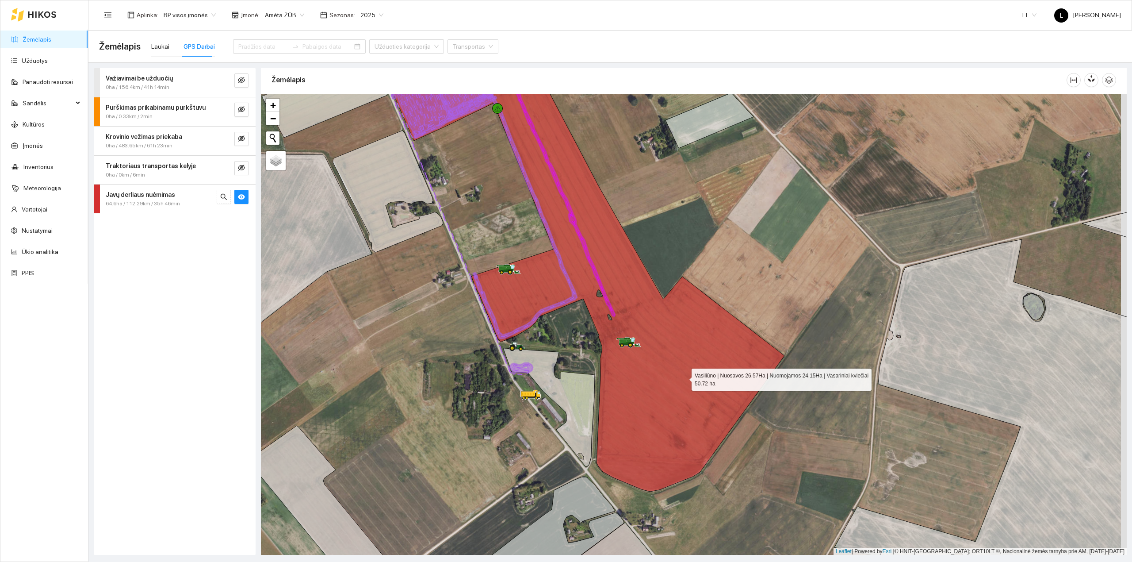
drag, startPoint x: 687, startPoint y: 378, endPoint x: 662, endPoint y: 411, distance: 42.3
click at [662, 411] on icon at bounding box center [585, 270] width 398 height 444
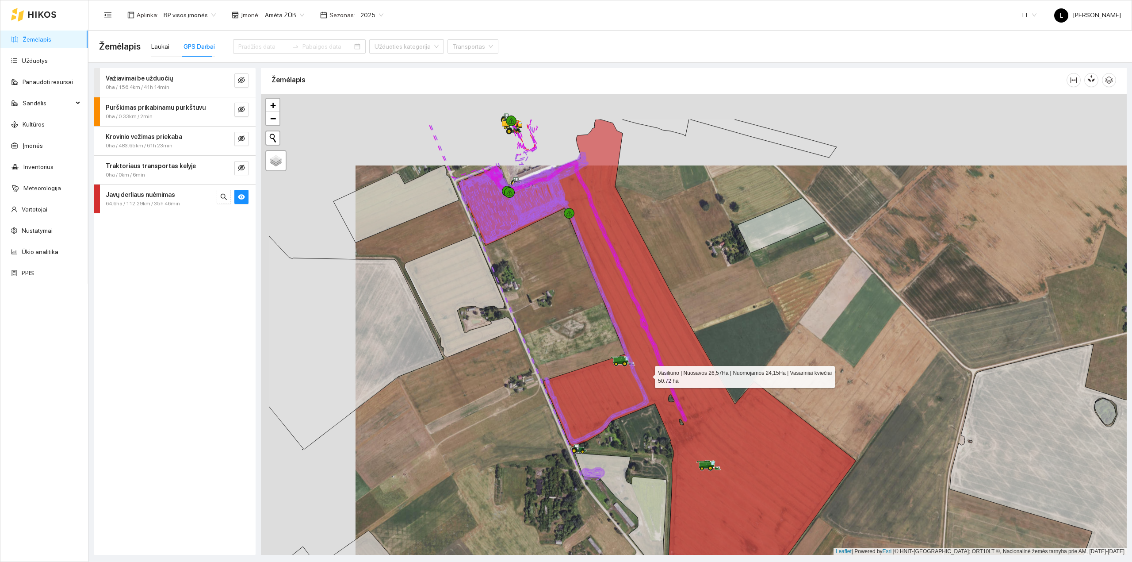
drag, startPoint x: 545, startPoint y: 301, endPoint x: 658, endPoint y: 381, distance: 138.9
click at [657, 381] on icon at bounding box center [657, 357] width 398 height 477
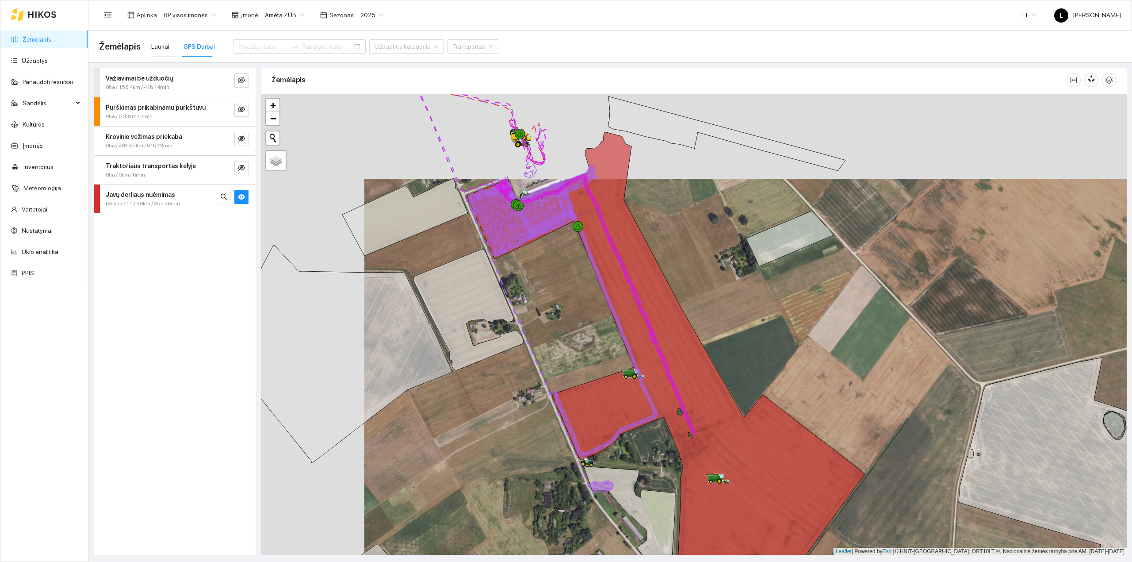
drag, startPoint x: 646, startPoint y: 381, endPoint x: 607, endPoint y: 385, distance: 38.7
click at [614, 385] on icon at bounding box center [606, 341] width 104 height 230
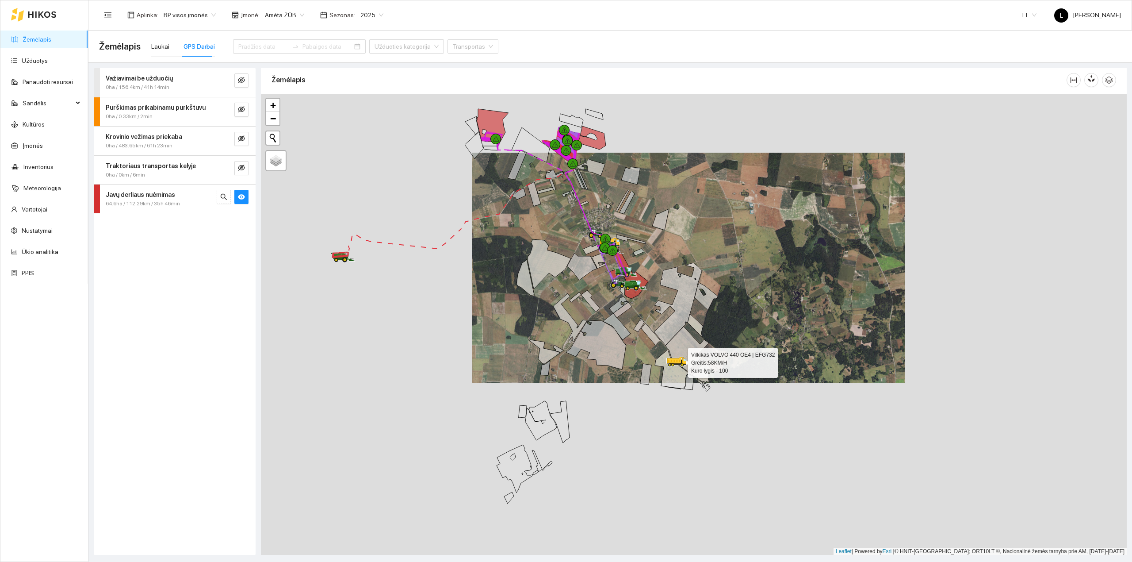
click at [540, 222] on div at bounding box center [694, 324] width 866 height 461
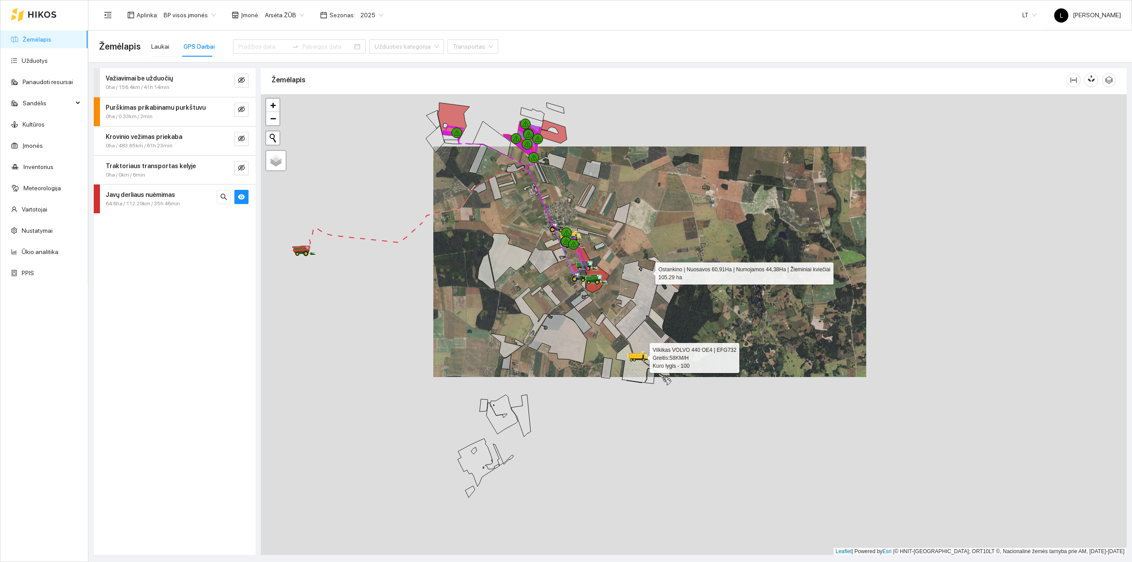
drag, startPoint x: 676, startPoint y: 272, endPoint x: 648, endPoint y: 272, distance: 27.9
click at [648, 272] on icon at bounding box center [639, 297] width 48 height 82
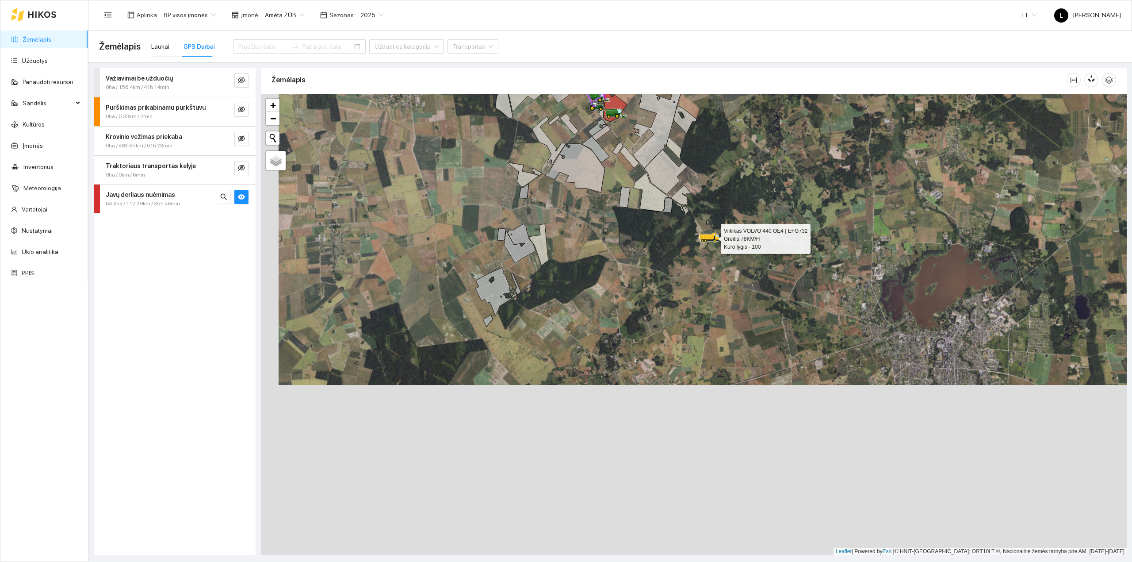
drag, startPoint x: 593, startPoint y: 409, endPoint x: 616, endPoint y: 275, distance: 135.5
click at [612, 273] on div at bounding box center [694, 324] width 866 height 461
